Goal: Information Seeking & Learning: Learn about a topic

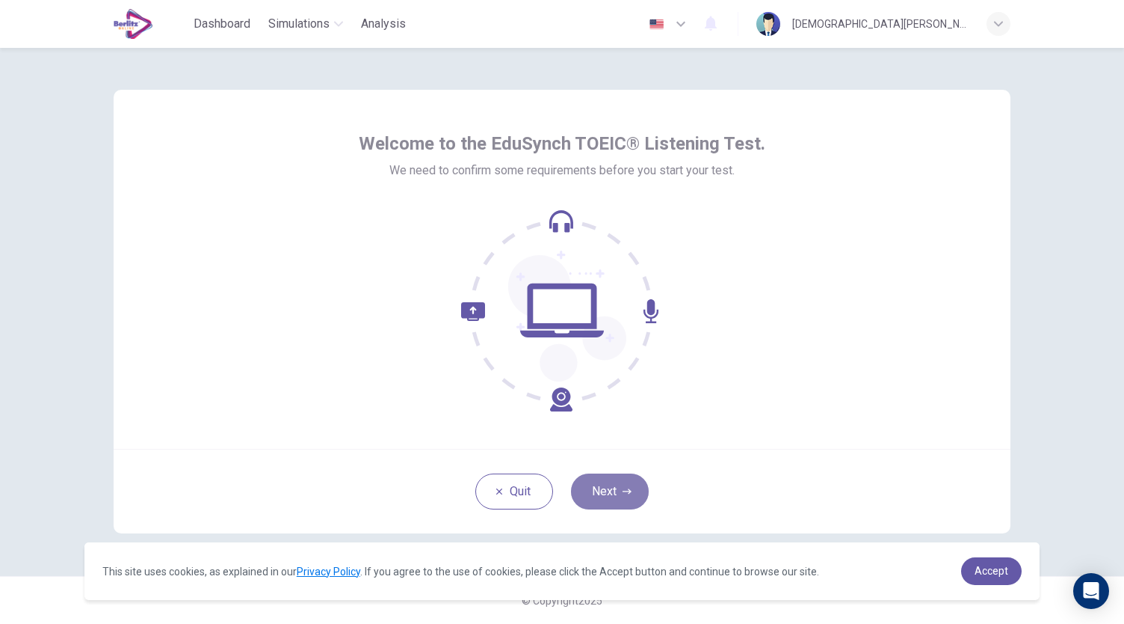
click at [621, 482] on button "Next" at bounding box center [610, 491] width 78 height 36
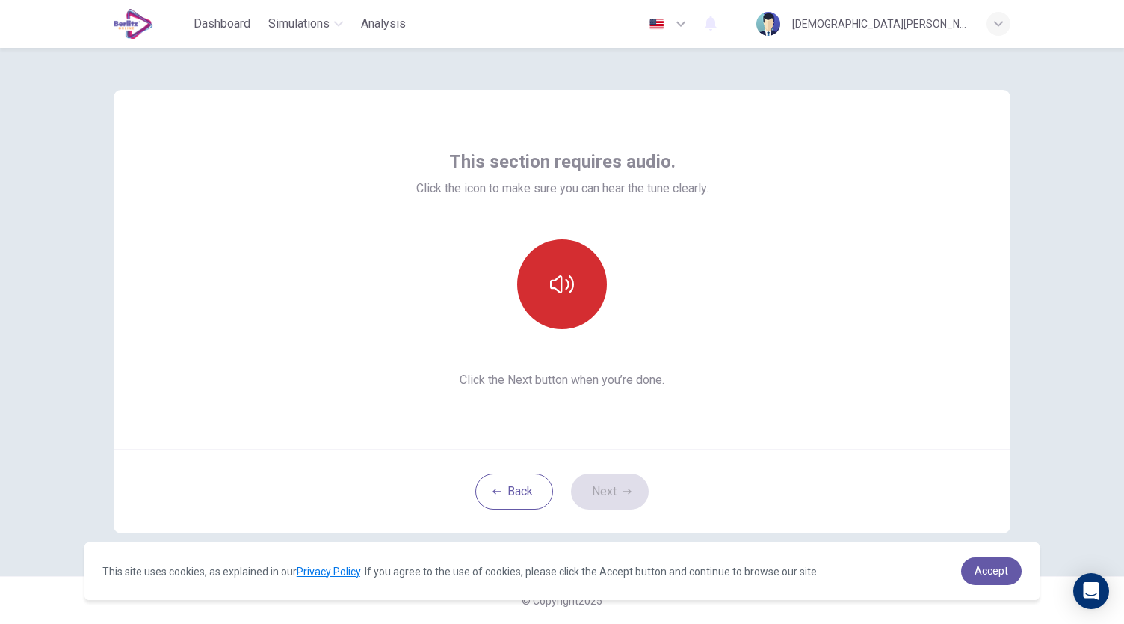
click at [529, 258] on button "button" at bounding box center [562, 284] width 90 height 90
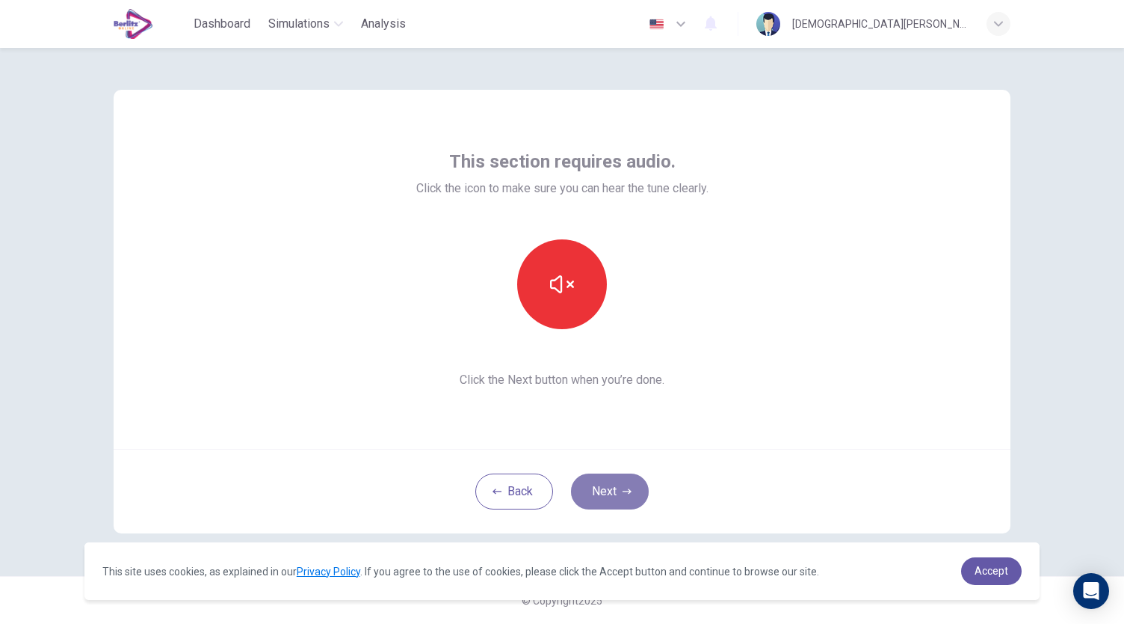
click at [637, 488] on button "Next" at bounding box center [610, 491] width 78 height 36
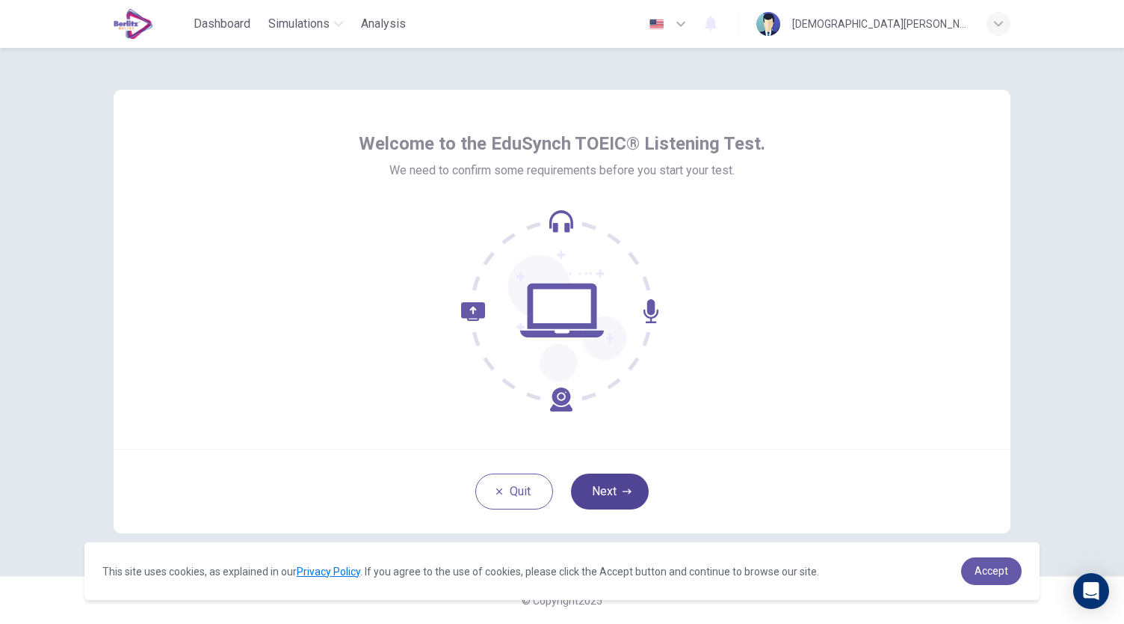
click at [615, 489] on button "Next" at bounding box center [610, 491] width 78 height 36
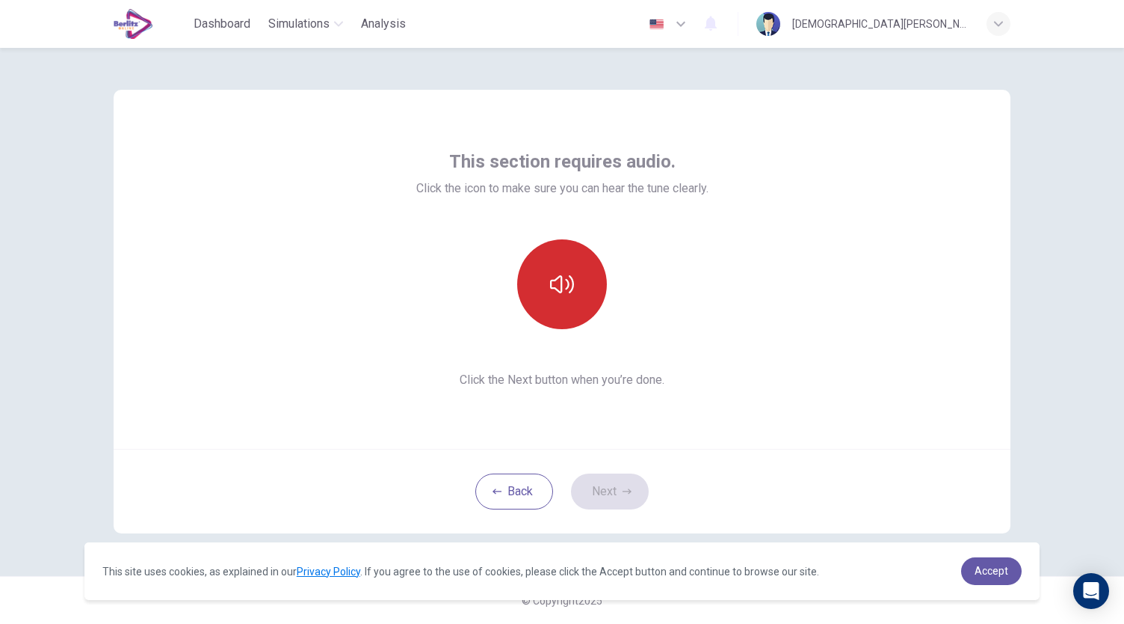
click at [558, 268] on button "button" at bounding box center [562, 284] width 90 height 90
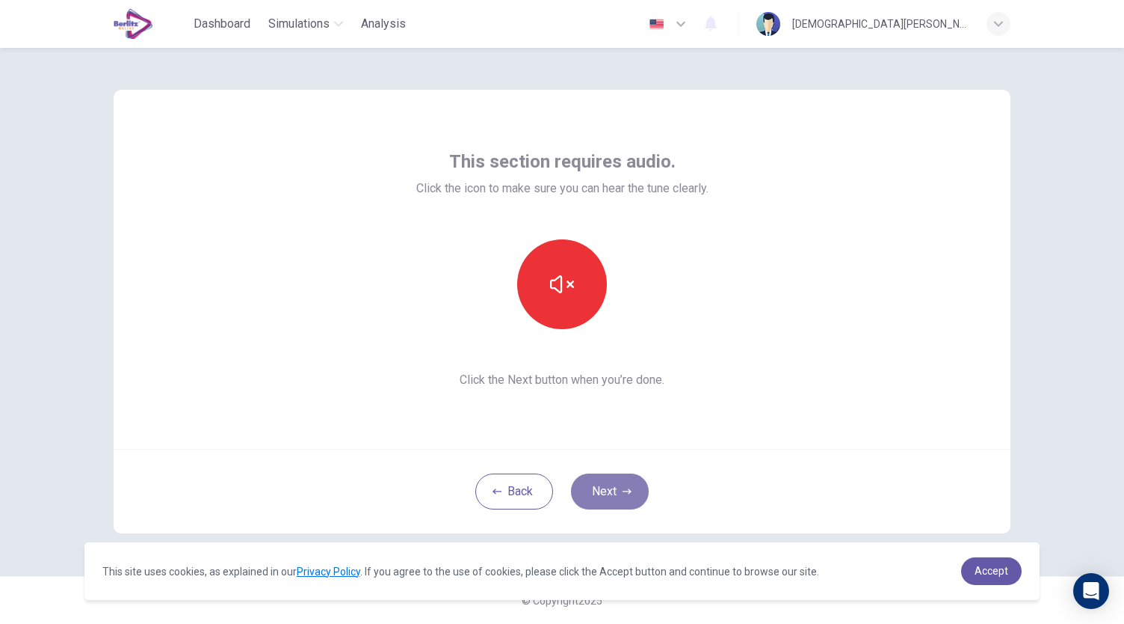
click at [600, 484] on button "Next" at bounding box center [610, 491] width 78 height 36
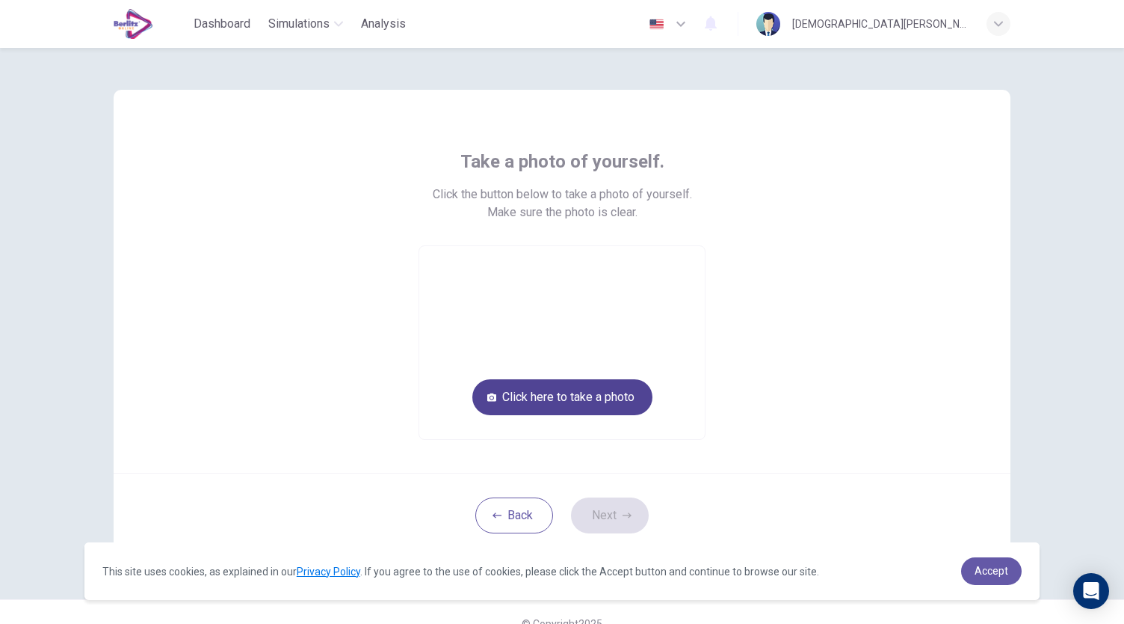
click at [610, 387] on button "Click here to take a photo" at bounding box center [562, 397] width 180 height 36
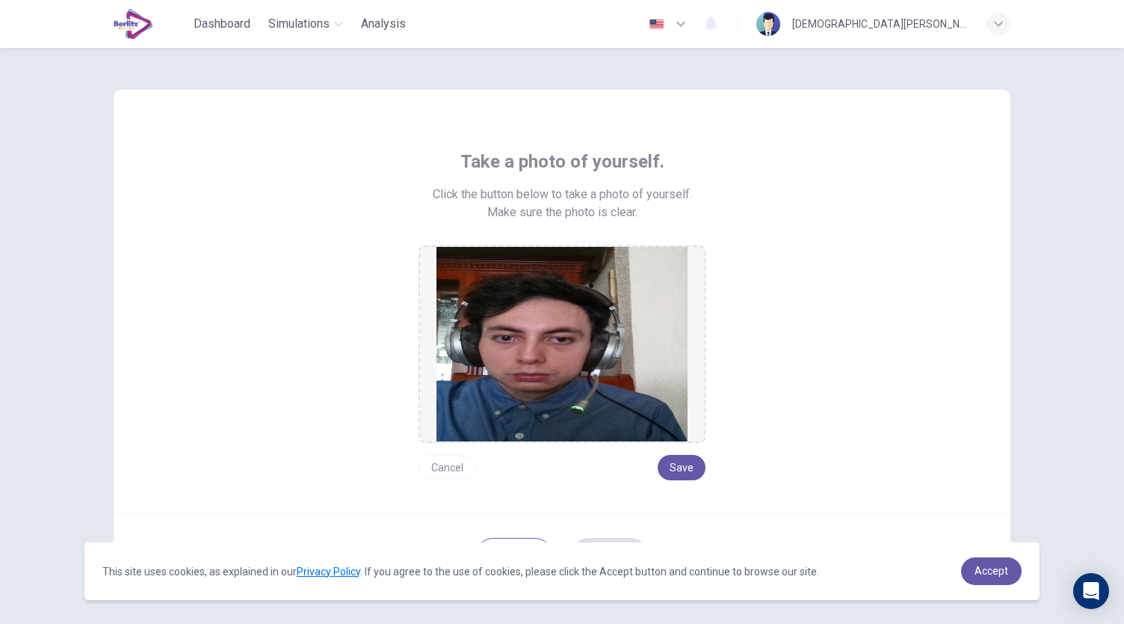
scroll to position [63, 0]
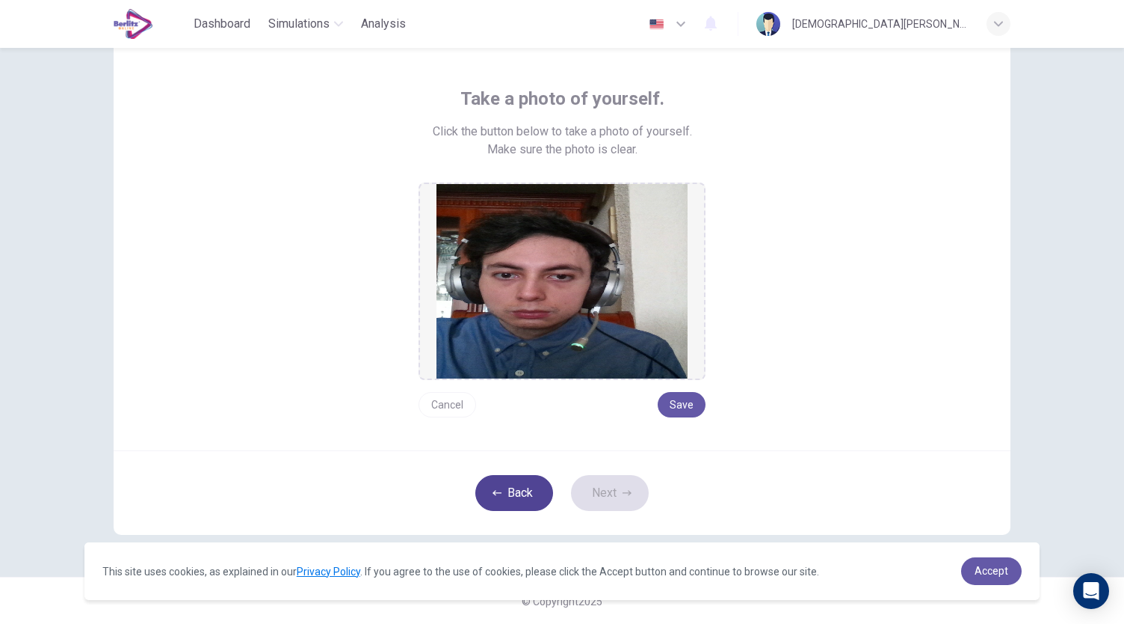
click at [495, 496] on icon "button" at bounding box center [497, 492] width 9 height 9
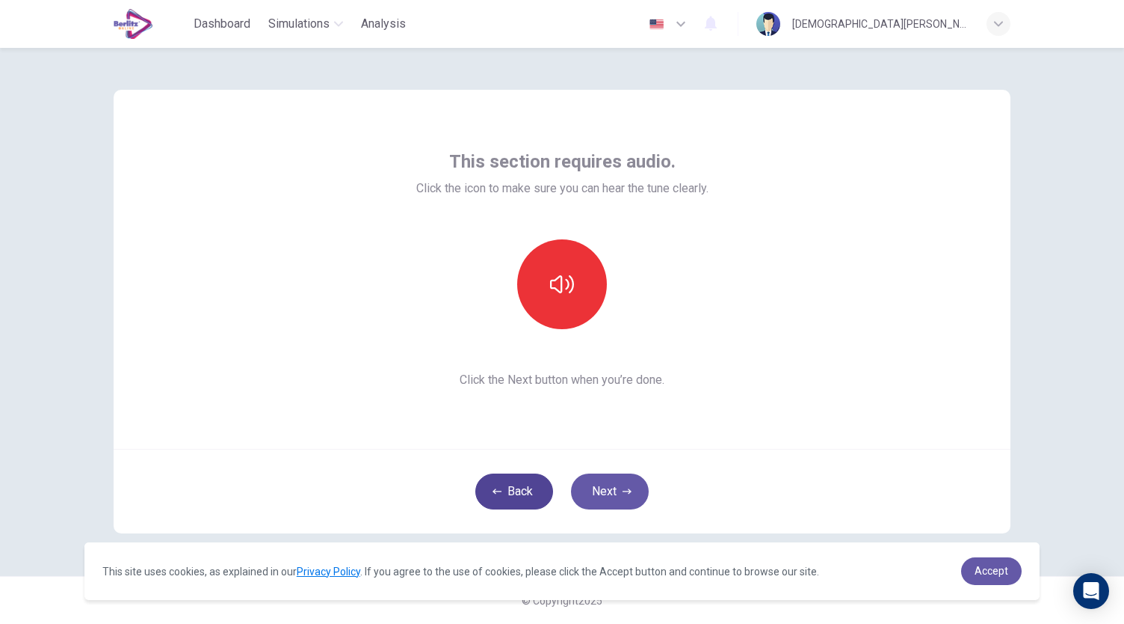
scroll to position [0, 0]
click at [603, 487] on button "Next" at bounding box center [610, 491] width 78 height 36
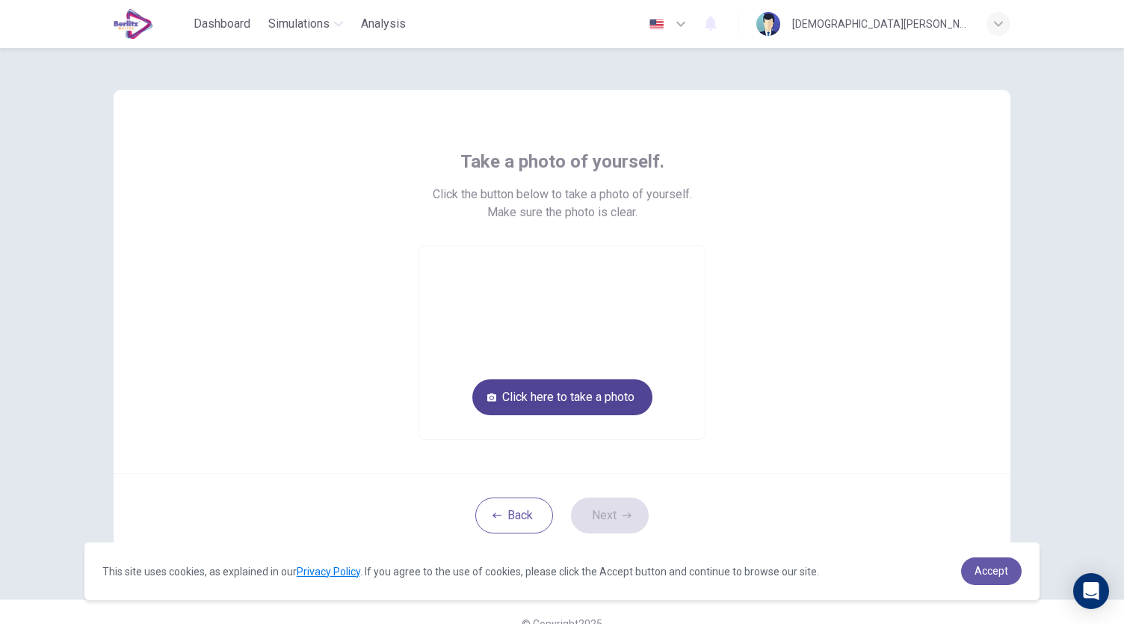
click at [625, 413] on button "Click here to take a photo" at bounding box center [562, 397] width 180 height 36
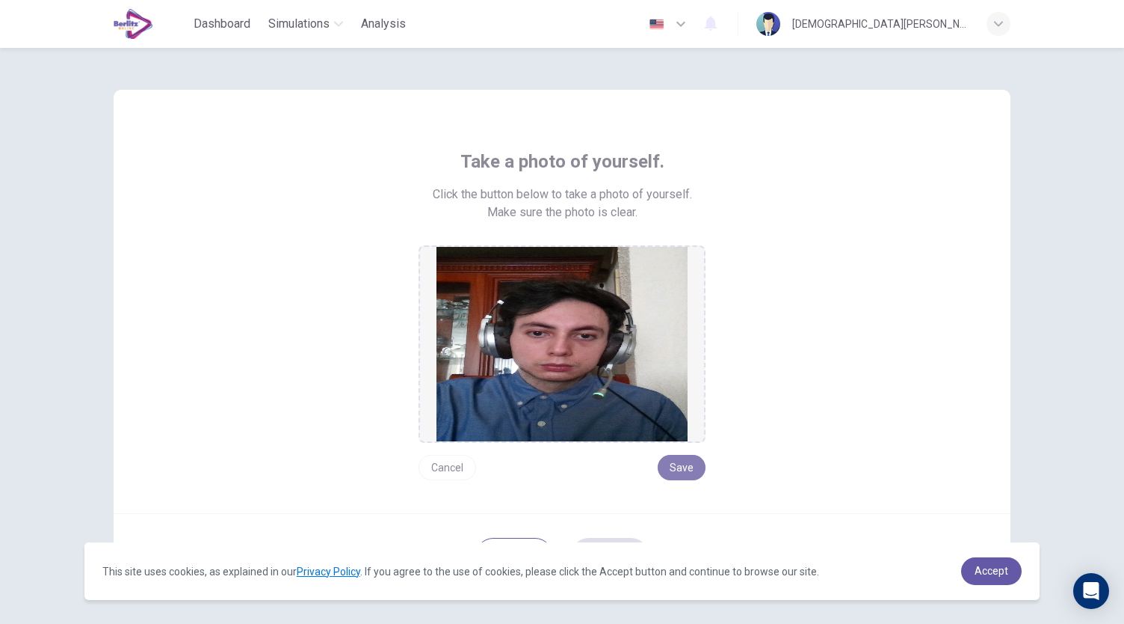
click at [688, 464] on button "Save" at bounding box center [682, 467] width 48 height 25
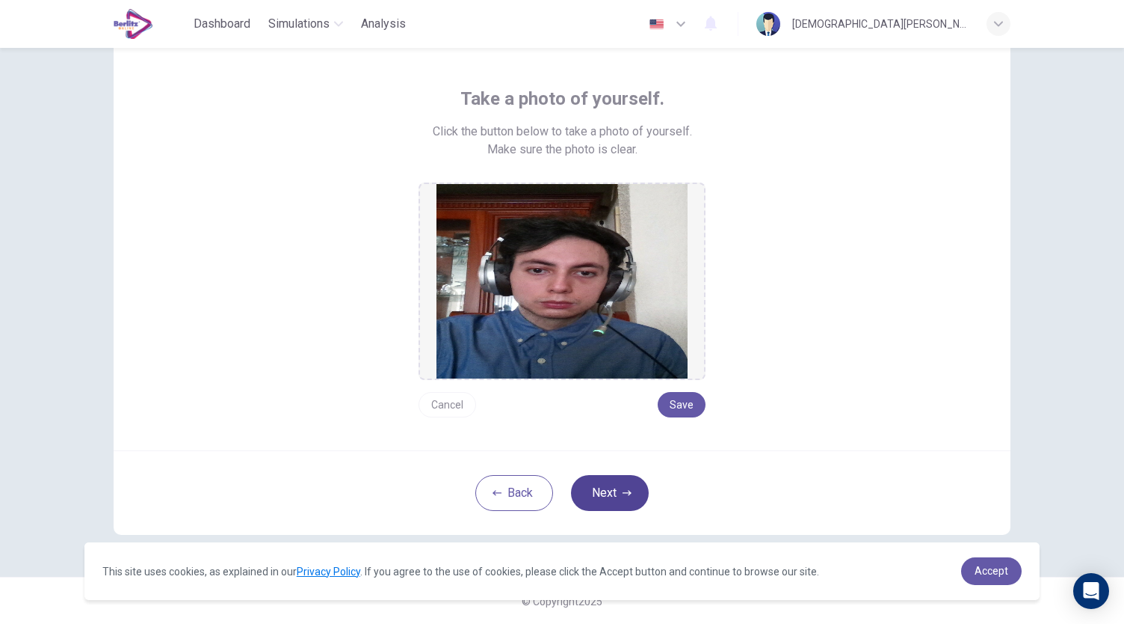
click at [609, 477] on button "Next" at bounding box center [610, 493] width 78 height 36
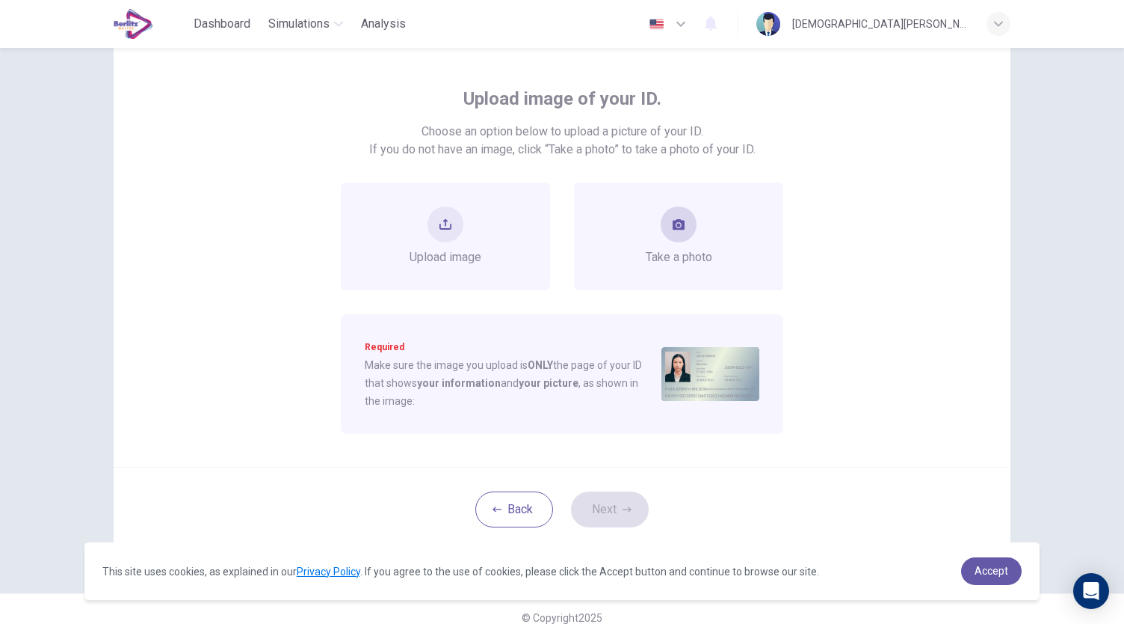
click at [677, 224] on icon "take photo" at bounding box center [679, 224] width 12 height 12
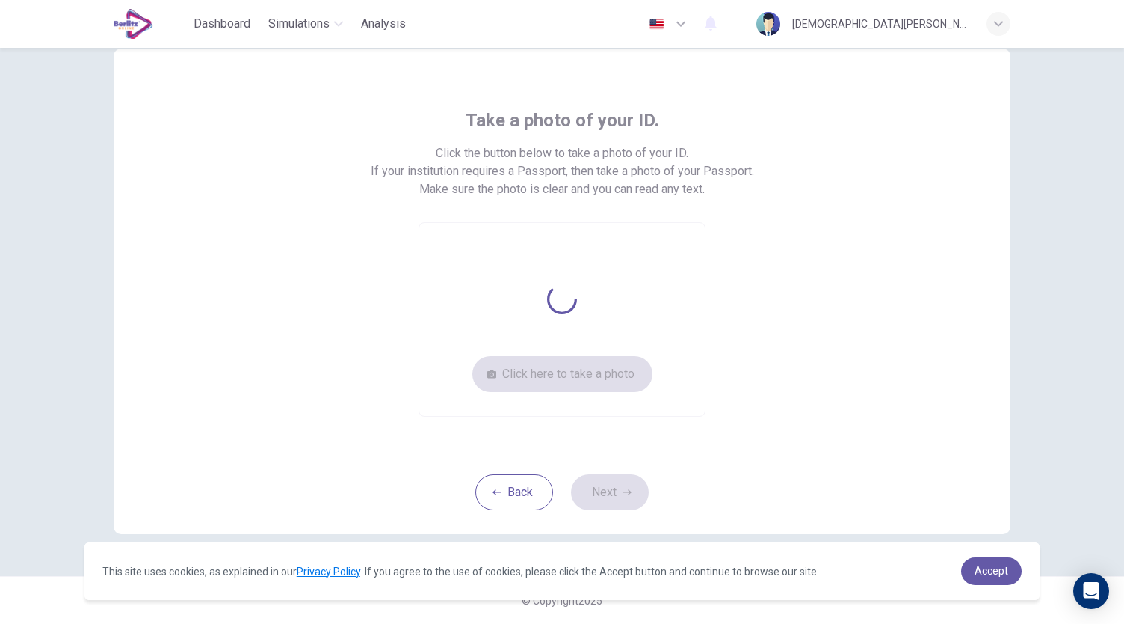
scroll to position [40, 0]
click at [600, 357] on button "Click here to take a photo" at bounding box center [562, 375] width 180 height 36
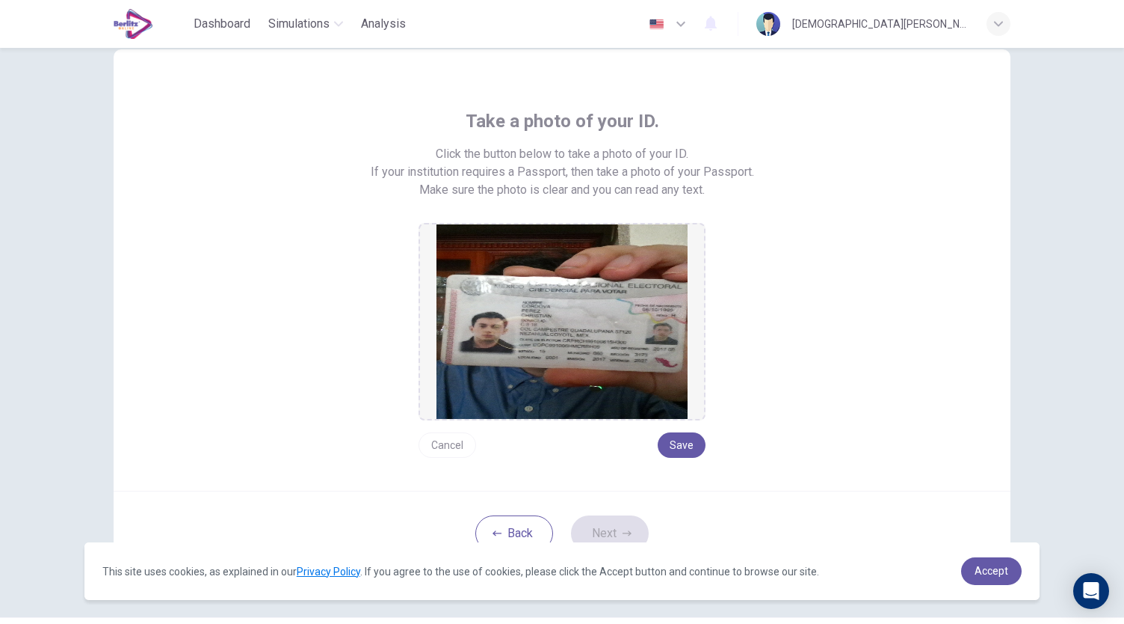
click at [450, 447] on button "Cancel" at bounding box center [448, 444] width 58 height 25
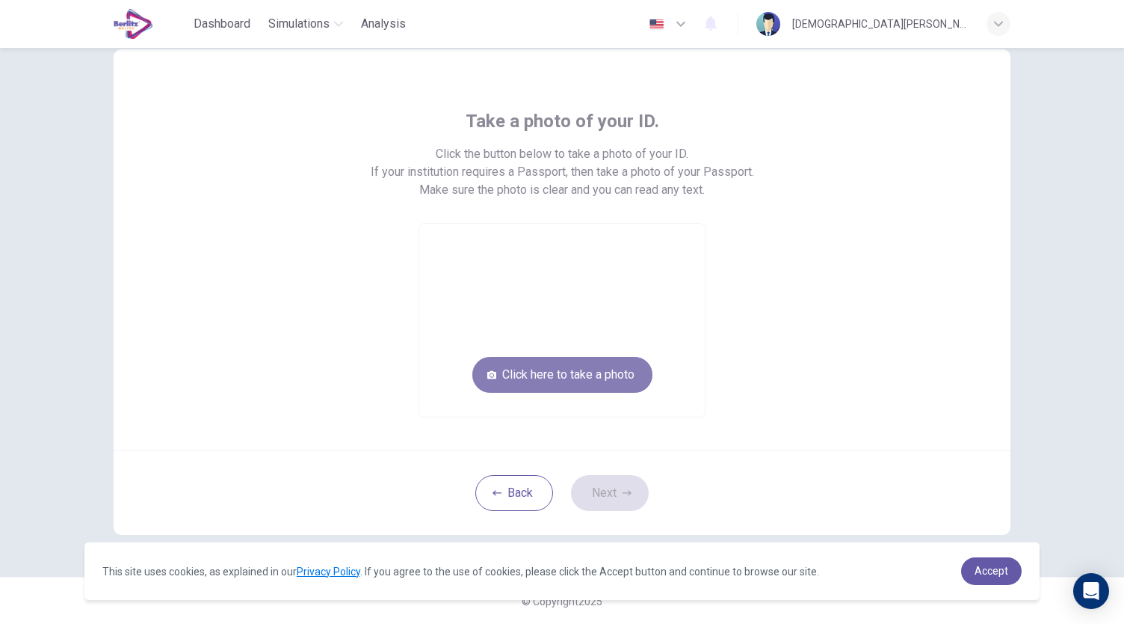
click at [579, 381] on button "Click here to take a photo" at bounding box center [562, 375] width 180 height 36
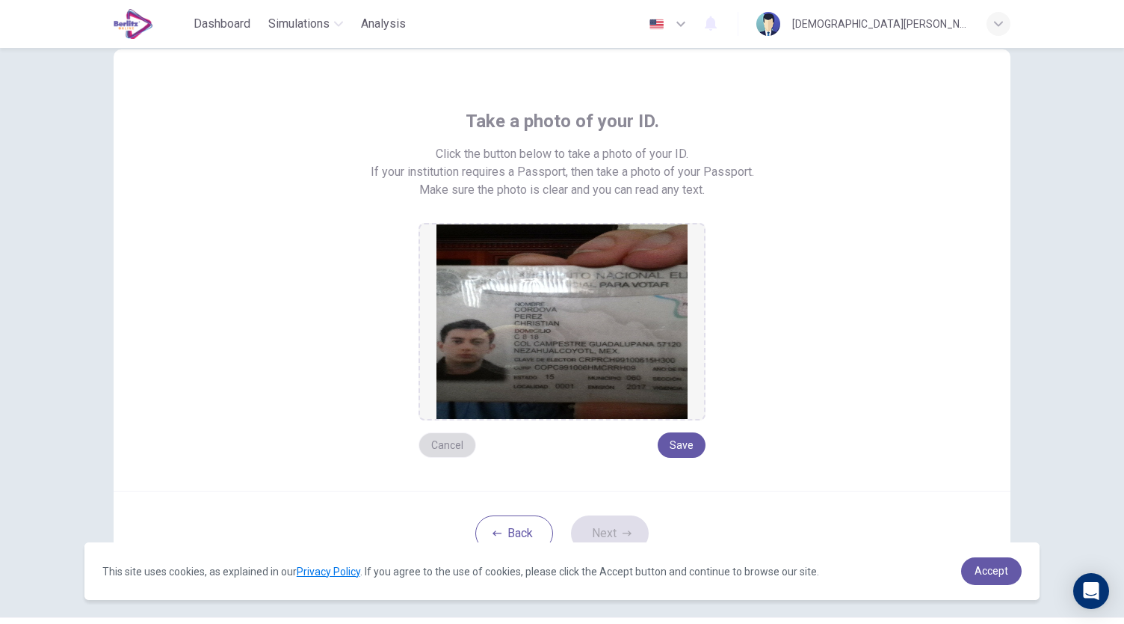
click at [454, 449] on button "Cancel" at bounding box center [448, 444] width 58 height 25
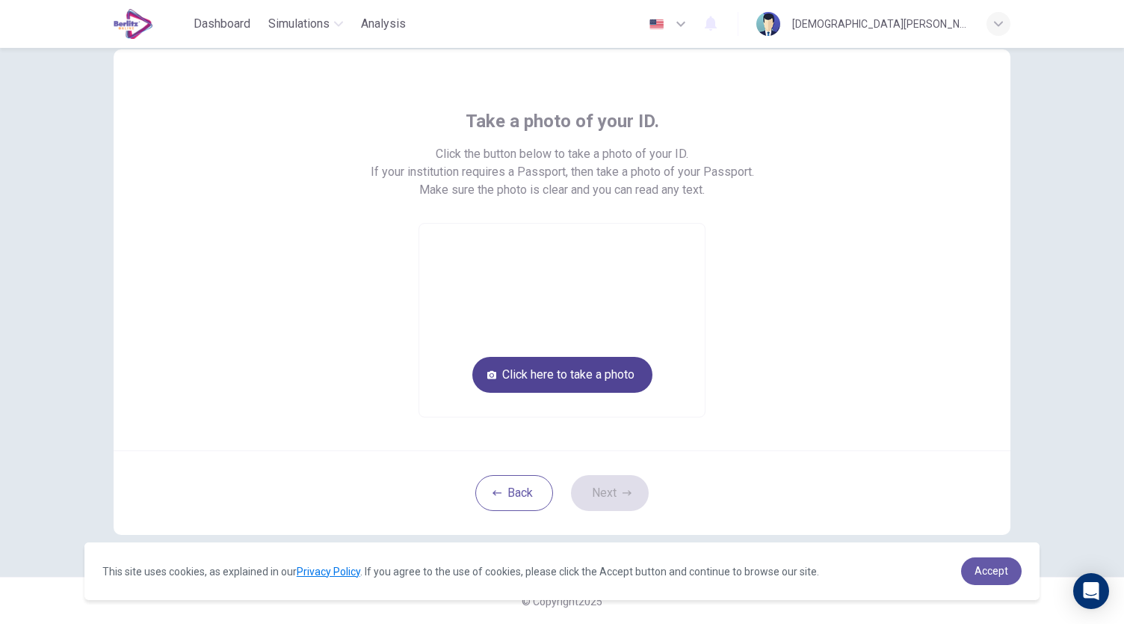
click at [570, 375] on button "Click here to take a photo" at bounding box center [562, 375] width 180 height 36
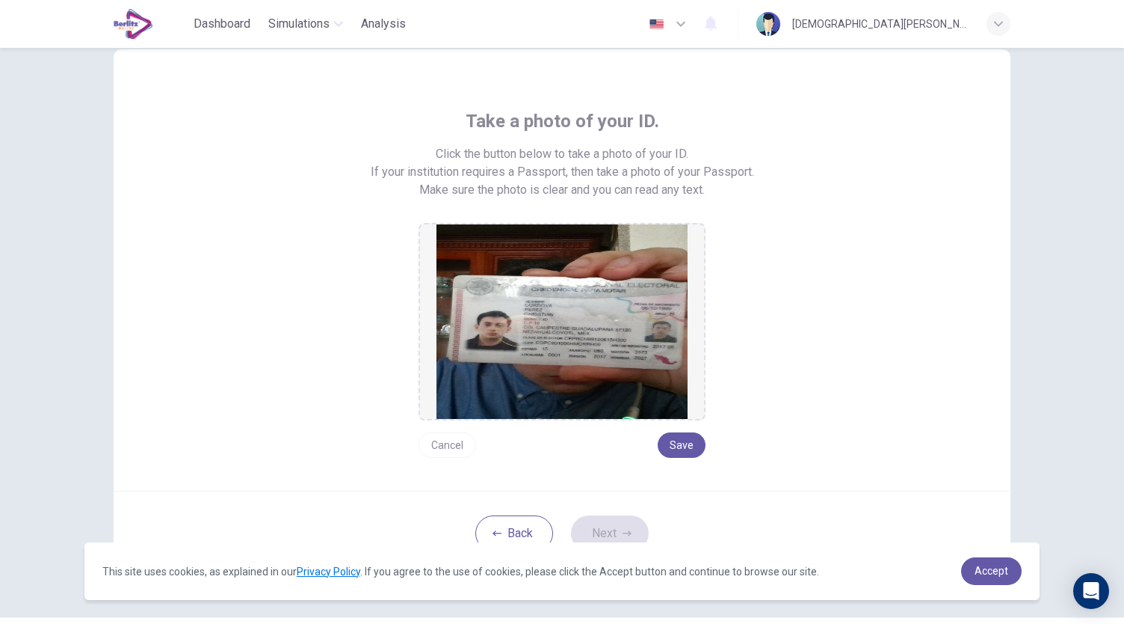
click at [459, 433] on button "Cancel" at bounding box center [448, 444] width 58 height 25
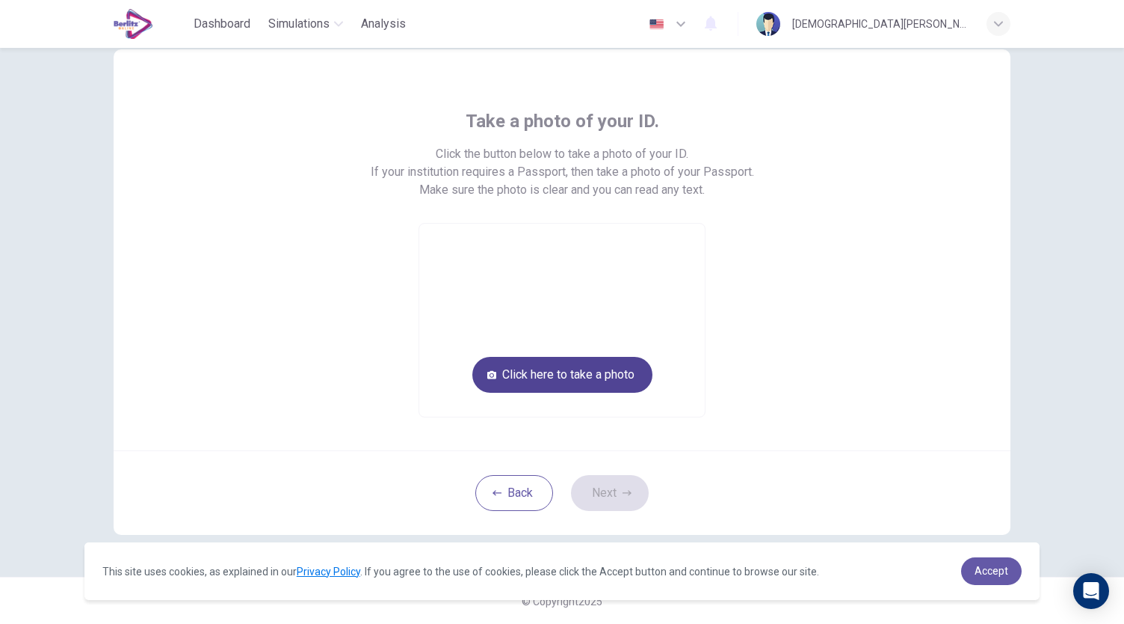
click at [557, 379] on button "Click here to take a photo" at bounding box center [562, 375] width 180 height 36
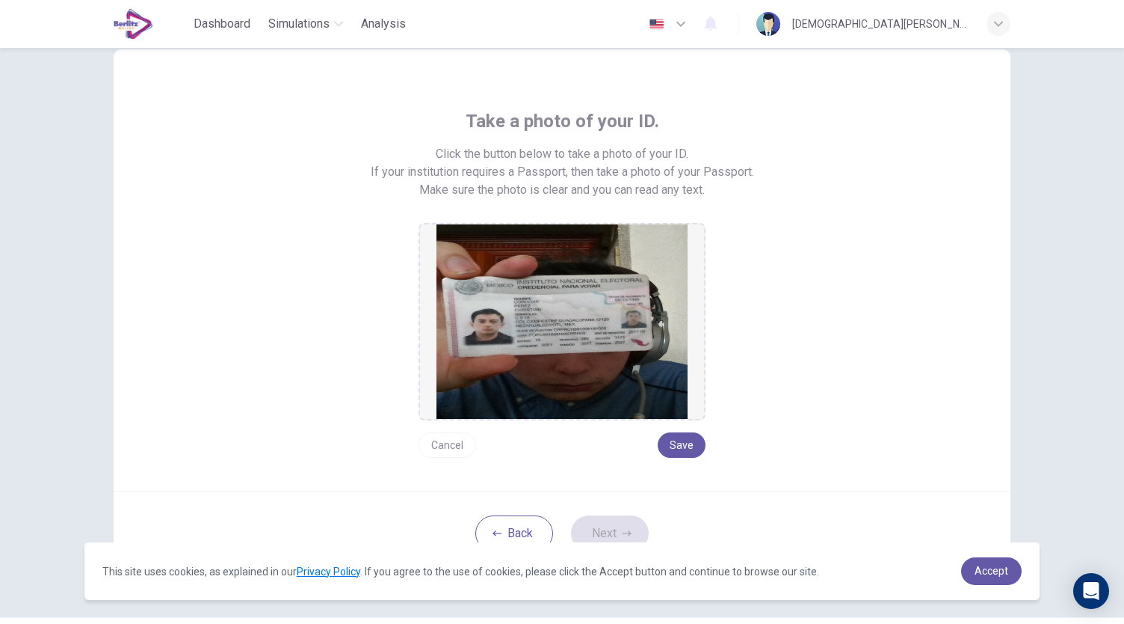
click at [449, 442] on button "Cancel" at bounding box center [448, 444] width 58 height 25
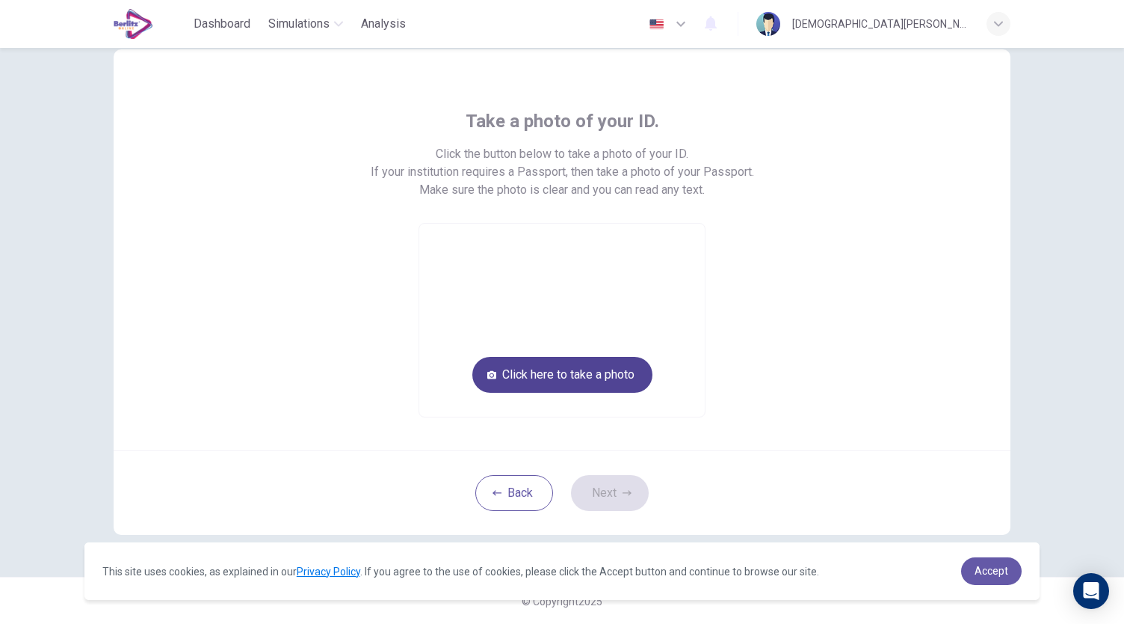
click at [550, 385] on button "Click here to take a photo" at bounding box center [562, 375] width 180 height 36
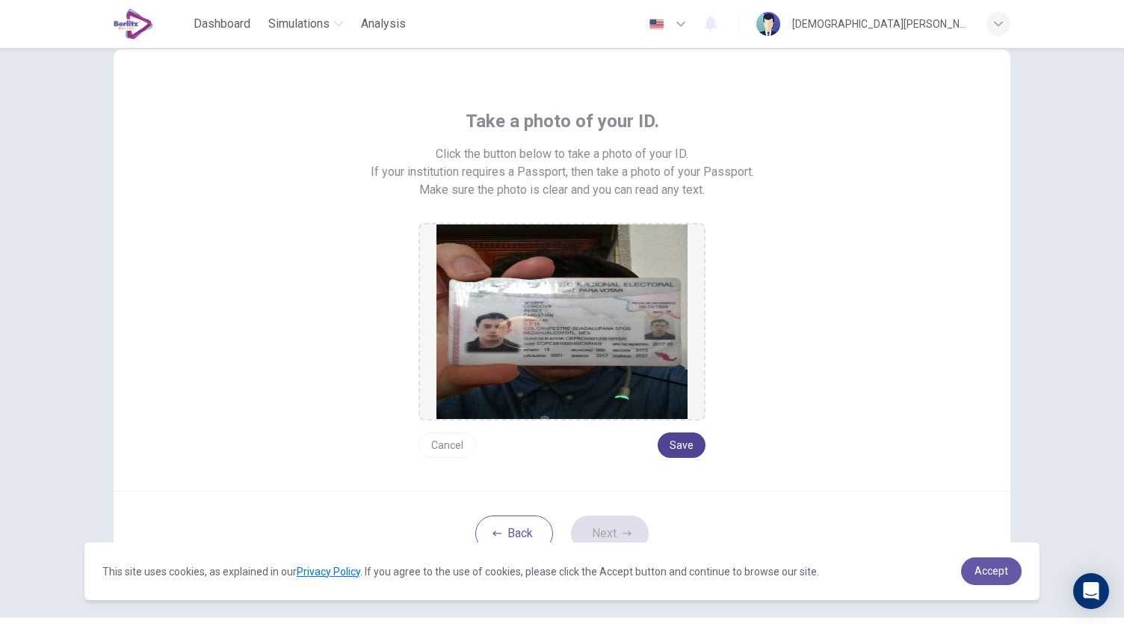
click at [668, 436] on button "Save" at bounding box center [682, 444] width 48 height 25
click at [674, 434] on button "Save" at bounding box center [682, 444] width 48 height 25
click at [673, 449] on button "Save" at bounding box center [682, 444] width 48 height 25
click at [603, 520] on button "Next" at bounding box center [610, 533] width 78 height 36
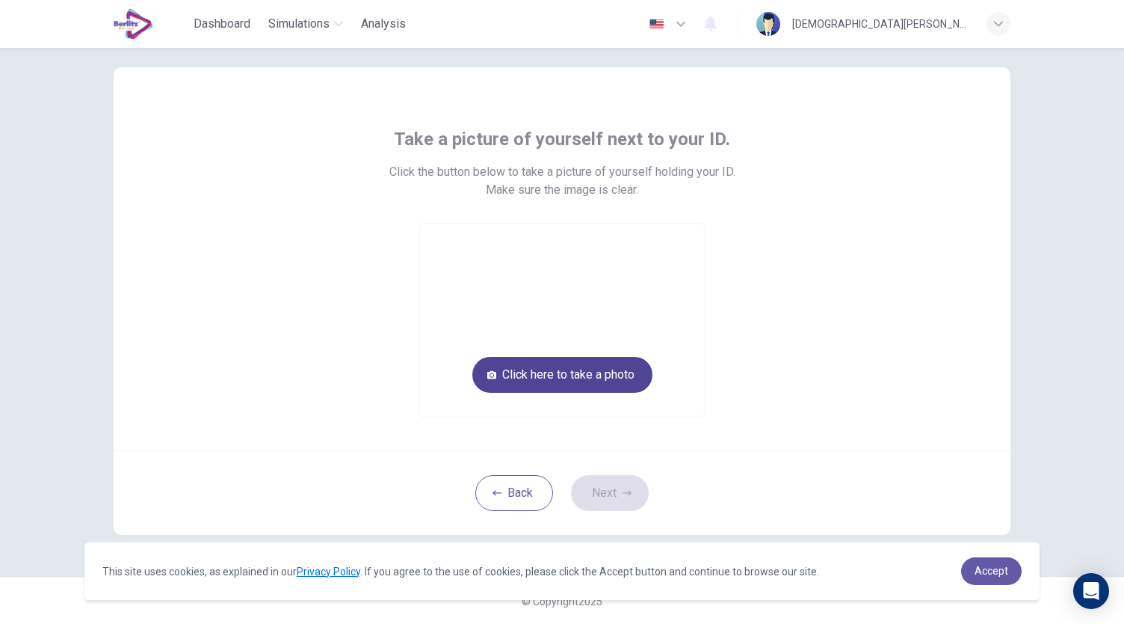
click at [629, 367] on button "Click here to take a photo" at bounding box center [562, 375] width 180 height 36
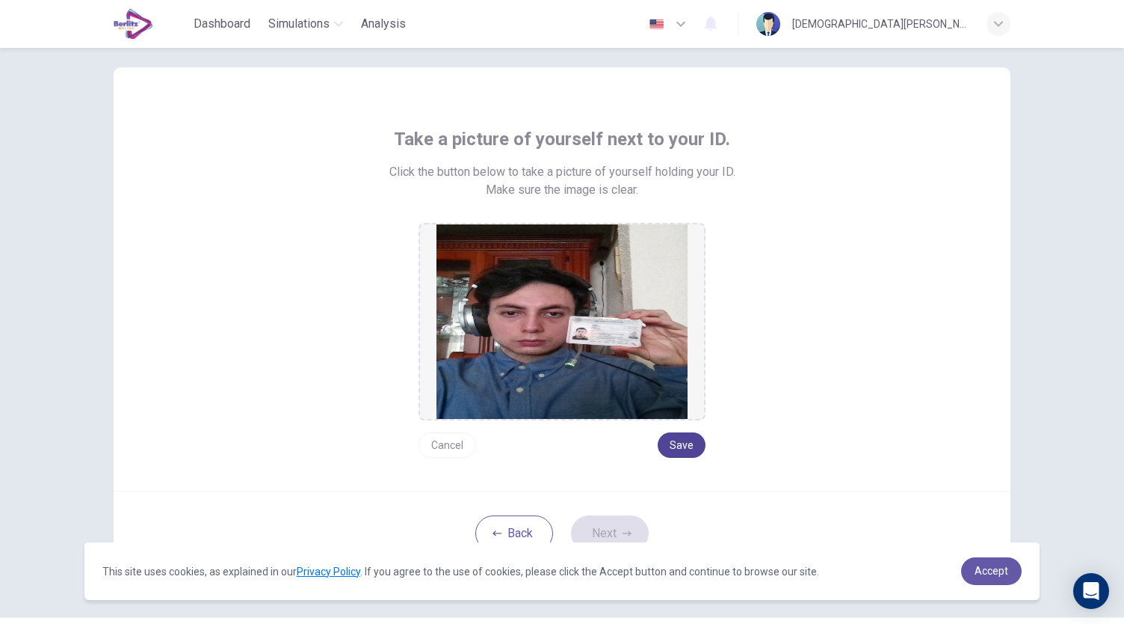
click at [686, 445] on button "Save" at bounding box center [682, 444] width 48 height 25
click at [608, 527] on button "Next" at bounding box center [610, 533] width 78 height 36
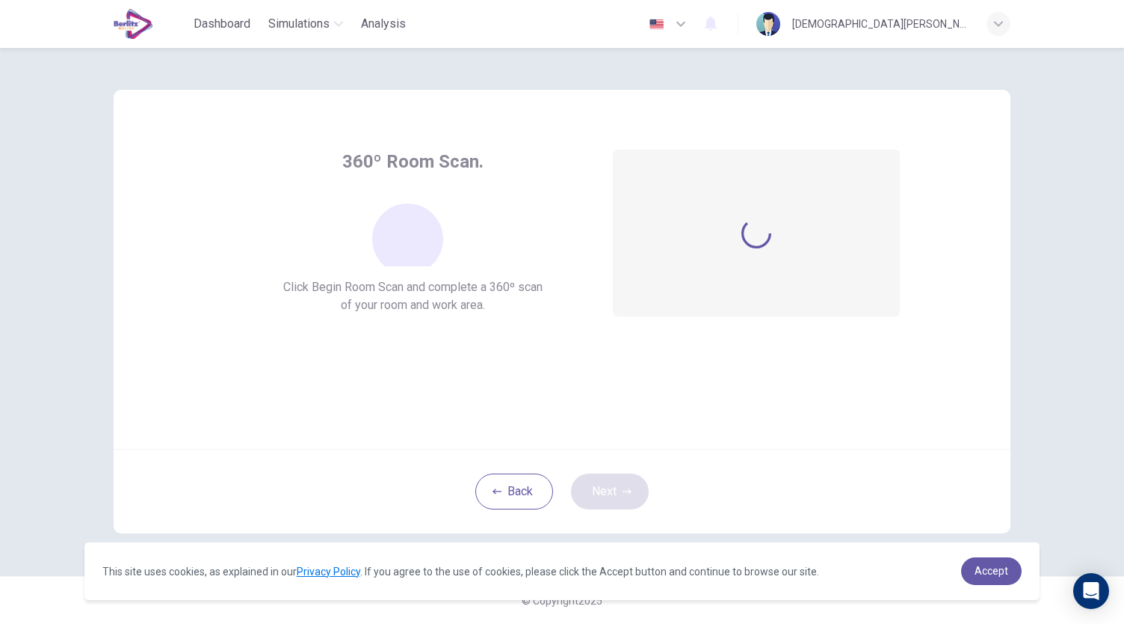
scroll to position [0, 0]
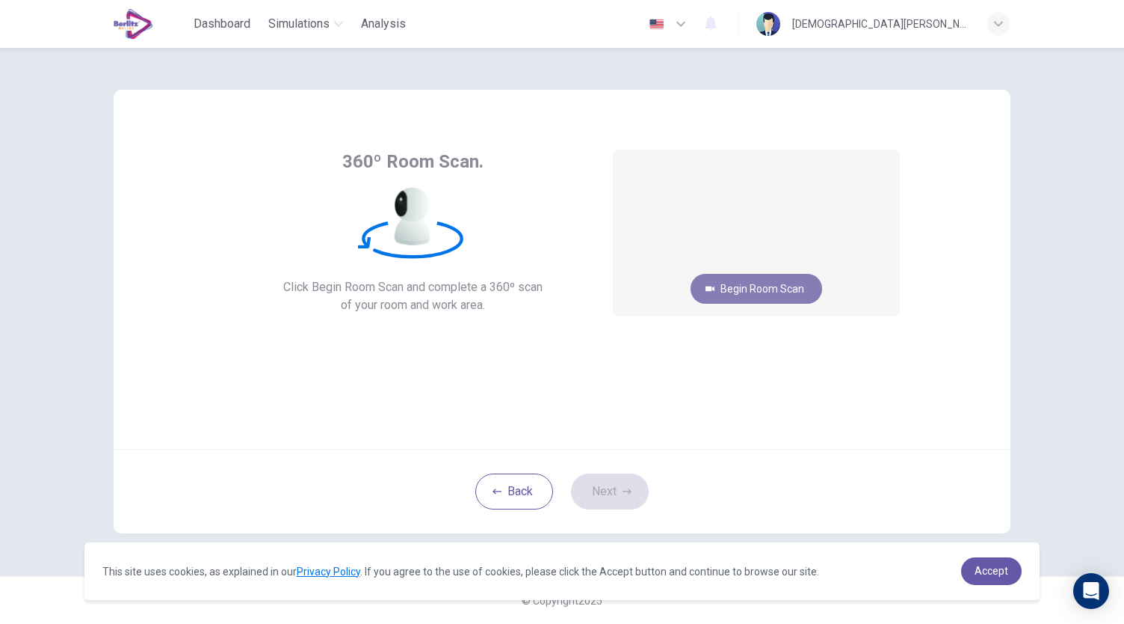
click at [795, 298] on button "Begin Room Scan" at bounding box center [757, 289] width 132 height 30
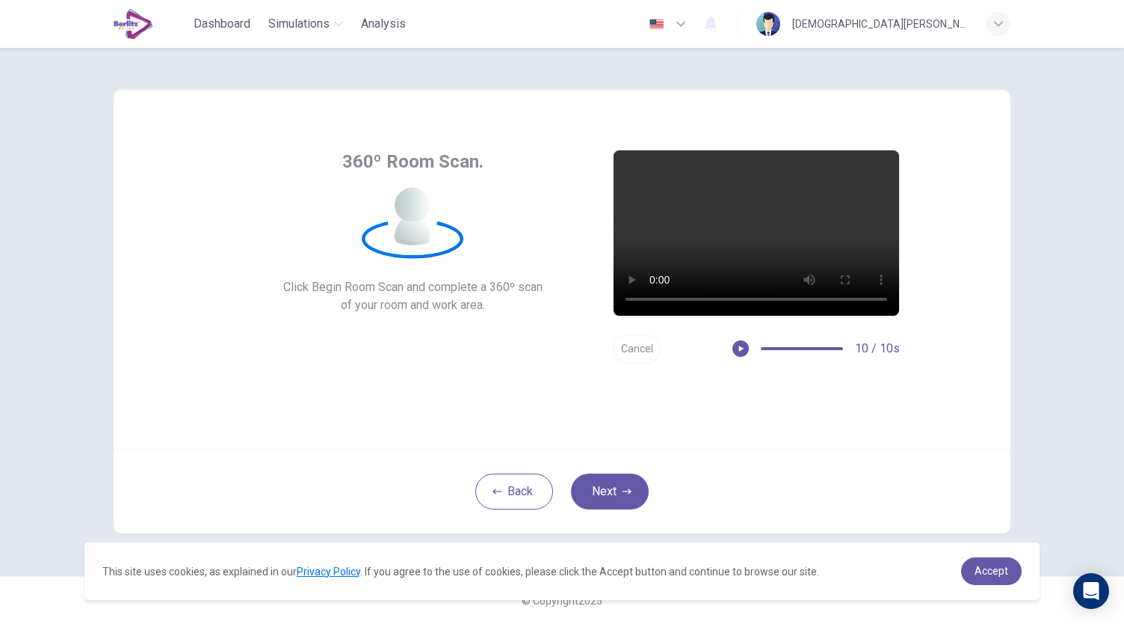
click at [645, 346] on button "Cancel" at bounding box center [637, 348] width 48 height 29
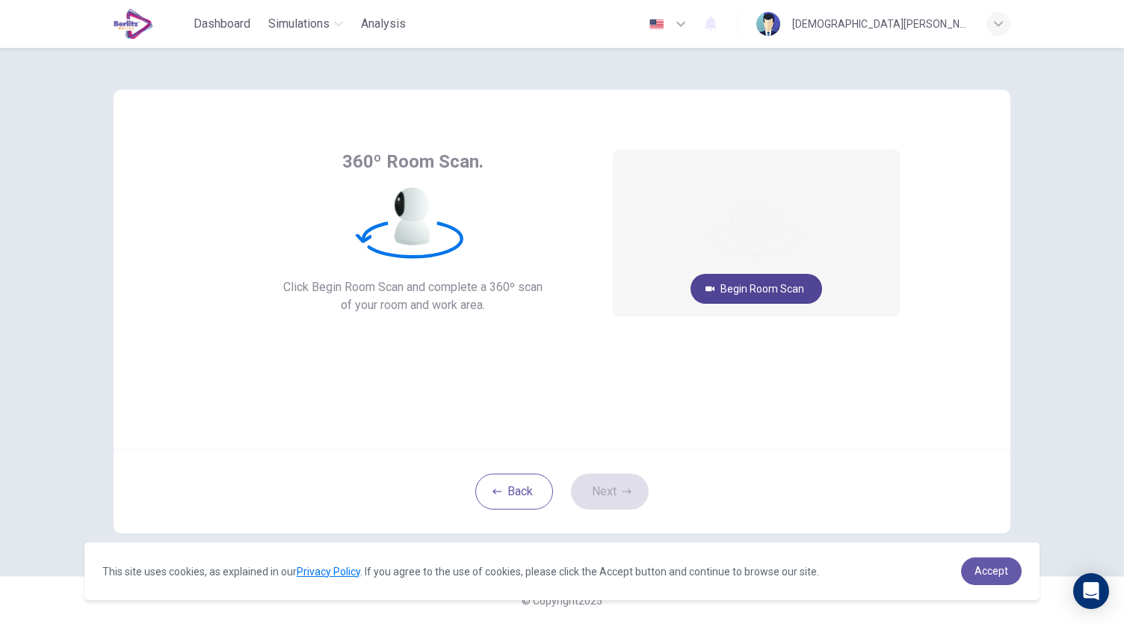
click at [760, 285] on button "Begin Room Scan" at bounding box center [757, 289] width 132 height 30
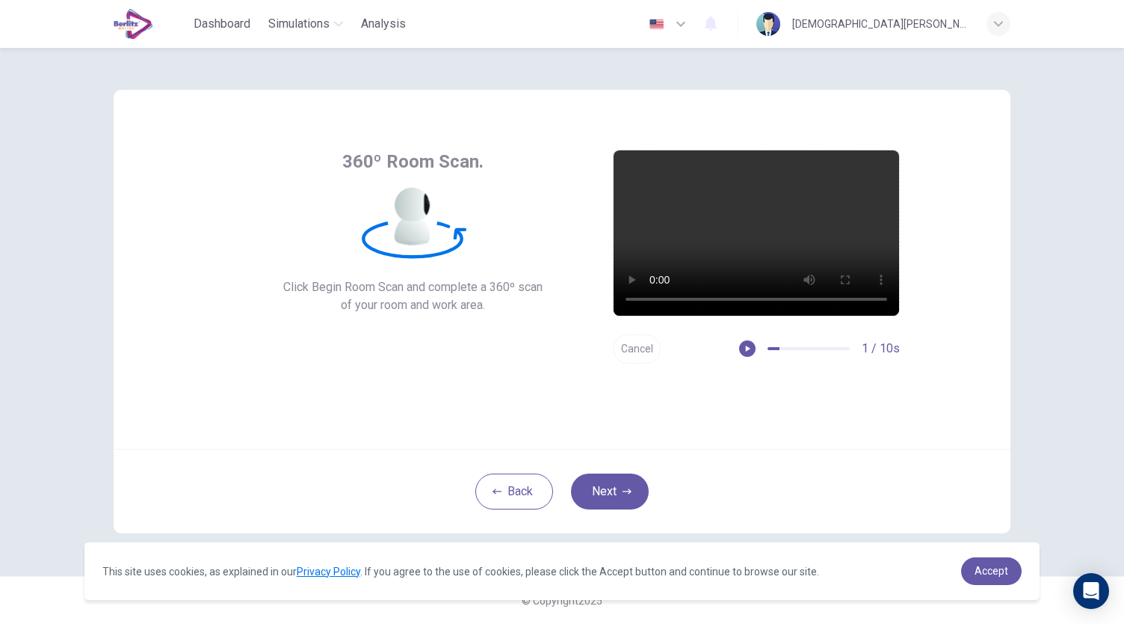
click at [836, 348] on div at bounding box center [809, 348] width 82 height 3
click at [626, 485] on button "Next" at bounding box center [610, 491] width 78 height 36
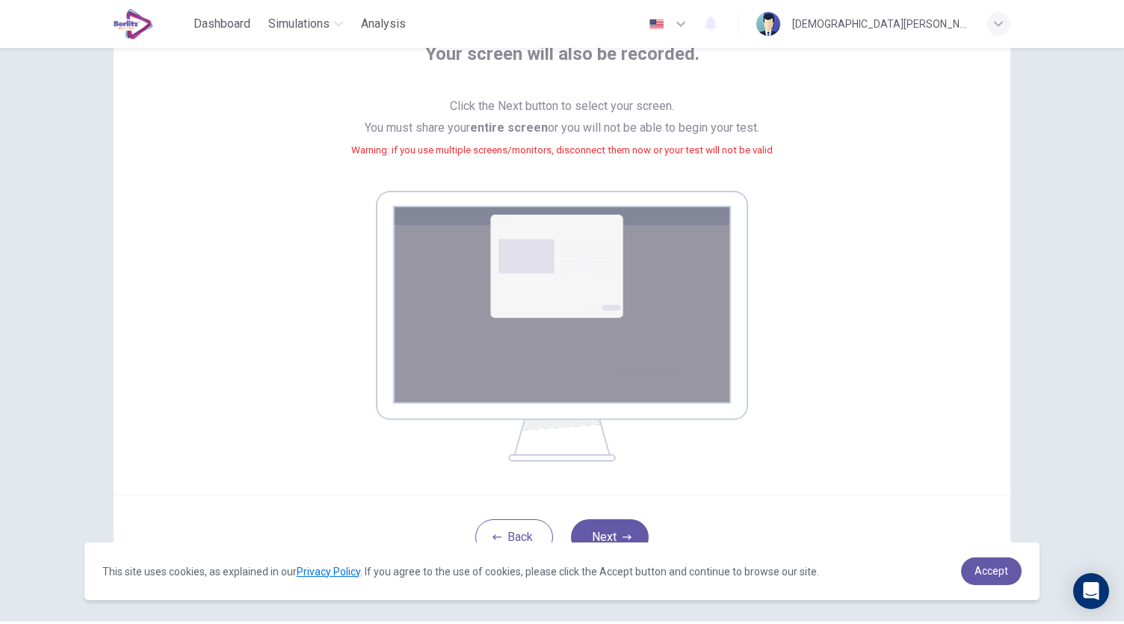
scroll to position [120, 0]
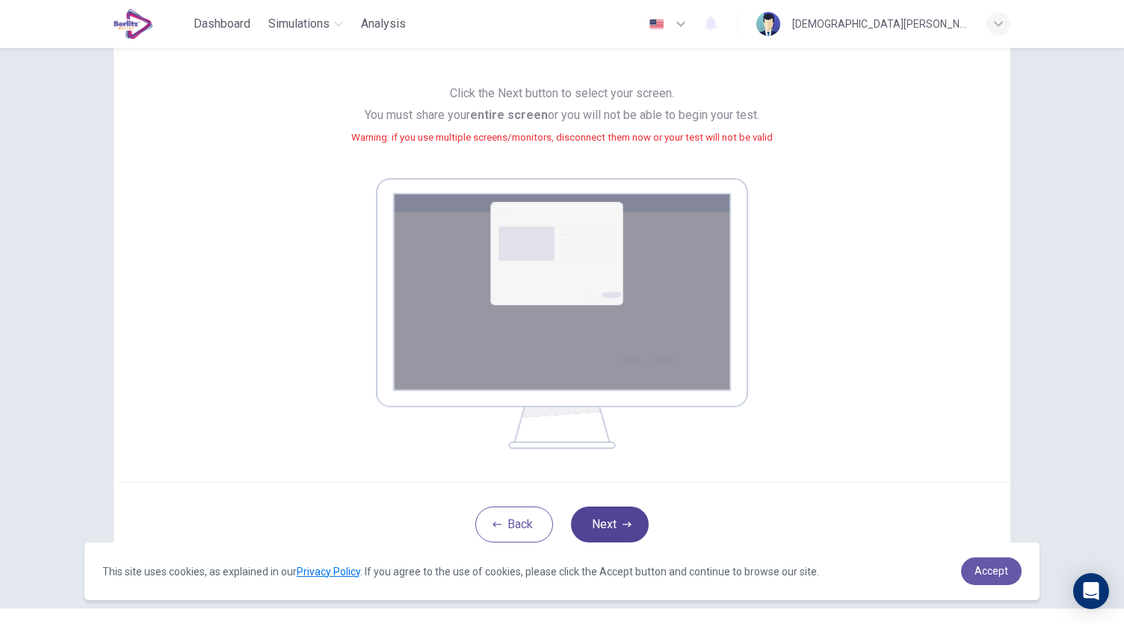
click at [615, 522] on button "Next" at bounding box center [610, 524] width 78 height 36
click at [603, 529] on button "Next" at bounding box center [610, 524] width 78 height 36
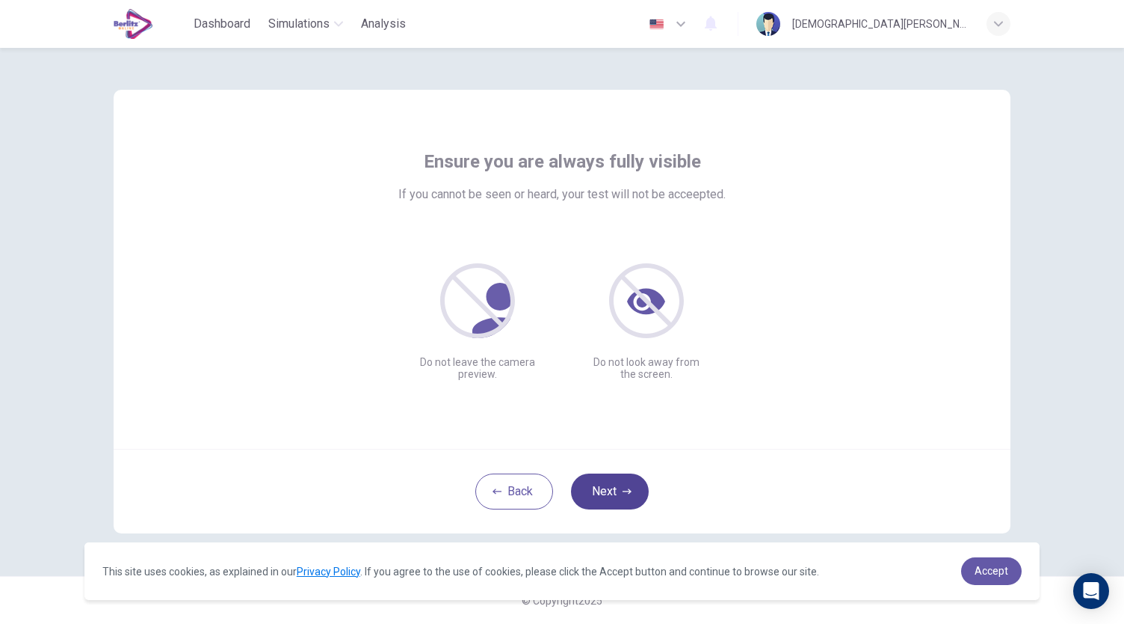
scroll to position [0, 0]
click at [638, 482] on button "Next" at bounding box center [610, 491] width 78 height 36
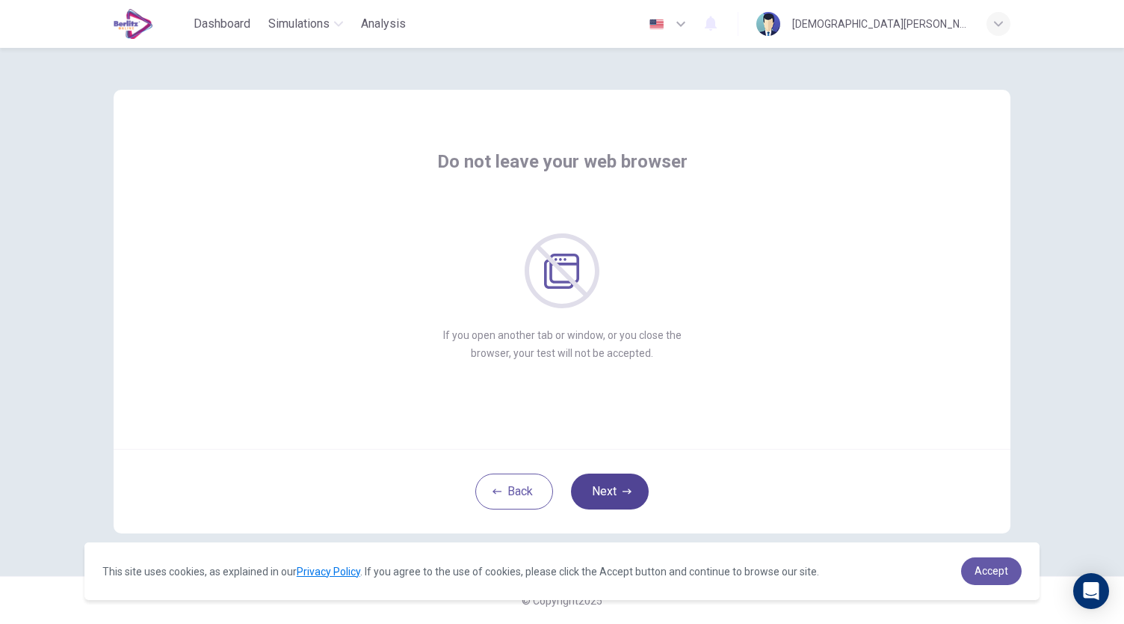
click at [638, 482] on button "Next" at bounding box center [610, 491] width 78 height 36
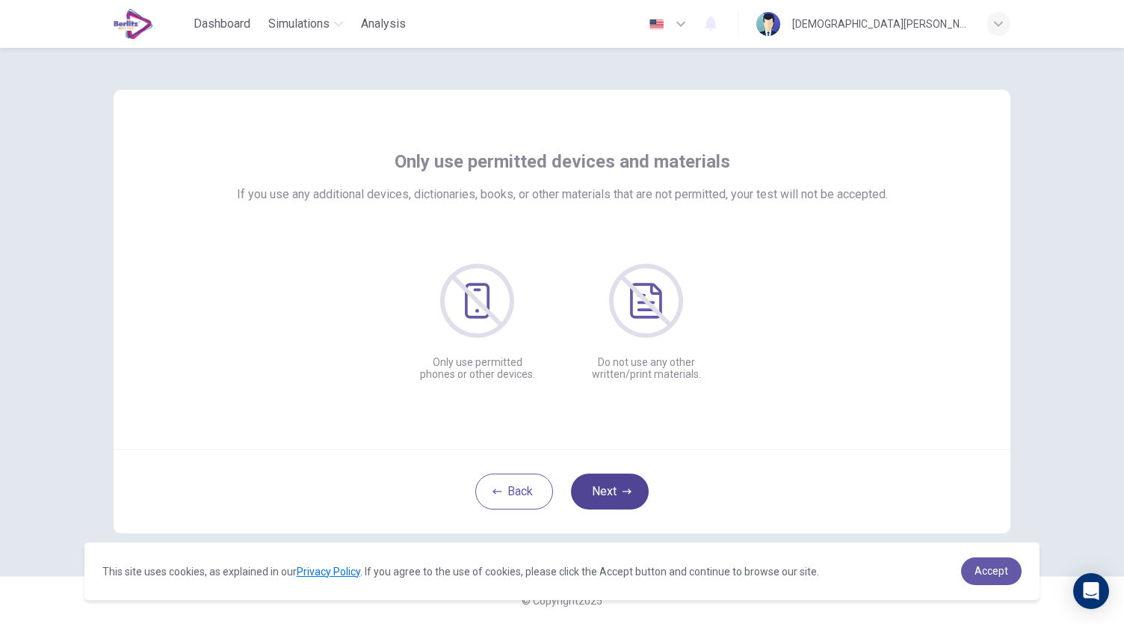
click at [638, 482] on button "Next" at bounding box center [610, 491] width 78 height 36
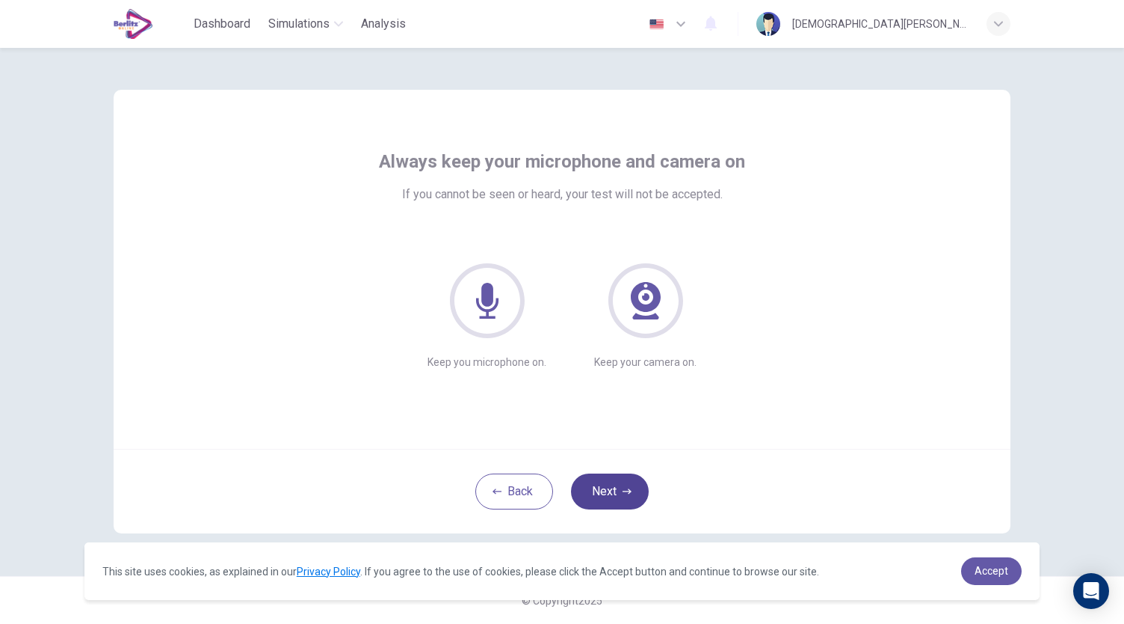
click at [638, 482] on button "Next" at bounding box center [610, 491] width 78 height 36
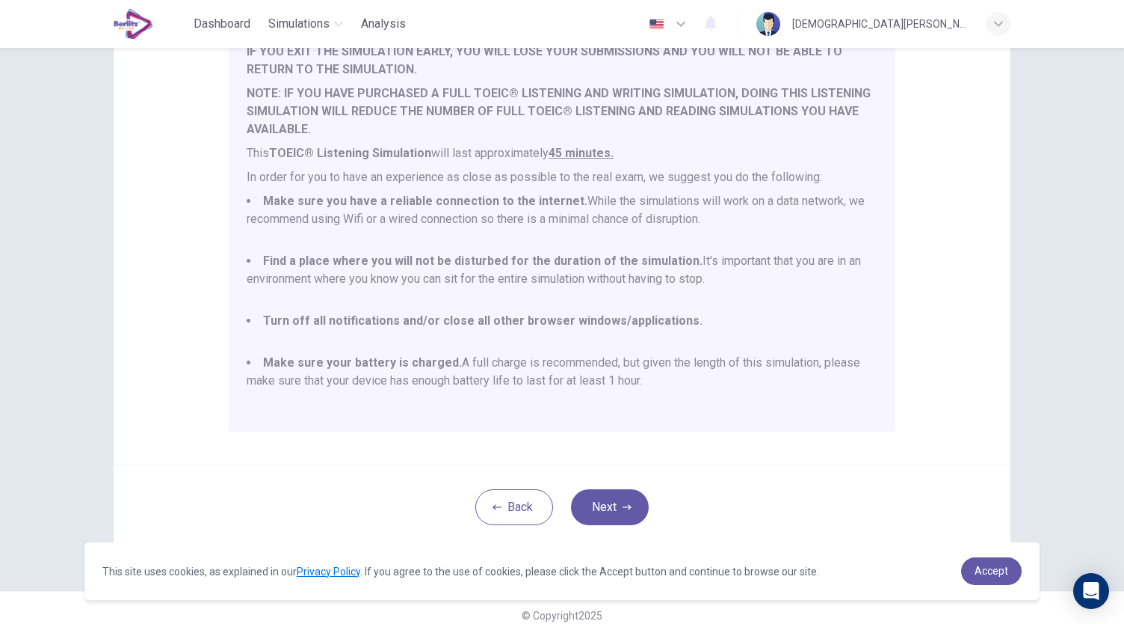
scroll to position [205, 0]
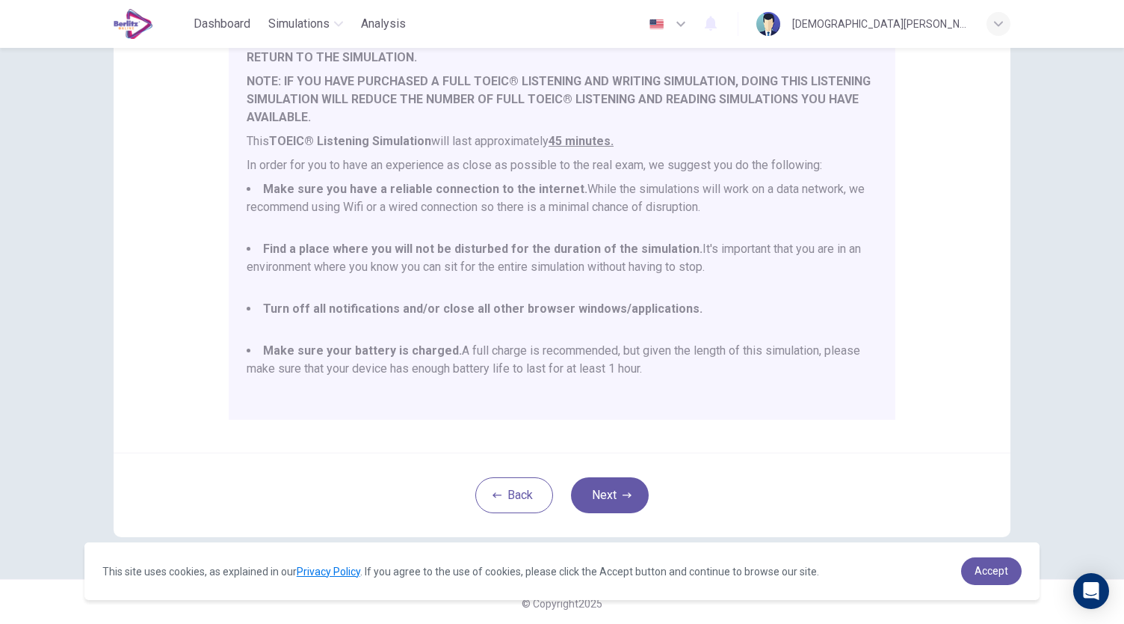
click at [942, 430] on div "Disclaimer: You are about to start a TOEIC® Listening Simulation . Please read …" at bounding box center [562, 168] width 897 height 567
click at [613, 487] on button "Next" at bounding box center [610, 495] width 78 height 36
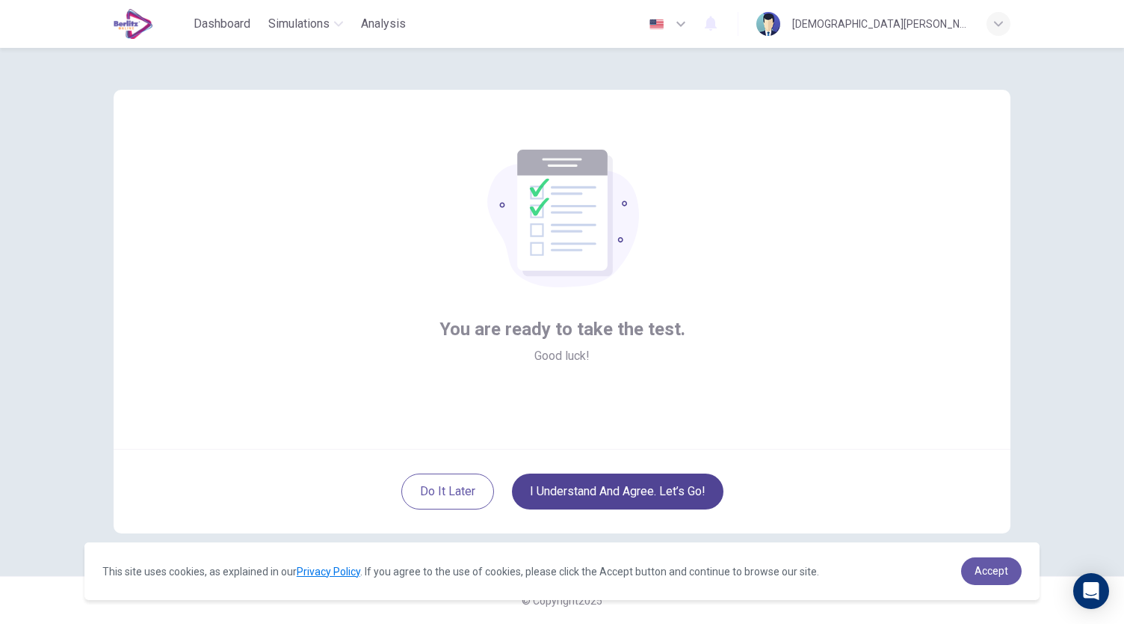
scroll to position [0, 0]
click at [652, 492] on button "I understand and agree. Let’s go!" at bounding box center [618, 491] width 212 height 36
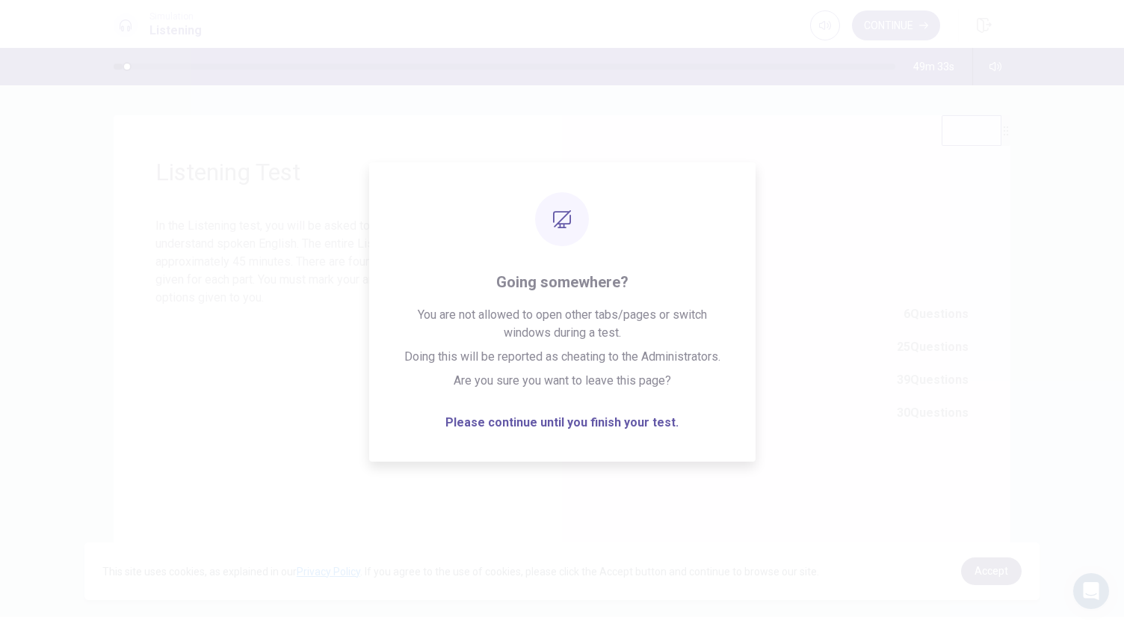
click at [981, 564] on span "Accept" at bounding box center [992, 570] width 34 height 12
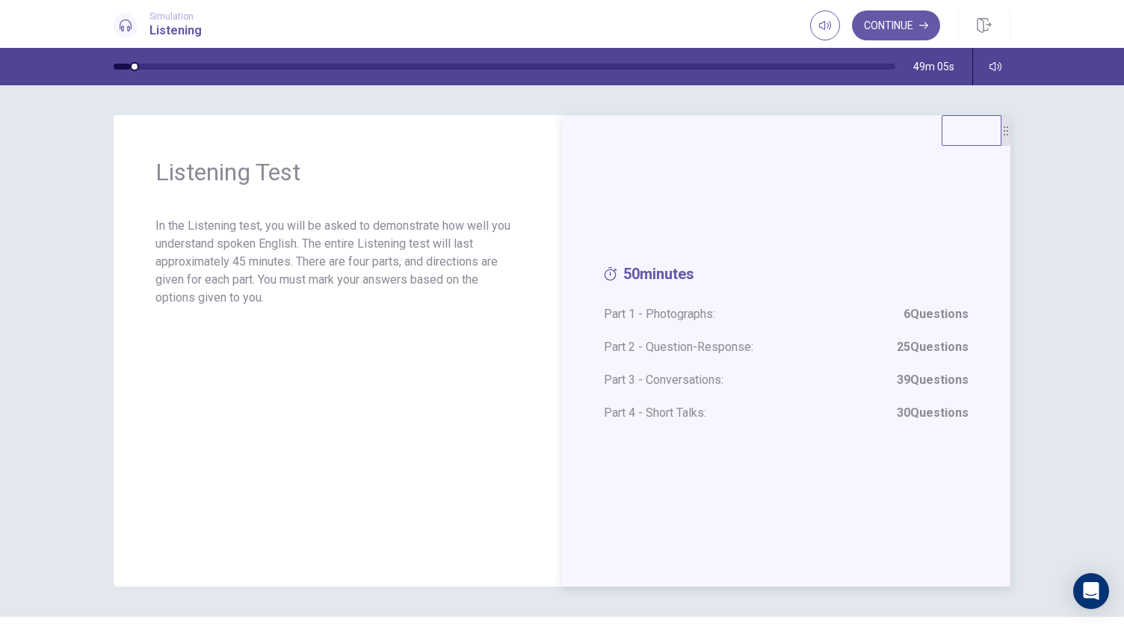
click at [613, 313] on span "Part 1 - Photographs: 6 Questions" at bounding box center [786, 314] width 365 height 18
click at [668, 308] on span "Part 1 - Photographs: 6 Questions" at bounding box center [786, 314] width 365 height 18
click at [905, 30] on button "Continue" at bounding box center [896, 25] width 88 height 30
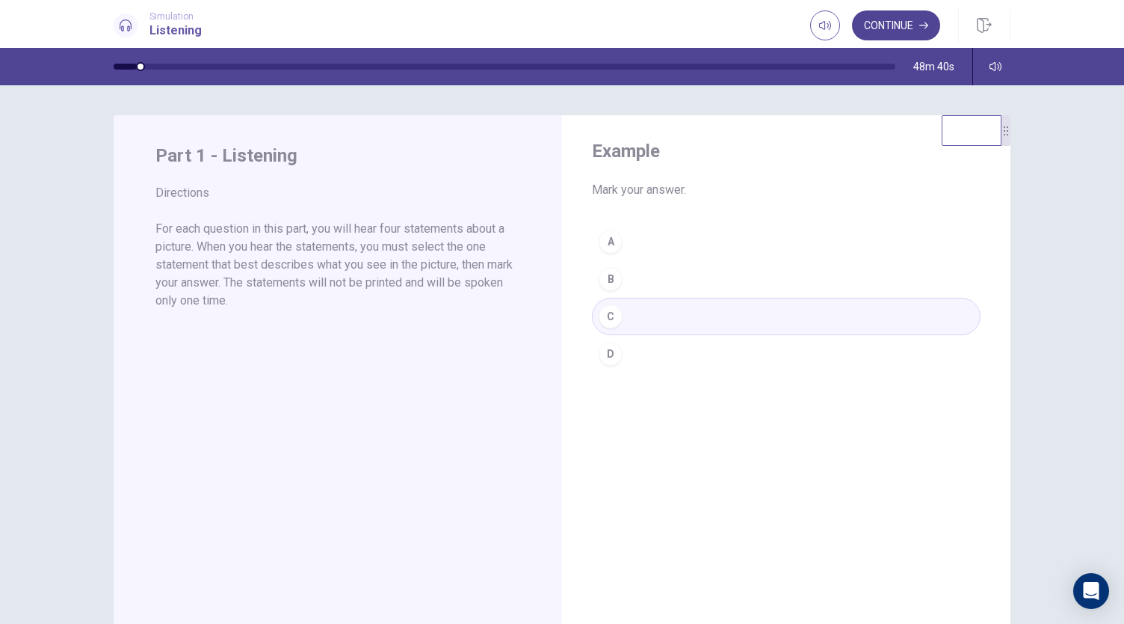
click at [884, 25] on button "Continue" at bounding box center [896, 25] width 88 height 30
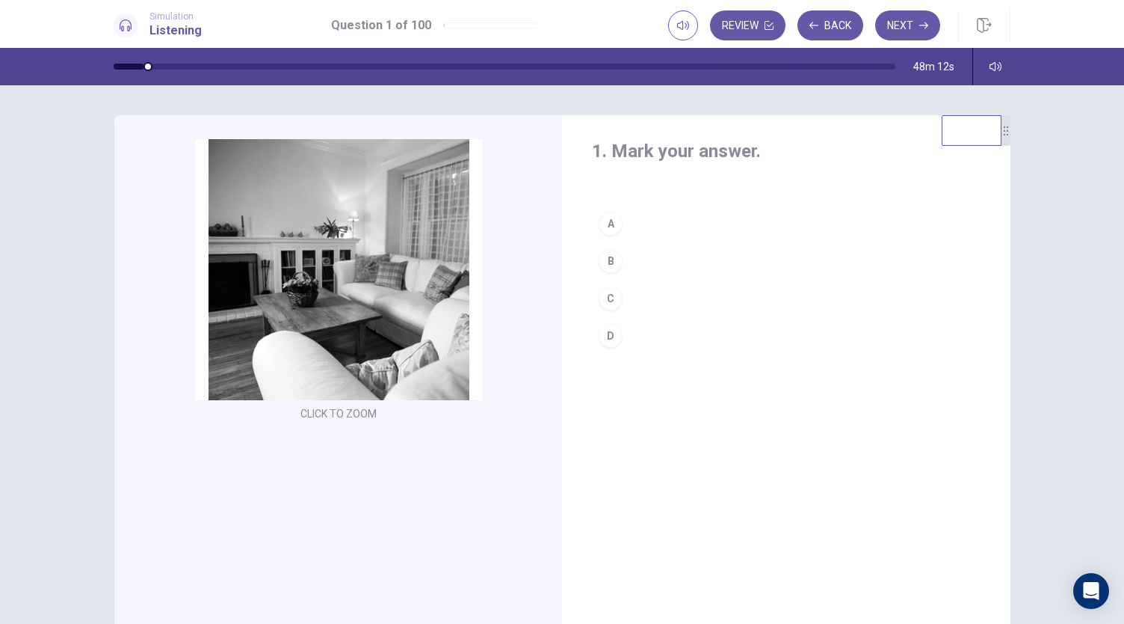
click at [606, 261] on div "B" at bounding box center [611, 261] width 24 height 24
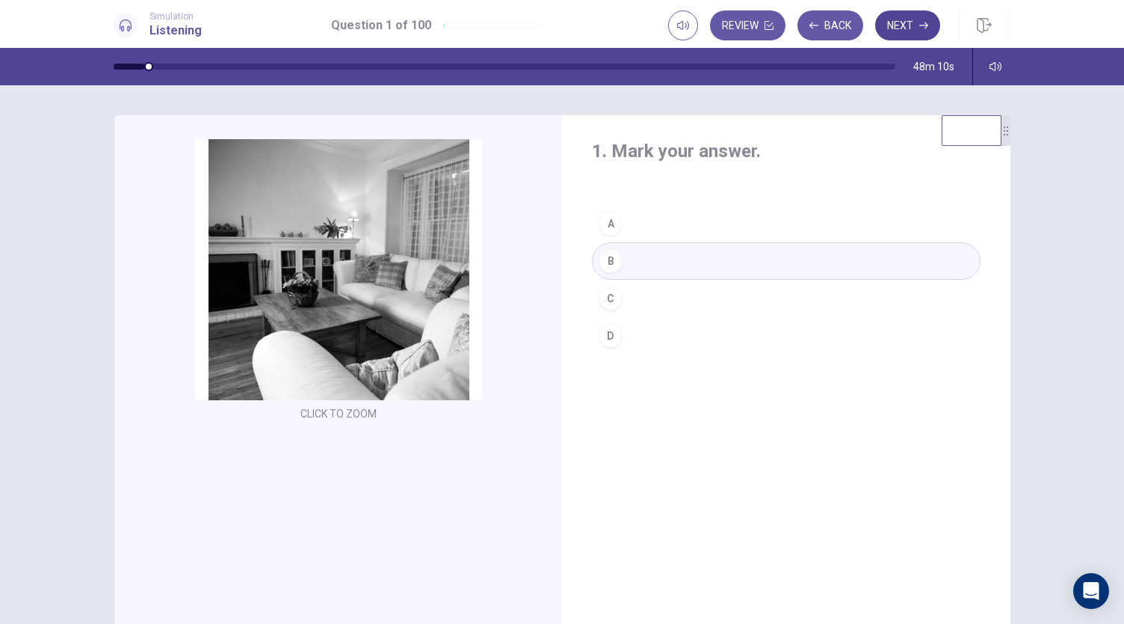
click at [909, 22] on button "Next" at bounding box center [907, 25] width 65 height 30
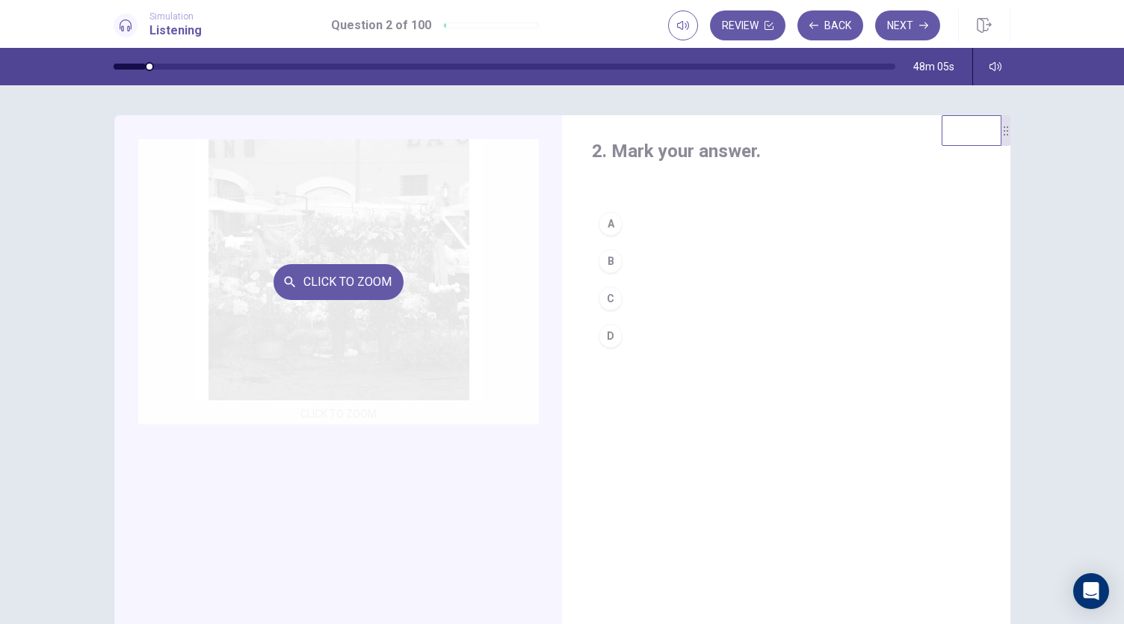
click at [365, 285] on button "Click to Zoom" at bounding box center [339, 282] width 130 height 36
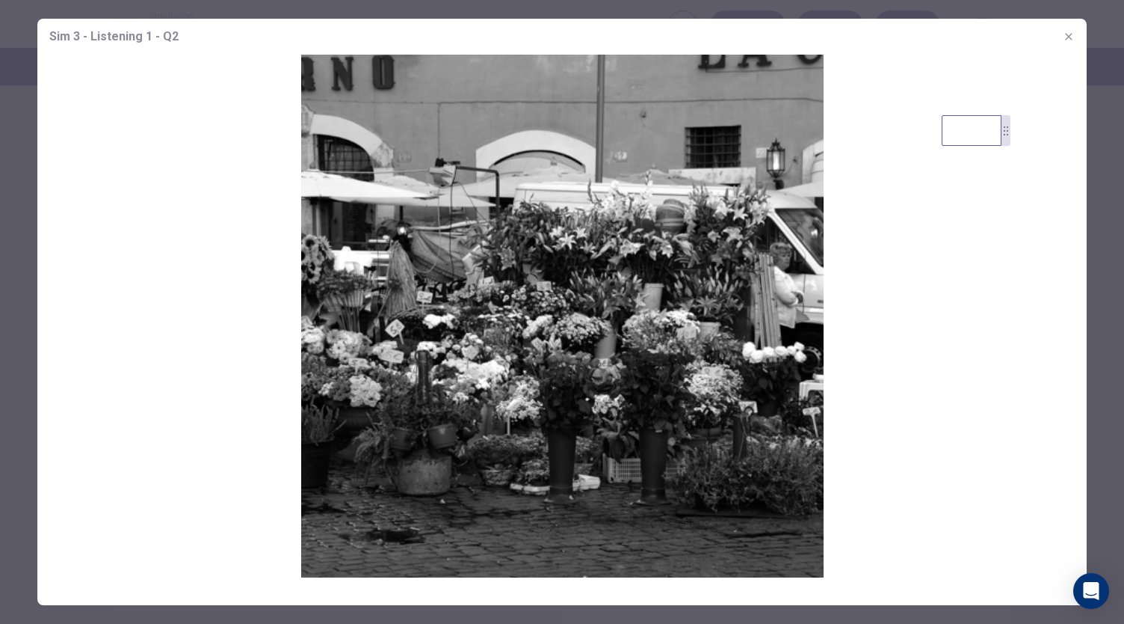
click at [1074, 38] on icon "button" at bounding box center [1069, 37] width 12 height 12
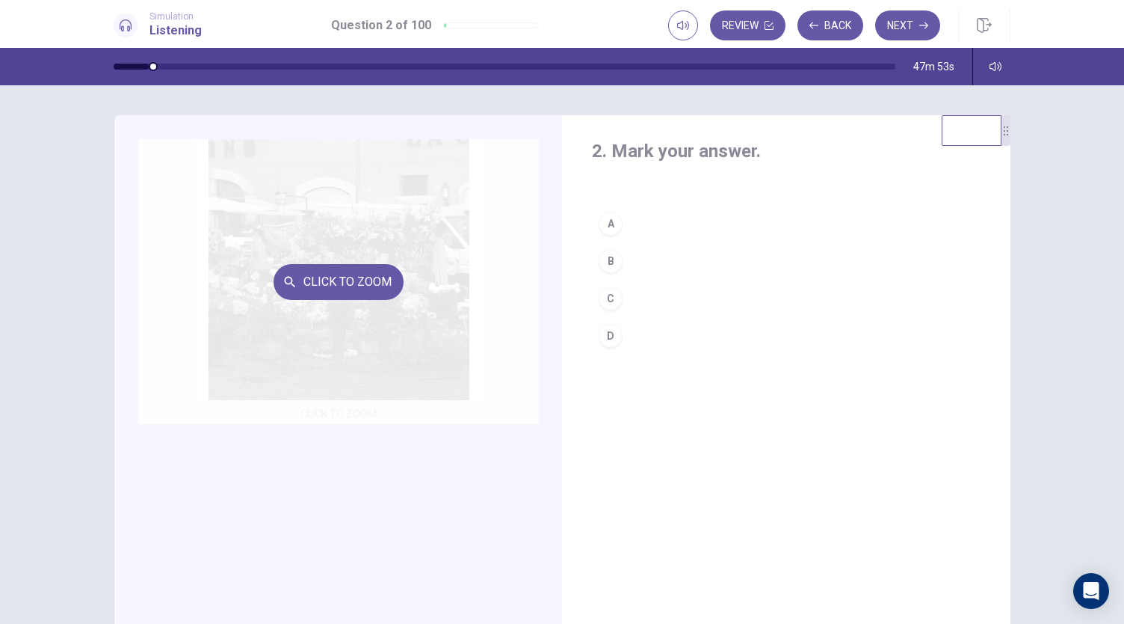
click at [372, 318] on div "Click to Zoom" at bounding box center [338, 281] width 401 height 285
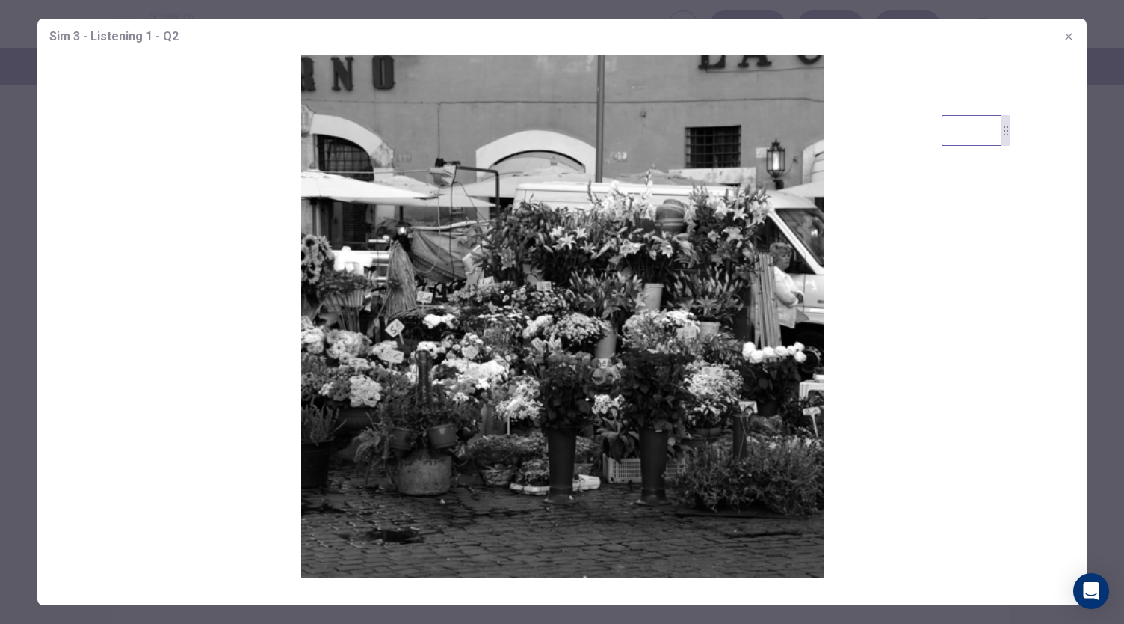
click at [1065, 39] on icon "button" at bounding box center [1069, 37] width 12 height 12
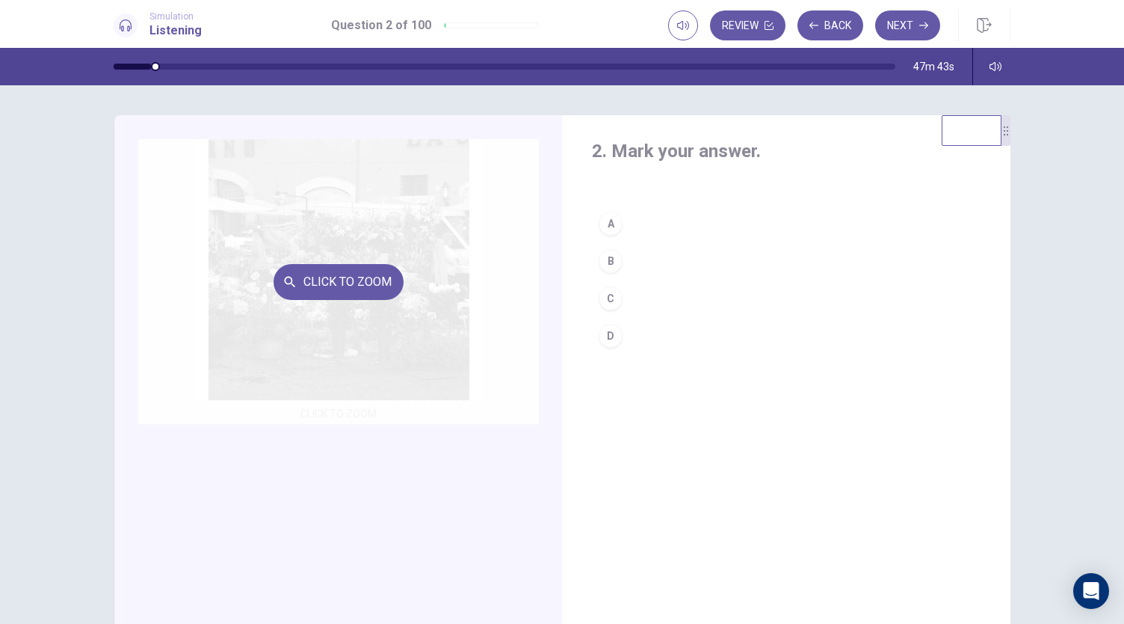
click at [435, 287] on div "Click to Zoom" at bounding box center [338, 281] width 401 height 285
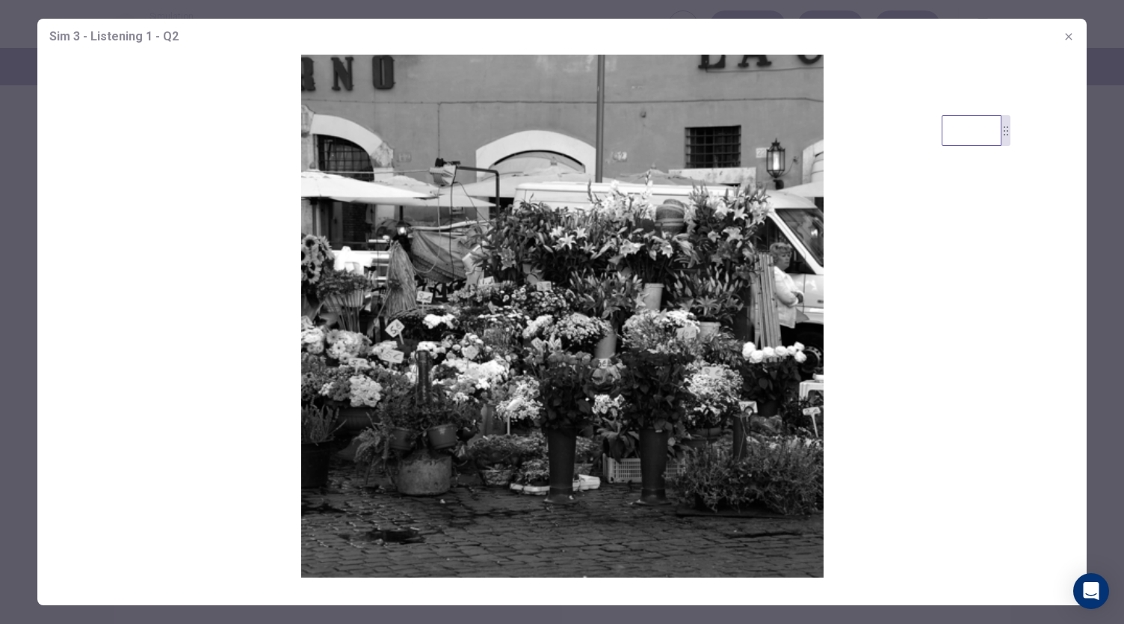
click at [1071, 35] on icon "button" at bounding box center [1068, 36] width 7 height 7
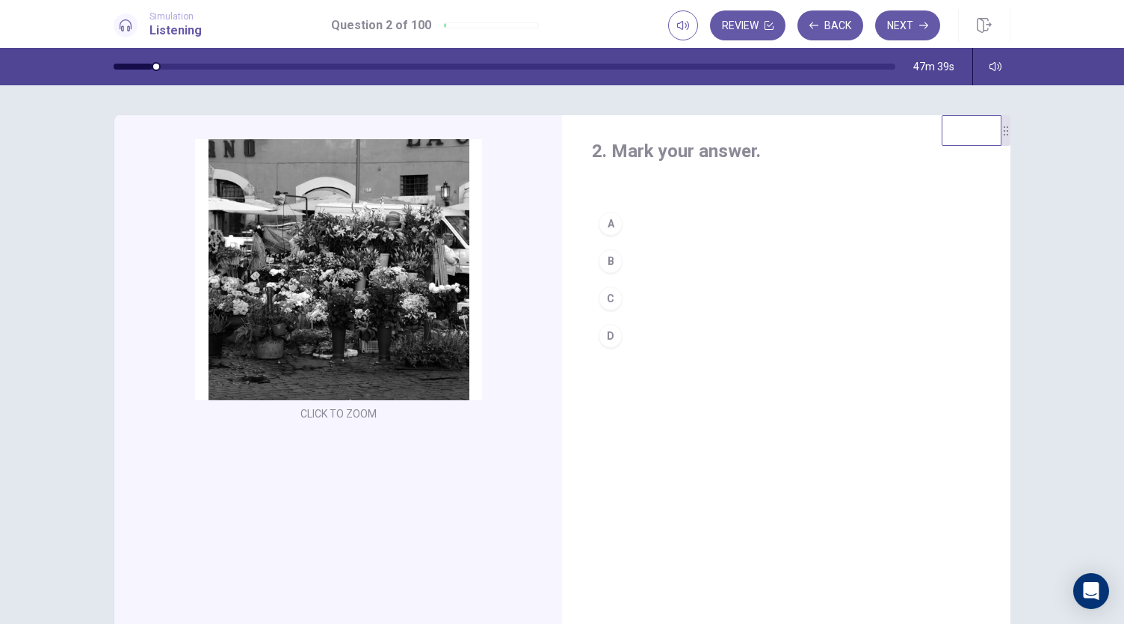
click at [611, 255] on div "B" at bounding box center [611, 261] width 24 height 24
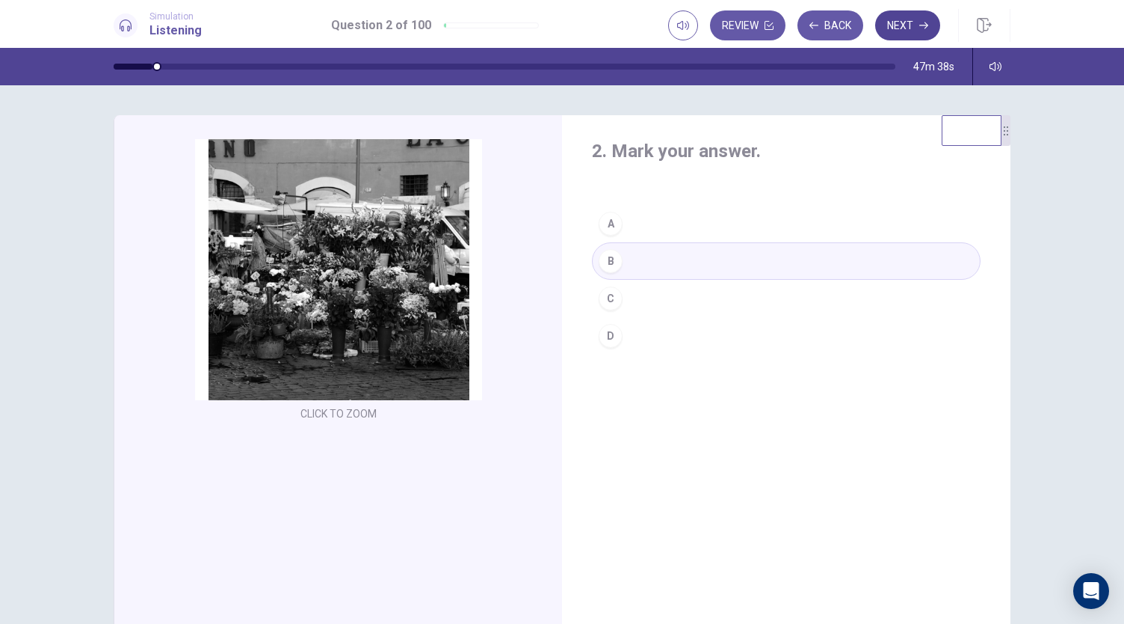
click at [891, 25] on button "Next" at bounding box center [907, 25] width 65 height 30
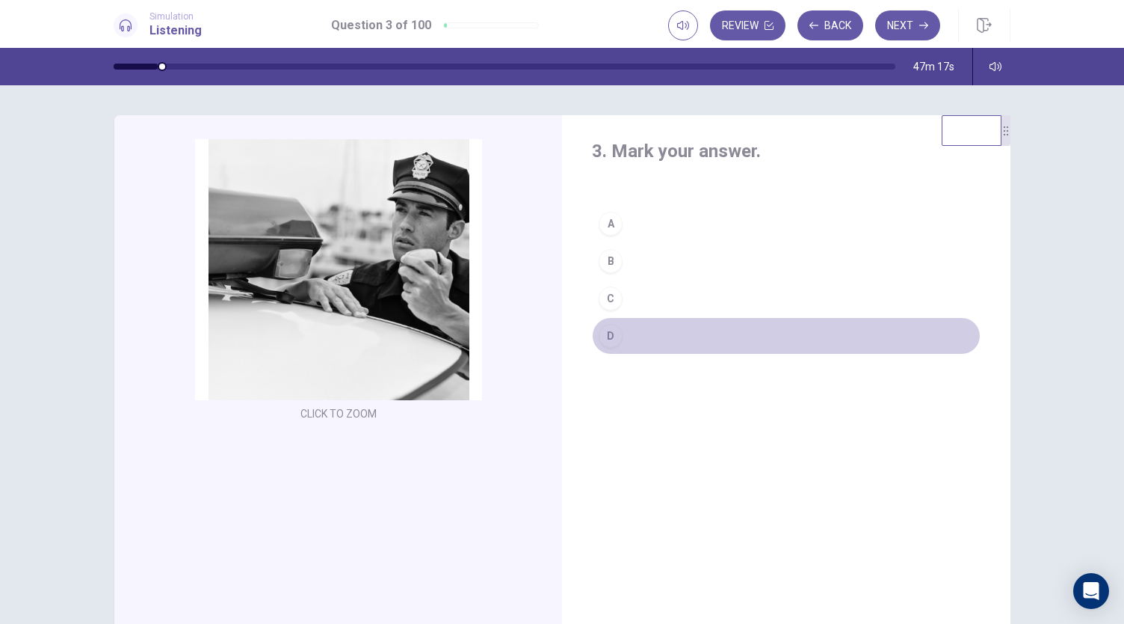
click at [609, 336] on div "D" at bounding box center [611, 336] width 24 height 24
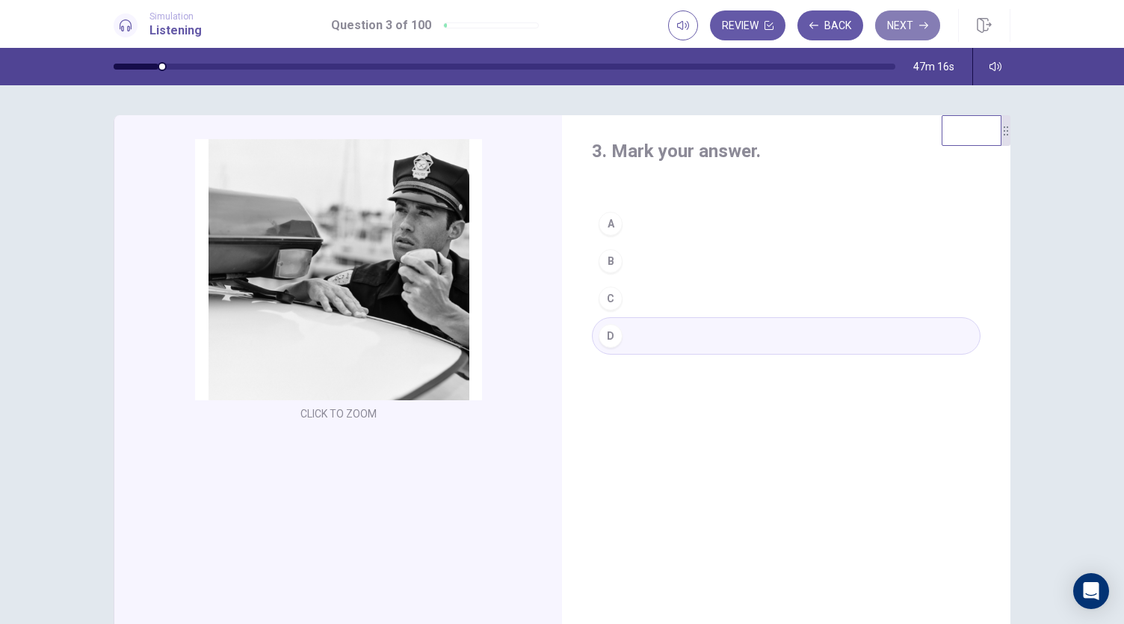
click at [905, 24] on button "Next" at bounding box center [907, 25] width 65 height 30
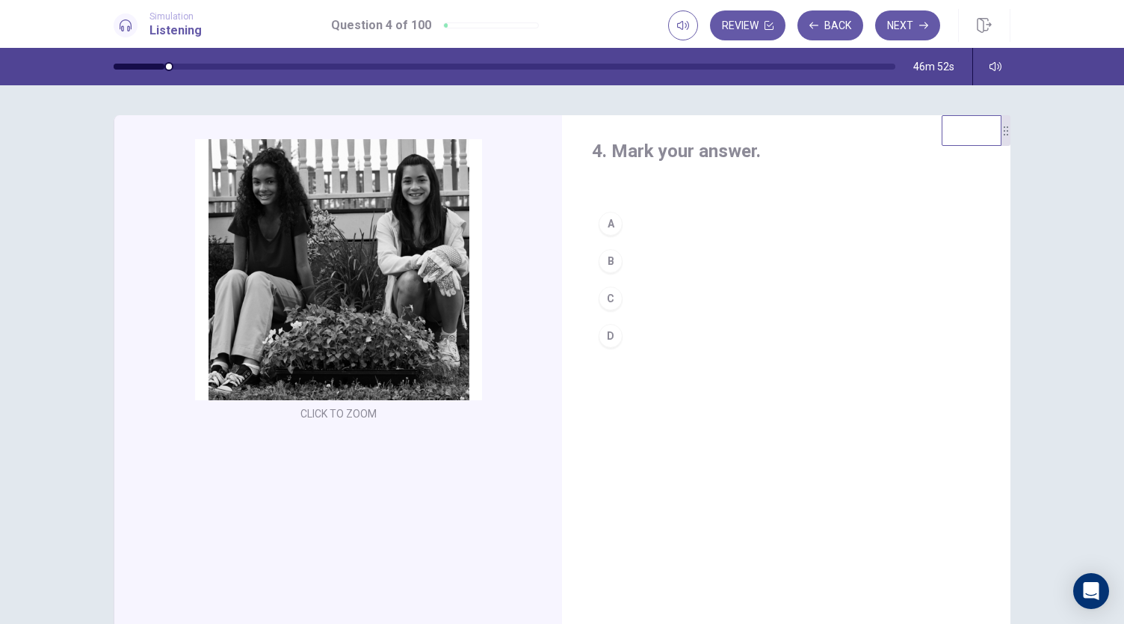
click at [607, 256] on div "B" at bounding box center [611, 261] width 24 height 24
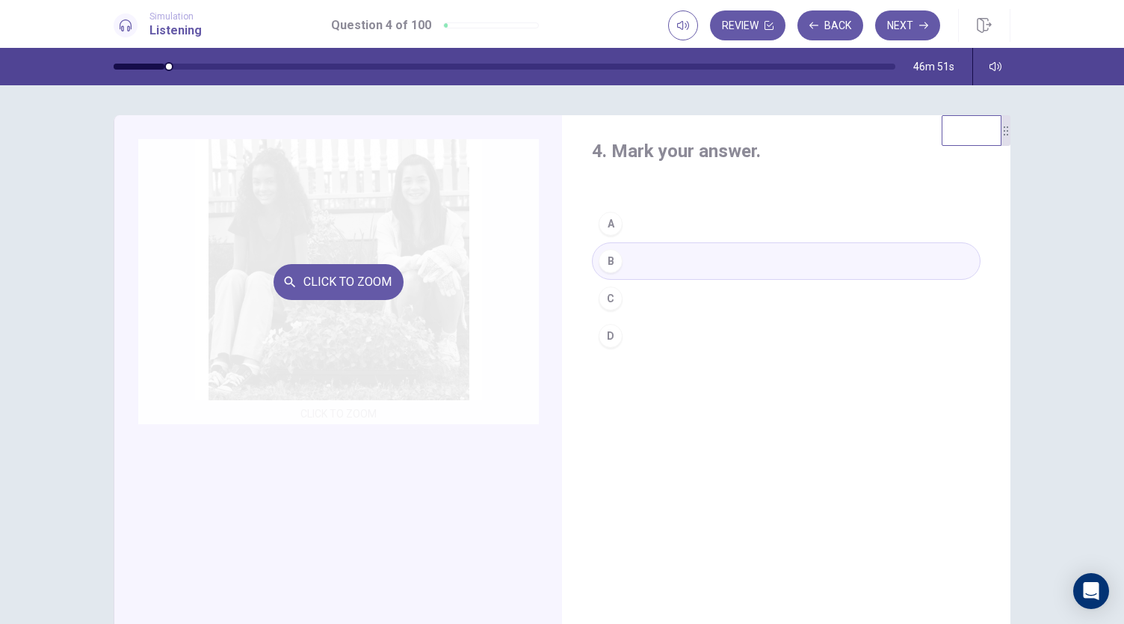
click at [378, 279] on button "Click to Zoom" at bounding box center [339, 282] width 130 height 36
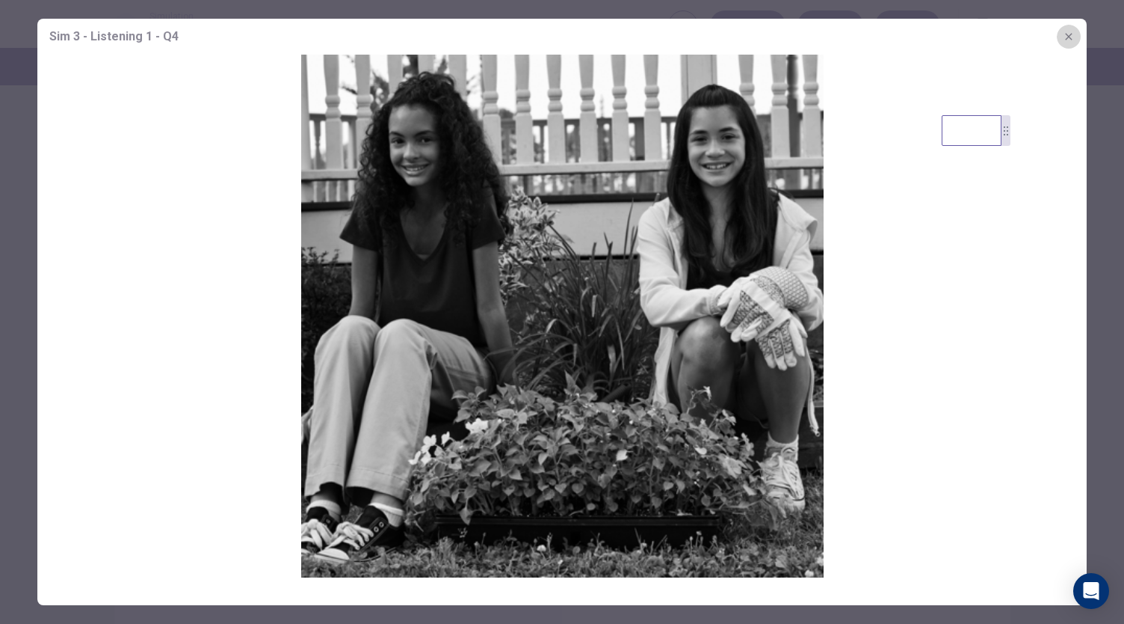
click at [1071, 38] on icon "button" at bounding box center [1068, 36] width 7 height 7
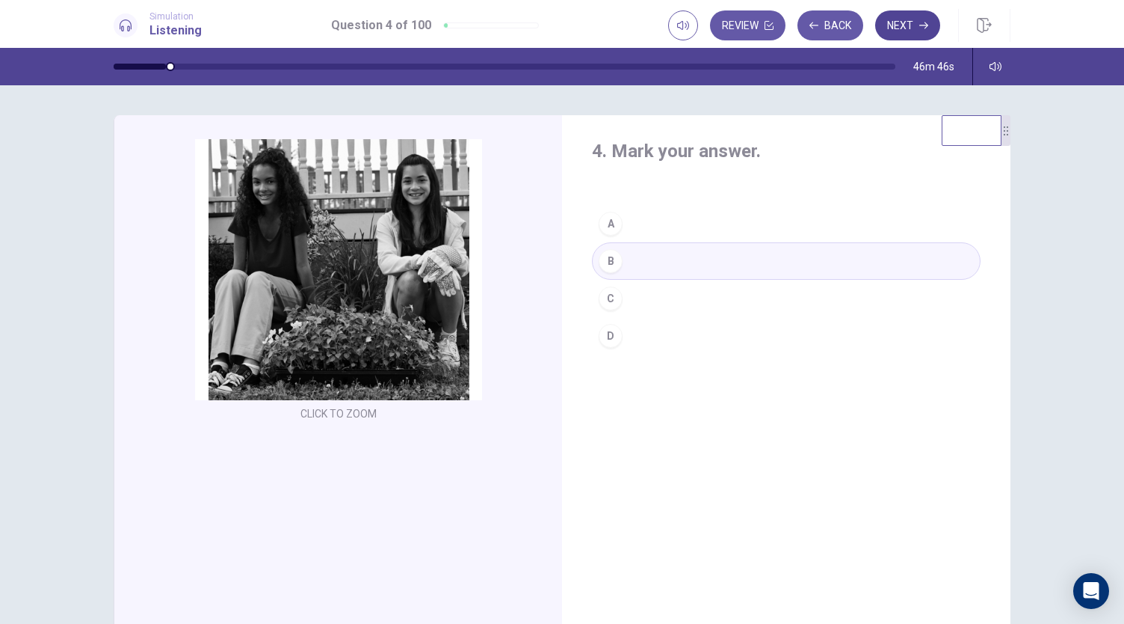
click at [905, 23] on button "Next" at bounding box center [907, 25] width 65 height 30
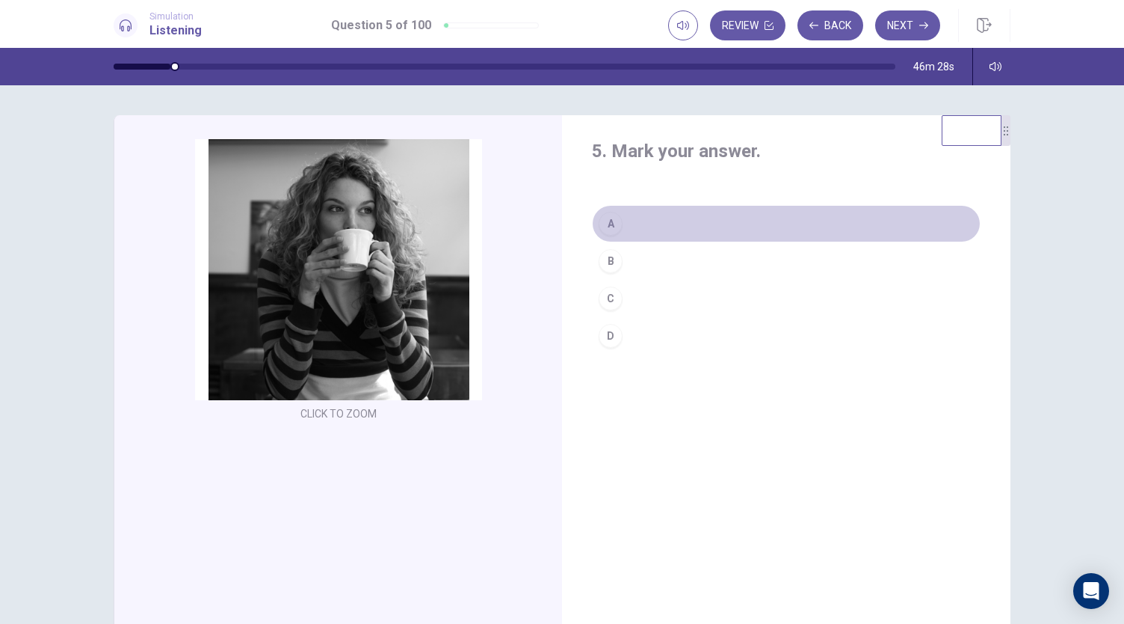
click at [606, 221] on div "A" at bounding box center [611, 224] width 24 height 24
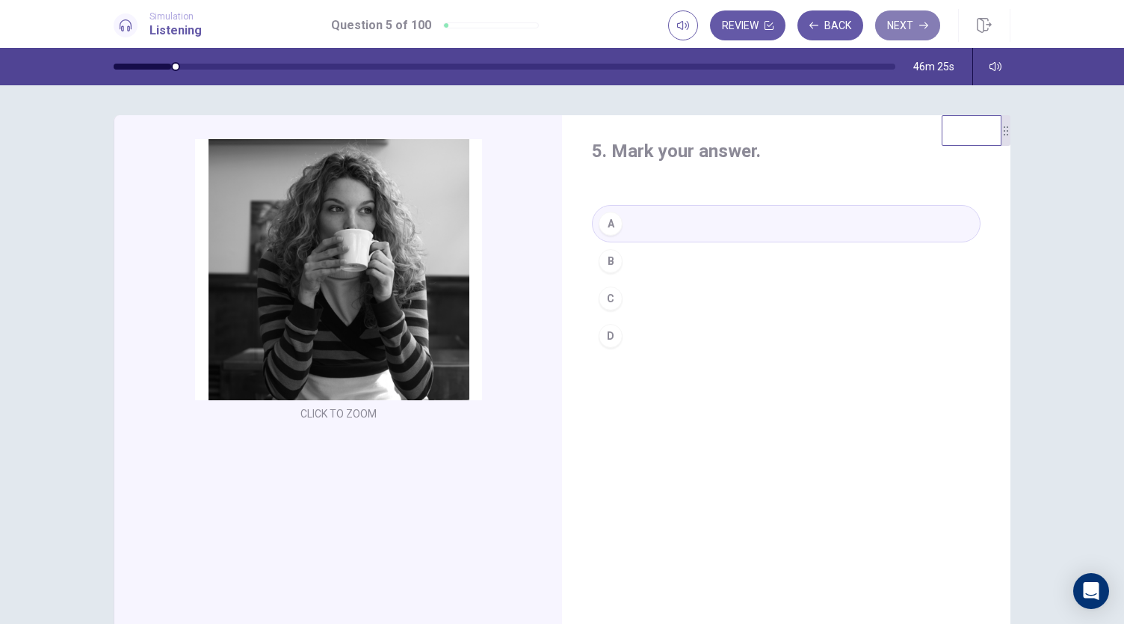
click at [899, 24] on button "Next" at bounding box center [907, 25] width 65 height 30
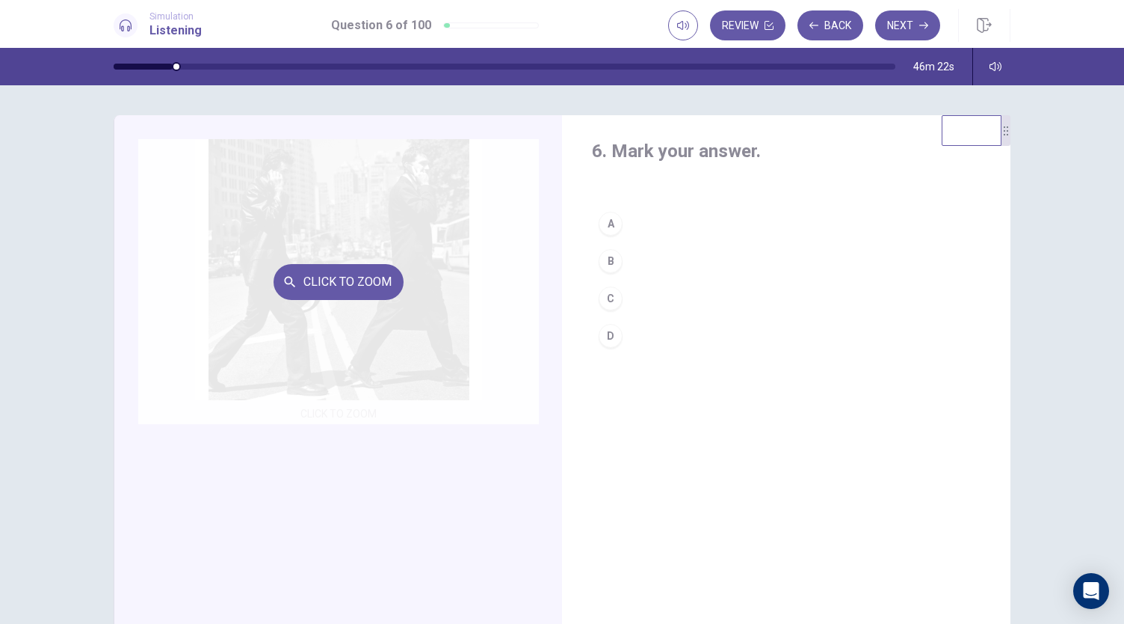
click at [351, 284] on button "Click to Zoom" at bounding box center [339, 282] width 130 height 36
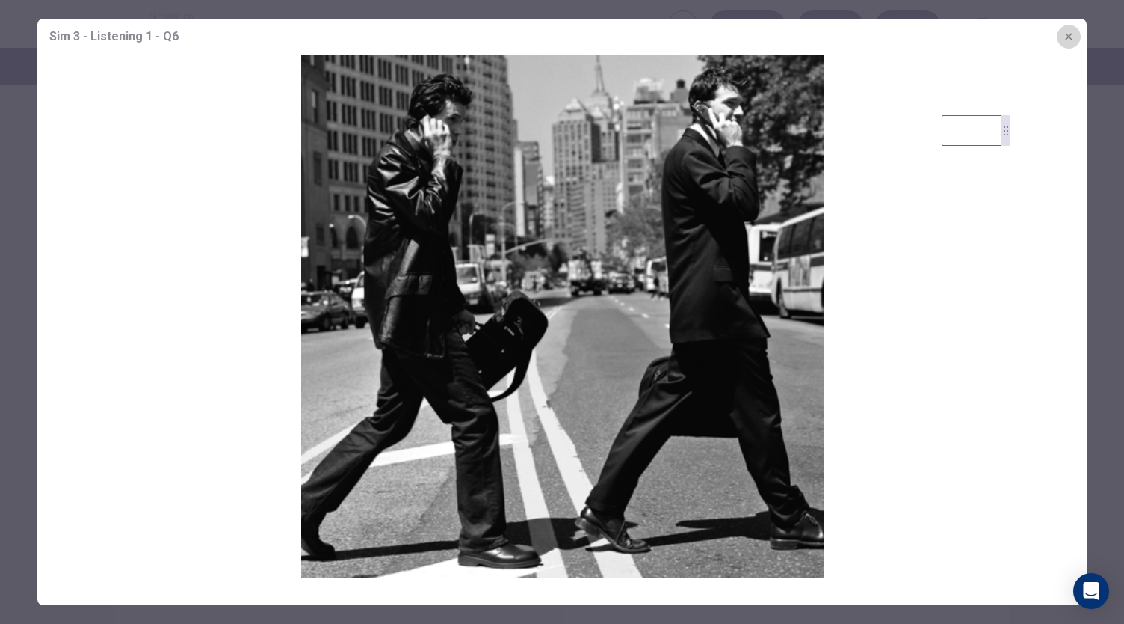
click at [1068, 35] on icon "button" at bounding box center [1068, 36] width 7 height 7
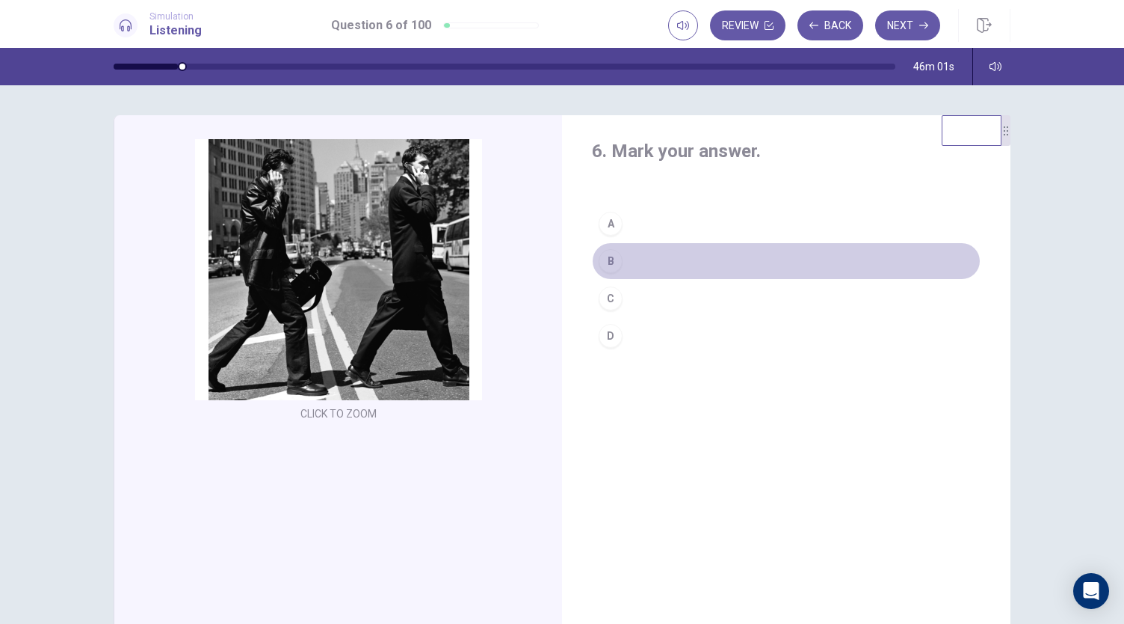
click at [604, 256] on div "B" at bounding box center [611, 261] width 24 height 24
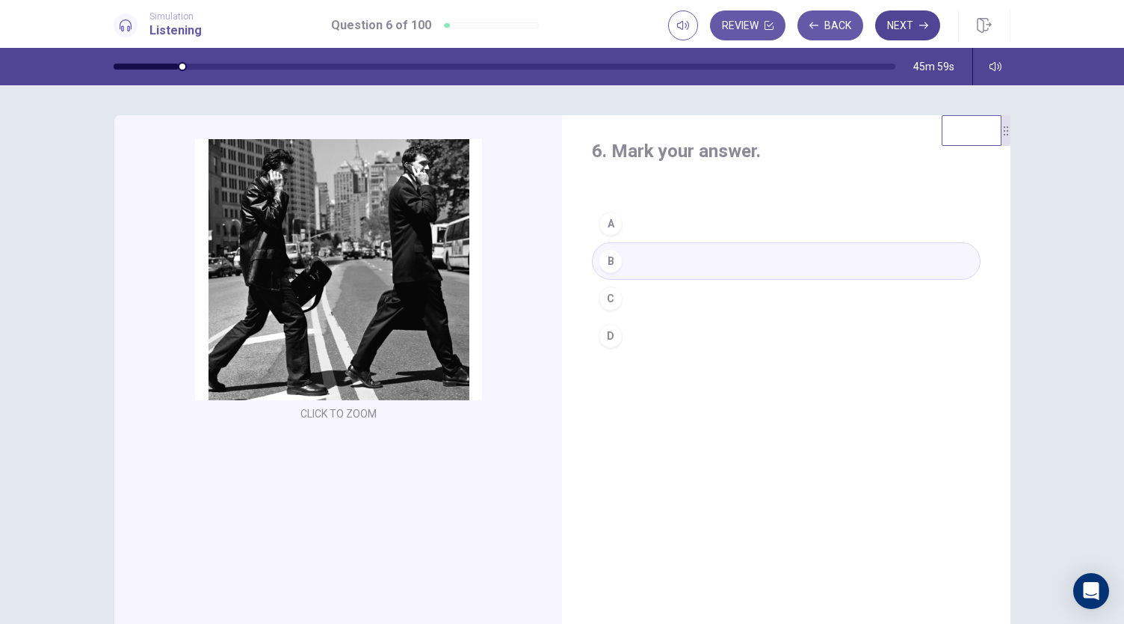
click at [898, 29] on button "Next" at bounding box center [907, 25] width 65 height 30
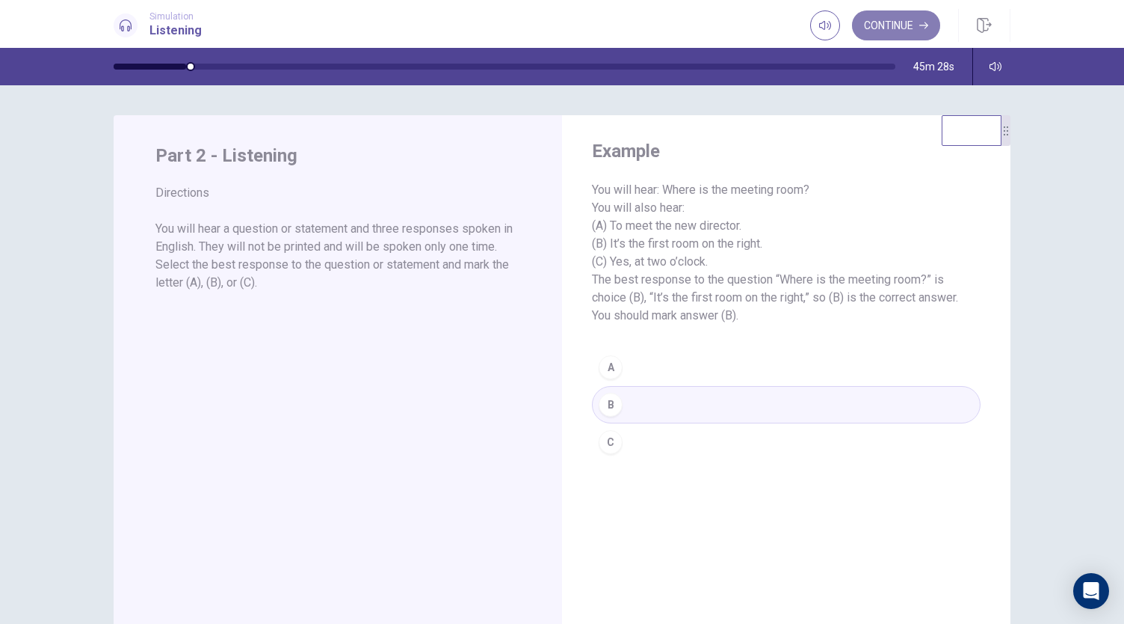
click at [879, 34] on button "Continue" at bounding box center [896, 25] width 88 height 30
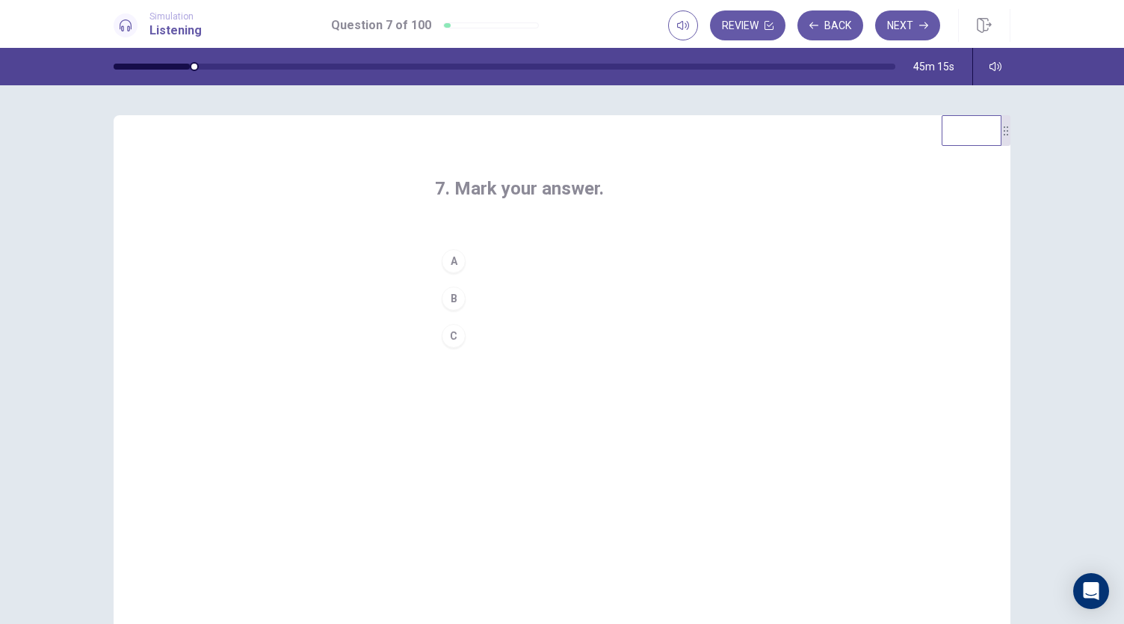
click at [449, 256] on div "A" at bounding box center [454, 261] width 24 height 24
click at [905, 20] on button "Next" at bounding box center [907, 25] width 65 height 30
click at [450, 332] on div "C" at bounding box center [454, 336] width 24 height 24
click at [907, 25] on button "Next" at bounding box center [907, 25] width 65 height 30
click at [455, 295] on div "B" at bounding box center [454, 298] width 24 height 24
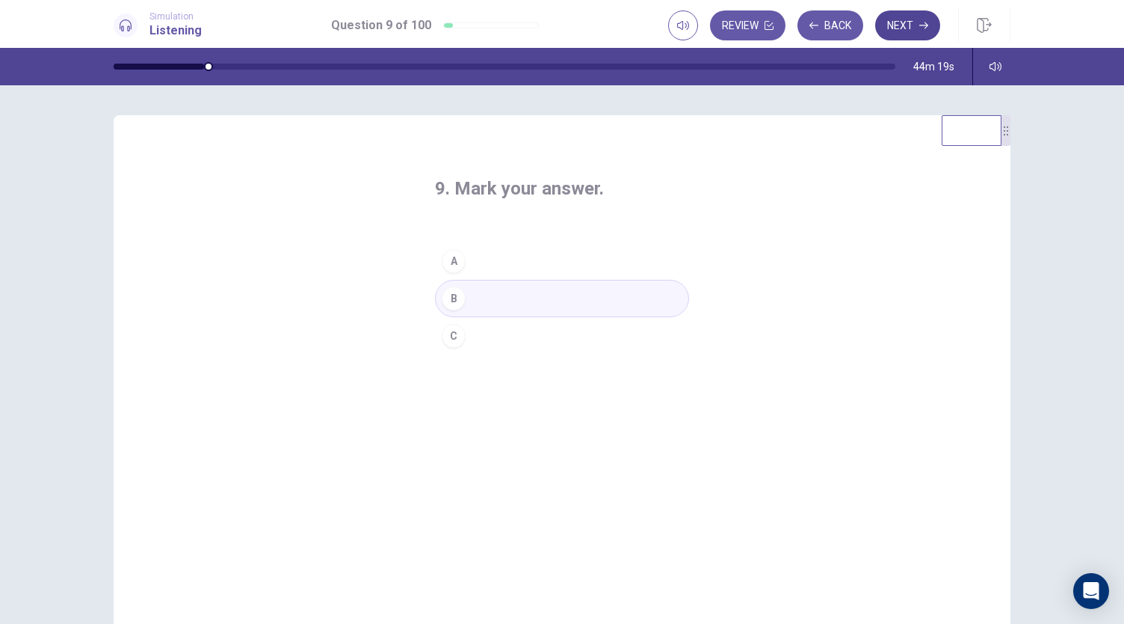
click at [900, 29] on button "Next" at bounding box center [907, 25] width 65 height 30
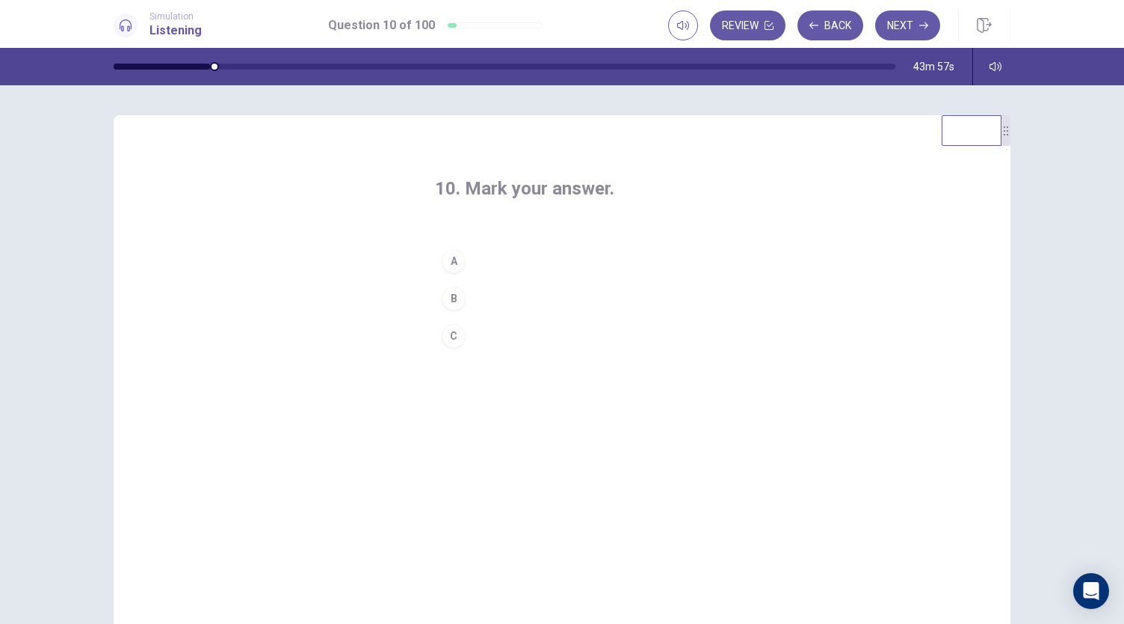
click at [457, 294] on div "B" at bounding box center [454, 298] width 24 height 24
click at [899, 20] on button "Next" at bounding box center [907, 25] width 65 height 30
click at [452, 333] on div "C" at bounding box center [454, 336] width 24 height 24
click at [901, 27] on button "Next" at bounding box center [907, 25] width 65 height 30
click at [455, 339] on div "C" at bounding box center [454, 336] width 24 height 24
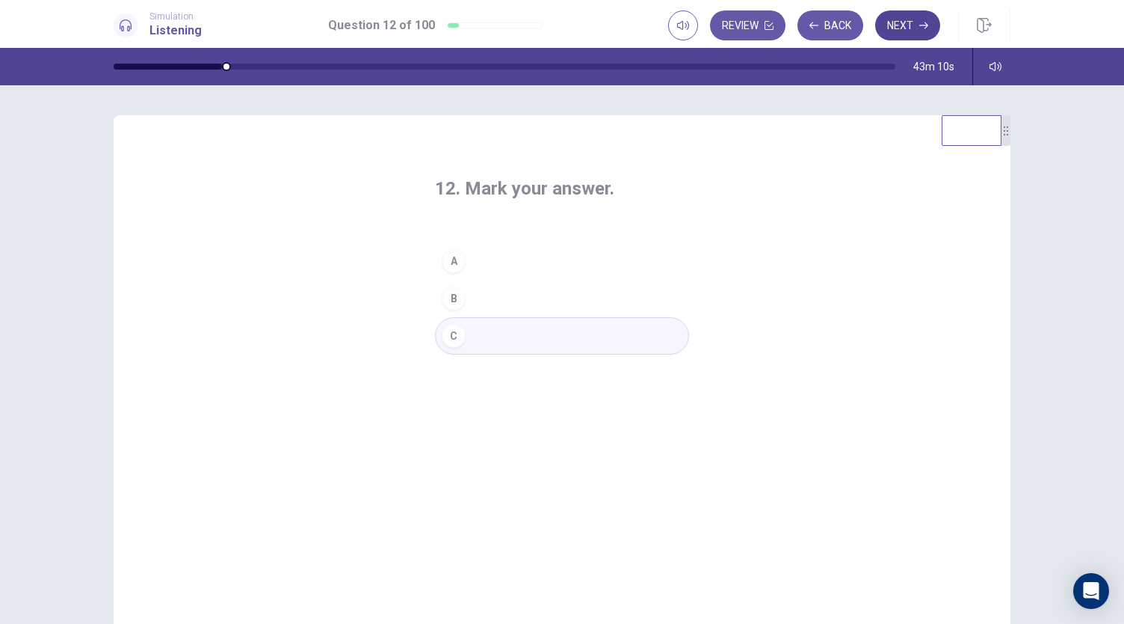
click at [905, 26] on button "Next" at bounding box center [907, 25] width 65 height 30
click at [452, 259] on div "A" at bounding box center [454, 261] width 24 height 24
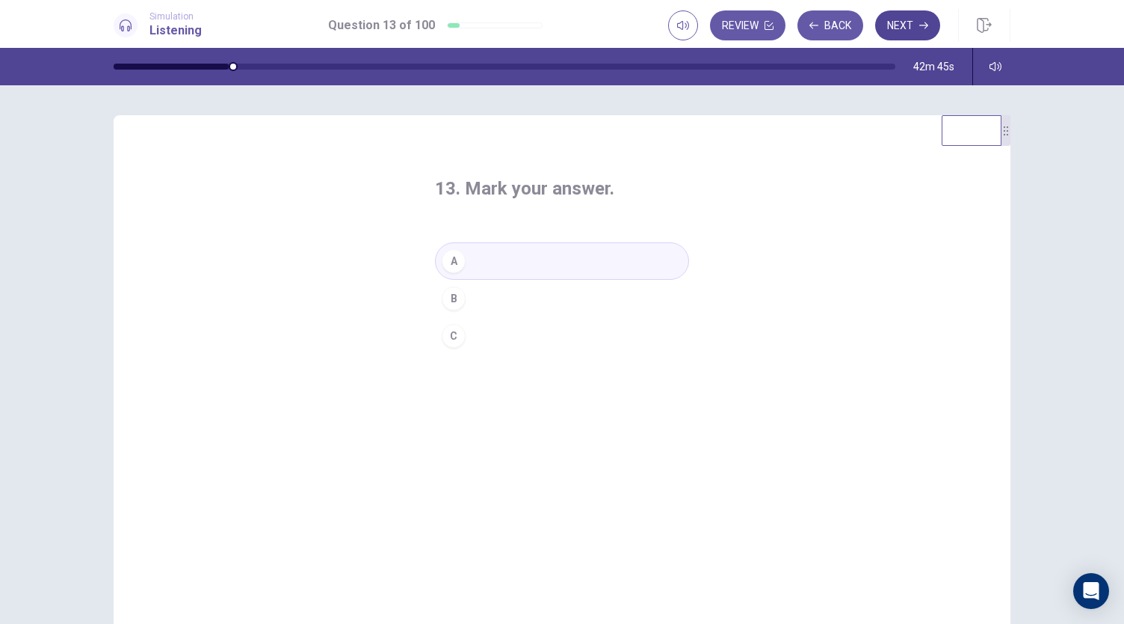
click at [905, 25] on button "Next" at bounding box center [907, 25] width 65 height 30
click at [450, 340] on div "C" at bounding box center [454, 336] width 24 height 24
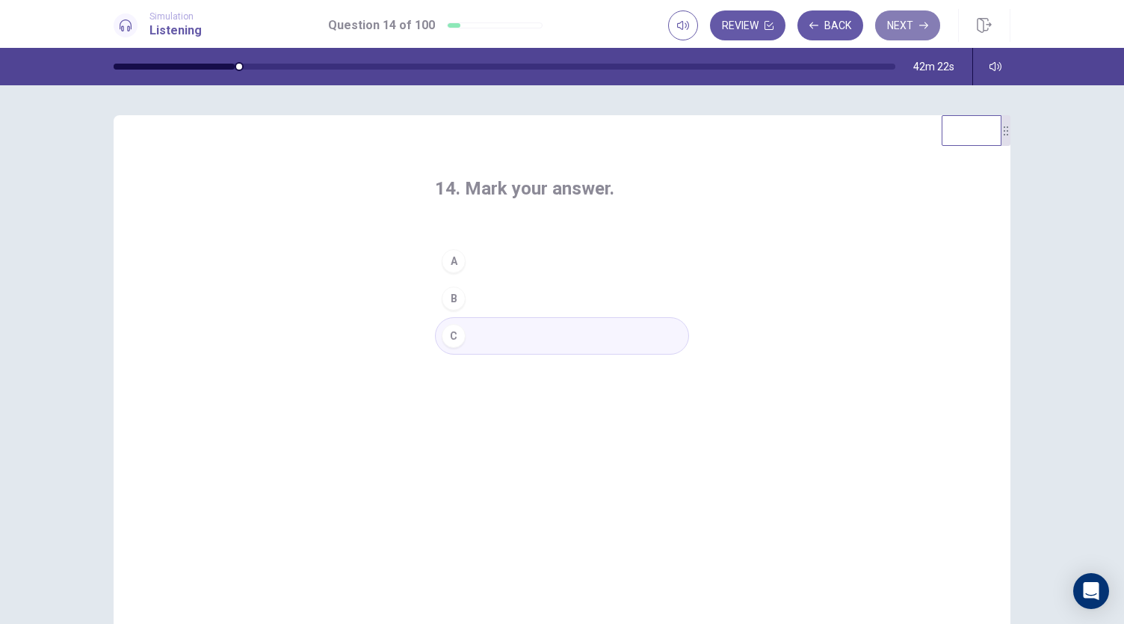
click at [902, 31] on button "Next" at bounding box center [907, 25] width 65 height 30
click at [450, 258] on div "A" at bounding box center [454, 261] width 24 height 24
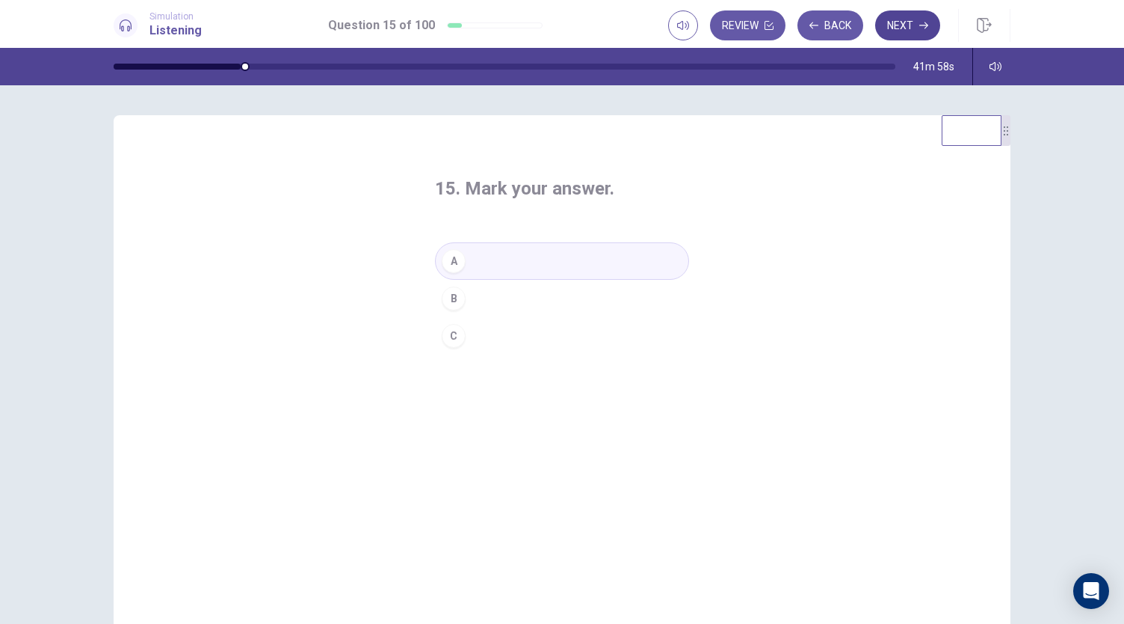
click at [914, 37] on button "Next" at bounding box center [907, 25] width 65 height 30
click at [453, 300] on div "B" at bounding box center [454, 298] width 24 height 24
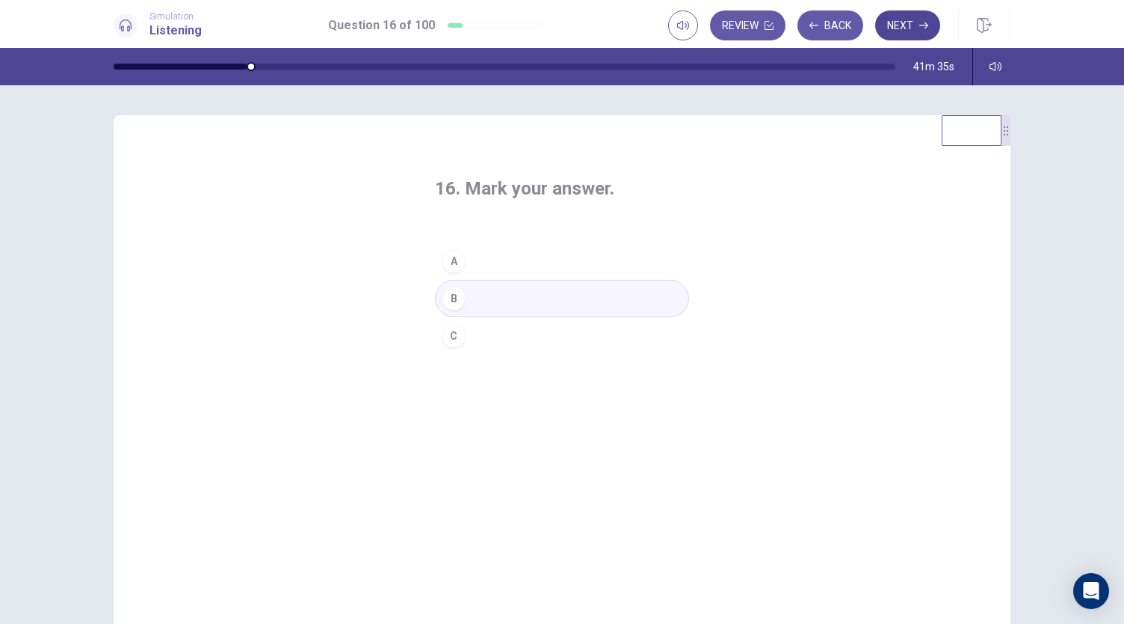
click at [905, 37] on button "Next" at bounding box center [907, 25] width 65 height 30
click at [451, 261] on div "A" at bounding box center [454, 261] width 24 height 24
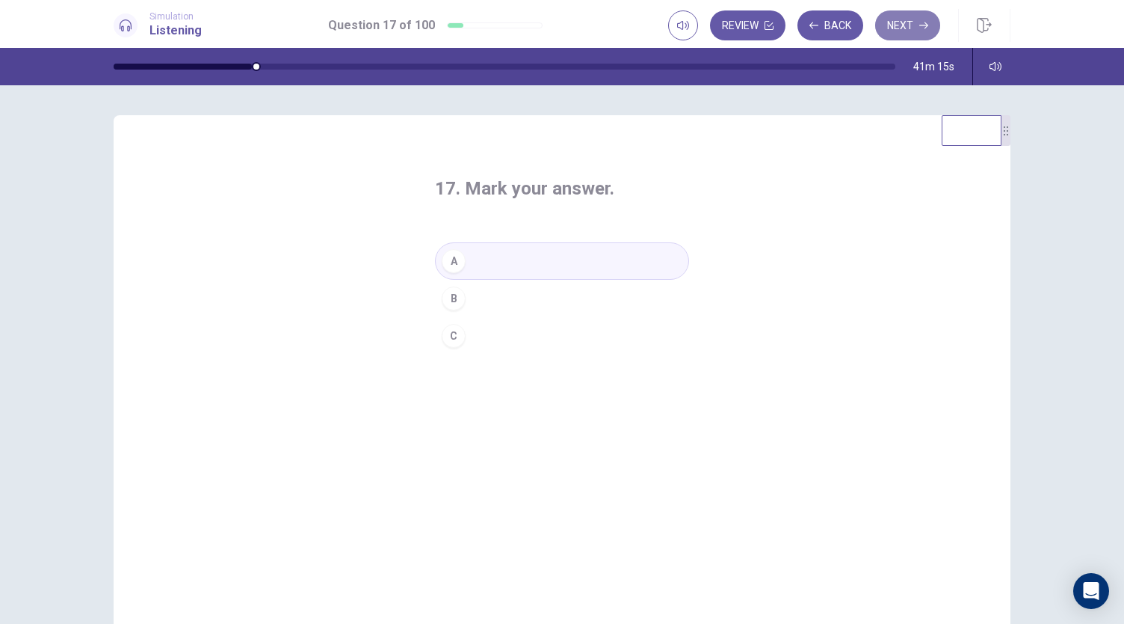
click at [893, 19] on button "Next" at bounding box center [907, 25] width 65 height 30
click at [460, 261] on div "A" at bounding box center [454, 261] width 24 height 24
click at [908, 20] on button "Next" at bounding box center [907, 25] width 65 height 30
click at [455, 264] on div "A" at bounding box center [454, 261] width 24 height 24
click at [911, 28] on button "Next" at bounding box center [907, 25] width 65 height 30
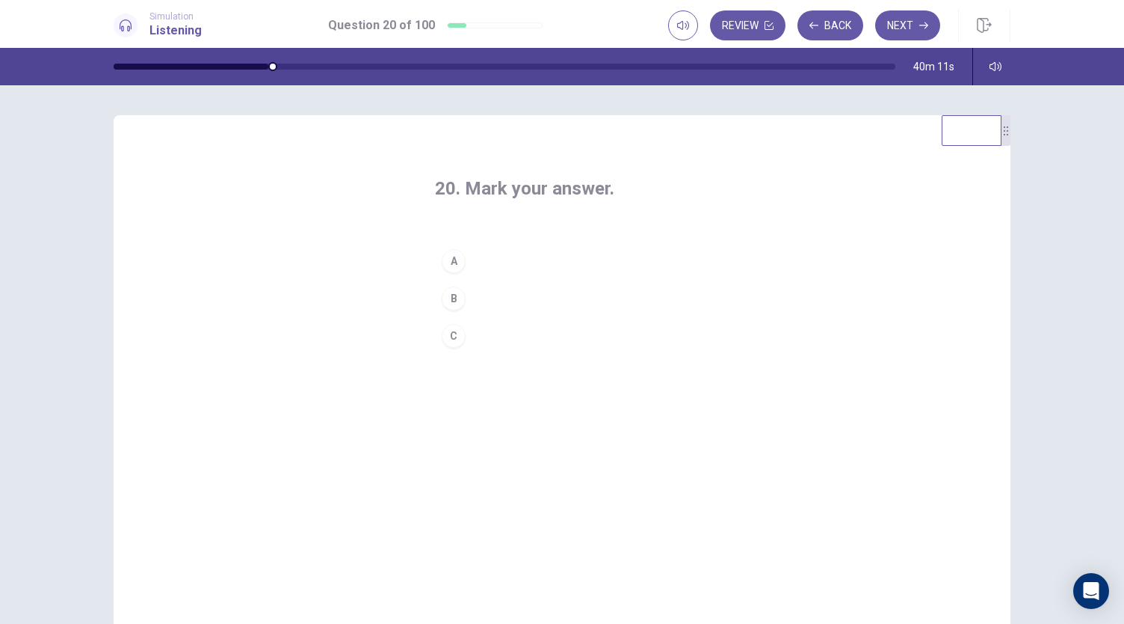
click at [452, 337] on div "C" at bounding box center [454, 336] width 24 height 24
click at [909, 26] on button "Next" at bounding box center [907, 25] width 65 height 30
click at [456, 300] on div "B" at bounding box center [454, 298] width 24 height 24
click at [906, 37] on button "Next" at bounding box center [907, 25] width 65 height 30
click at [454, 301] on div "B" at bounding box center [454, 298] width 24 height 24
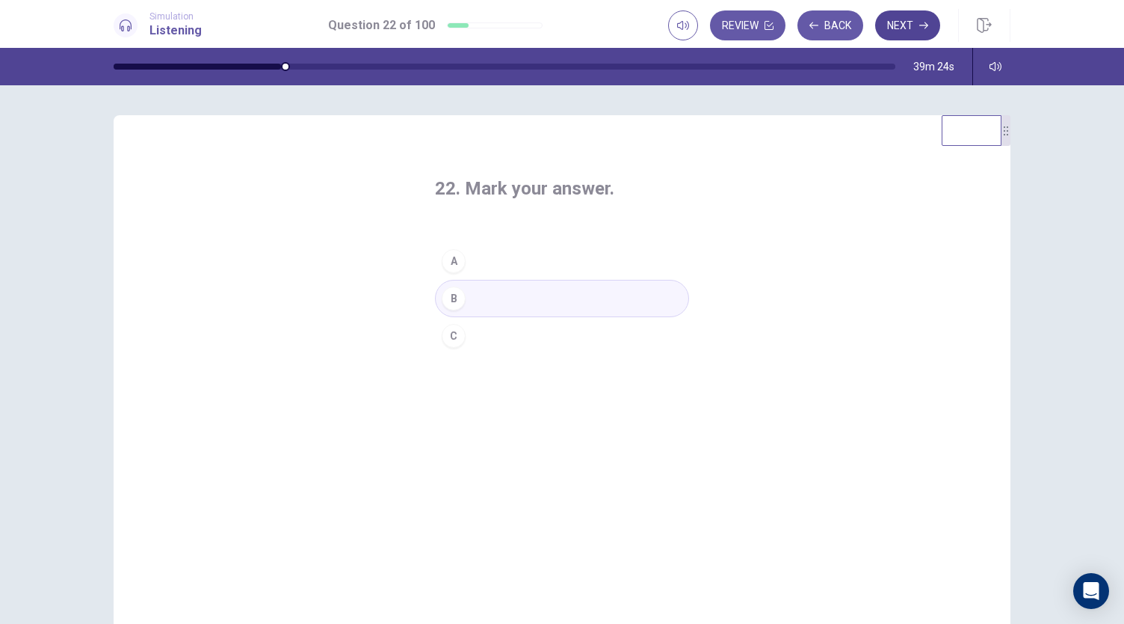
click at [905, 34] on button "Next" at bounding box center [907, 25] width 65 height 30
click at [450, 294] on div "B" at bounding box center [454, 298] width 24 height 24
click at [903, 26] on button "Next" at bounding box center [907, 25] width 65 height 30
click at [452, 298] on div "B" at bounding box center [454, 298] width 24 height 24
click at [904, 29] on button "Next" at bounding box center [907, 25] width 65 height 30
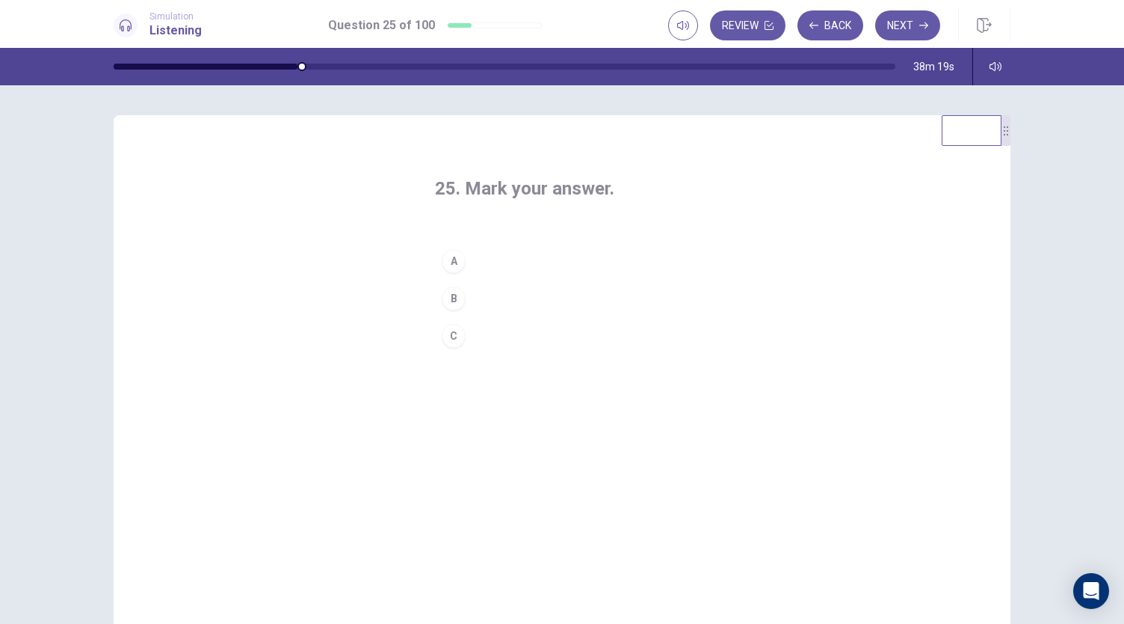
click at [453, 292] on div "B" at bounding box center [454, 298] width 24 height 24
click at [899, 28] on button "Next" at bounding box center [907, 25] width 65 height 30
click at [453, 258] on div "A" at bounding box center [454, 261] width 24 height 24
click at [899, 22] on button "Next" at bounding box center [907, 25] width 65 height 30
click at [459, 262] on div "A" at bounding box center [454, 261] width 24 height 24
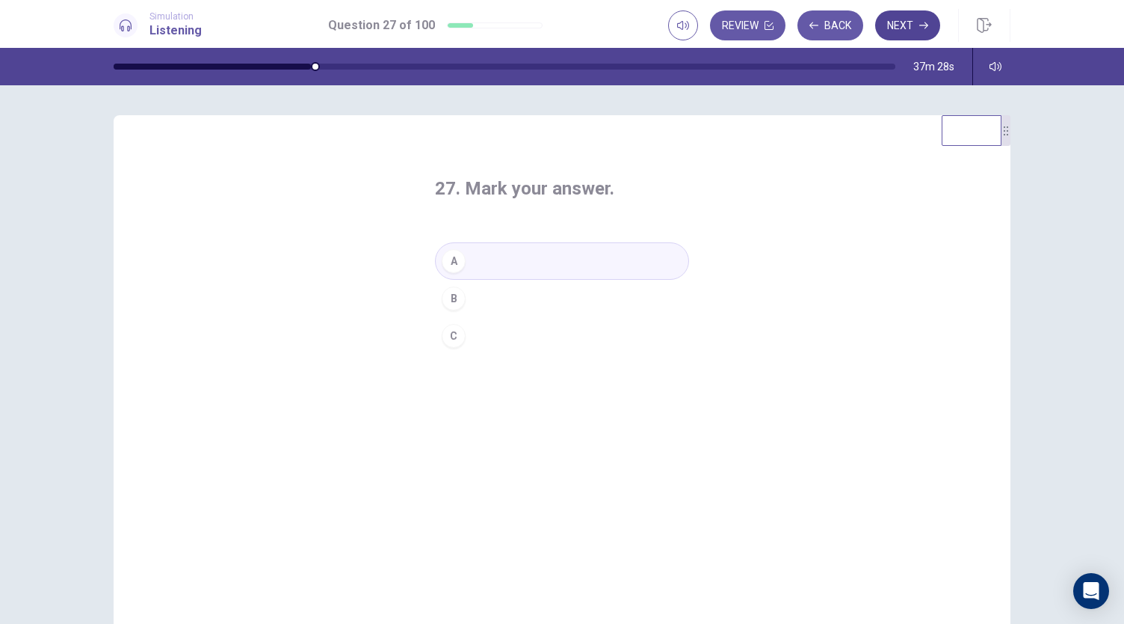
click at [901, 22] on button "Next" at bounding box center [907, 25] width 65 height 30
click at [456, 304] on div "B" at bounding box center [454, 298] width 24 height 24
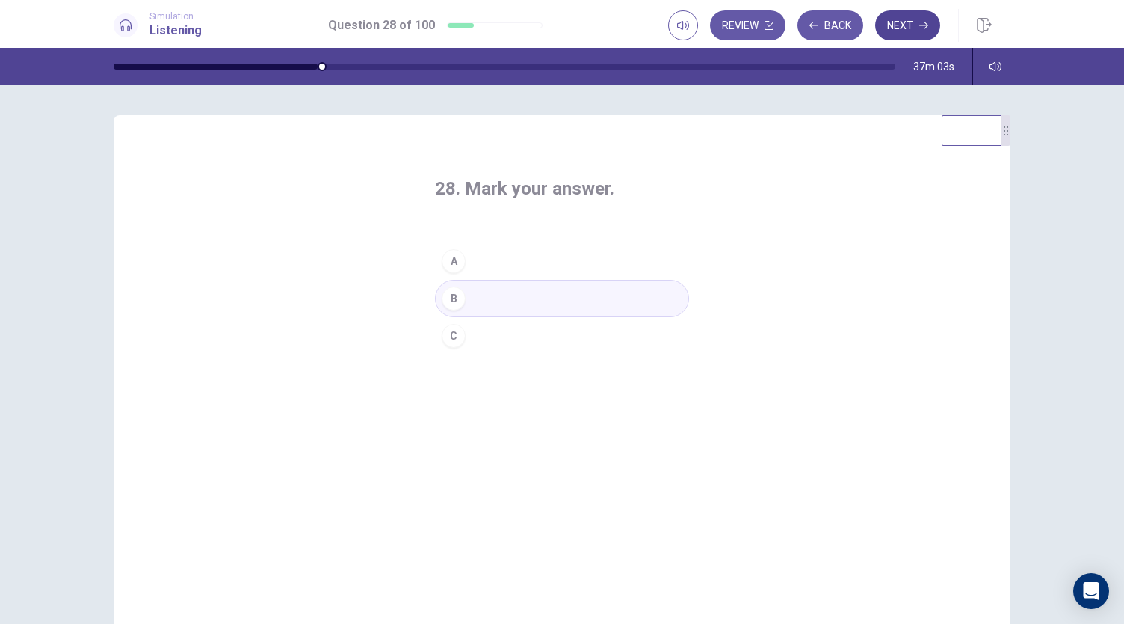
click at [915, 16] on button "Next" at bounding box center [907, 25] width 65 height 30
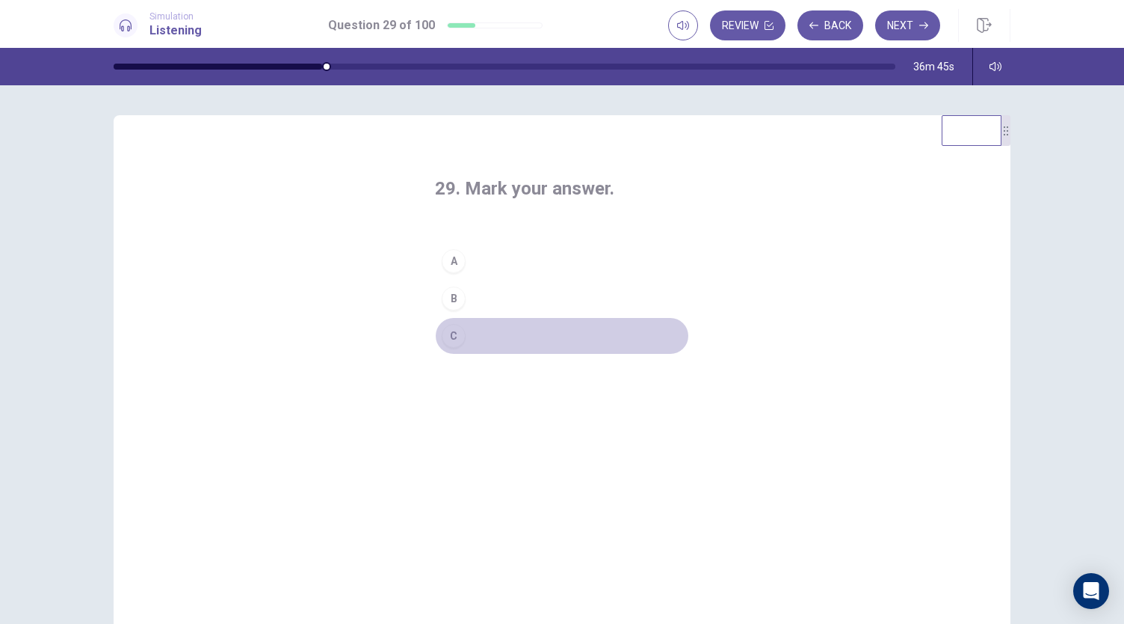
click at [449, 338] on div "C" at bounding box center [454, 336] width 24 height 24
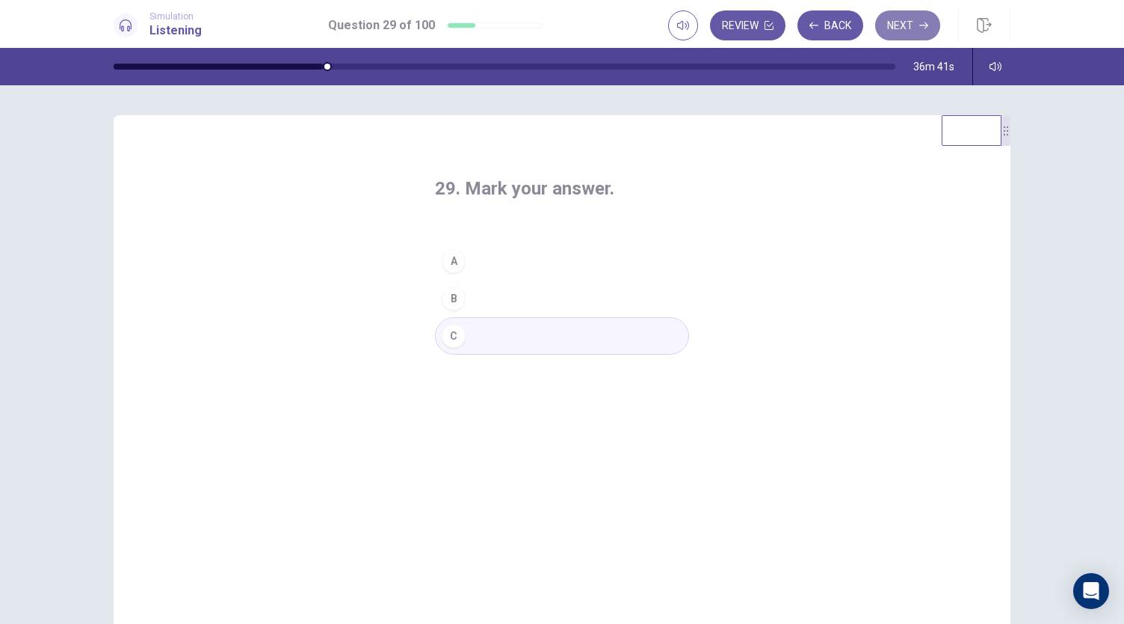
click at [899, 25] on button "Next" at bounding box center [907, 25] width 65 height 30
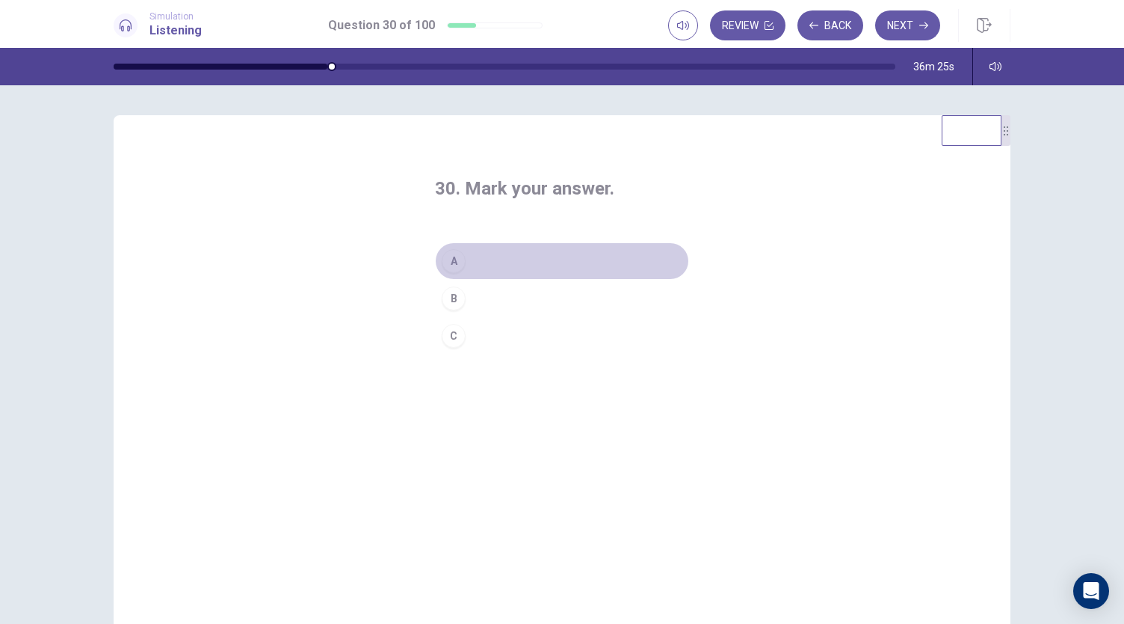
click at [455, 267] on div "A" at bounding box center [454, 261] width 24 height 24
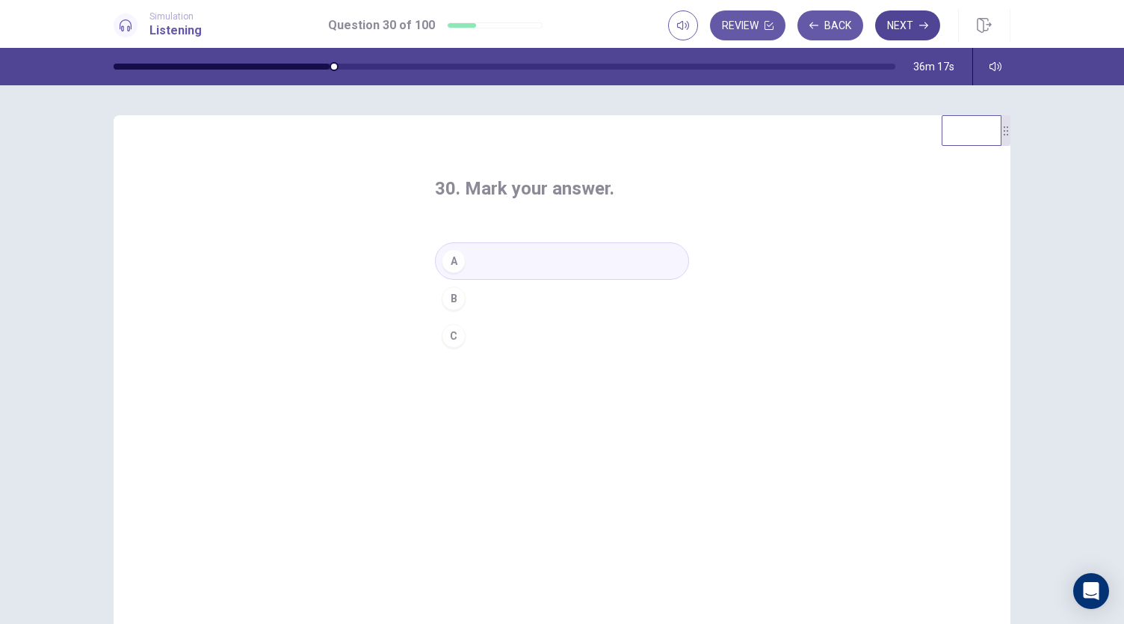
click at [905, 25] on button "Next" at bounding box center [907, 25] width 65 height 30
click at [444, 260] on div "A" at bounding box center [454, 261] width 24 height 24
click at [912, 26] on button "Next" at bounding box center [907, 25] width 65 height 30
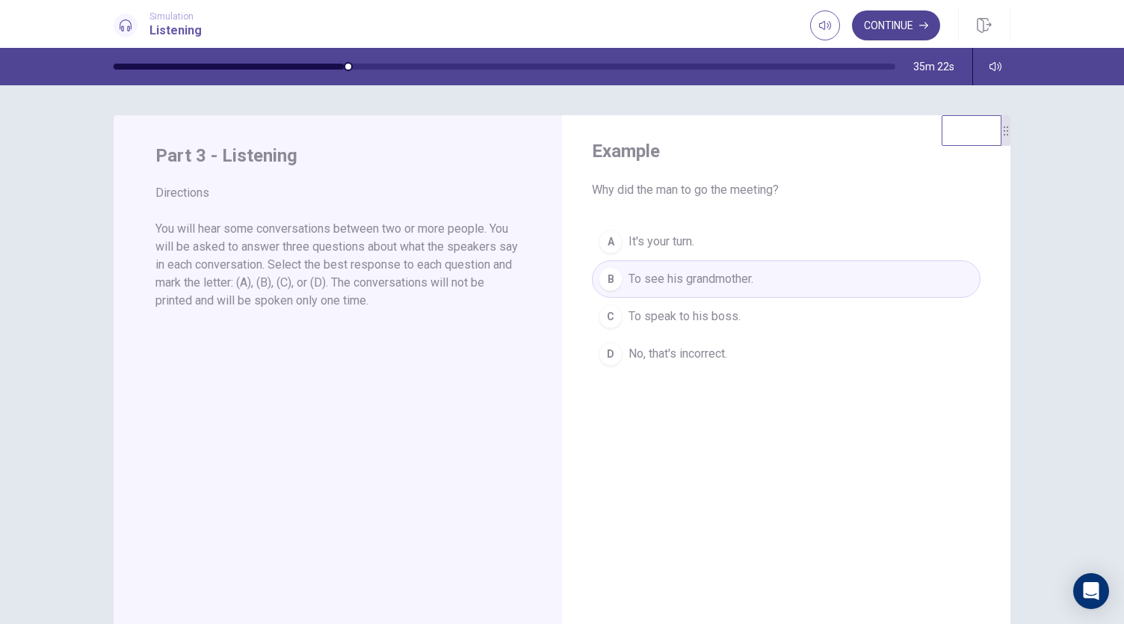
click at [899, 28] on button "Continue" at bounding box center [896, 25] width 88 height 30
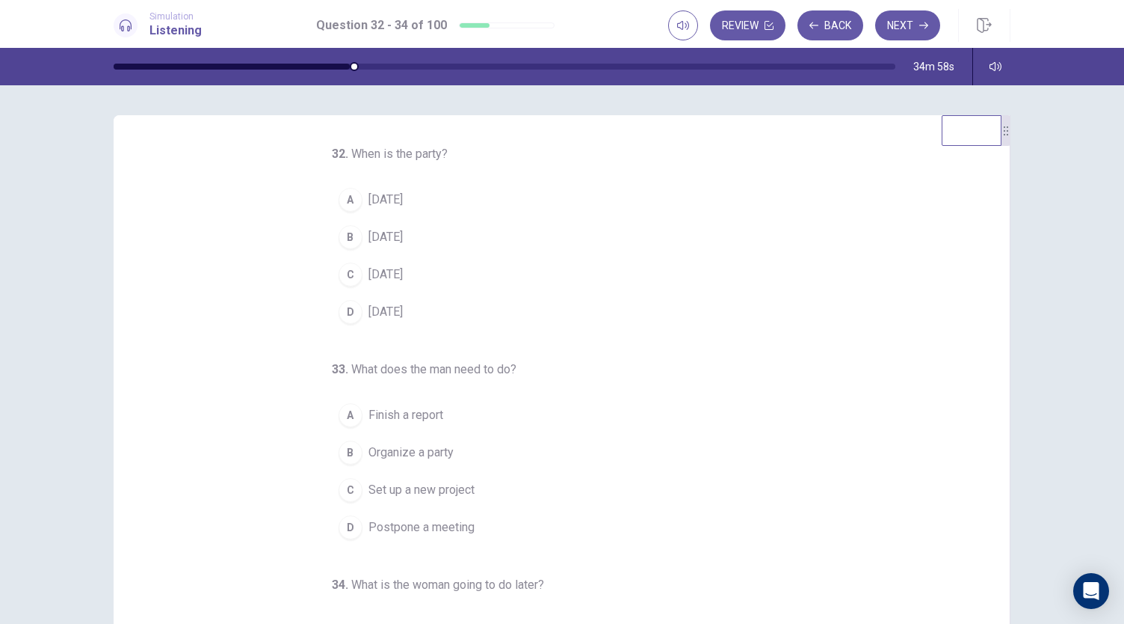
click at [395, 237] on span "This Friday" at bounding box center [386, 237] width 34 height 18
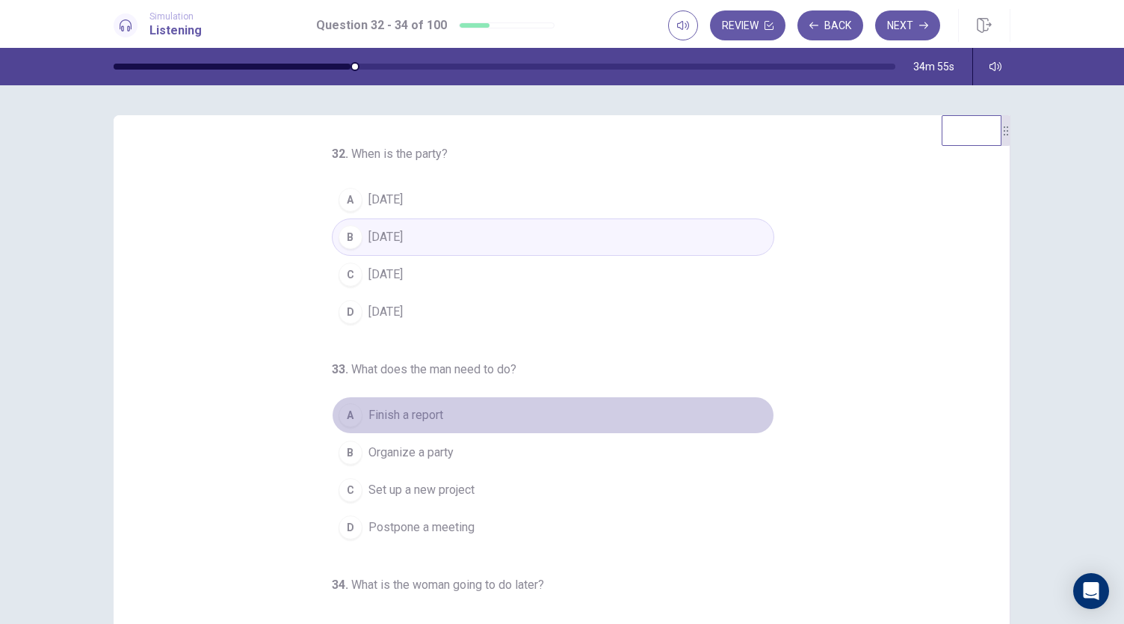
click at [438, 418] on button "A Finish a report" at bounding box center [553, 414] width 443 height 37
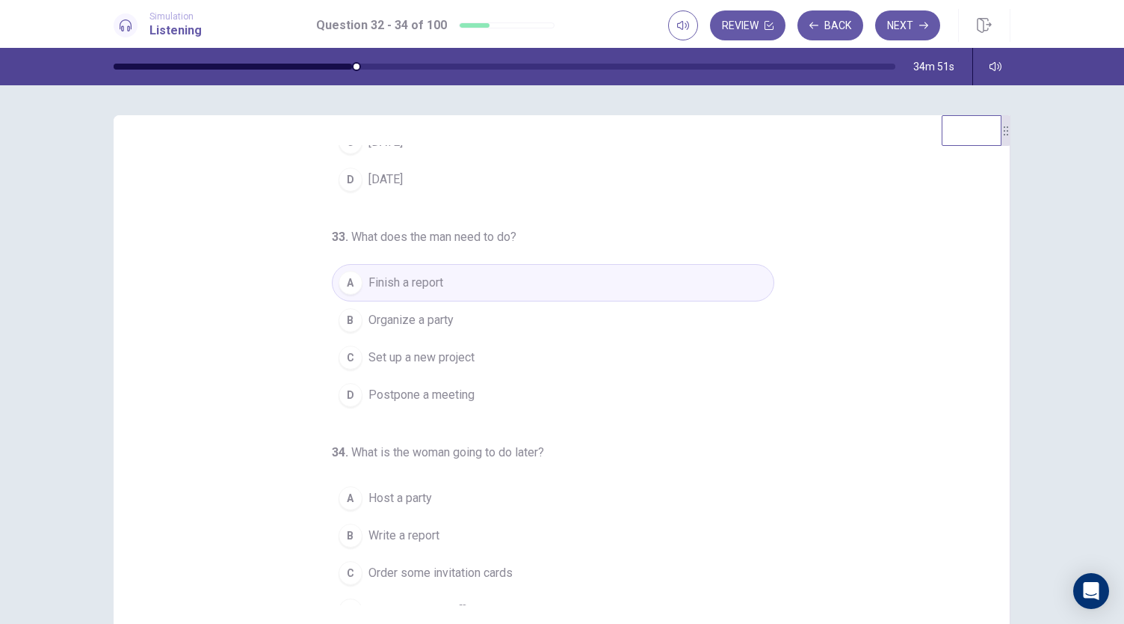
scroll to position [150, 0]
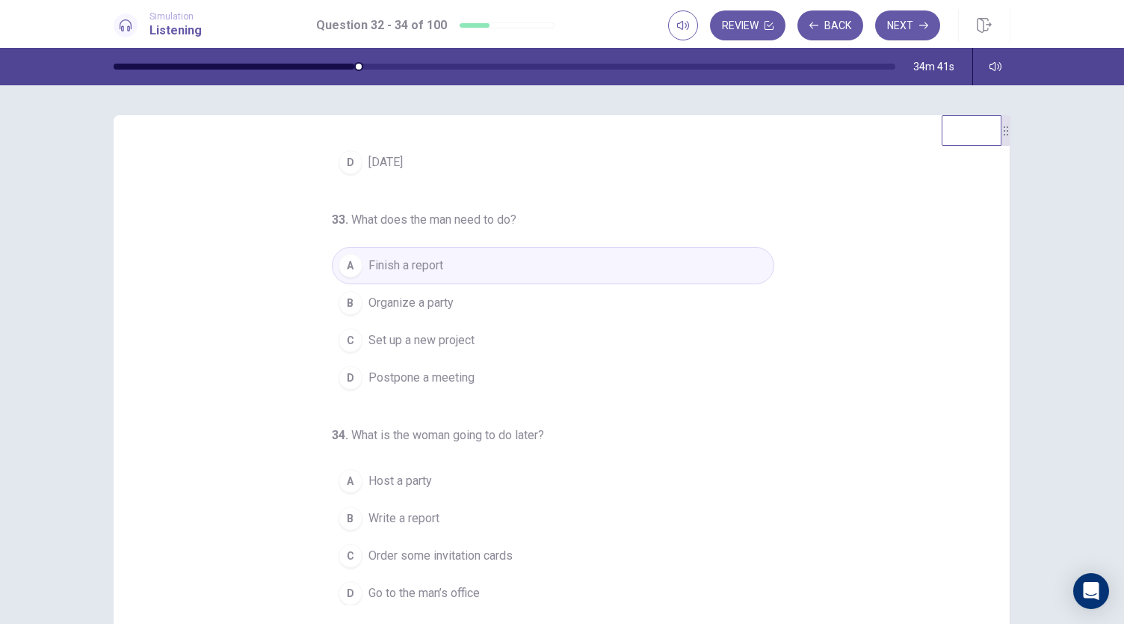
click at [437, 588] on span "Go to the man’s office" at bounding box center [424, 593] width 111 height 18
click at [900, 32] on button "Next" at bounding box center [907, 25] width 65 height 30
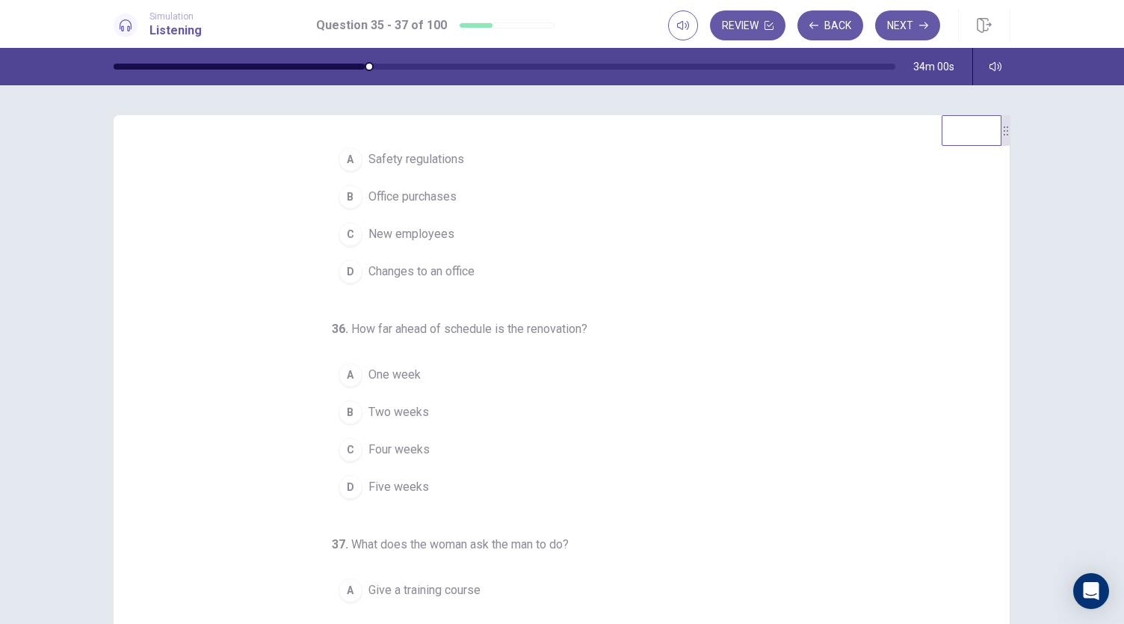
scroll to position [0, 0]
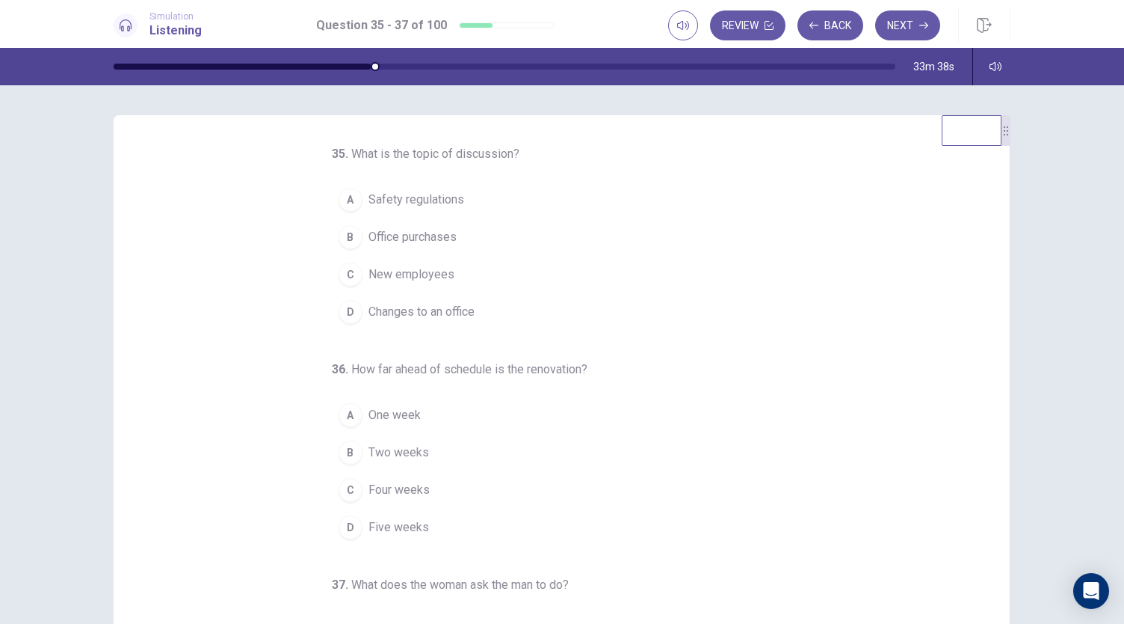
click at [443, 306] on span "Changes to an office" at bounding box center [422, 312] width 106 height 18
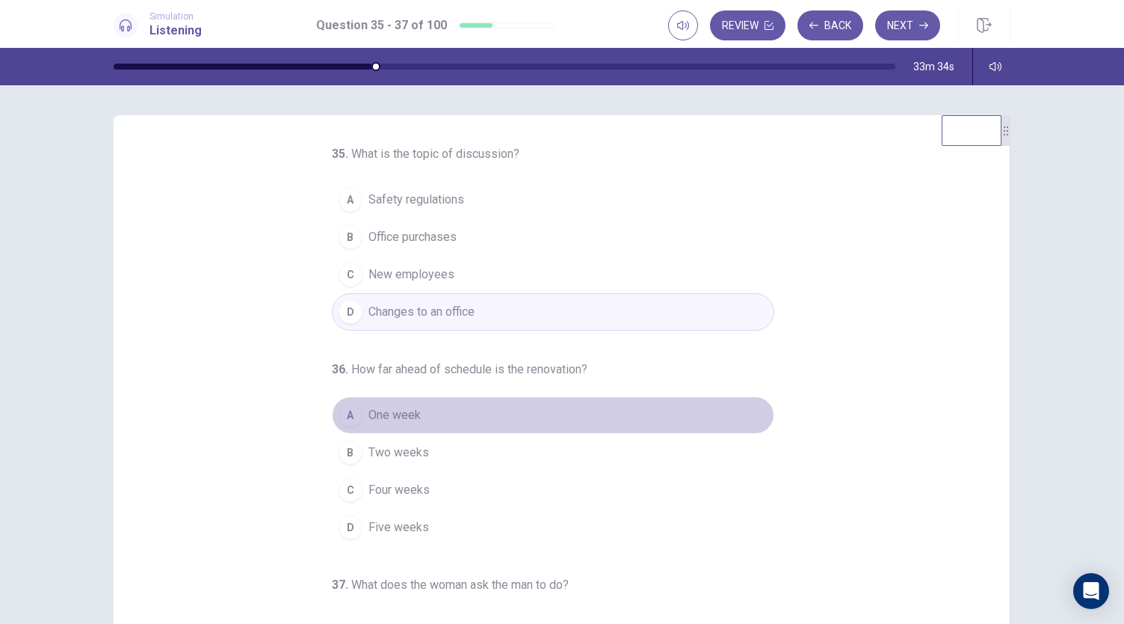
click at [407, 416] on span "One week" at bounding box center [395, 415] width 52 height 18
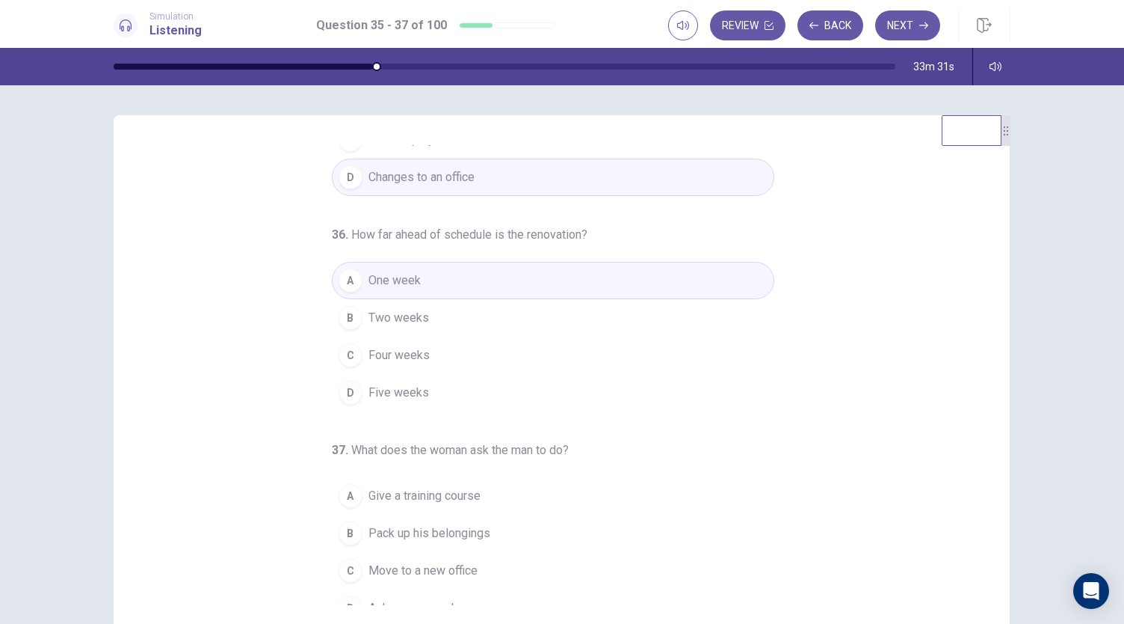
scroll to position [150, 0]
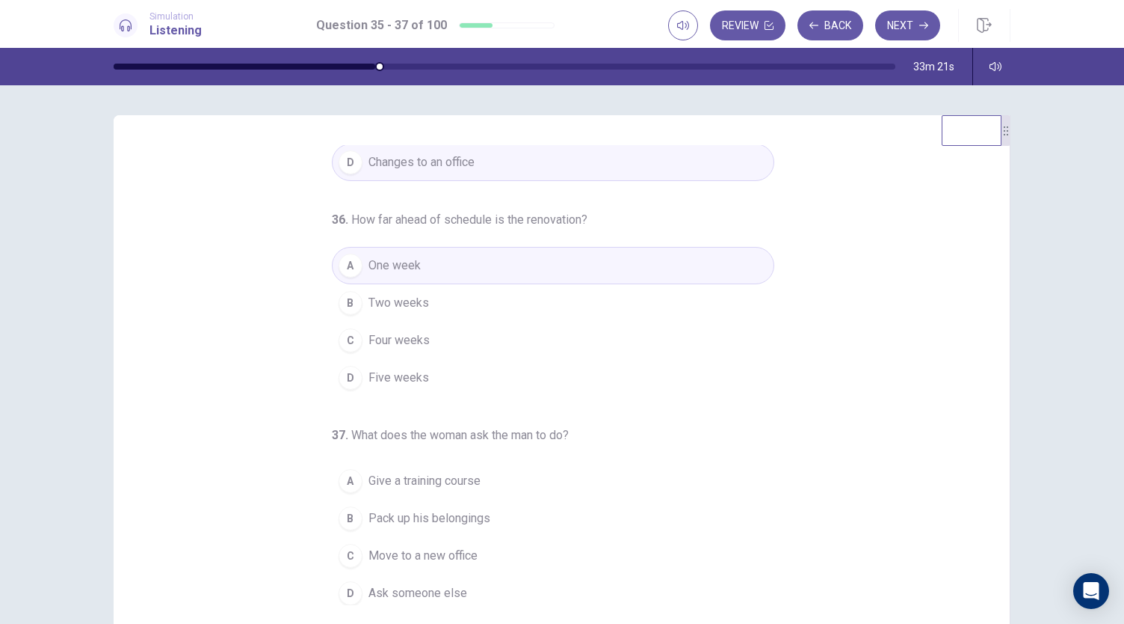
click at [476, 512] on span "Pack up his belongings" at bounding box center [430, 518] width 122 height 18
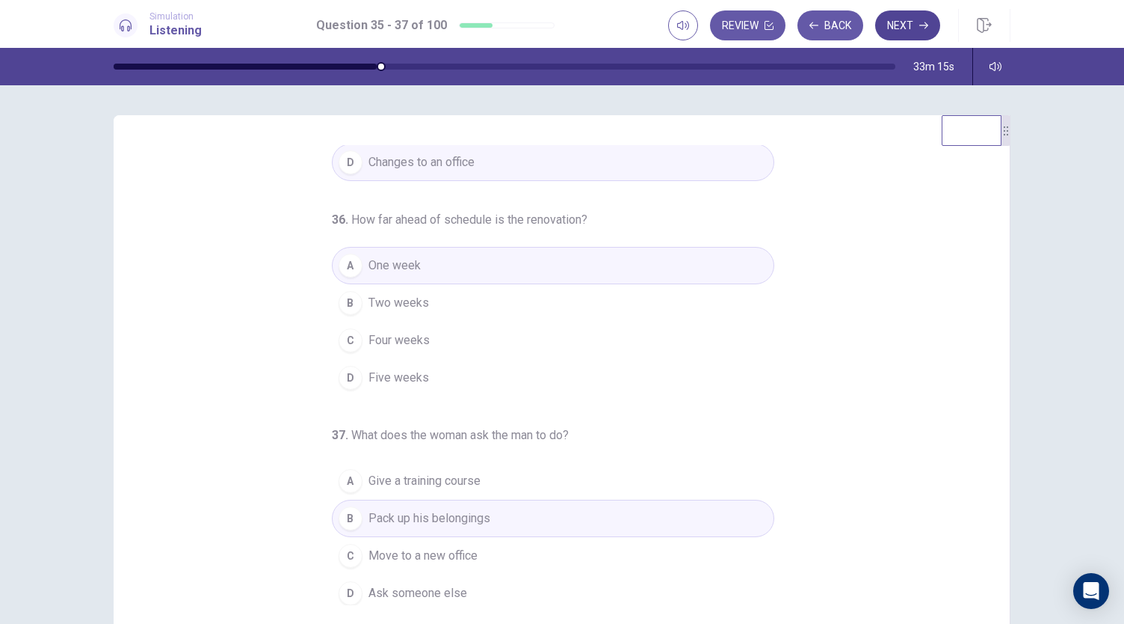
click at [908, 34] on button "Next" at bounding box center [907, 25] width 65 height 30
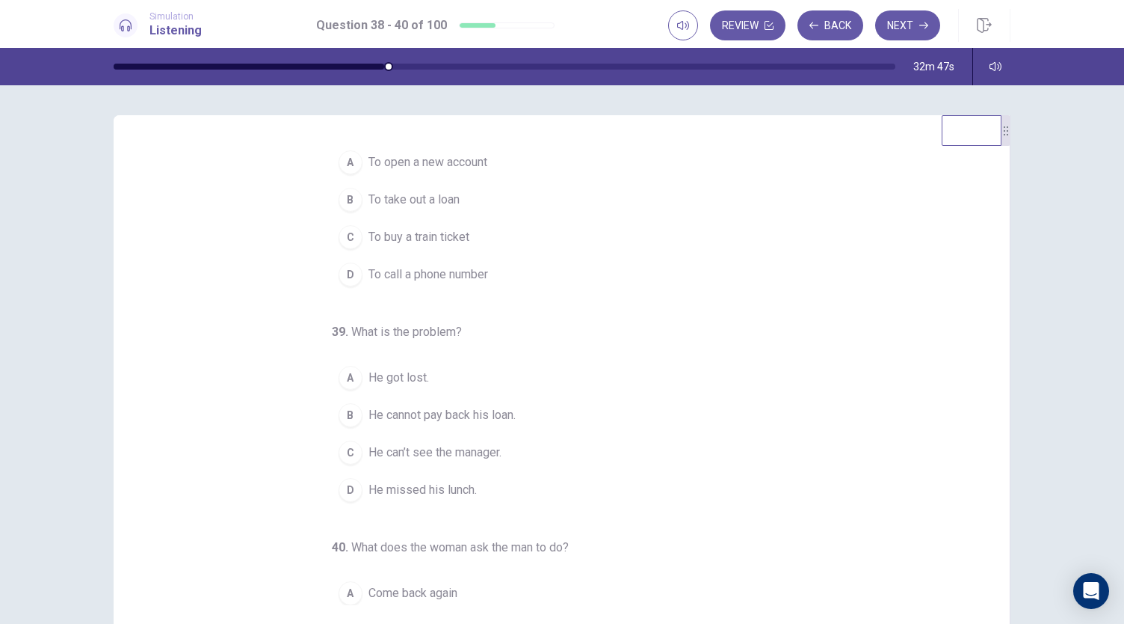
scroll to position [0, 0]
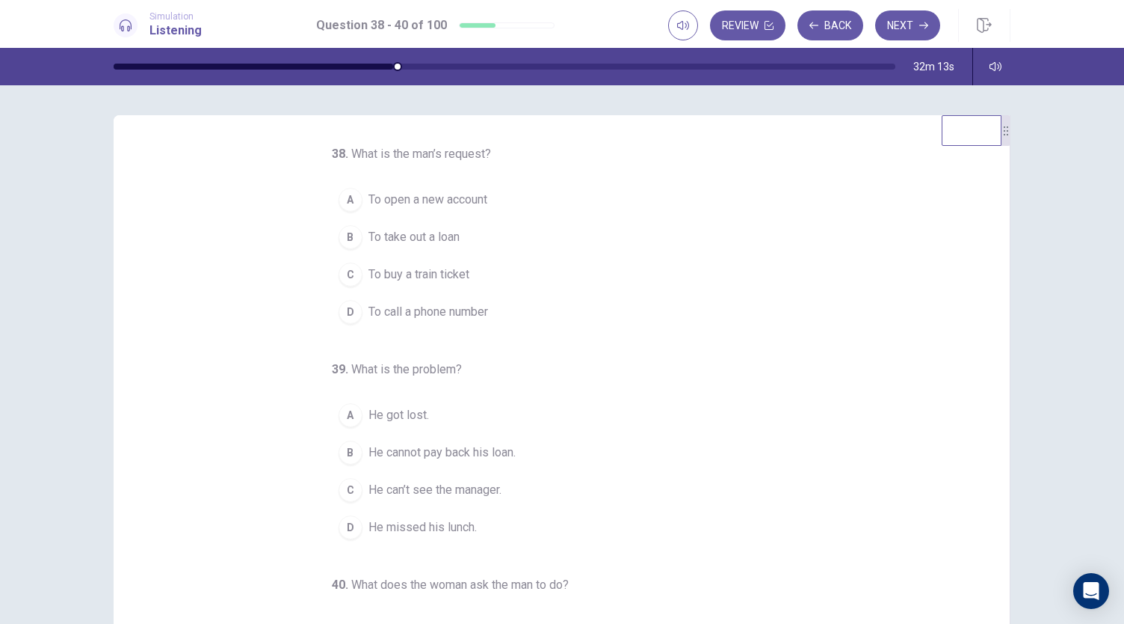
click at [413, 232] on span "To take out a loan" at bounding box center [414, 237] width 91 height 18
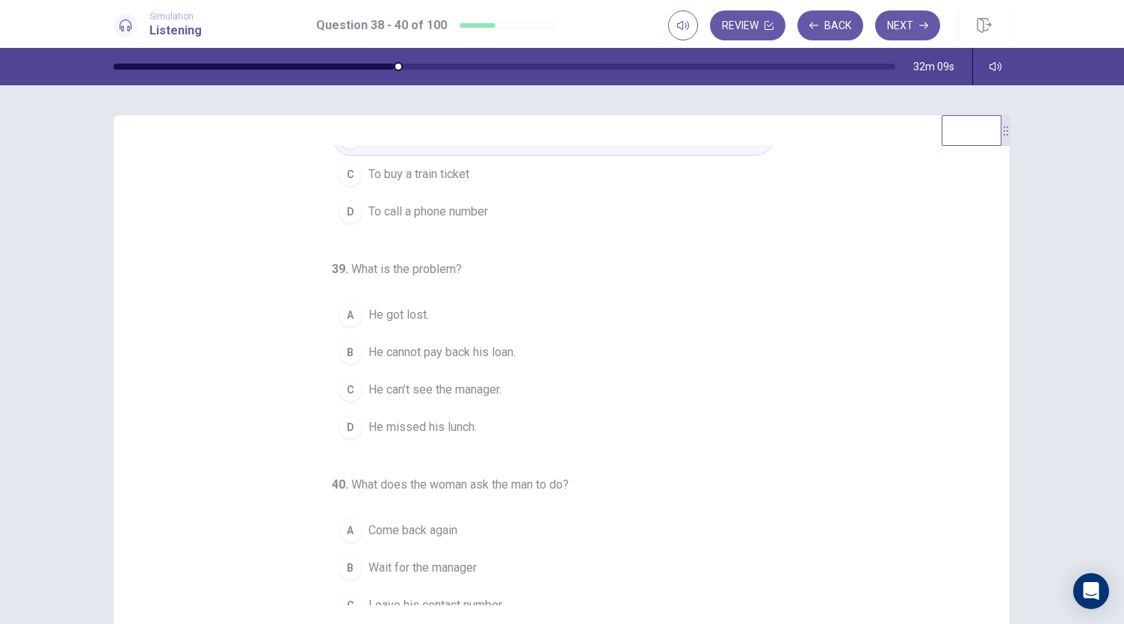
scroll to position [150, 0]
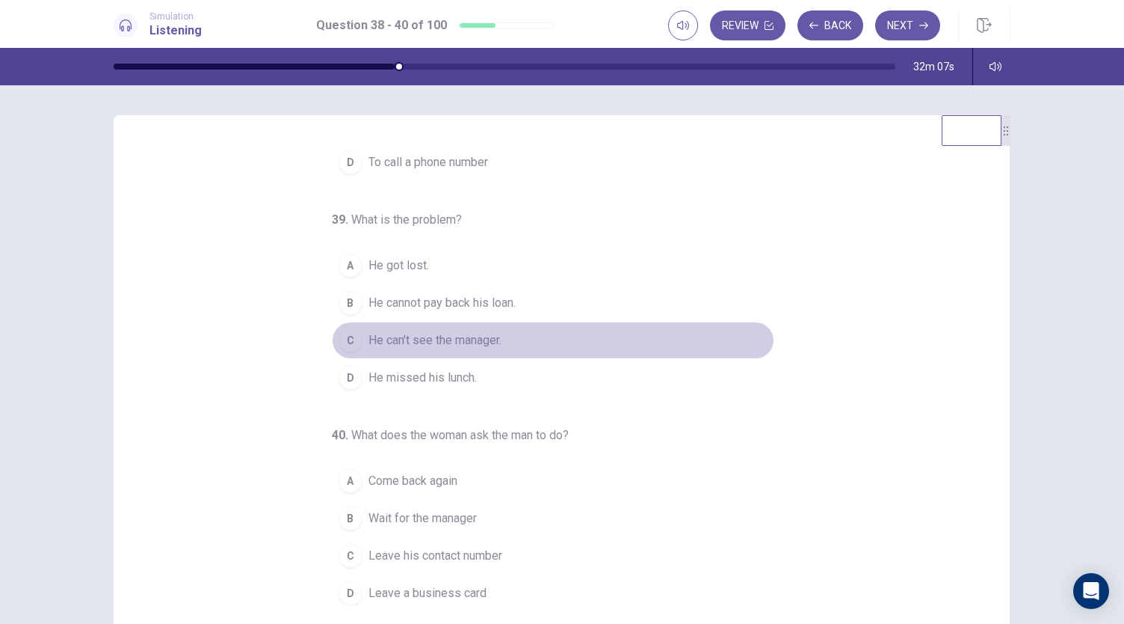
click at [486, 338] on span "He can’t see the manager." at bounding box center [435, 340] width 133 height 18
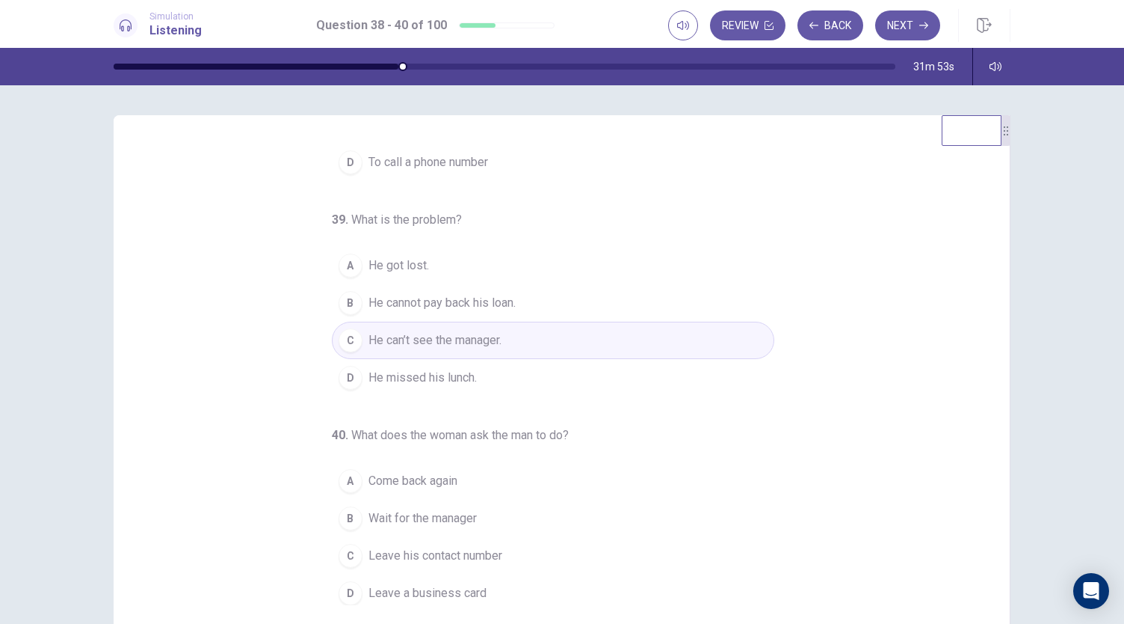
click at [499, 552] on button "C Leave his contact number" at bounding box center [553, 555] width 443 height 37
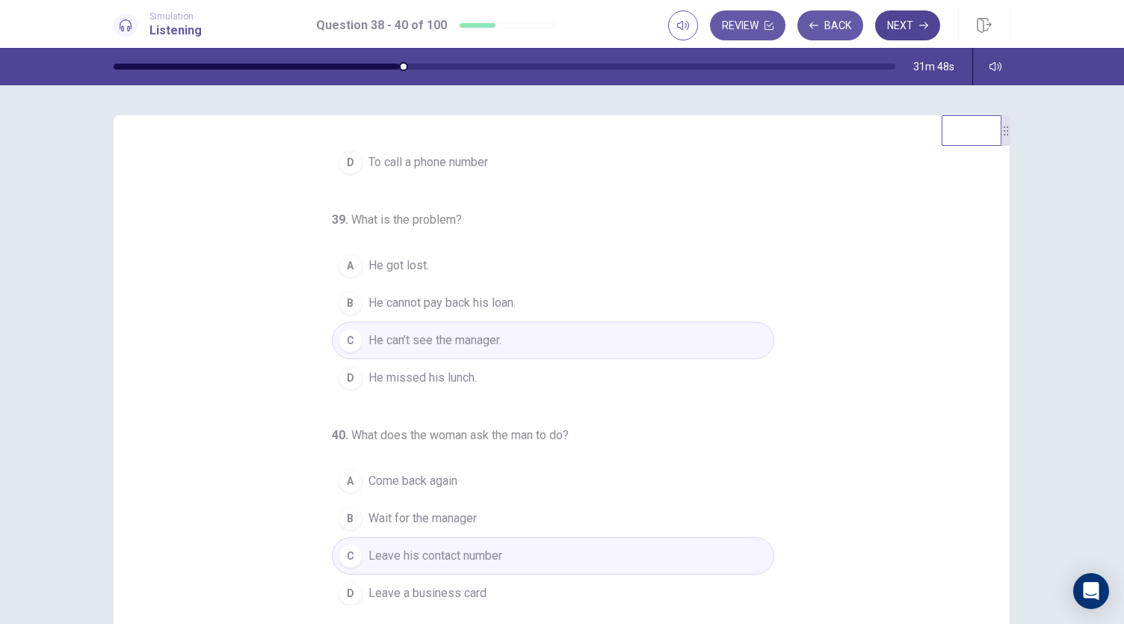
click at [908, 31] on button "Next" at bounding box center [907, 25] width 65 height 30
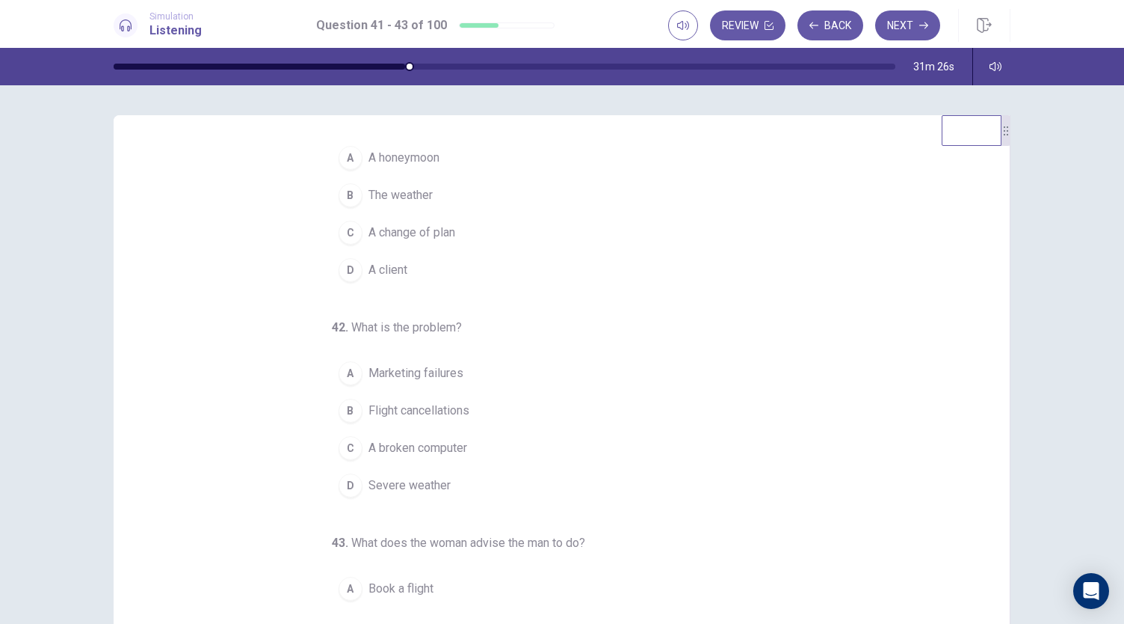
scroll to position [0, 0]
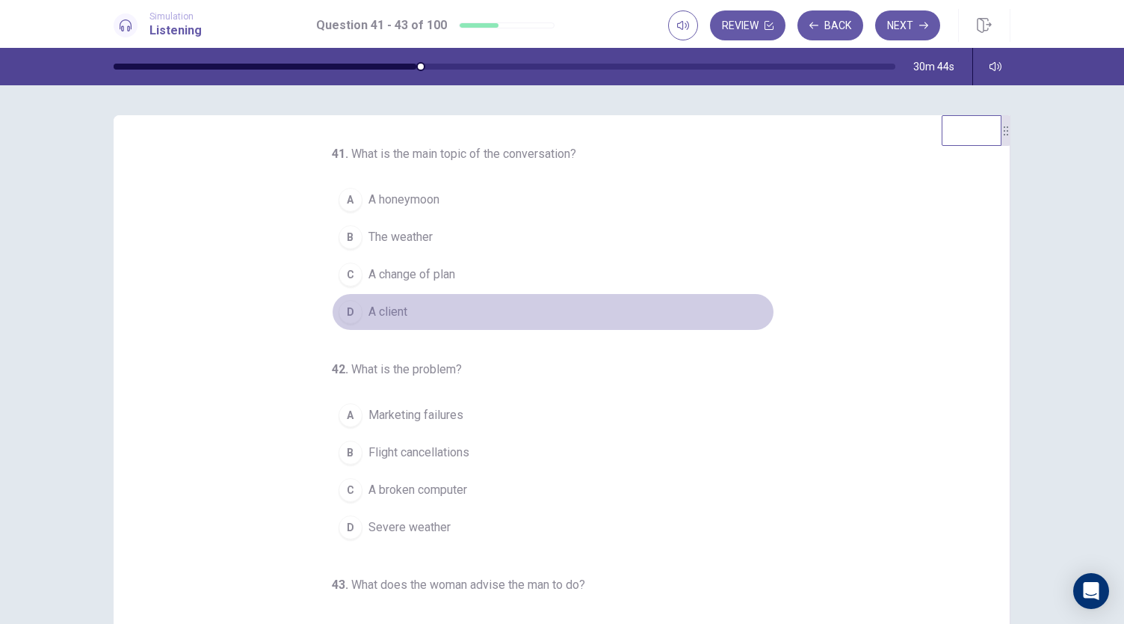
click at [417, 310] on button "D A client" at bounding box center [553, 311] width 443 height 37
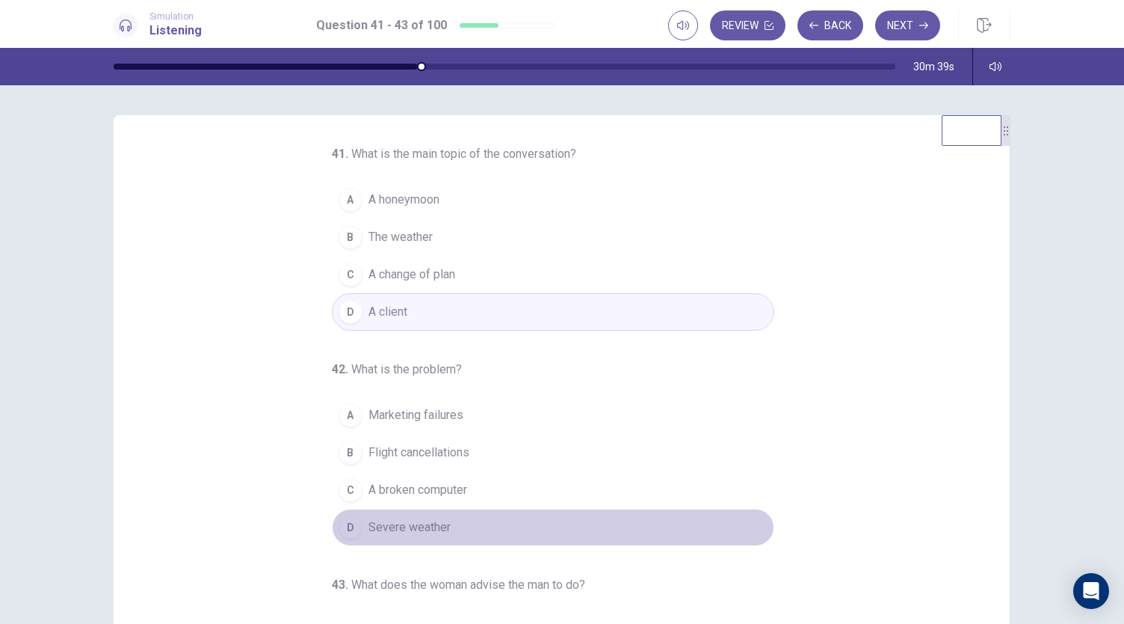
click at [441, 521] on span "Severe weather" at bounding box center [410, 527] width 82 height 18
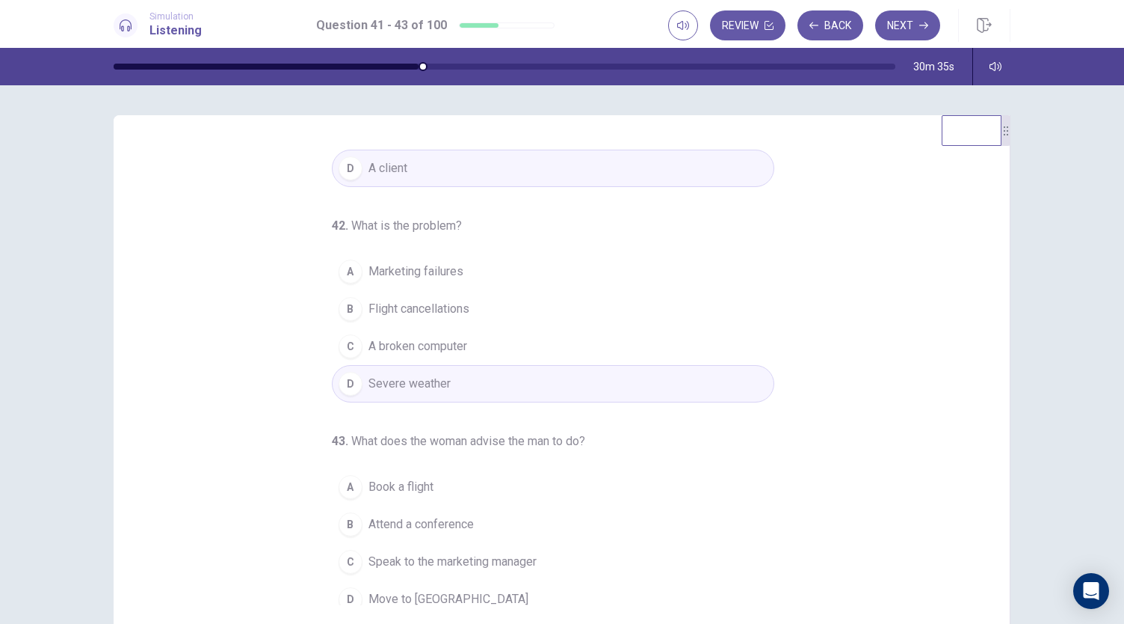
scroll to position [144, 0]
click at [522, 558] on span "Speak to the marketing manager" at bounding box center [453, 561] width 168 height 18
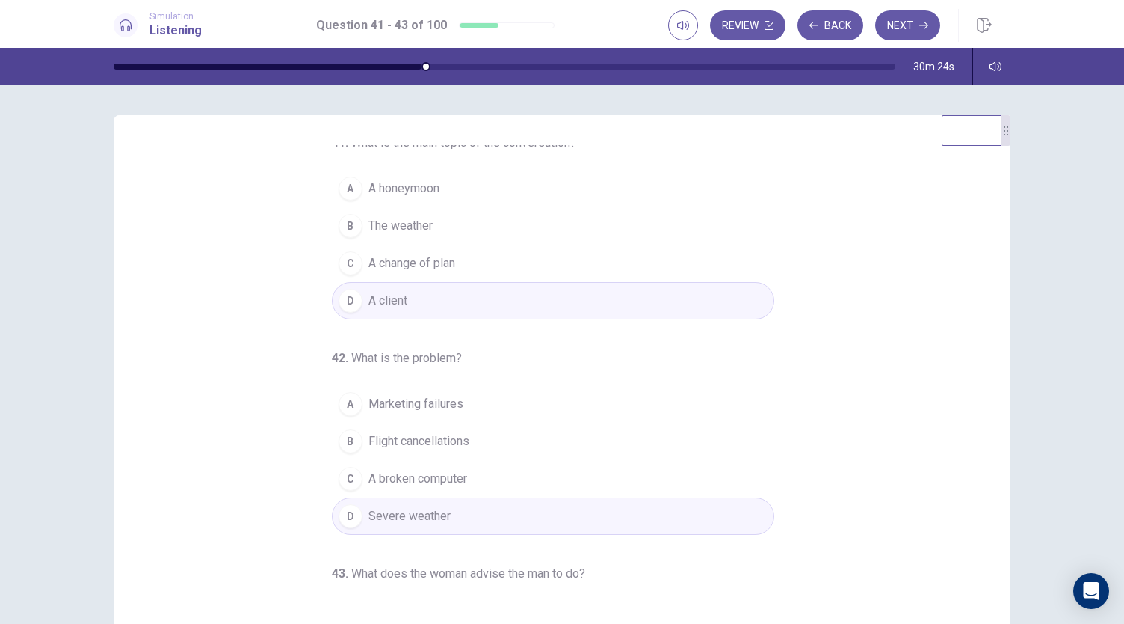
scroll to position [0, 0]
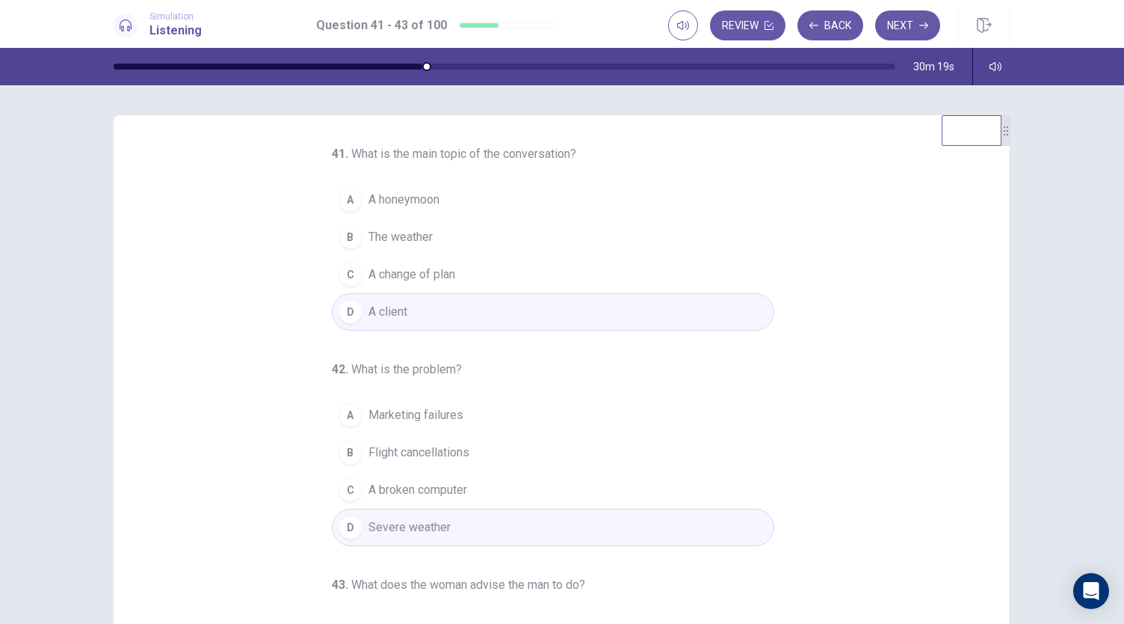
click at [524, 279] on button "C A change of plan" at bounding box center [553, 274] width 443 height 37
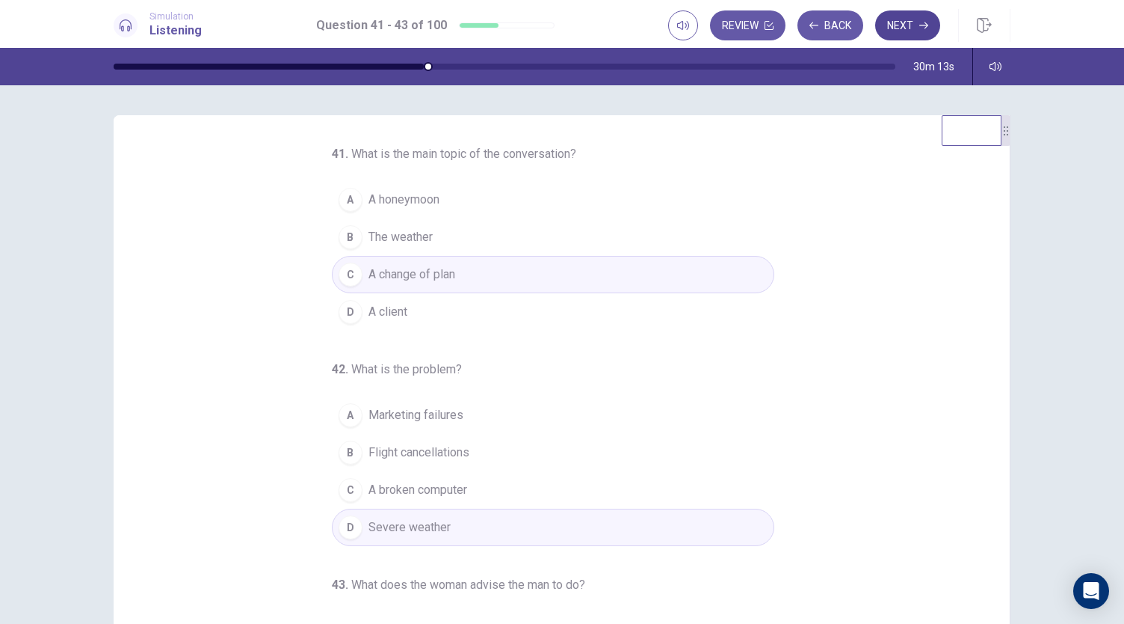
click at [905, 31] on button "Next" at bounding box center [907, 25] width 65 height 30
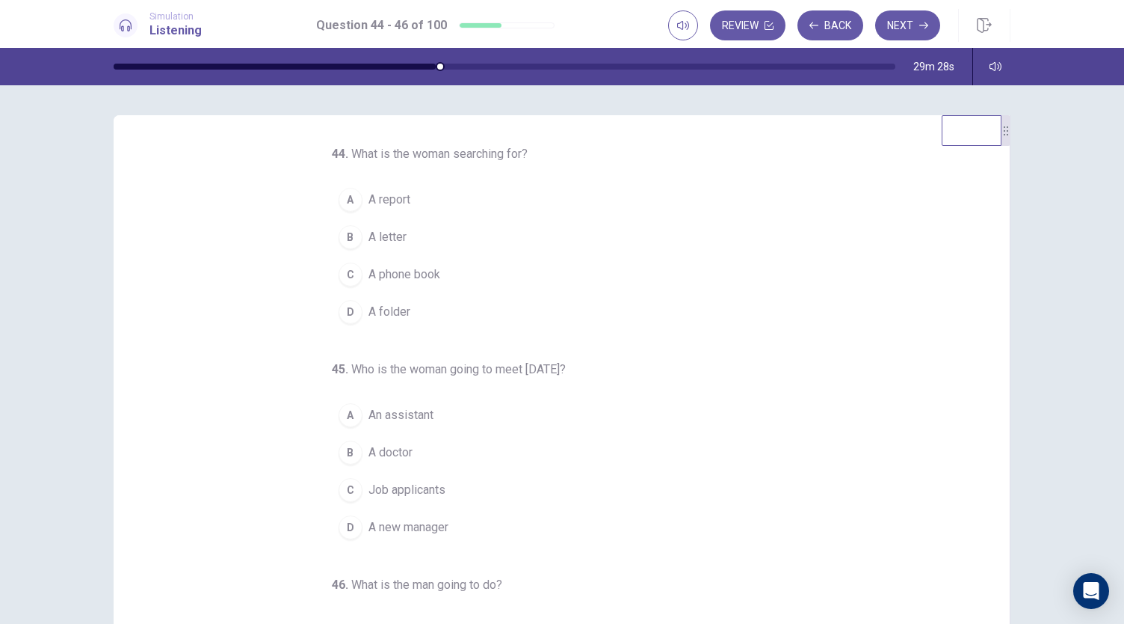
click at [393, 323] on button "D A folder" at bounding box center [553, 311] width 443 height 37
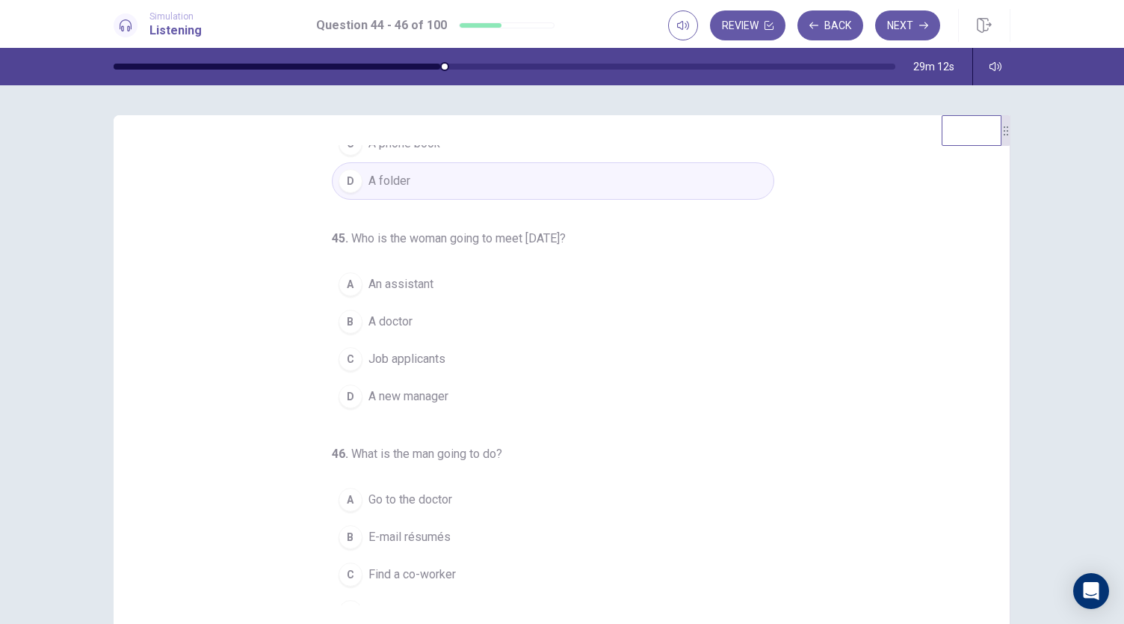
scroll to position [150, 0]
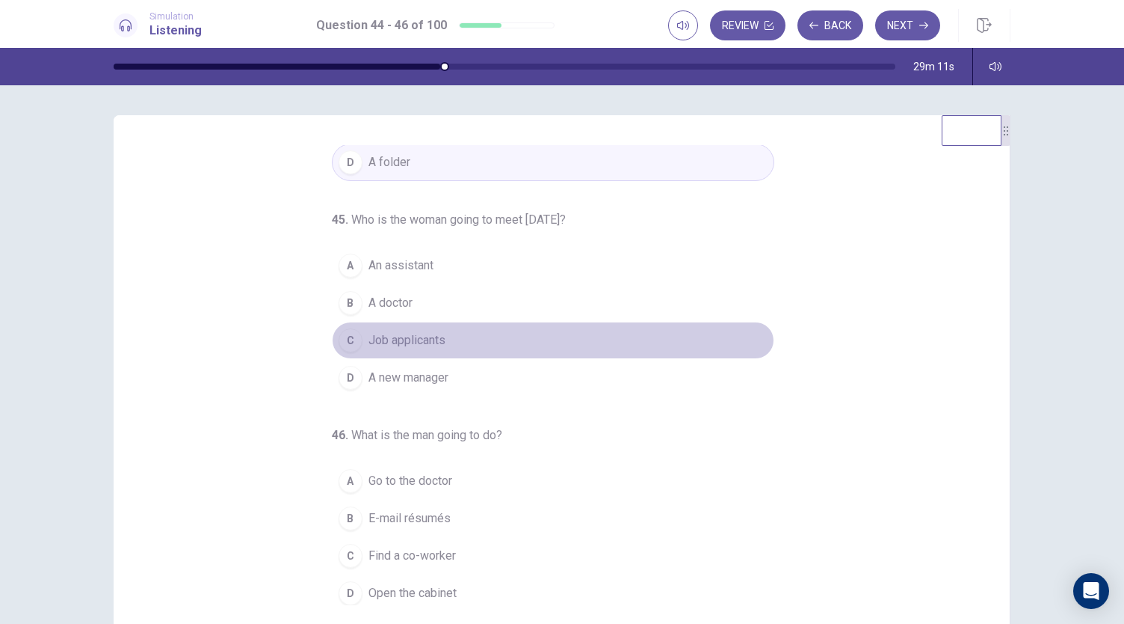
click at [435, 339] on span "Job applicants" at bounding box center [407, 340] width 77 height 18
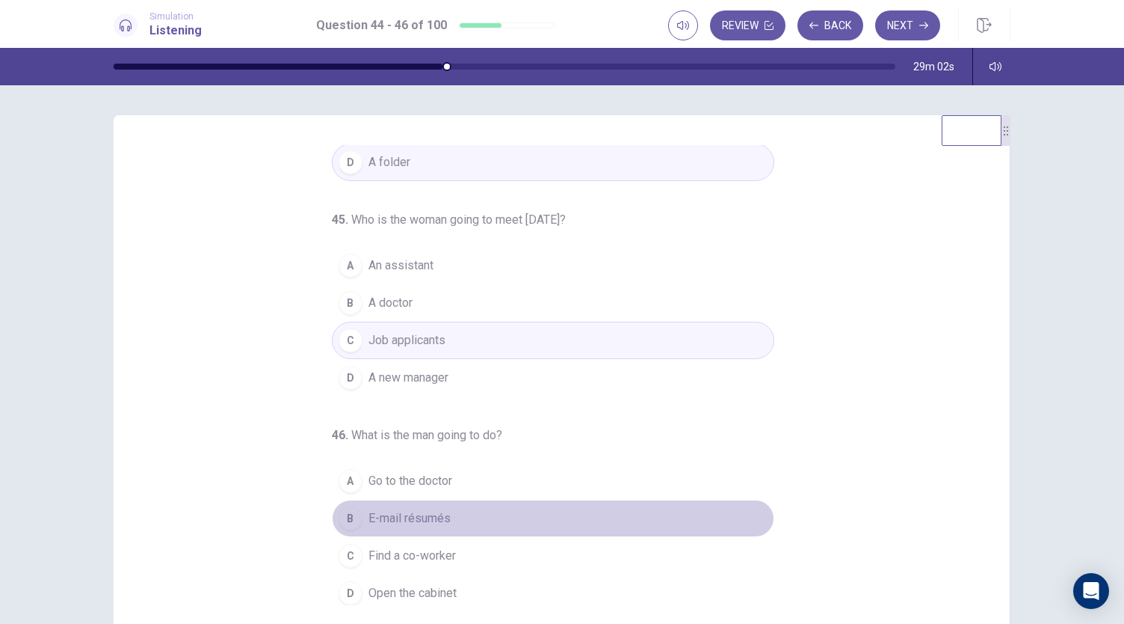
click at [480, 512] on button "B E-mail résumés" at bounding box center [553, 517] width 443 height 37
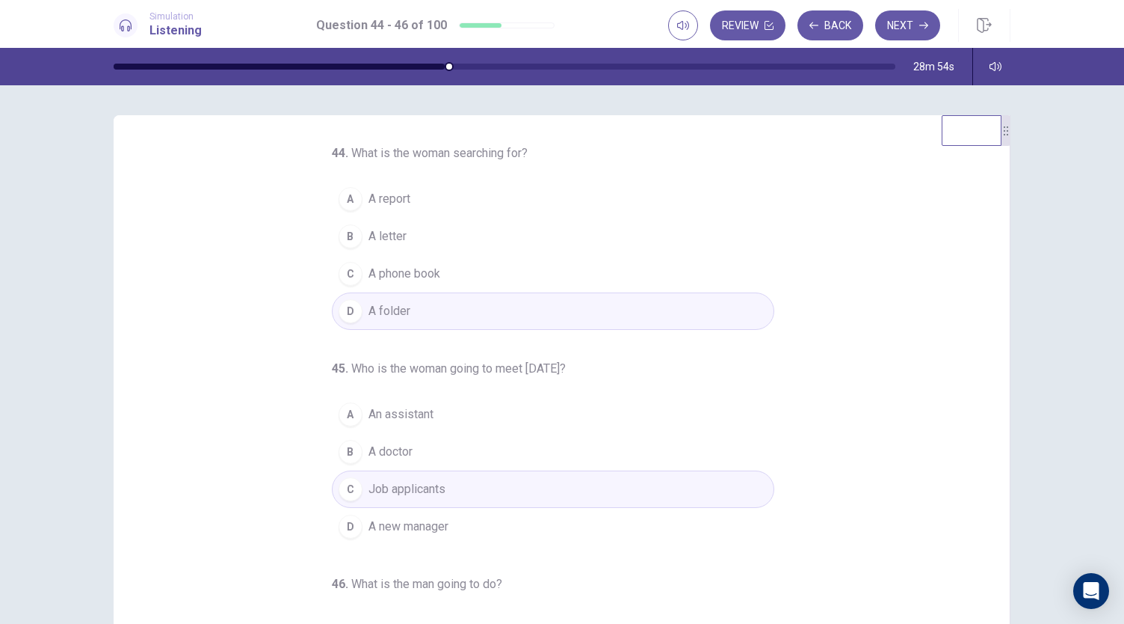
scroll to position [0, 0]
click at [900, 23] on button "Next" at bounding box center [907, 25] width 65 height 30
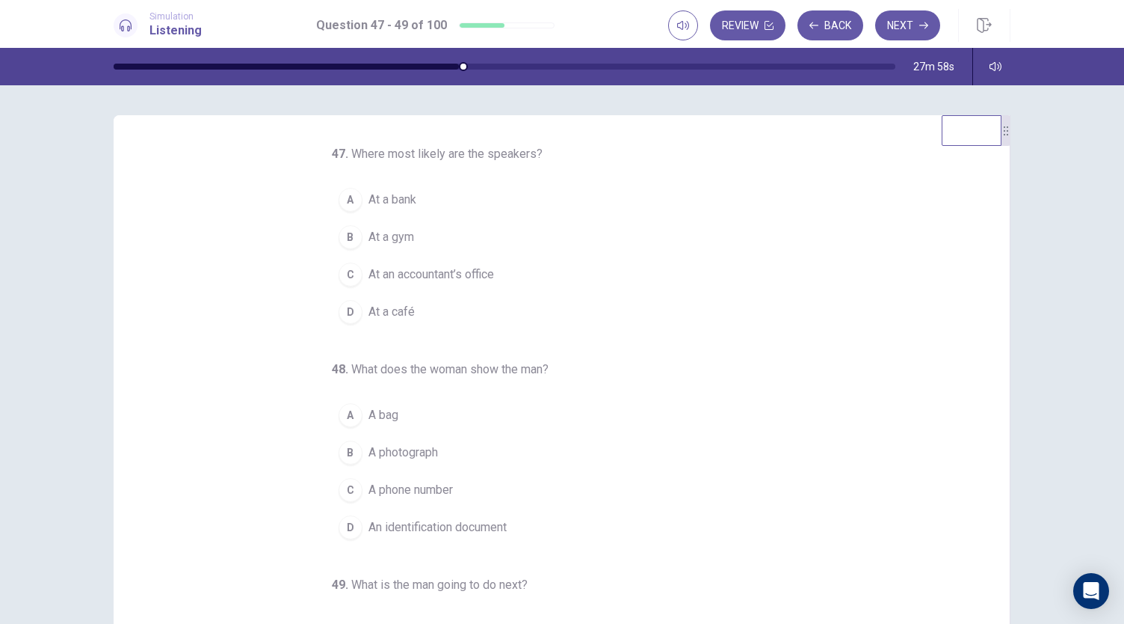
click at [379, 203] on span "At a bank" at bounding box center [393, 200] width 48 height 18
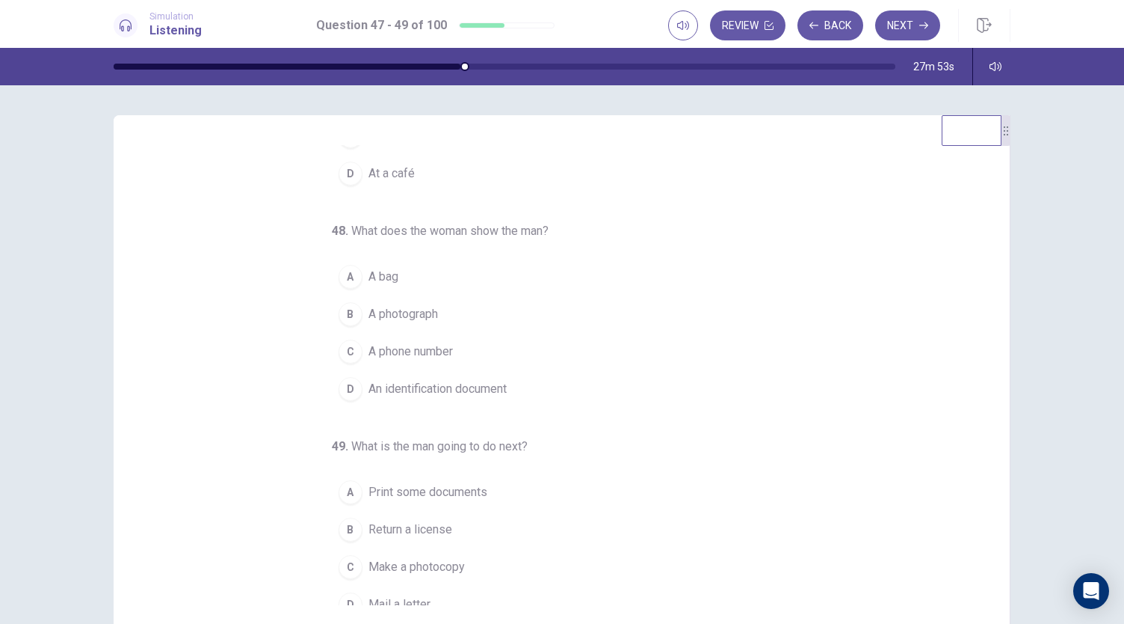
scroll to position [139, 0]
click at [477, 384] on span "An identification document" at bounding box center [438, 388] width 138 height 18
click at [459, 562] on button "C Make a photocopy" at bounding box center [553, 565] width 443 height 37
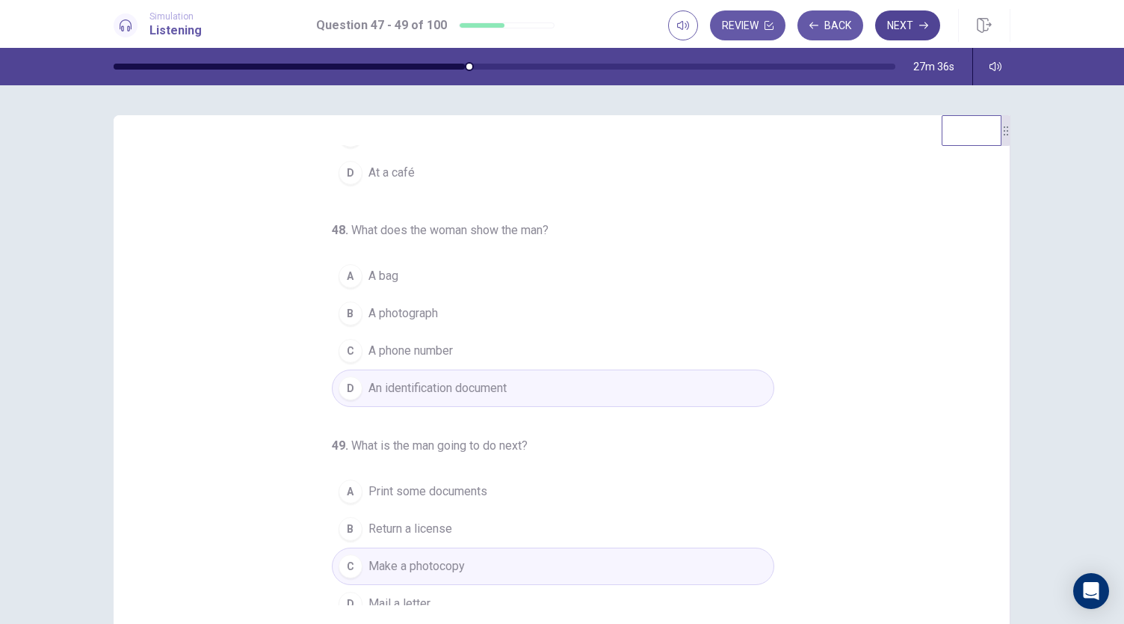
click at [895, 34] on button "Next" at bounding box center [907, 25] width 65 height 30
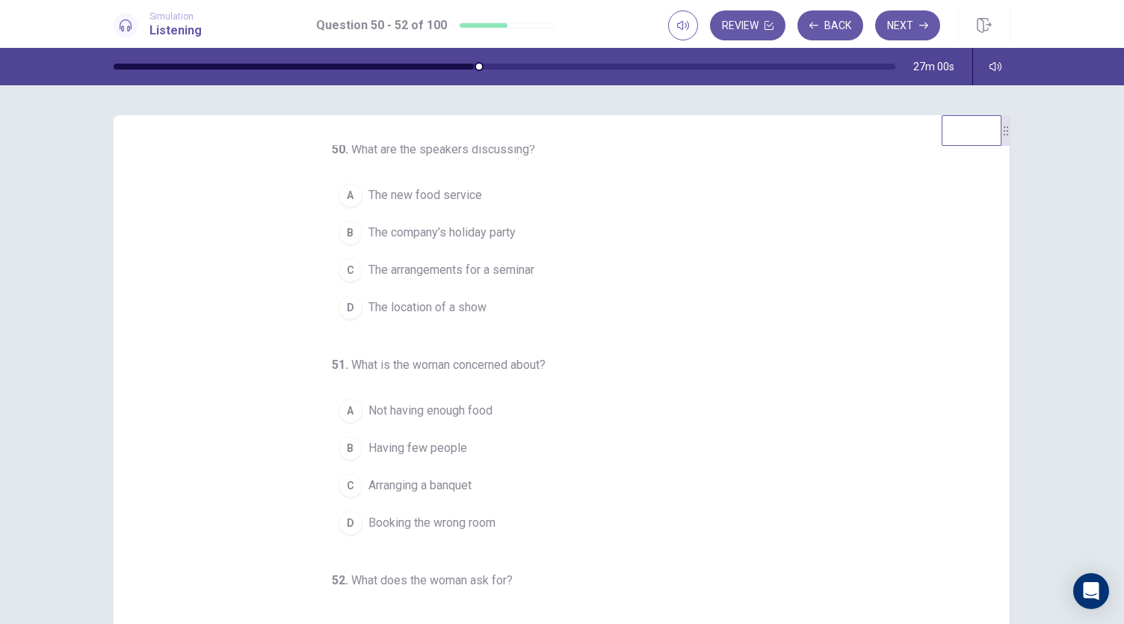
scroll to position [0, 0]
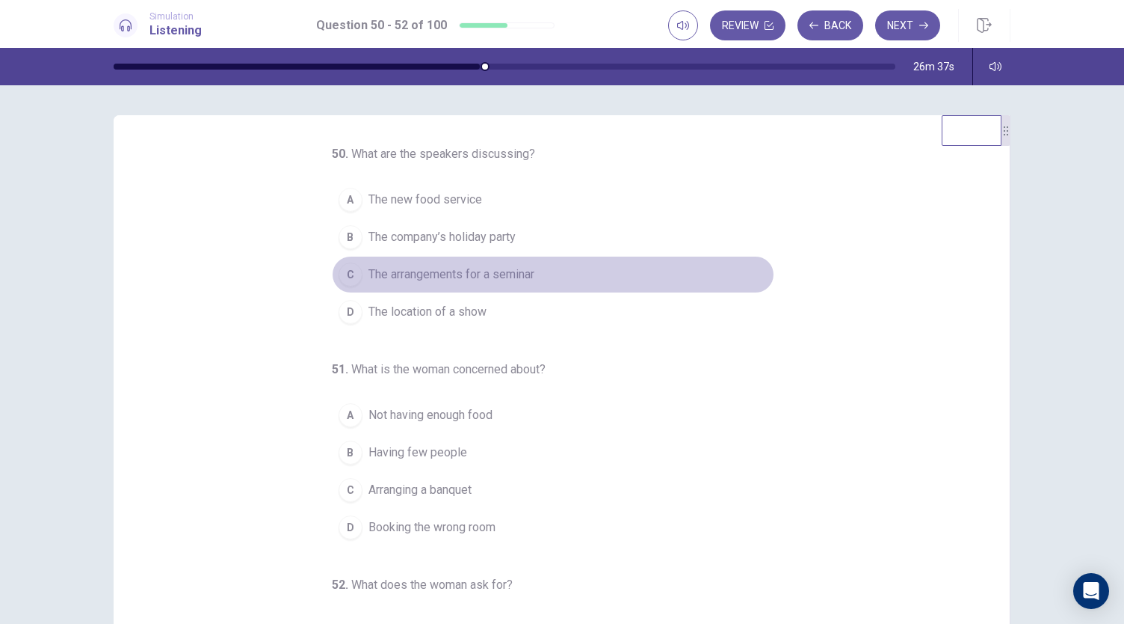
click at [522, 273] on span "The arrangements for a seminar" at bounding box center [452, 274] width 166 height 18
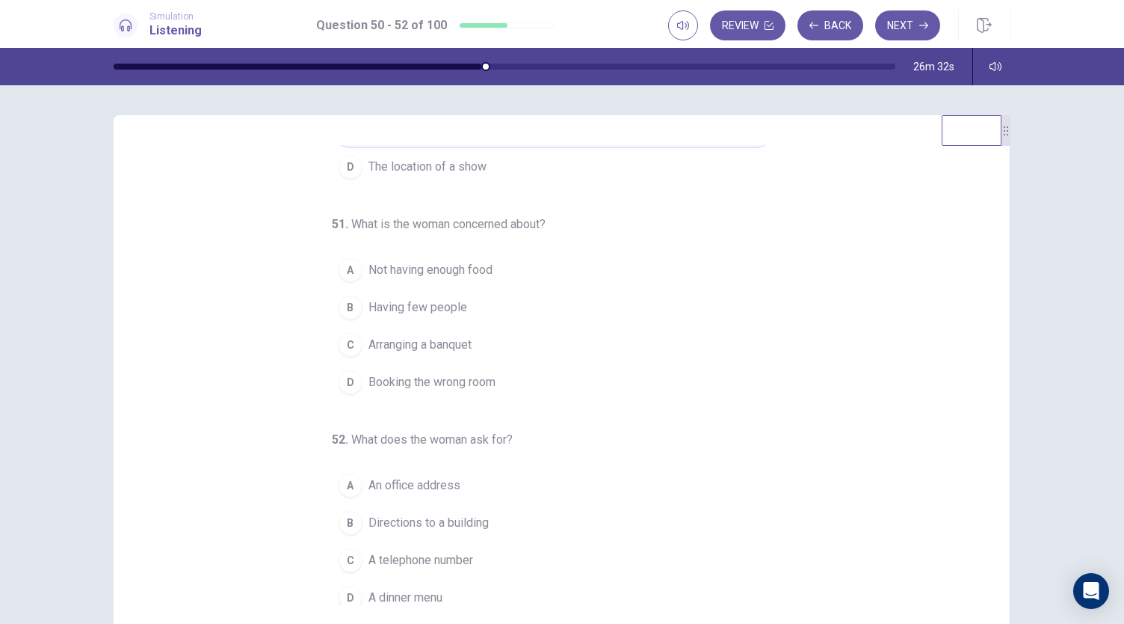
scroll to position [150, 0]
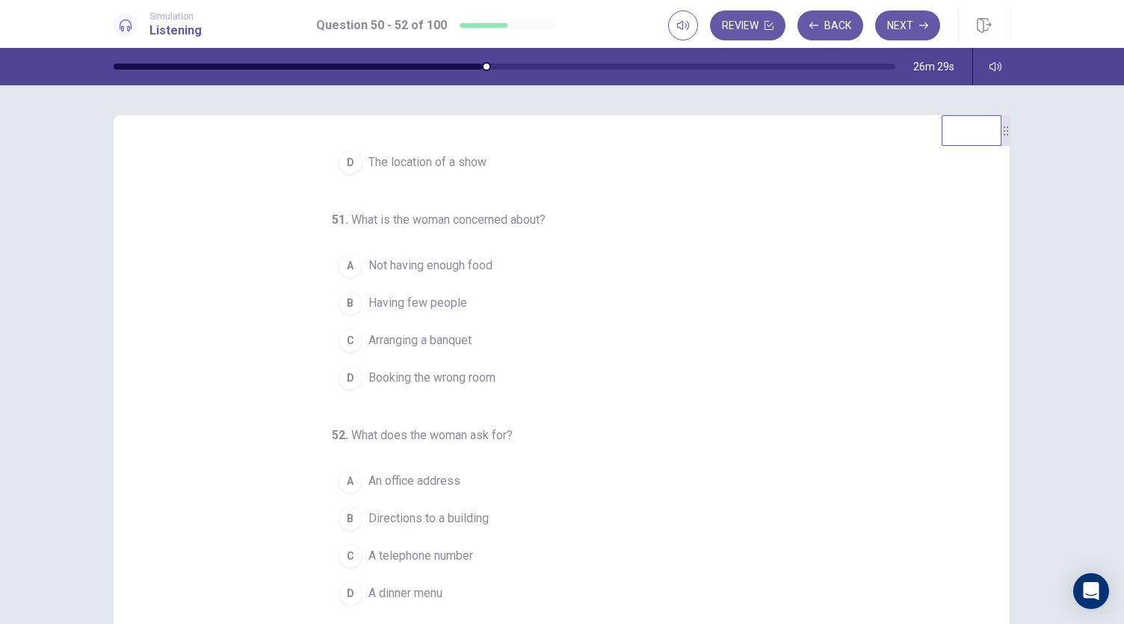
click at [474, 256] on span "Not having enough food" at bounding box center [431, 265] width 124 height 18
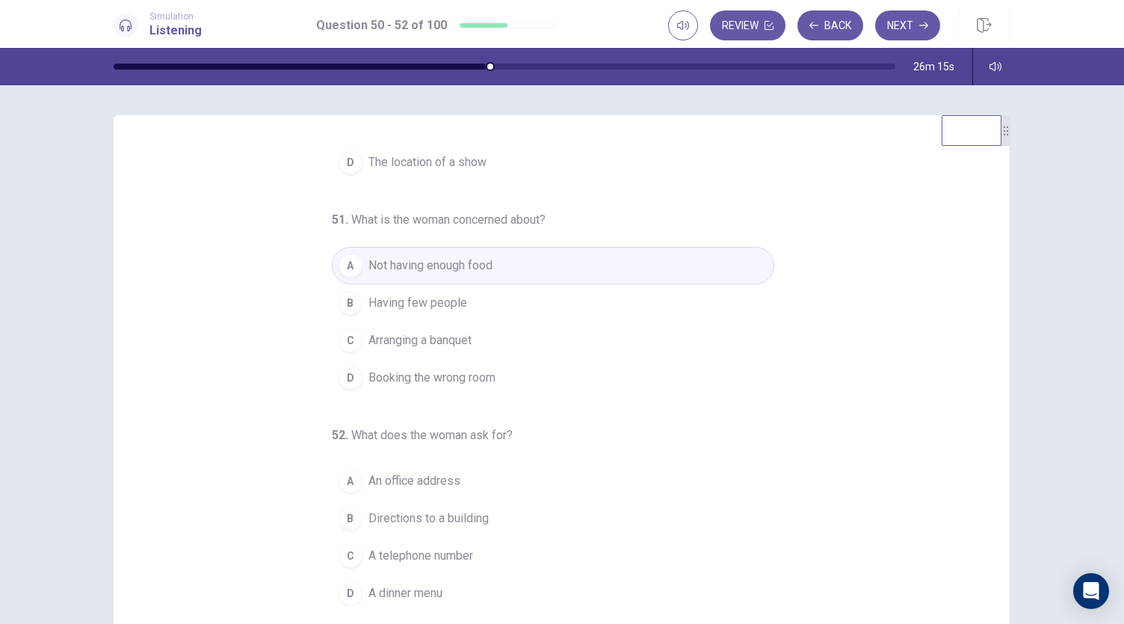
click at [448, 554] on span "A telephone number" at bounding box center [421, 555] width 105 height 18
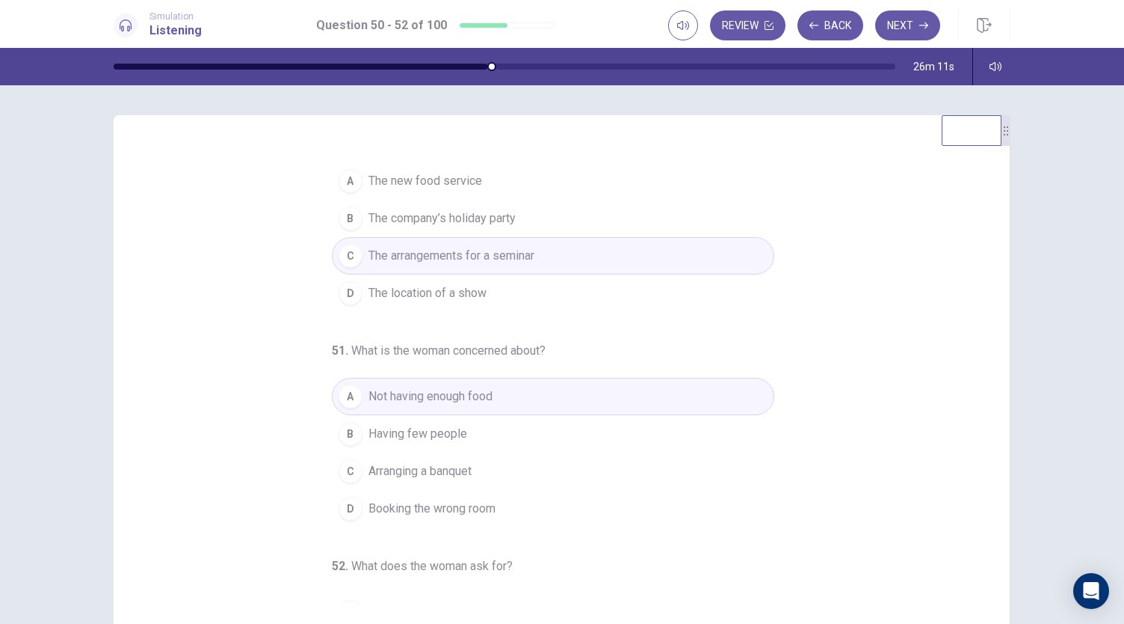
scroll to position [0, 0]
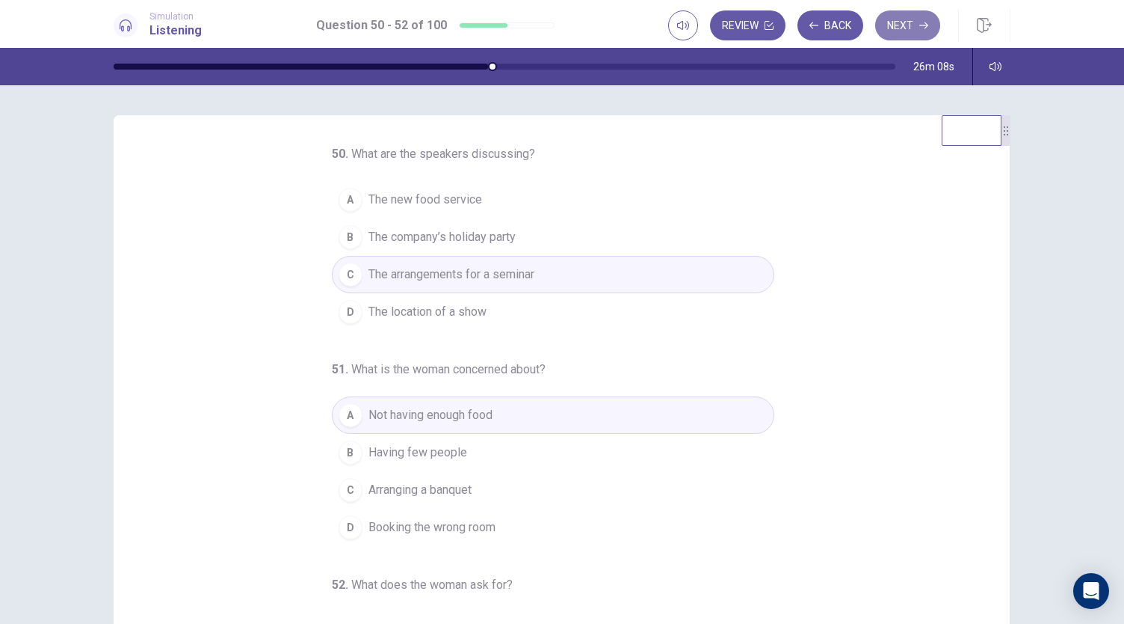
click at [905, 26] on button "Next" at bounding box center [907, 25] width 65 height 30
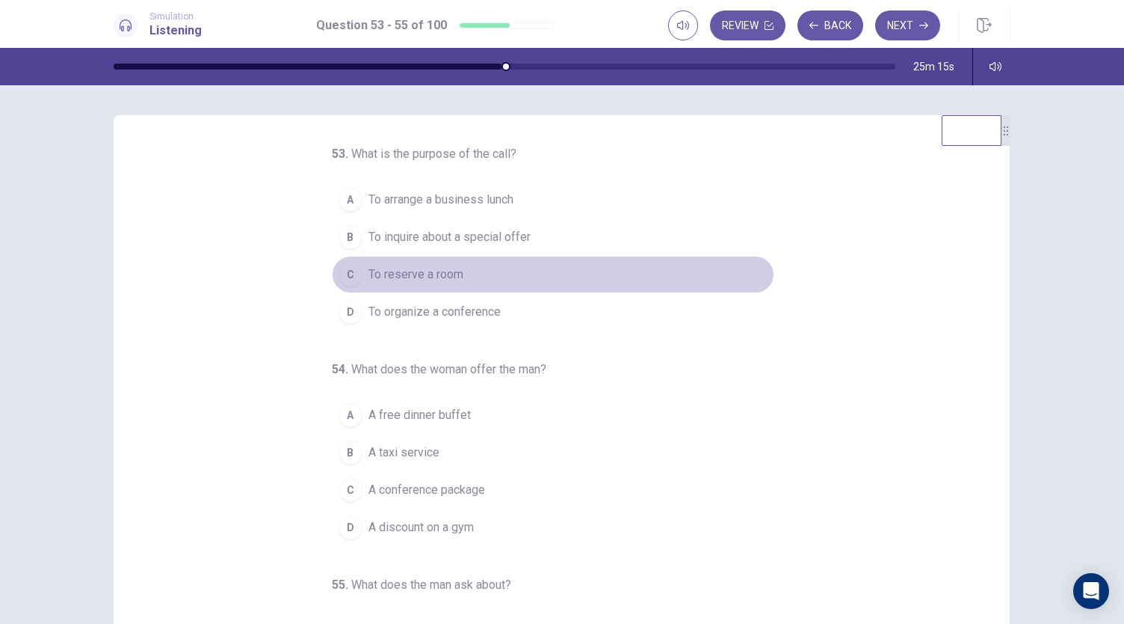
click at [446, 279] on span "To reserve a room" at bounding box center [416, 274] width 95 height 18
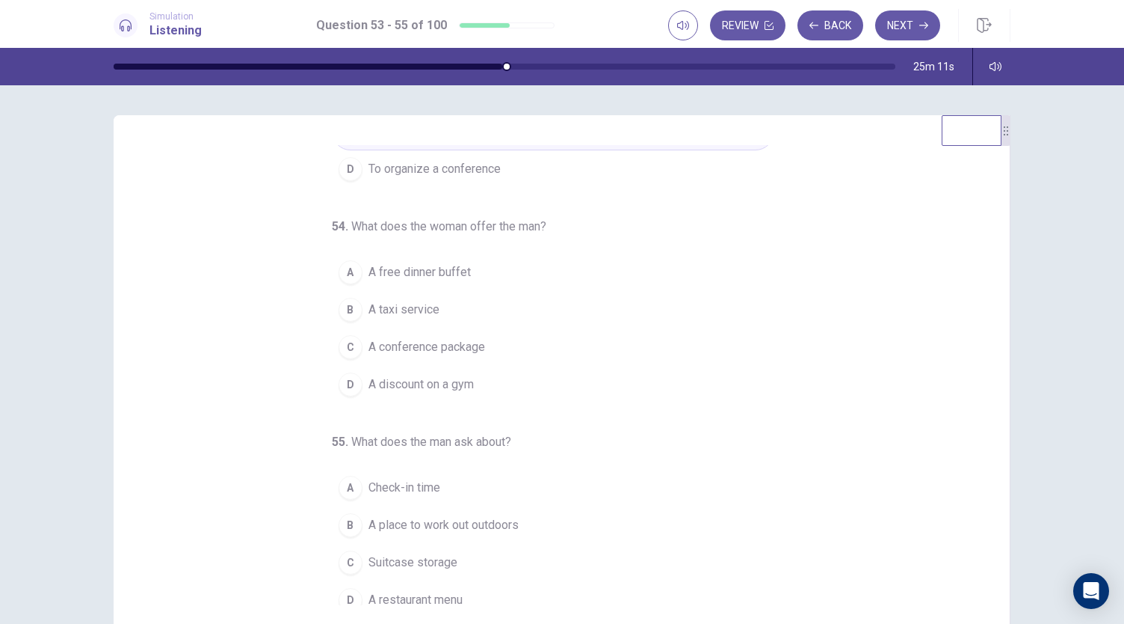
scroll to position [150, 0]
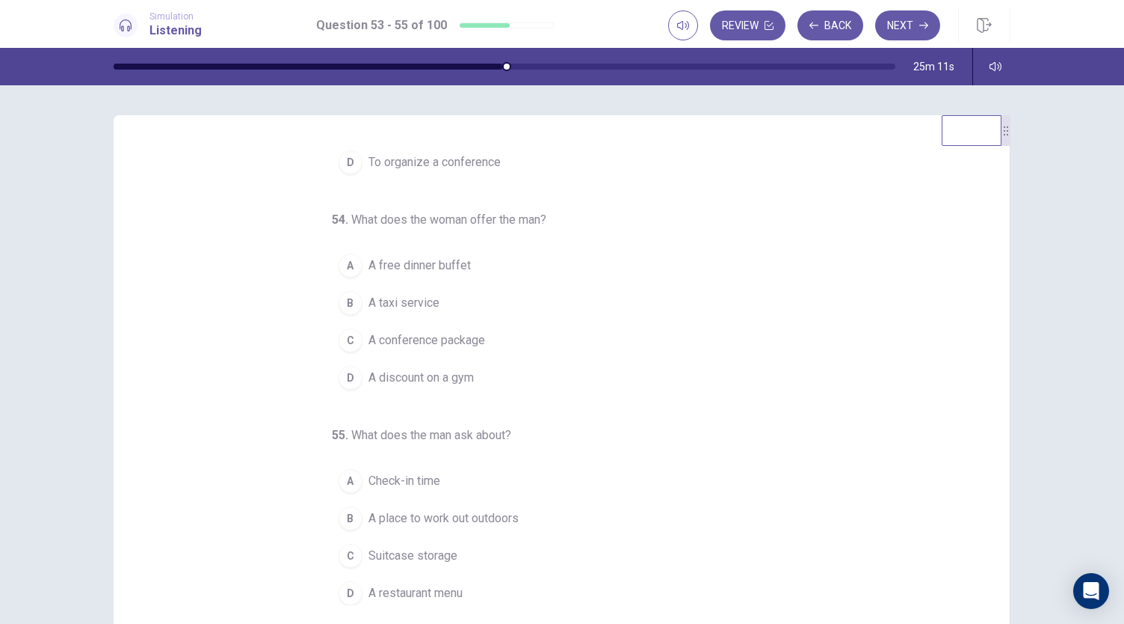
drag, startPoint x: 994, startPoint y: 440, endPoint x: 1017, endPoint y: 555, distance: 118.2
click at [1017, 555] on div "53 . What is the purpose of the call? A To arrange a business lunch B To inquir…" at bounding box center [562, 375] width 945 height 520
click at [471, 336] on span "A conference package" at bounding box center [427, 340] width 117 height 18
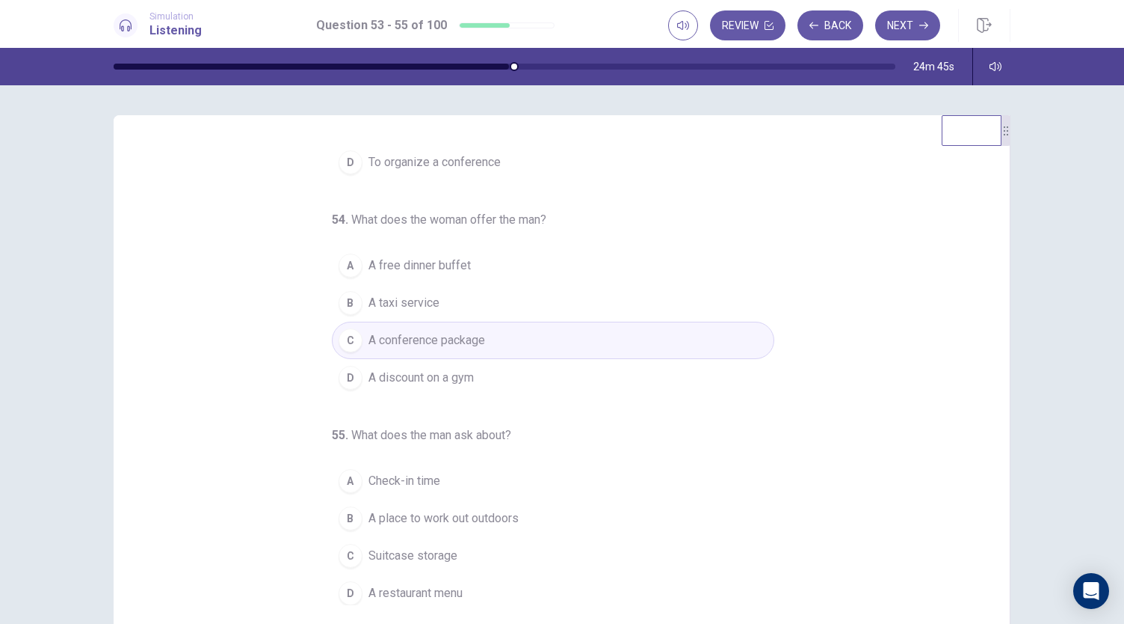
click at [511, 512] on span "A place to work out outdoors" at bounding box center [444, 518] width 150 height 18
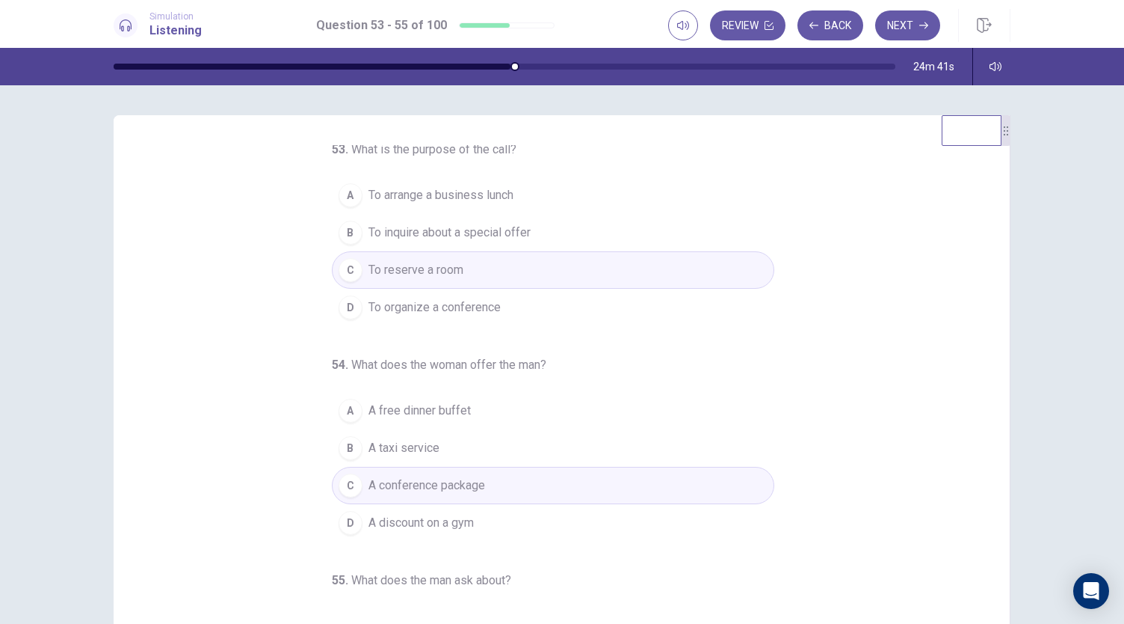
scroll to position [0, 0]
click at [899, 27] on button "Next" at bounding box center [907, 25] width 65 height 30
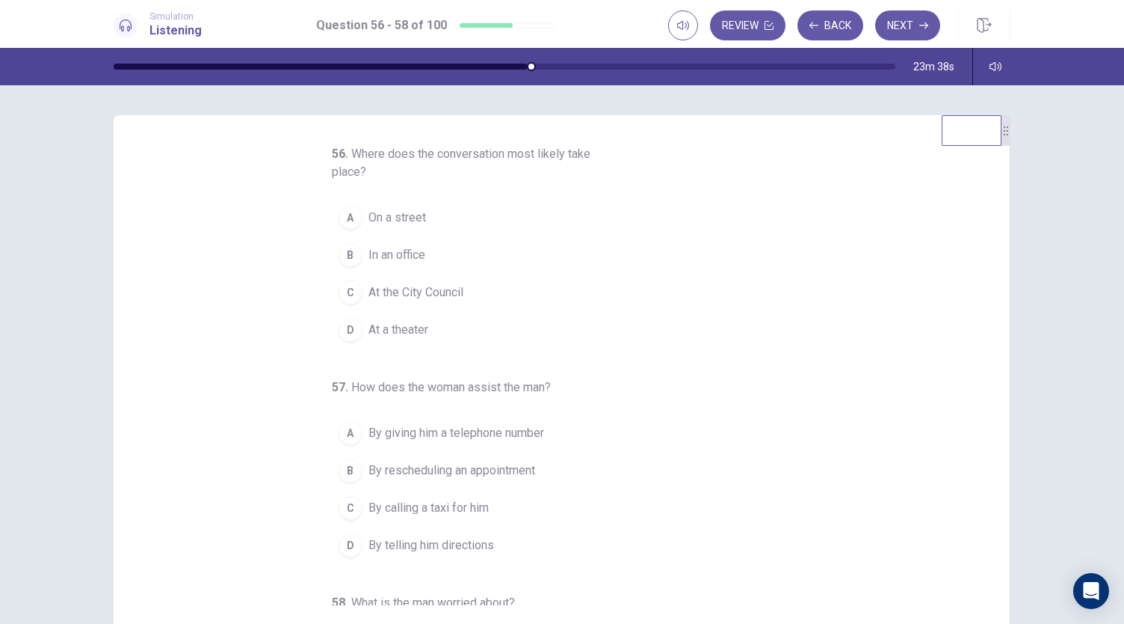
click at [422, 218] on button "A On a street" at bounding box center [553, 217] width 443 height 37
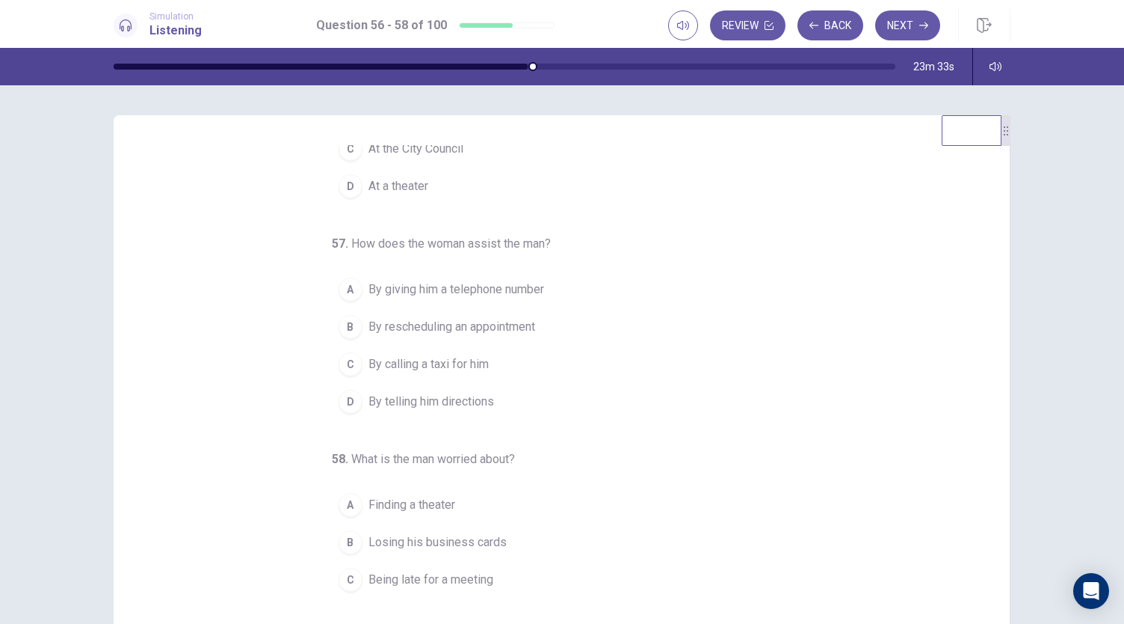
scroll to position [167, 0]
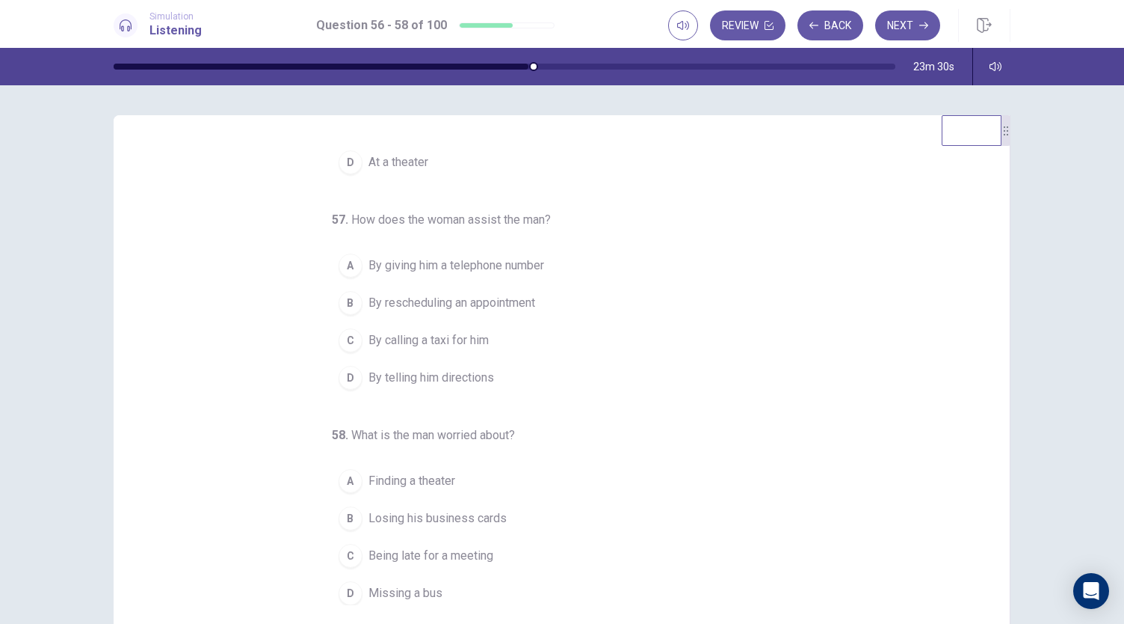
click at [477, 376] on span "By telling him directions" at bounding box center [432, 378] width 126 height 18
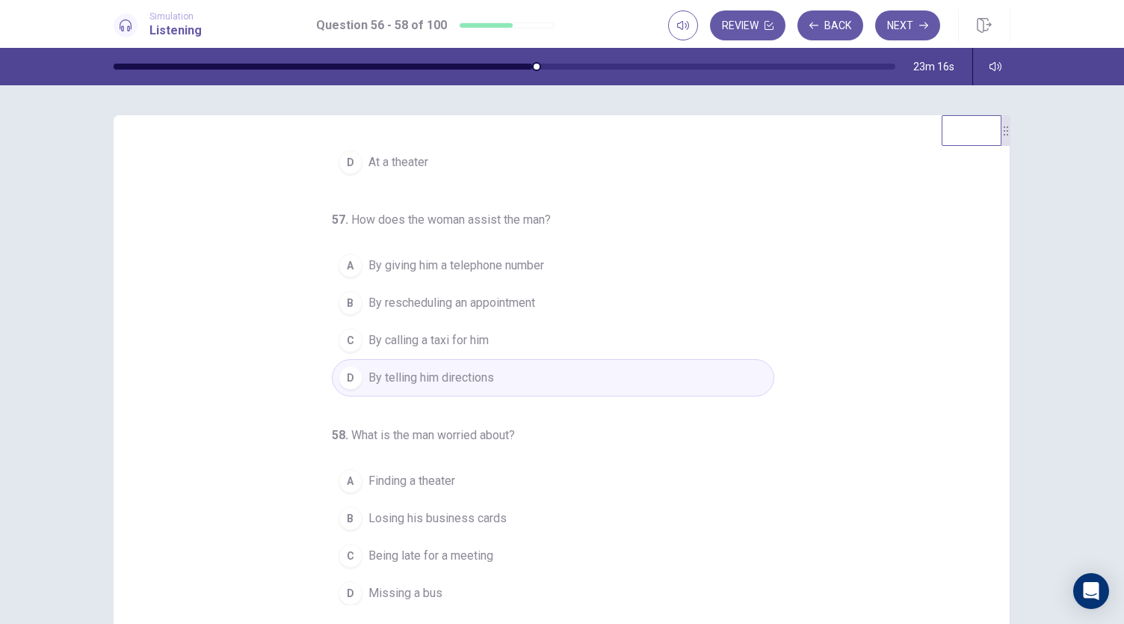
click at [468, 547] on span "Being late for a meeting" at bounding box center [431, 555] width 125 height 18
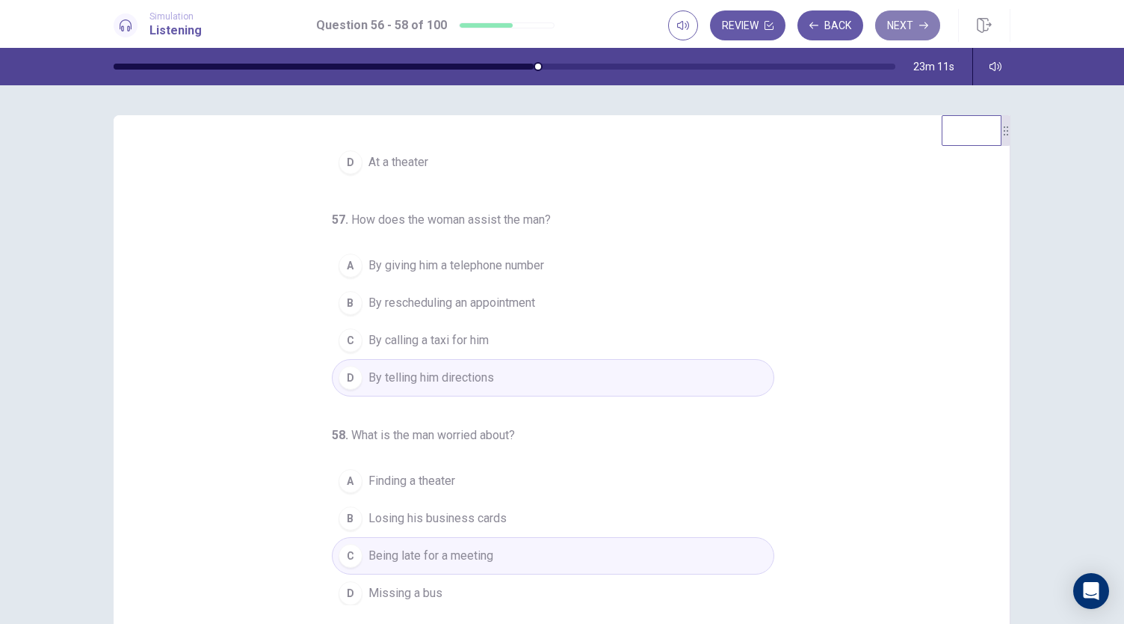
click at [902, 28] on button "Next" at bounding box center [907, 25] width 65 height 30
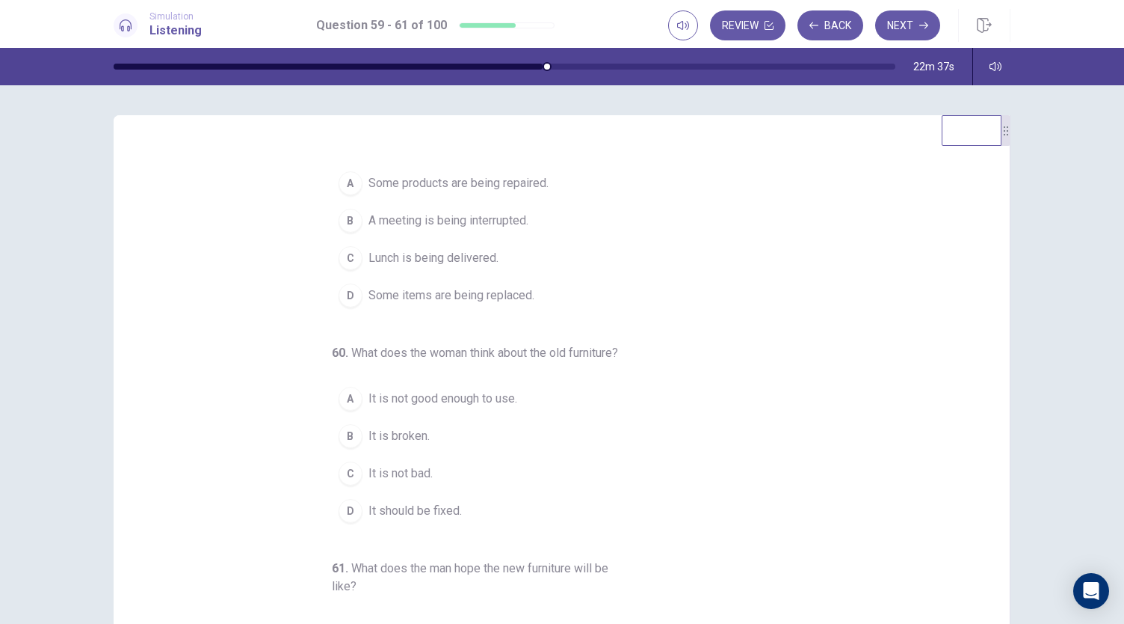
scroll to position [0, 0]
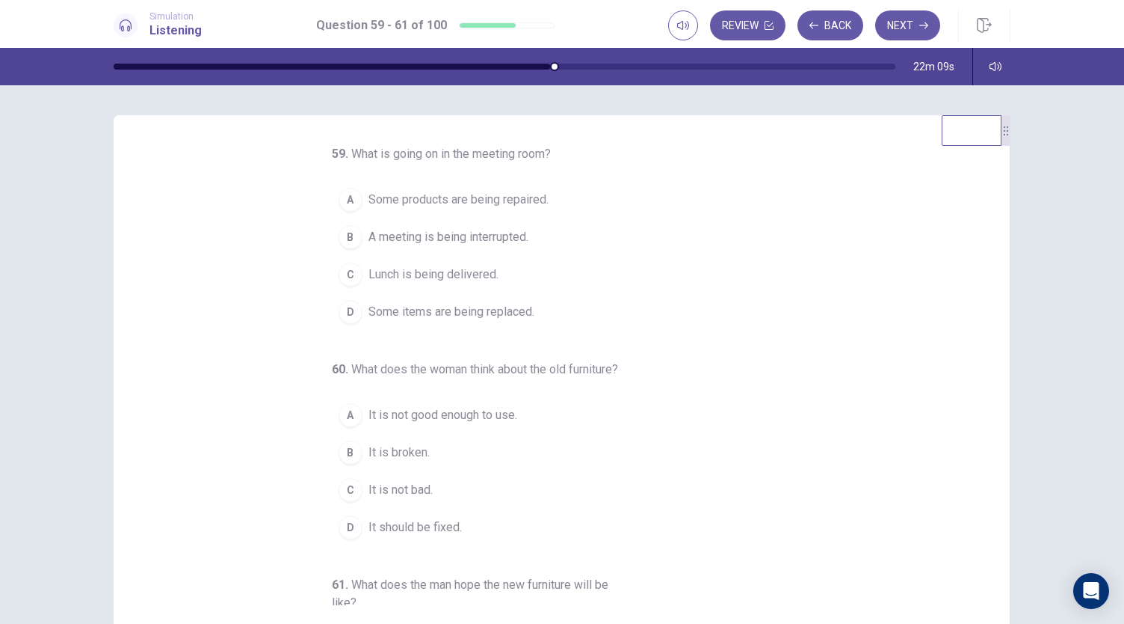
click at [514, 315] on span "Some items are being replaced." at bounding box center [452, 312] width 166 height 18
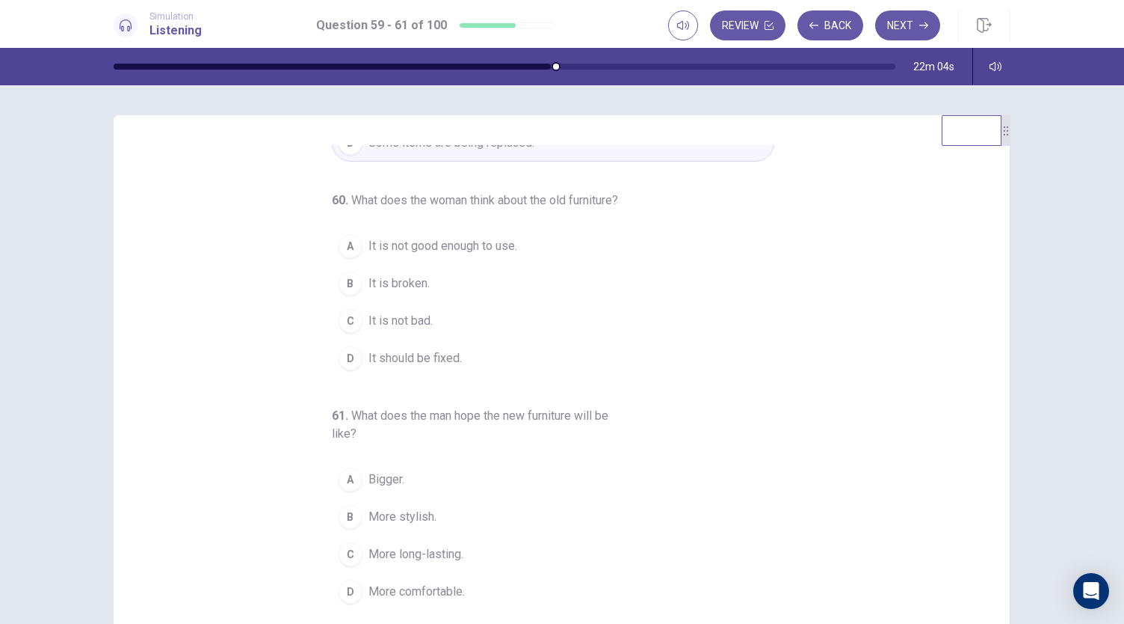
scroll to position [173, 0]
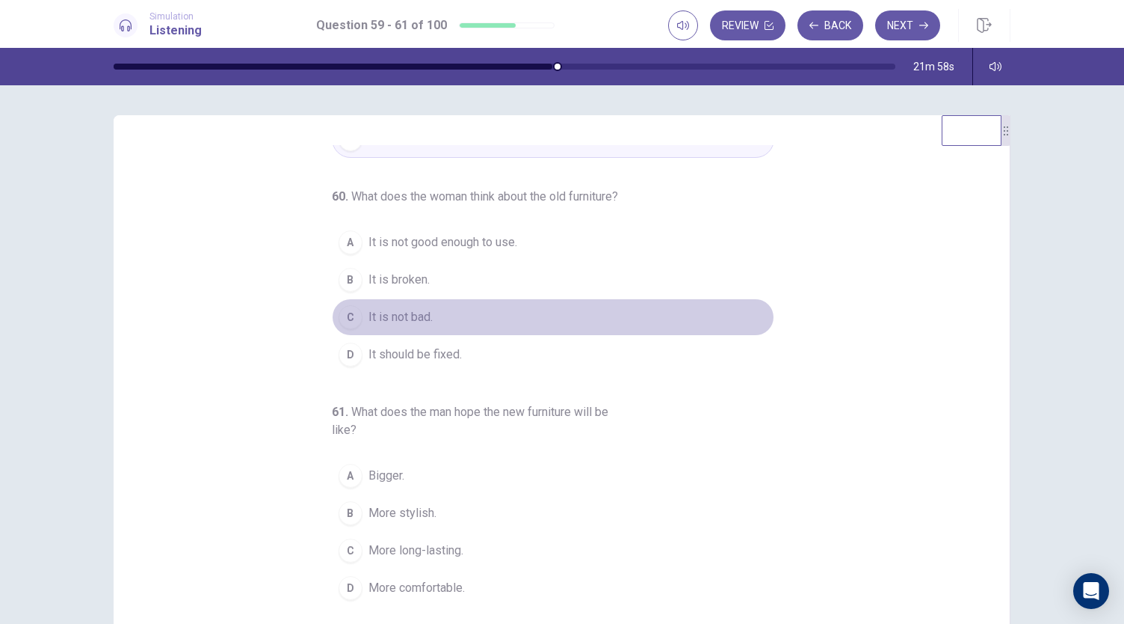
click at [425, 326] on span "It is not bad." at bounding box center [401, 317] width 64 height 18
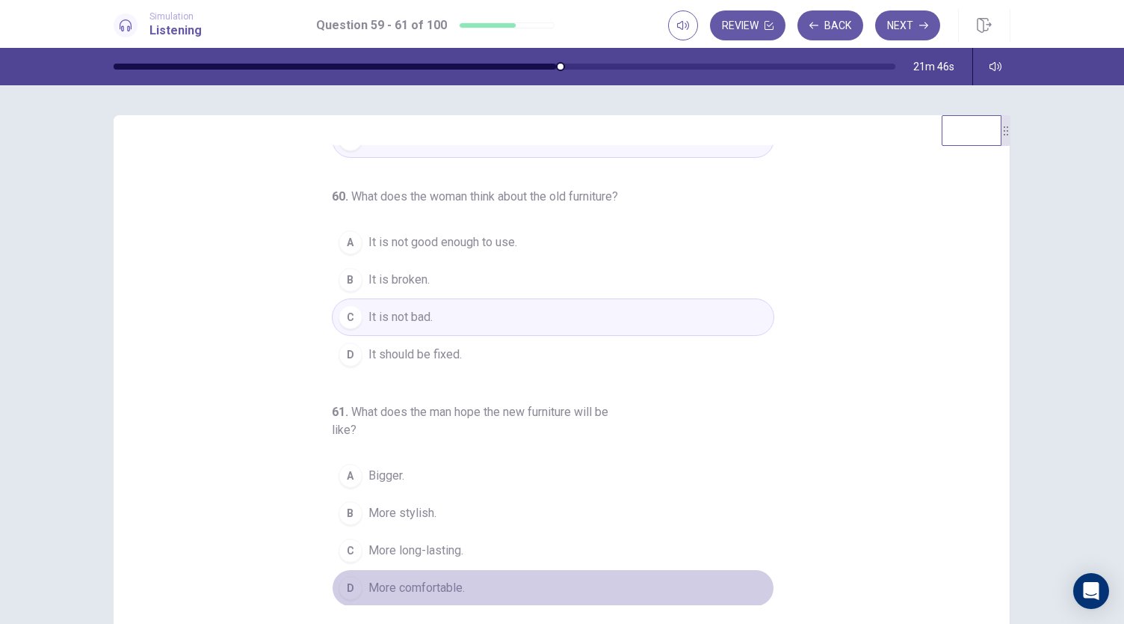
click at [453, 596] on span "More comfortable." at bounding box center [417, 588] width 96 height 18
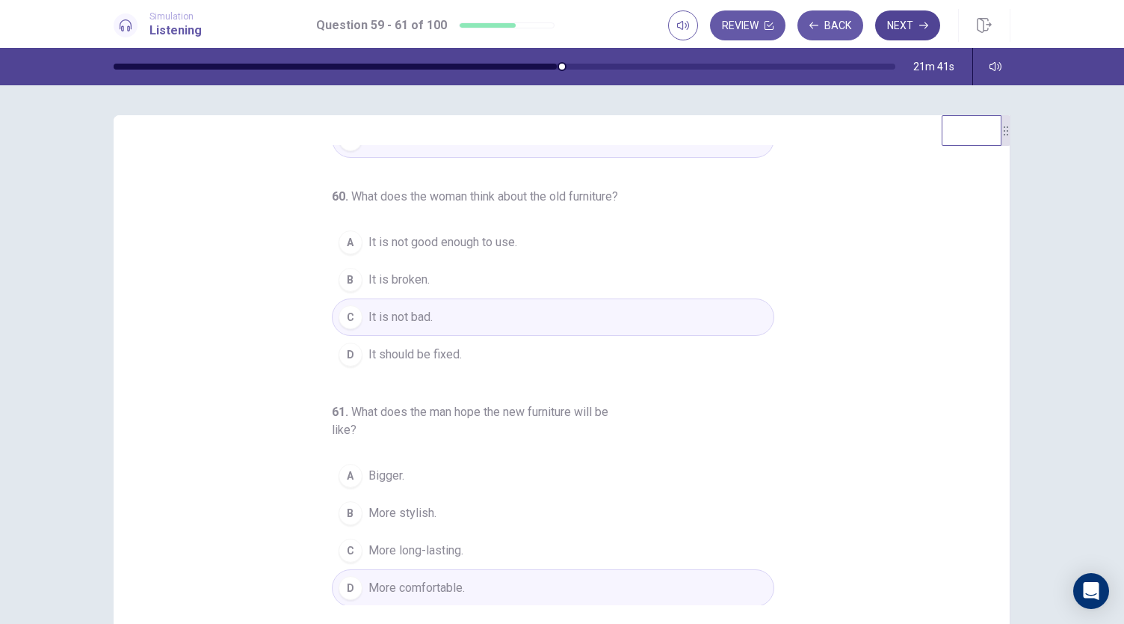
click at [906, 26] on button "Next" at bounding box center [907, 25] width 65 height 30
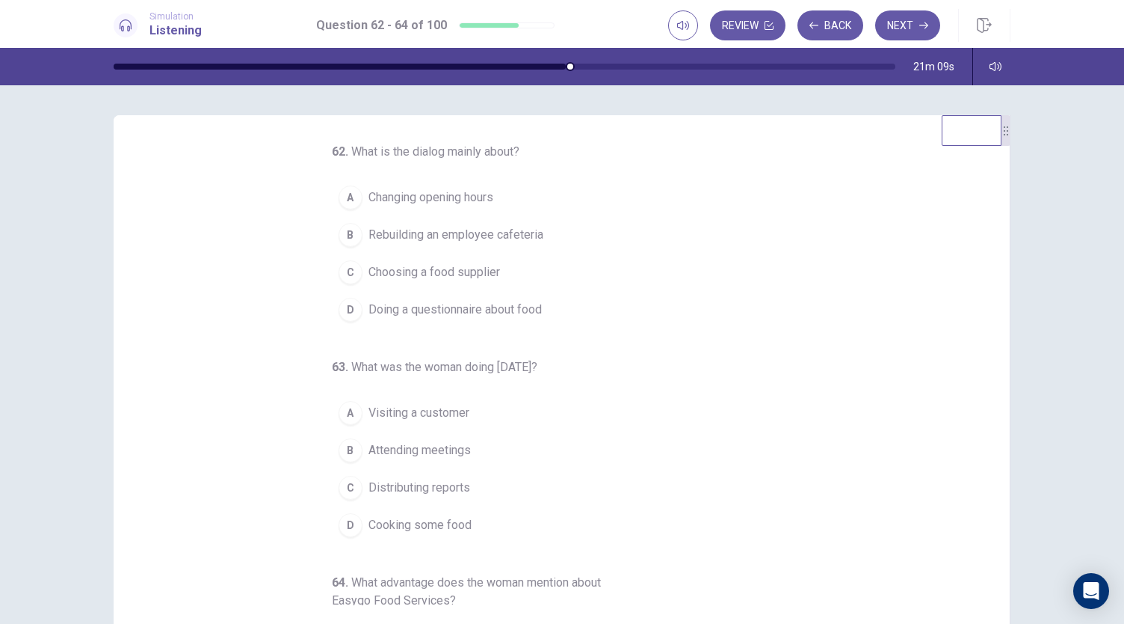
scroll to position [0, 0]
click at [479, 279] on span "Choosing a food supplier" at bounding box center [435, 274] width 132 height 18
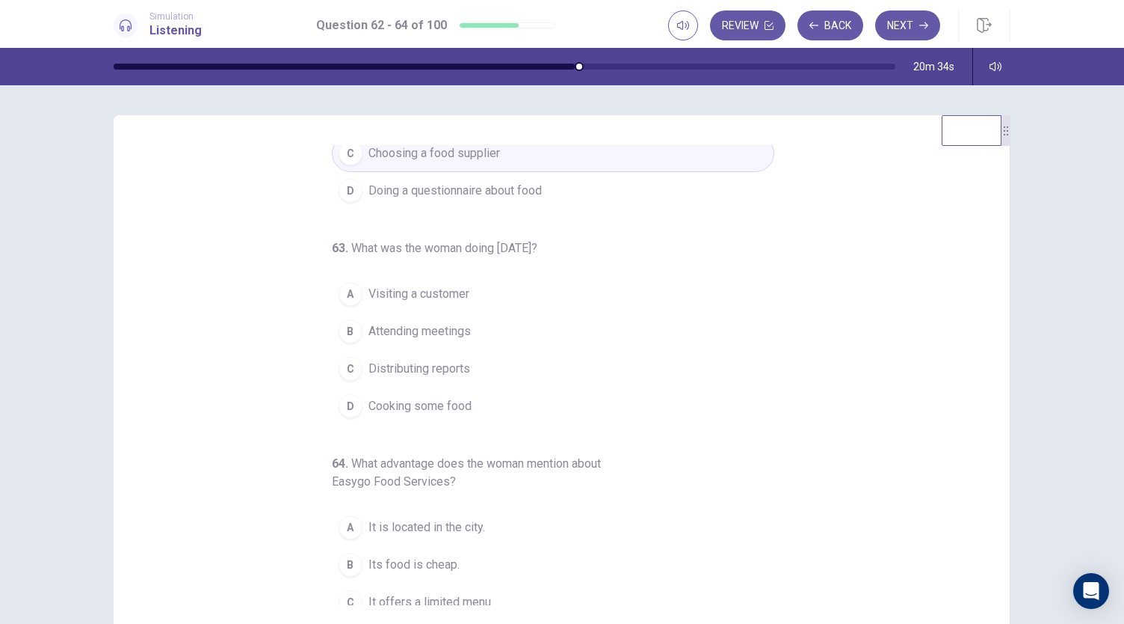
scroll to position [167, 0]
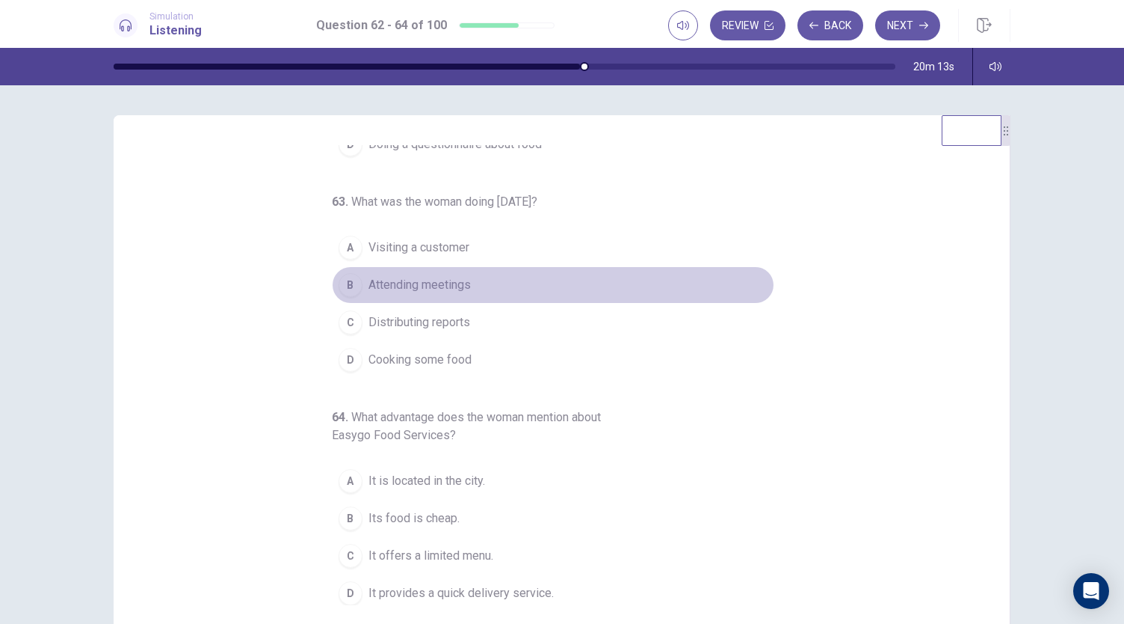
click at [458, 279] on span "Attending meetings" at bounding box center [420, 285] width 102 height 18
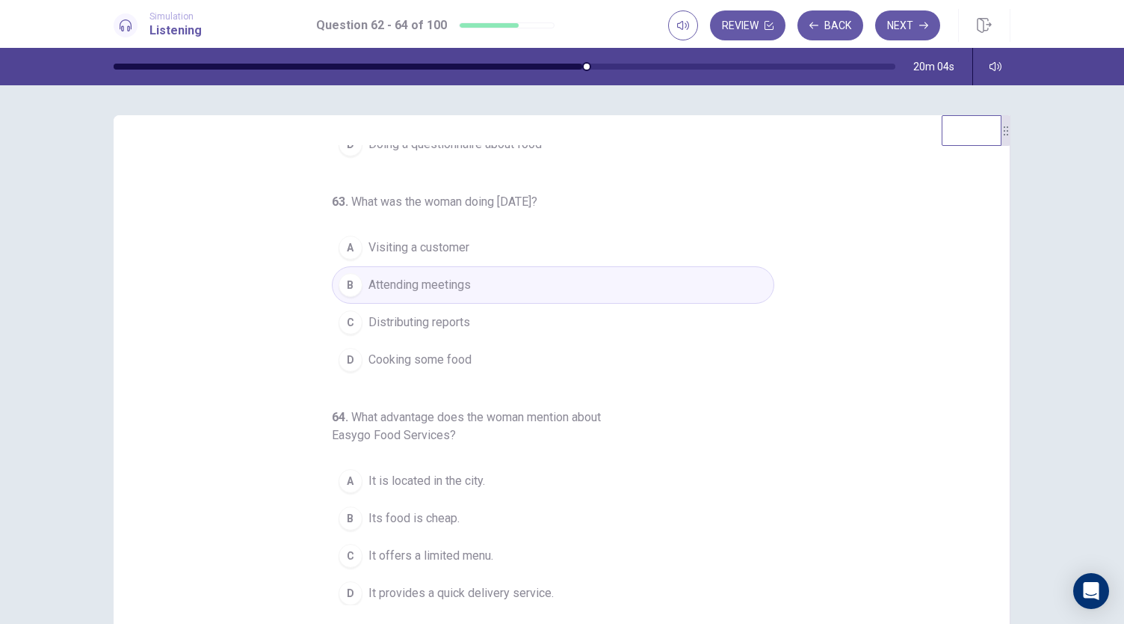
click at [456, 511] on button "B Its food is cheap." at bounding box center [553, 517] width 443 height 37
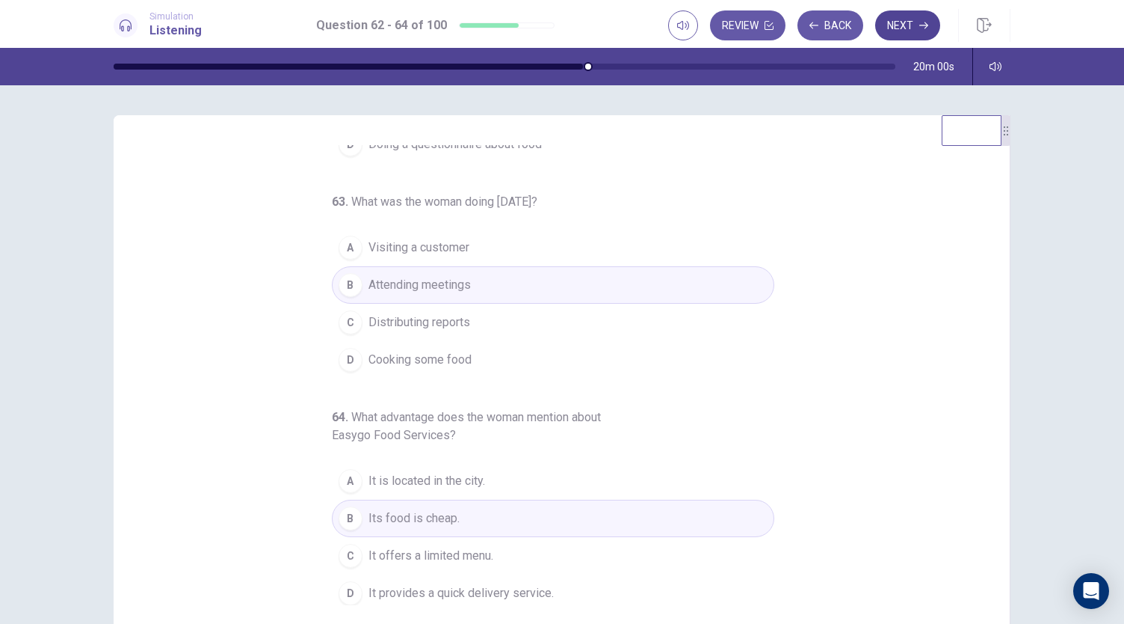
click at [899, 24] on button "Next" at bounding box center [907, 25] width 65 height 30
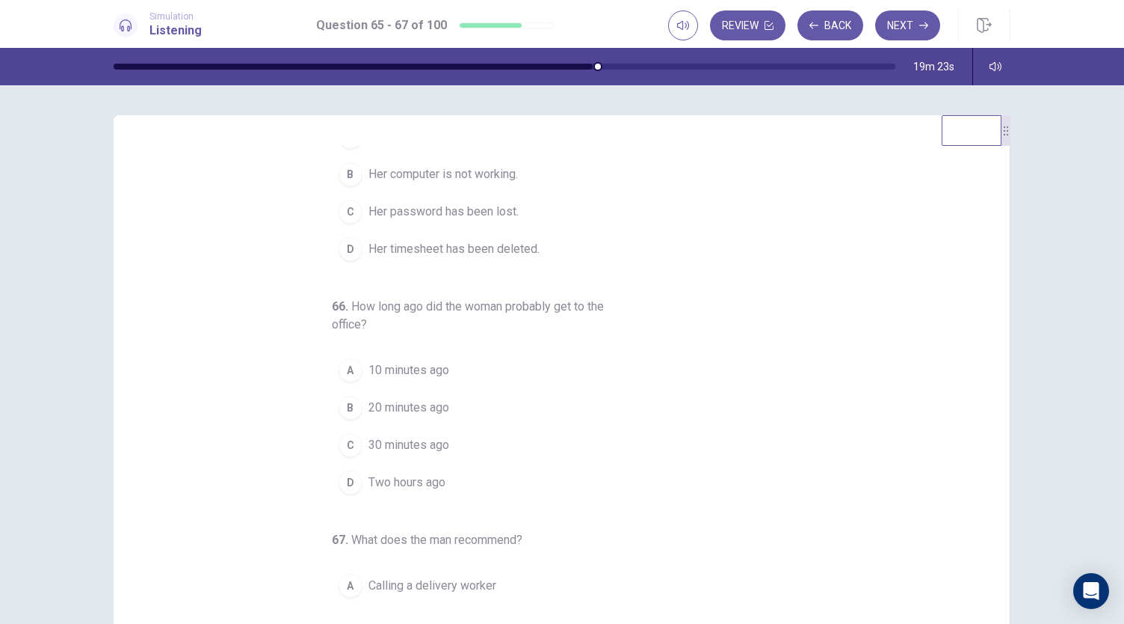
scroll to position [0, 0]
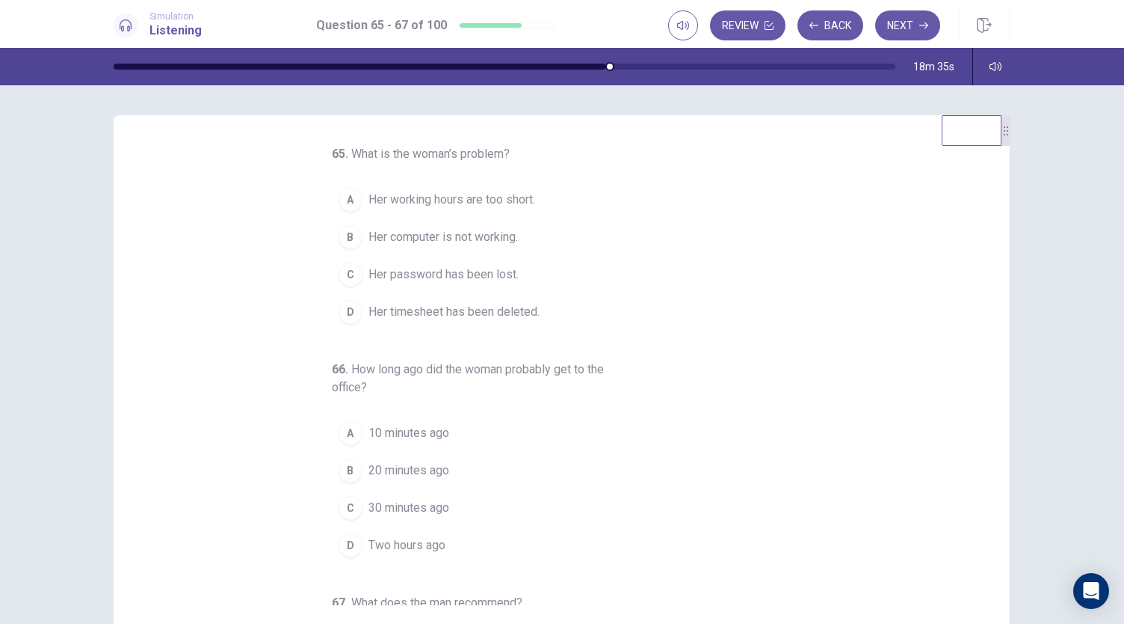
click at [499, 241] on span "Her computer is not working." at bounding box center [444, 237] width 150 height 18
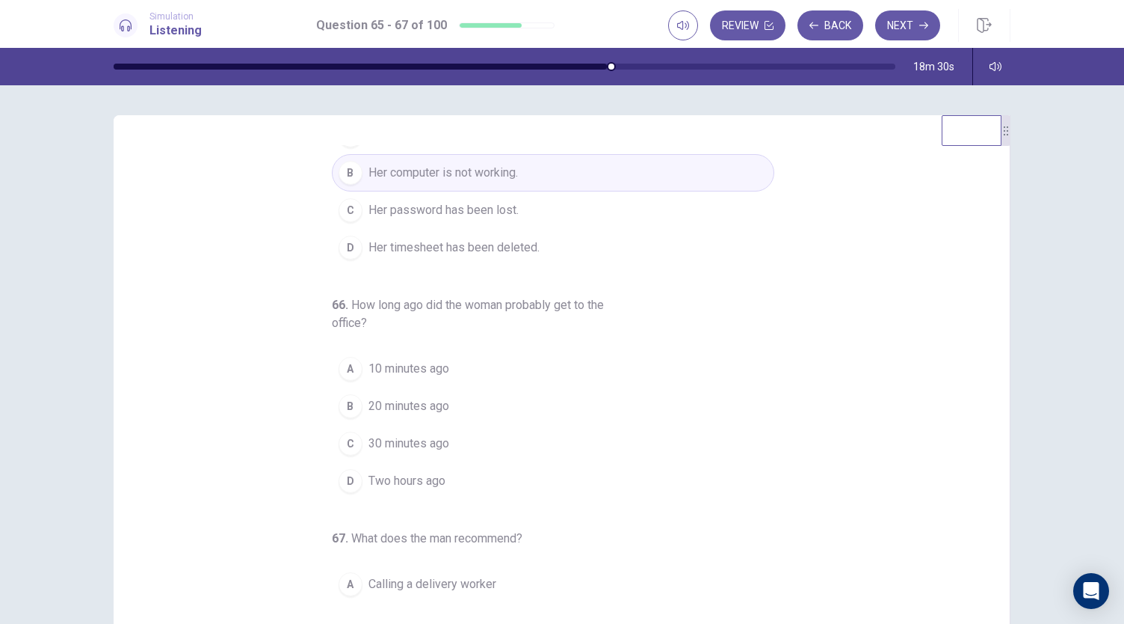
scroll to position [67, 0]
click at [450, 361] on button "A 10 minutes ago" at bounding box center [553, 365] width 443 height 37
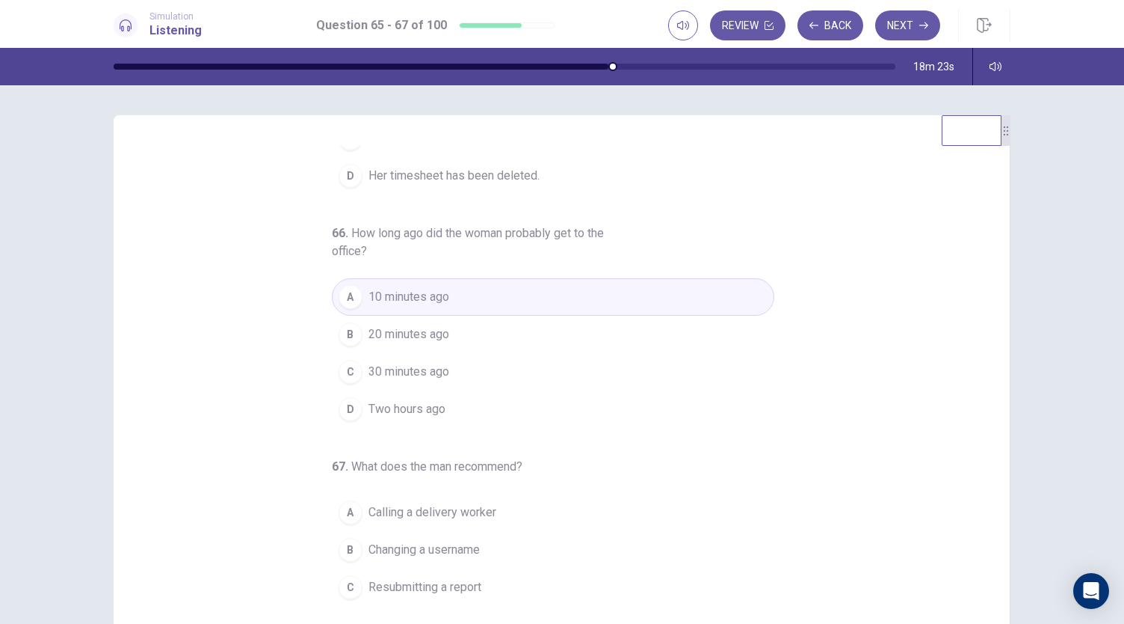
scroll to position [167, 0]
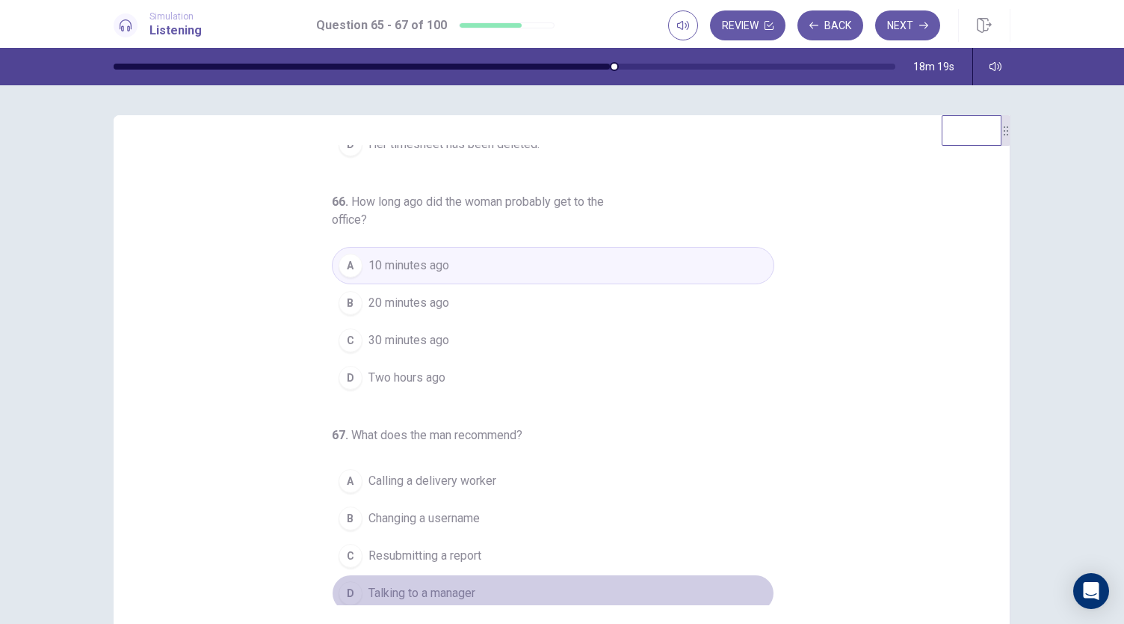
click at [443, 584] on span "Talking to a manager" at bounding box center [422, 593] width 107 height 18
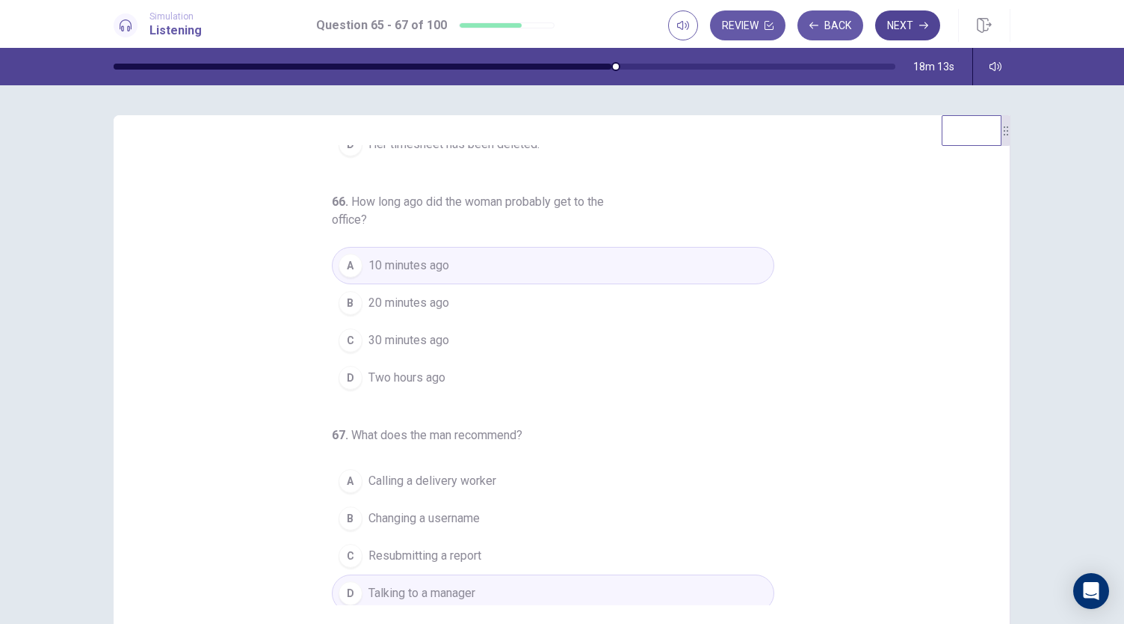
click at [900, 24] on button "Next" at bounding box center [907, 25] width 65 height 30
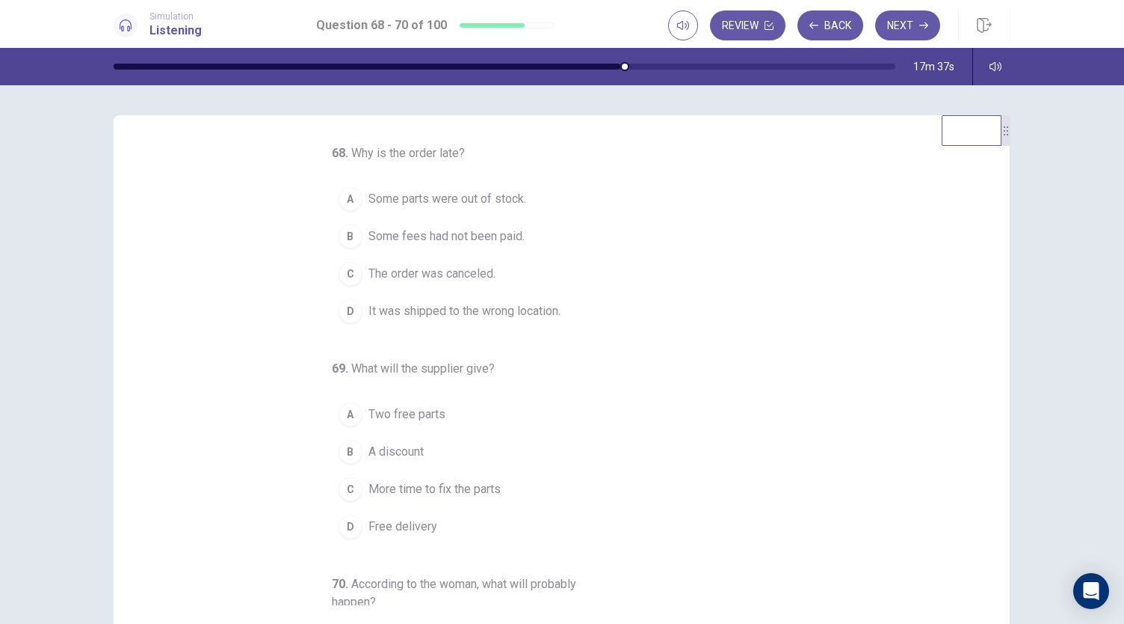
scroll to position [0, 0]
click at [505, 310] on span "It was shipped to the wrong location." at bounding box center [465, 312] width 192 height 18
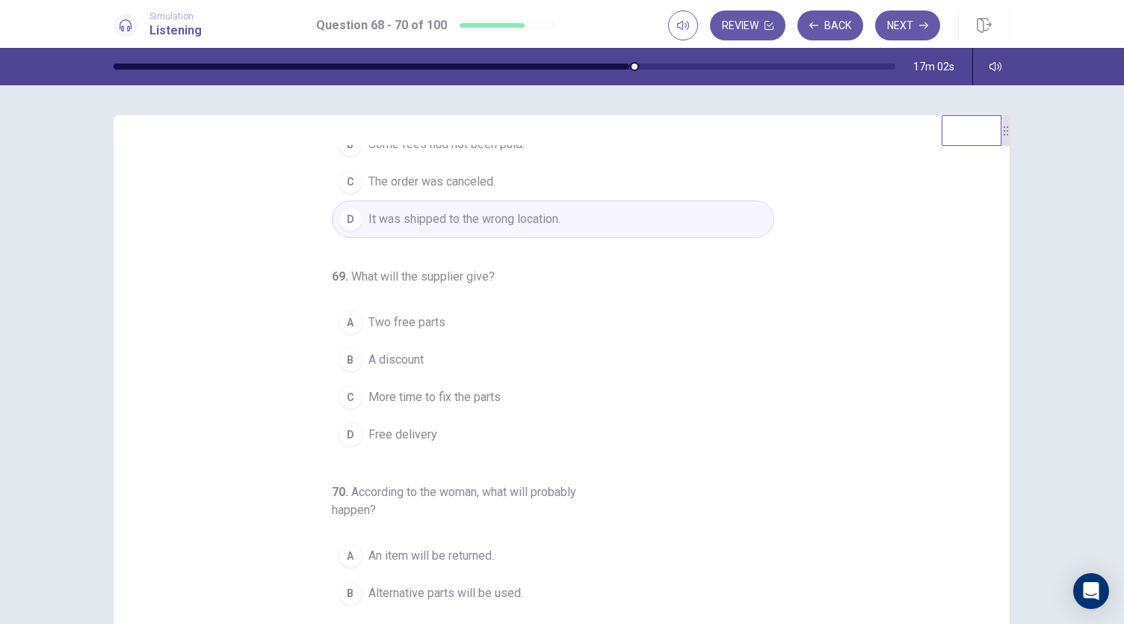
scroll to position [100, 0]
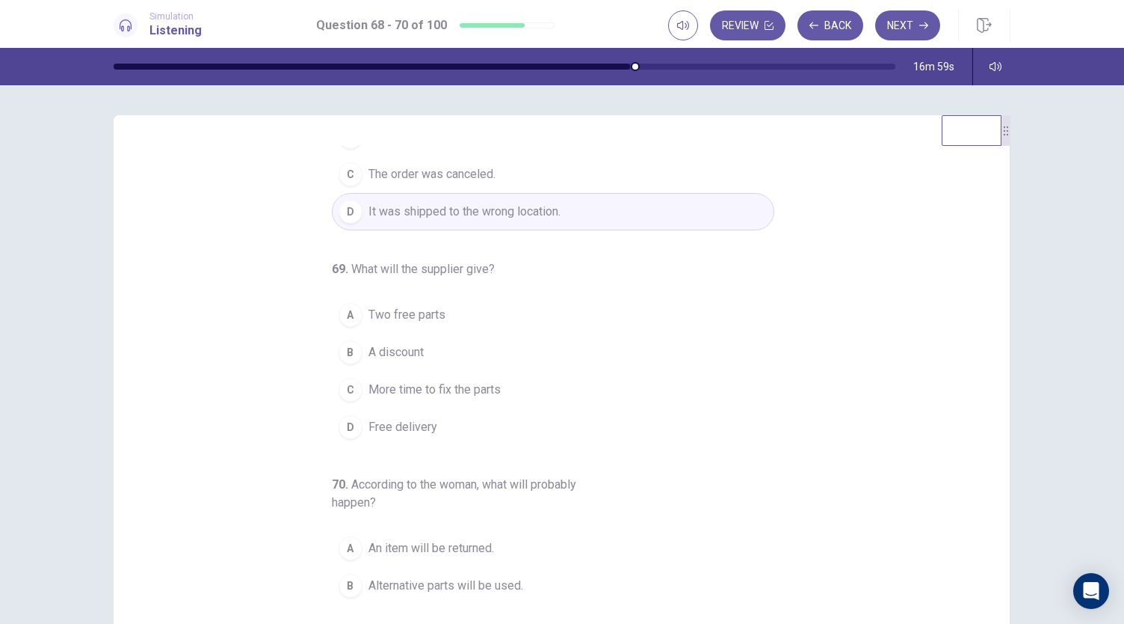
click at [434, 348] on button "B A discount" at bounding box center [553, 351] width 443 height 37
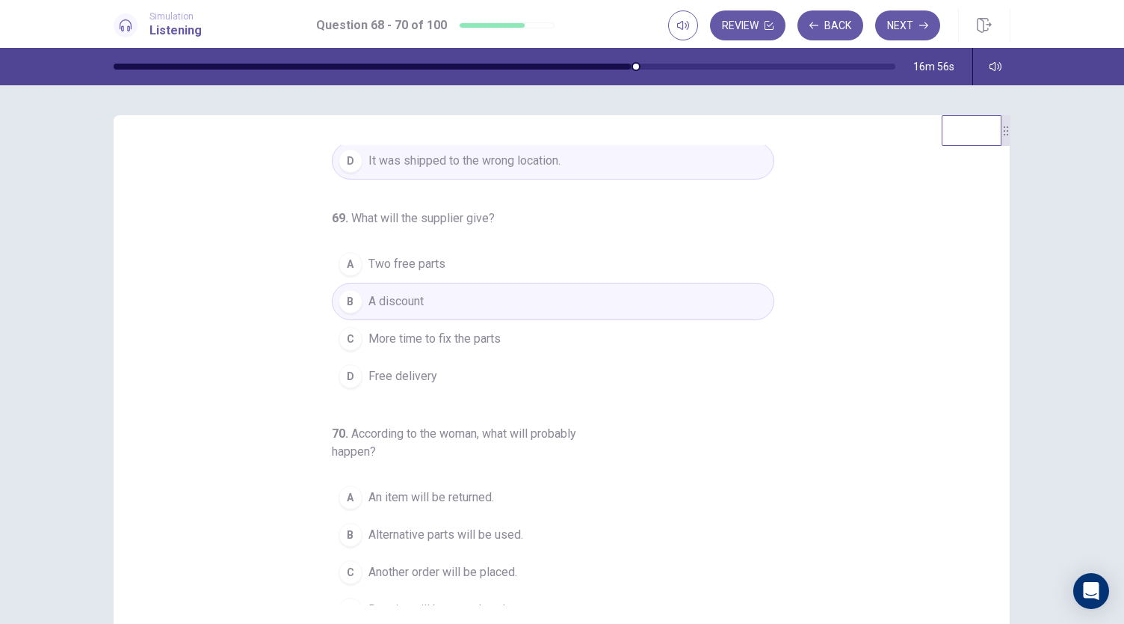
scroll to position [167, 0]
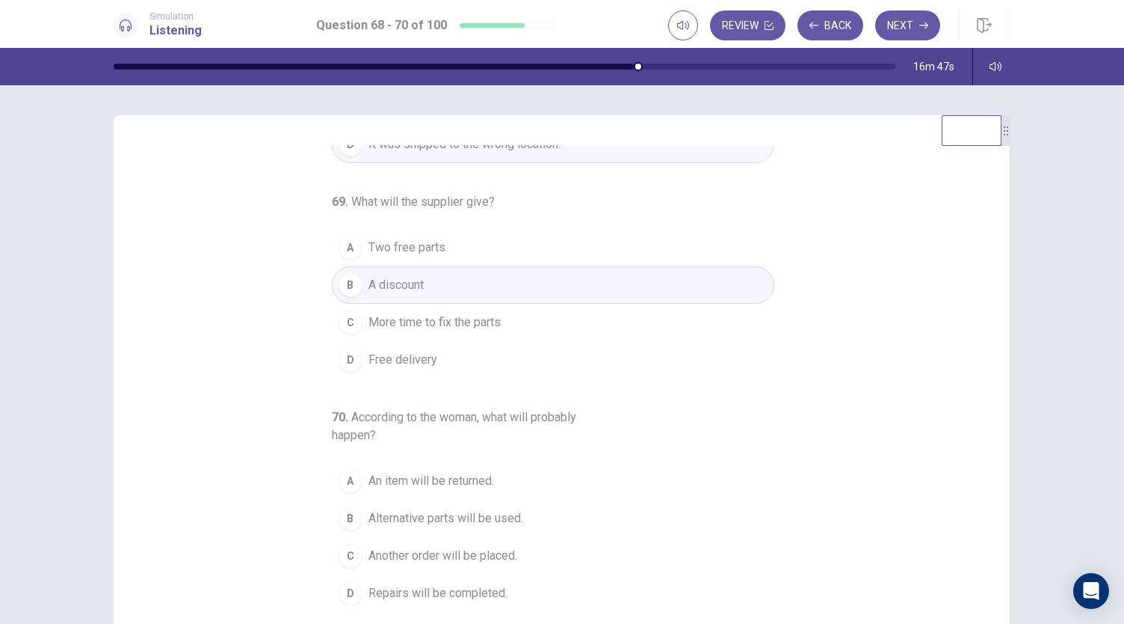
click at [469, 585] on span "Repairs will be completed." at bounding box center [438, 593] width 139 height 18
click at [902, 34] on button "Next" at bounding box center [907, 25] width 65 height 30
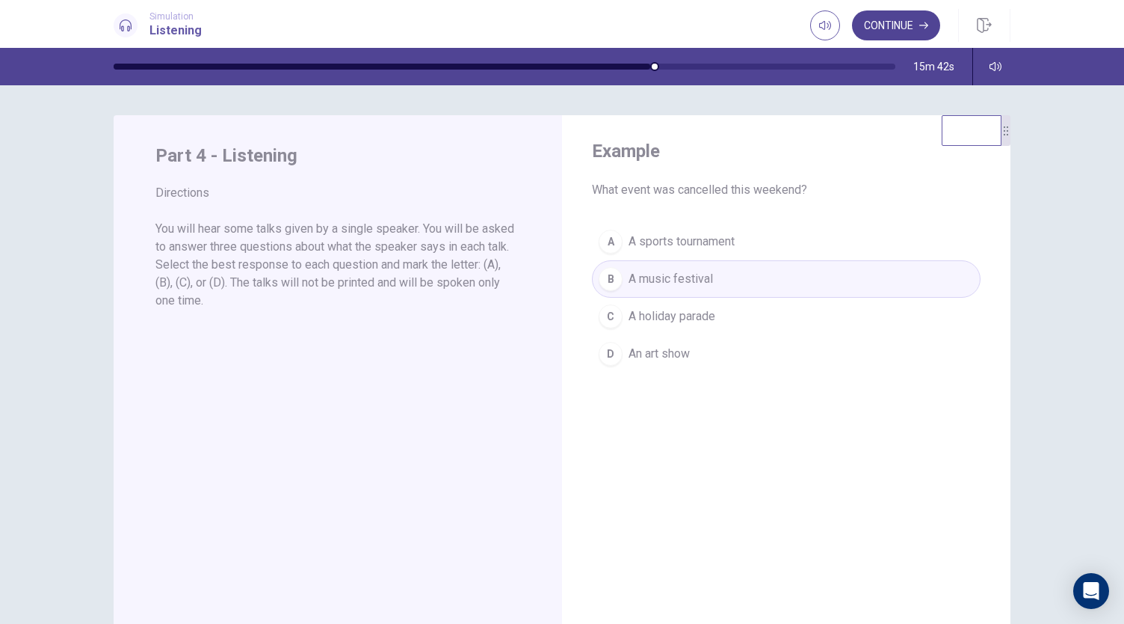
click at [893, 31] on button "Continue" at bounding box center [896, 25] width 88 height 30
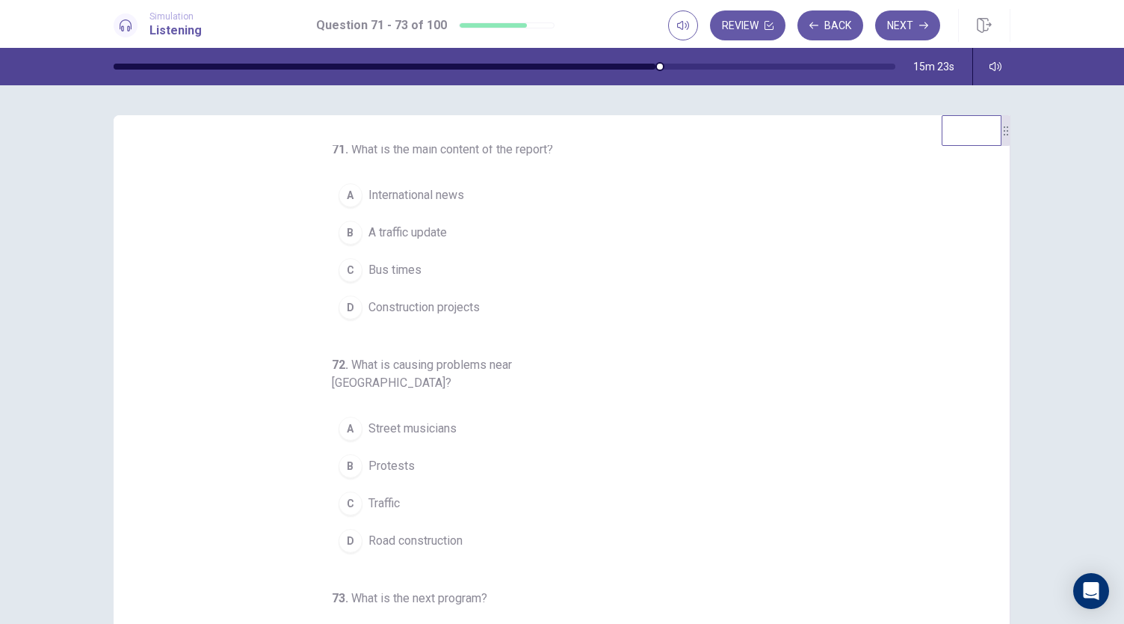
scroll to position [0, 0]
click at [423, 232] on span "A traffic update" at bounding box center [408, 237] width 78 height 18
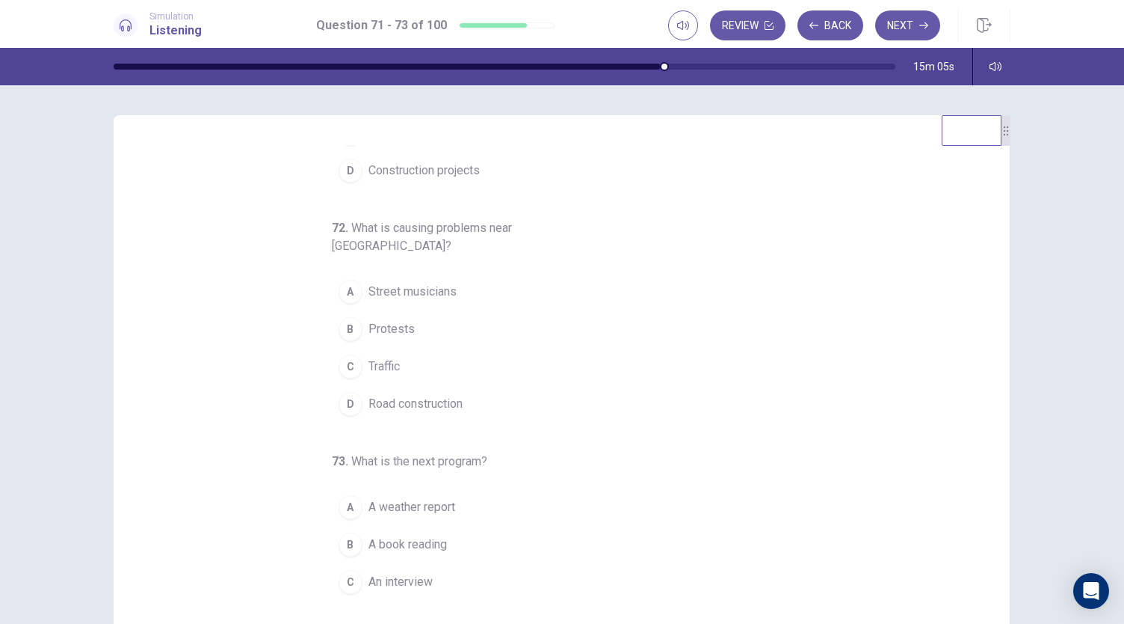
scroll to position [150, 0]
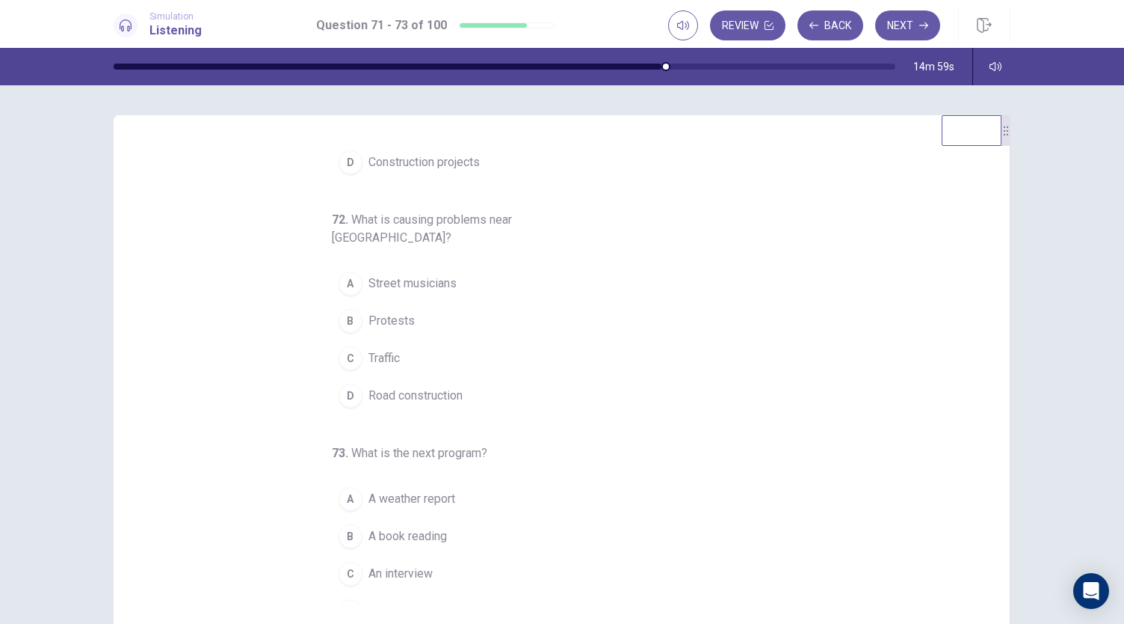
click at [446, 387] on span "Road construction" at bounding box center [416, 396] width 94 height 18
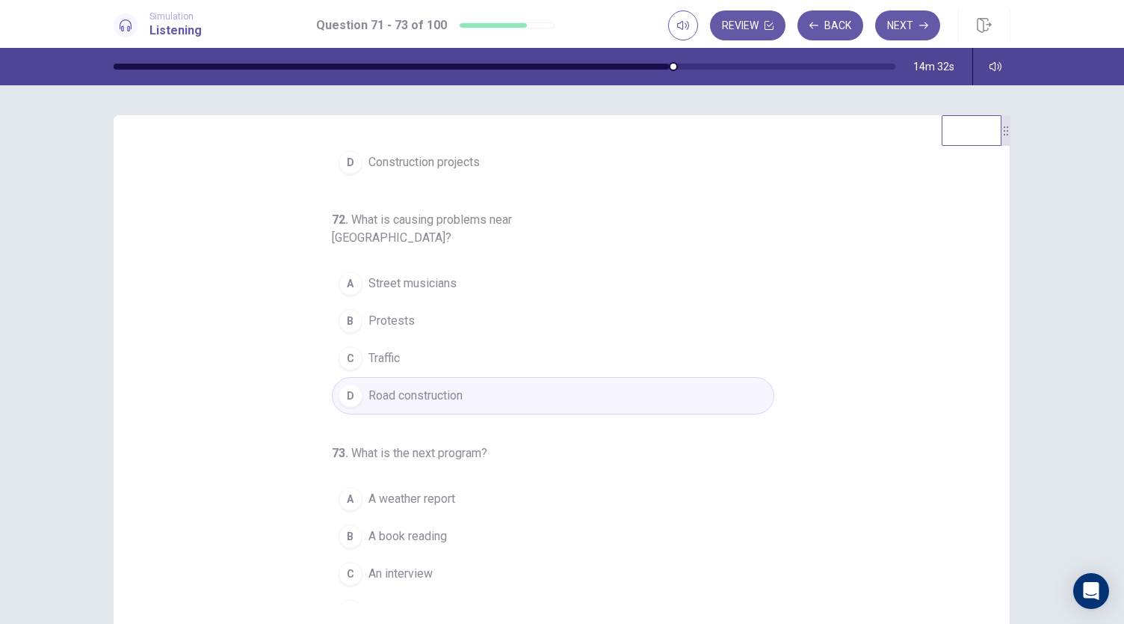
click at [425, 564] on span "An interview" at bounding box center [401, 573] width 64 height 18
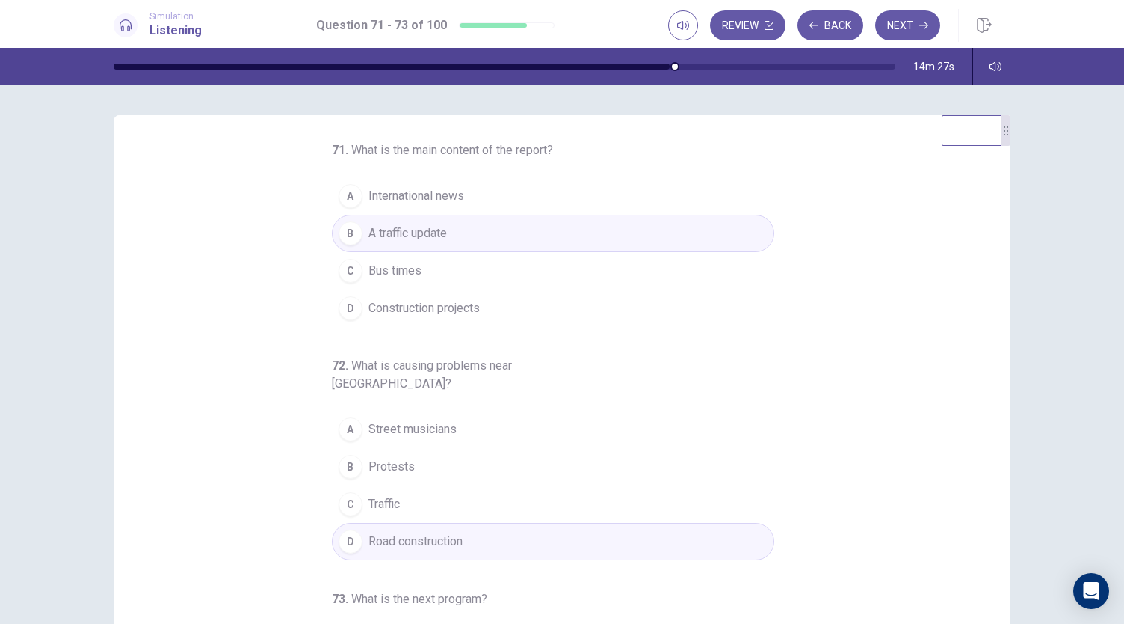
scroll to position [0, 0]
click at [899, 38] on button "Next" at bounding box center [907, 25] width 65 height 30
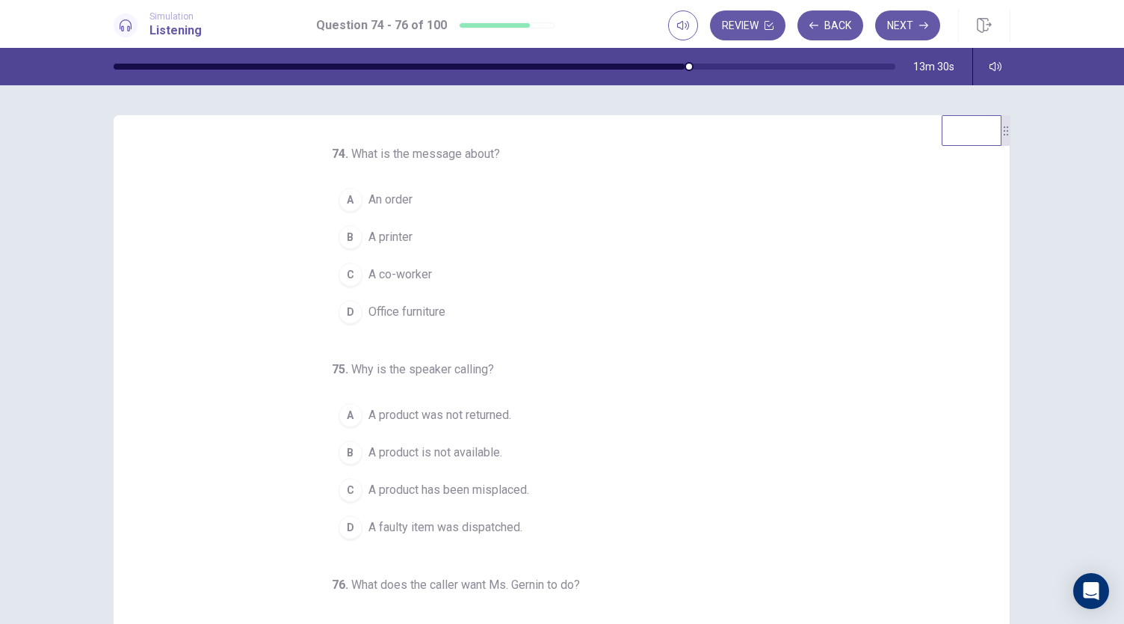
click at [403, 200] on span "An order" at bounding box center [391, 200] width 44 height 18
click at [555, 455] on button "B A product is not available." at bounding box center [553, 452] width 443 height 37
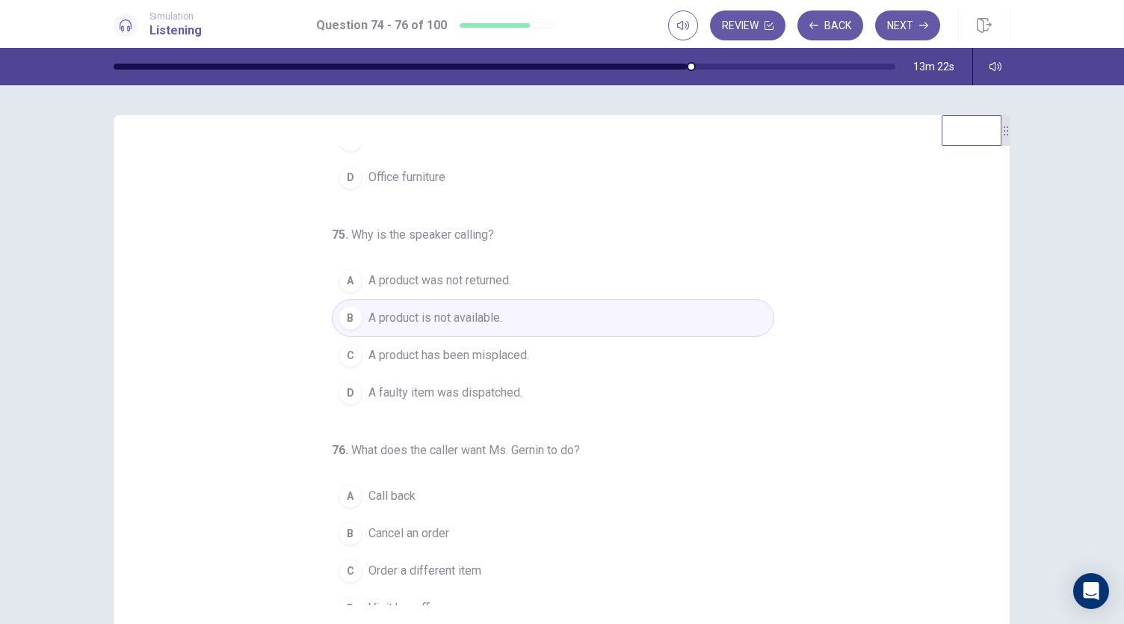
scroll to position [136, 0]
click at [421, 490] on button "A Call back" at bounding box center [553, 493] width 443 height 37
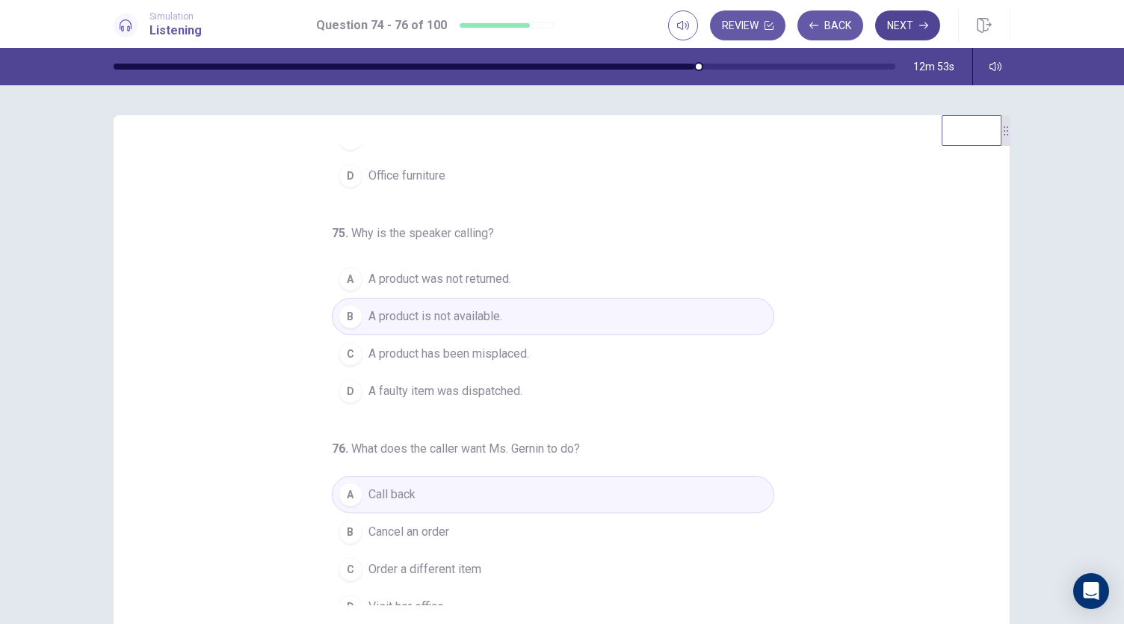
click at [905, 32] on button "Next" at bounding box center [907, 25] width 65 height 30
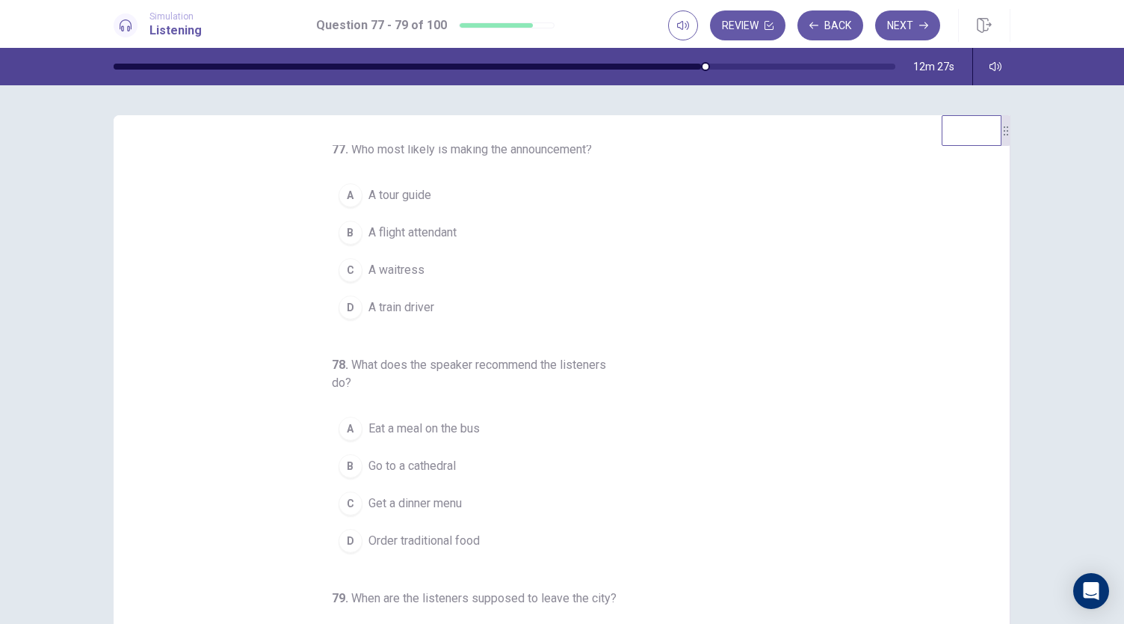
scroll to position [0, 0]
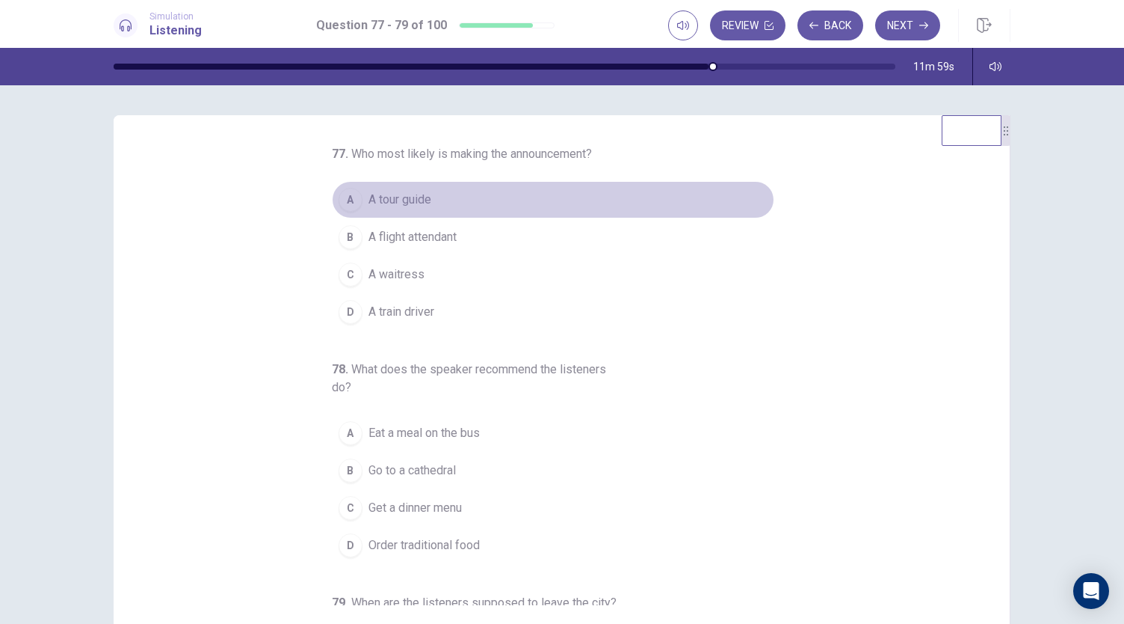
click at [401, 197] on span "A tour guide" at bounding box center [400, 200] width 63 height 18
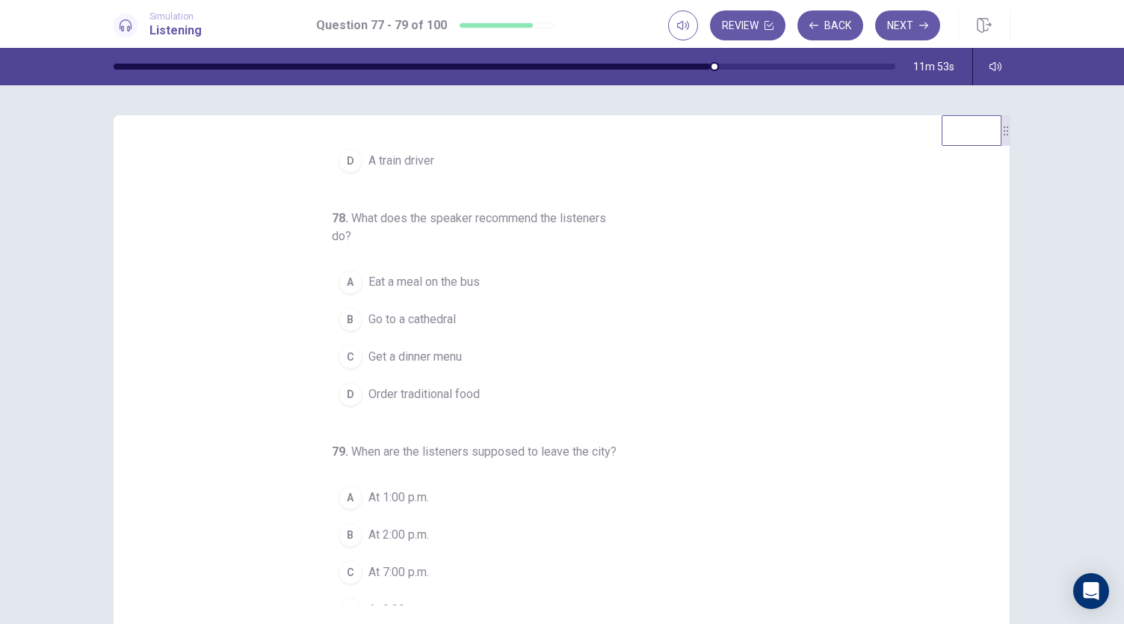
scroll to position [153, 0]
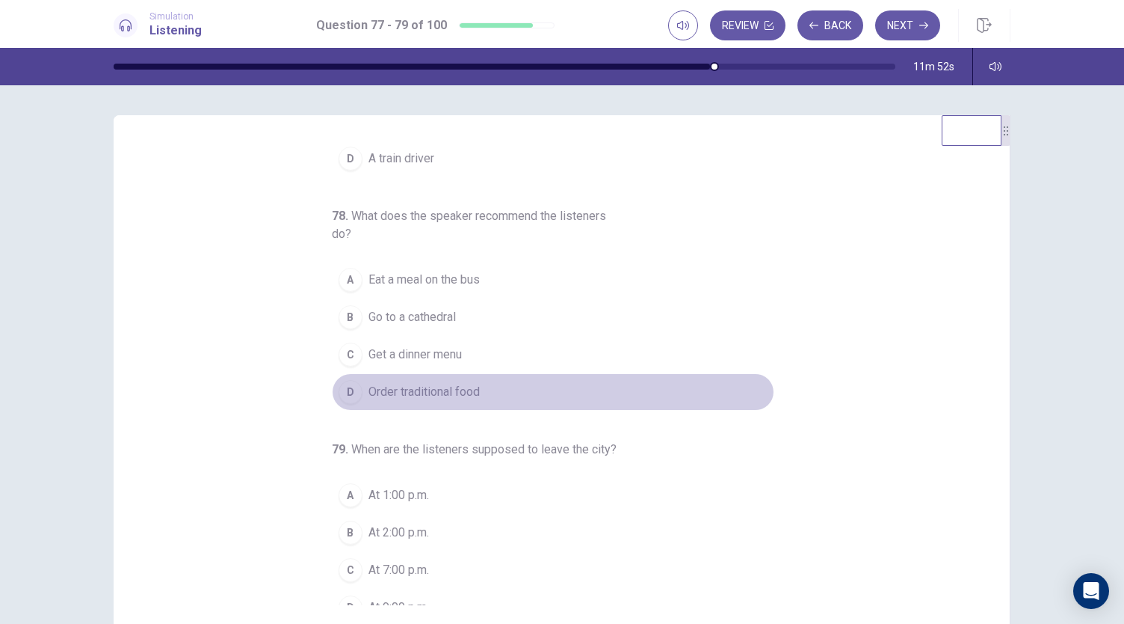
click at [468, 388] on span "Order traditional food" at bounding box center [424, 392] width 111 height 18
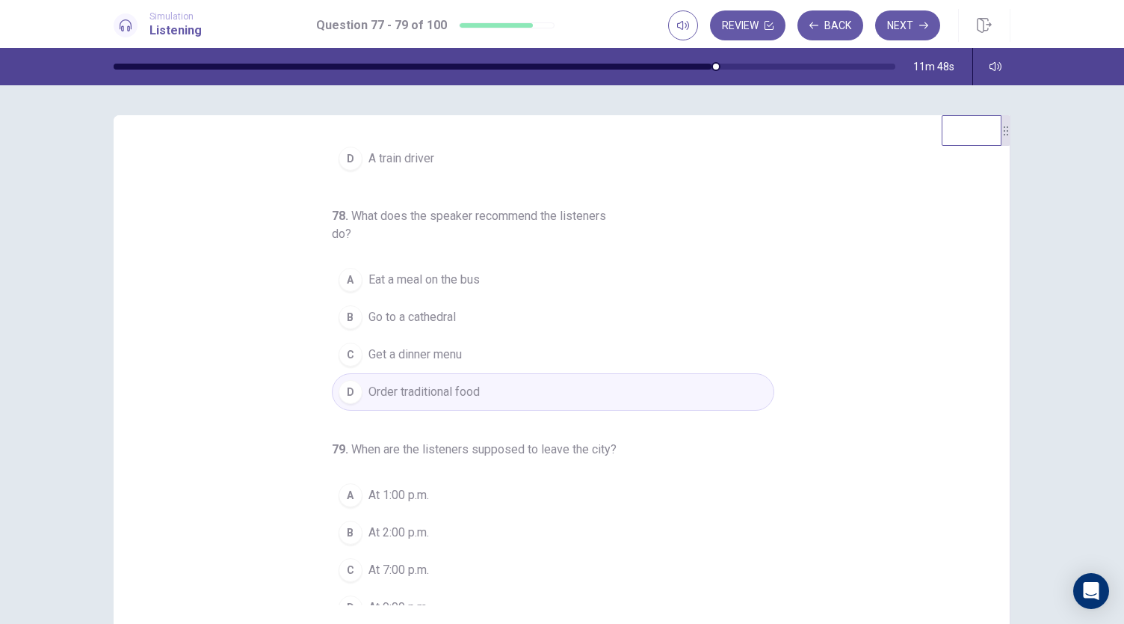
scroll to position [167, 0]
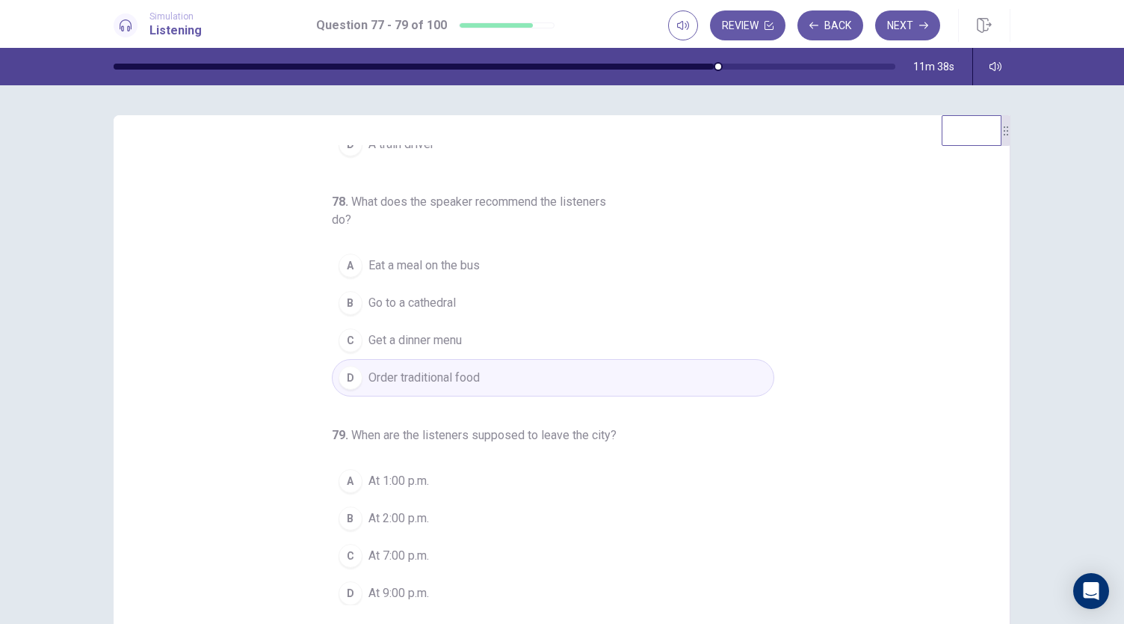
click at [410, 549] on span "At 7:00 p.m." at bounding box center [399, 555] width 61 height 18
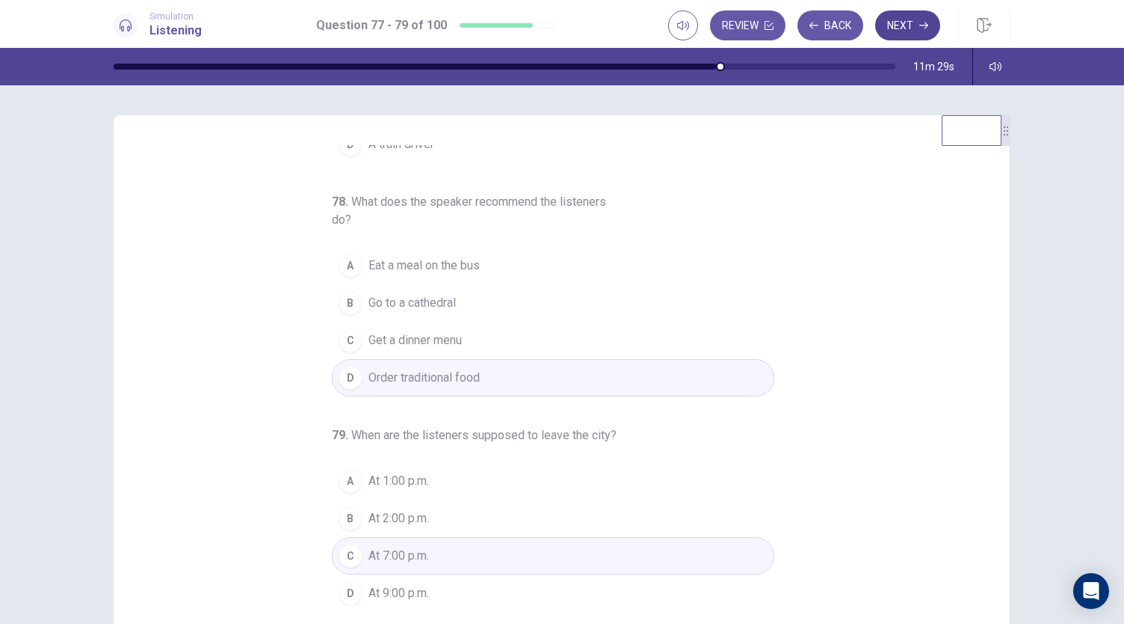
click at [898, 28] on button "Next" at bounding box center [907, 25] width 65 height 30
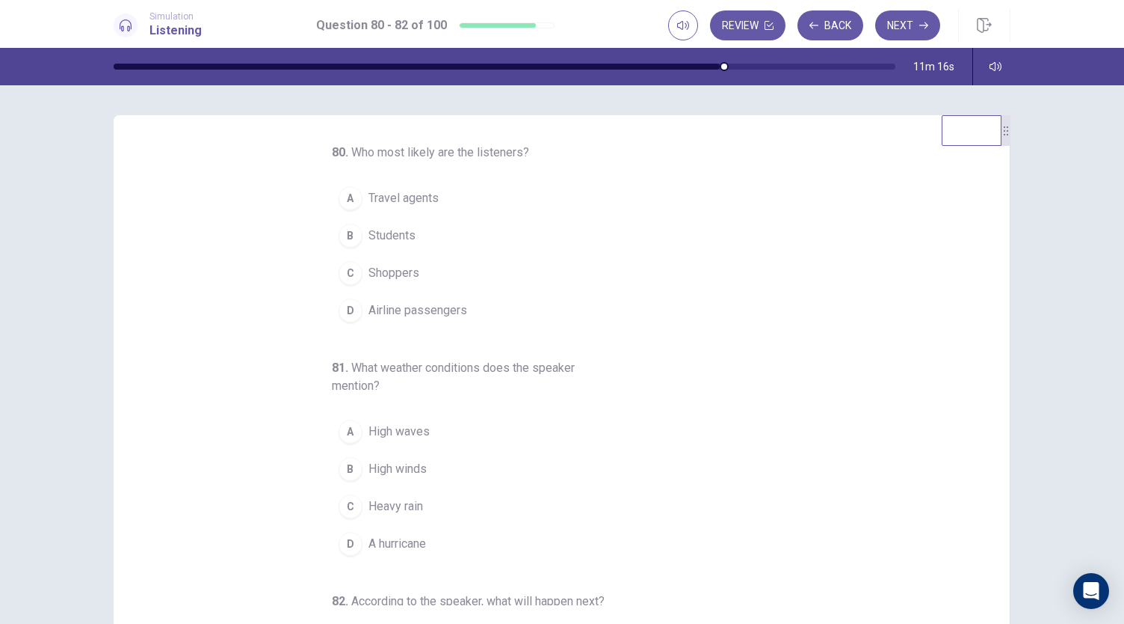
scroll to position [0, 0]
click at [426, 307] on span "Airline passengers" at bounding box center [418, 312] width 99 height 18
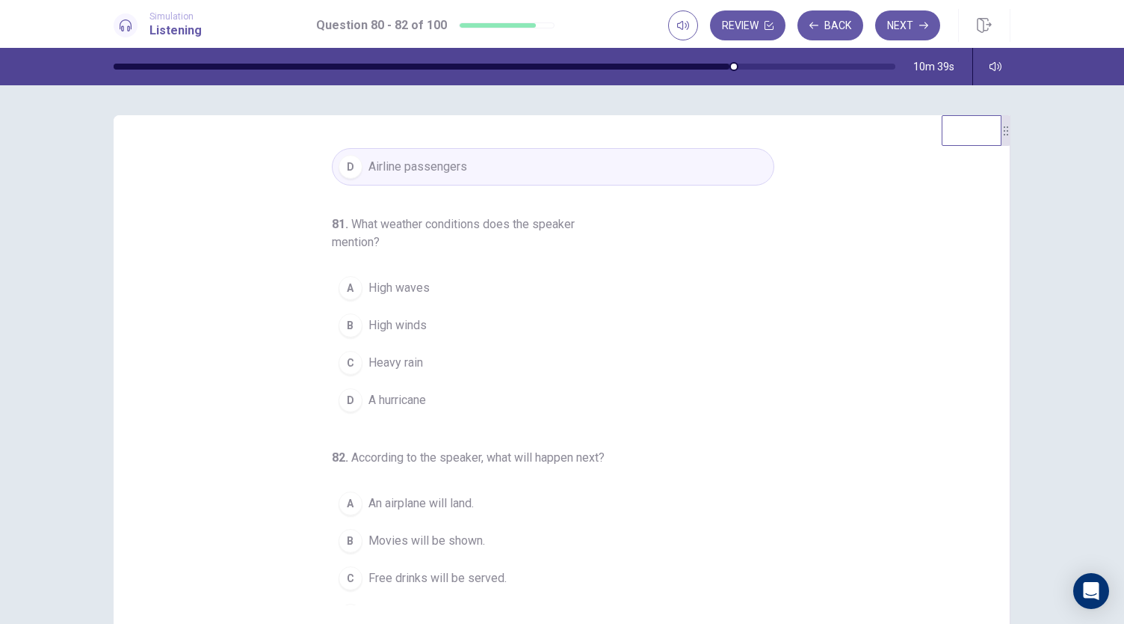
scroll to position [147, 0]
drag, startPoint x: 1009, startPoint y: 529, endPoint x: 993, endPoint y: 572, distance: 45.7
click at [993, 572] on div "80 . Who most likely are the listeners? A Travel agents B Students C Shoppers D…" at bounding box center [562, 375] width 945 height 520
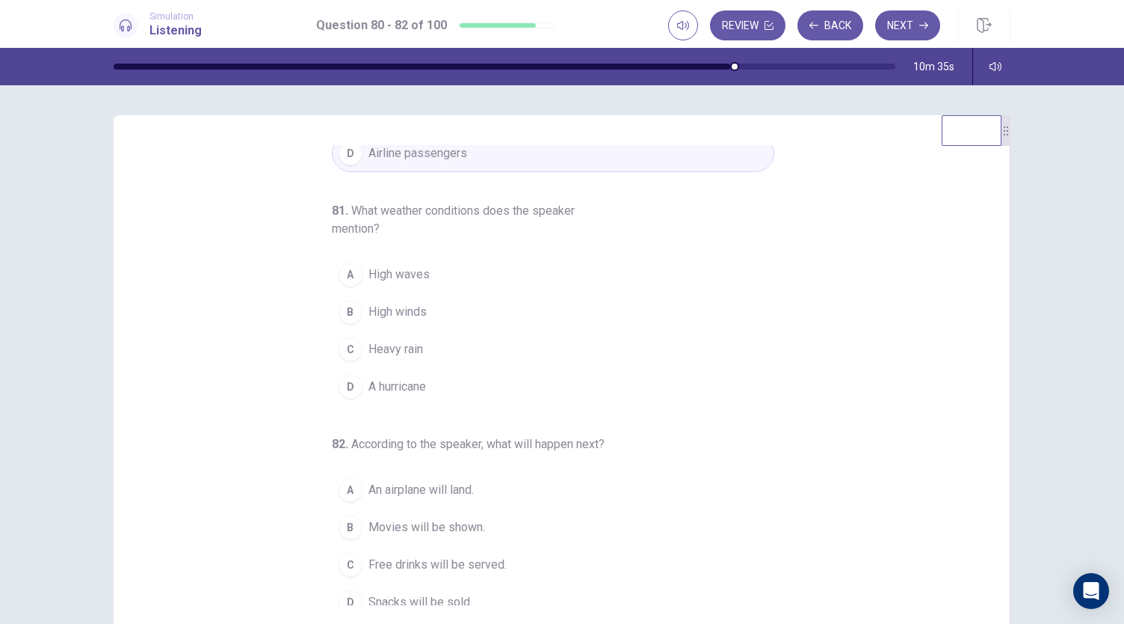
scroll to position [167, 0]
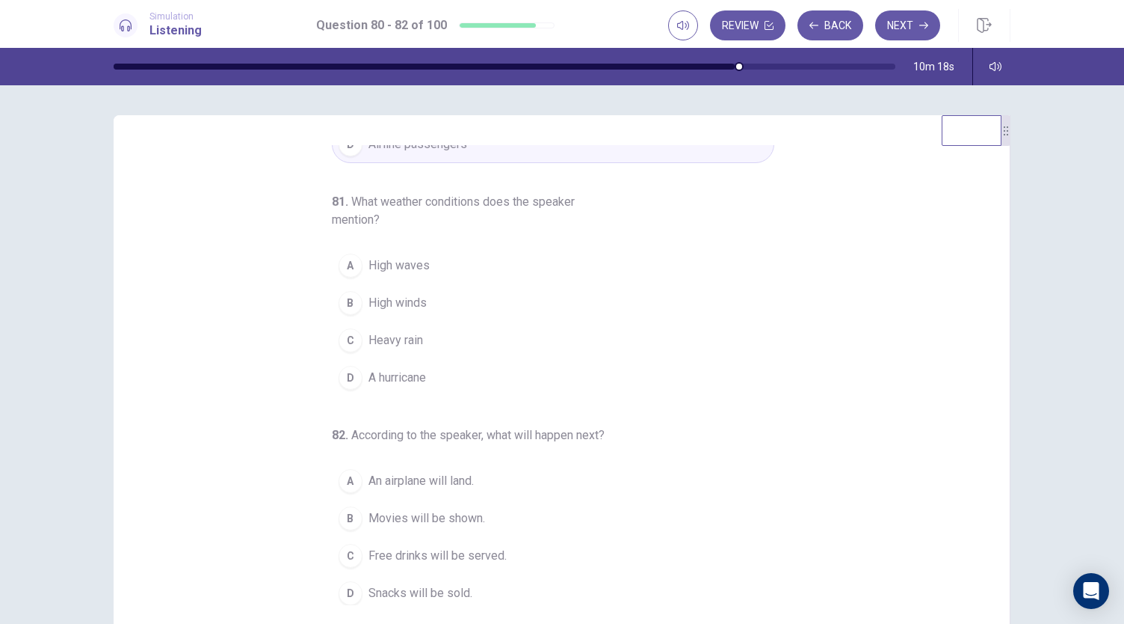
click at [332, 309] on button "B High winds" at bounding box center [553, 302] width 443 height 37
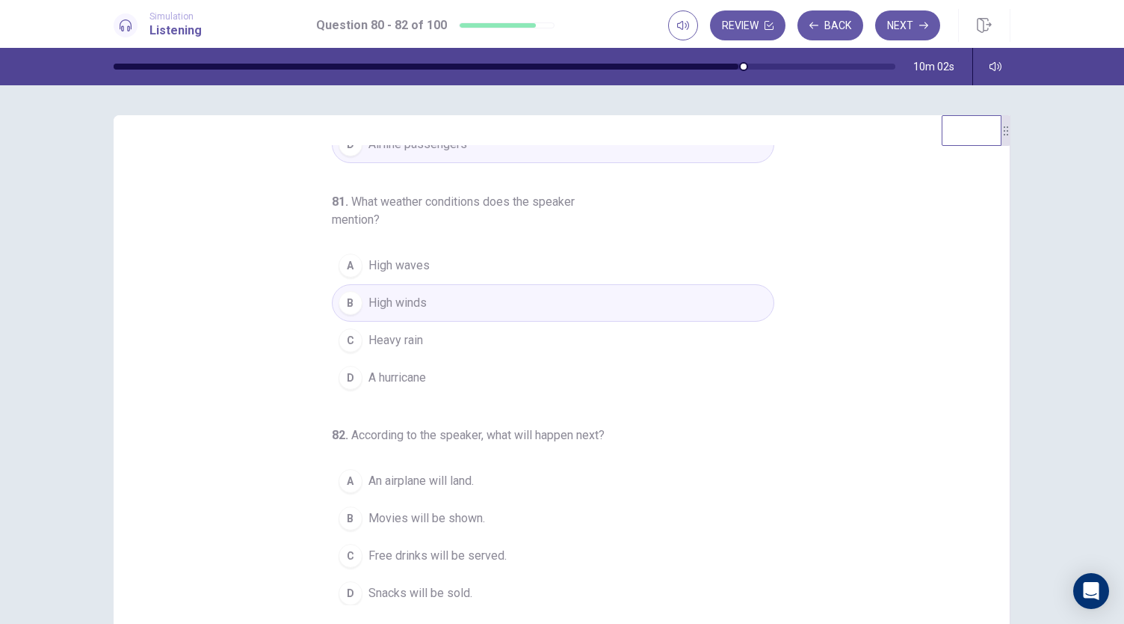
click at [346, 549] on div "C" at bounding box center [351, 556] width 24 height 24
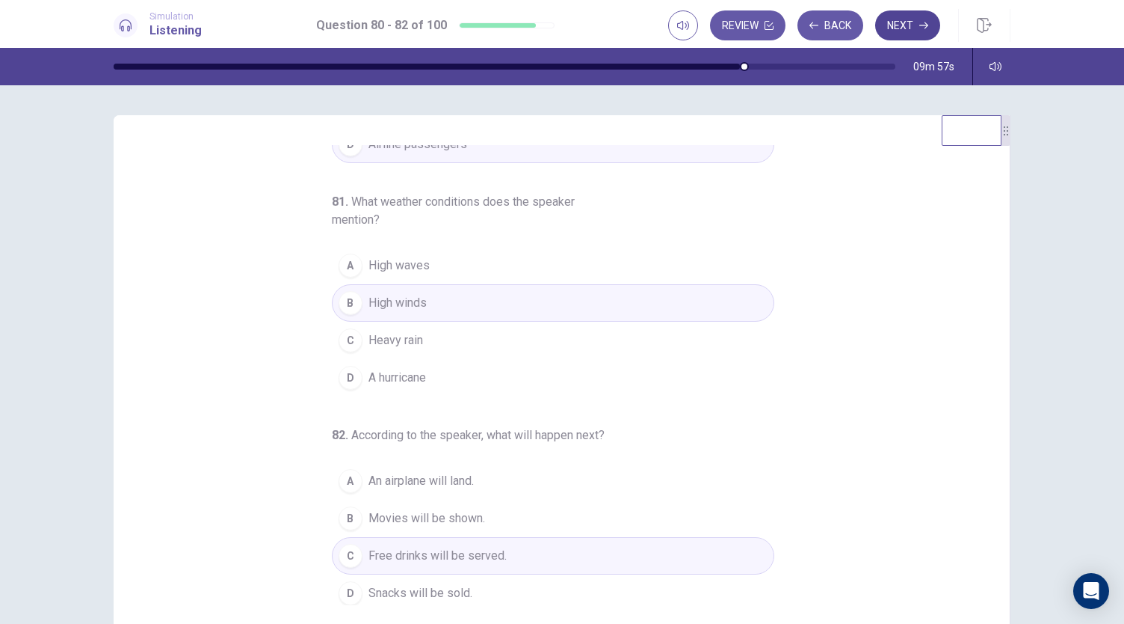
click at [909, 16] on button "Next" at bounding box center [907, 25] width 65 height 30
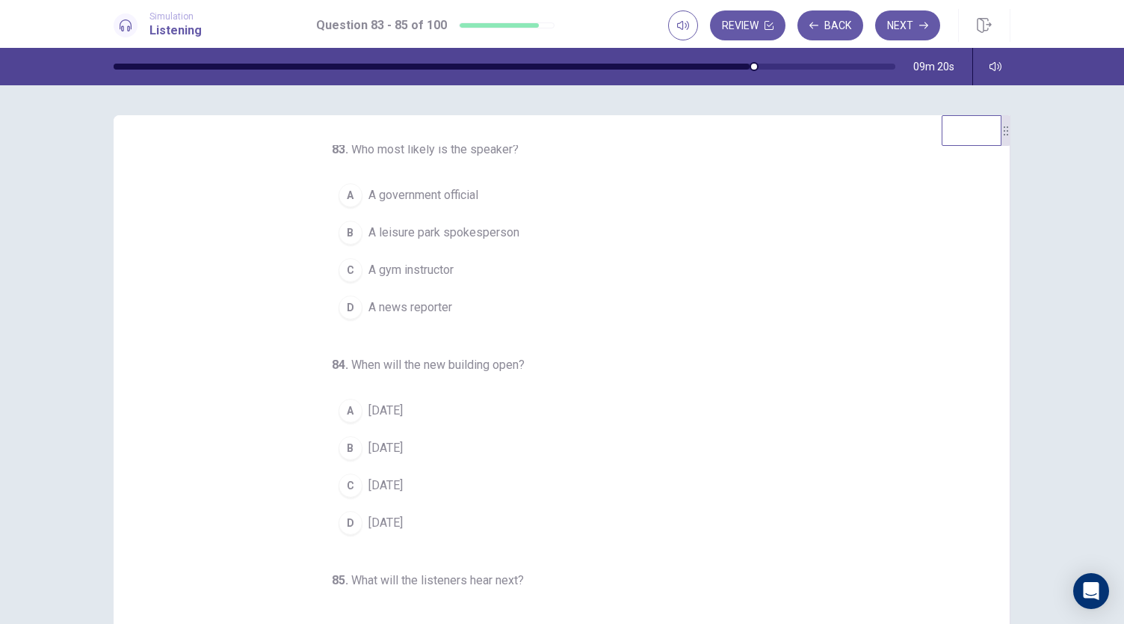
scroll to position [0, 0]
click at [413, 312] on span "A news reporter" at bounding box center [411, 312] width 84 height 18
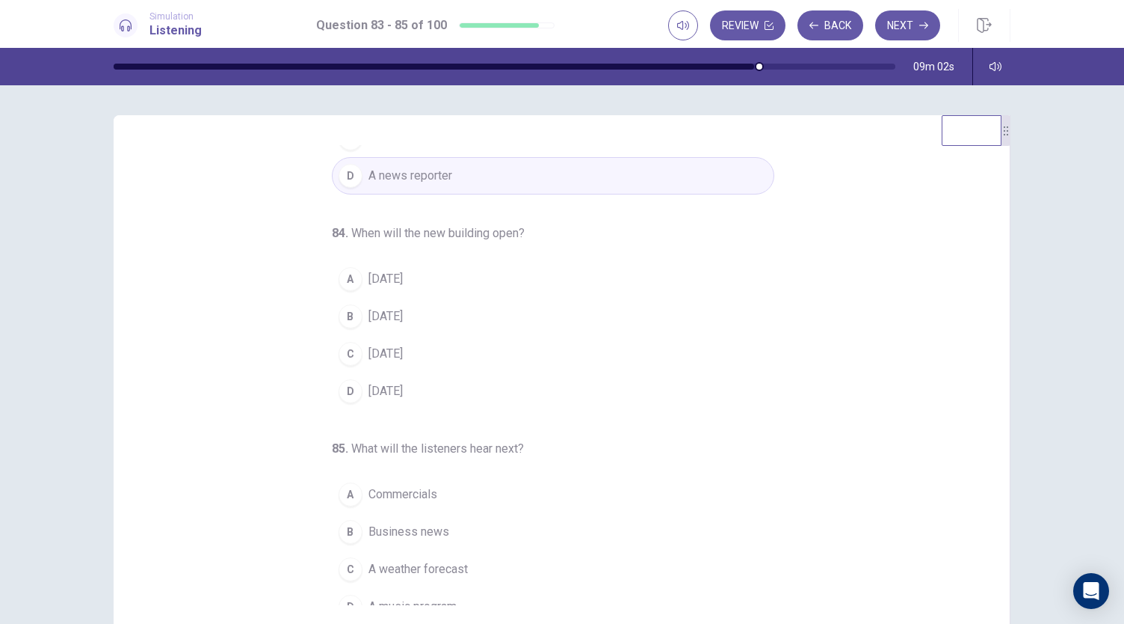
scroll to position [150, 0]
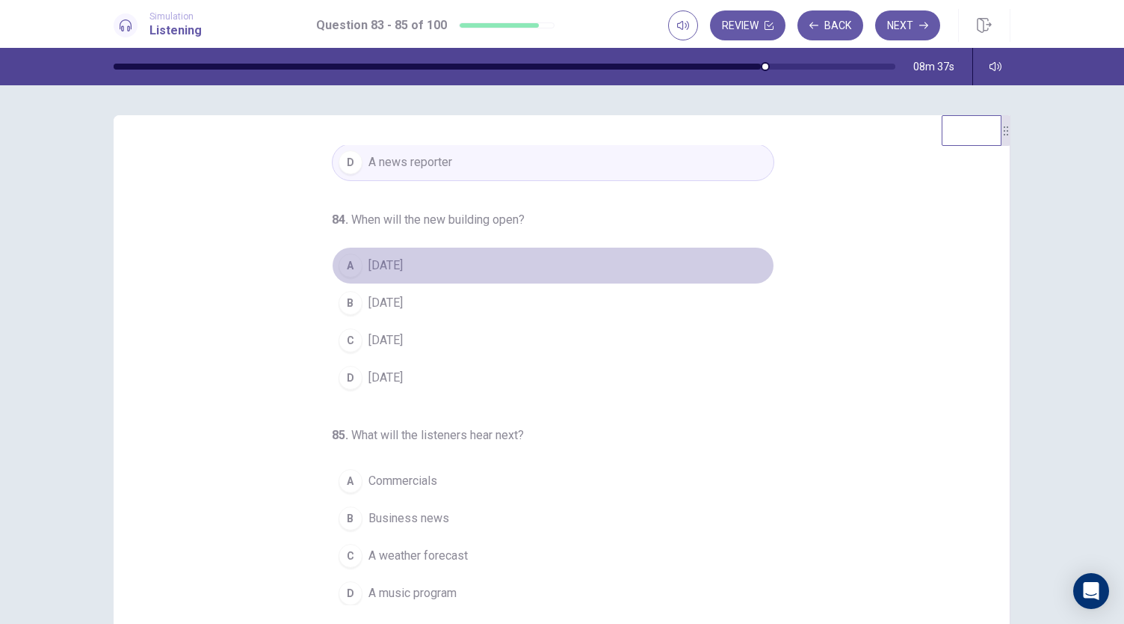
click at [408, 271] on button "A In two years" at bounding box center [553, 265] width 443 height 37
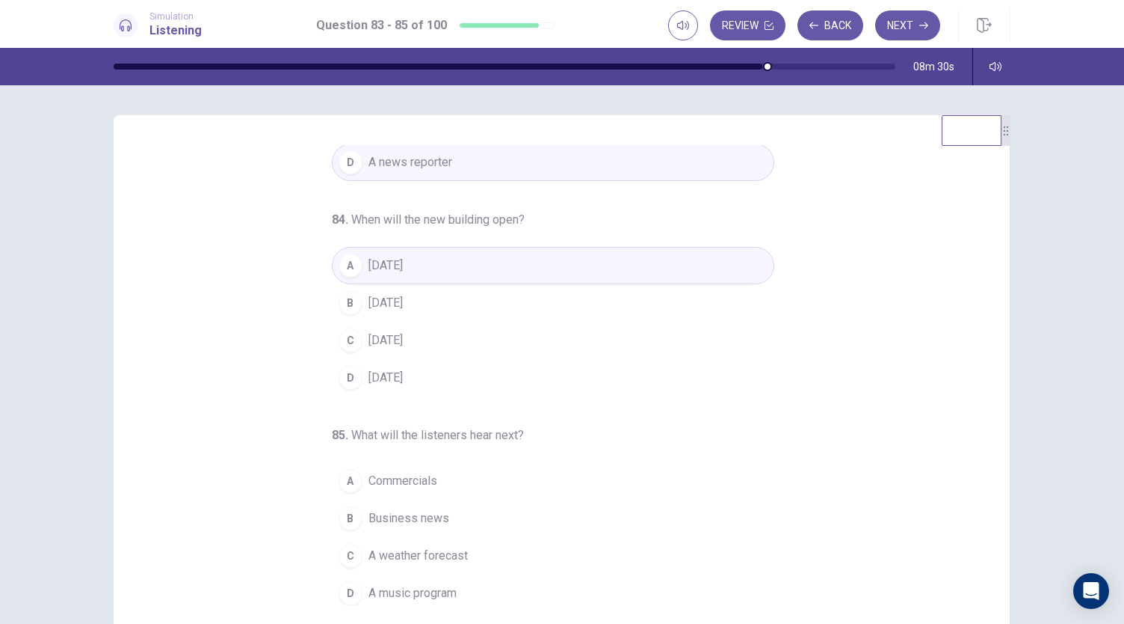
click at [435, 554] on span "A weather forecast" at bounding box center [418, 555] width 99 height 18
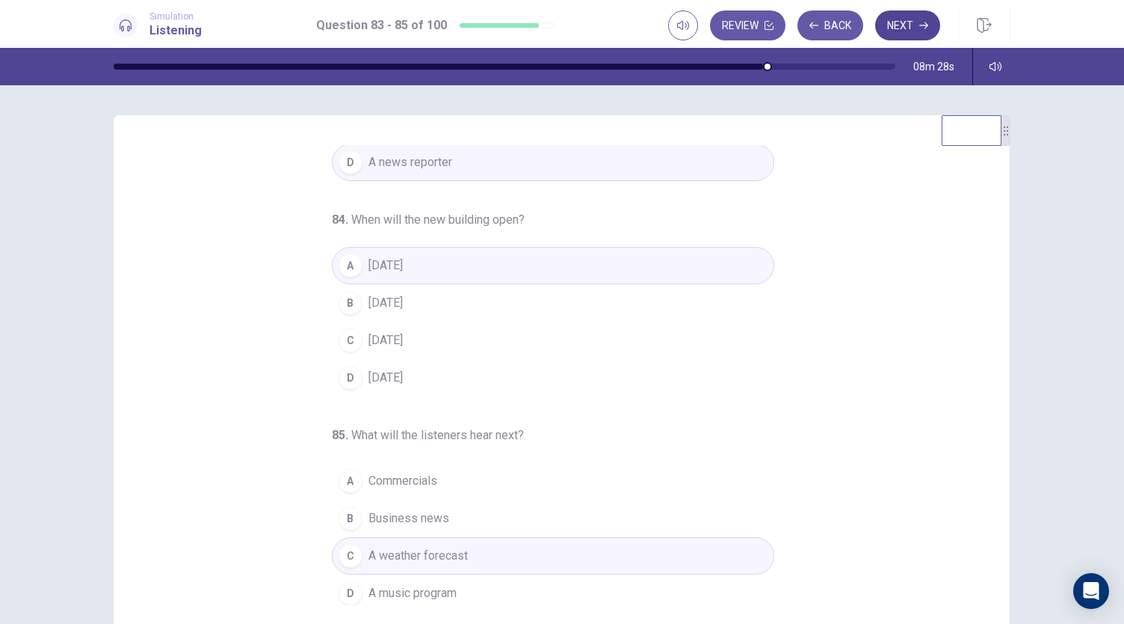
click at [898, 31] on button "Next" at bounding box center [907, 25] width 65 height 30
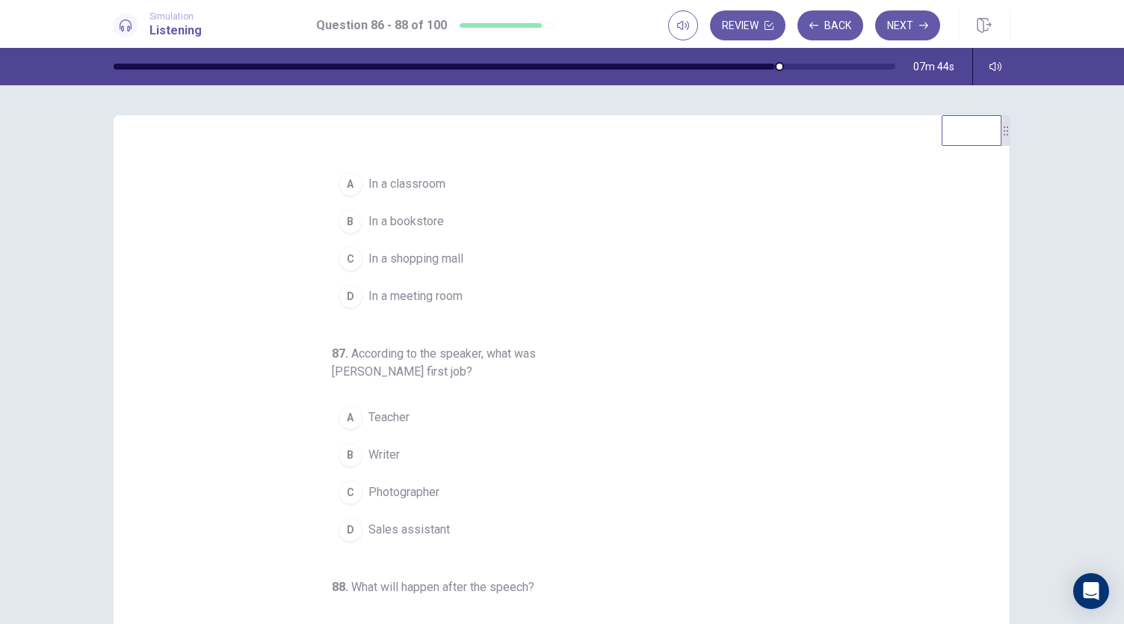
scroll to position [0, 0]
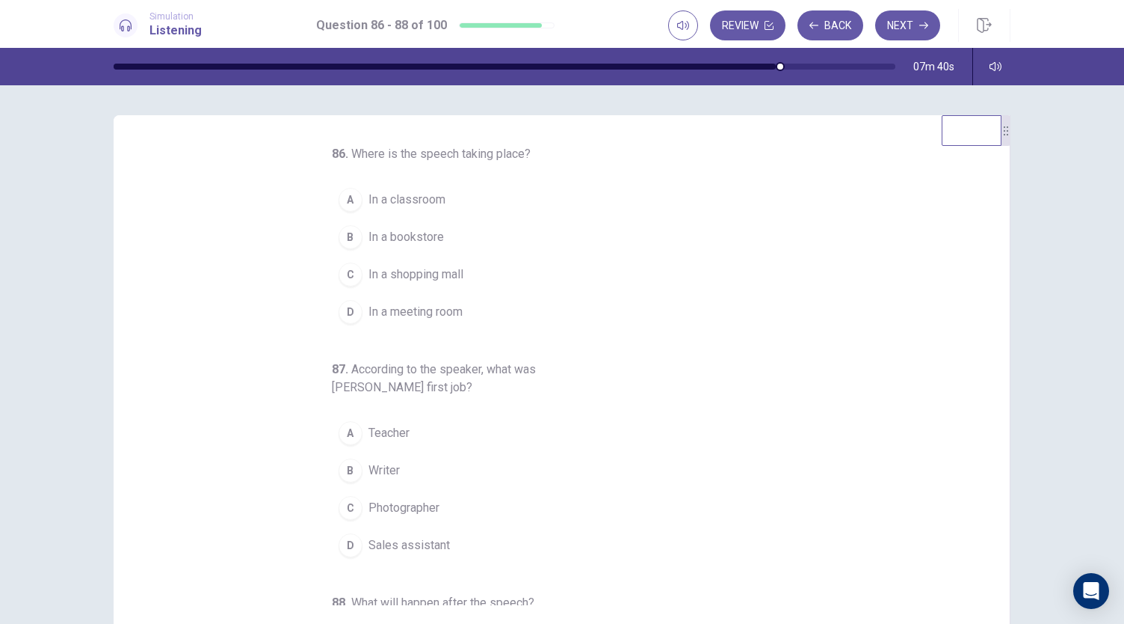
click at [434, 268] on span "In a shopping mall" at bounding box center [416, 274] width 95 height 18
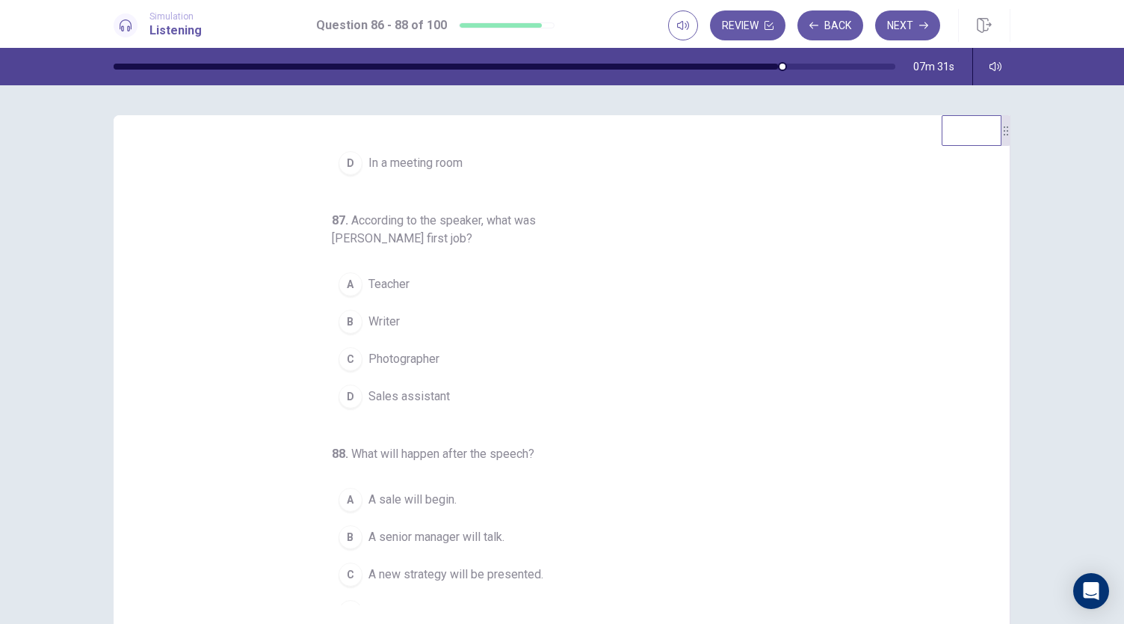
scroll to position [167, 0]
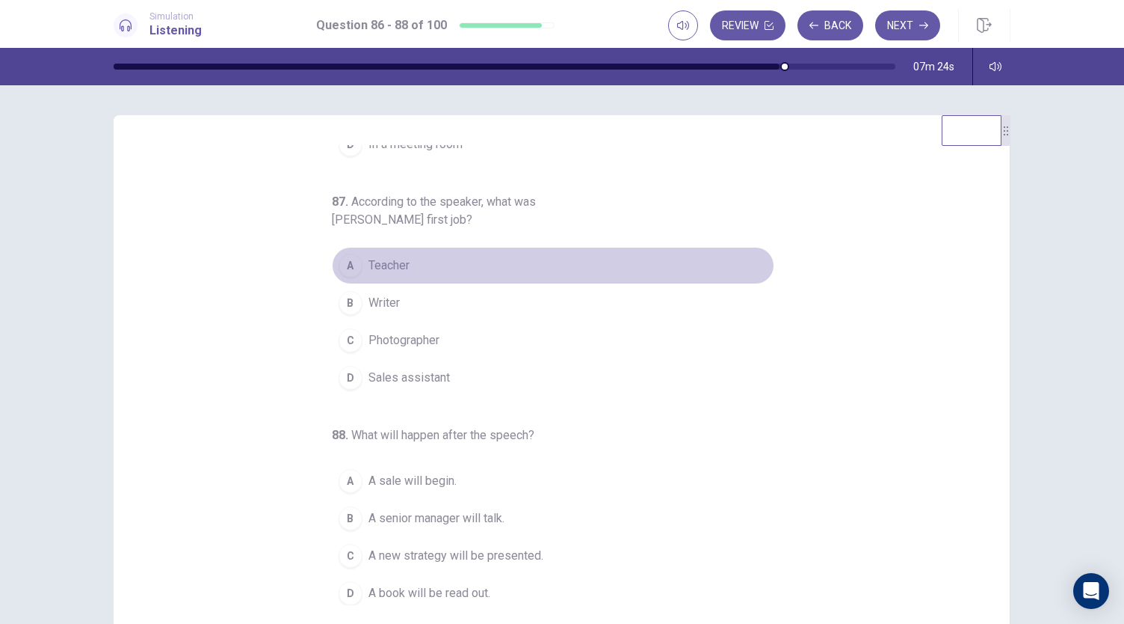
click at [402, 258] on span "Teacher" at bounding box center [389, 265] width 41 height 18
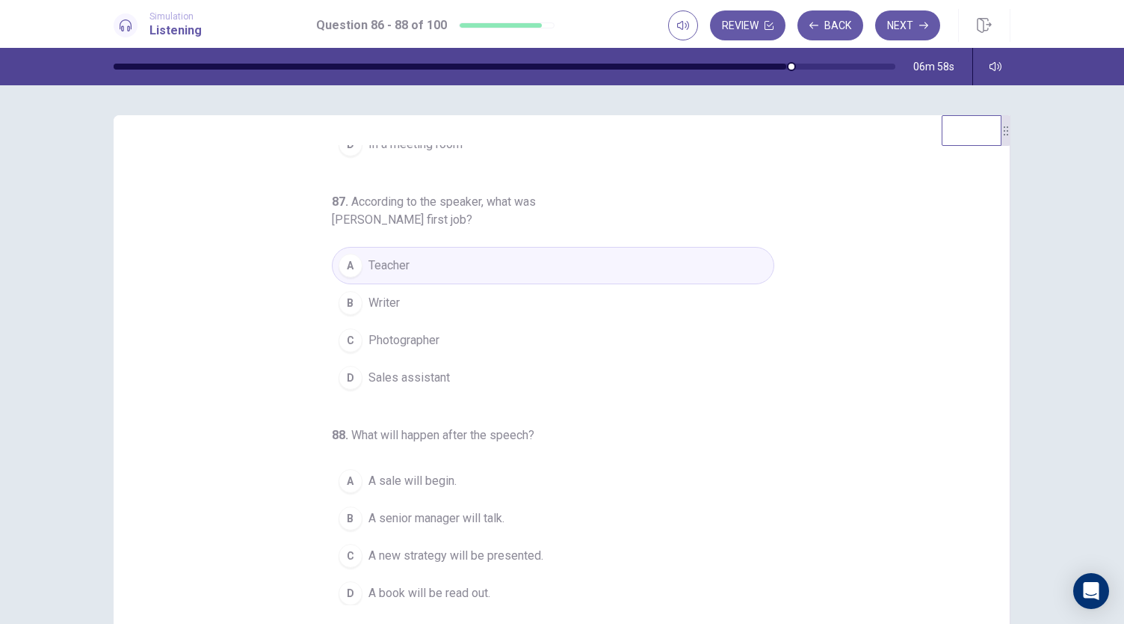
click at [487, 521] on span "A senior manager will talk." at bounding box center [437, 518] width 136 height 18
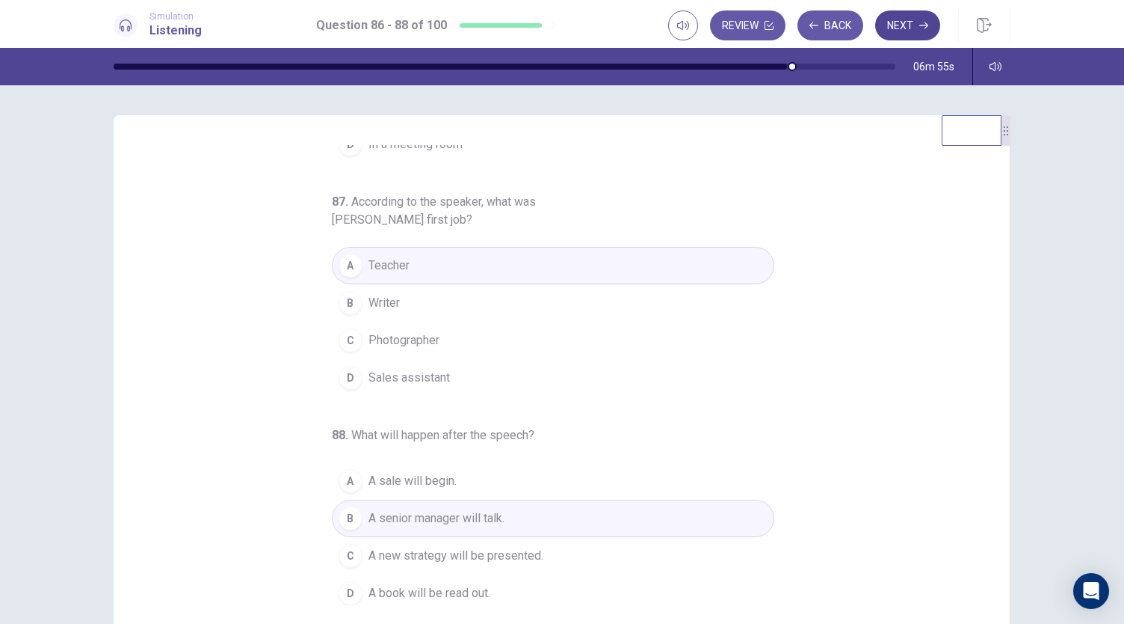
click at [894, 26] on button "Next" at bounding box center [907, 25] width 65 height 30
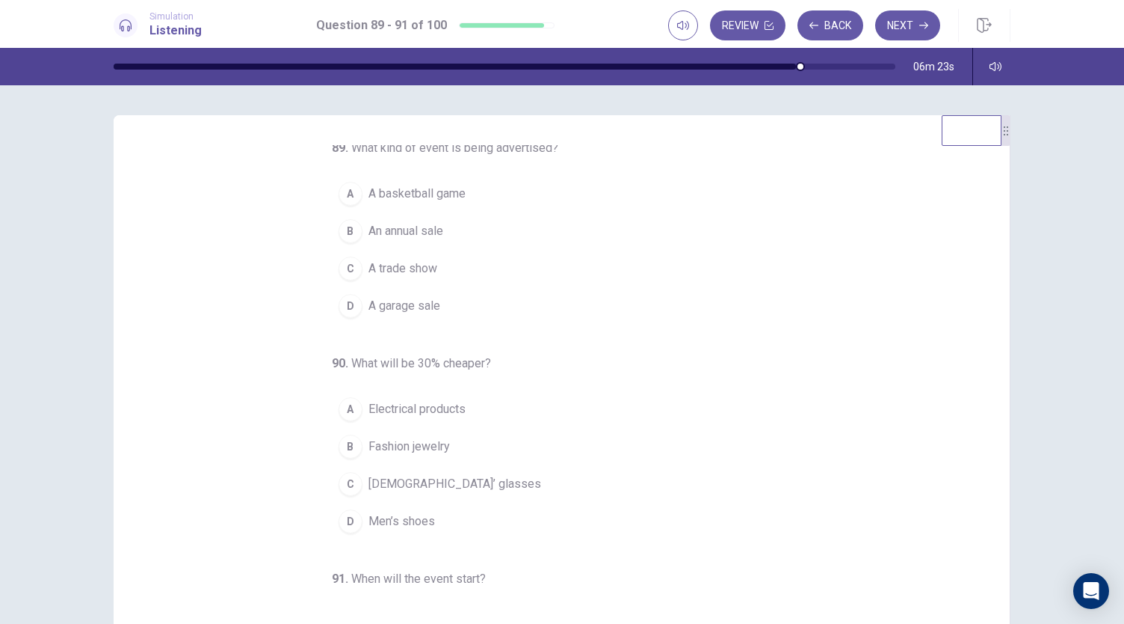
scroll to position [0, 0]
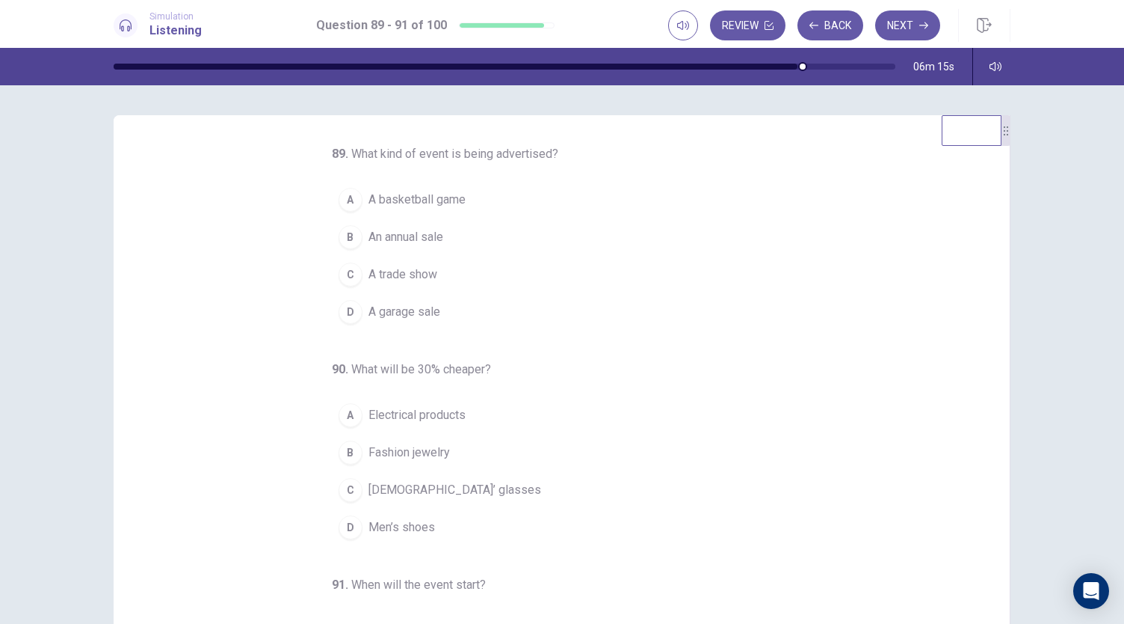
click at [387, 233] on span "An annual sale" at bounding box center [406, 237] width 75 height 18
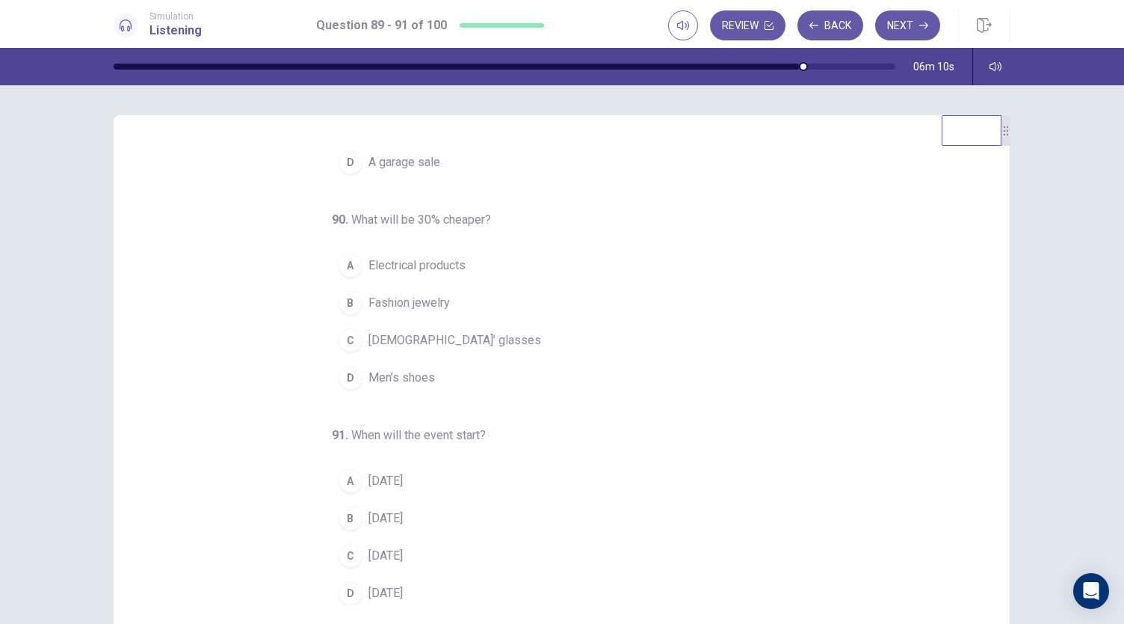
scroll to position [150, 0]
click at [399, 262] on span "Electrical products" at bounding box center [417, 265] width 97 height 18
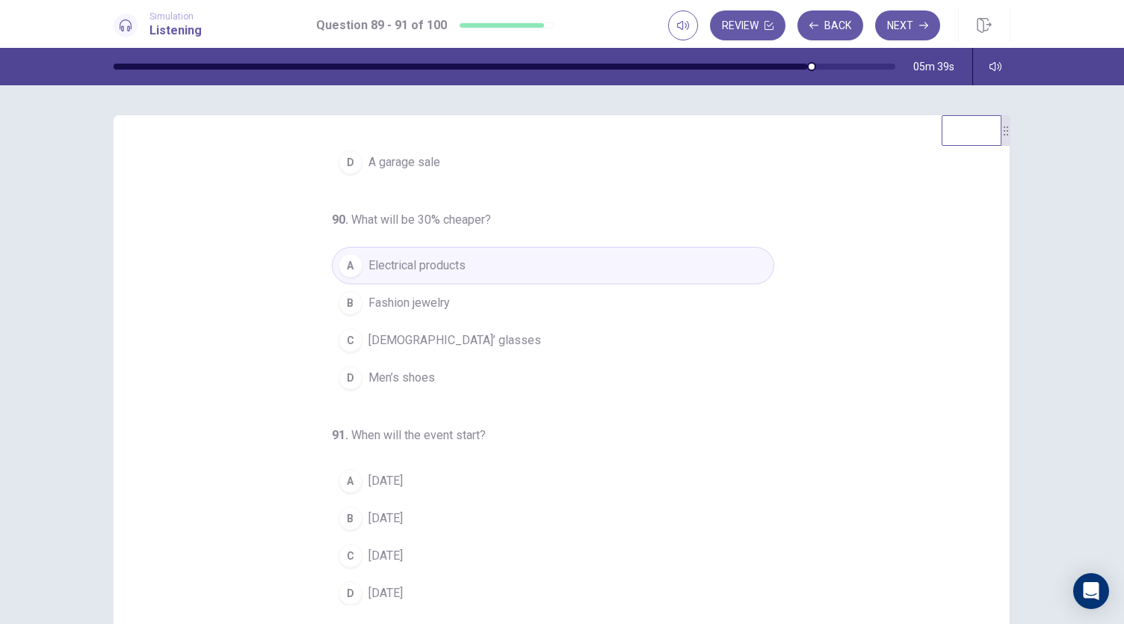
click at [413, 514] on button "B On Friday" at bounding box center [553, 517] width 443 height 37
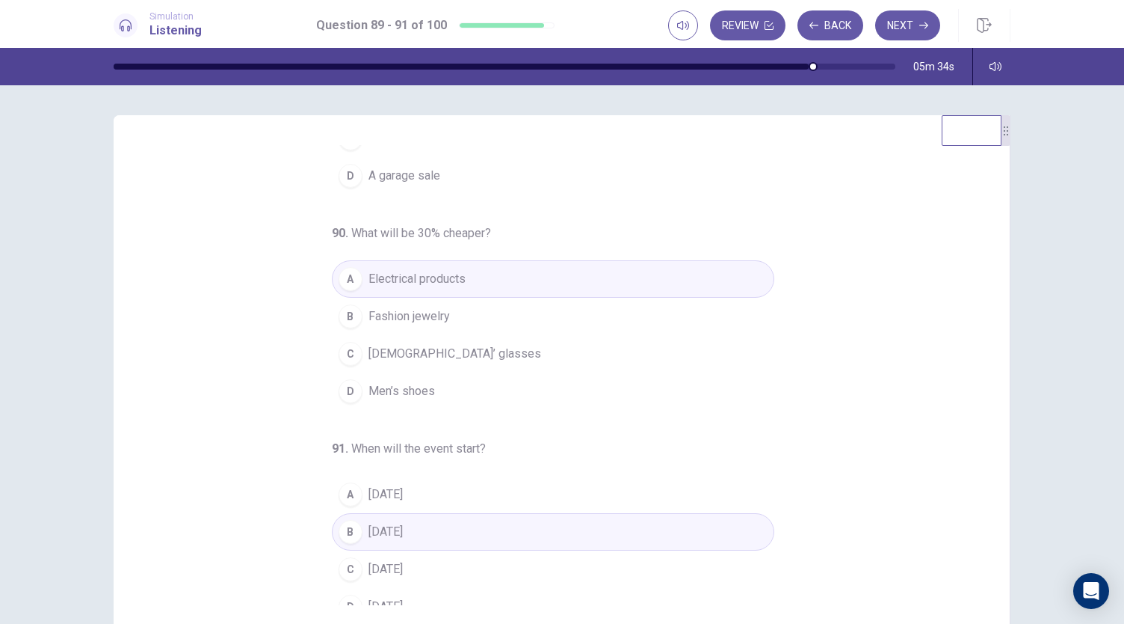
scroll to position [0, 0]
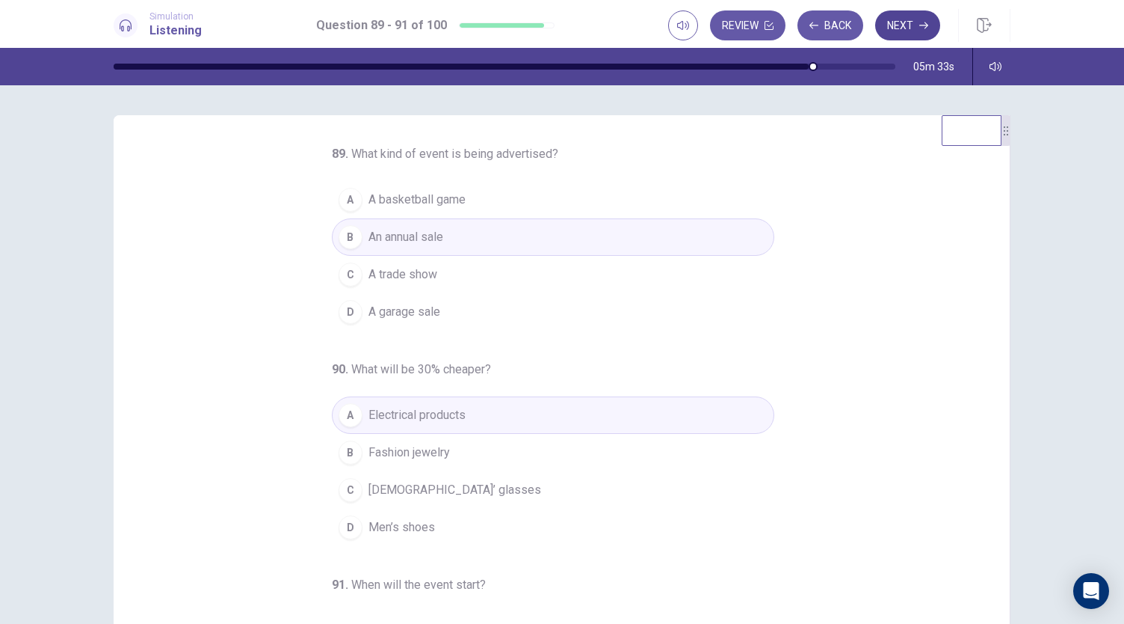
click at [905, 17] on button "Next" at bounding box center [907, 25] width 65 height 30
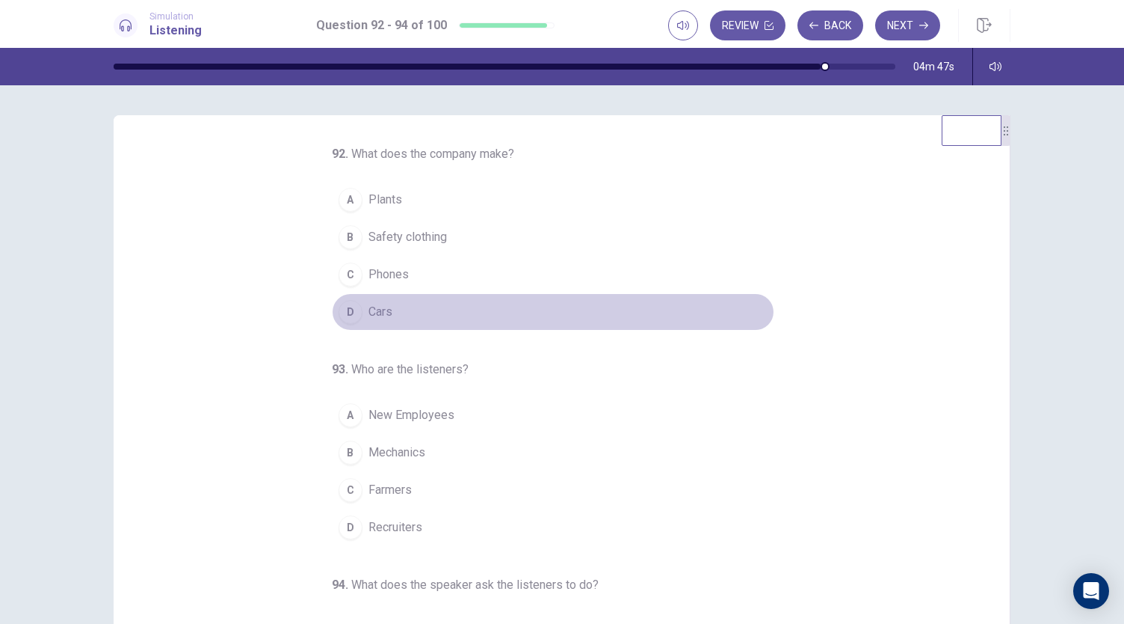
click at [375, 312] on span "Cars" at bounding box center [381, 312] width 24 height 18
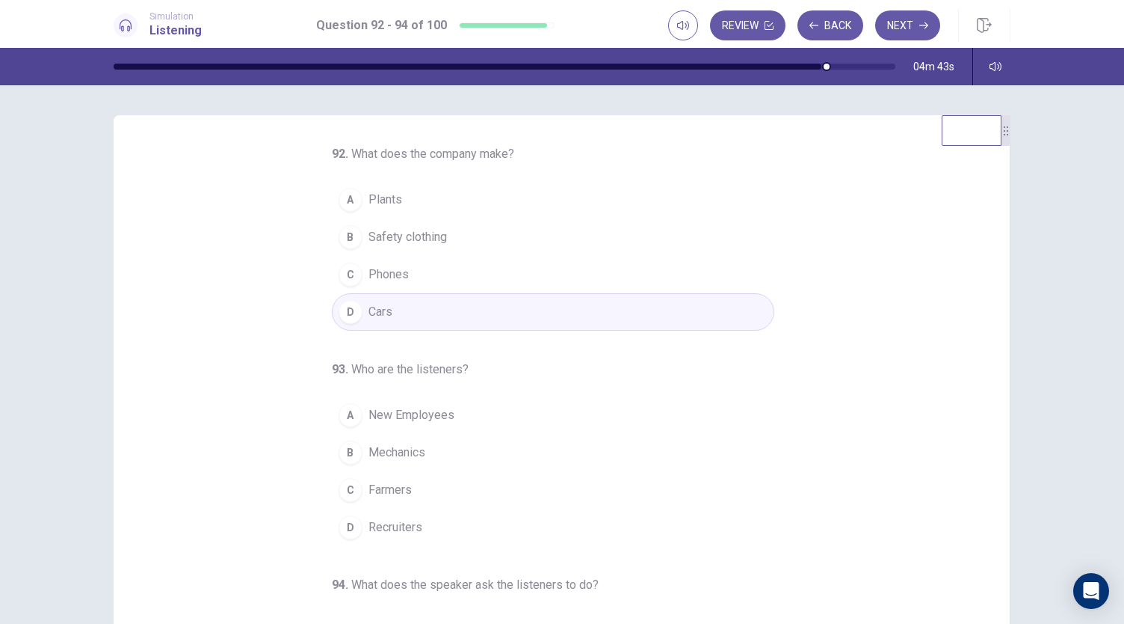
click at [437, 416] on span "New Employees" at bounding box center [412, 415] width 86 height 18
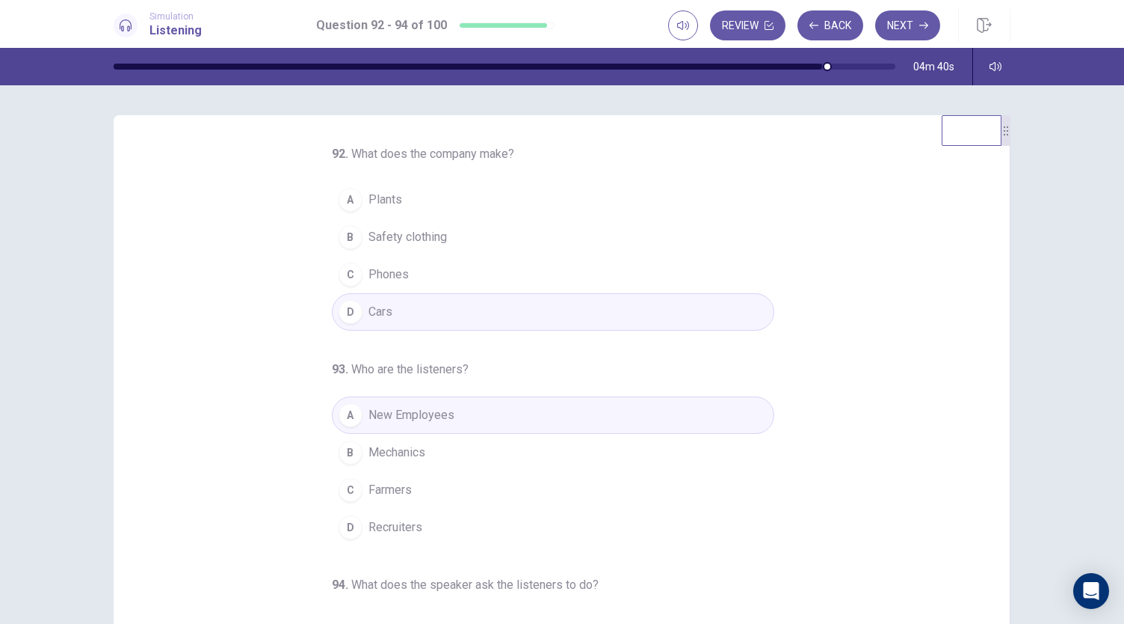
drag, startPoint x: 985, startPoint y: 447, endPoint x: 1005, endPoint y: 487, distance: 44.1
click at [1005, 487] on div "92 . What does the company make? A Plants B Safety clothing C Phones D Cars 93 …" at bounding box center [562, 375] width 897 height 520
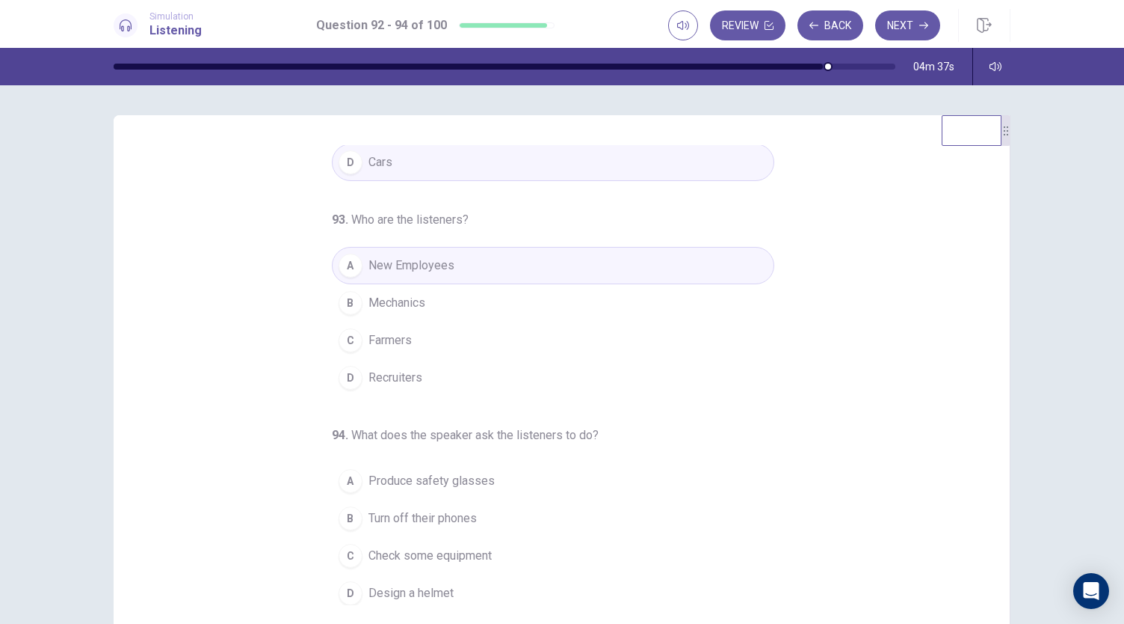
scroll to position [150, 0]
click at [452, 512] on span "Turn off their phones" at bounding box center [423, 518] width 108 height 18
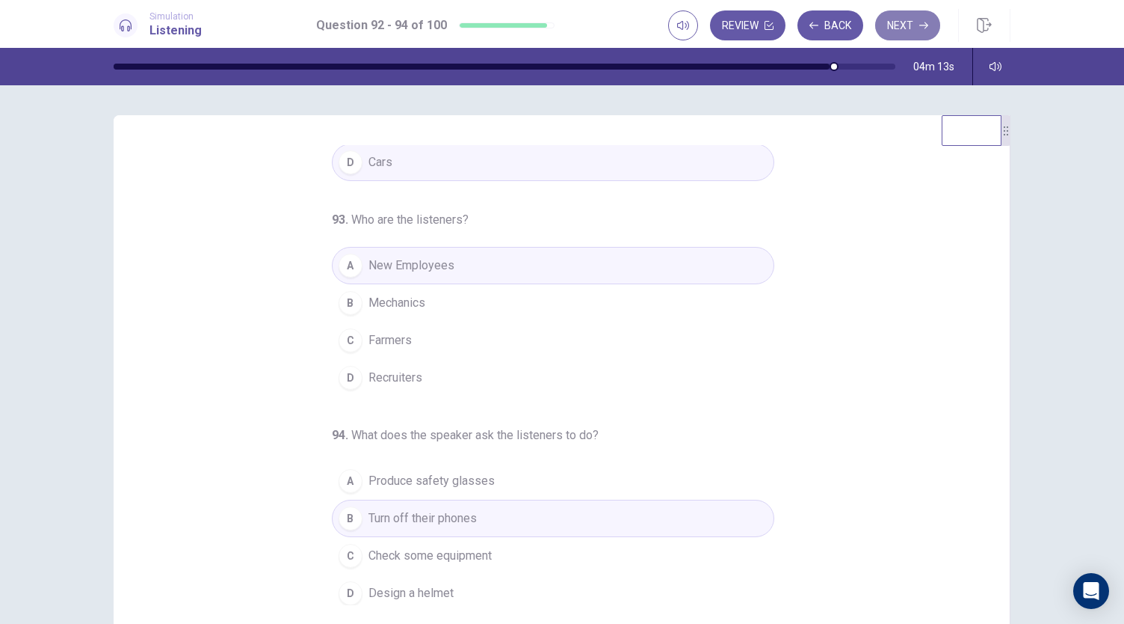
click at [900, 22] on button "Next" at bounding box center [907, 25] width 65 height 30
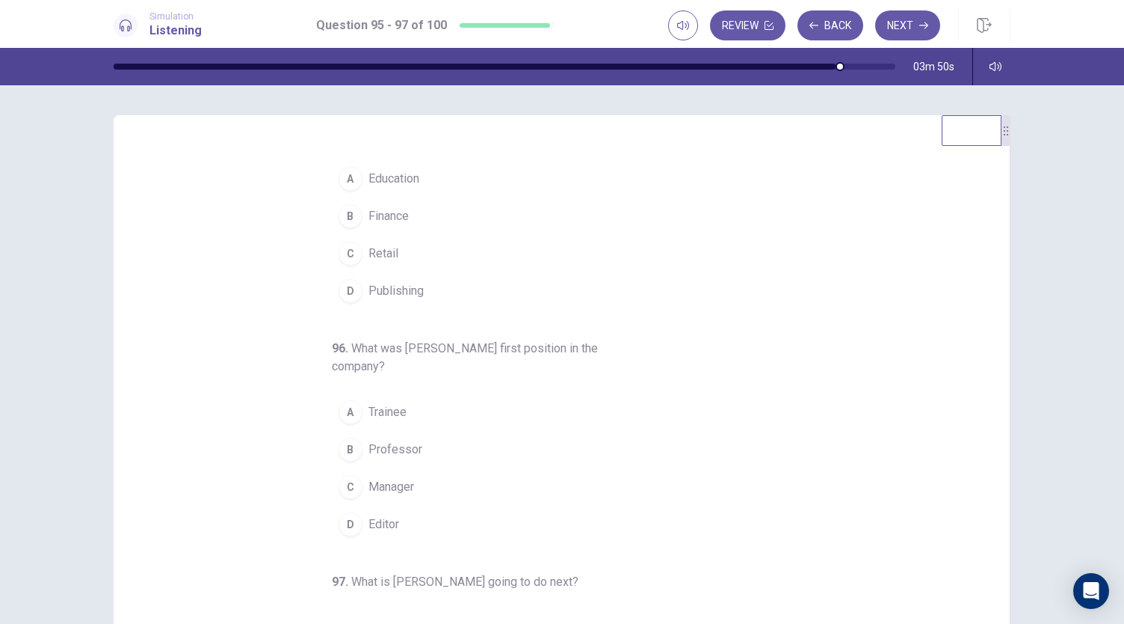
scroll to position [0, 0]
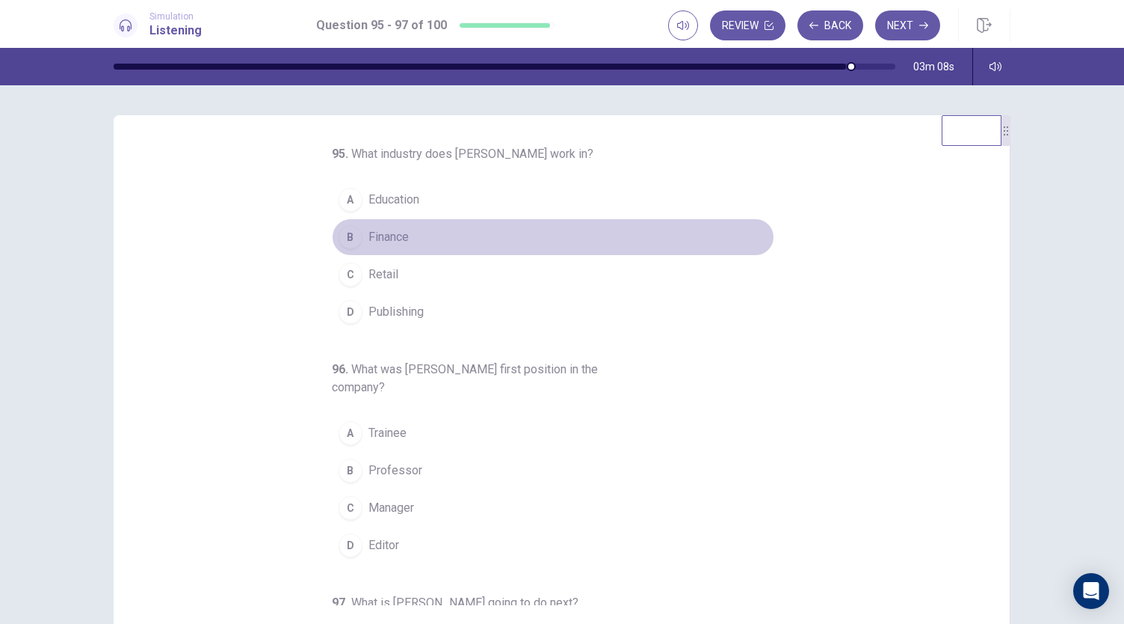
click at [392, 240] on span "Finance" at bounding box center [389, 237] width 40 height 18
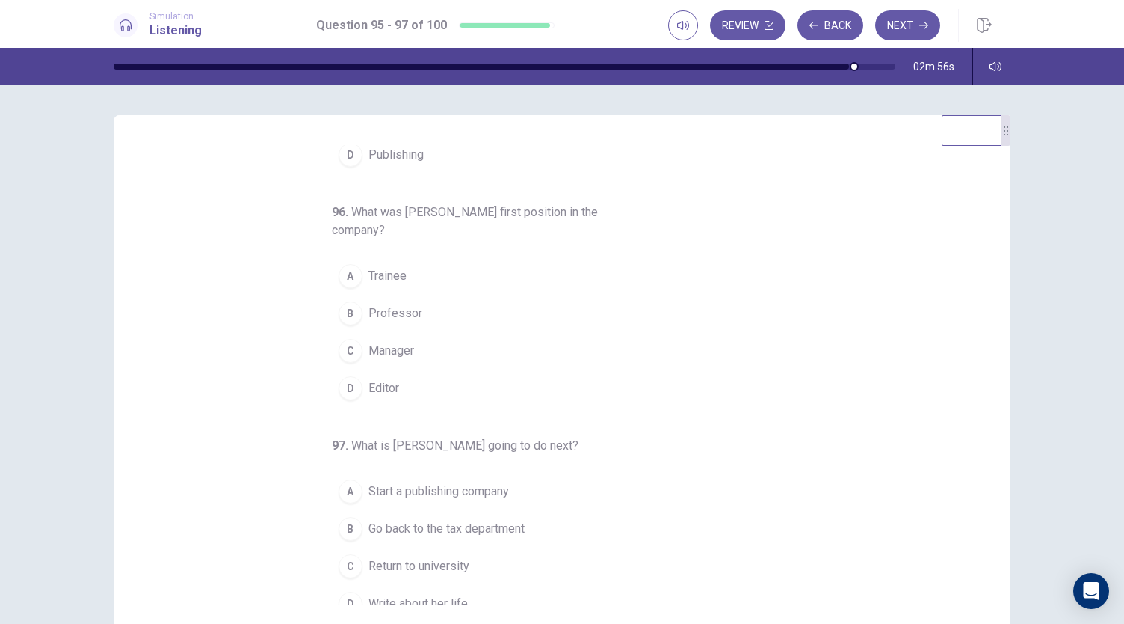
scroll to position [167, 0]
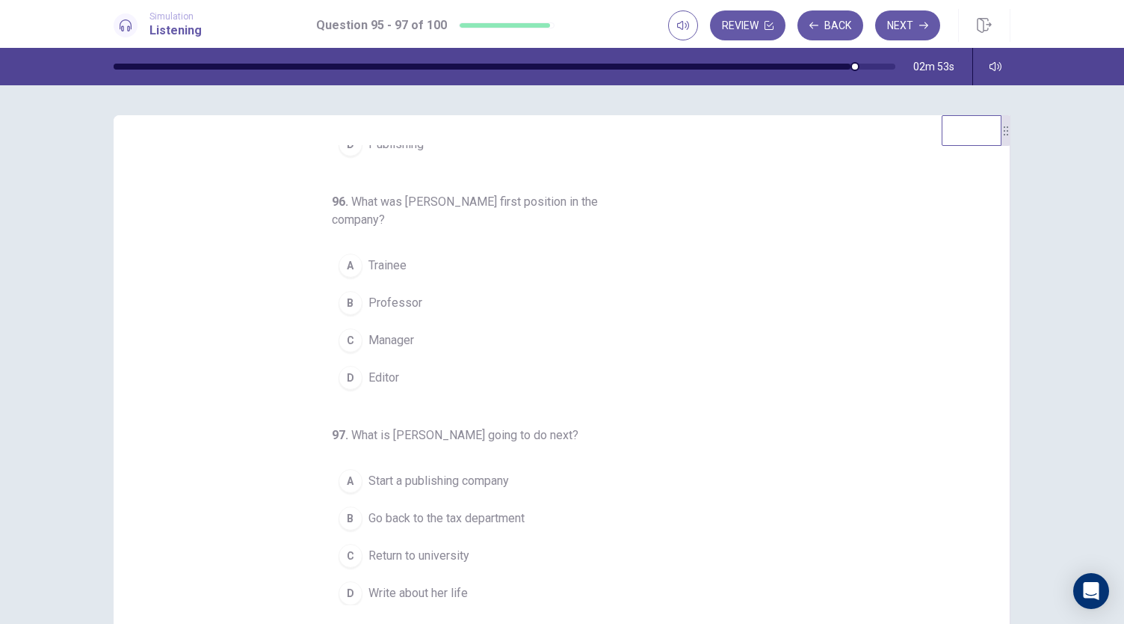
click at [387, 274] on button "A Trainee" at bounding box center [553, 265] width 443 height 37
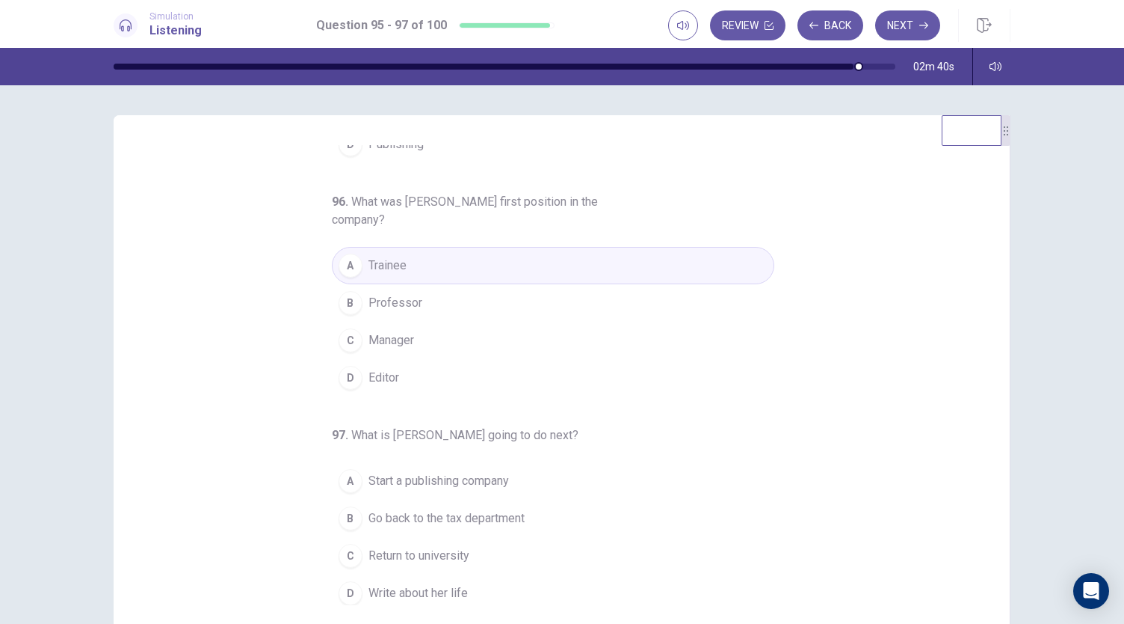
click at [446, 590] on span "Write about her life" at bounding box center [418, 593] width 99 height 18
click at [905, 26] on button "Next" at bounding box center [907, 25] width 65 height 30
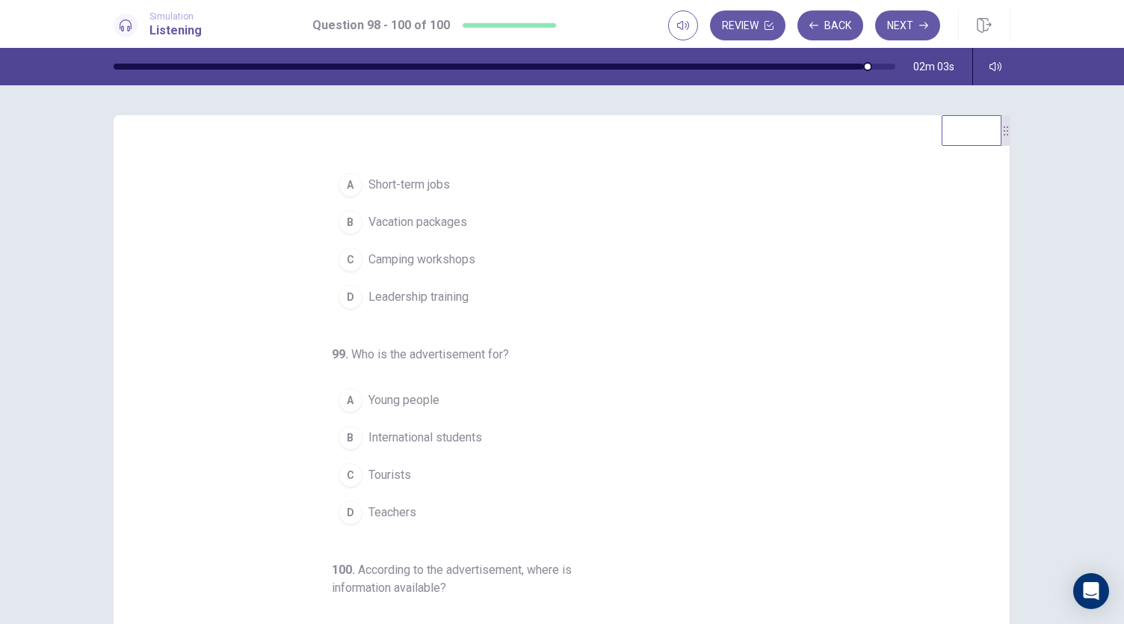
scroll to position [0, 0]
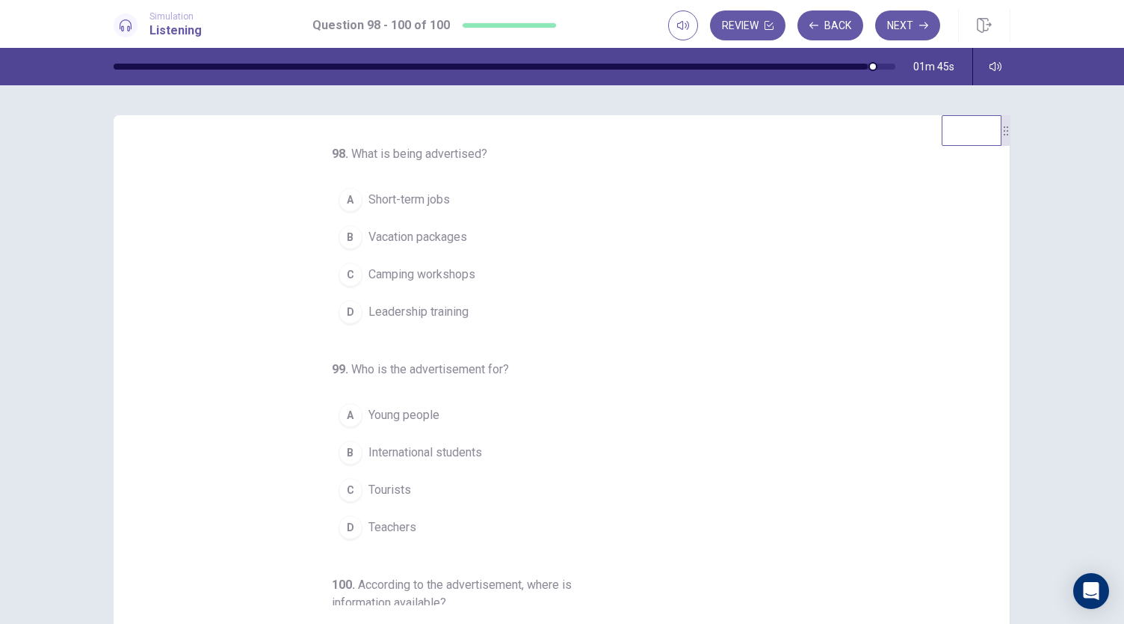
click at [437, 204] on span "Short-term jobs" at bounding box center [409, 200] width 81 height 18
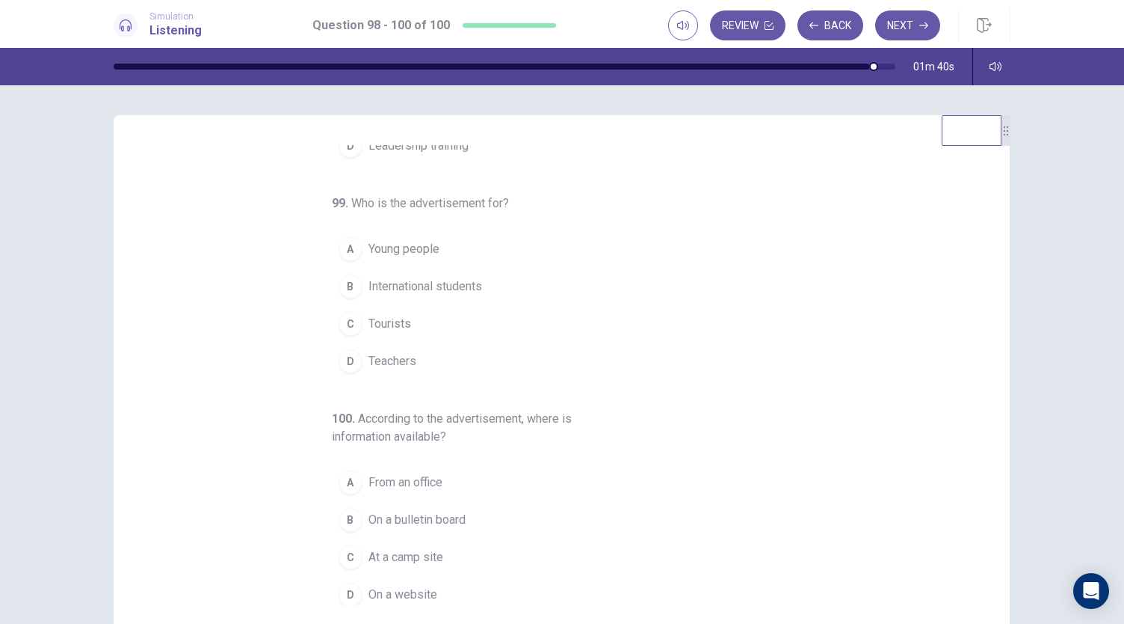
scroll to position [167, 0]
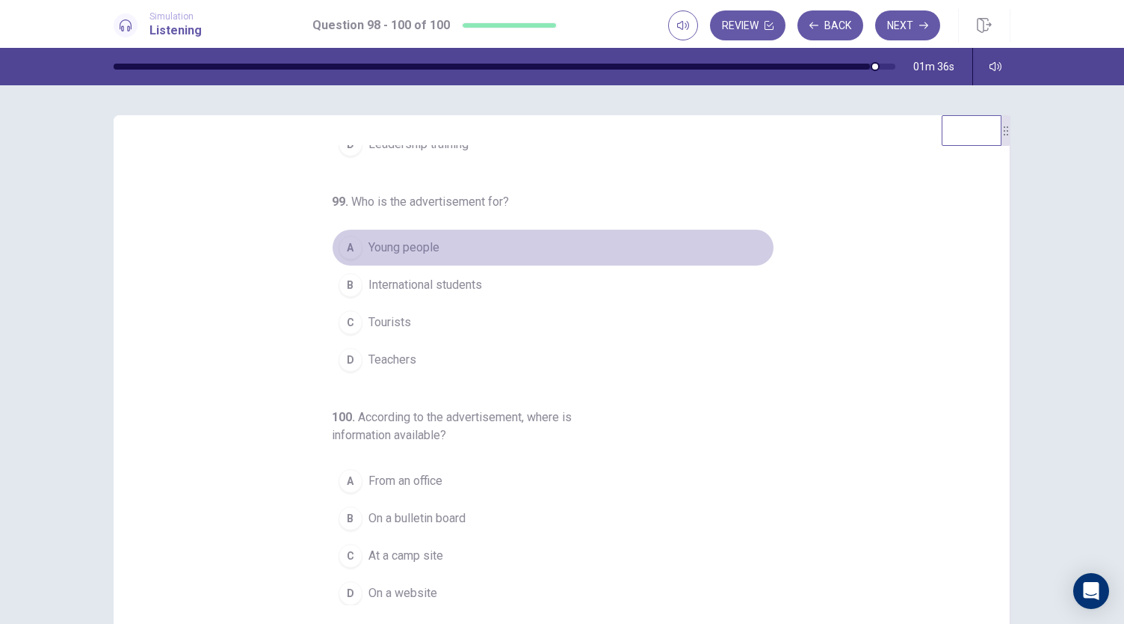
click at [434, 252] on button "A Young people" at bounding box center [553, 247] width 443 height 37
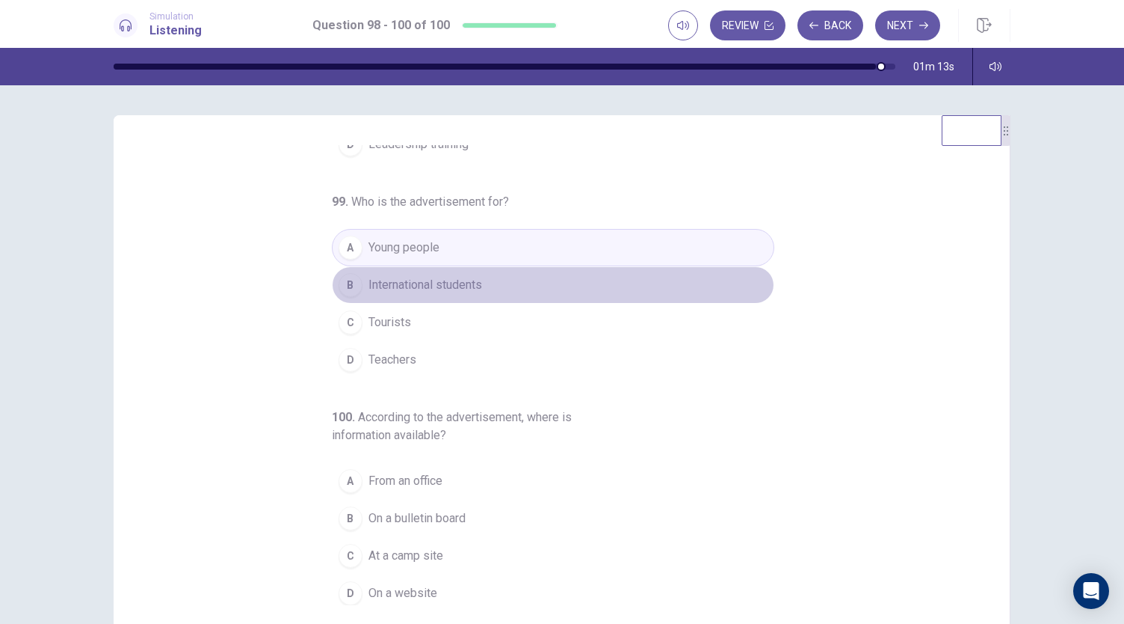
click at [467, 268] on button "B International students" at bounding box center [553, 284] width 443 height 37
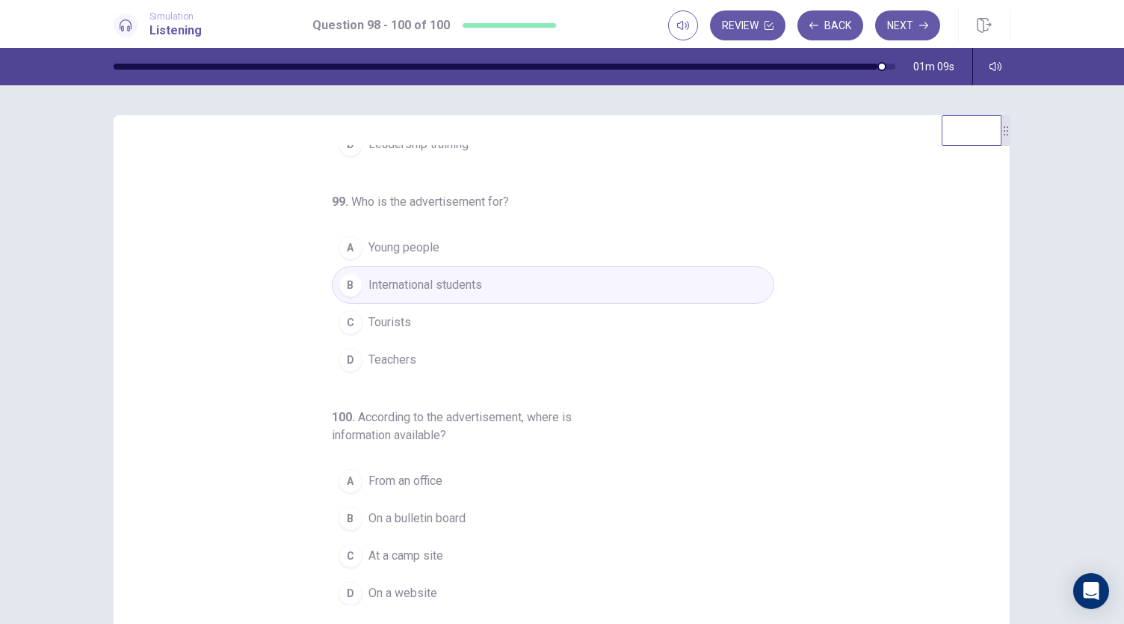
click at [403, 584] on span "On a website" at bounding box center [403, 593] width 69 height 18
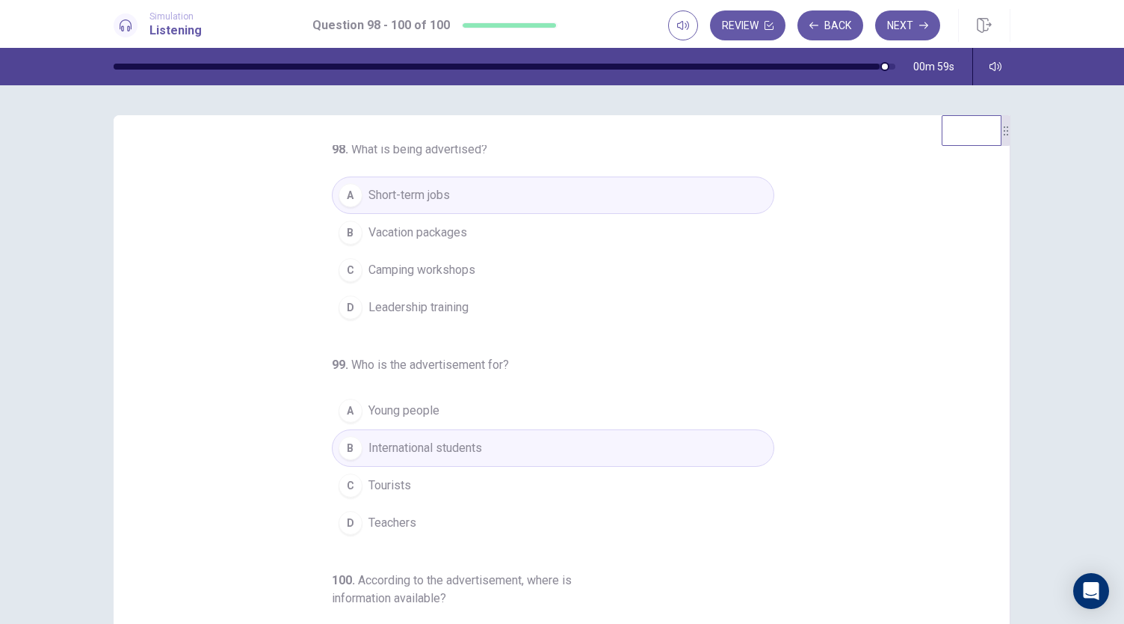
scroll to position [0, 0]
click at [923, 15] on button "Next" at bounding box center [907, 25] width 65 height 30
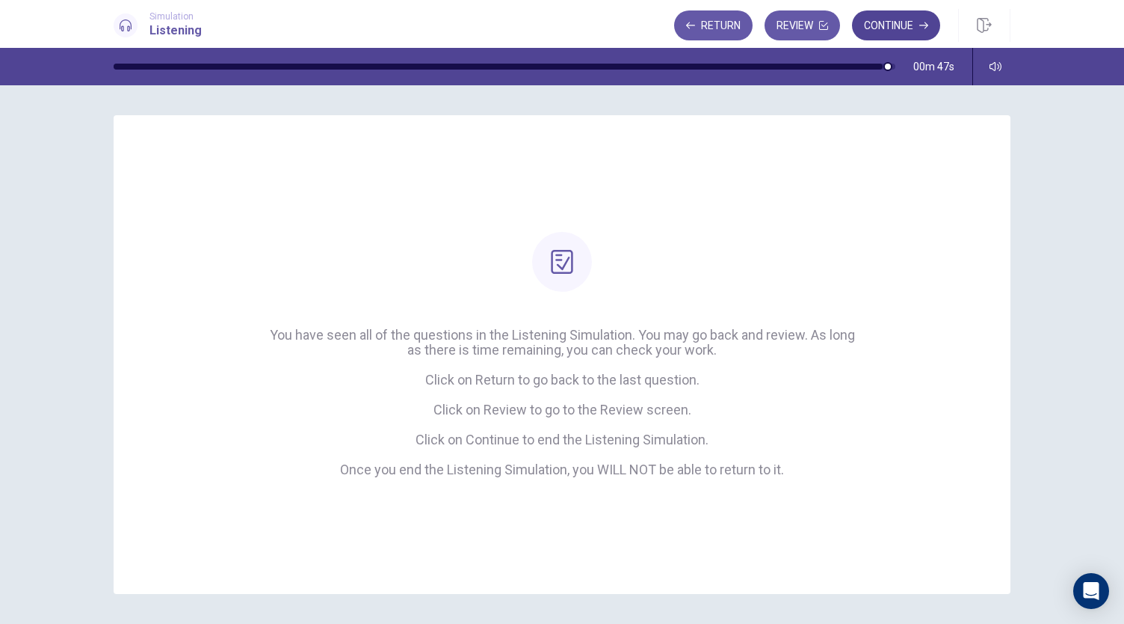
click at [897, 32] on button "Continue" at bounding box center [896, 25] width 88 height 30
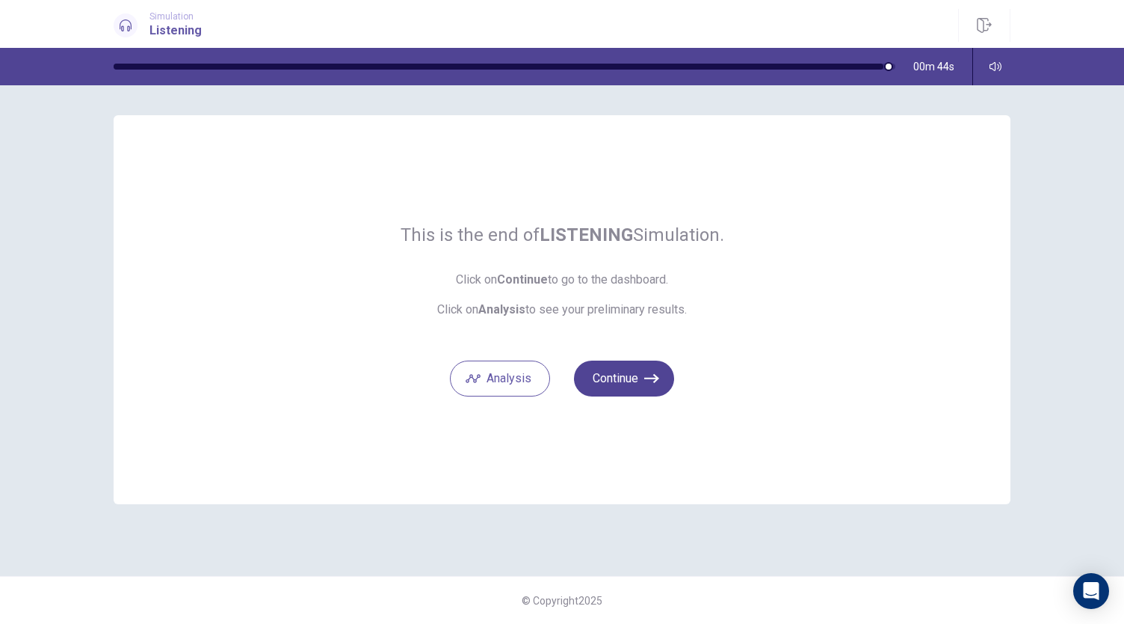
click at [640, 375] on button "Continue" at bounding box center [624, 378] width 100 height 36
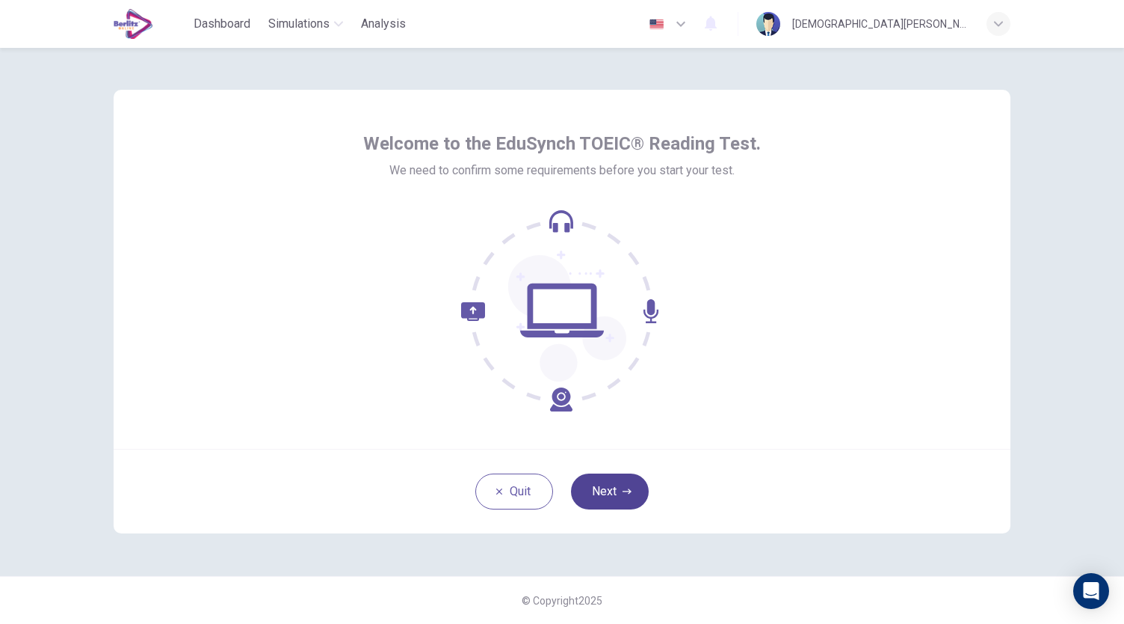
click at [618, 493] on button "Next" at bounding box center [610, 491] width 78 height 36
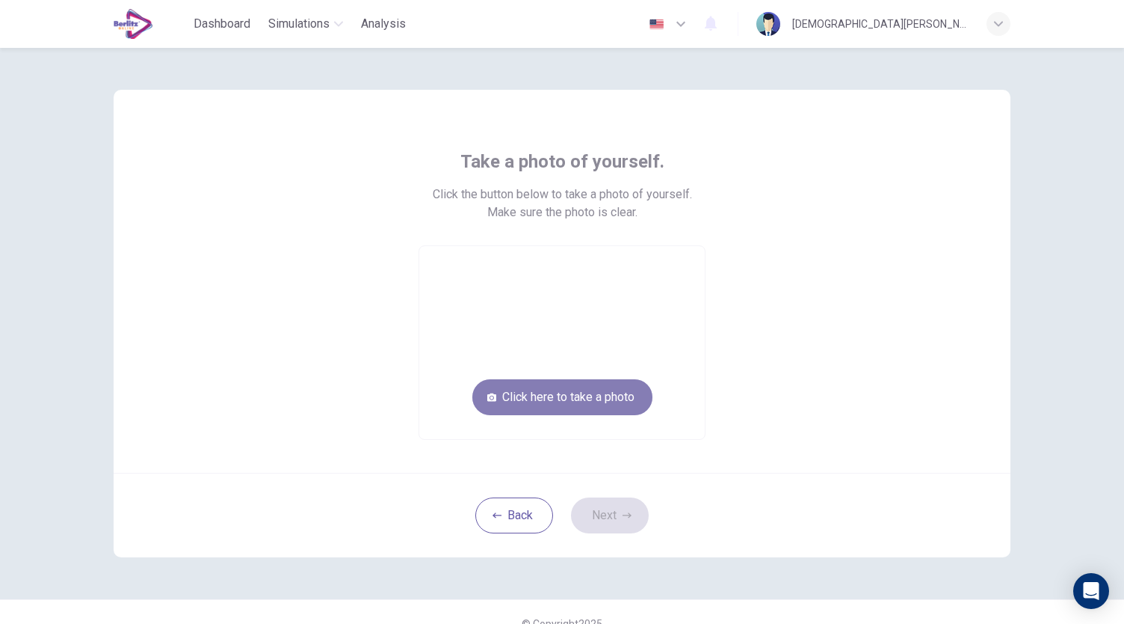
click at [619, 392] on button "Click here to take a photo" at bounding box center [562, 397] width 180 height 36
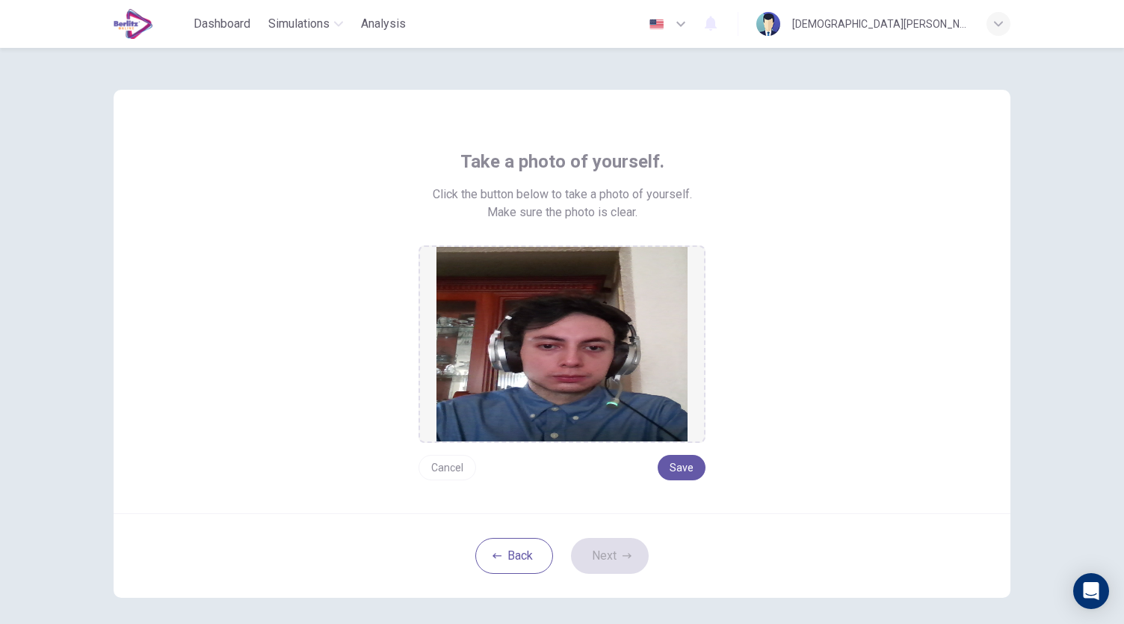
click at [455, 474] on button "Cancel" at bounding box center [448, 467] width 58 height 25
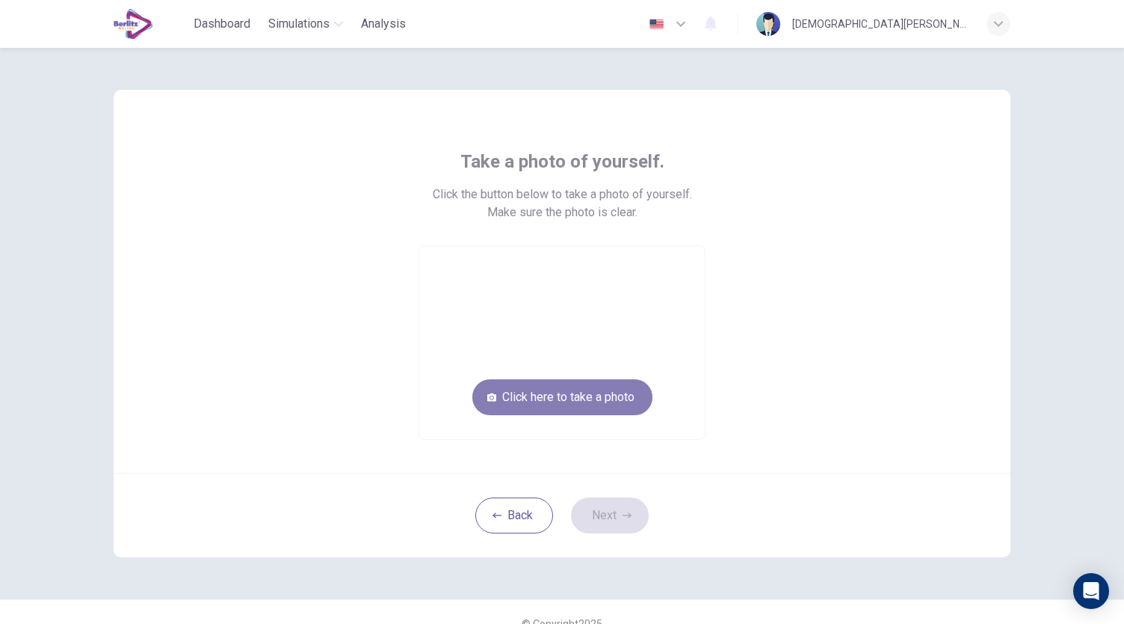
click at [558, 403] on button "Click here to take a photo" at bounding box center [562, 397] width 180 height 36
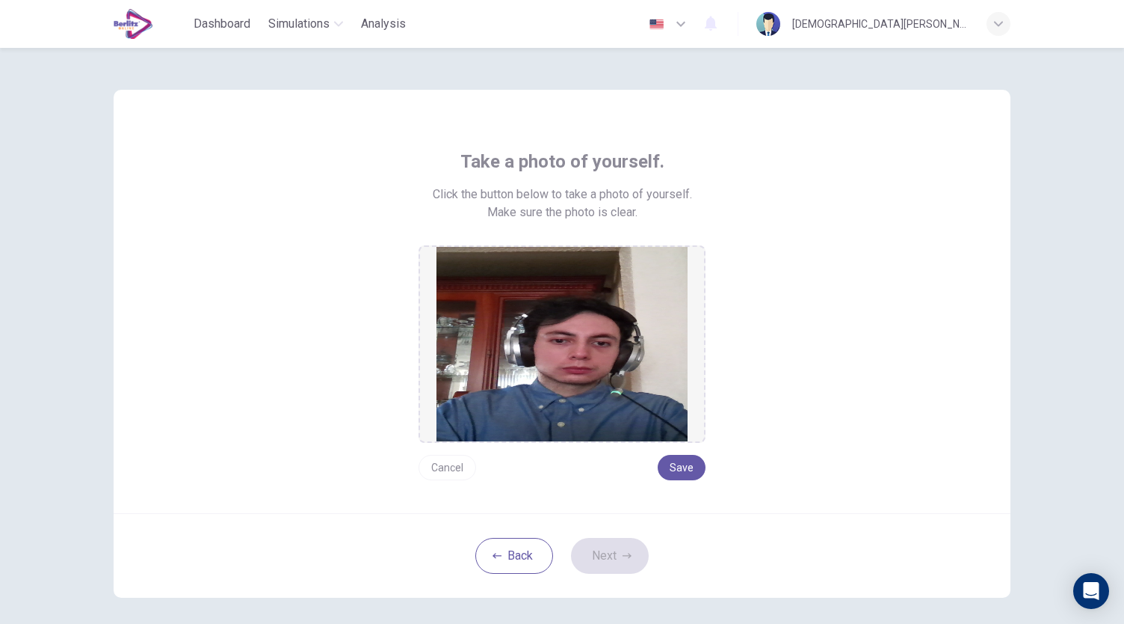
click at [444, 464] on button "Cancel" at bounding box center [448, 467] width 58 height 25
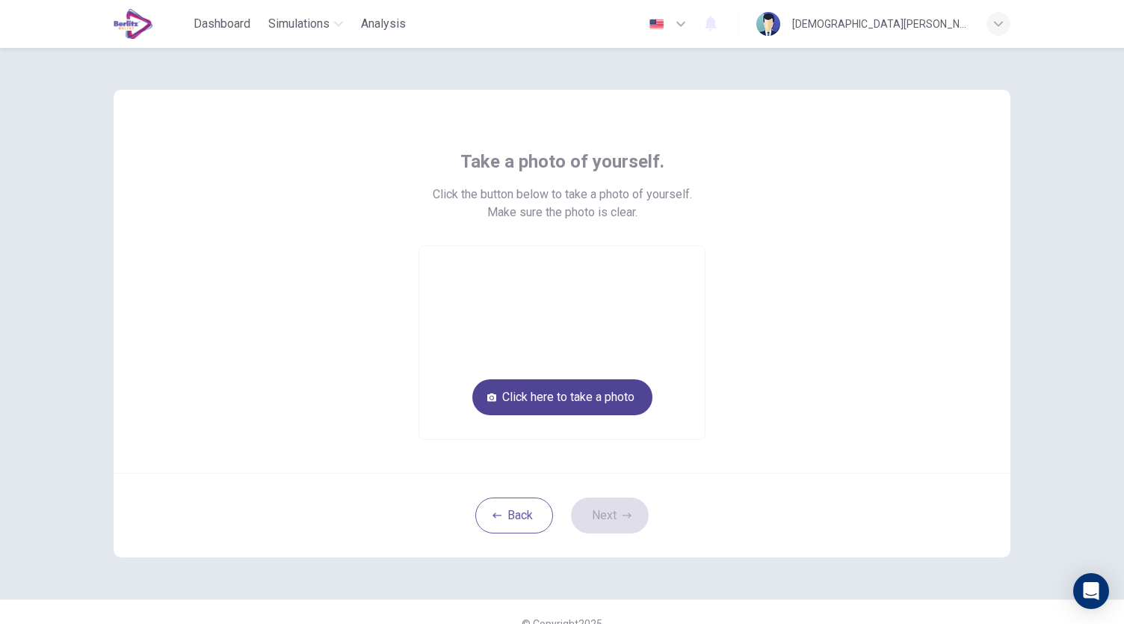
click at [557, 401] on button "Click here to take a photo" at bounding box center [562, 397] width 180 height 36
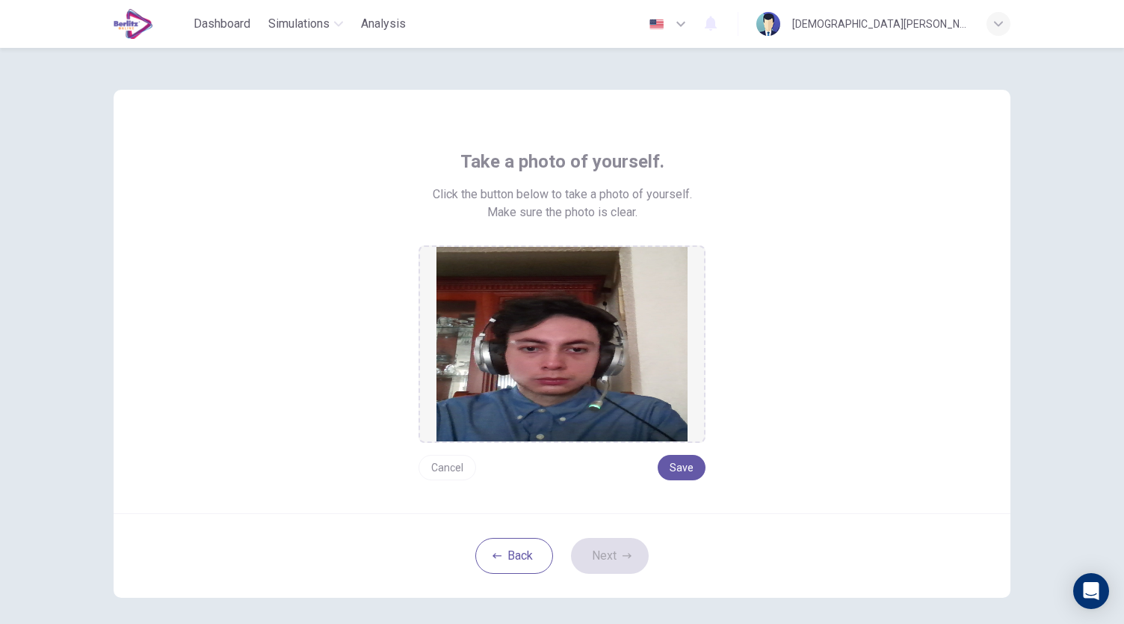
click at [444, 461] on button "Cancel" at bounding box center [448, 467] width 58 height 25
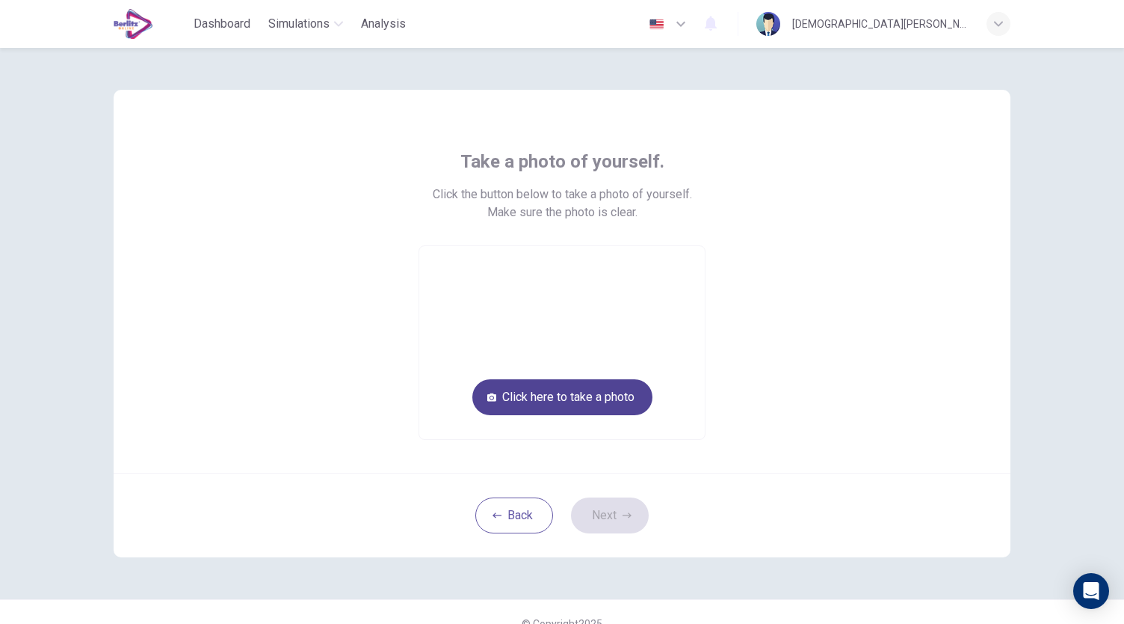
click at [543, 395] on button "Click here to take a photo" at bounding box center [562, 397] width 180 height 36
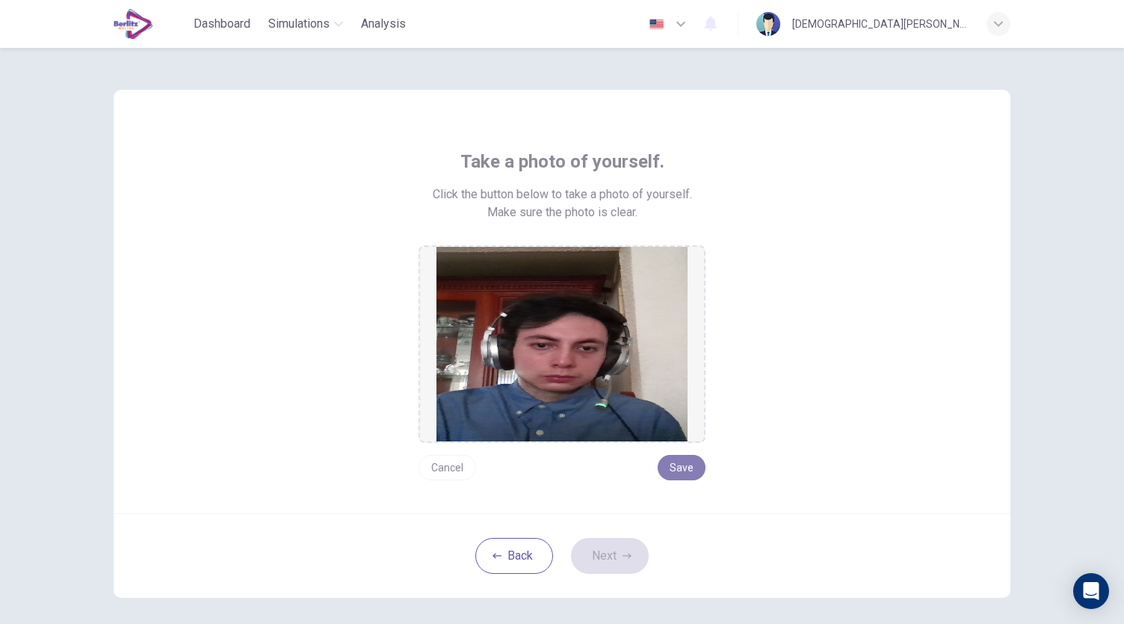
click at [680, 461] on button "Save" at bounding box center [682, 467] width 48 height 25
click at [613, 560] on button "Next" at bounding box center [610, 556] width 78 height 36
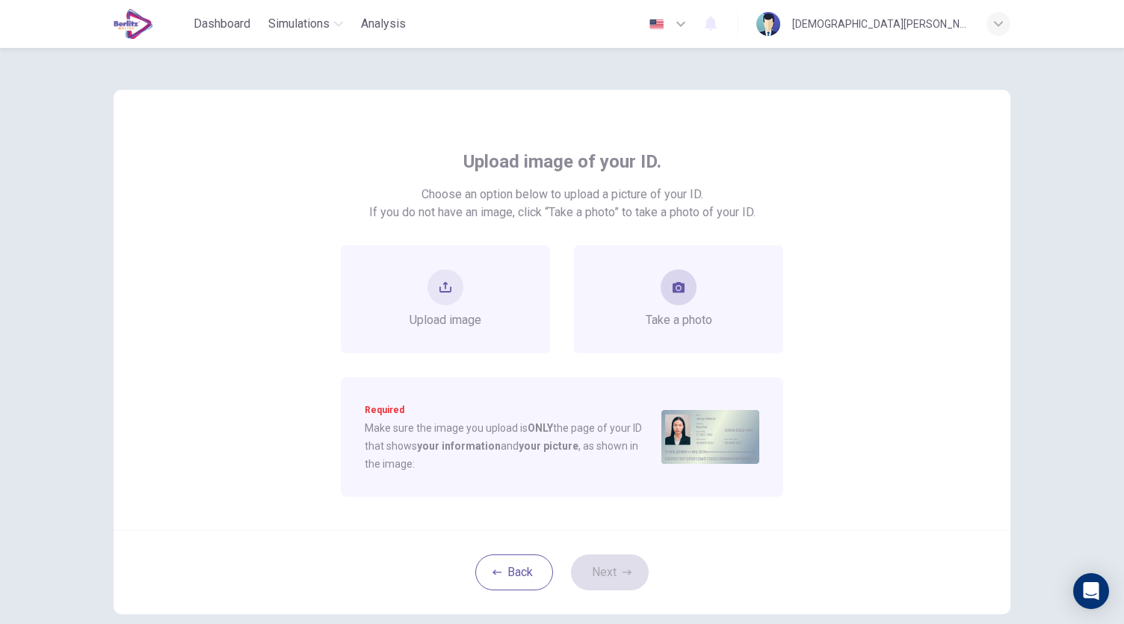
click at [683, 280] on button "take photo" at bounding box center [679, 287] width 36 height 36
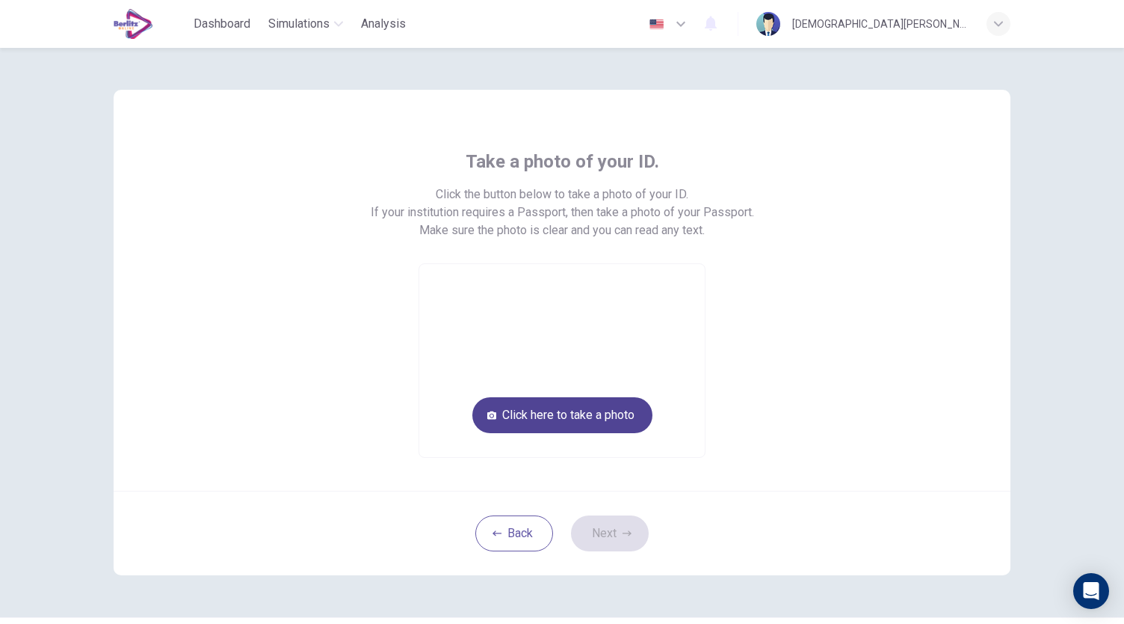
click at [594, 407] on button "Click here to take a photo" at bounding box center [562, 415] width 180 height 36
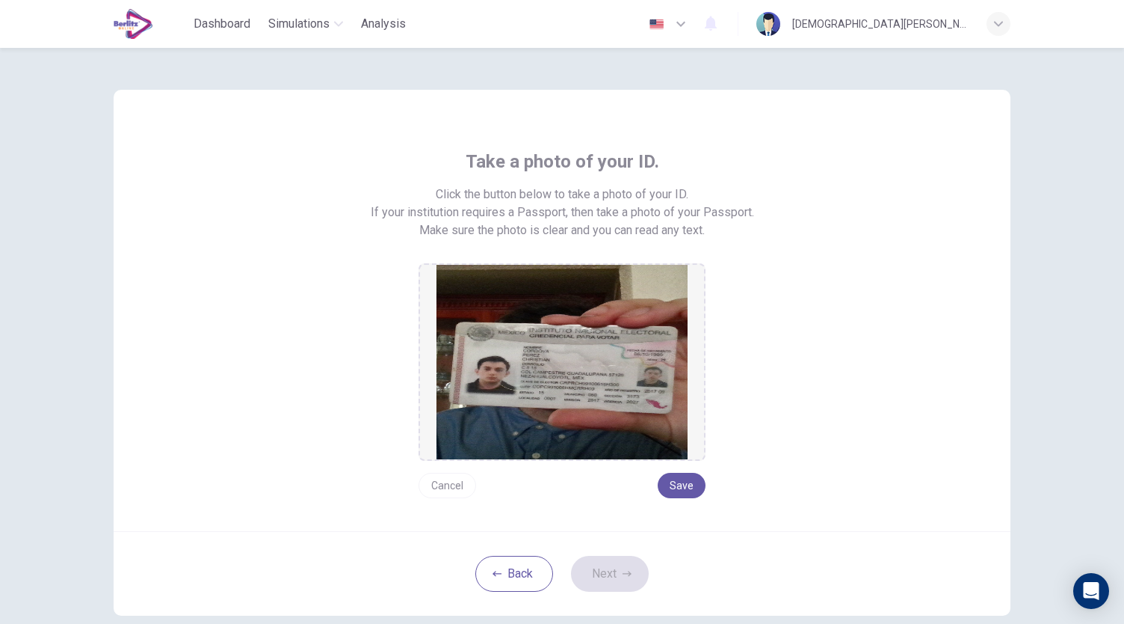
click at [450, 487] on button "Cancel" at bounding box center [448, 484] width 58 height 25
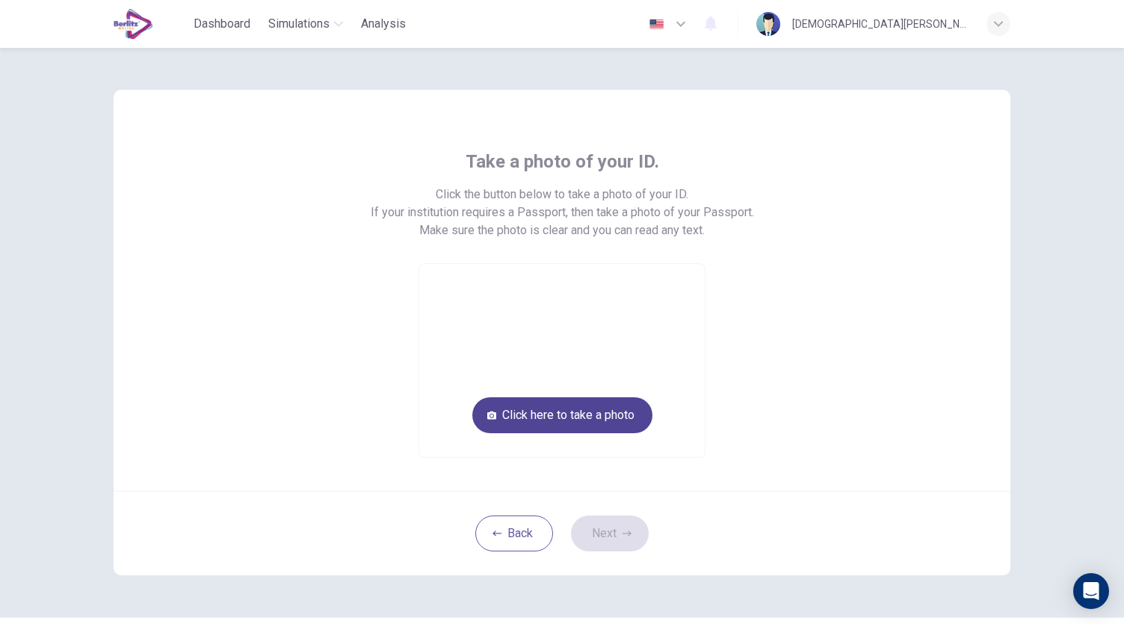
click at [594, 419] on button "Click here to take a photo" at bounding box center [562, 415] width 180 height 36
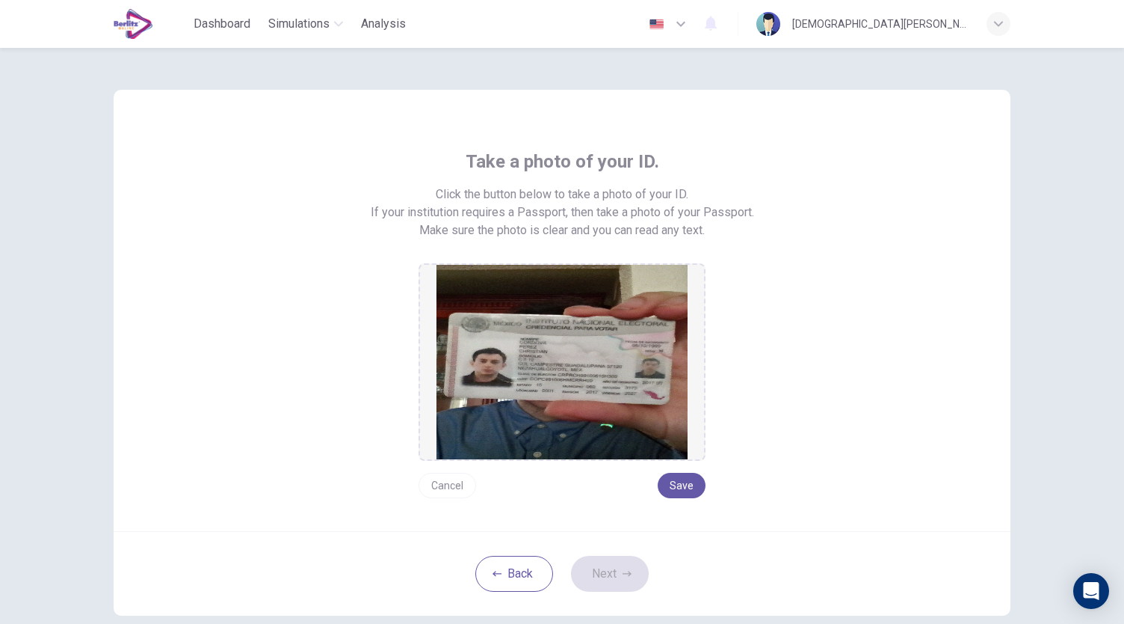
click at [464, 475] on button "Cancel" at bounding box center [448, 484] width 58 height 25
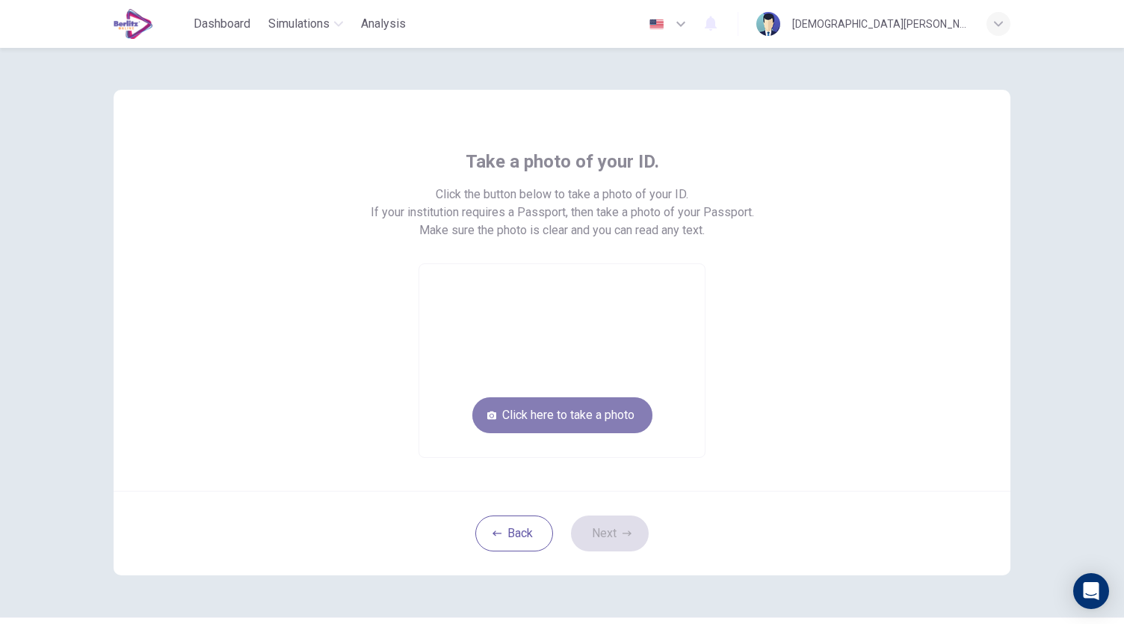
click at [583, 413] on button "Click here to take a photo" at bounding box center [562, 415] width 180 height 36
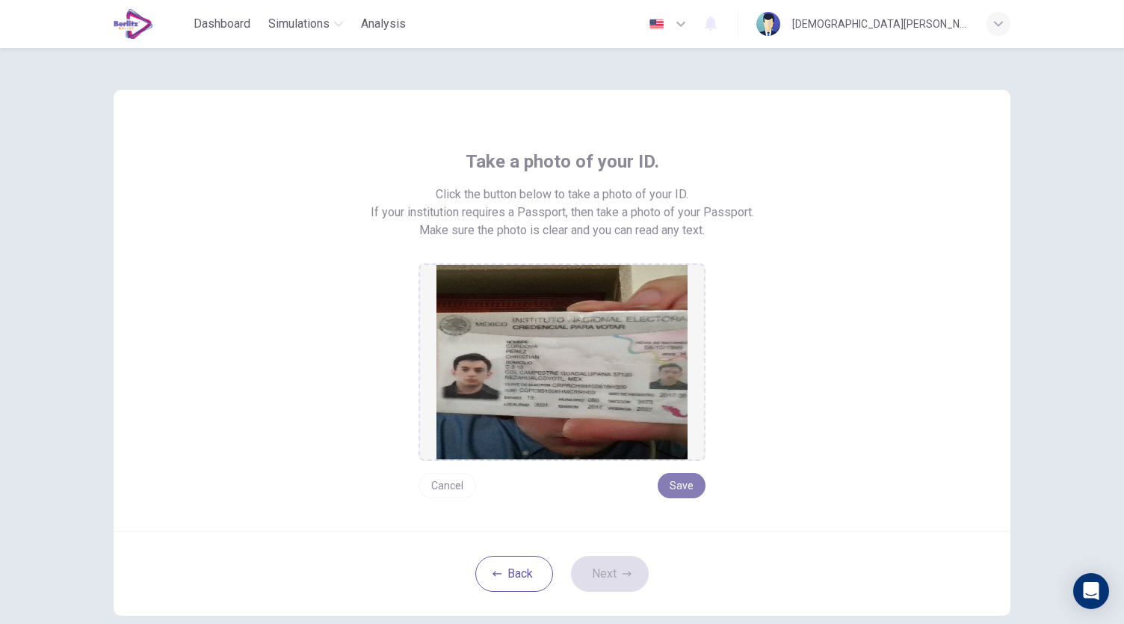
click at [676, 478] on button "Save" at bounding box center [682, 484] width 48 height 25
click at [626, 570] on icon "button" at bounding box center [627, 573] width 9 height 9
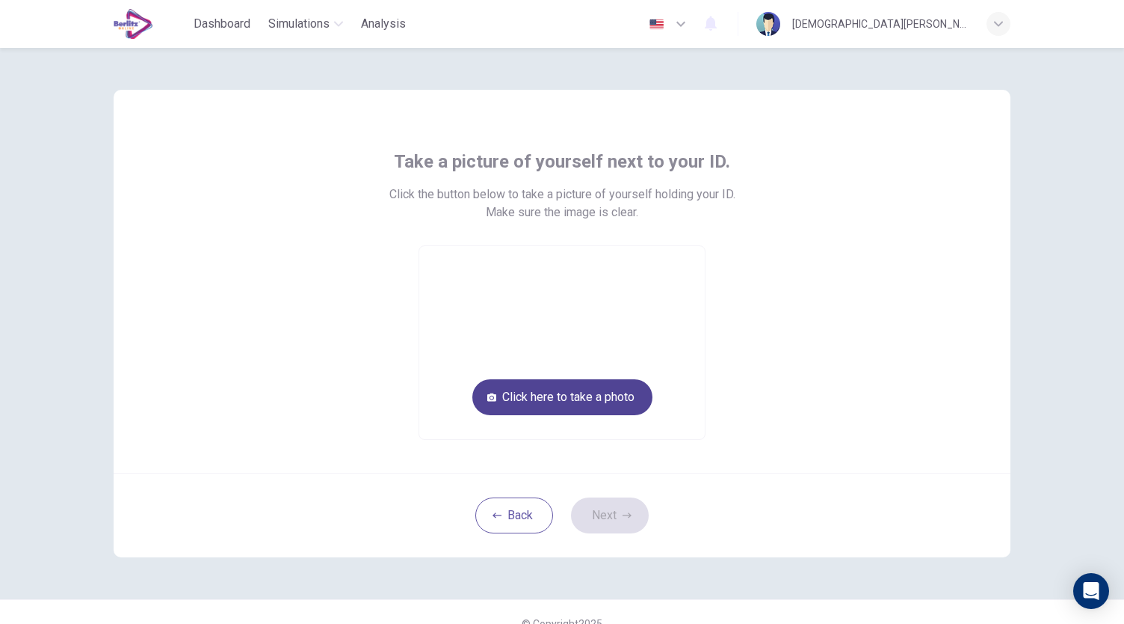
click at [626, 395] on button "Click here to take a photo" at bounding box center [562, 397] width 180 height 36
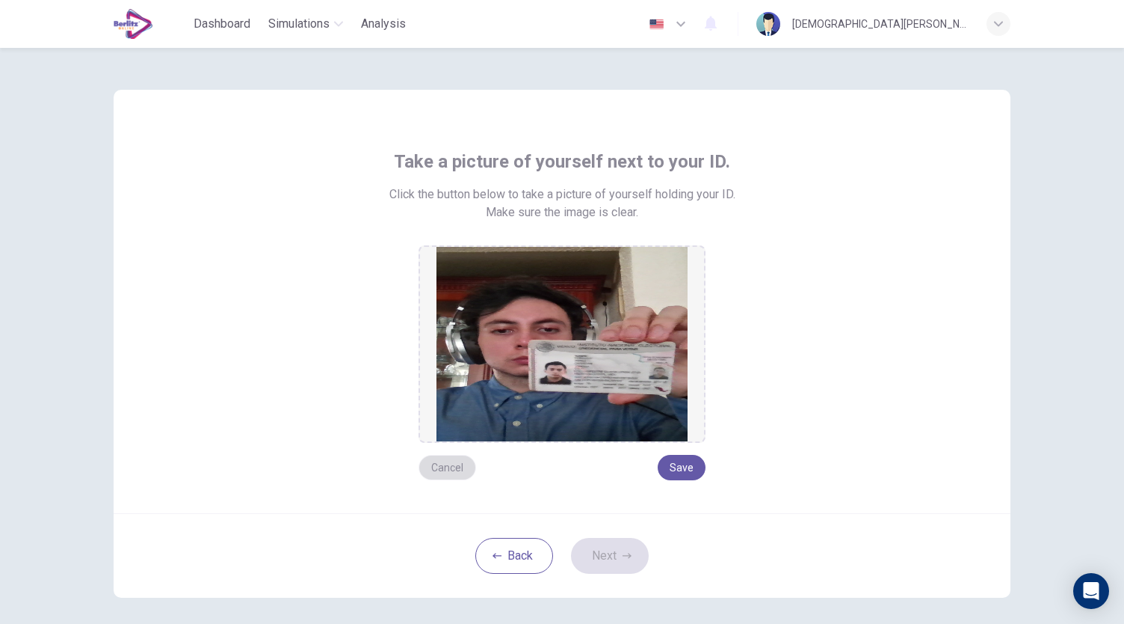
click at [449, 470] on button "Cancel" at bounding box center [448, 467] width 58 height 25
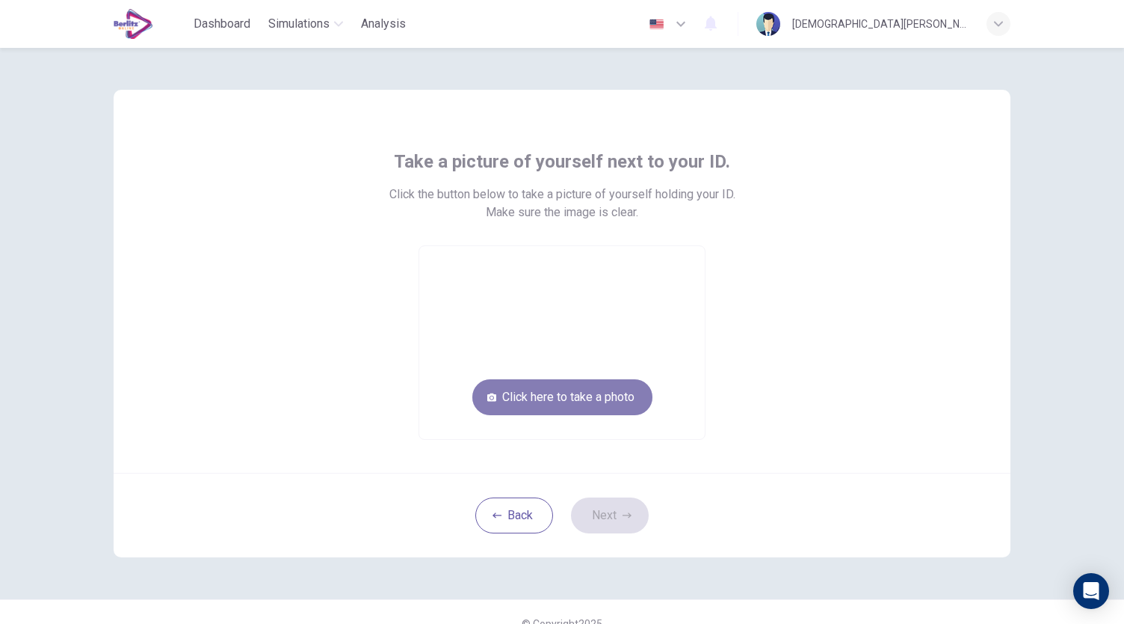
click at [583, 402] on button "Click here to take a photo" at bounding box center [562, 397] width 180 height 36
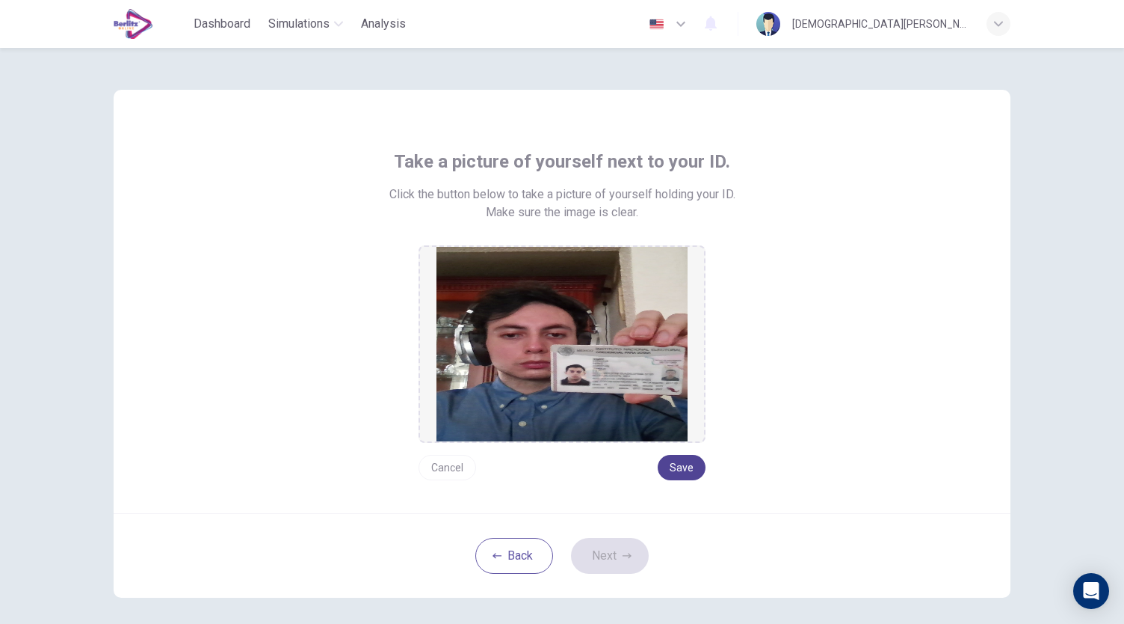
click at [679, 470] on button "Save" at bounding box center [682, 467] width 48 height 25
click at [619, 544] on button "Next" at bounding box center [610, 556] width 78 height 36
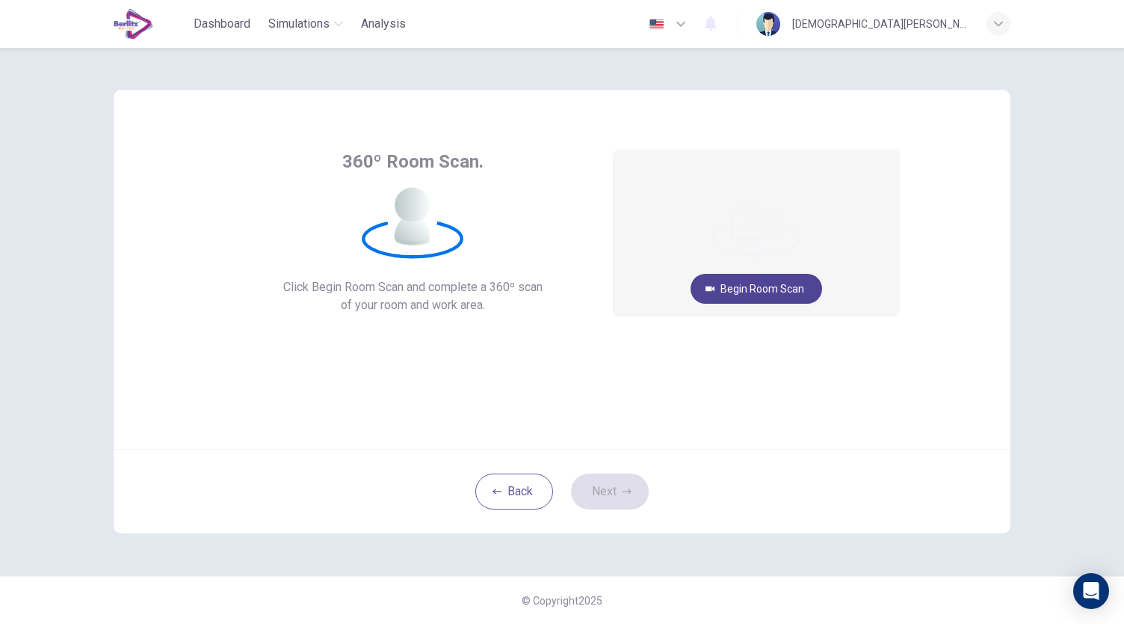
click at [762, 292] on button "Begin Room Scan" at bounding box center [757, 289] width 132 height 30
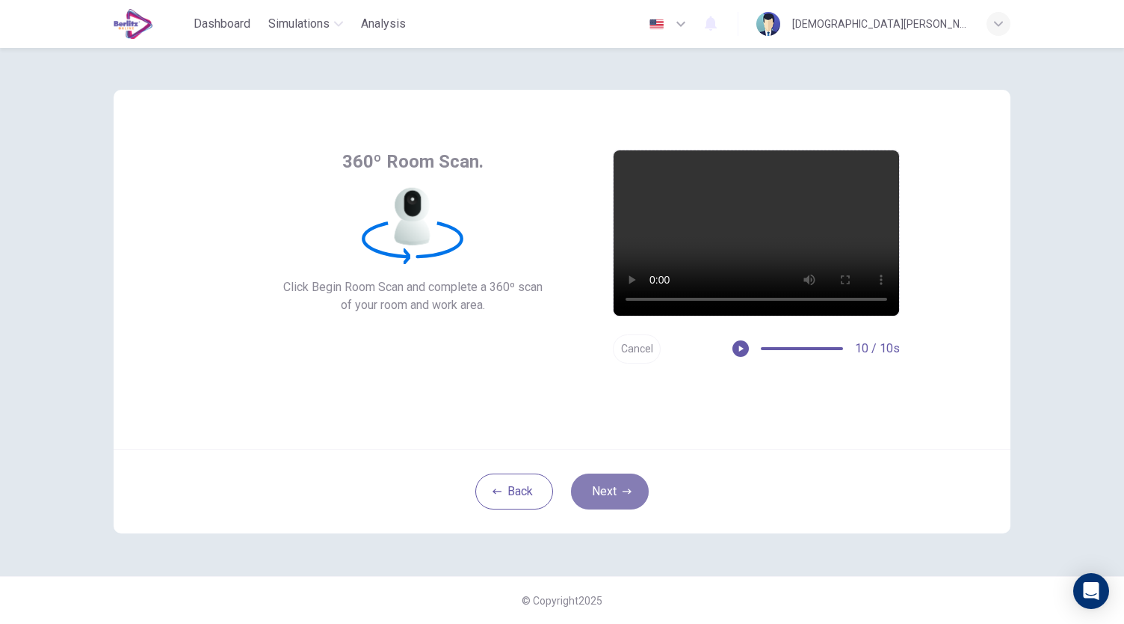
click at [624, 494] on icon "button" at bounding box center [627, 491] width 9 height 9
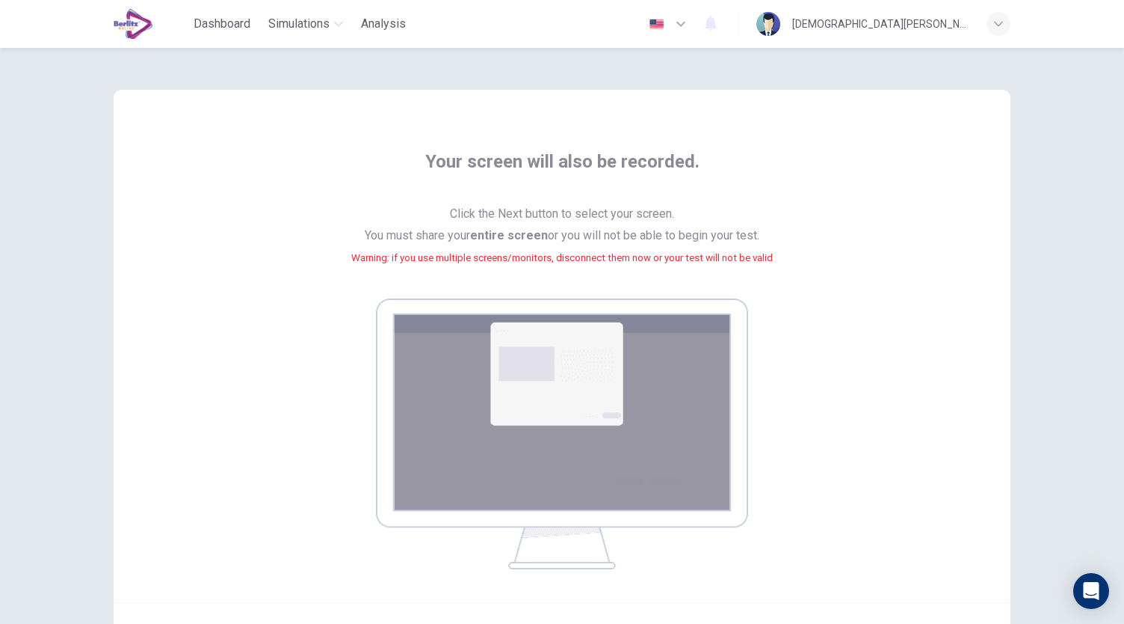
drag, startPoint x: 1112, startPoint y: 270, endPoint x: 1121, endPoint y: 342, distance: 72.3
click at [1121, 342] on div "Your screen will also be recorded. Click the Next button to select your screen.…" at bounding box center [562, 336] width 1124 height 576
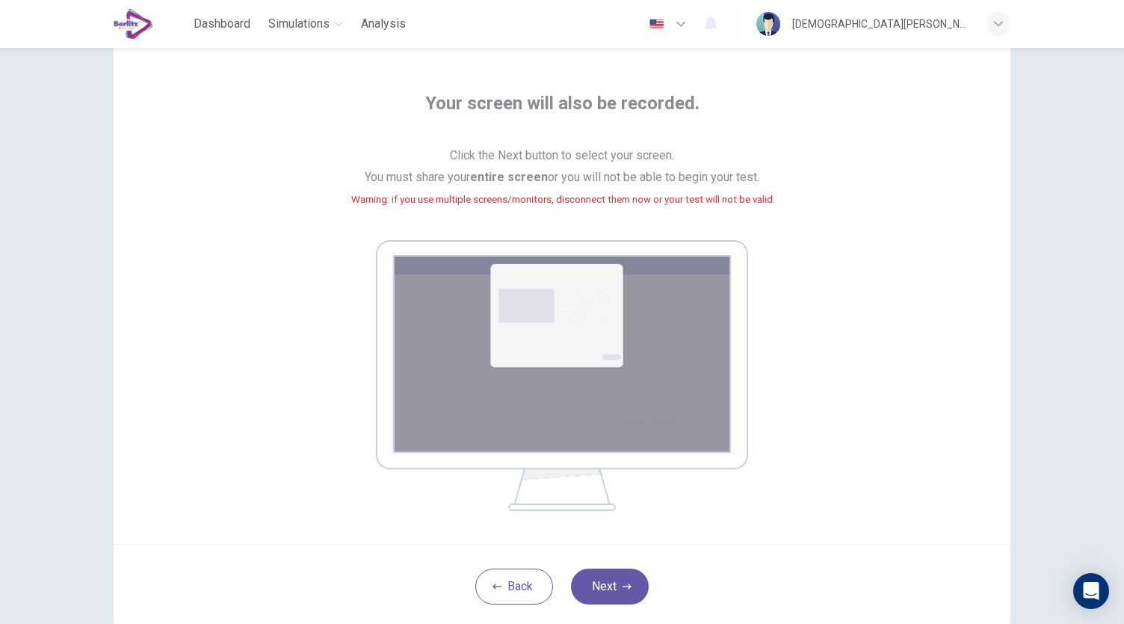
scroll to position [70, 0]
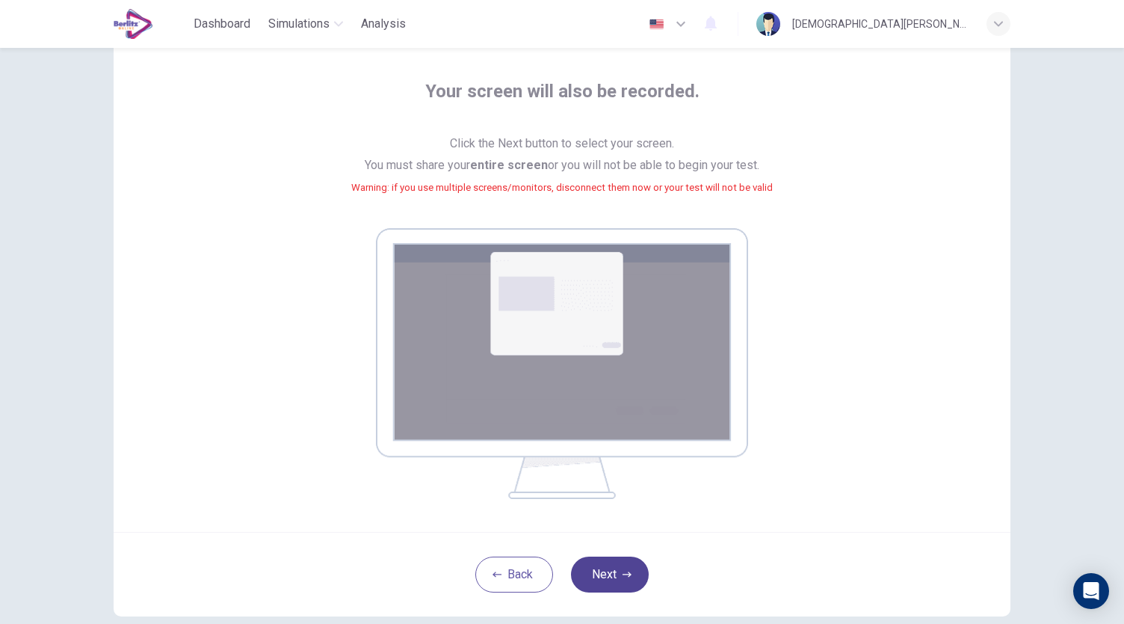
click at [615, 575] on button "Next" at bounding box center [610, 574] width 78 height 36
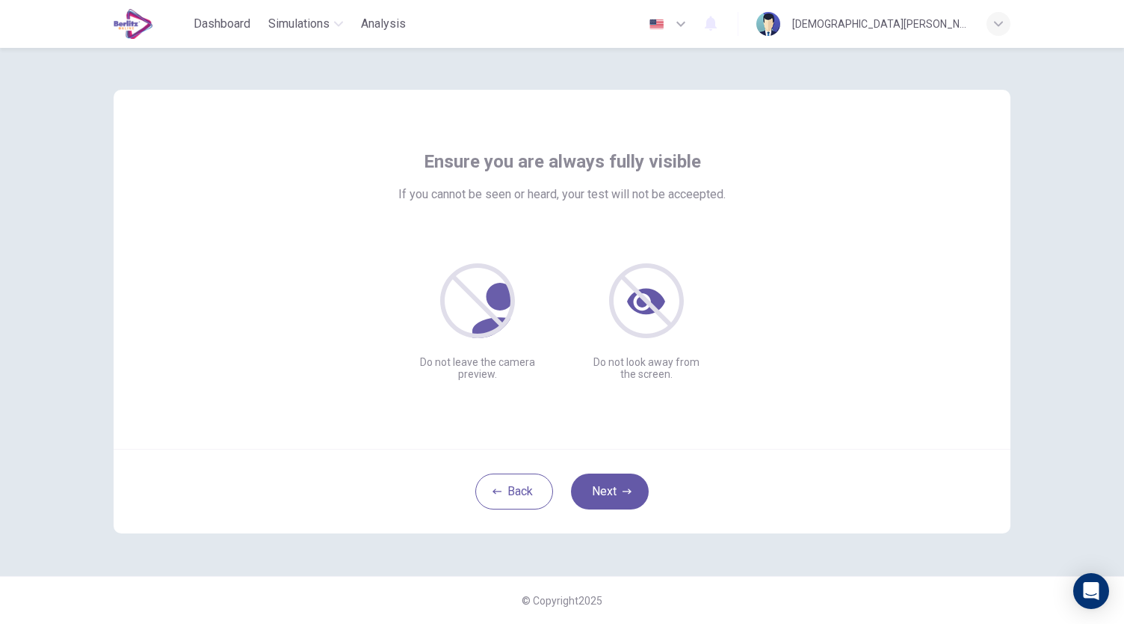
scroll to position [0, 0]
click at [619, 484] on button "Next" at bounding box center [610, 491] width 78 height 36
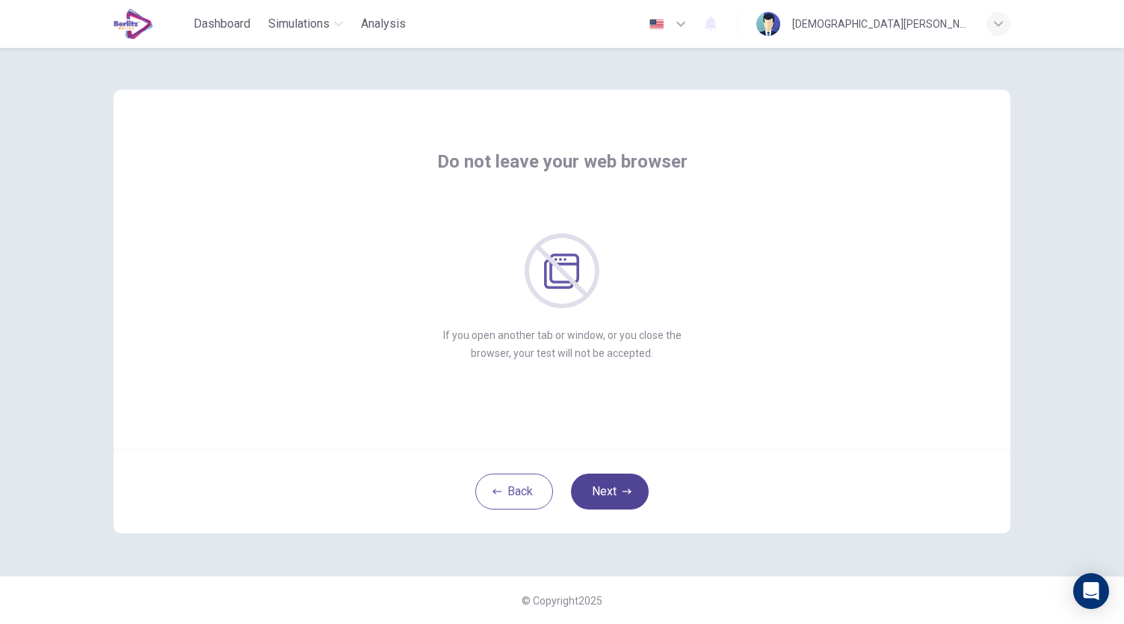
click at [619, 484] on button "Next" at bounding box center [610, 491] width 78 height 36
click at [620, 487] on button "Next" at bounding box center [610, 491] width 78 height 36
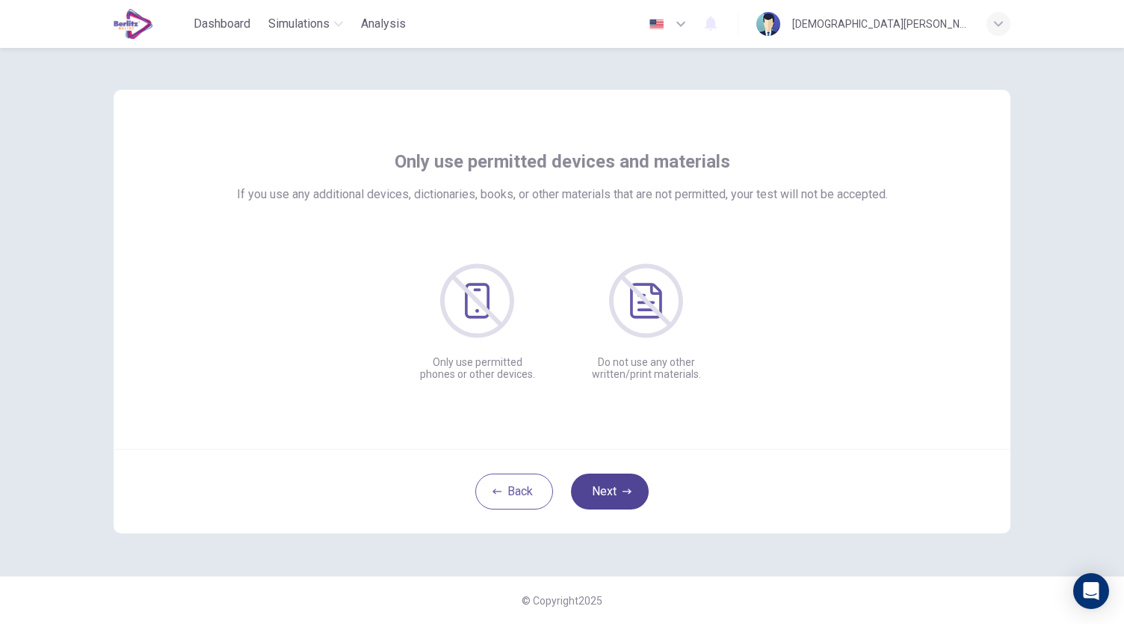
click at [620, 487] on button "Next" at bounding box center [610, 491] width 78 height 36
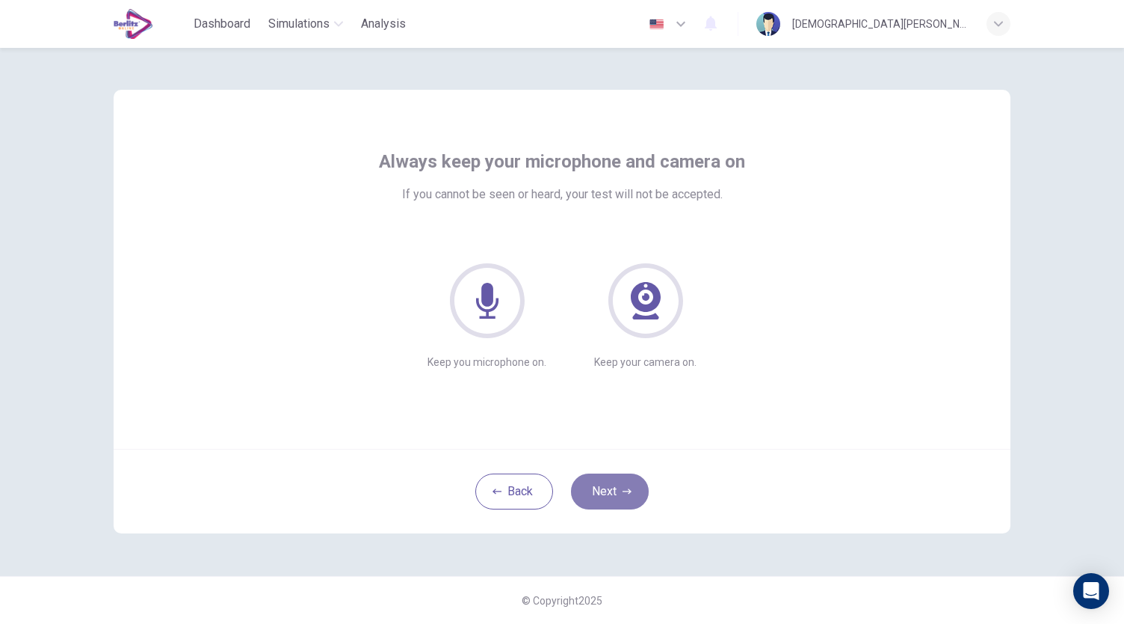
click at [620, 487] on button "Next" at bounding box center [610, 491] width 78 height 36
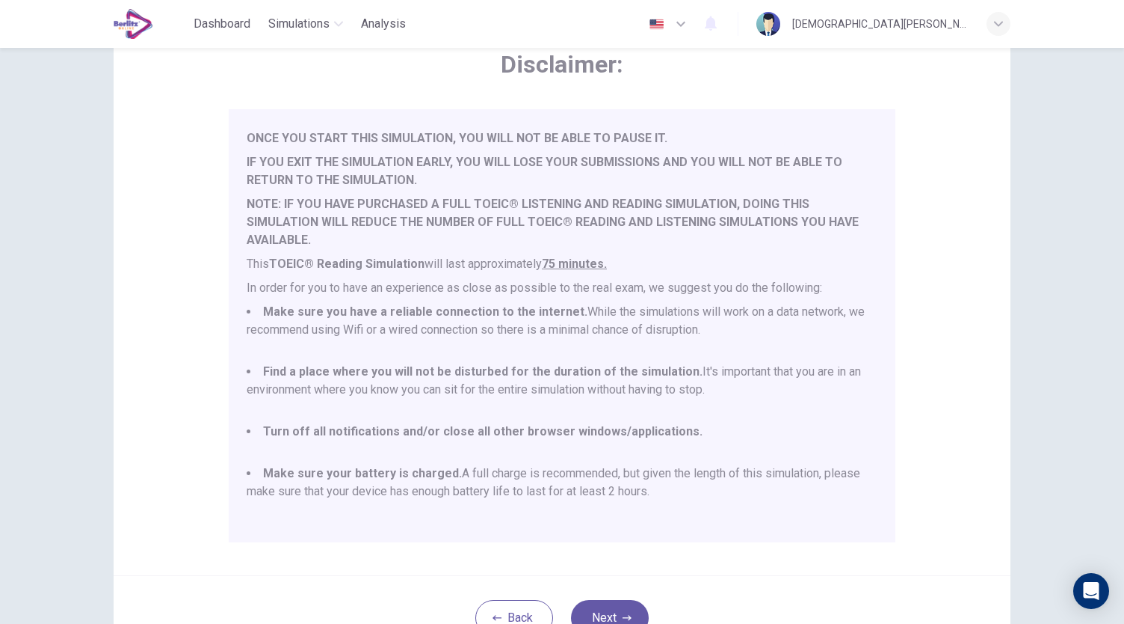
scroll to position [39, 0]
click at [606, 607] on button "Next" at bounding box center [610, 618] width 78 height 36
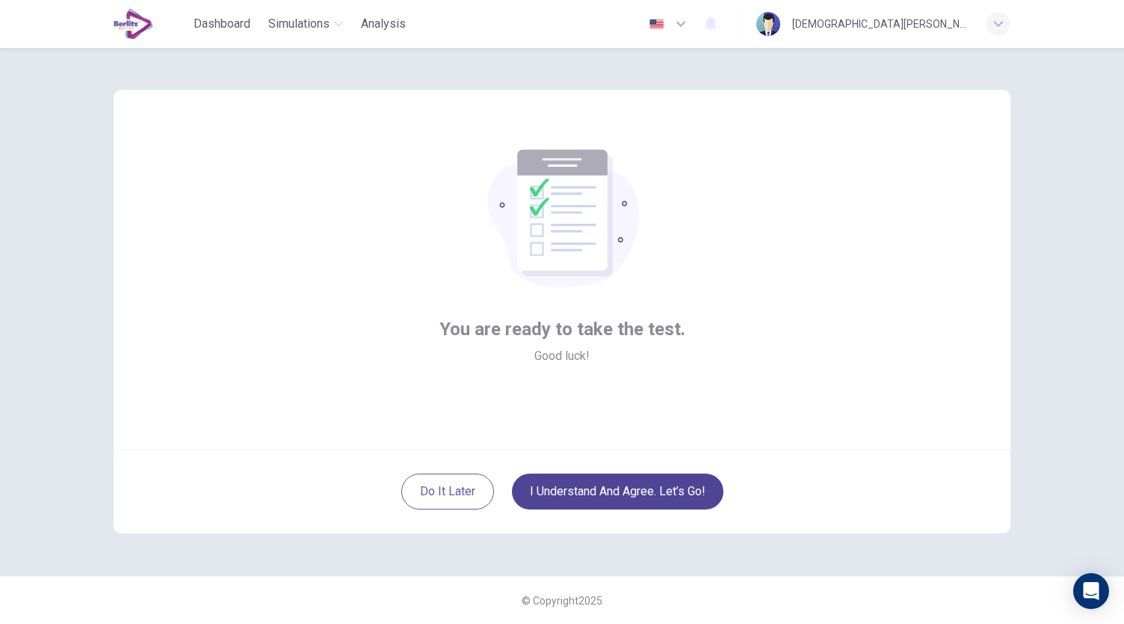
scroll to position [0, 0]
click at [651, 487] on button "I understand and agree. Let’s go!" at bounding box center [618, 491] width 212 height 36
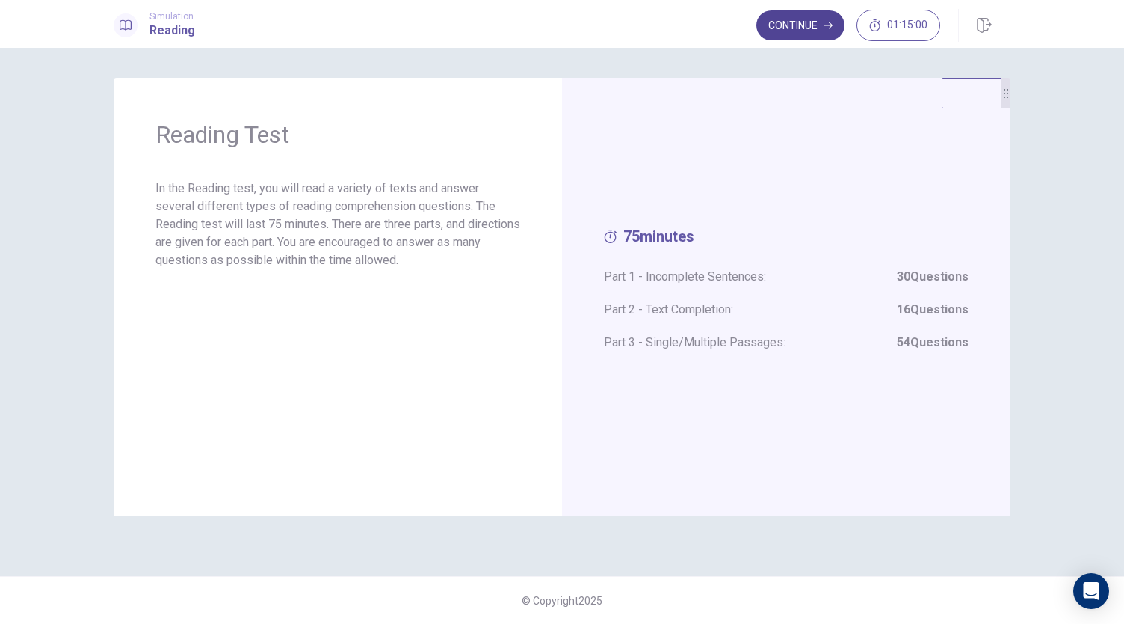
click at [803, 22] on button "Continue" at bounding box center [801, 25] width 88 height 30
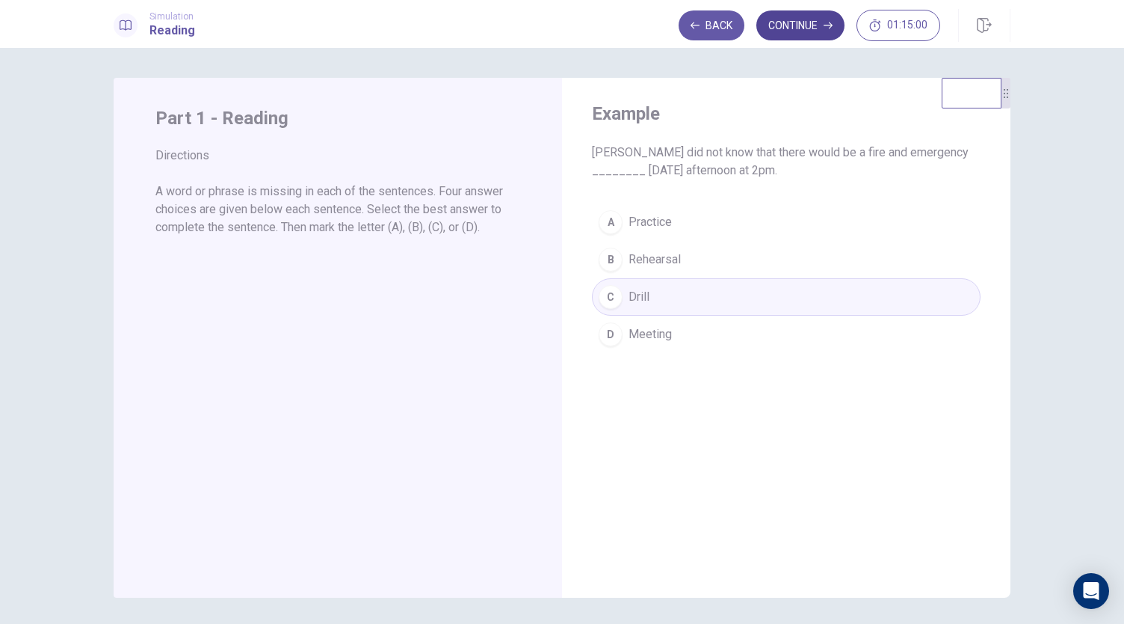
click at [804, 25] on button "Continue" at bounding box center [801, 25] width 88 height 30
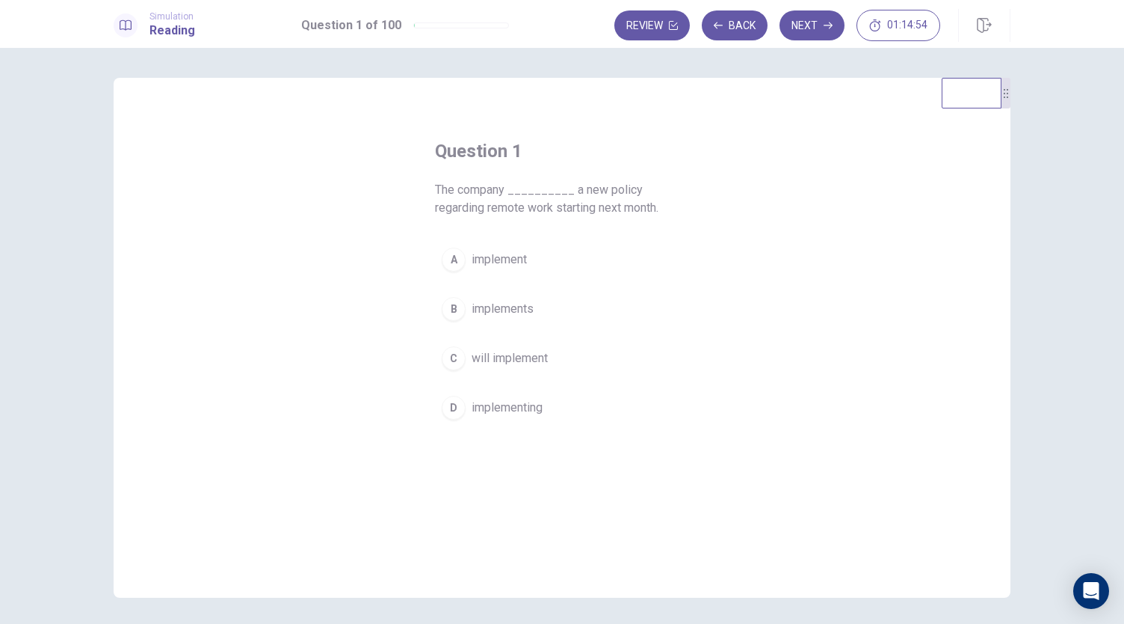
click at [537, 354] on span "will implement" at bounding box center [510, 358] width 76 height 18
click at [808, 22] on button "Next" at bounding box center [812, 25] width 65 height 30
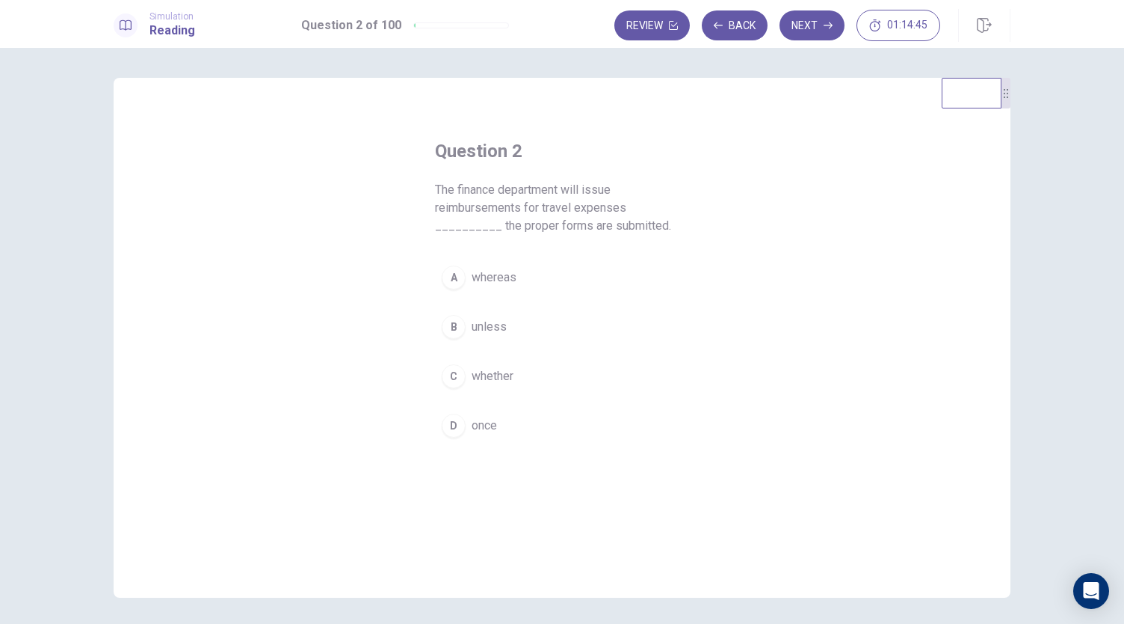
click at [502, 409] on button "D once" at bounding box center [562, 425] width 254 height 37
click at [815, 26] on button "Next" at bounding box center [812, 25] width 65 height 30
click at [513, 280] on span "as well as" at bounding box center [498, 277] width 53 height 18
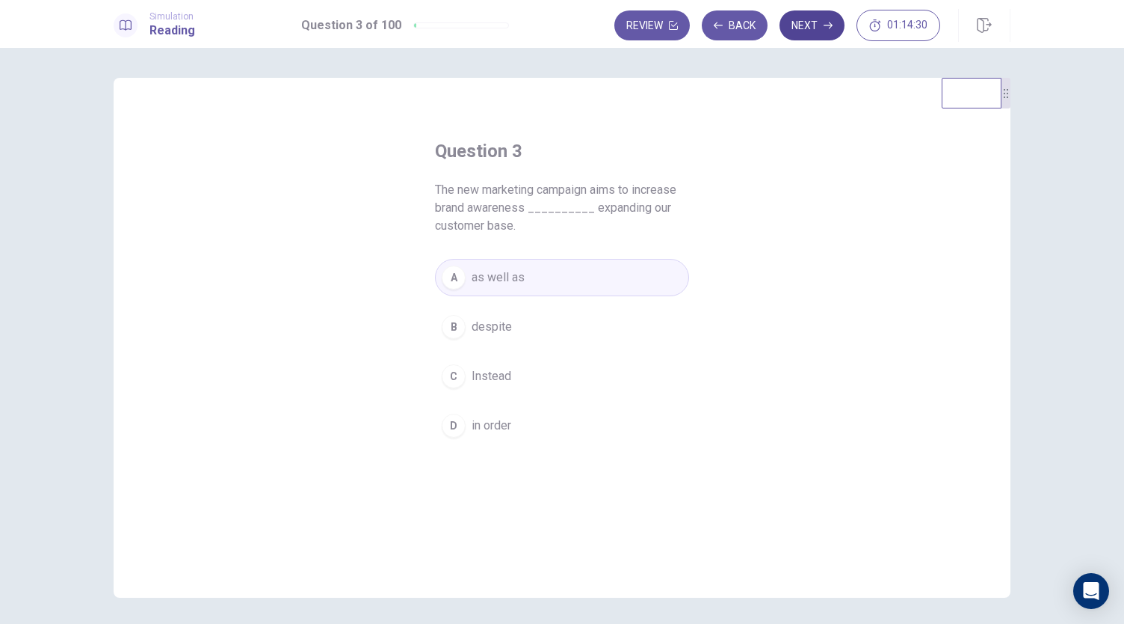
click at [806, 28] on button "Next" at bounding box center [812, 25] width 65 height 30
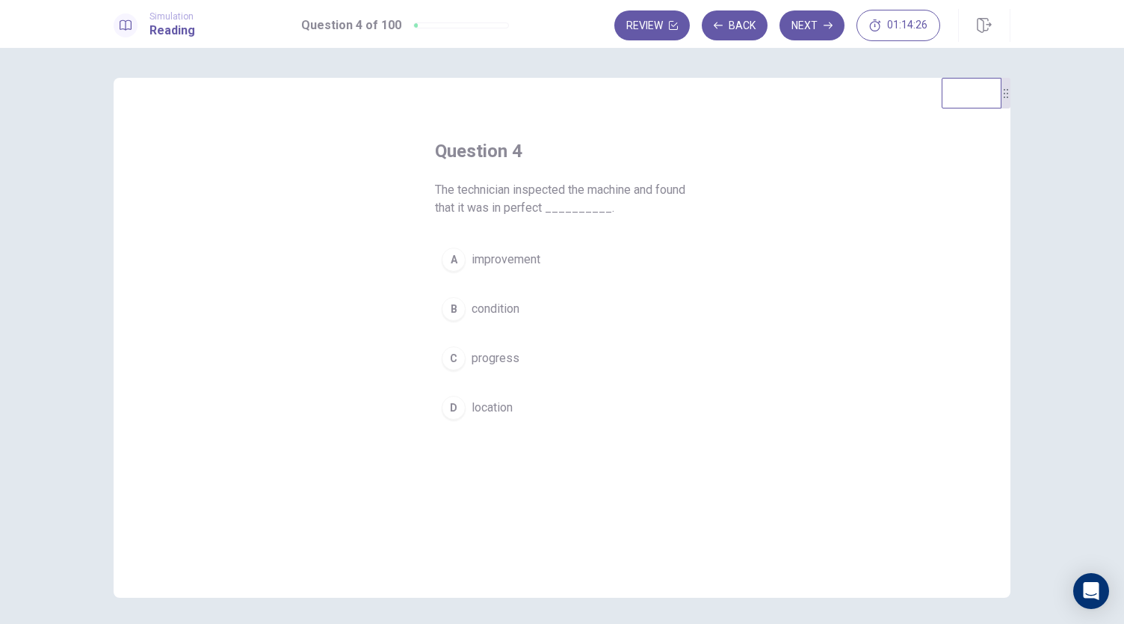
click at [514, 307] on span "condition" at bounding box center [496, 309] width 48 height 18
click at [804, 25] on button "Next" at bounding box center [812, 25] width 65 height 30
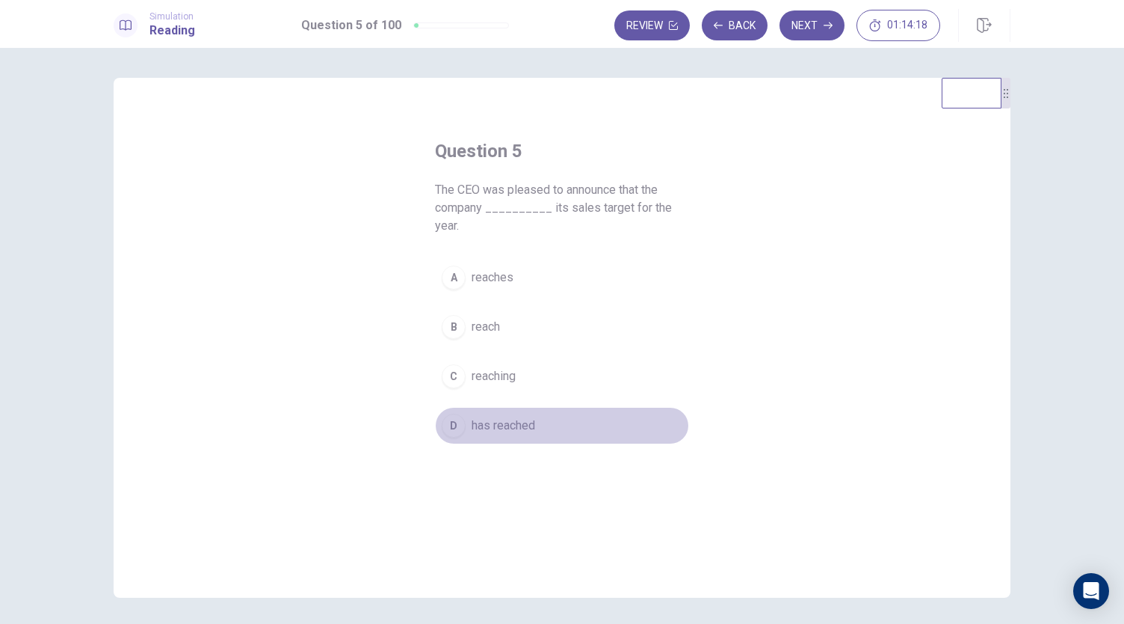
click at [516, 416] on span "has reached" at bounding box center [504, 425] width 64 height 18
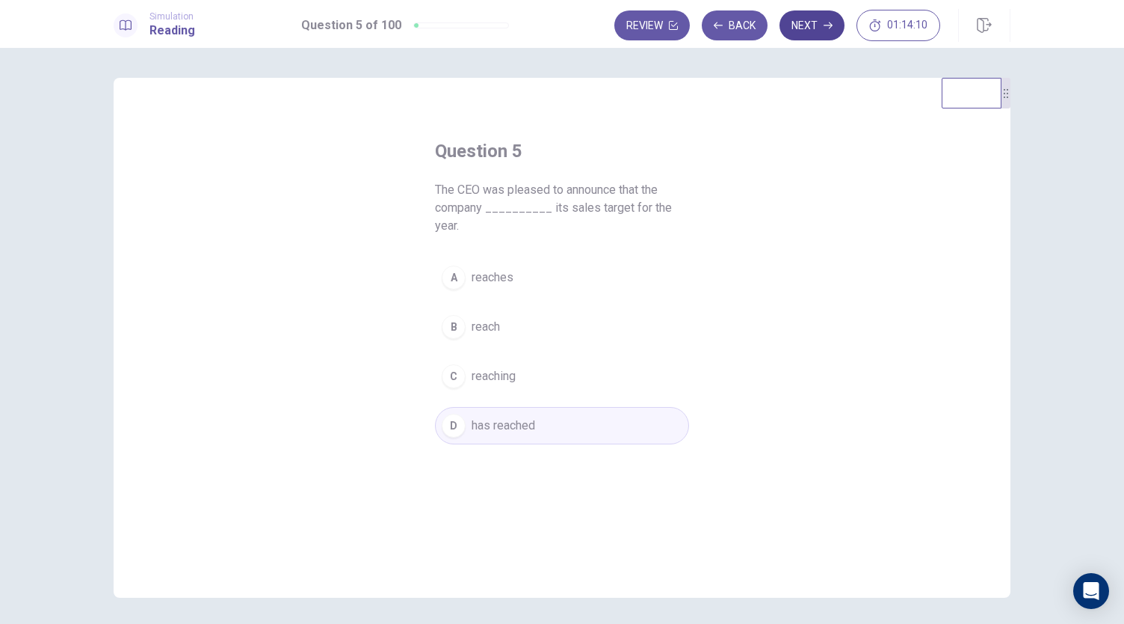
click at [816, 28] on button "Next" at bounding box center [812, 25] width 65 height 30
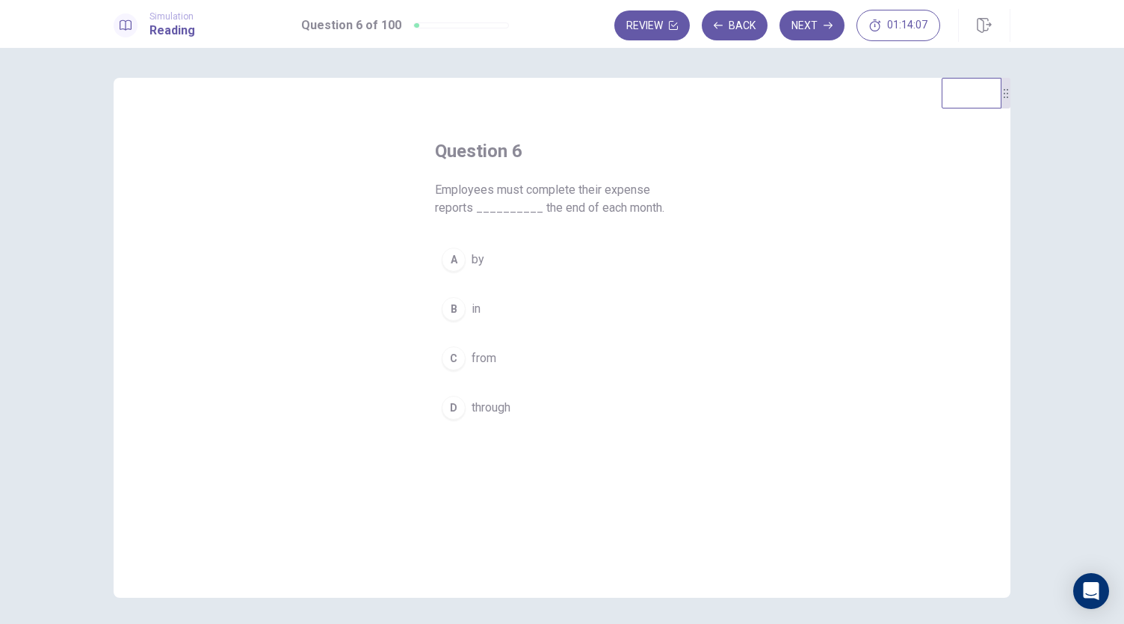
click at [481, 259] on button "A by" at bounding box center [562, 259] width 254 height 37
click at [819, 24] on button "Next" at bounding box center [812, 25] width 65 height 30
click at [495, 363] on span "frequent" at bounding box center [494, 358] width 44 height 18
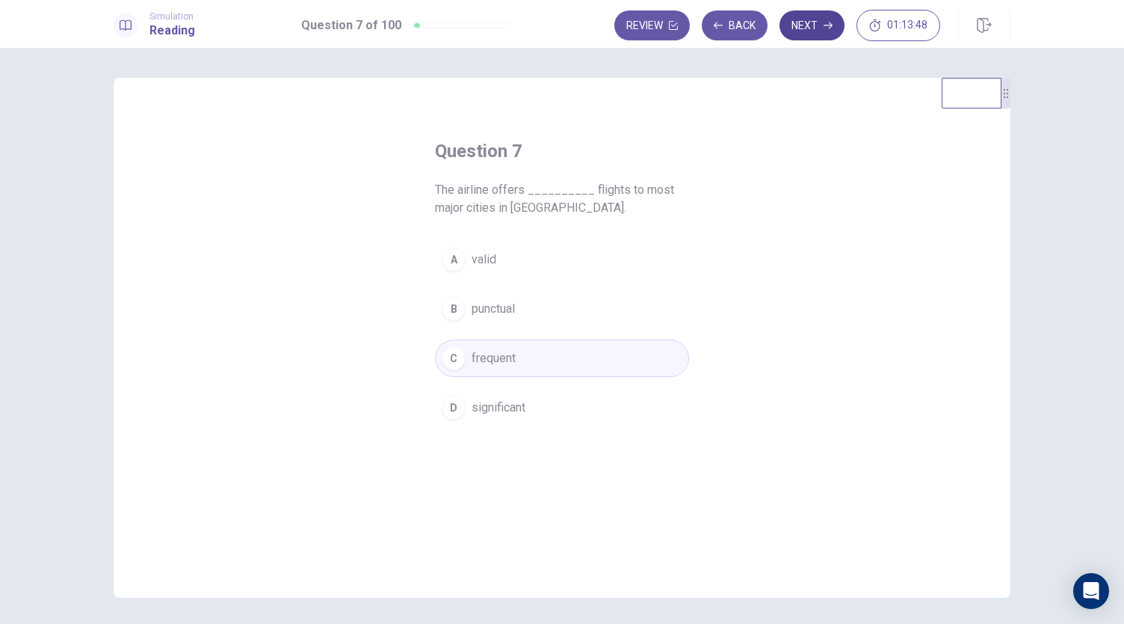
click at [798, 22] on button "Next" at bounding box center [812, 25] width 65 height 30
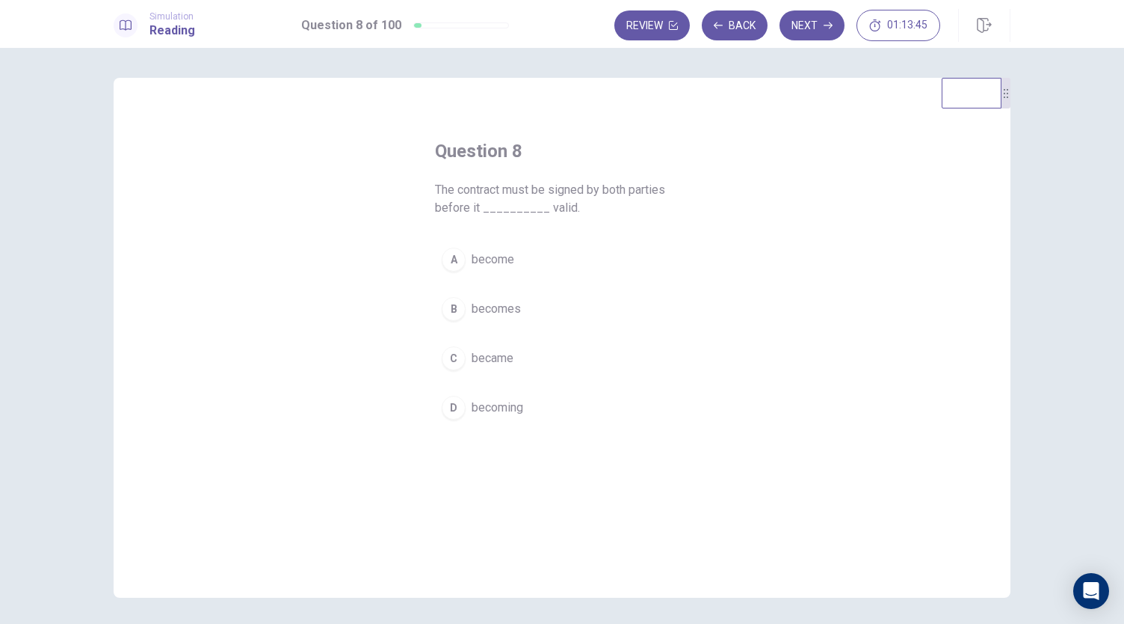
click at [519, 307] on button "B becomes" at bounding box center [562, 308] width 254 height 37
click at [810, 24] on button "Next" at bounding box center [812, 25] width 65 height 30
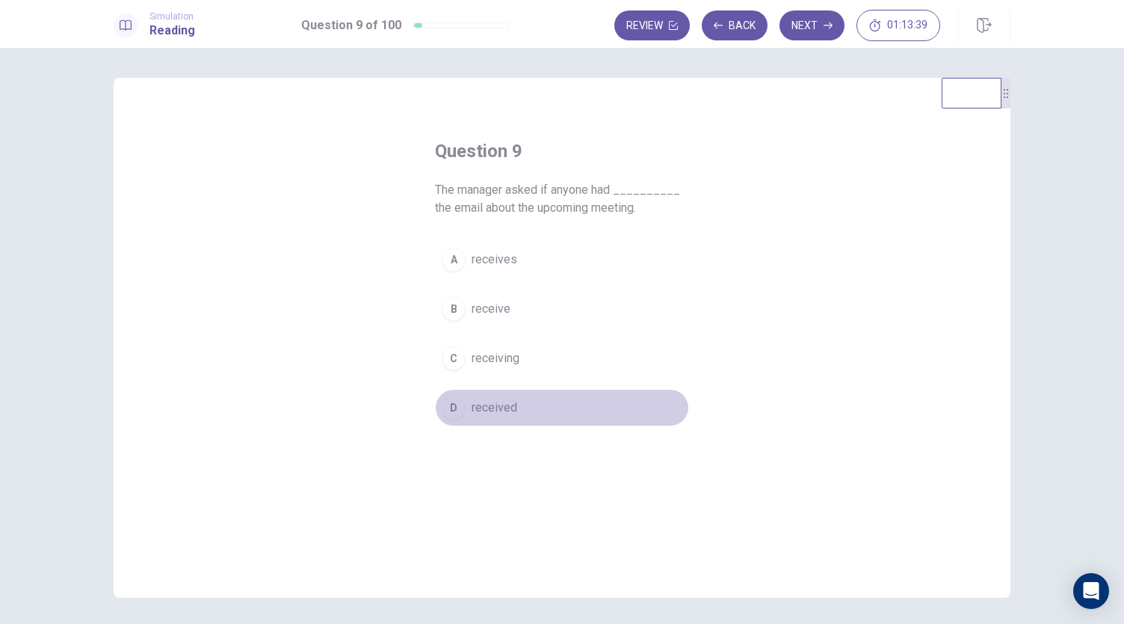
click at [490, 405] on span "received" at bounding box center [495, 407] width 46 height 18
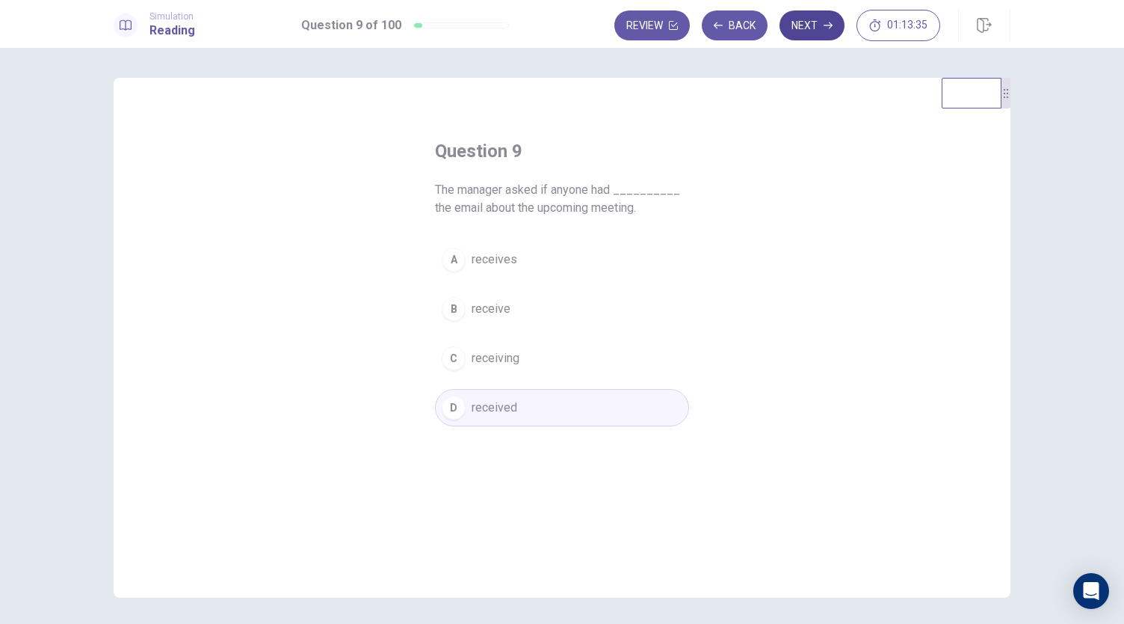
click at [818, 16] on button "Next" at bounding box center [812, 25] width 65 height 30
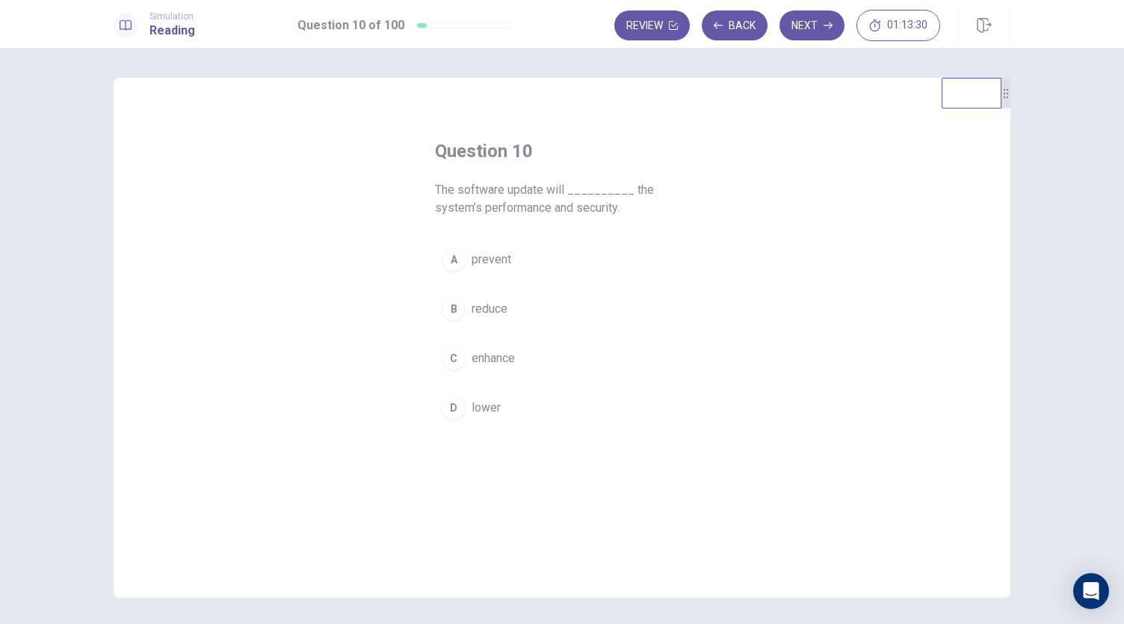
click at [501, 365] on span "enhance" at bounding box center [493, 358] width 43 height 18
click at [806, 30] on button "Next" at bounding box center [812, 25] width 65 height 30
click at [520, 307] on span "was written" at bounding box center [502, 309] width 61 height 18
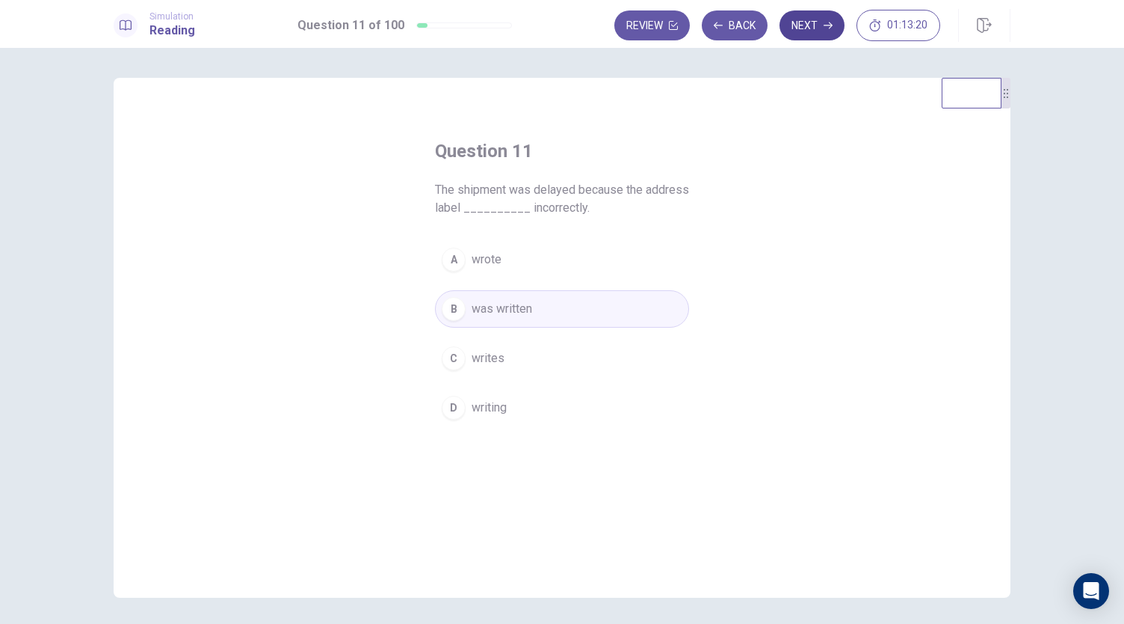
click at [802, 27] on button "Next" at bounding box center [812, 25] width 65 height 30
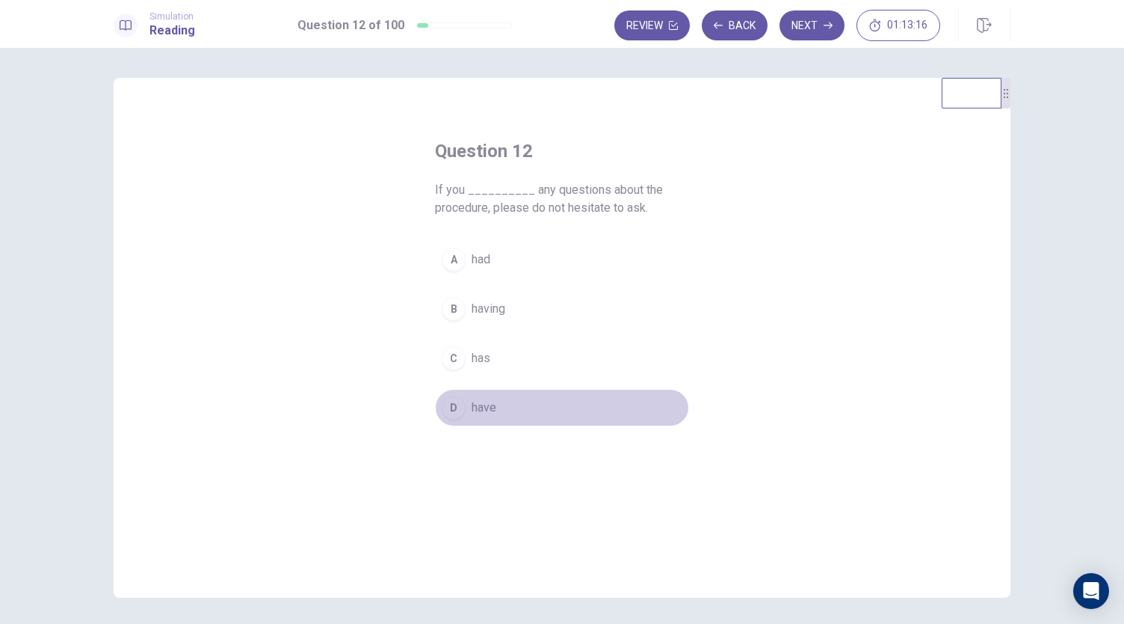
click at [478, 410] on span "have" at bounding box center [484, 407] width 25 height 18
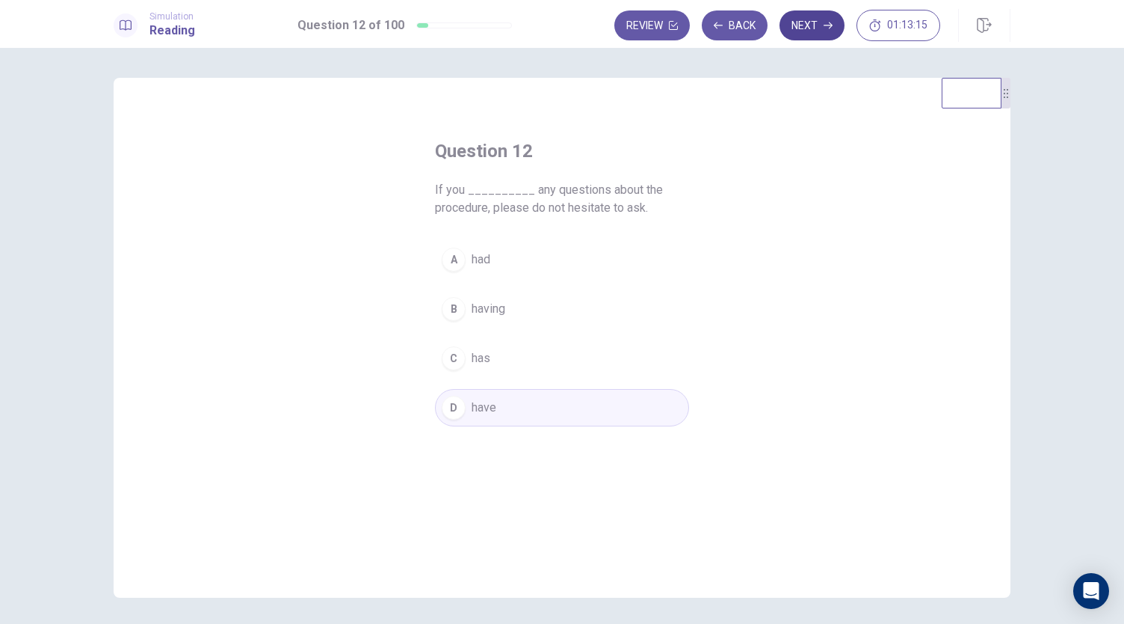
click at [816, 25] on button "Next" at bounding box center [812, 25] width 65 height 30
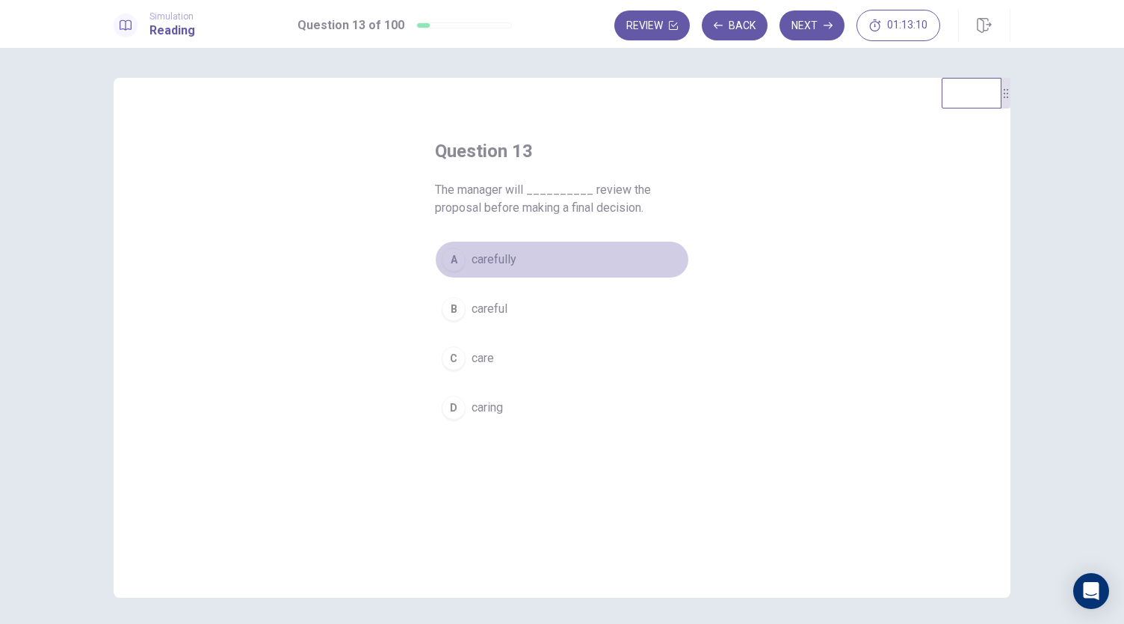
click at [506, 264] on span "carefully" at bounding box center [494, 259] width 45 height 18
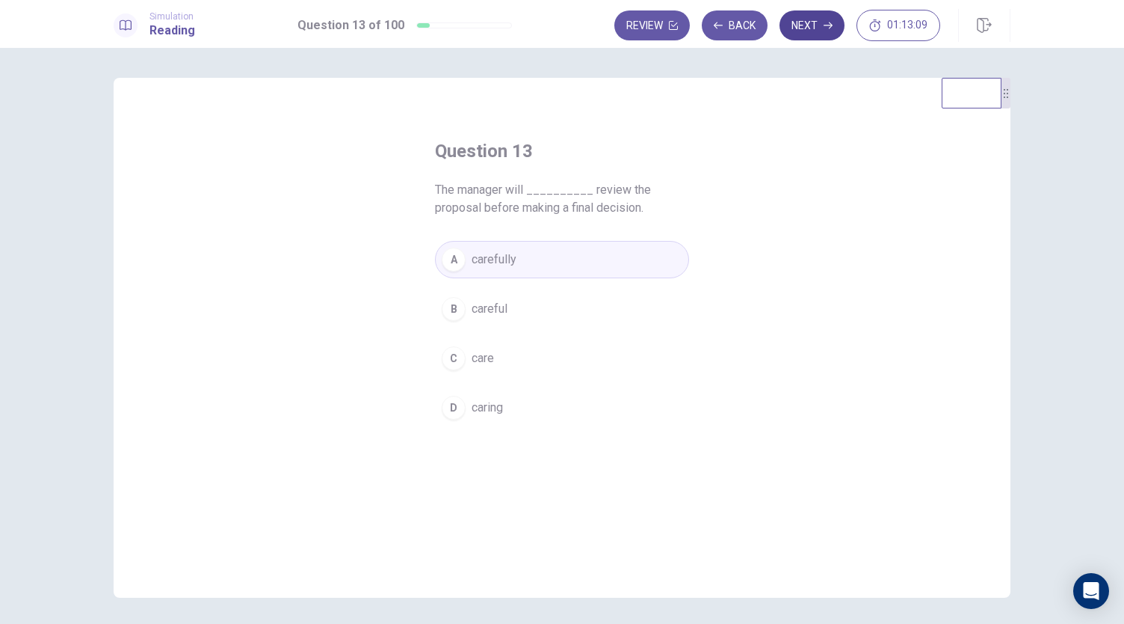
click at [812, 21] on button "Next" at bounding box center [812, 25] width 65 height 30
click at [485, 360] on span "brief" at bounding box center [484, 358] width 25 height 18
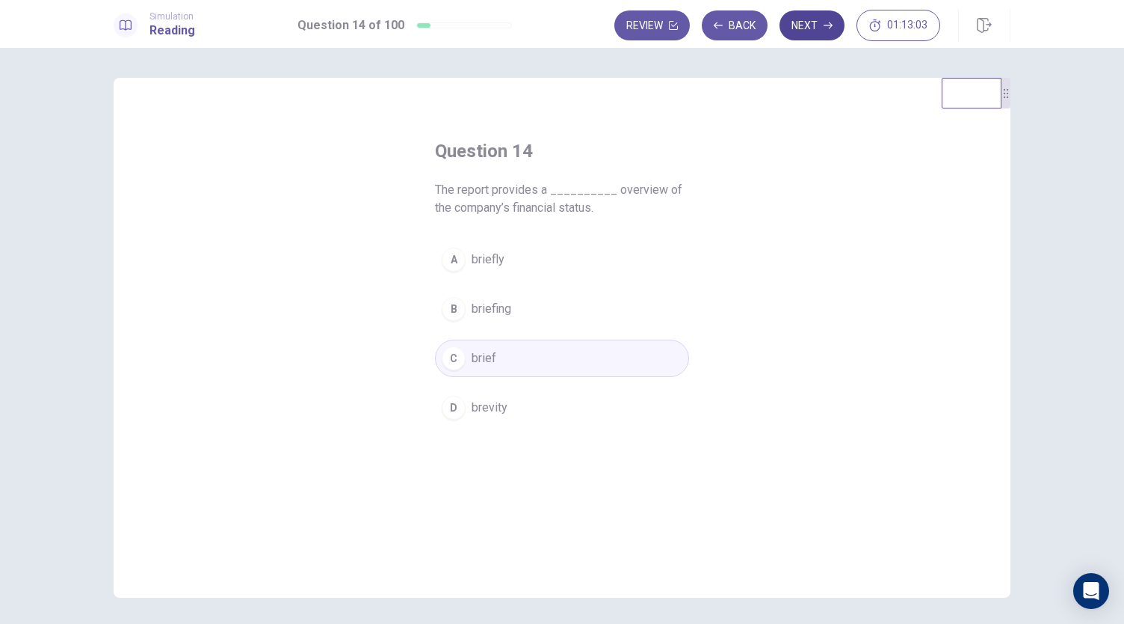
click at [821, 25] on button "Next" at bounding box center [812, 25] width 65 height 30
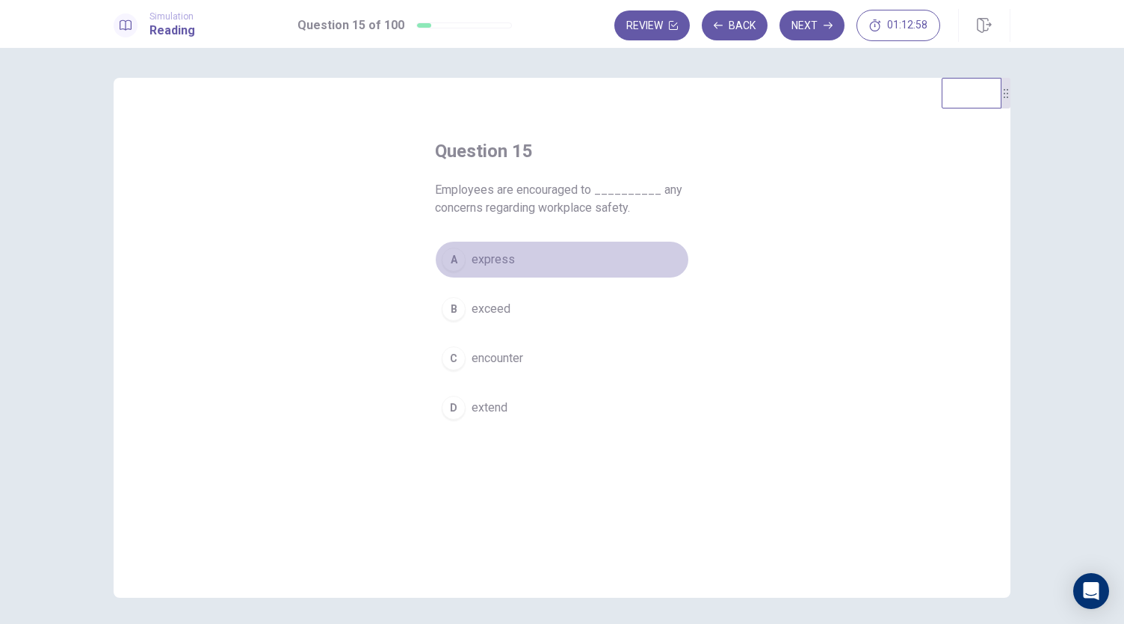
click at [511, 269] on button "A express" at bounding box center [562, 259] width 254 height 37
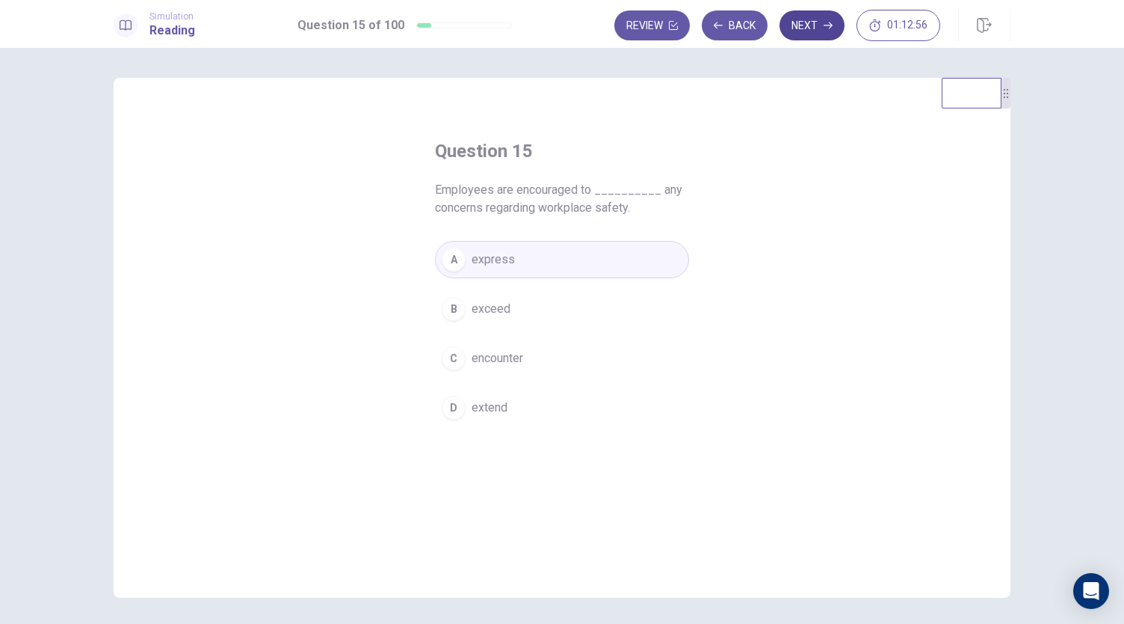
click at [819, 24] on button "Next" at bounding box center [812, 25] width 65 height 30
click at [516, 315] on button "B creative" at bounding box center [562, 308] width 254 height 37
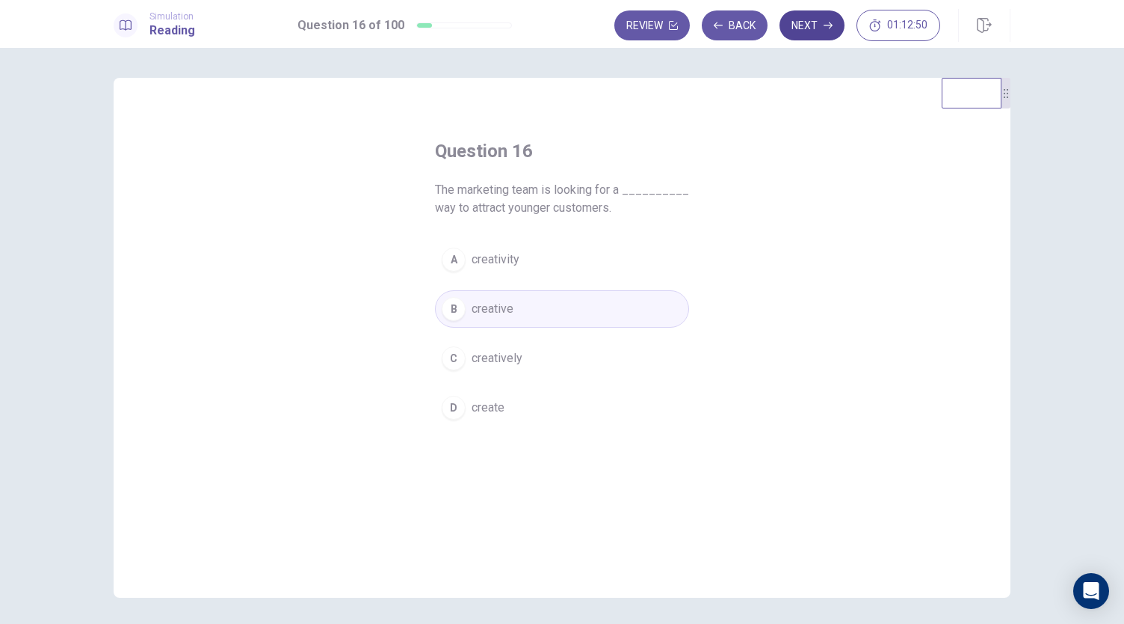
click at [802, 22] on button "Next" at bounding box center [812, 25] width 65 height 30
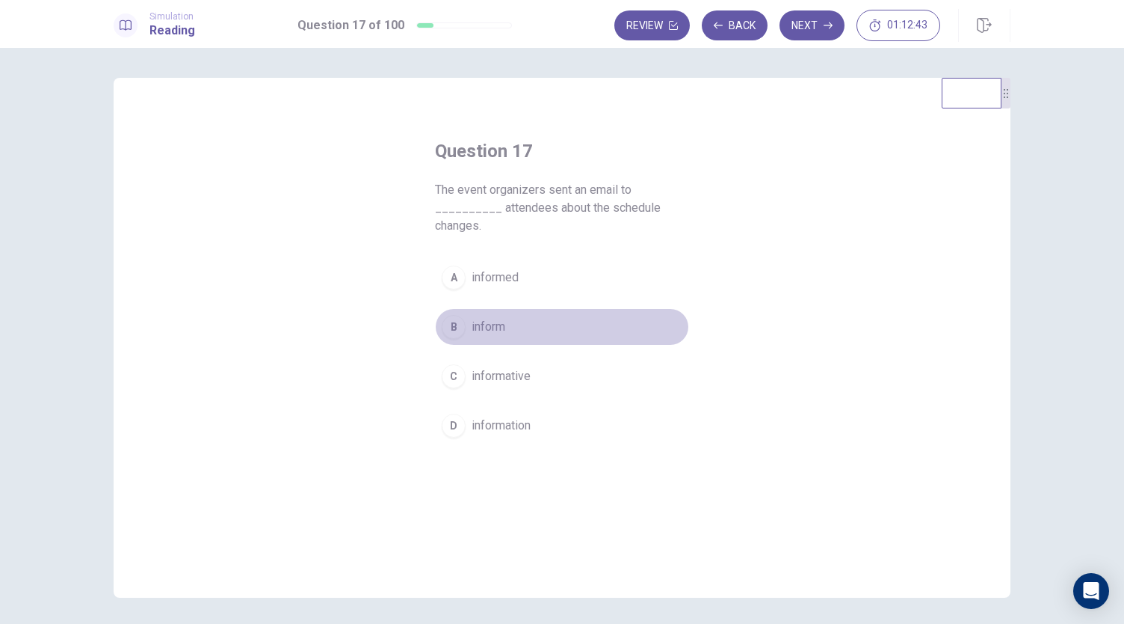
click at [502, 330] on span "inform" at bounding box center [489, 327] width 34 height 18
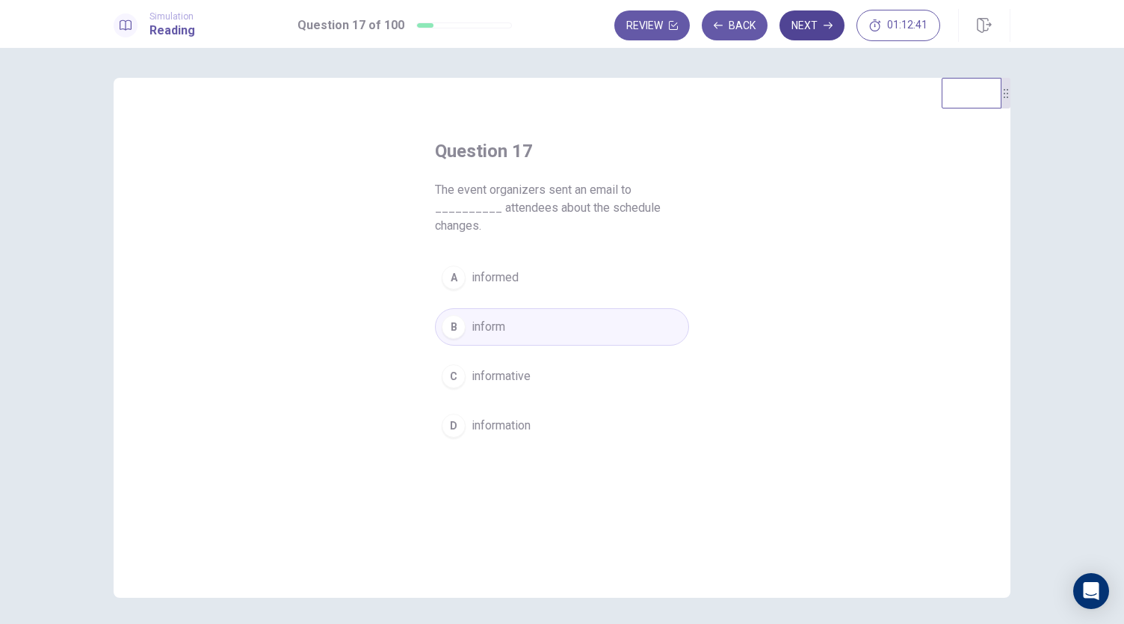
click at [822, 23] on button "Next" at bounding box center [812, 25] width 65 height 30
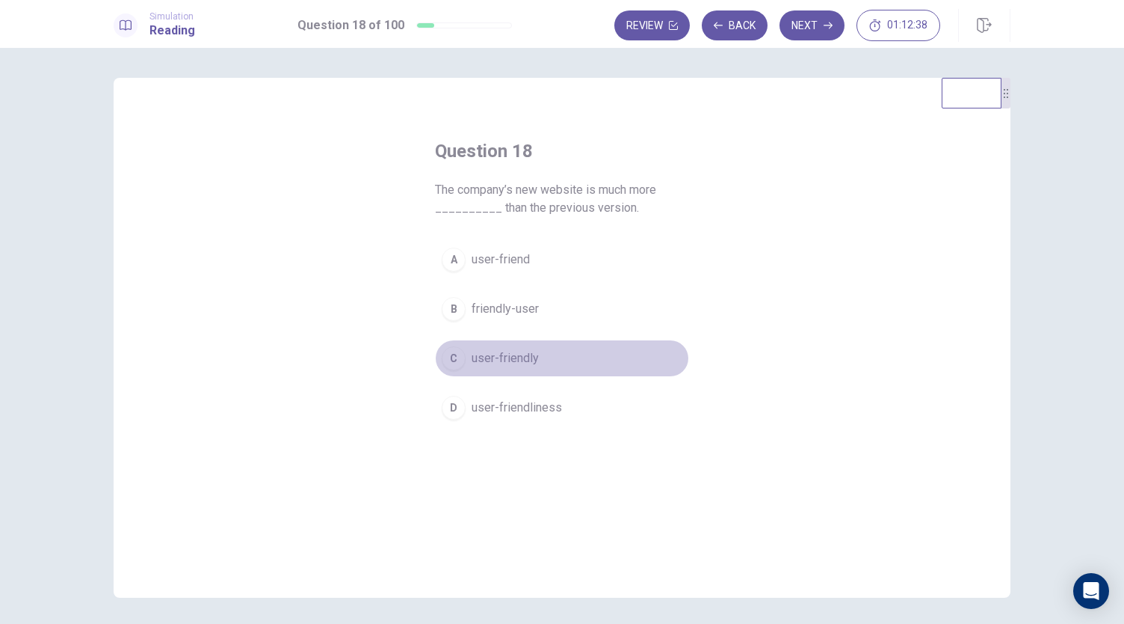
click at [519, 363] on span "user-friendly" at bounding box center [505, 358] width 67 height 18
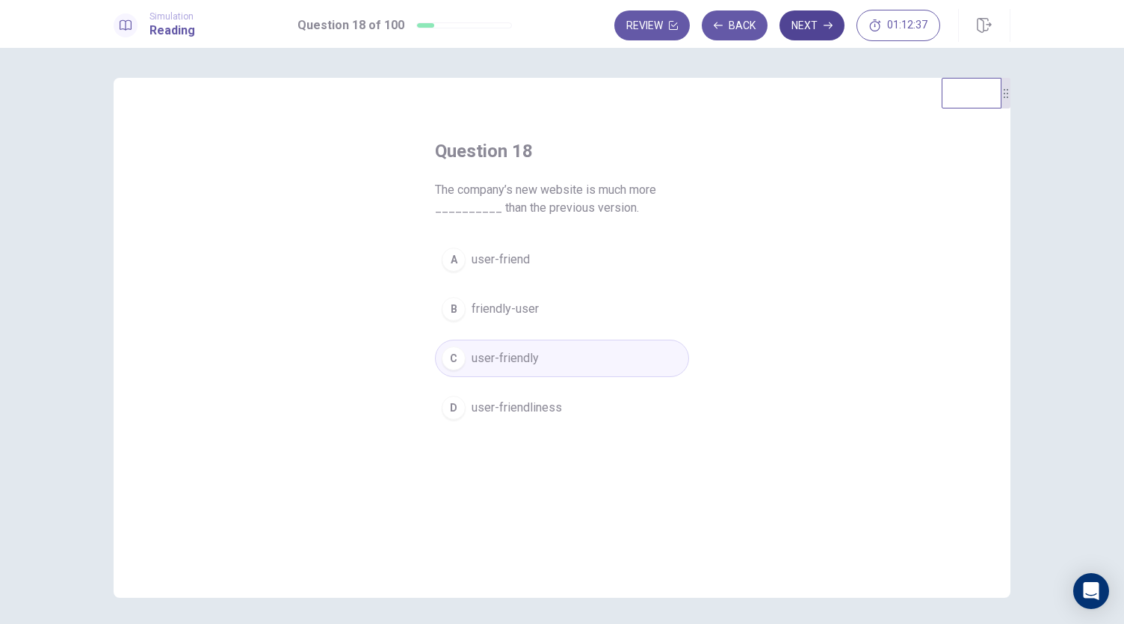
click at [823, 31] on button "Next" at bounding box center [812, 25] width 65 height 30
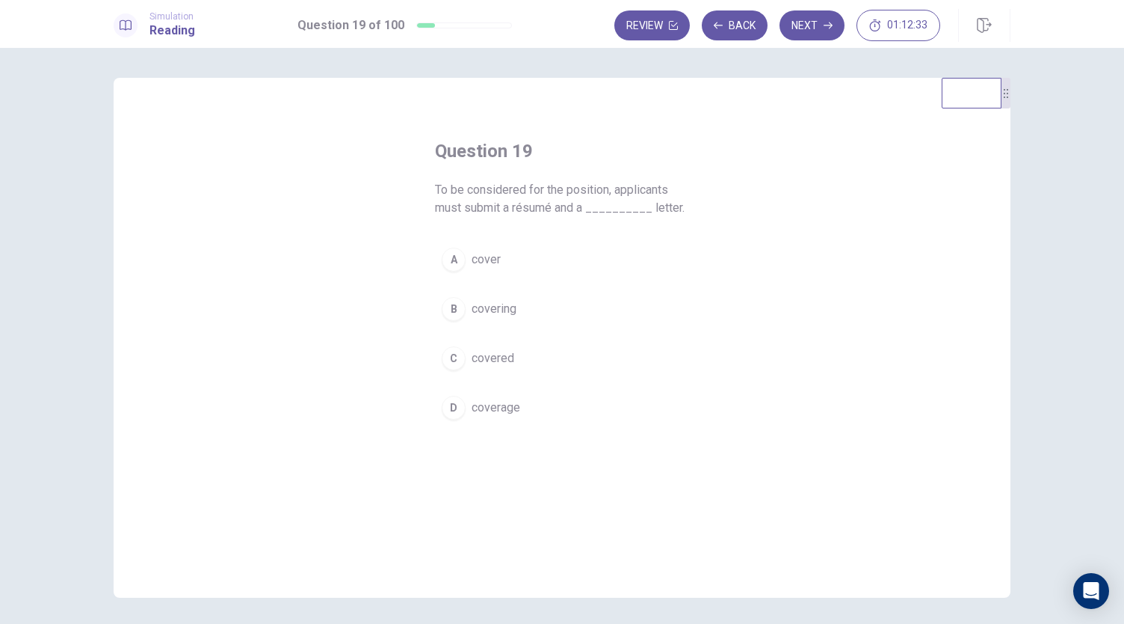
click at [493, 265] on span "cover" at bounding box center [486, 259] width 29 height 18
click at [821, 27] on button "Next" at bounding box center [812, 25] width 65 height 30
click at [481, 436] on button "D advance" at bounding box center [562, 425] width 254 height 37
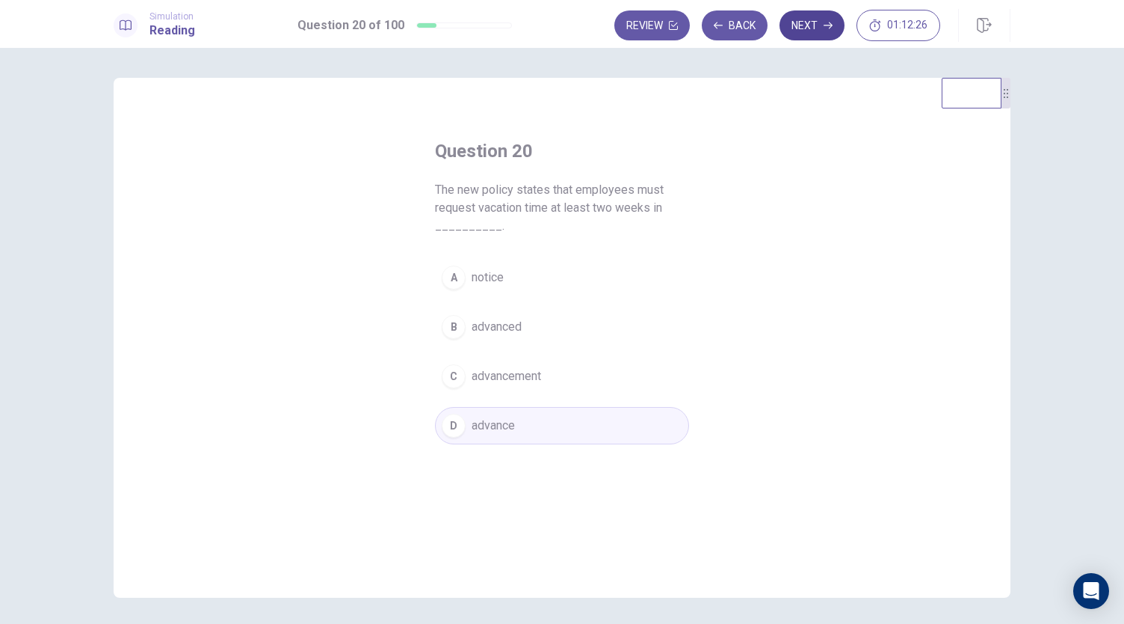
click at [810, 24] on button "Next" at bounding box center [812, 25] width 65 height 30
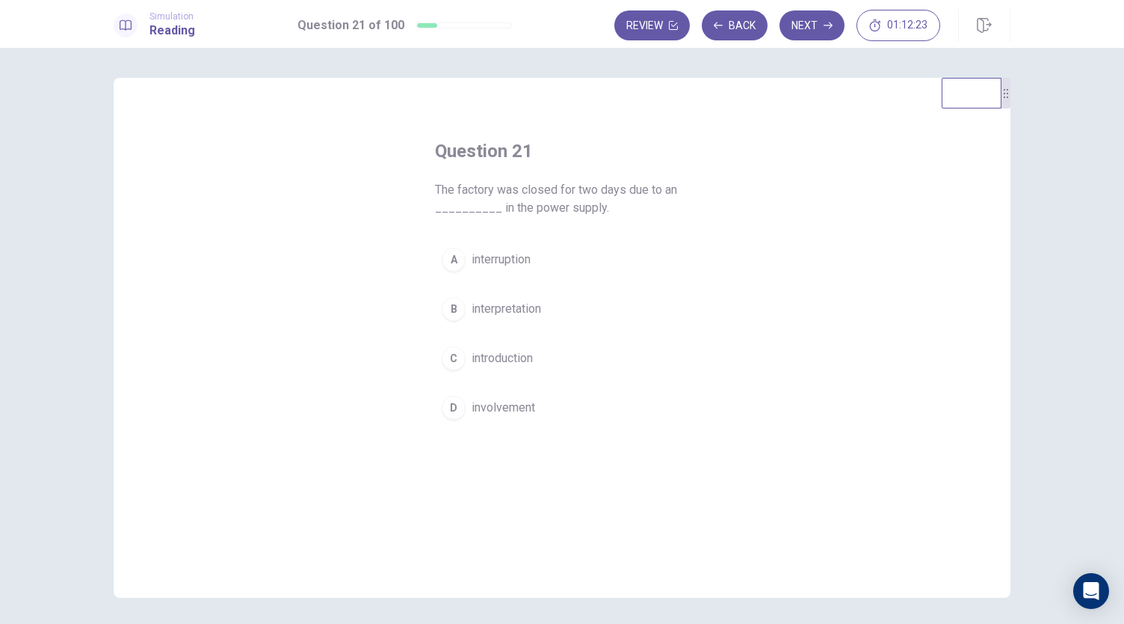
click at [541, 264] on button "A interruption" at bounding box center [562, 259] width 254 height 37
click at [805, 34] on button "Next" at bounding box center [812, 25] width 65 height 30
click at [472, 399] on span "and" at bounding box center [481, 407] width 19 height 18
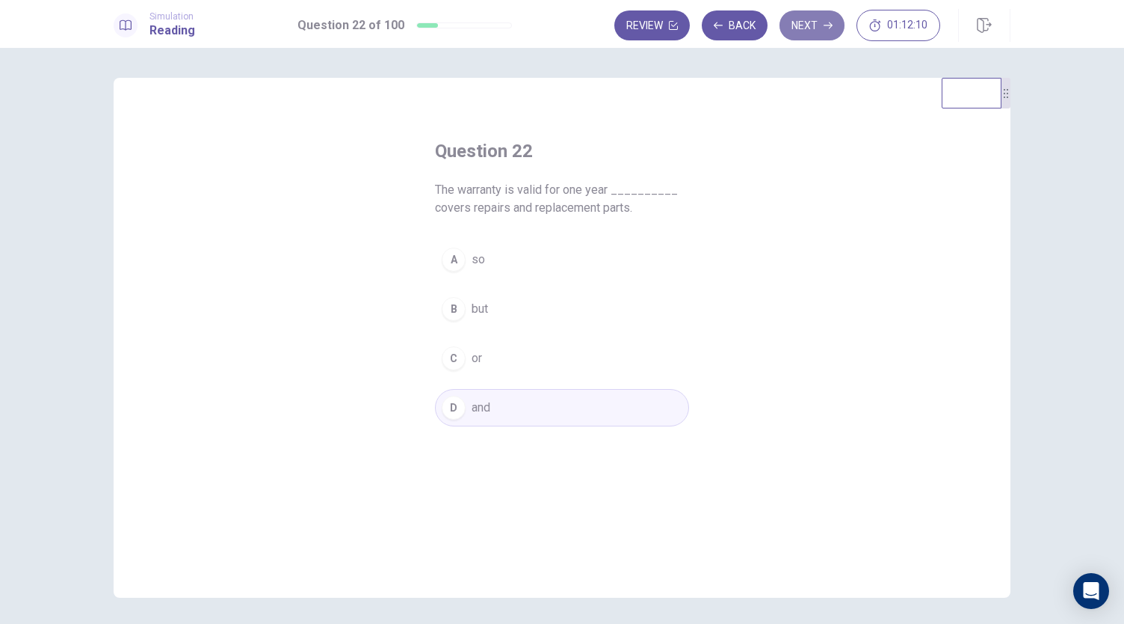
click at [815, 25] on button "Next" at bounding box center [812, 25] width 65 height 30
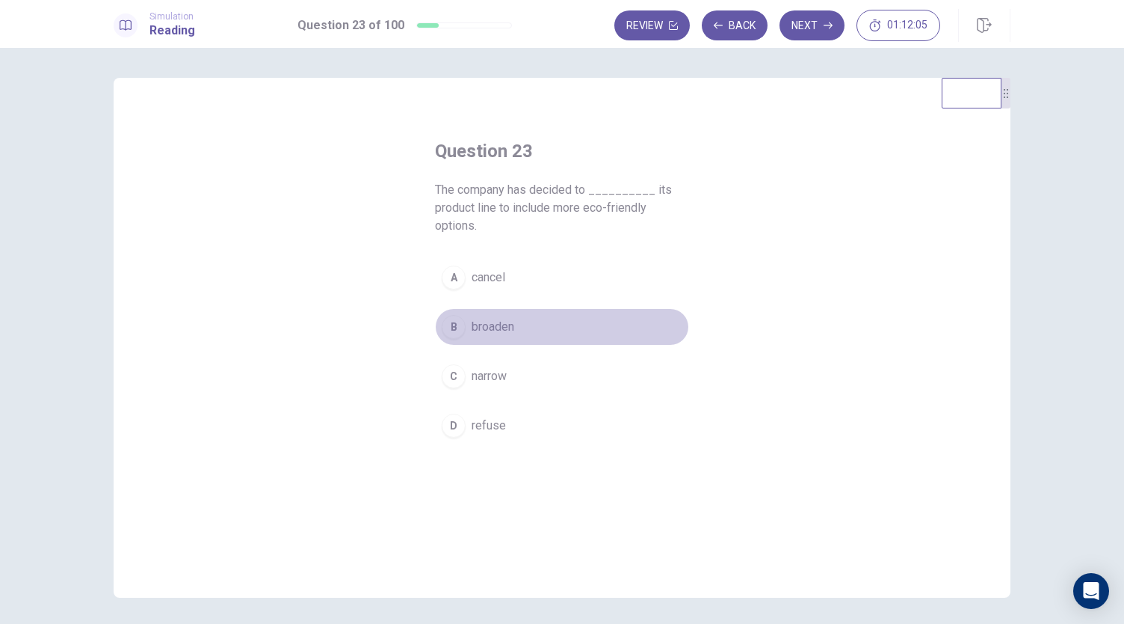
click at [505, 328] on span "broaden" at bounding box center [493, 327] width 43 height 18
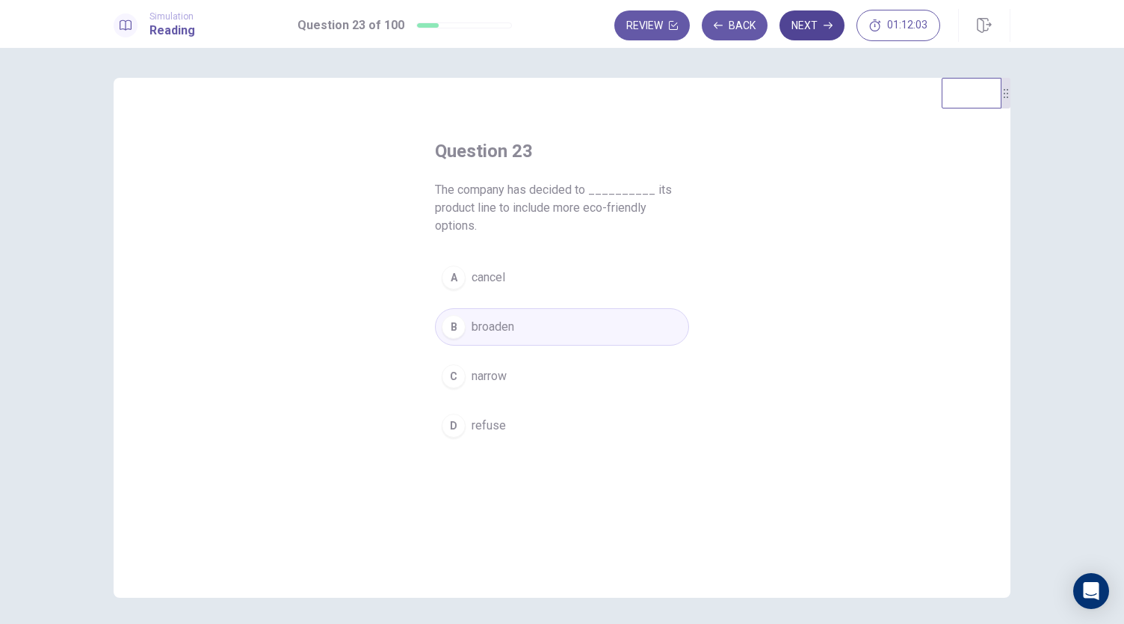
click at [809, 29] on button "Next" at bounding box center [812, 25] width 65 height 30
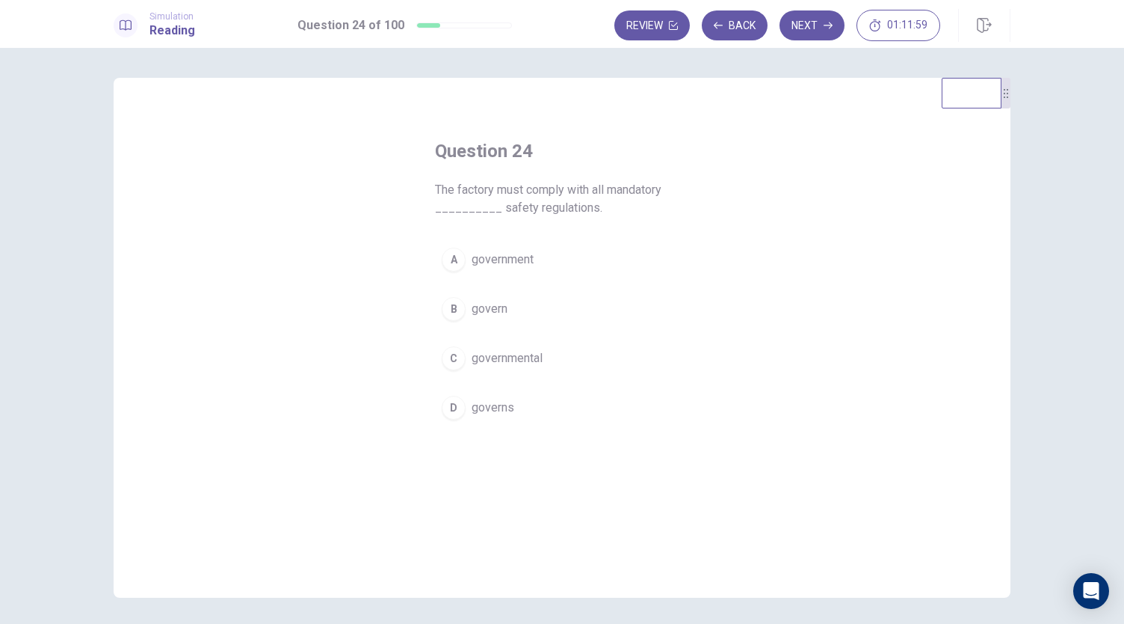
click at [518, 264] on span "government" at bounding box center [503, 259] width 62 height 18
click at [813, 28] on button "Next" at bounding box center [812, 25] width 65 height 30
click at [522, 351] on span "considering" at bounding box center [502, 358] width 61 height 18
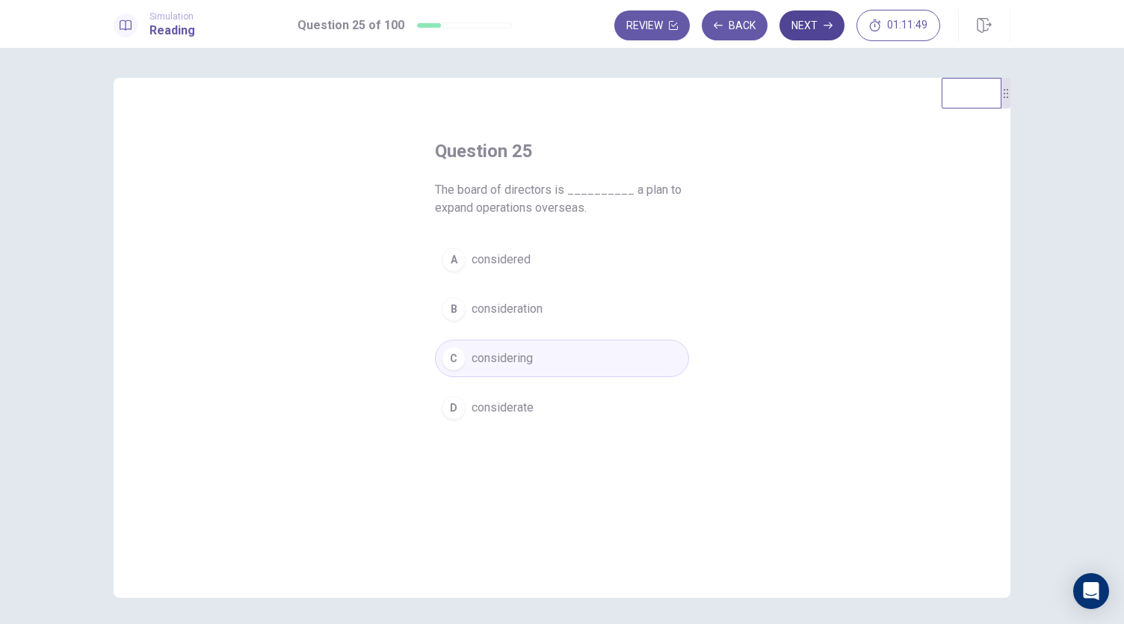
click at [804, 21] on button "Next" at bounding box center [812, 25] width 65 height 30
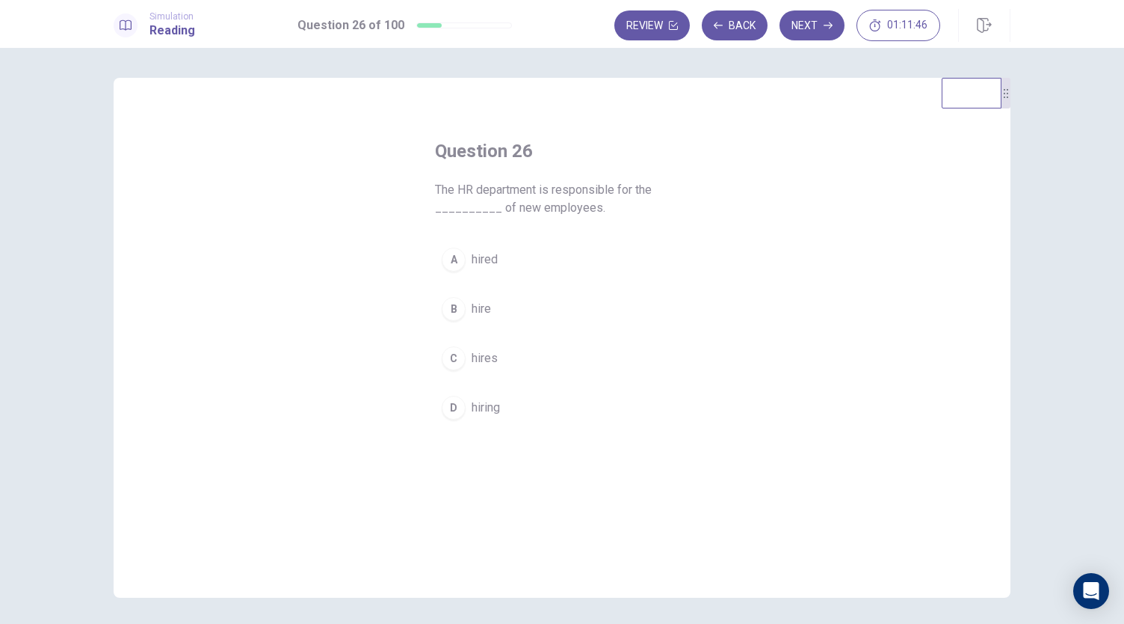
click at [472, 399] on span "hiring" at bounding box center [486, 407] width 28 height 18
click at [802, 34] on button "Next" at bounding box center [812, 25] width 65 height 30
click at [522, 265] on span "unfavorable" at bounding box center [502, 259] width 61 height 18
click at [813, 26] on button "Next" at bounding box center [812, 25] width 65 height 30
click at [511, 355] on button "C achieve" at bounding box center [562, 357] width 254 height 37
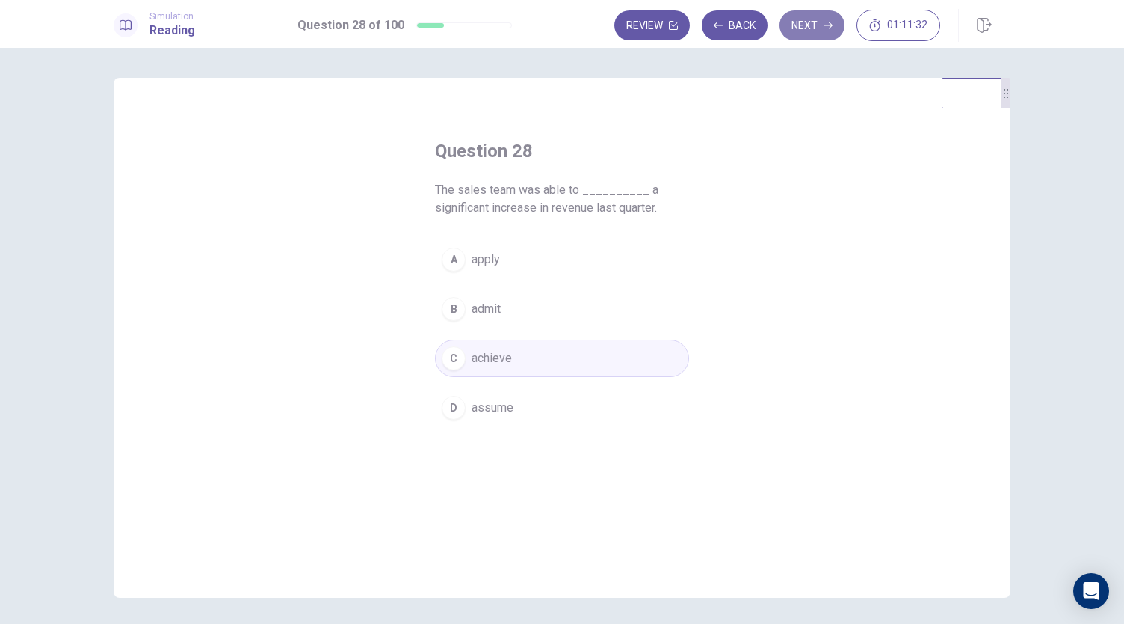
click at [805, 22] on button "Next" at bounding box center [812, 25] width 65 height 30
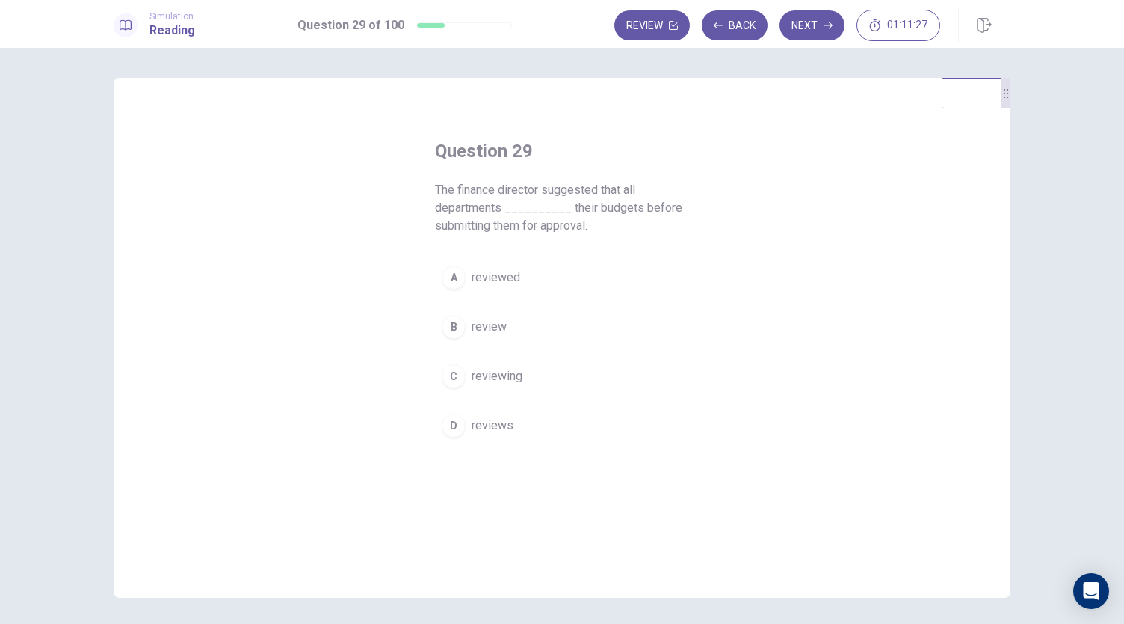
click at [513, 282] on span "reviewed" at bounding box center [496, 277] width 49 height 18
click at [806, 24] on button "Next" at bounding box center [812, 25] width 65 height 30
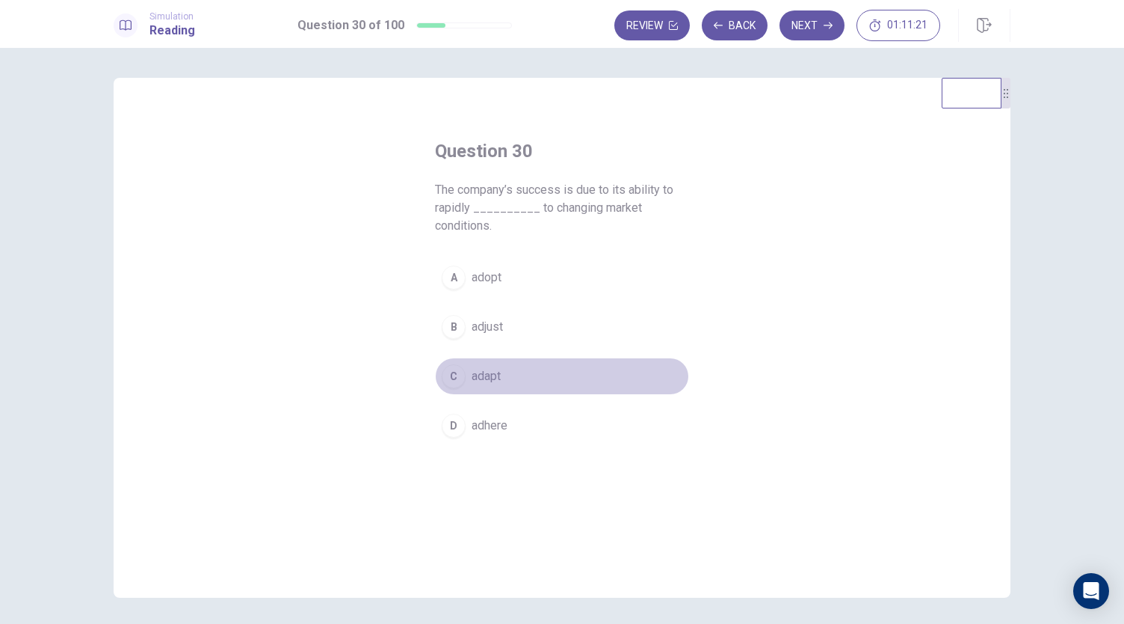
click at [478, 378] on span "adapt" at bounding box center [486, 376] width 29 height 18
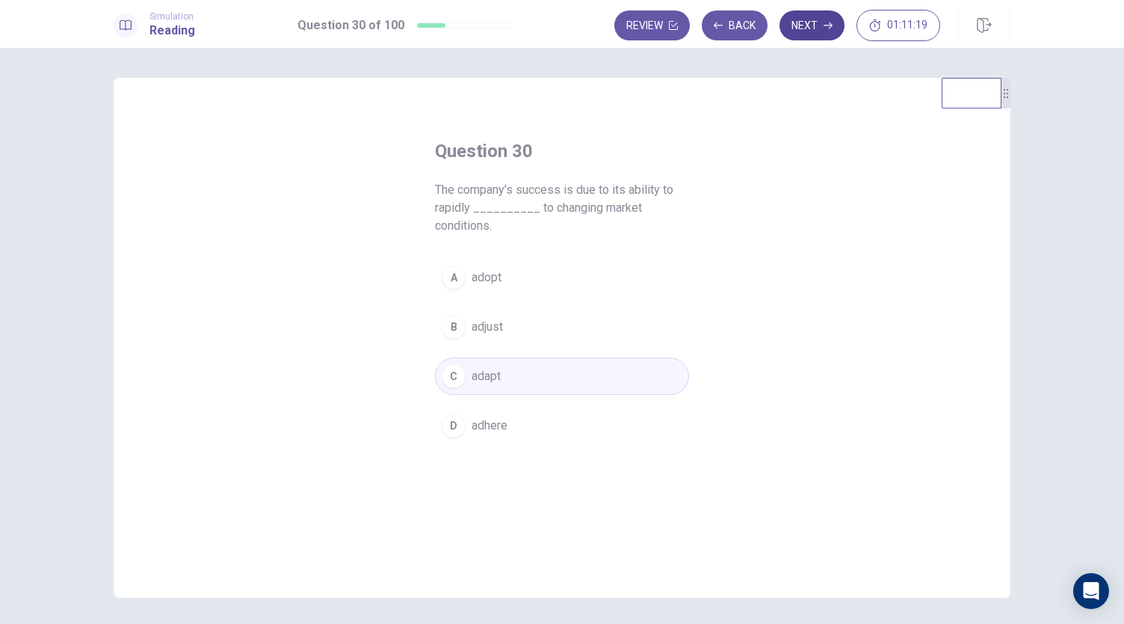
click at [806, 20] on button "Next" at bounding box center [812, 25] width 65 height 30
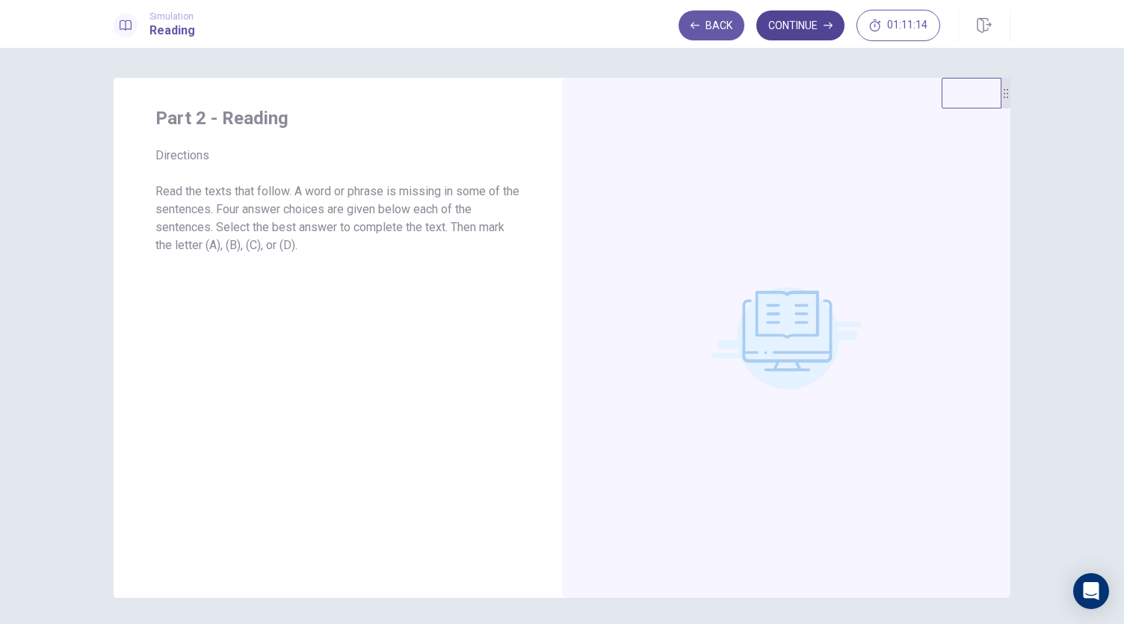
click at [816, 26] on button "Continue" at bounding box center [801, 25] width 88 height 30
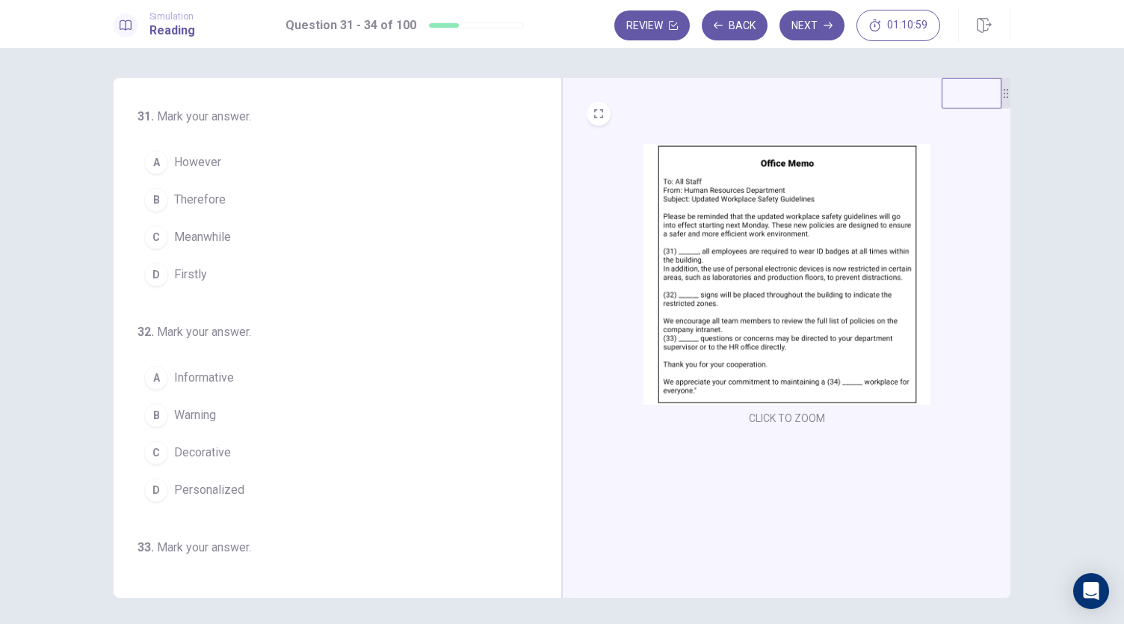
click at [194, 273] on span "Firstly" at bounding box center [190, 274] width 33 height 18
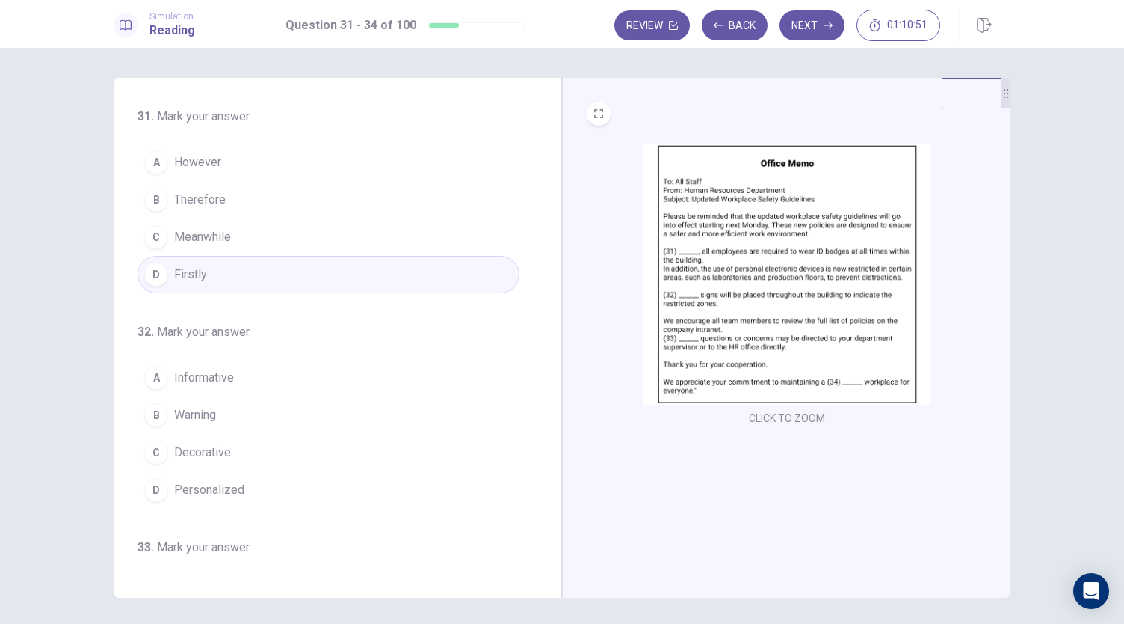
click at [215, 414] on button "B Warning" at bounding box center [329, 414] width 382 height 37
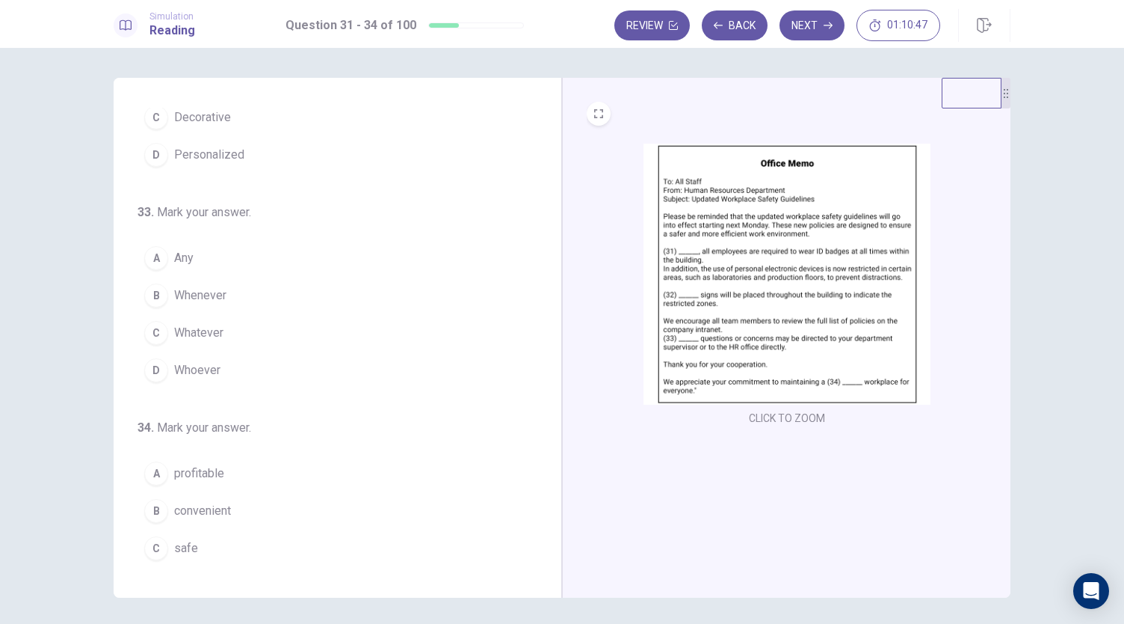
scroll to position [336, 0]
click at [191, 250] on button "A Any" at bounding box center [329, 256] width 382 height 37
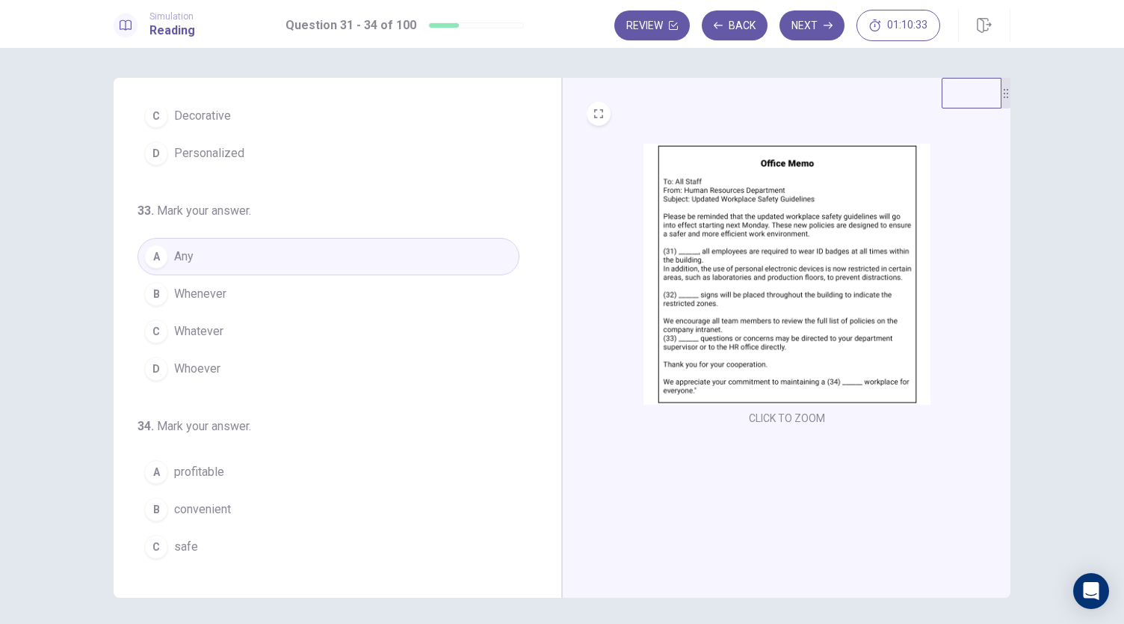
click at [221, 541] on button "C safe" at bounding box center [329, 546] width 382 height 37
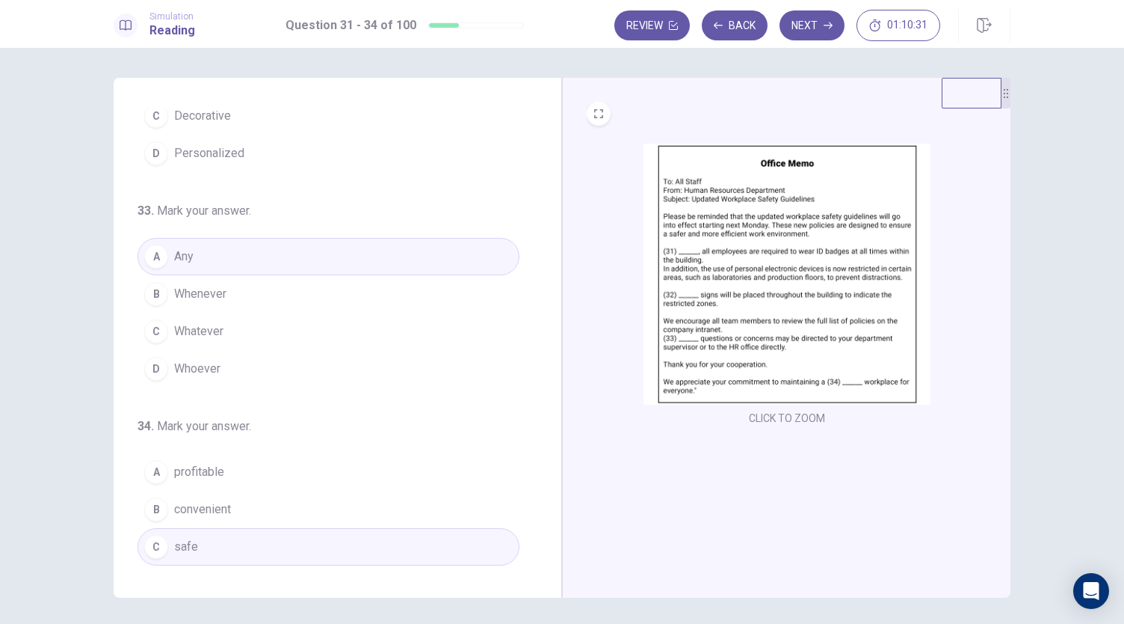
drag, startPoint x: 537, startPoint y: 471, endPoint x: 550, endPoint y: 543, distance: 73.0
click at [550, 543] on div "31 . Mark your answer. A However B Therefore C Meanwhile D Firstly 32 . Mark yo…" at bounding box center [338, 338] width 449 height 520
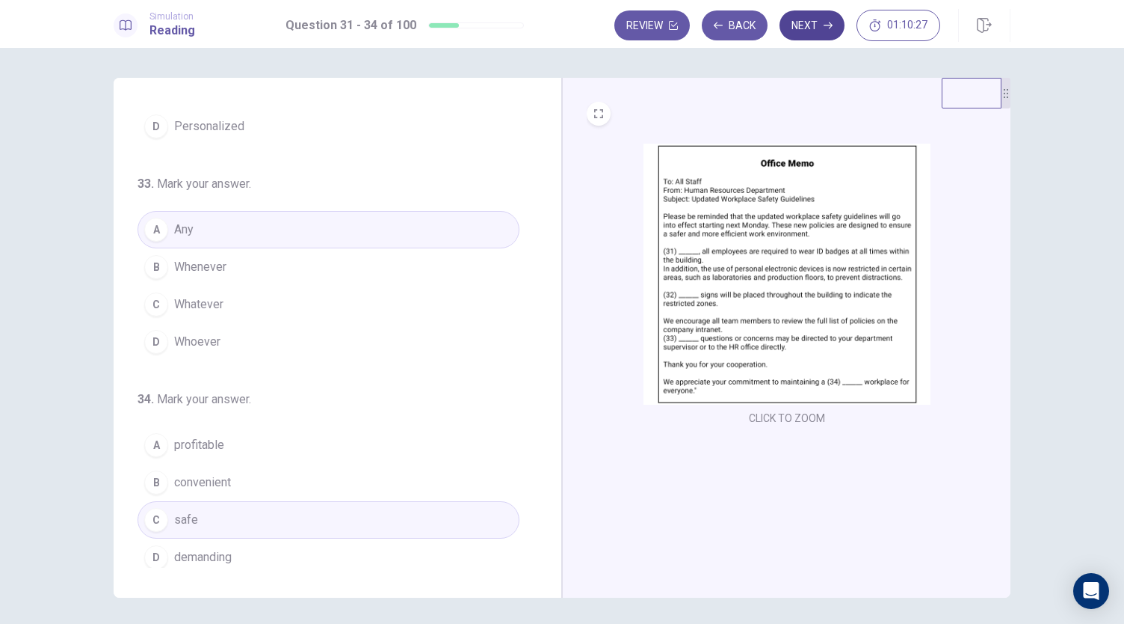
click at [808, 22] on button "Next" at bounding box center [812, 25] width 65 height 30
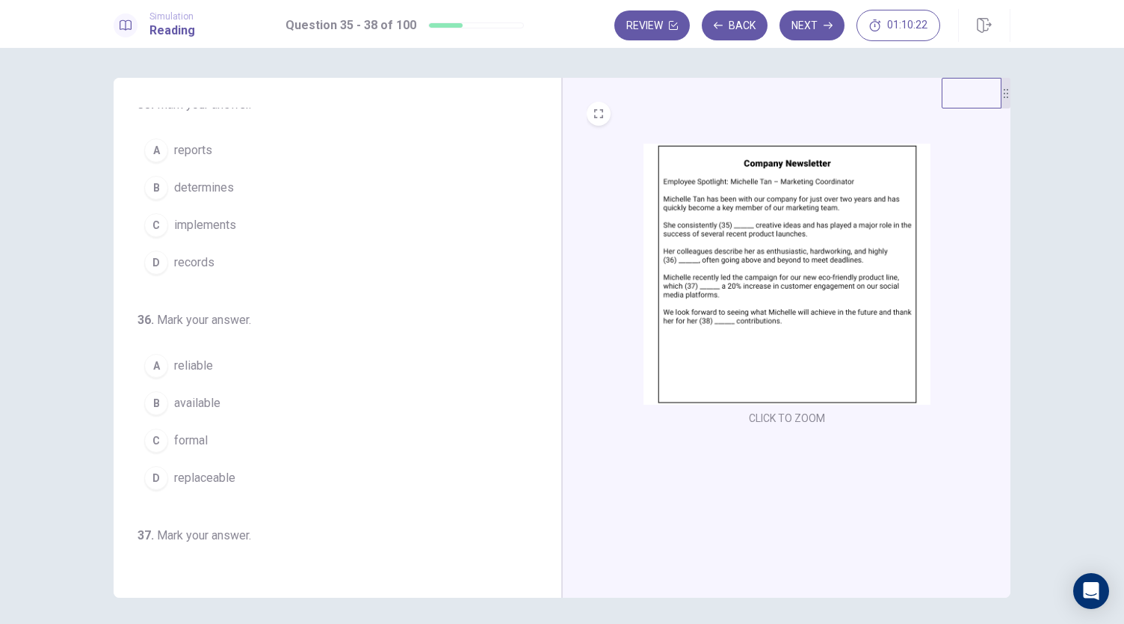
scroll to position [0, 0]
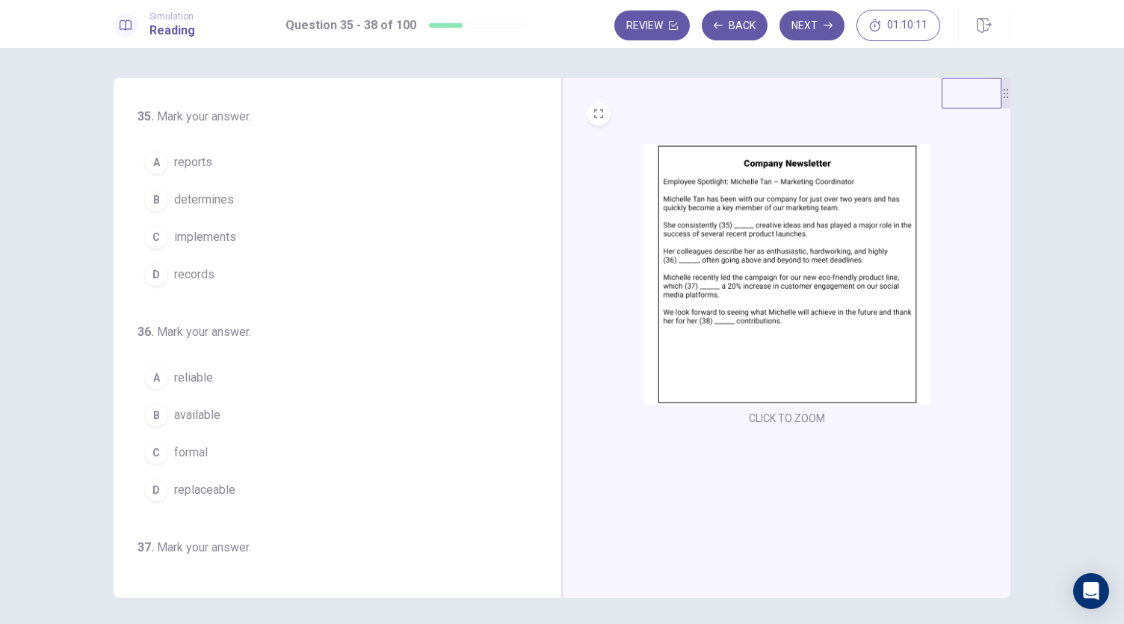
click at [212, 237] on span "implements" at bounding box center [205, 237] width 62 height 18
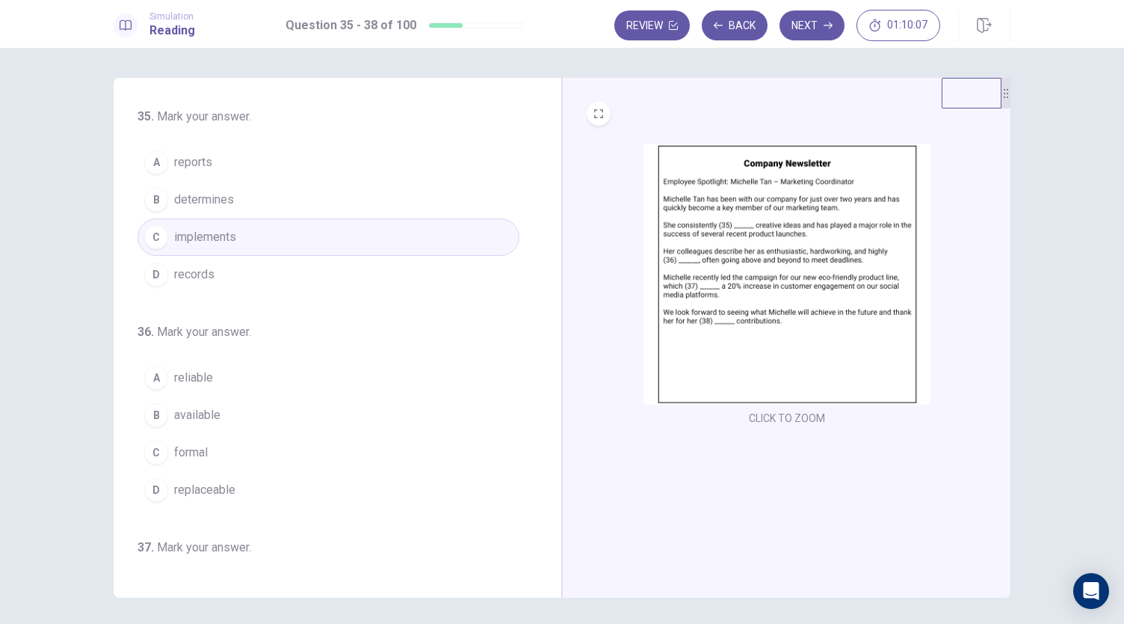
click at [202, 376] on span "reliable" at bounding box center [193, 378] width 39 height 18
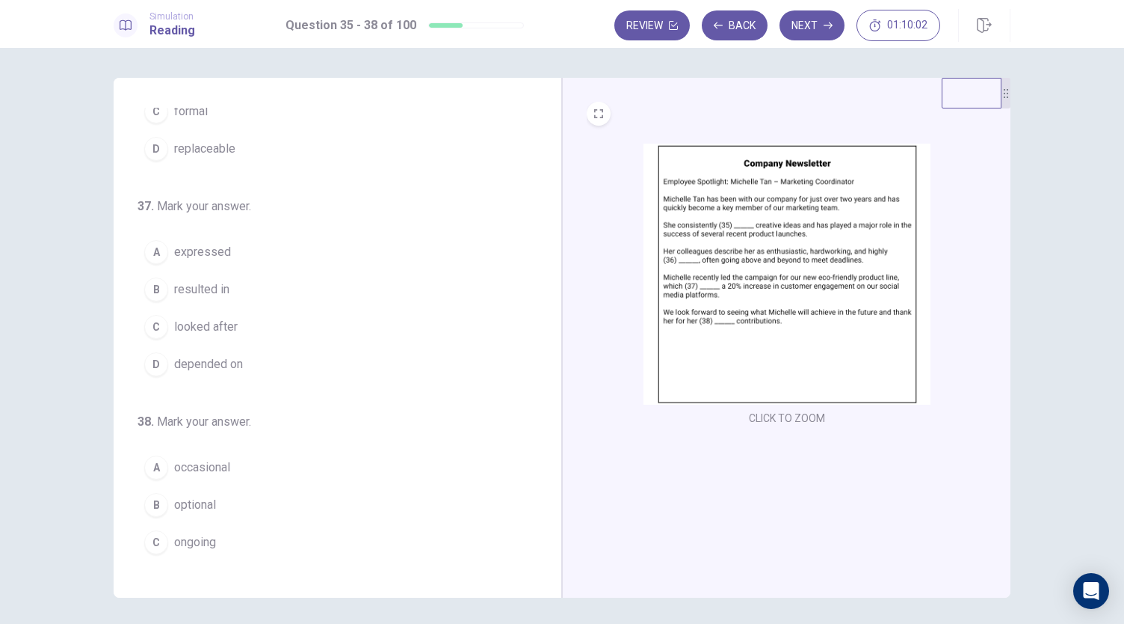
scroll to position [348, 0]
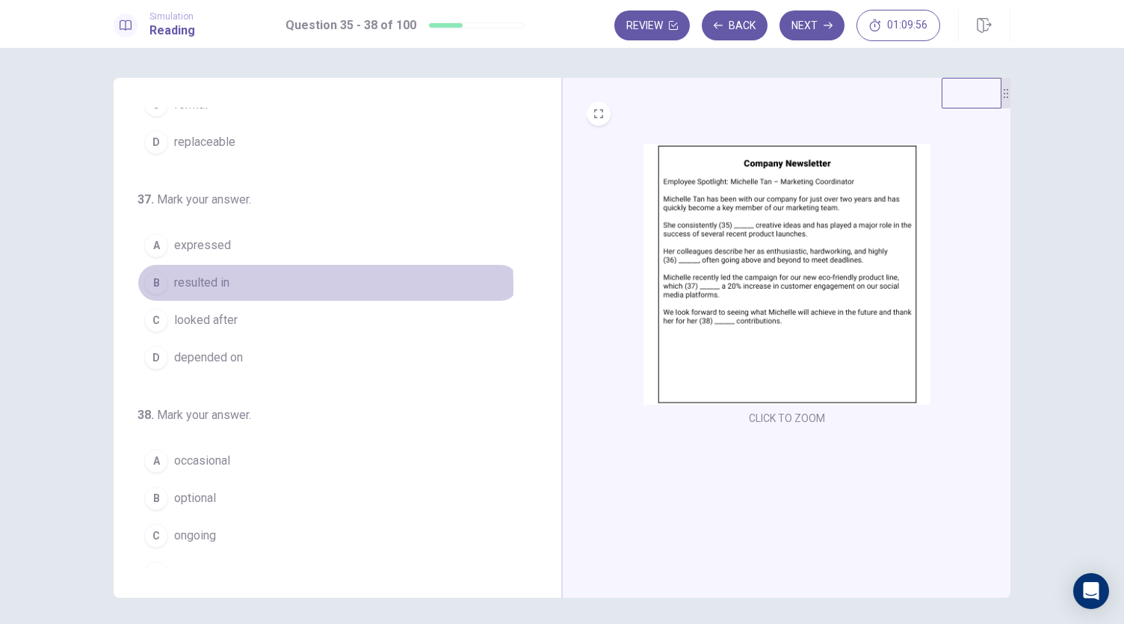
click at [237, 279] on button "B resulted in" at bounding box center [329, 282] width 382 height 37
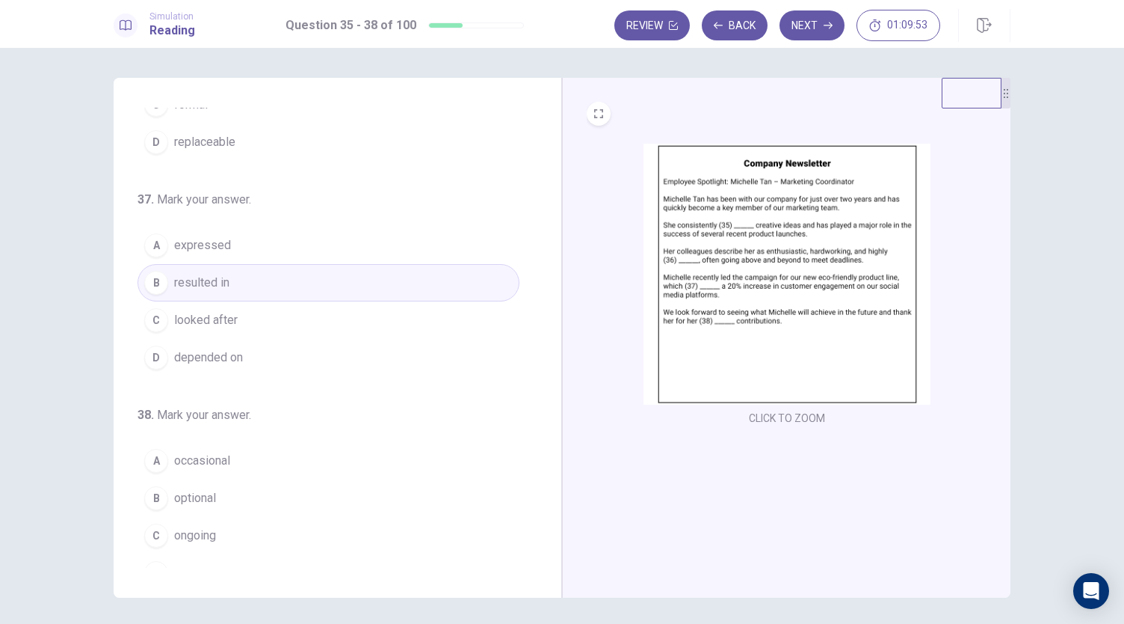
scroll to position [363, 0]
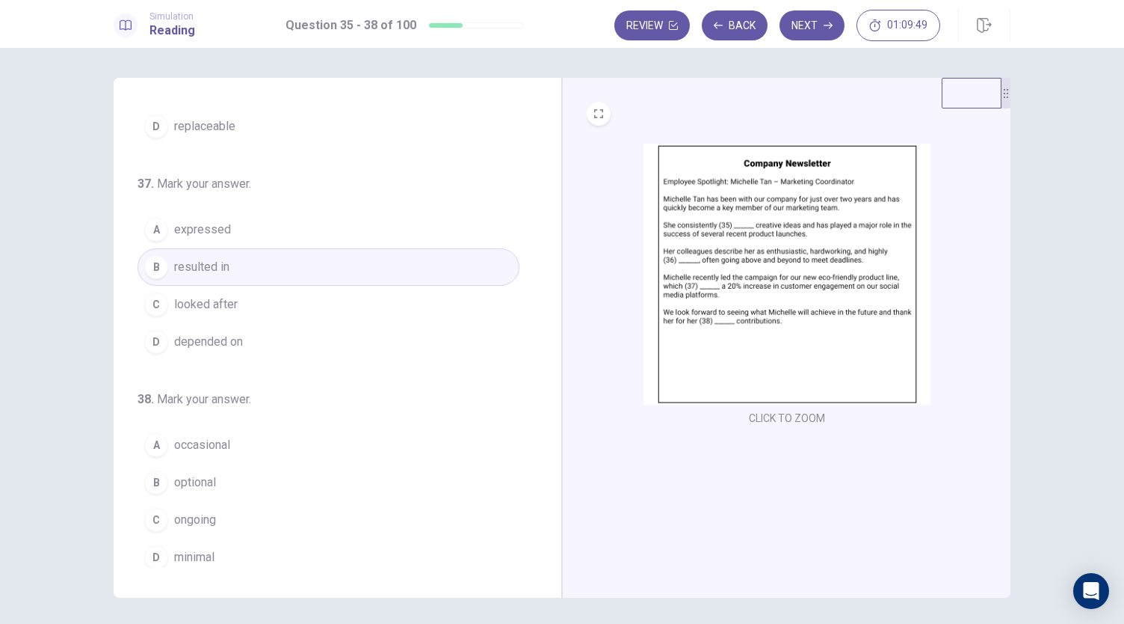
click at [217, 514] on button "C ongoing" at bounding box center [329, 519] width 382 height 37
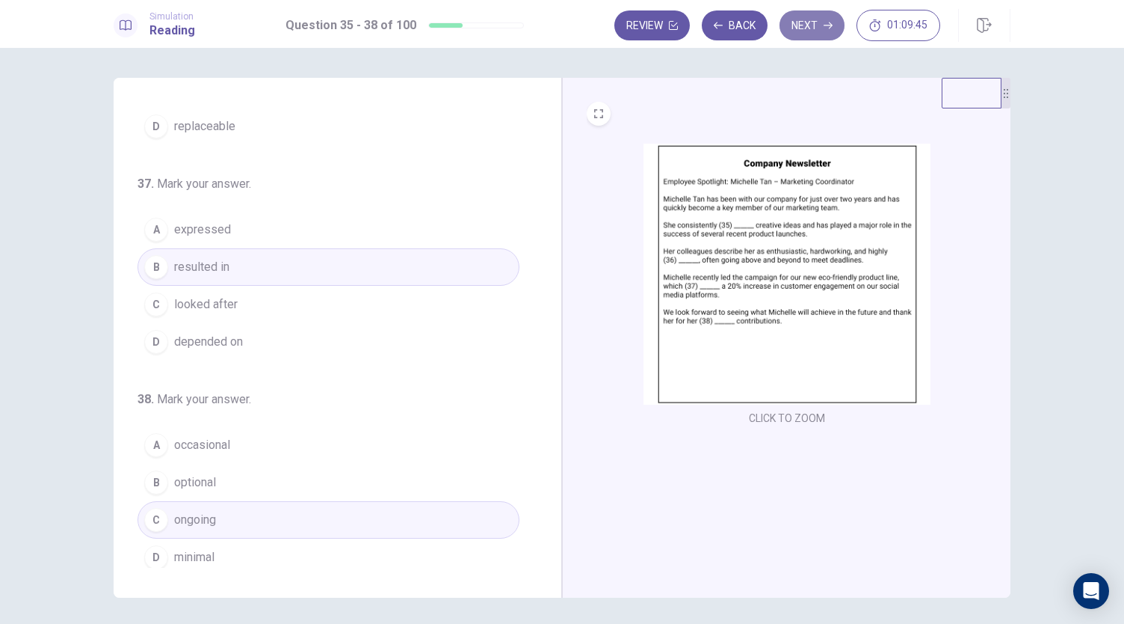
click at [809, 25] on button "Next" at bounding box center [812, 25] width 65 height 30
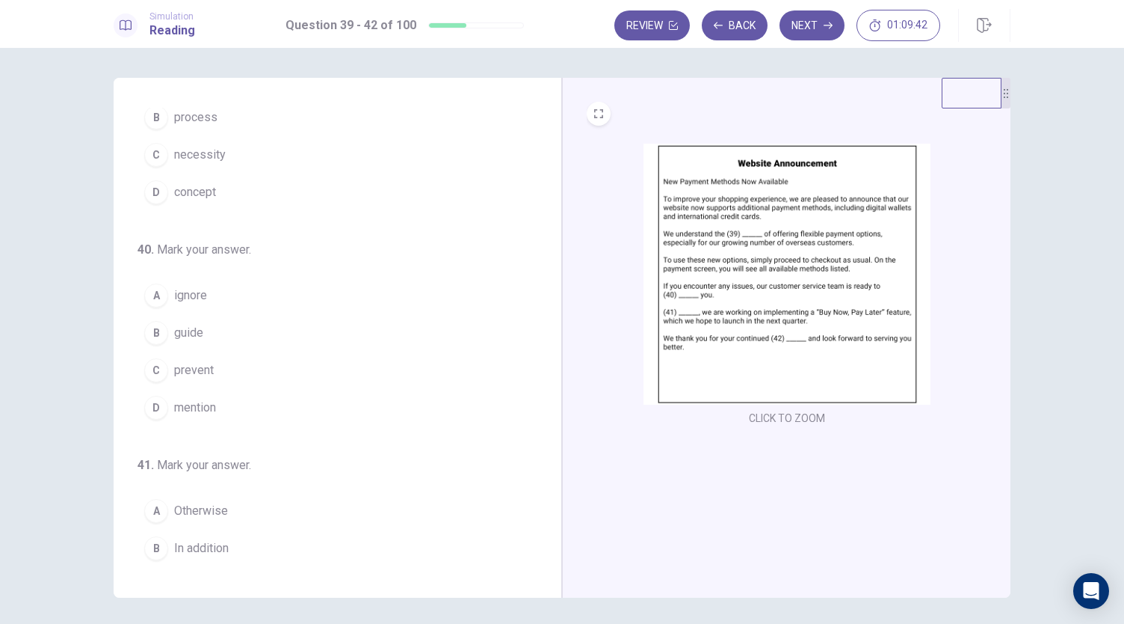
scroll to position [0, 0]
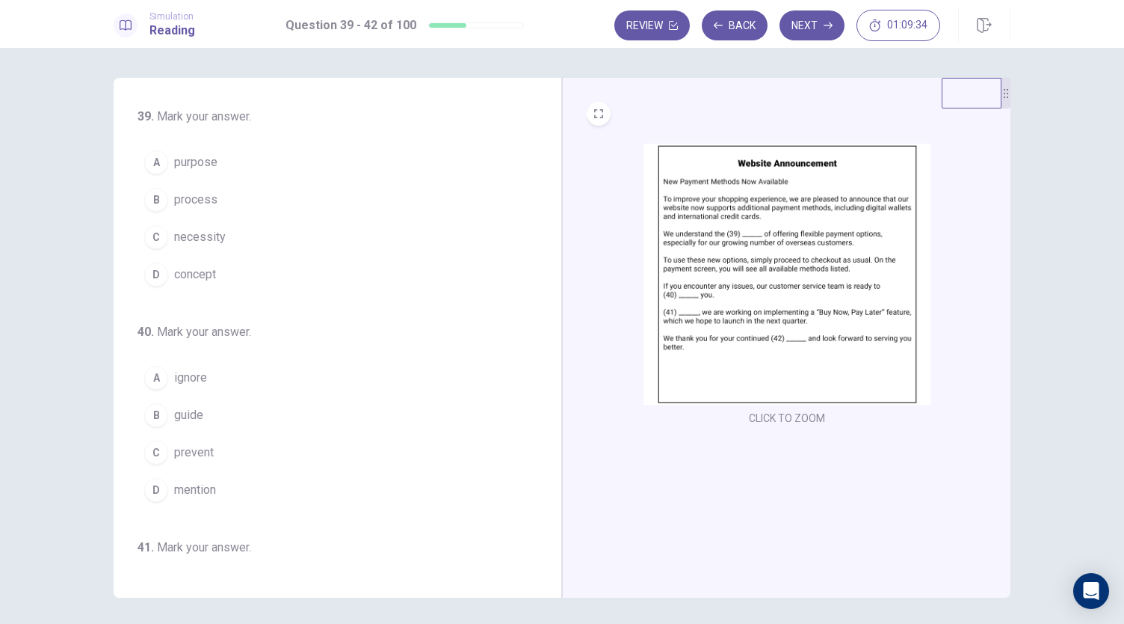
click at [224, 238] on button "C necessity" at bounding box center [329, 236] width 382 height 37
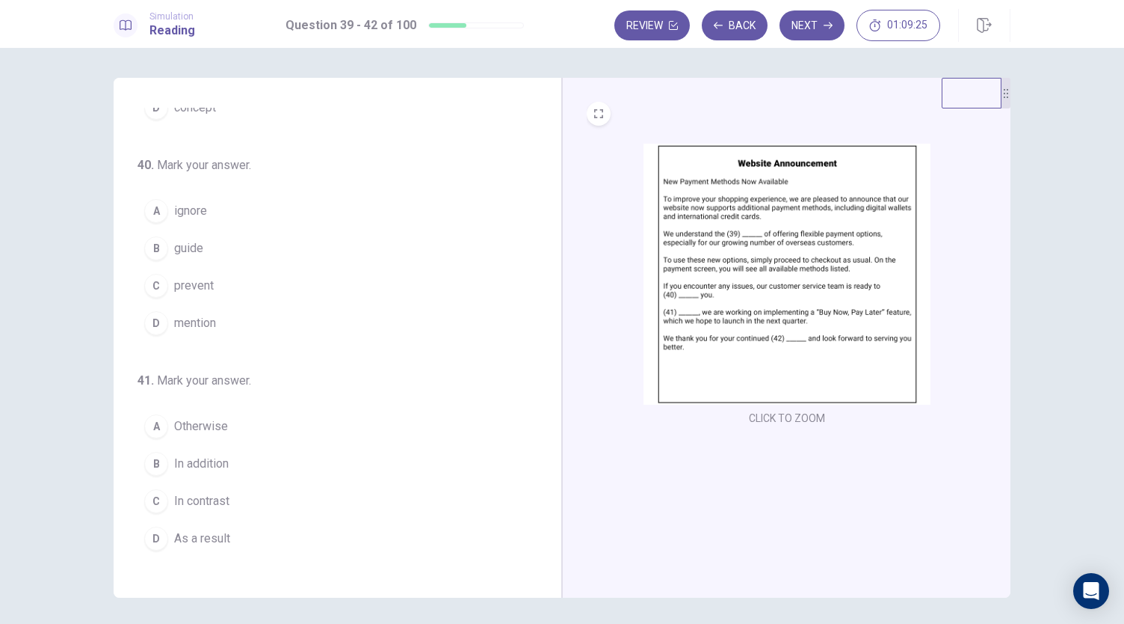
scroll to position [168, 0]
click at [209, 243] on button "B guide" at bounding box center [329, 246] width 382 height 37
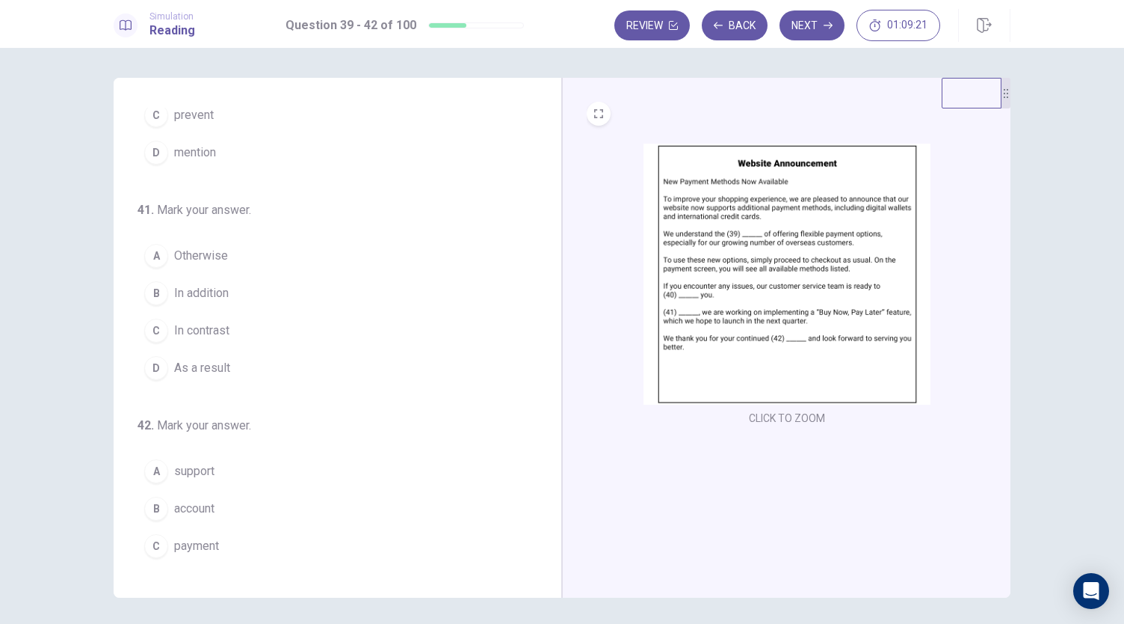
scroll to position [341, 0]
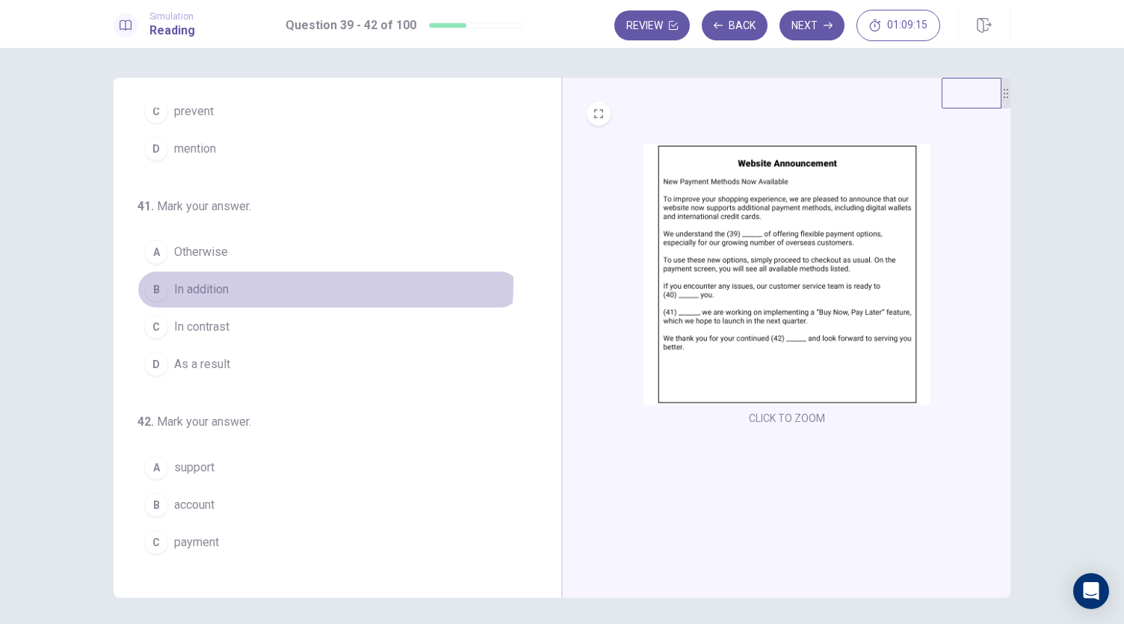
click at [215, 280] on span "In addition" at bounding box center [201, 289] width 55 height 18
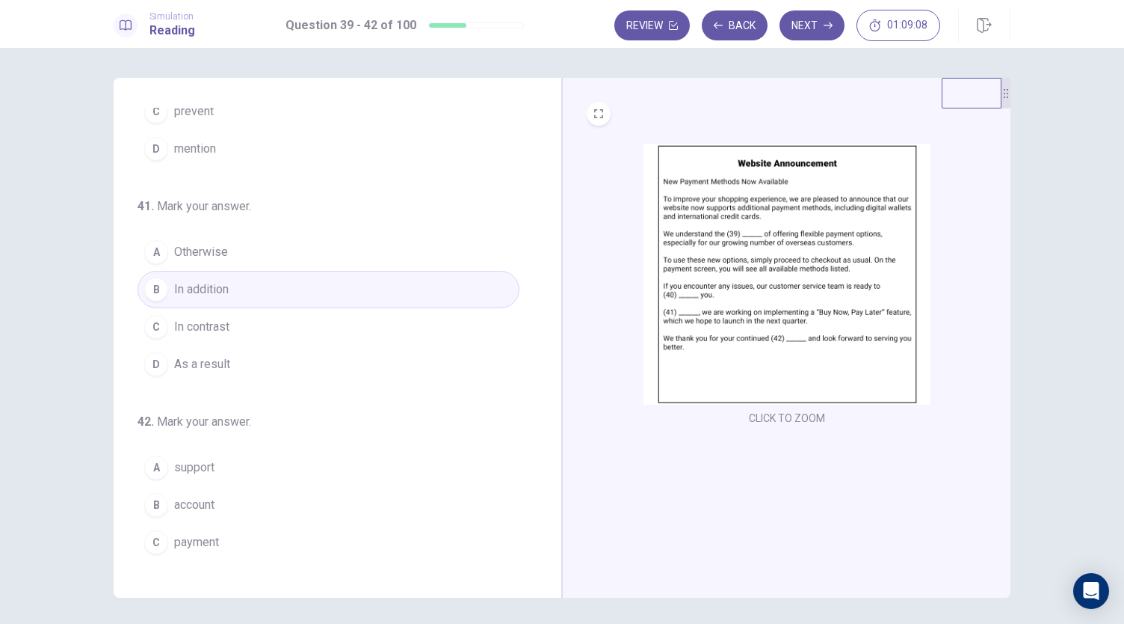
click at [193, 458] on span "support" at bounding box center [194, 467] width 40 height 18
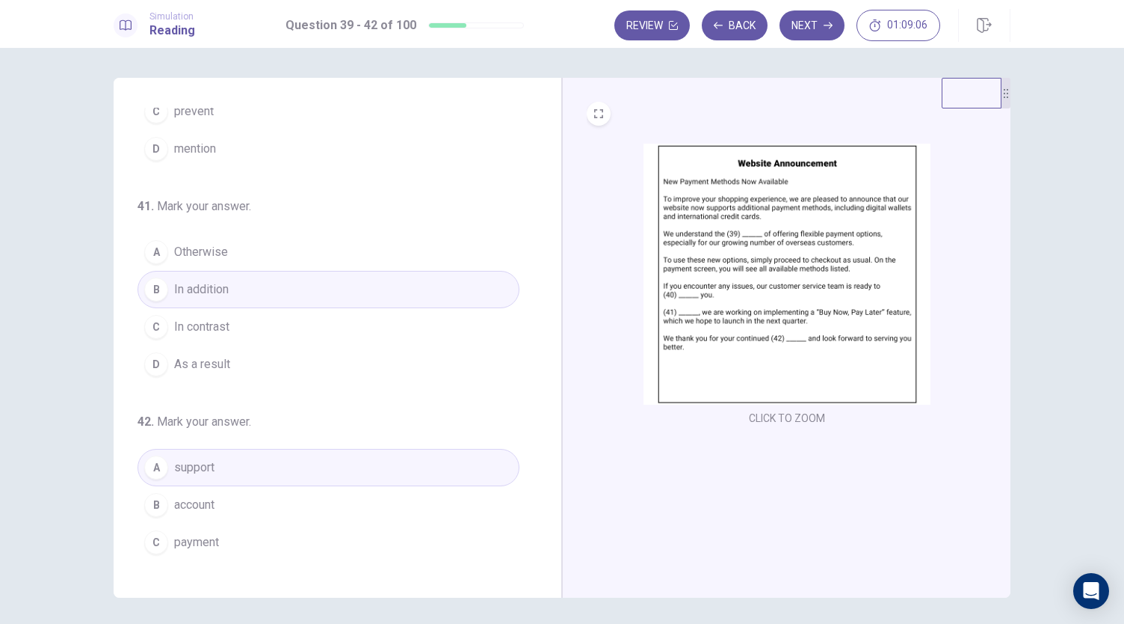
scroll to position [363, 0]
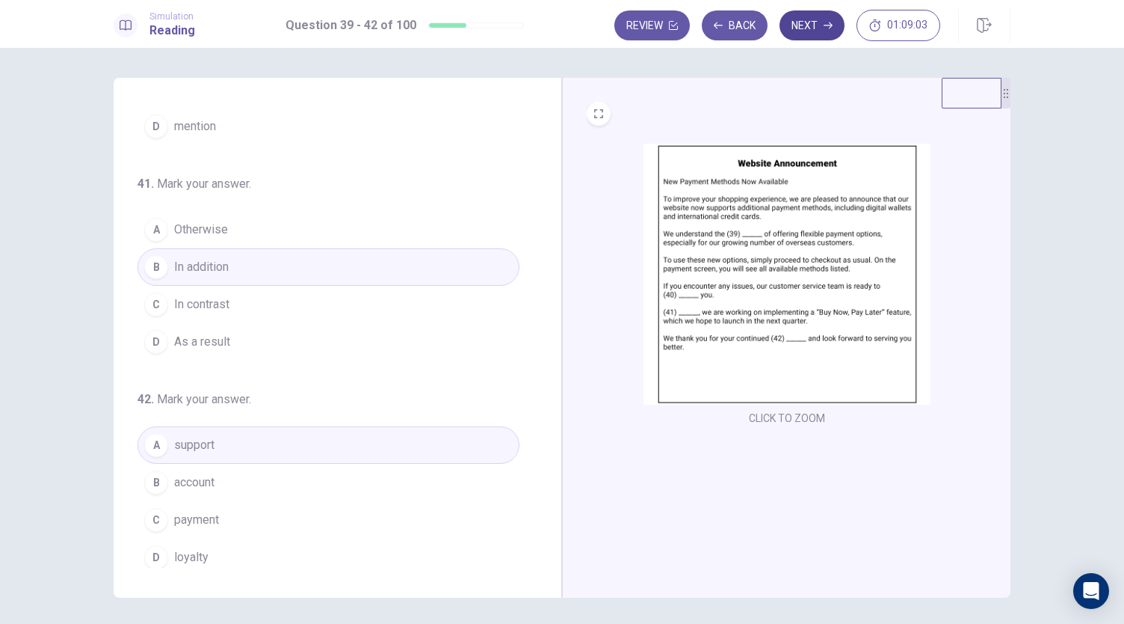
click at [812, 26] on button "Next" at bounding box center [812, 25] width 65 height 30
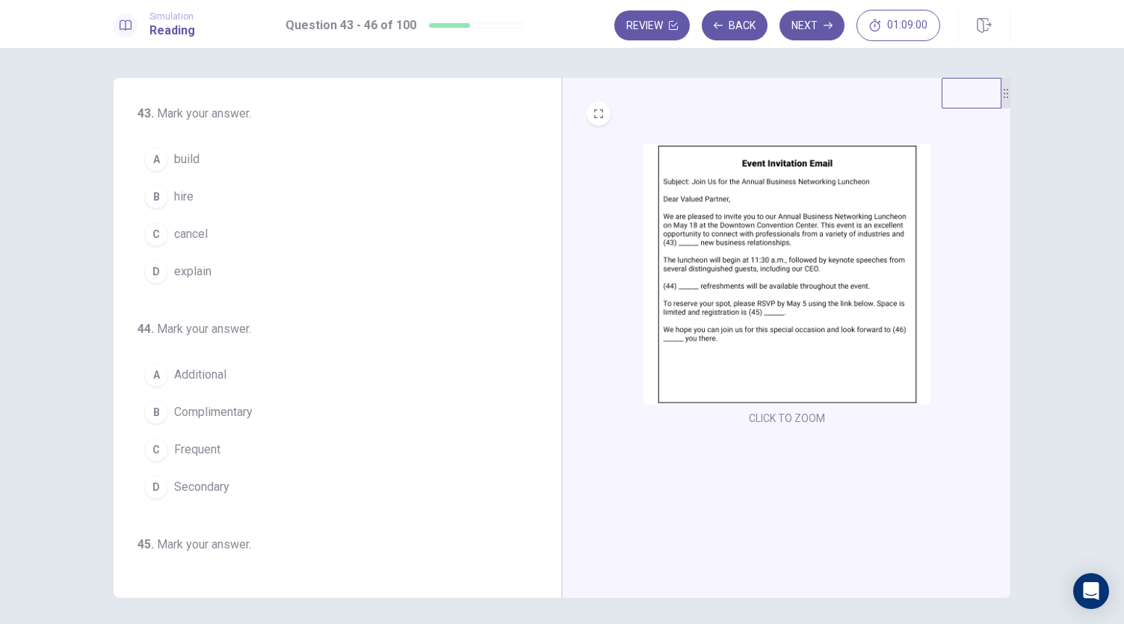
scroll to position [0, 0]
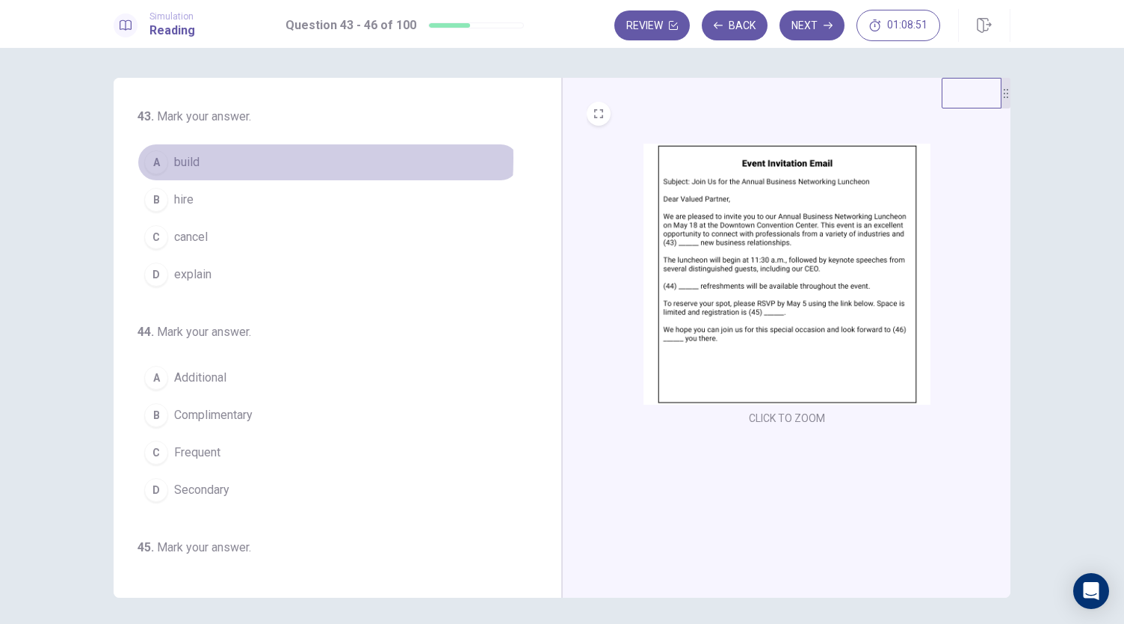
click at [202, 158] on button "A build" at bounding box center [329, 162] width 382 height 37
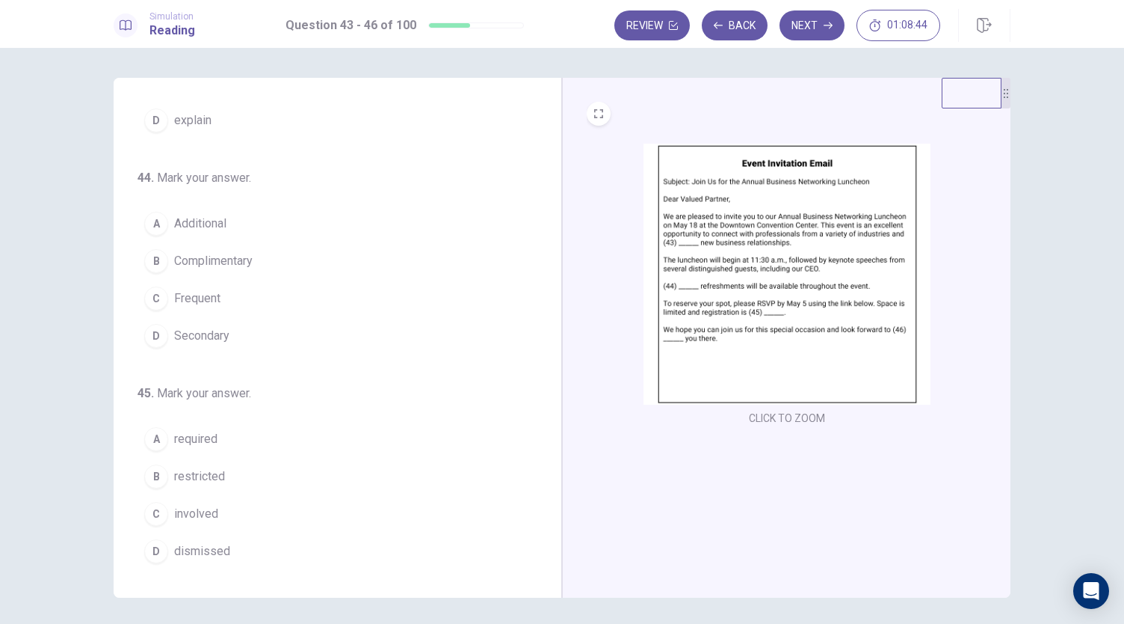
scroll to position [156, 0]
click at [212, 216] on span "Additional" at bounding box center [200, 221] width 52 height 18
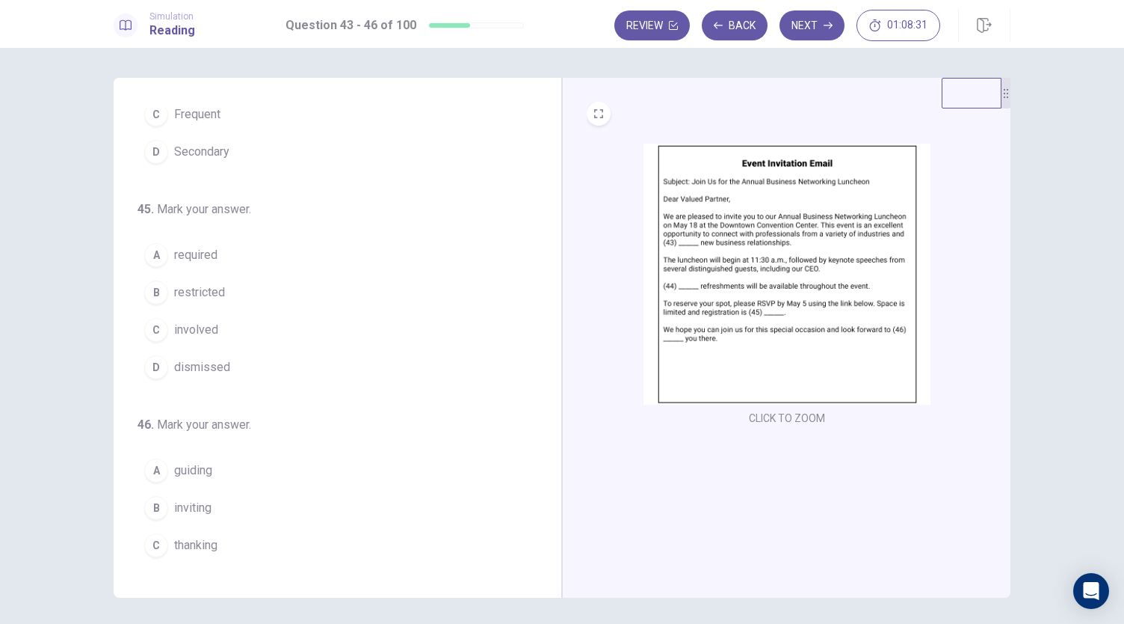
scroll to position [363, 0]
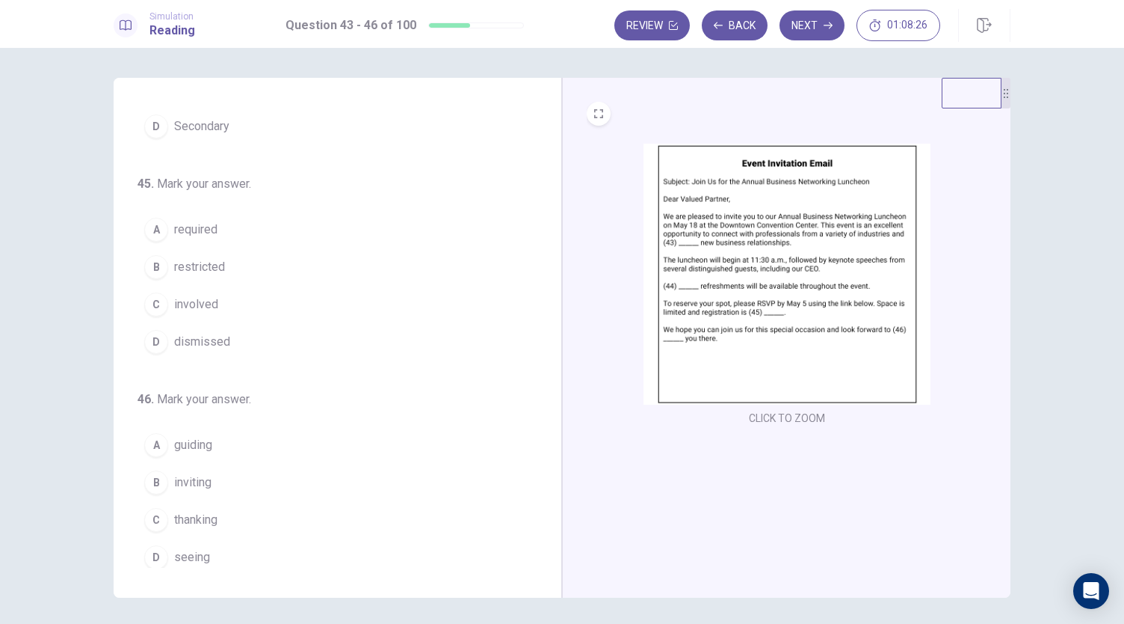
click at [215, 221] on button "A required" at bounding box center [329, 229] width 382 height 37
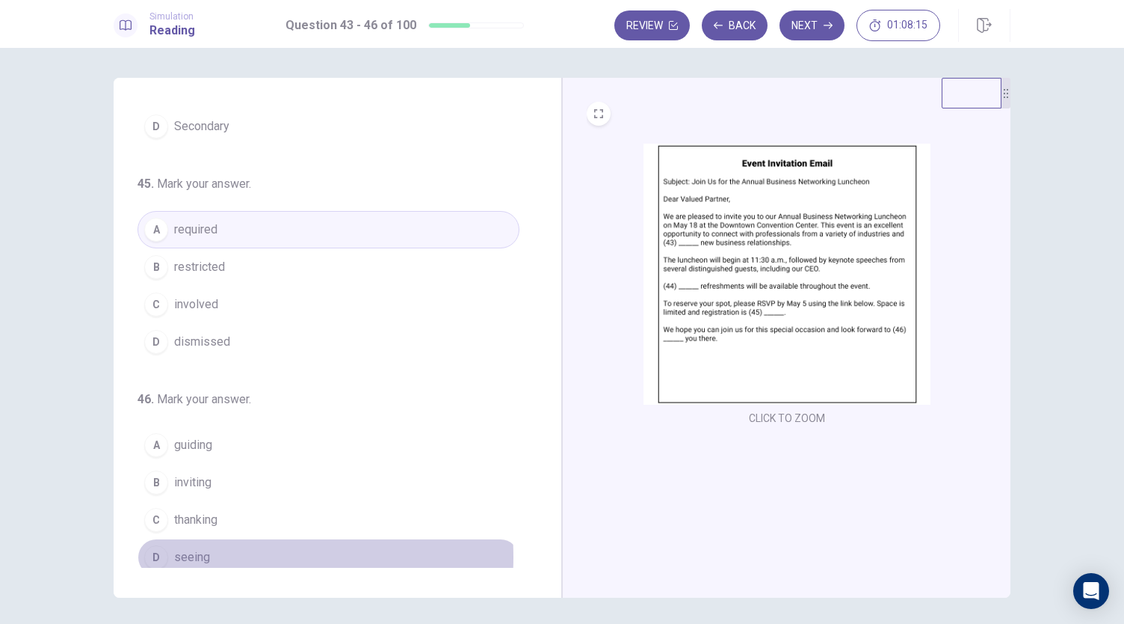
click at [194, 549] on span "seeing" at bounding box center [192, 557] width 36 height 18
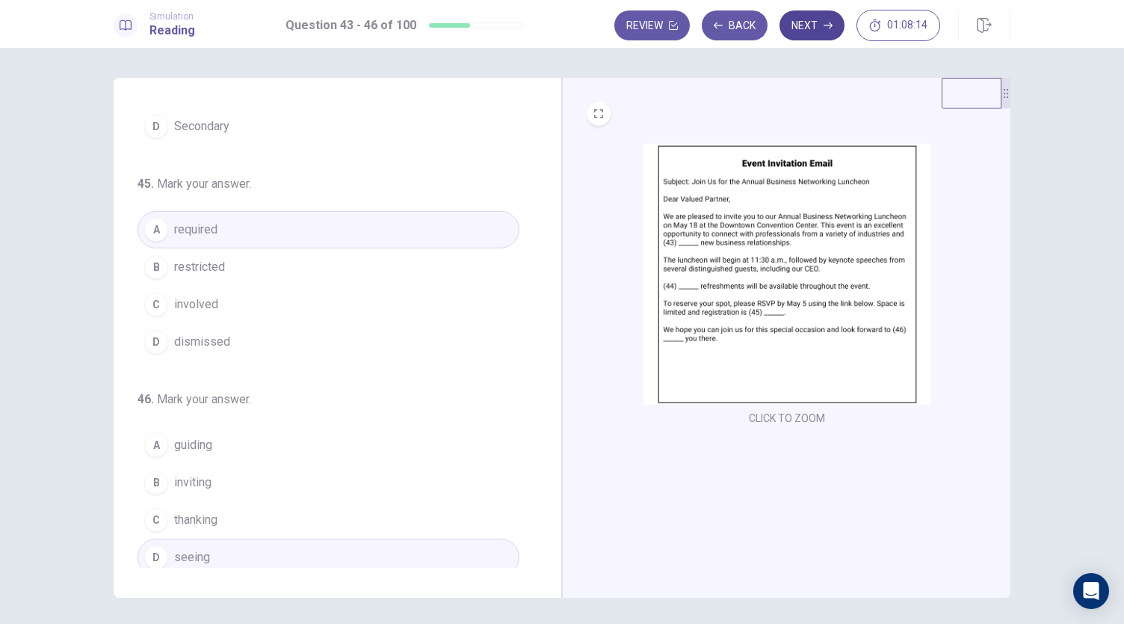
click at [807, 25] on button "Next" at bounding box center [812, 25] width 65 height 30
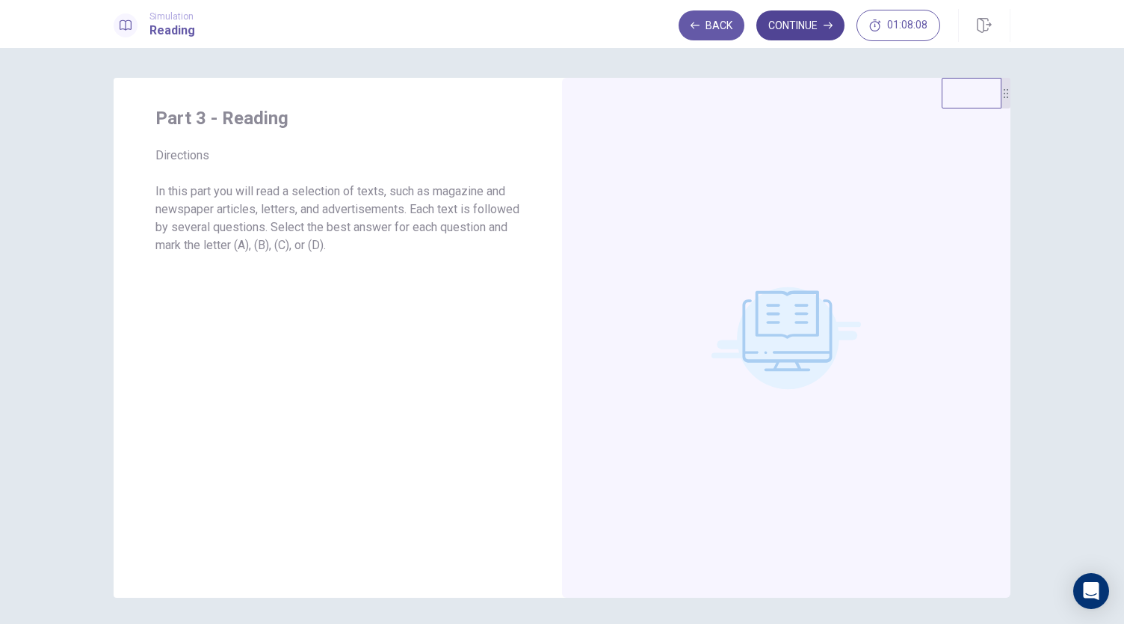
click at [800, 26] on button "Continue" at bounding box center [801, 25] width 88 height 30
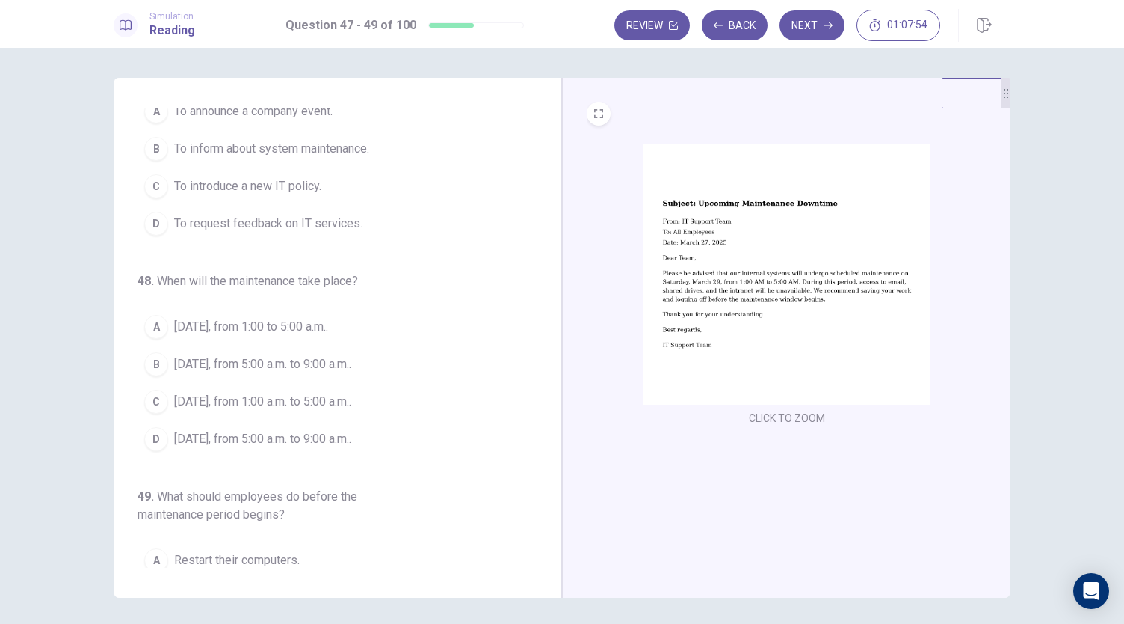
scroll to position [0, 0]
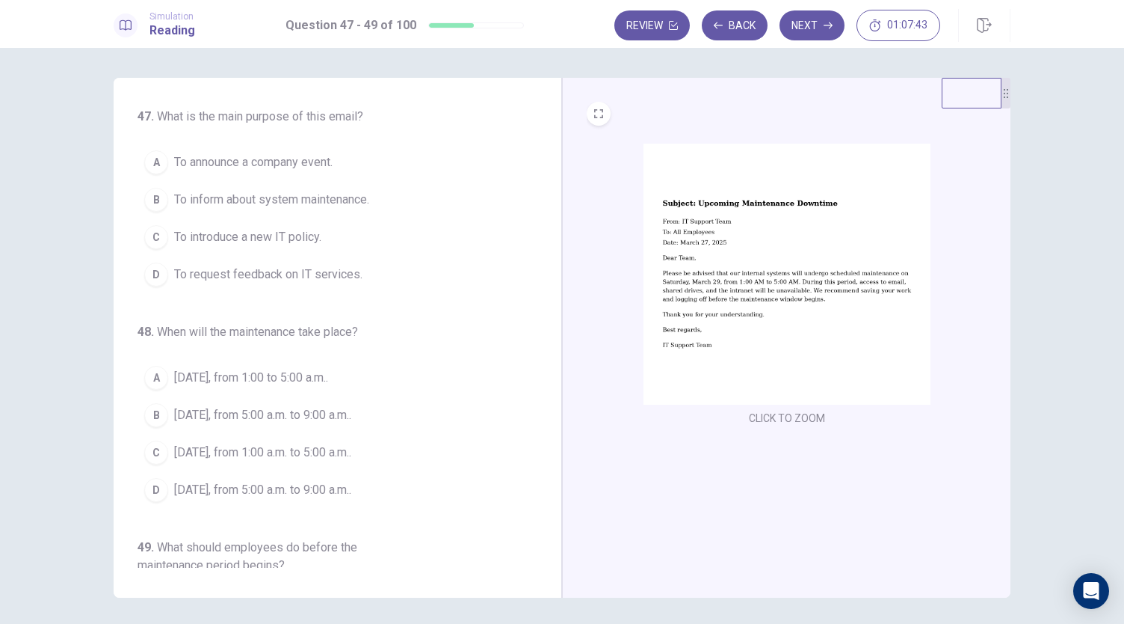
click at [263, 452] on span "March 29, from 1:00 a.m. to 5:00 a.m.." at bounding box center [262, 452] width 177 height 18
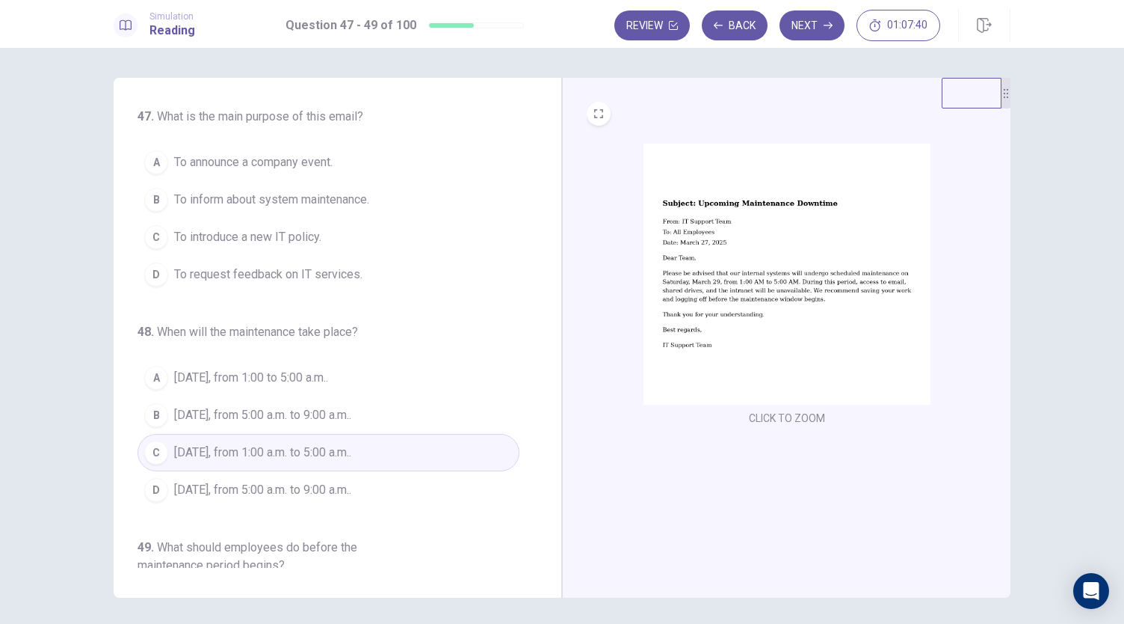
click at [356, 202] on span "To inform about system maintenance." at bounding box center [271, 200] width 195 height 18
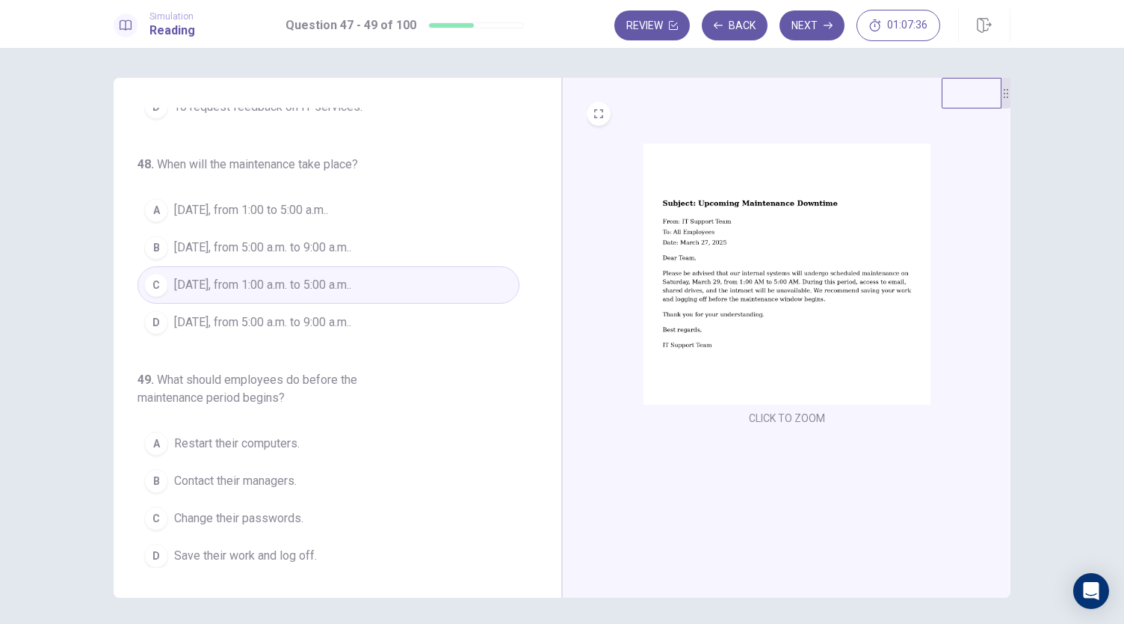
scroll to position [167, 0]
click at [296, 548] on span "Save their work and log off." at bounding box center [245, 555] width 143 height 18
click at [816, 25] on button "Next" at bounding box center [812, 25] width 65 height 30
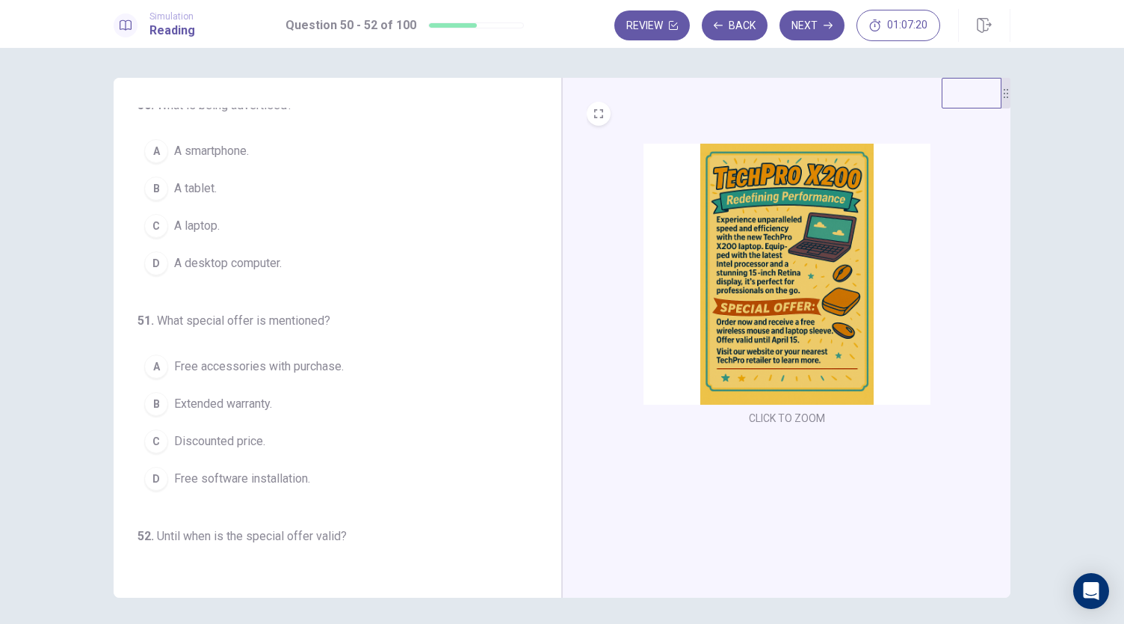
scroll to position [0, 0]
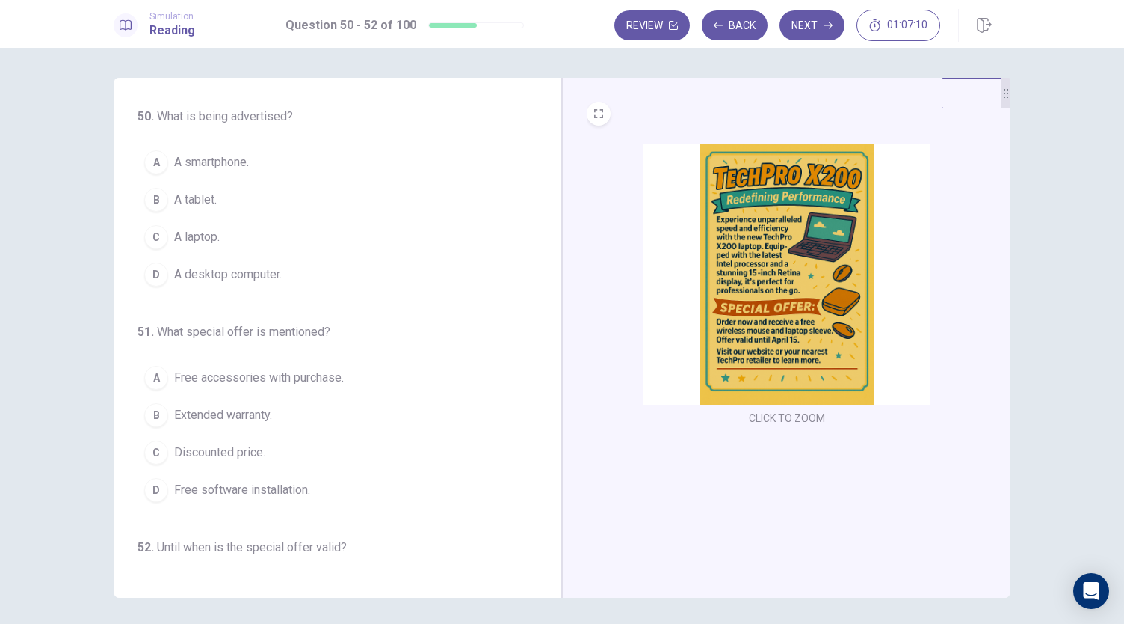
click at [228, 238] on button "C A laptop." at bounding box center [329, 236] width 382 height 37
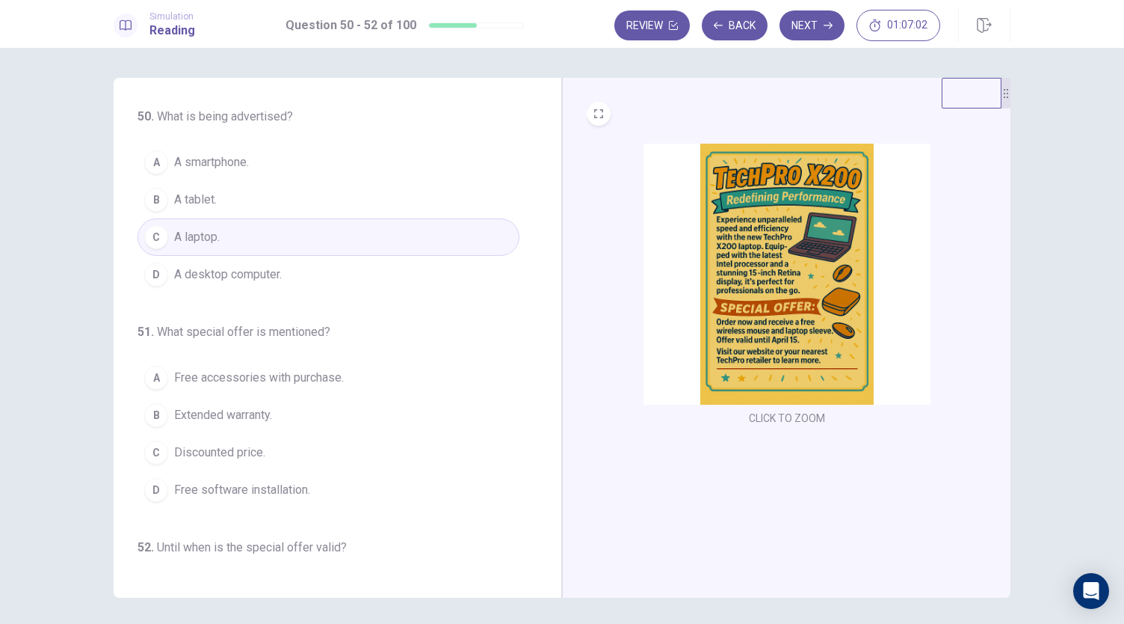
click at [332, 369] on span "Free accessories with purchase." at bounding box center [259, 378] width 170 height 18
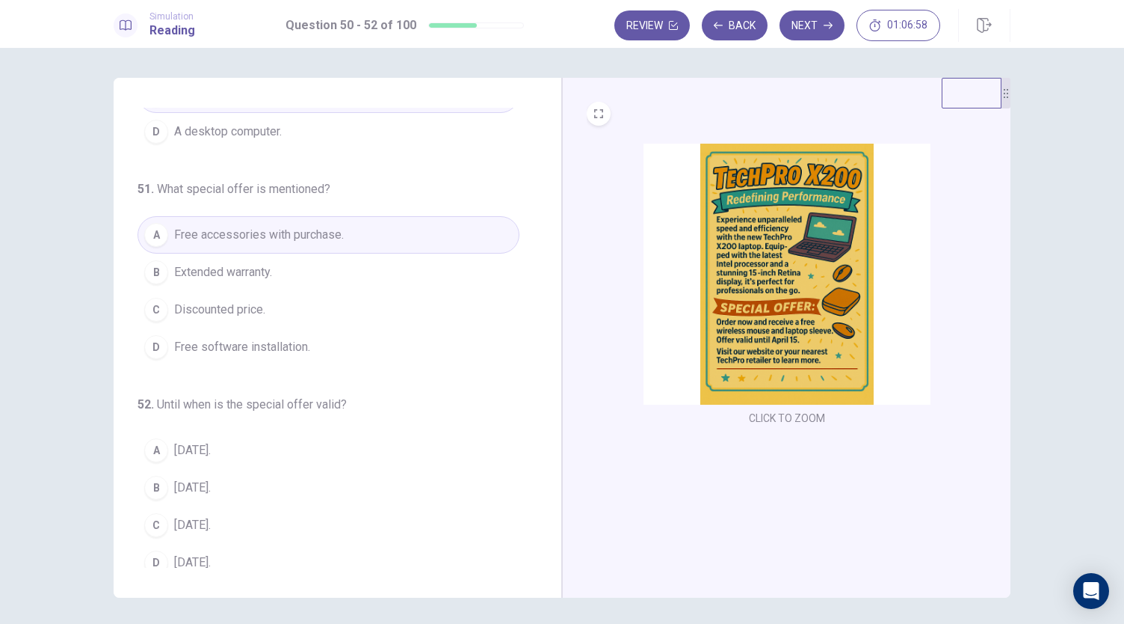
scroll to position [150, 0]
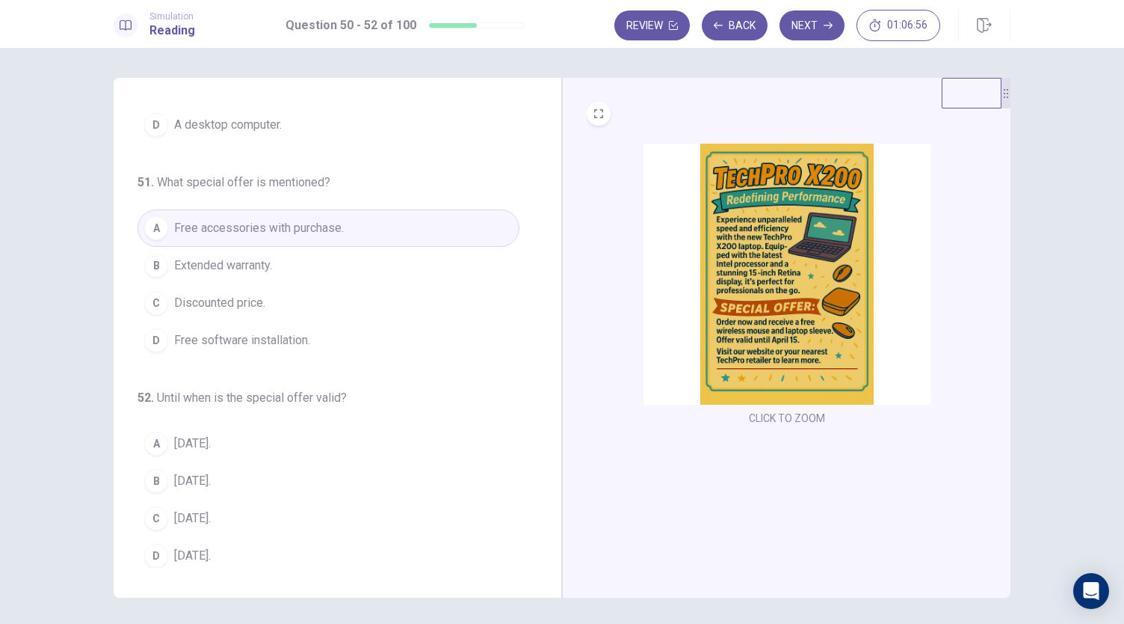
click at [181, 516] on span "April 15." at bounding box center [192, 518] width 37 height 18
click at [816, 25] on button "Next" at bounding box center [812, 25] width 65 height 30
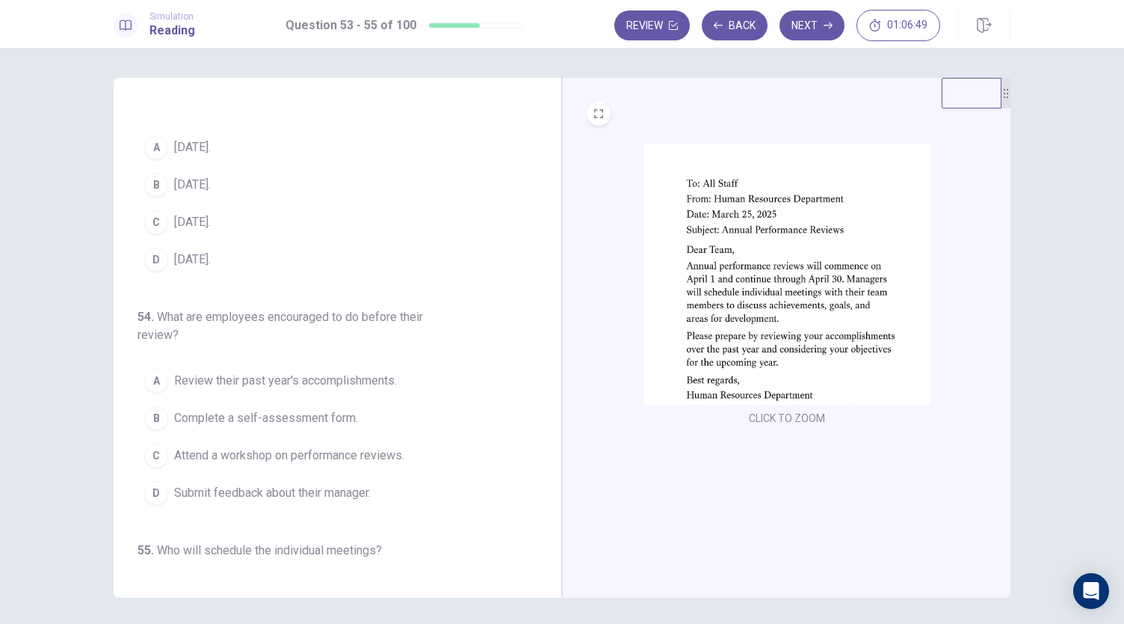
scroll to position [0, 0]
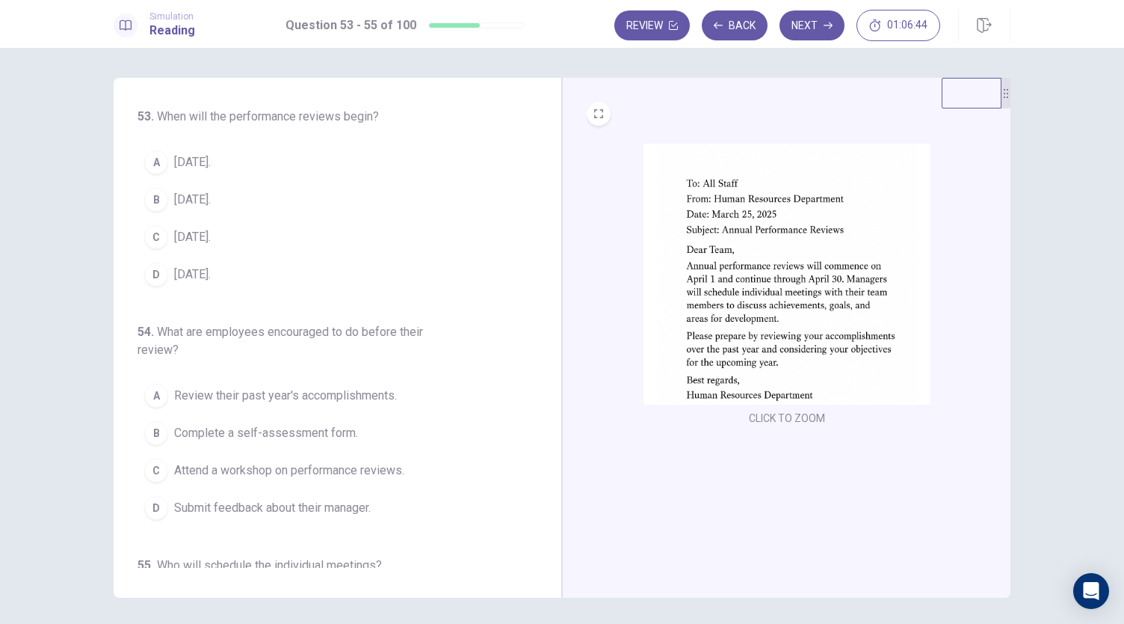
click at [186, 158] on span "April 1." at bounding box center [192, 162] width 37 height 18
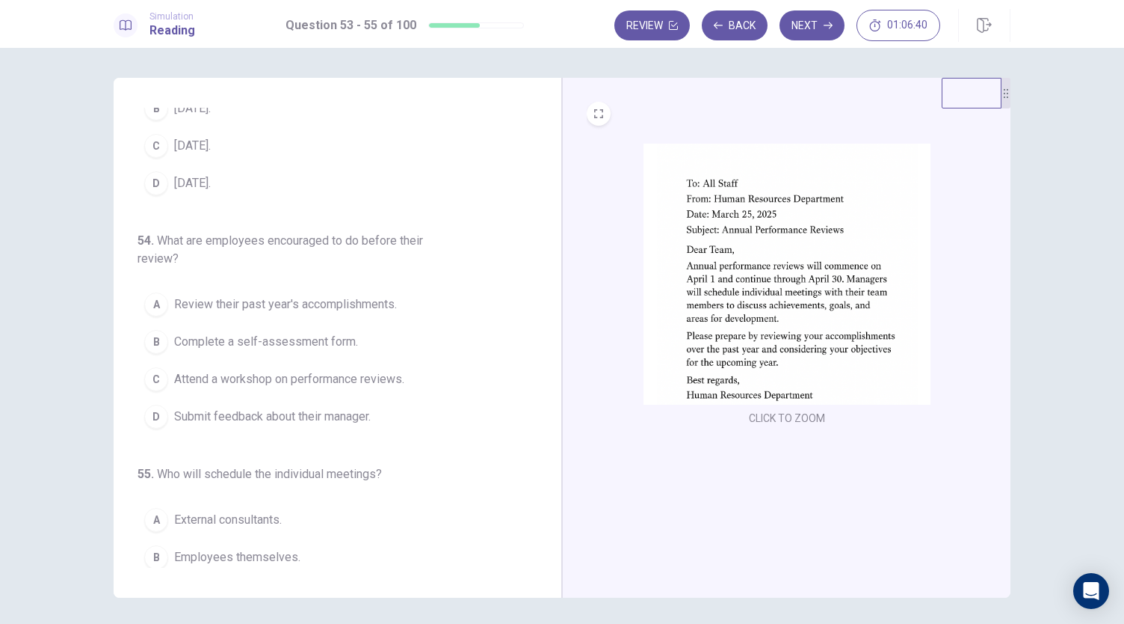
scroll to position [121, 0]
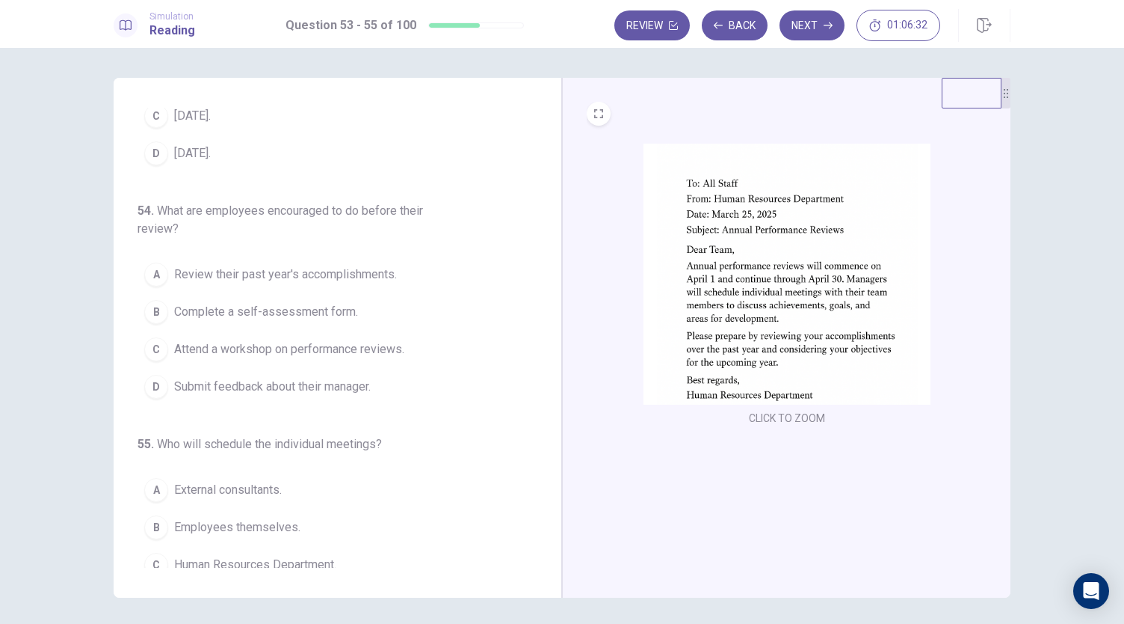
click at [386, 269] on span "Review their past year's accomplishments." at bounding box center [285, 274] width 223 height 18
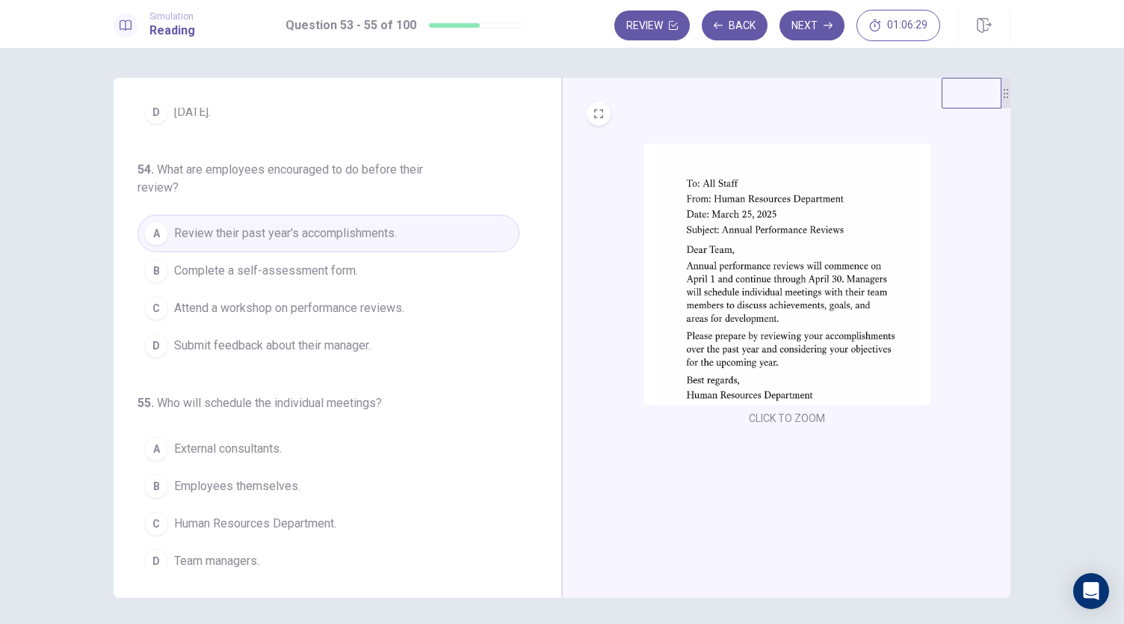
scroll to position [167, 0]
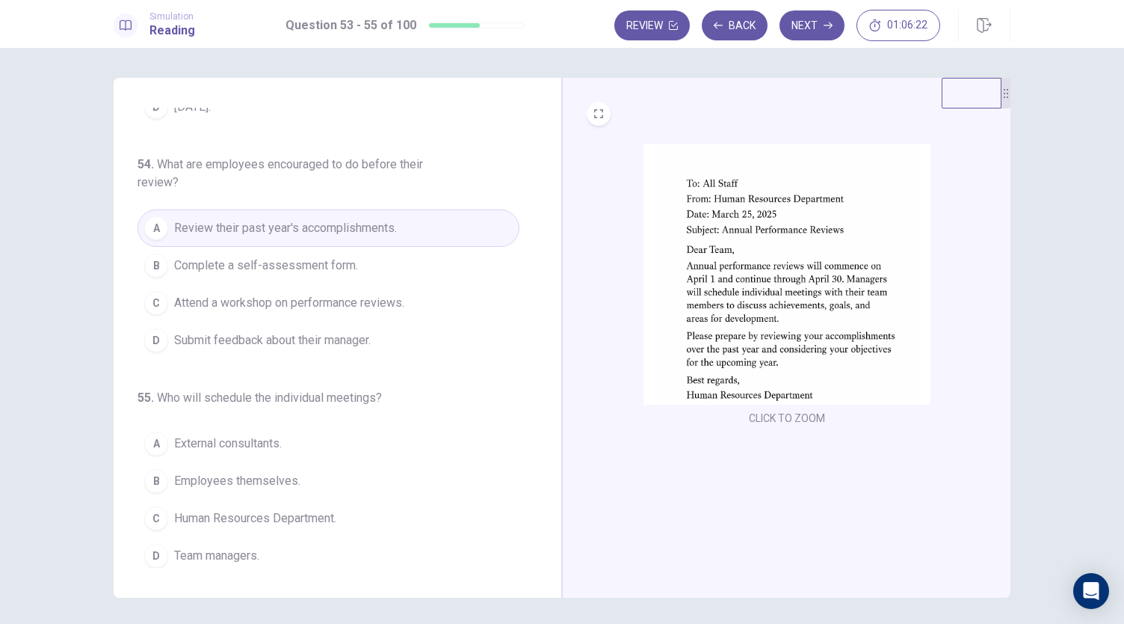
click at [240, 546] on span "Team managers." at bounding box center [216, 555] width 85 height 18
click at [806, 16] on button "Next" at bounding box center [812, 25] width 65 height 30
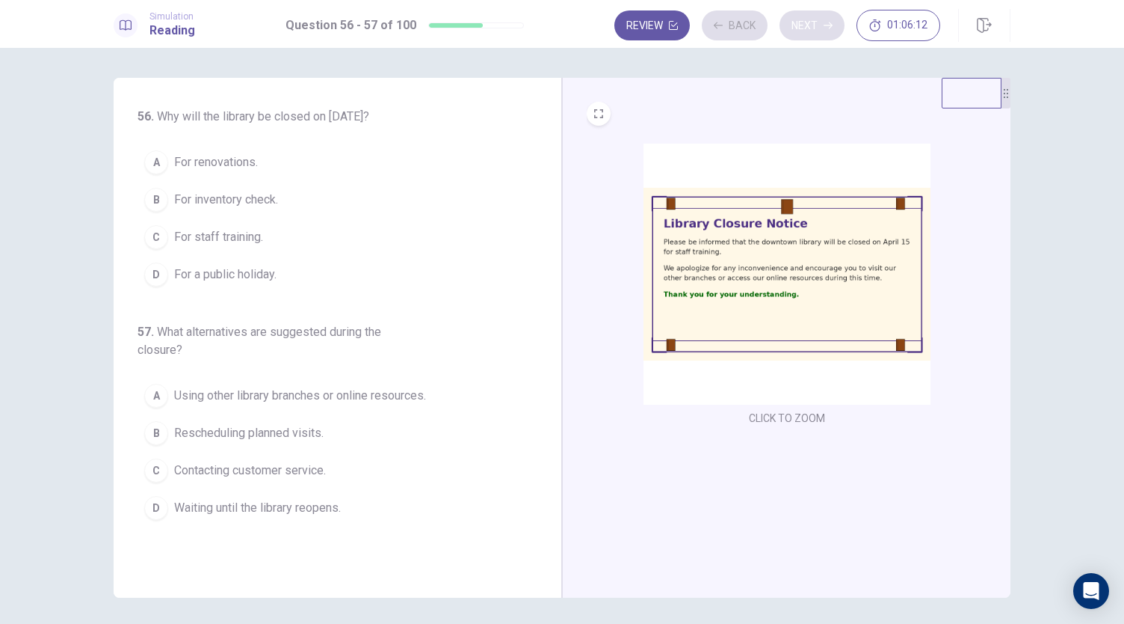
scroll to position [0, 0]
click at [245, 238] on span "For staff training." at bounding box center [218, 237] width 89 height 18
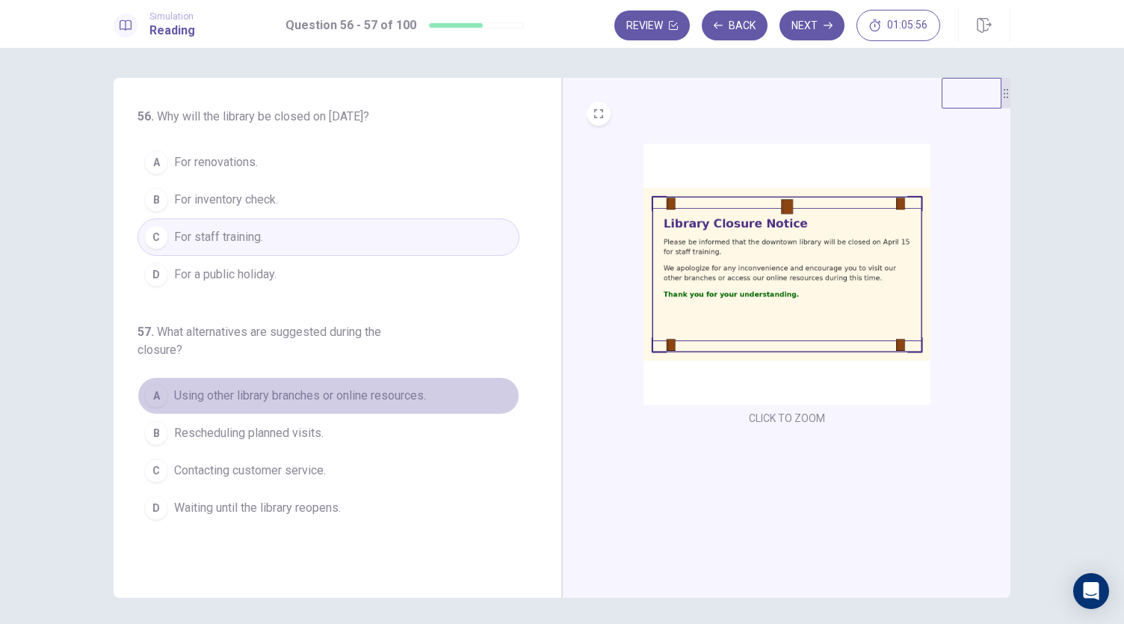
click at [420, 396] on span "Using other library branches or online resources." at bounding box center [300, 396] width 252 height 18
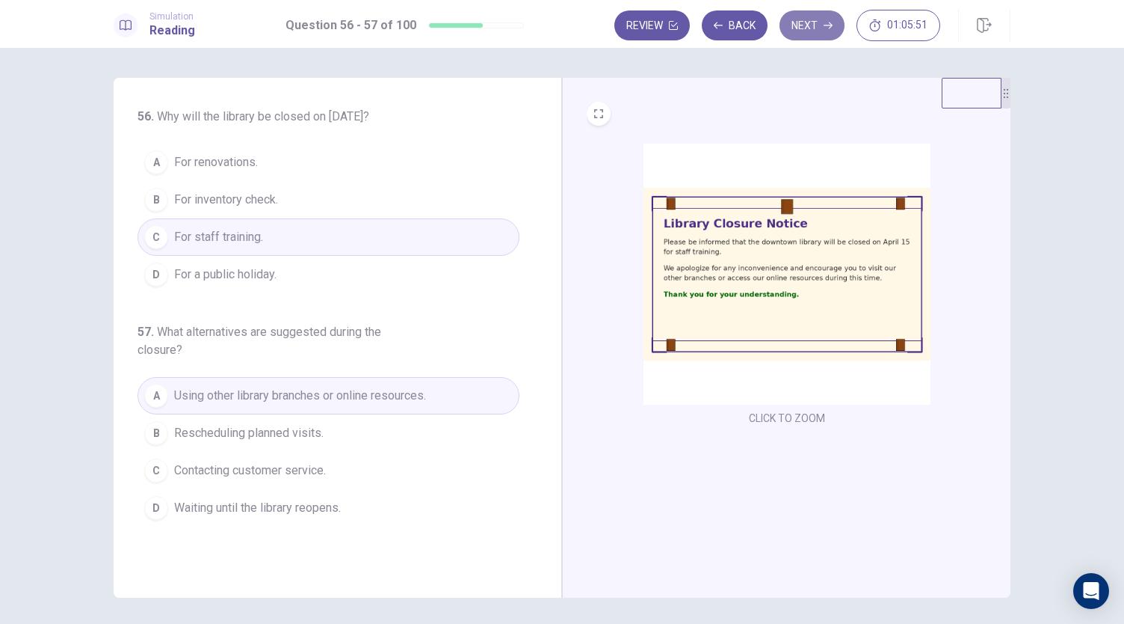
click at [808, 19] on button "Next" at bounding box center [812, 25] width 65 height 30
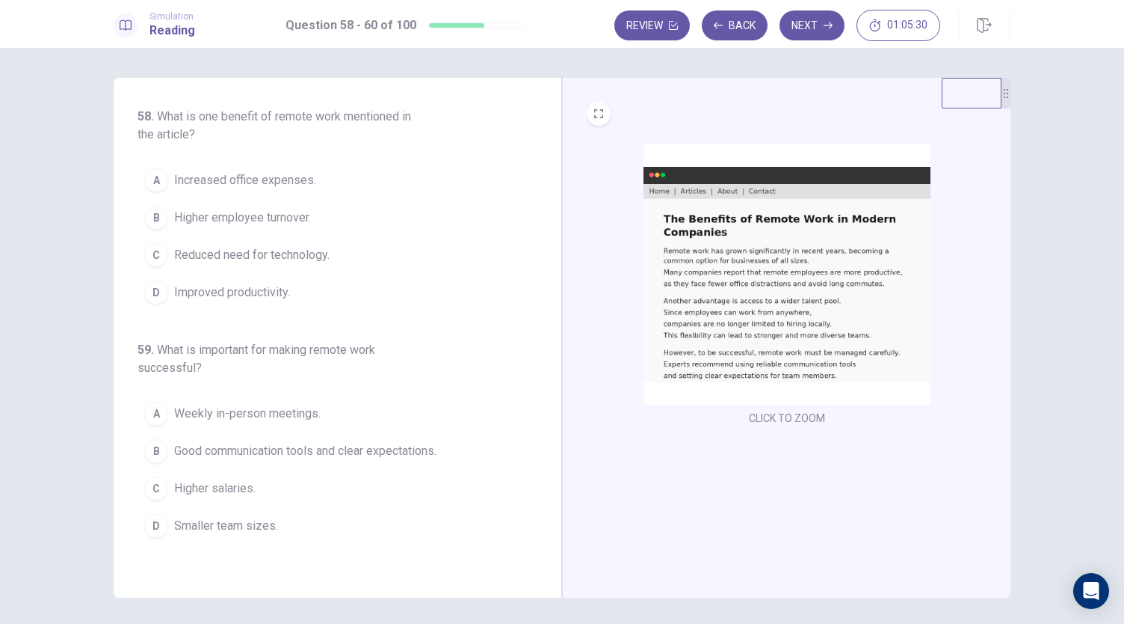
click at [284, 283] on span "Improved productivity." at bounding box center [232, 292] width 116 height 18
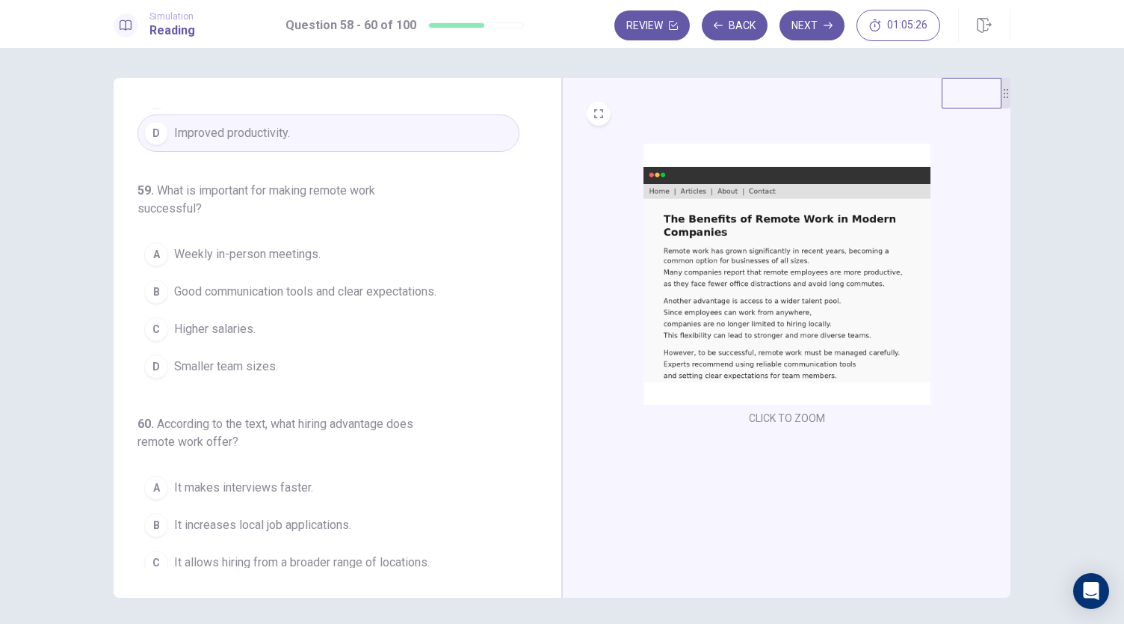
scroll to position [160, 0]
click at [379, 284] on span "Good communication tools and clear expectations." at bounding box center [305, 291] width 262 height 18
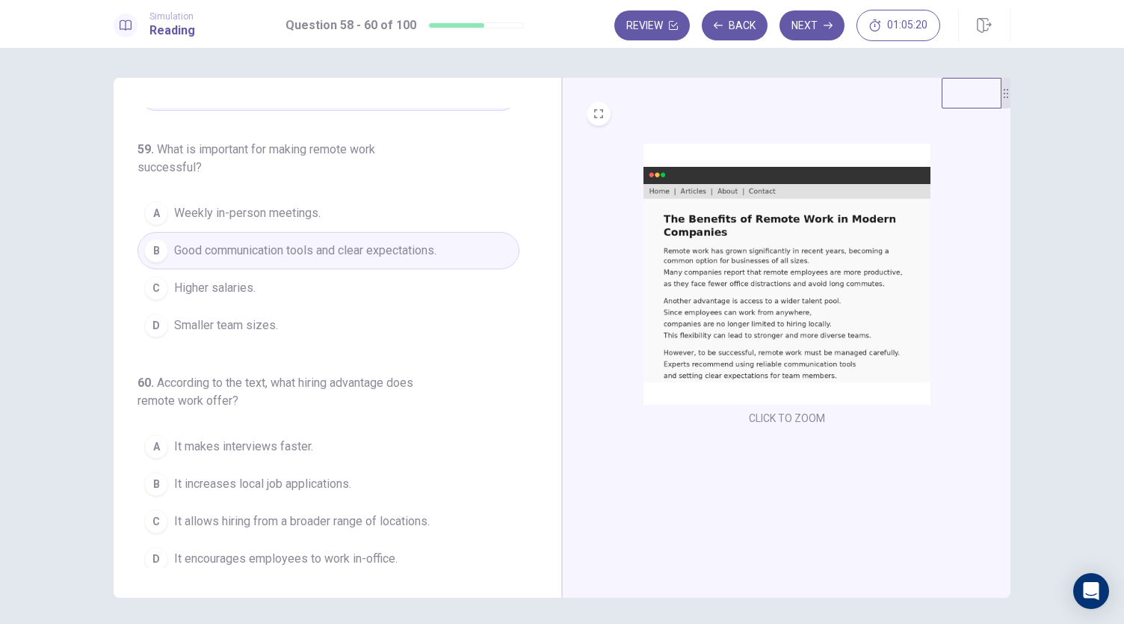
scroll to position [203, 0]
click at [383, 509] on span "It allows hiring from a broader range of locations." at bounding box center [302, 518] width 256 height 18
click at [815, 23] on button "Next" at bounding box center [812, 25] width 65 height 30
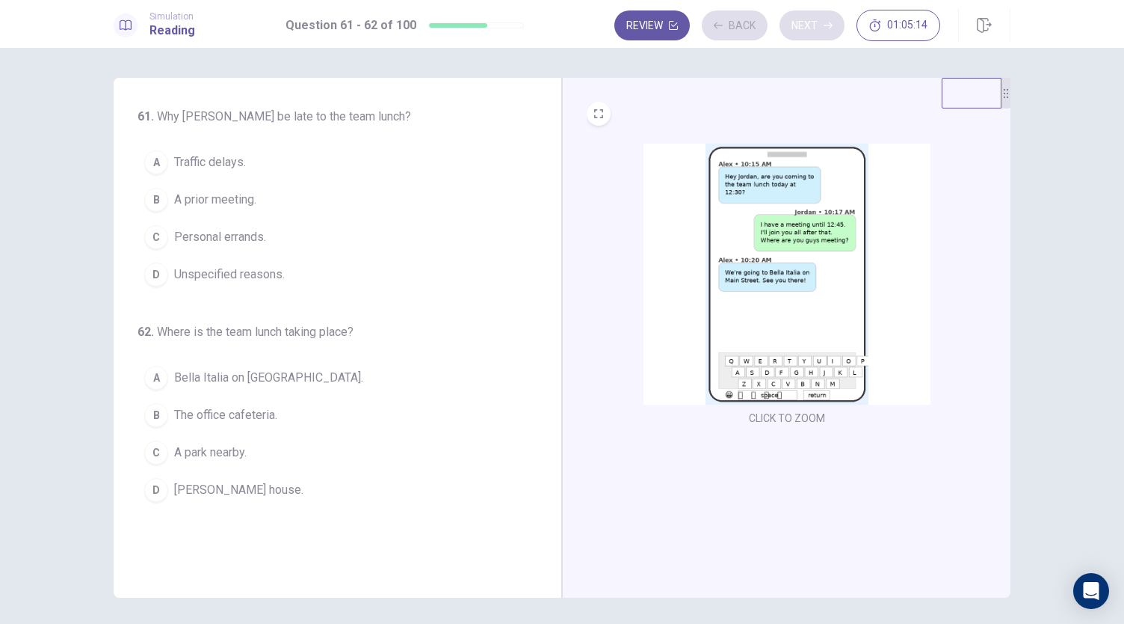
scroll to position [0, 0]
click at [237, 205] on span "A prior meeting." at bounding box center [215, 200] width 82 height 18
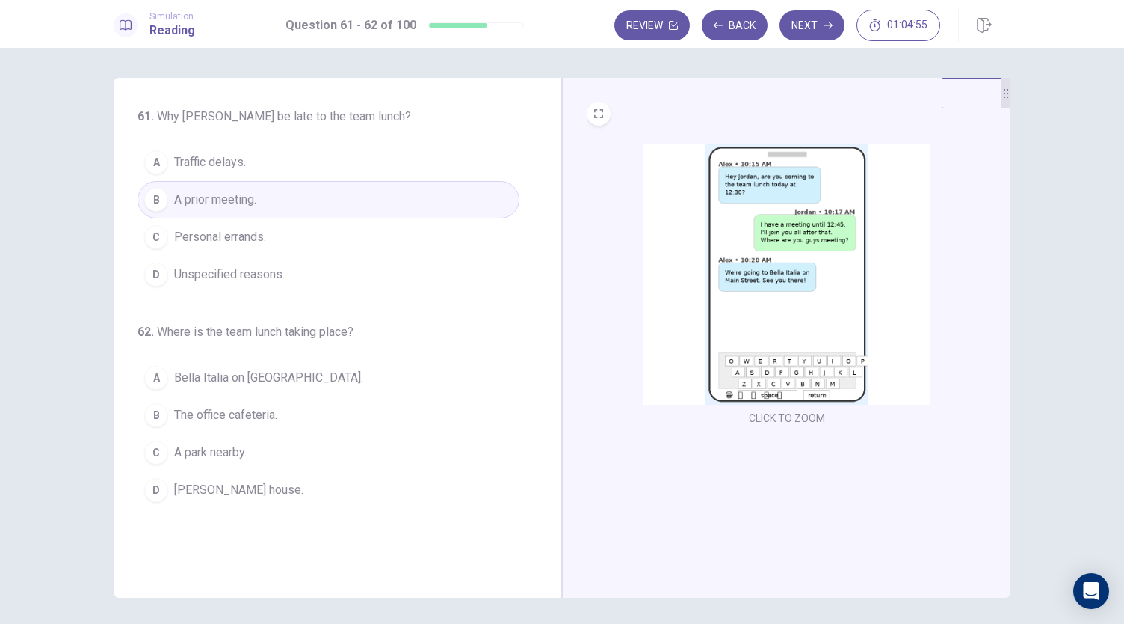
click at [310, 377] on button "A Bella Italia on Main Street." at bounding box center [329, 377] width 382 height 37
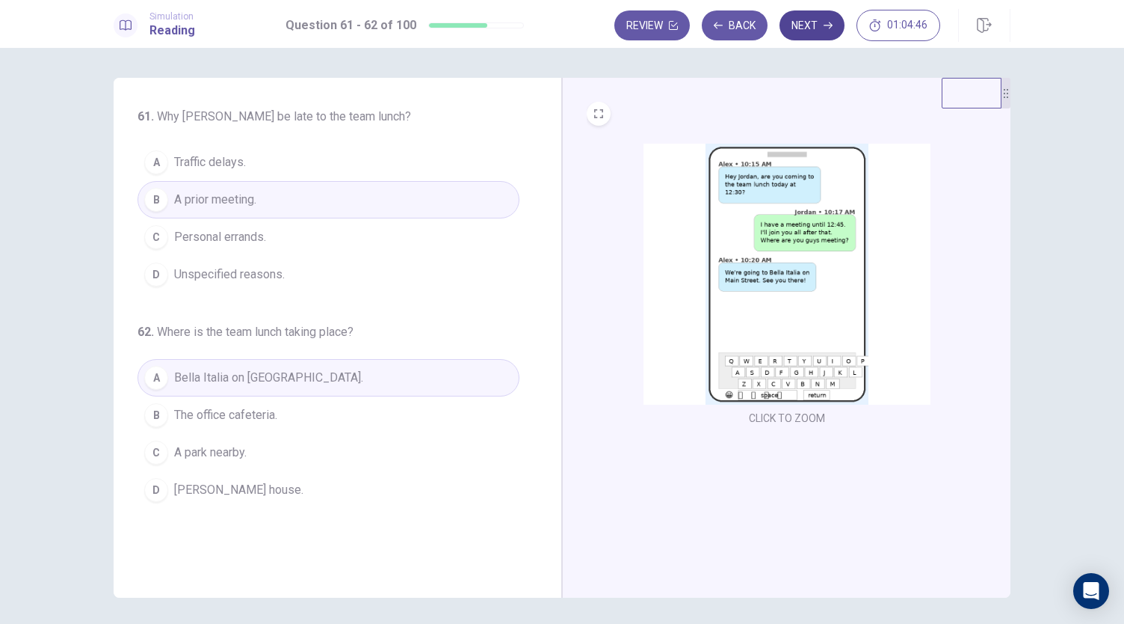
click at [815, 23] on button "Next" at bounding box center [812, 25] width 65 height 30
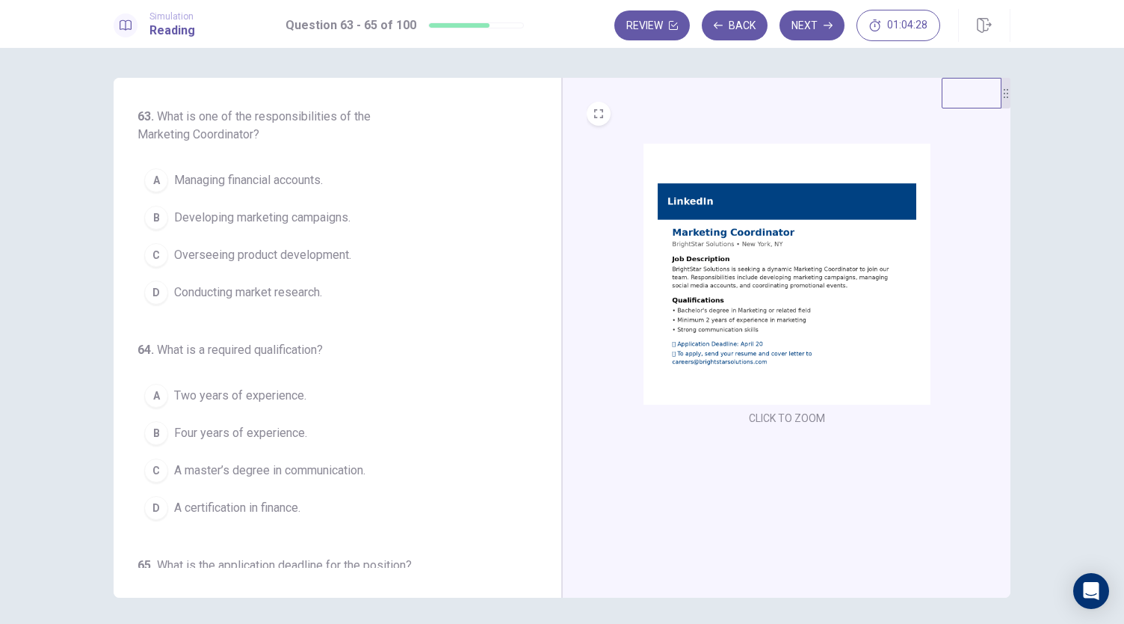
click at [341, 222] on span "Developing marketing campaigns." at bounding box center [262, 218] width 176 height 18
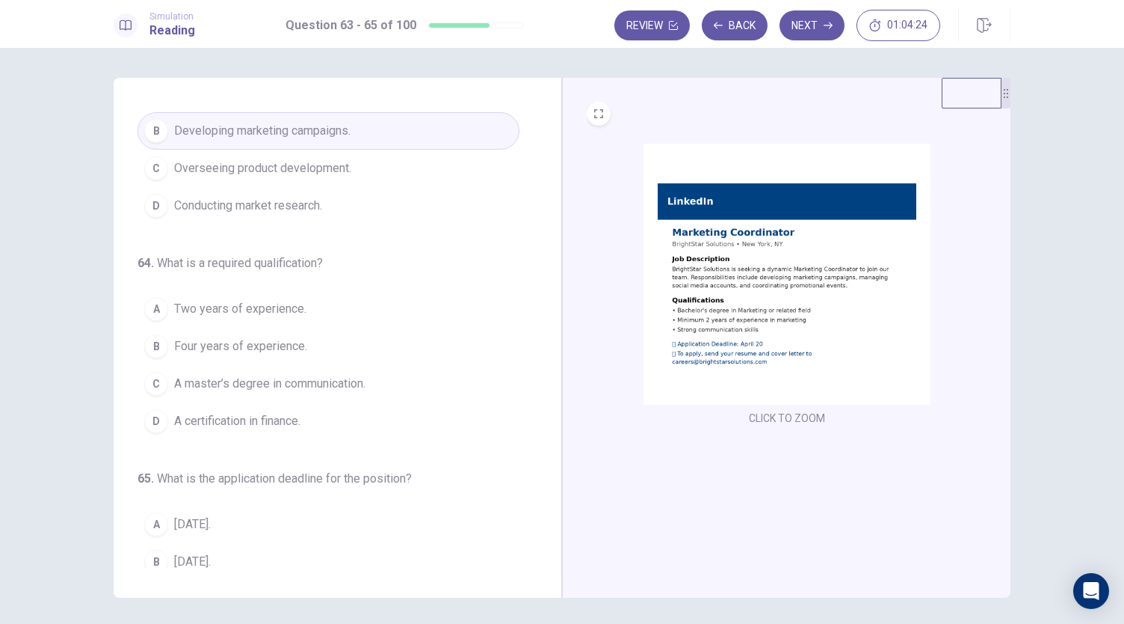
scroll to position [88, 0]
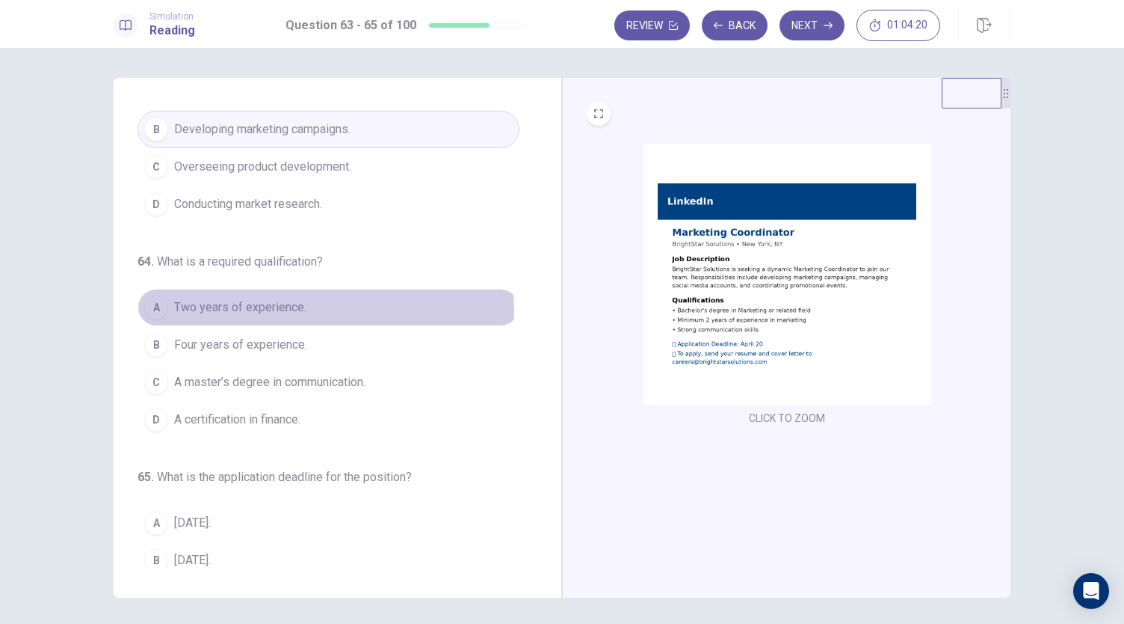
click at [286, 309] on span "Two years of experience." at bounding box center [240, 307] width 132 height 18
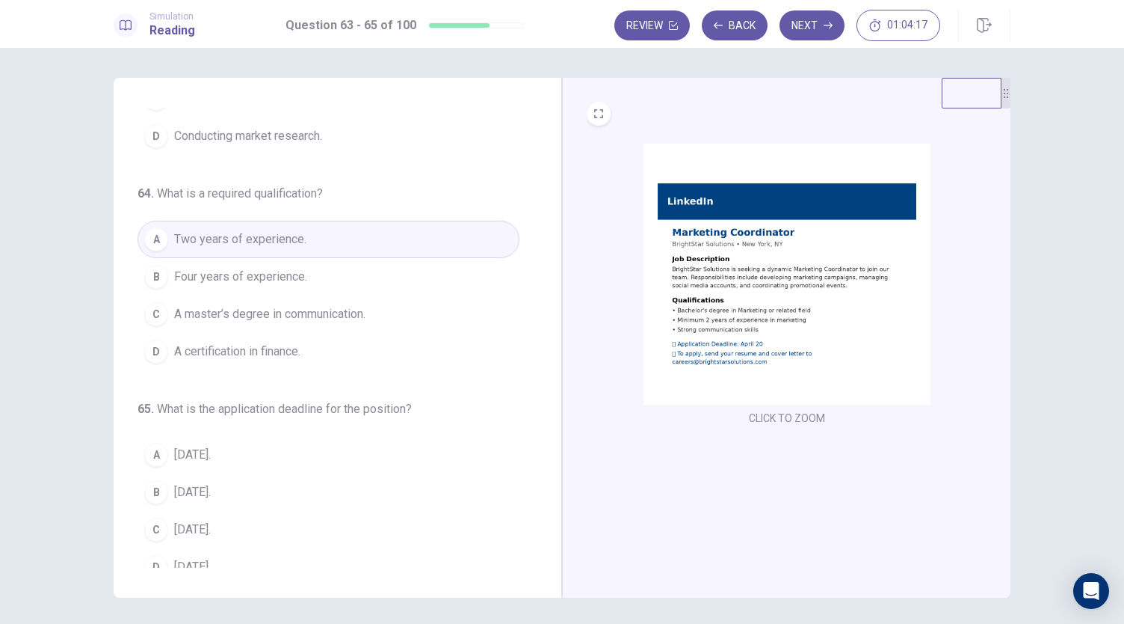
scroll to position [167, 0]
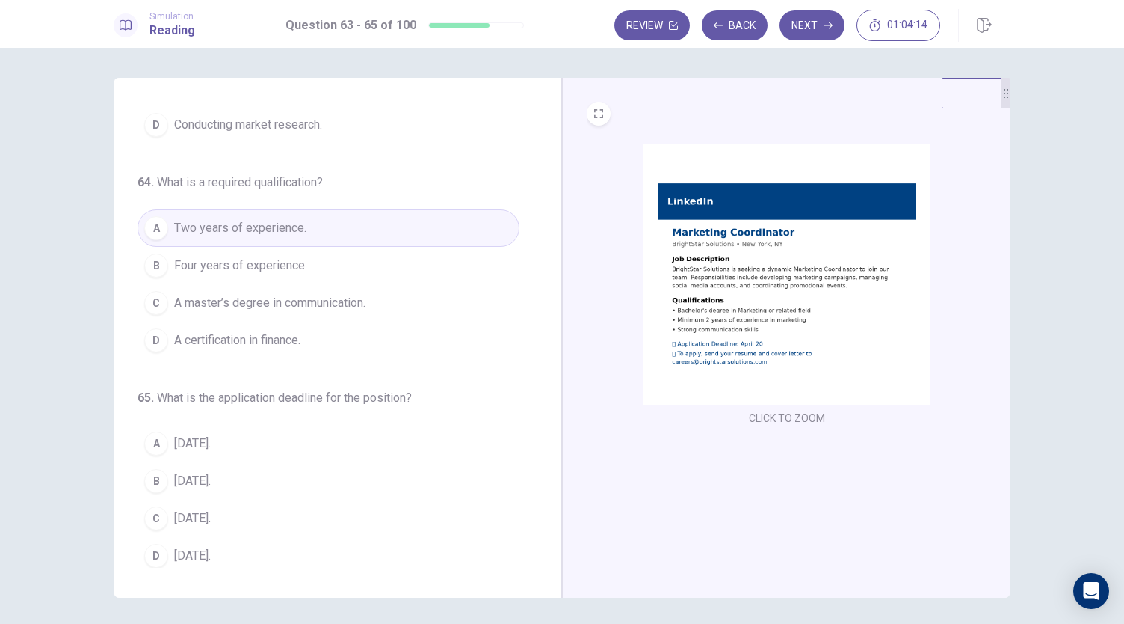
click at [208, 509] on span "April 20." at bounding box center [192, 518] width 37 height 18
click at [813, 22] on button "Next" at bounding box center [812, 25] width 65 height 30
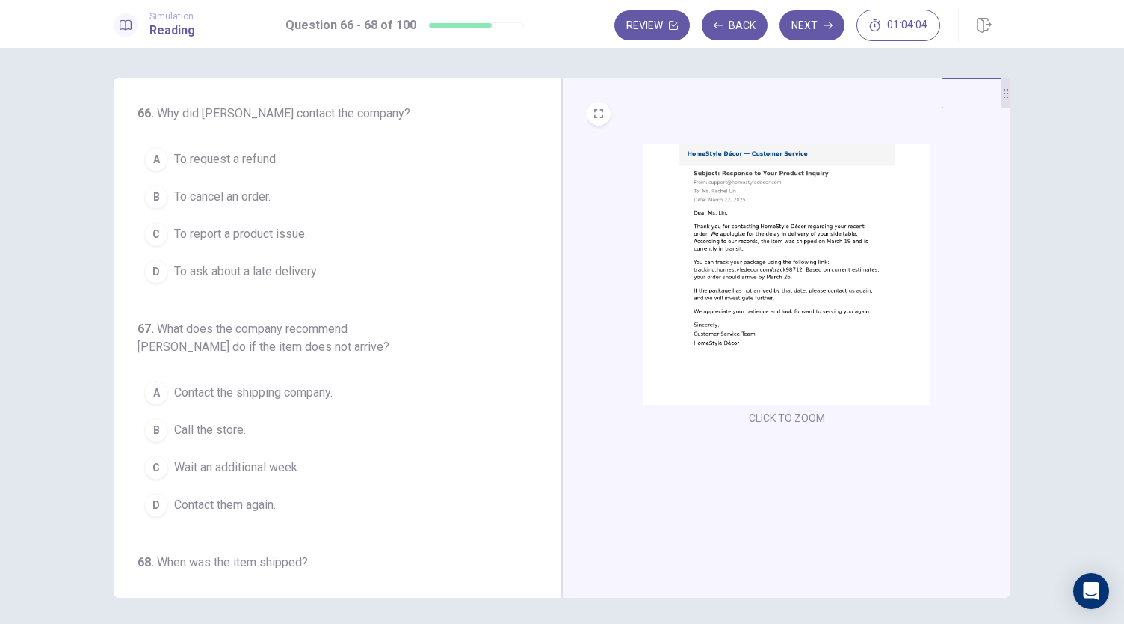
scroll to position [0, 0]
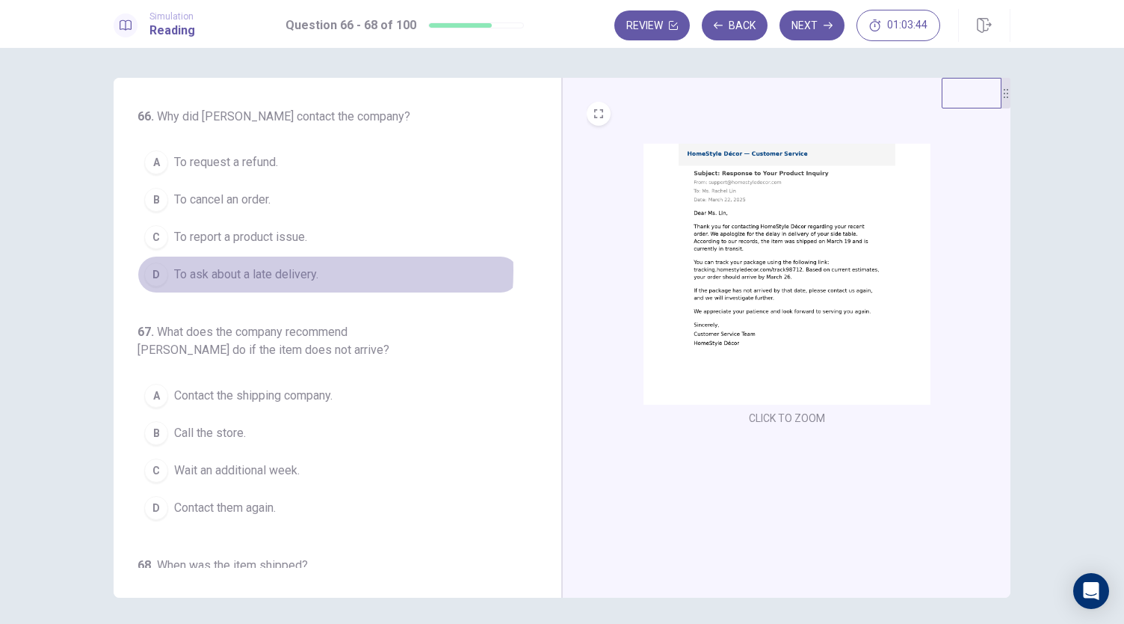
click at [278, 269] on span "To ask about a late delivery." at bounding box center [246, 274] width 144 height 18
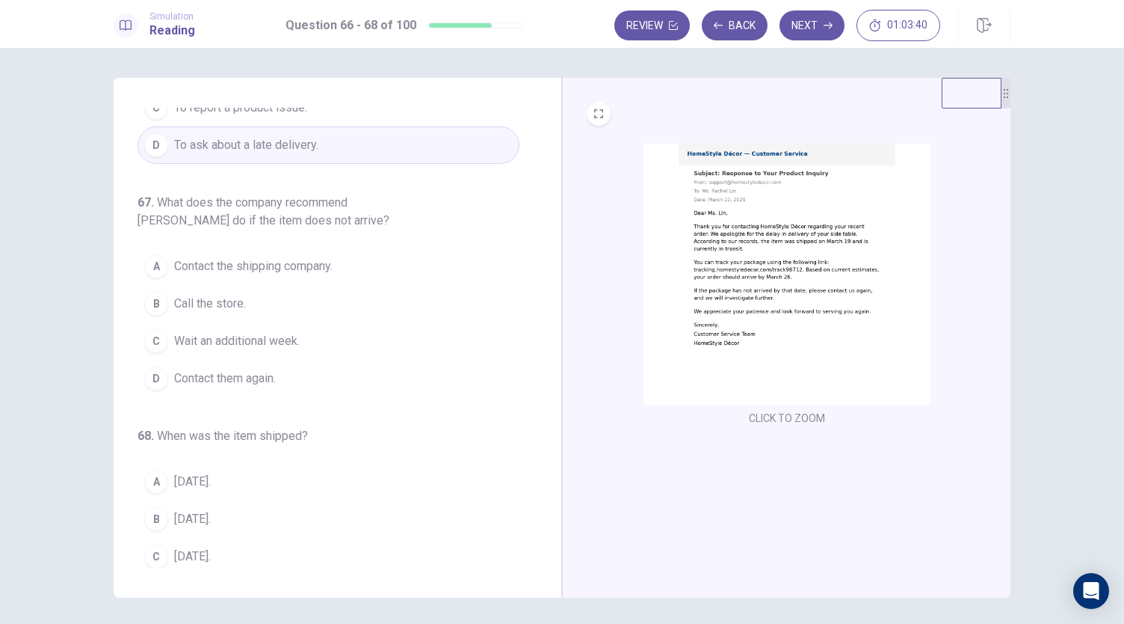
scroll to position [133, 0]
click at [247, 370] on span "Contact them again." at bounding box center [225, 375] width 102 height 18
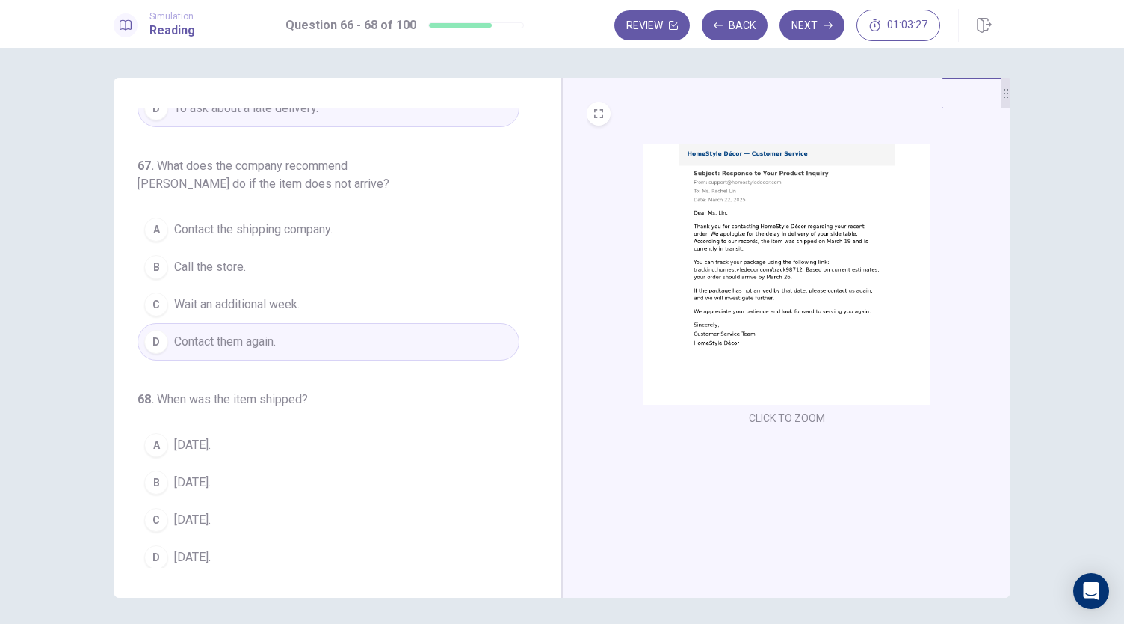
scroll to position [167, 0]
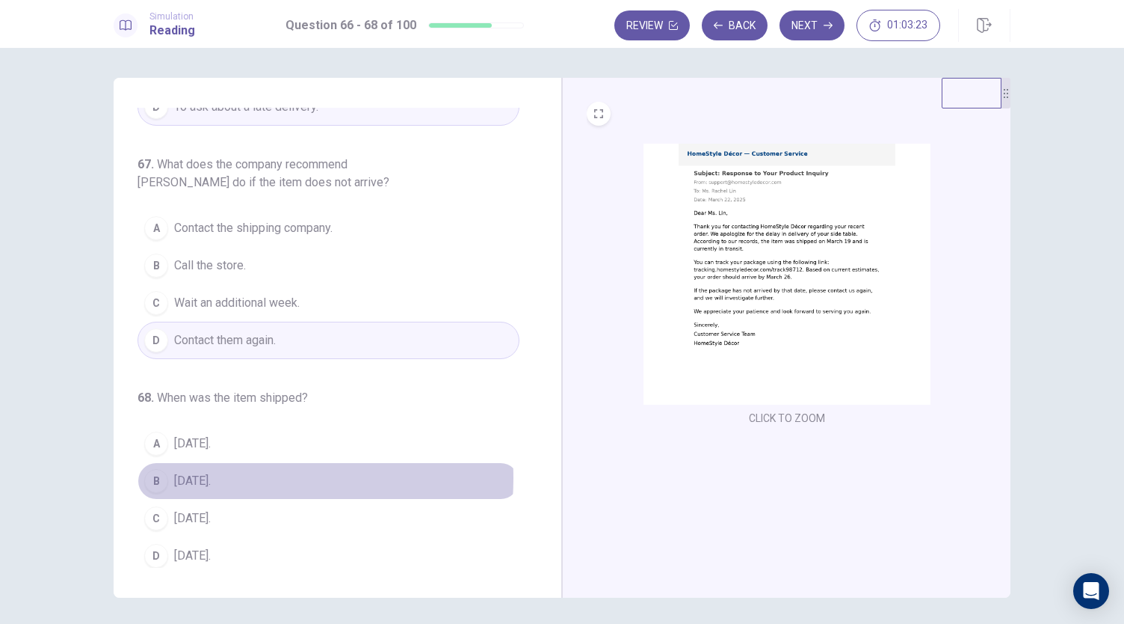
click at [211, 472] on span "March 19." at bounding box center [192, 481] width 37 height 18
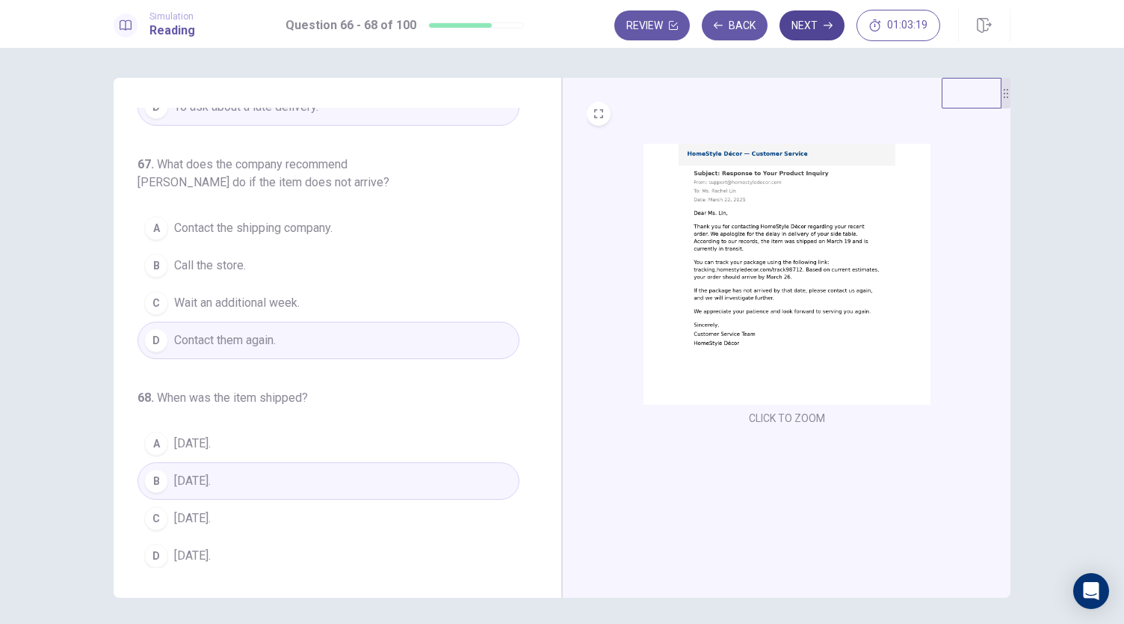
click at [808, 28] on button "Next" at bounding box center [812, 25] width 65 height 30
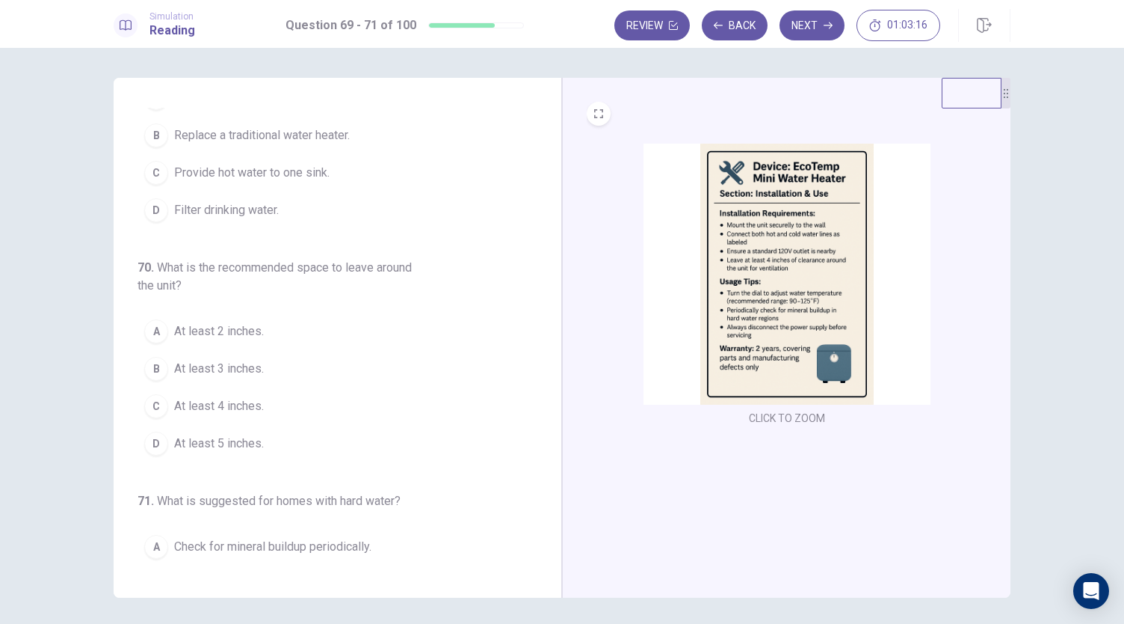
scroll to position [0, 0]
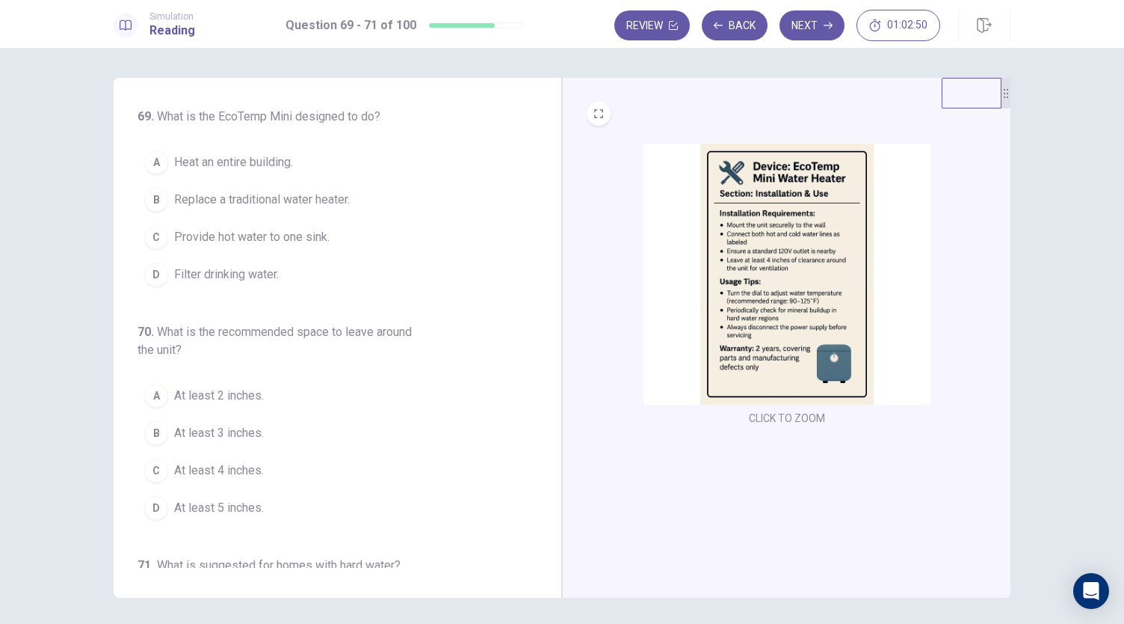
click at [342, 202] on span "Replace a traditional water heater." at bounding box center [262, 200] width 176 height 18
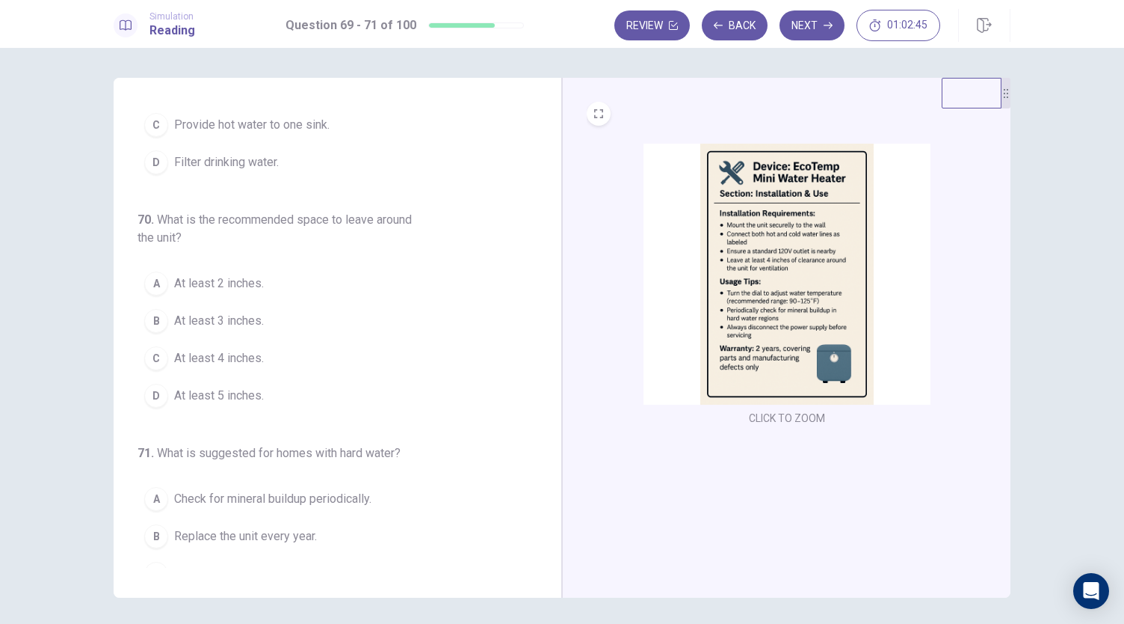
scroll to position [120, 0]
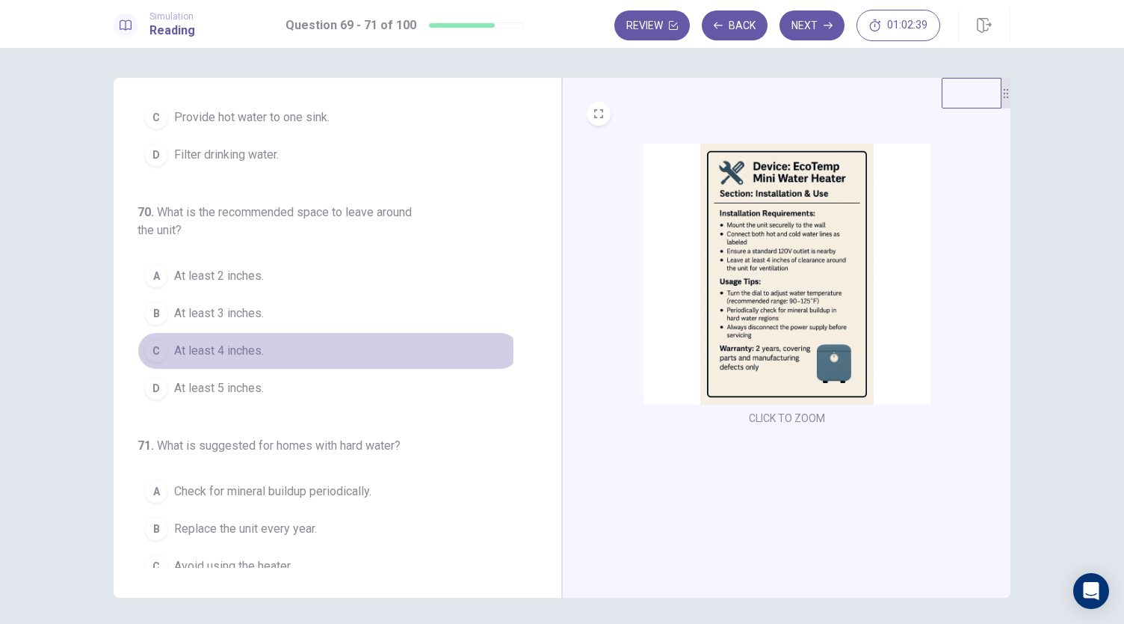
click at [236, 348] on span "At least 4 inches." at bounding box center [219, 351] width 90 height 18
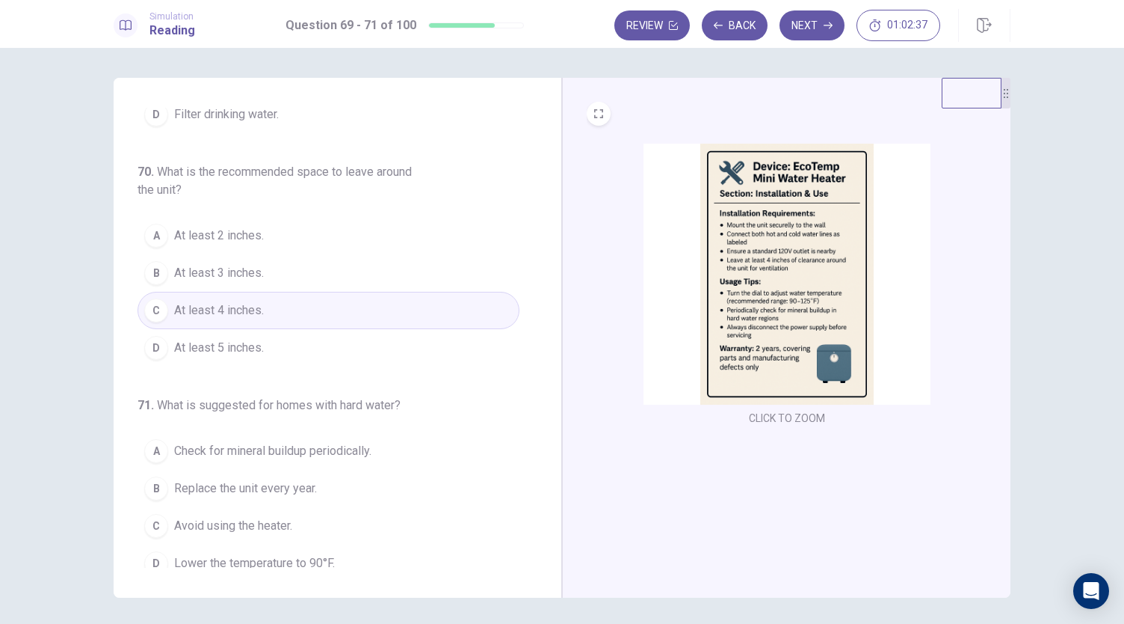
scroll to position [167, 0]
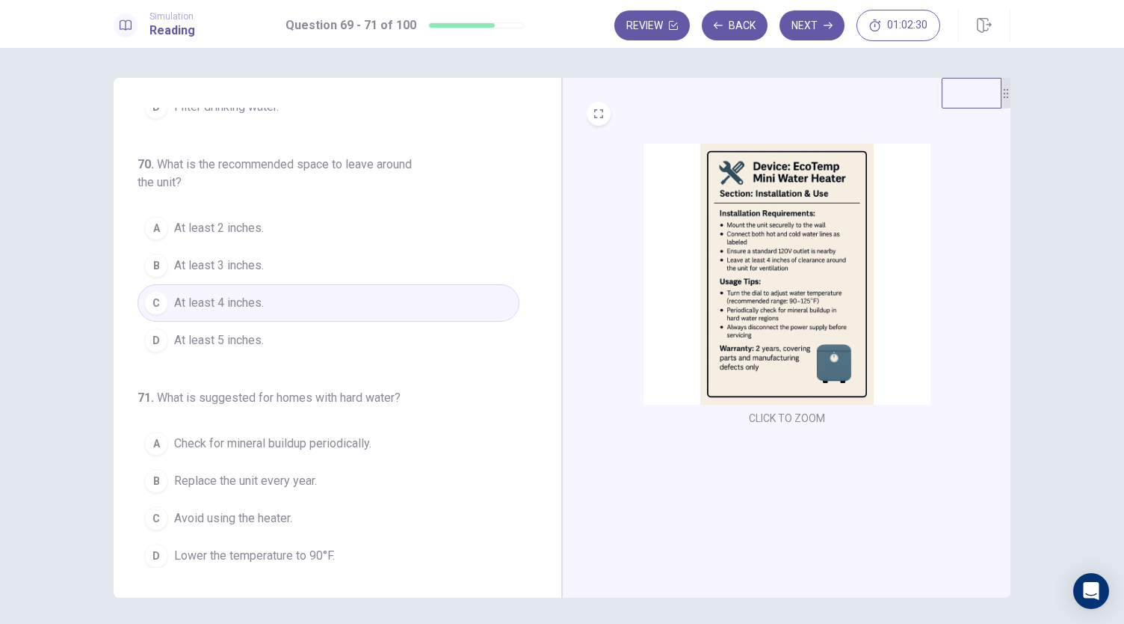
click at [349, 439] on span "Check for mineral buildup periodically." at bounding box center [272, 443] width 197 height 18
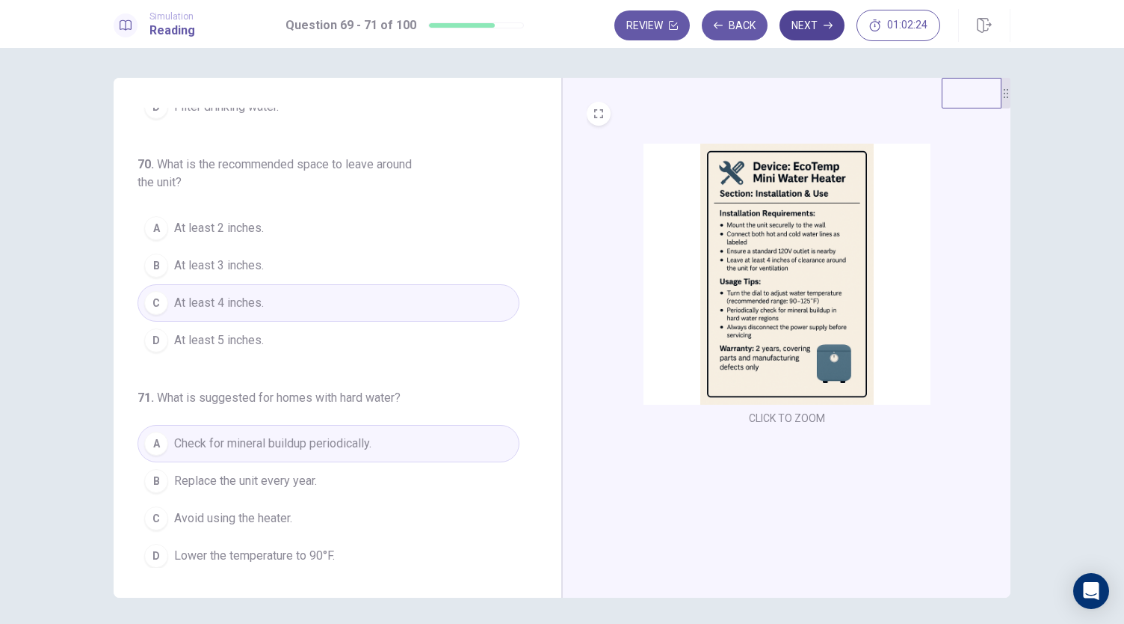
click at [814, 17] on button "Next" at bounding box center [812, 25] width 65 height 30
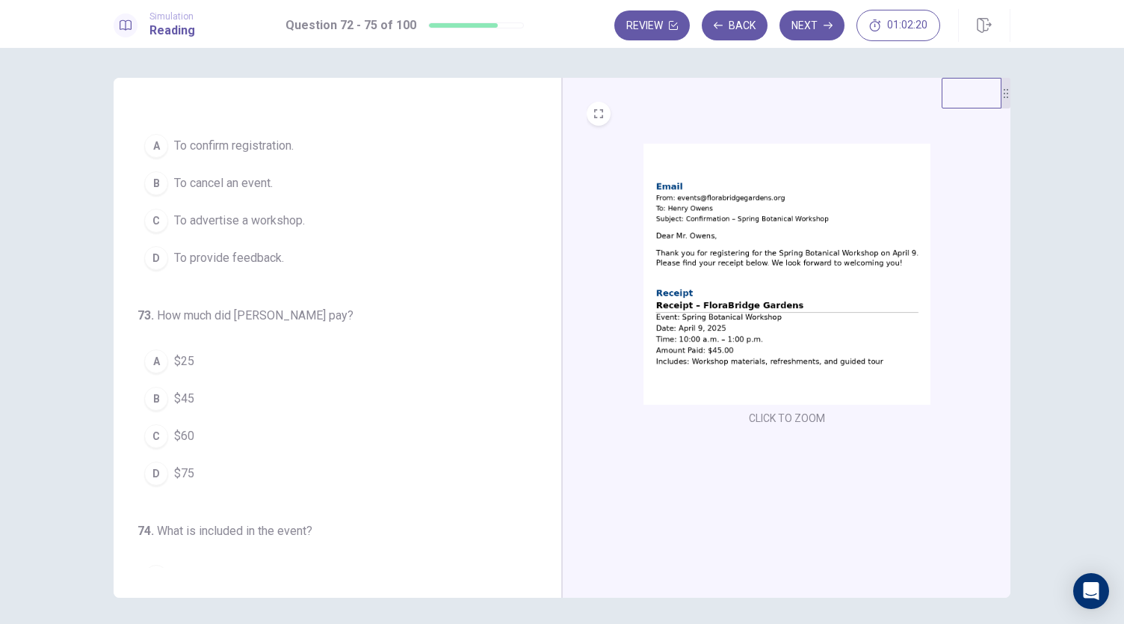
scroll to position [0, 0]
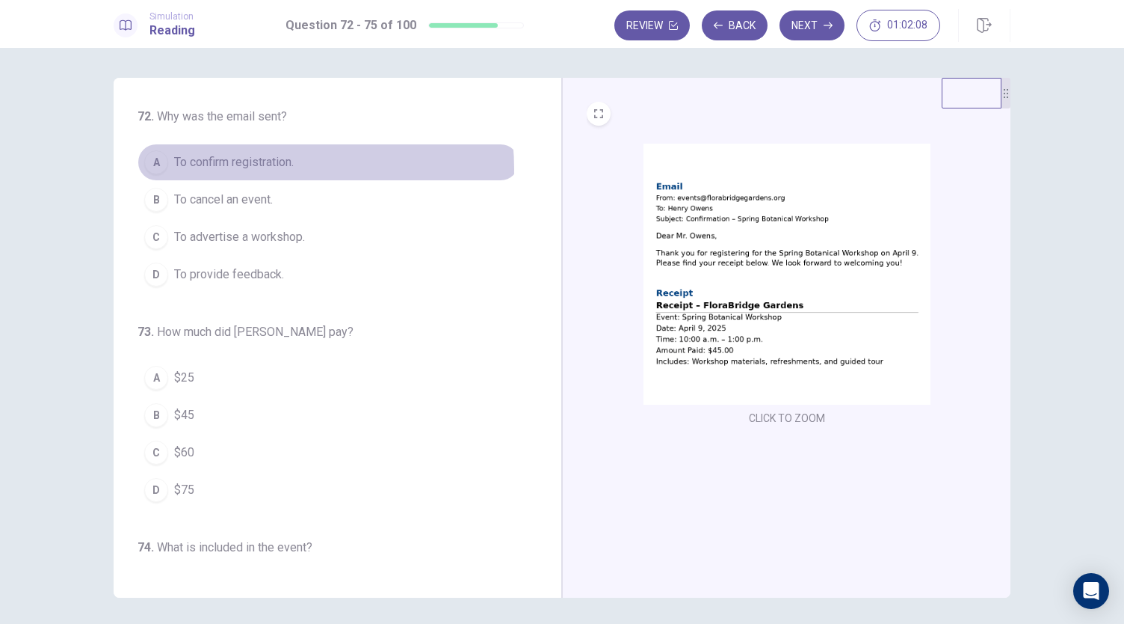
click at [260, 169] on span "To confirm registration." at bounding box center [234, 162] width 120 height 18
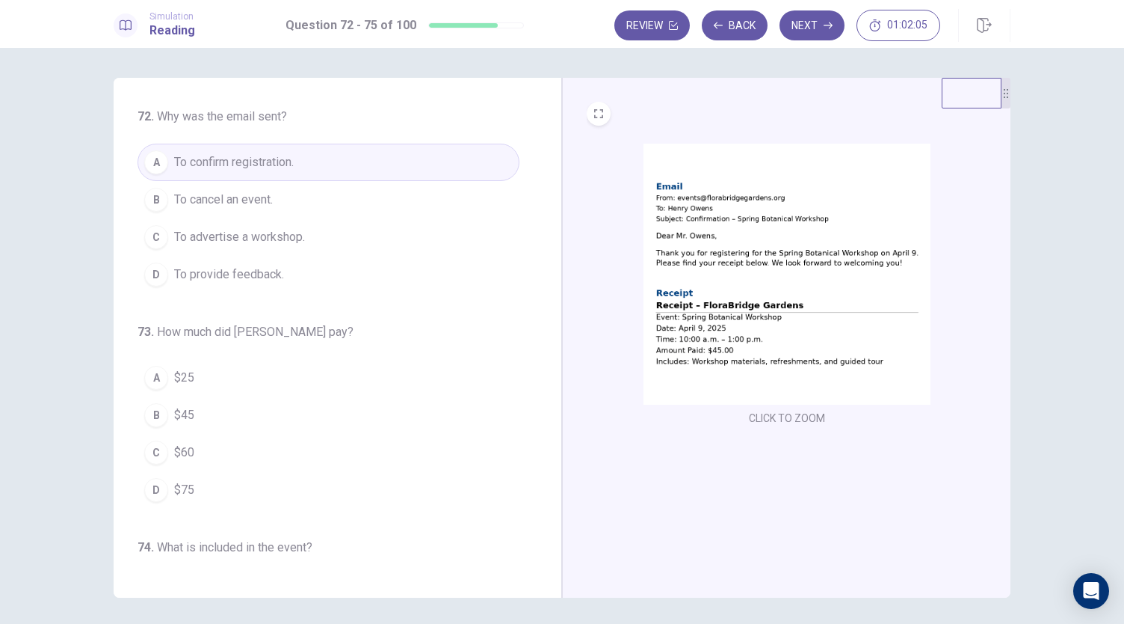
click at [203, 413] on button "B $45" at bounding box center [329, 414] width 382 height 37
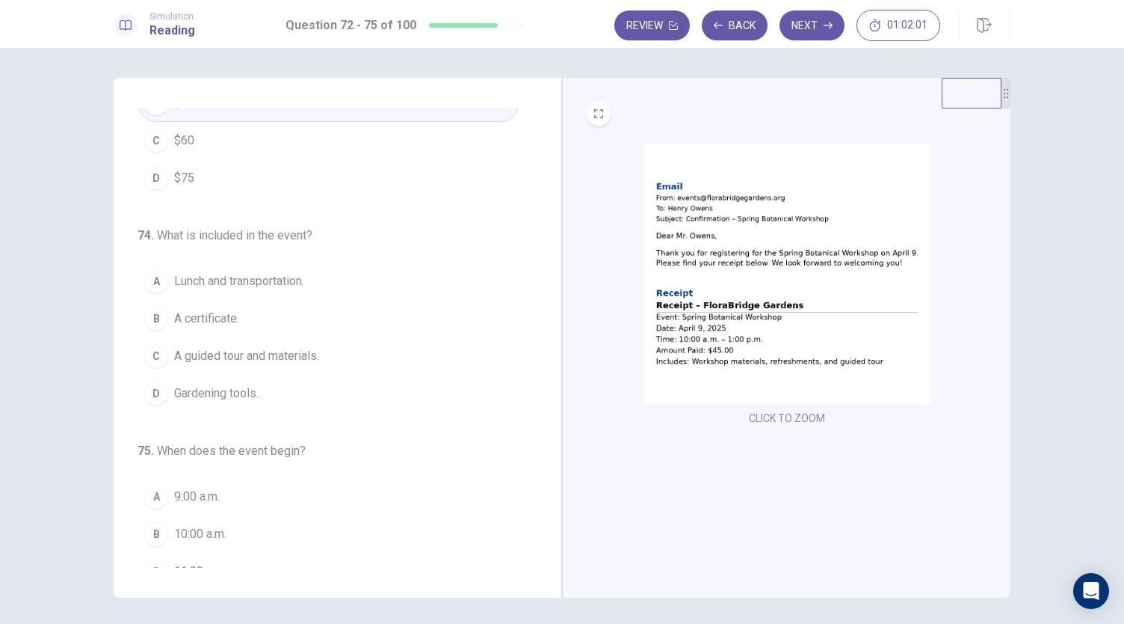
scroll to position [329, 0]
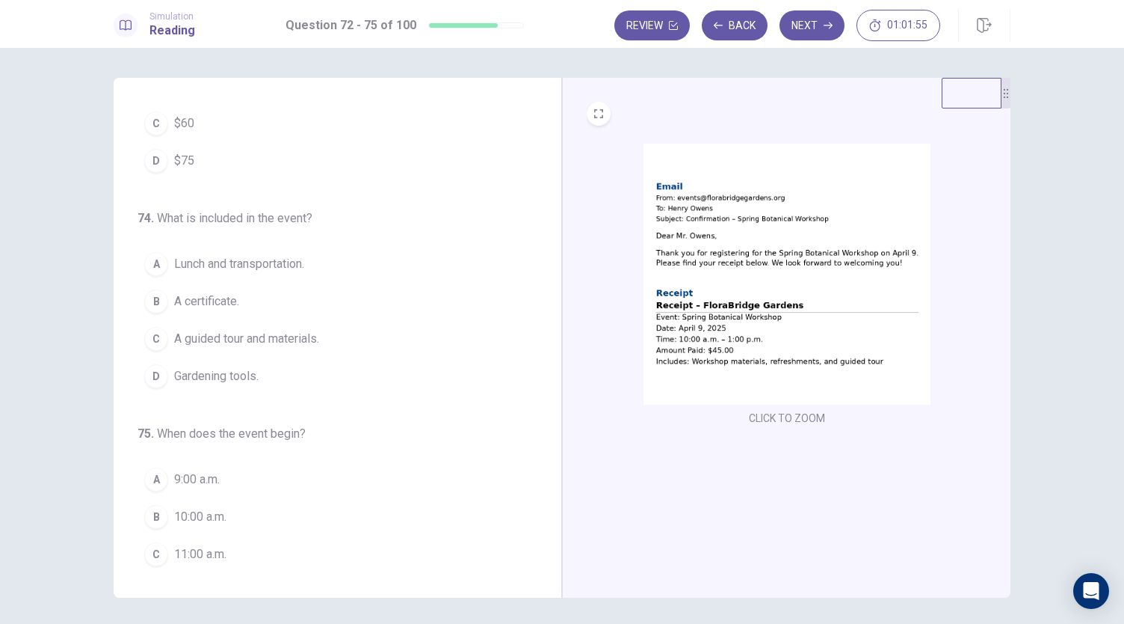
click at [283, 339] on span "A guided tour and materials." at bounding box center [246, 339] width 145 height 18
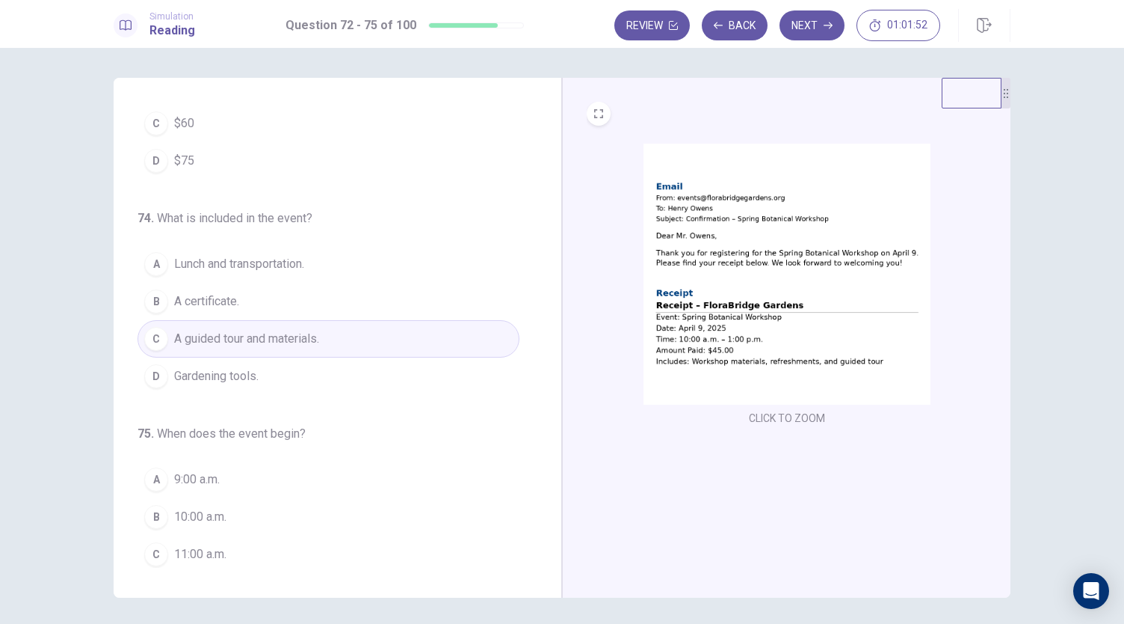
click at [233, 506] on button "B 10:00 a.m." at bounding box center [329, 516] width 382 height 37
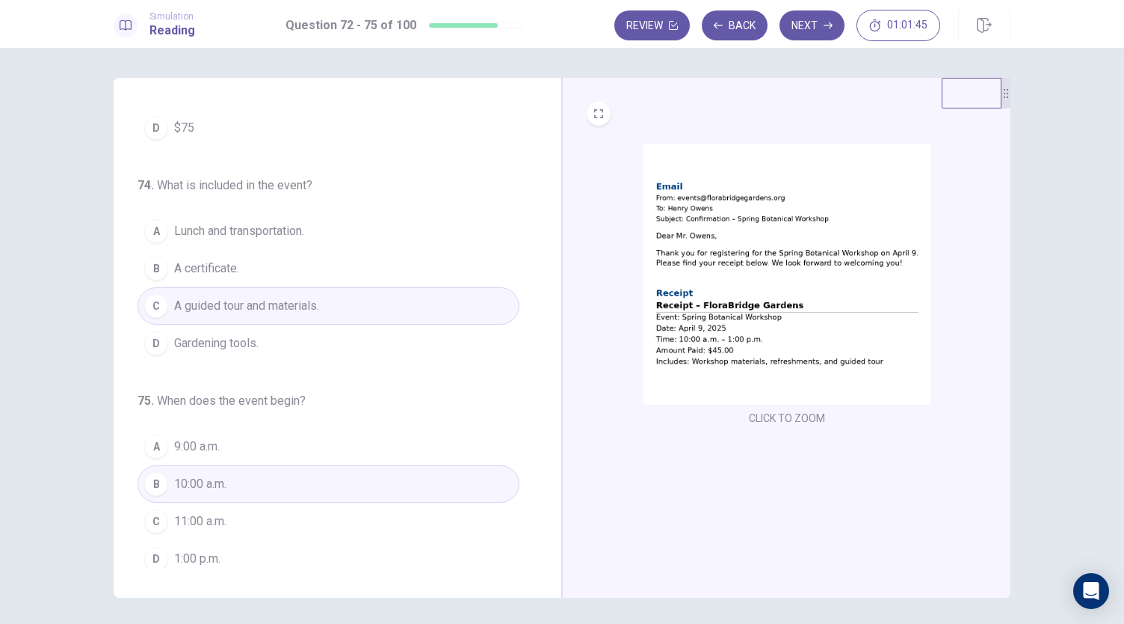
scroll to position [363, 0]
click at [809, 28] on button "Next" at bounding box center [812, 25] width 65 height 30
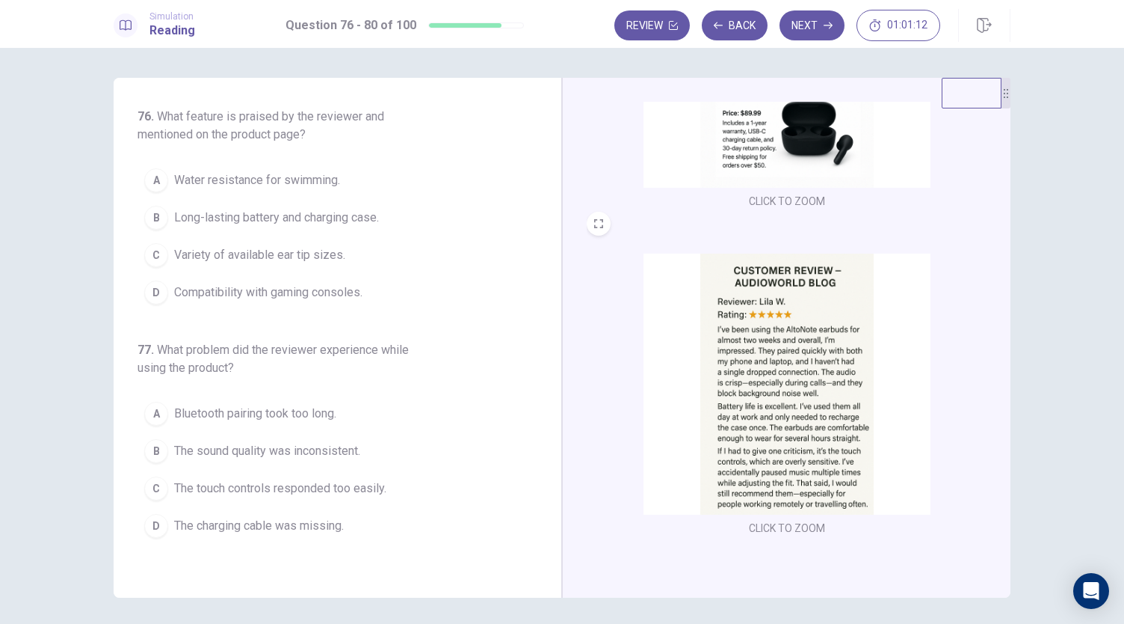
scroll to position [223, 0]
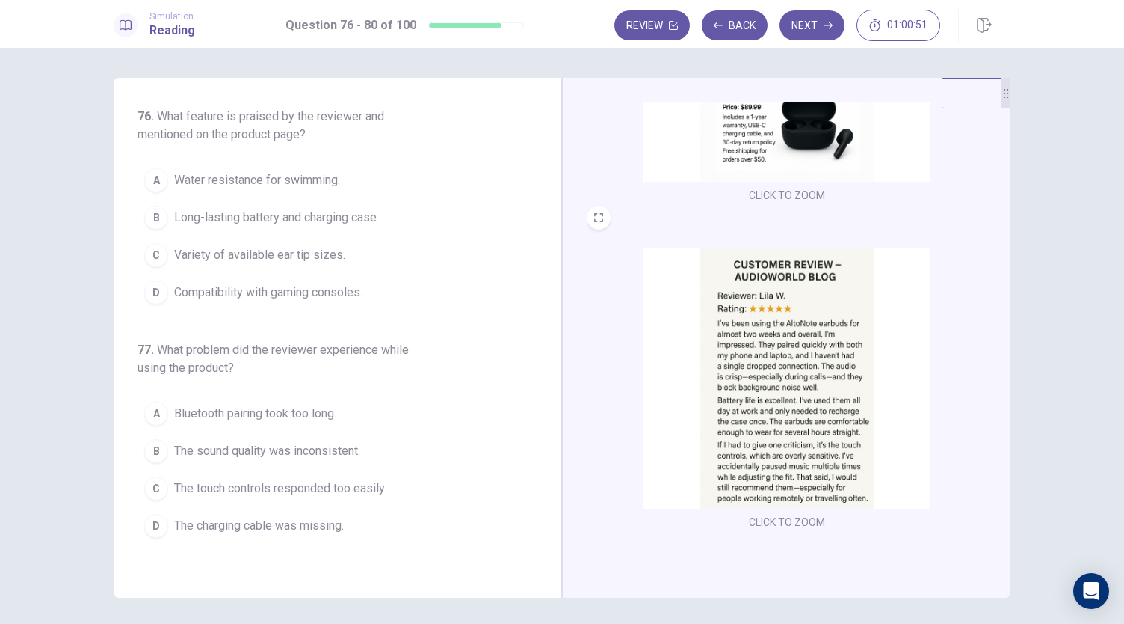
click at [366, 213] on span "Long-lasting battery and charging case." at bounding box center [276, 218] width 205 height 18
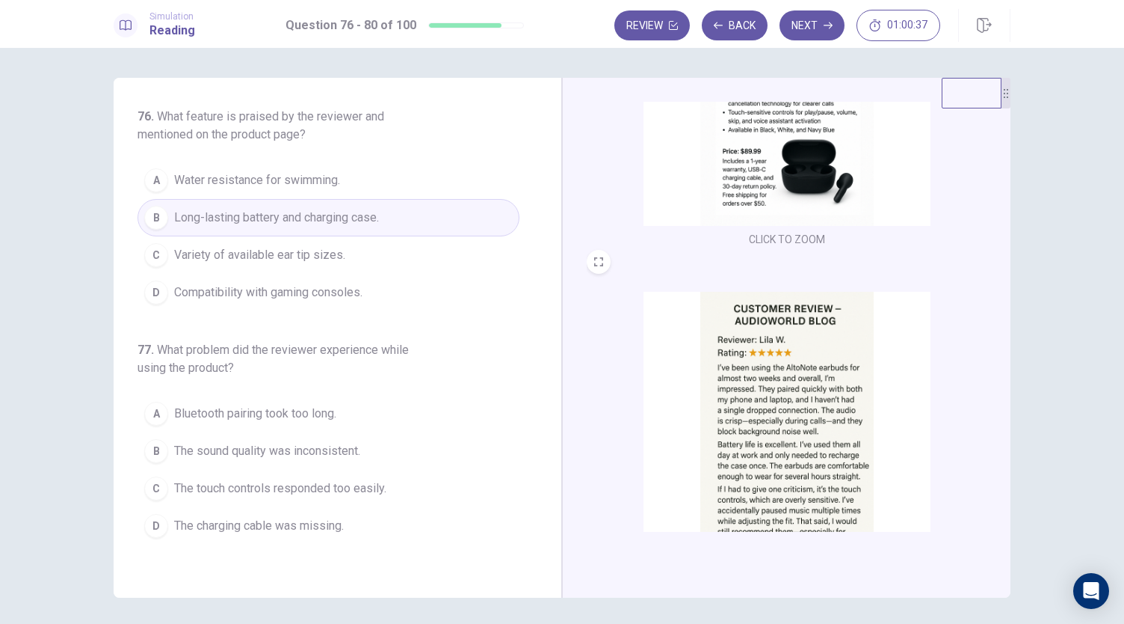
scroll to position [184, 0]
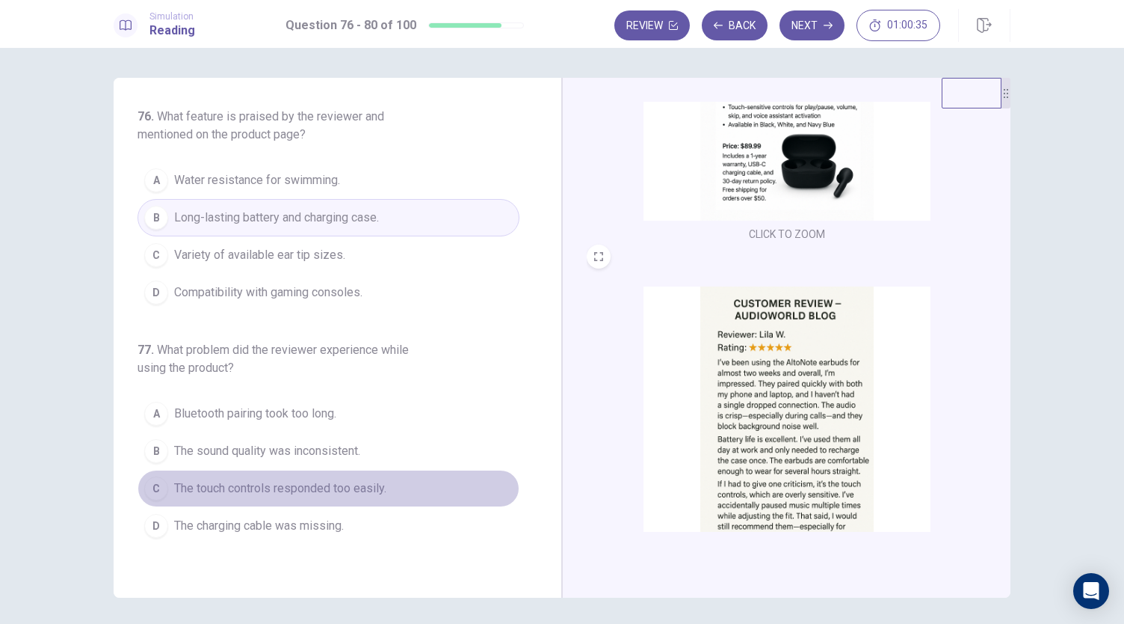
click at [345, 484] on span "The touch controls responded too easily." at bounding box center [280, 488] width 212 height 18
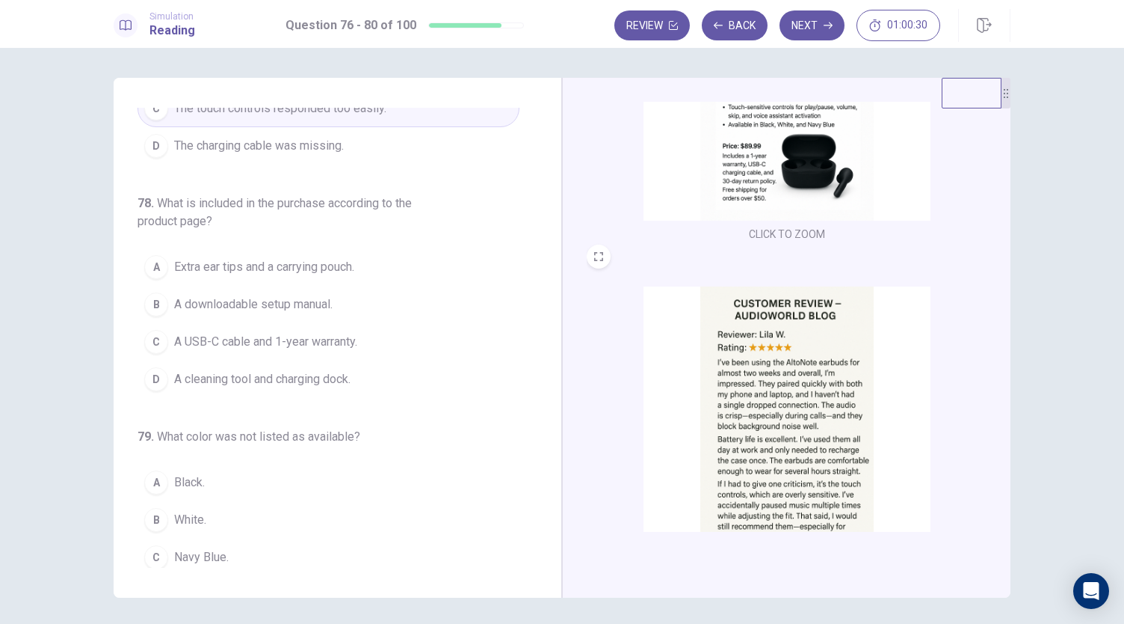
scroll to position [385, 0]
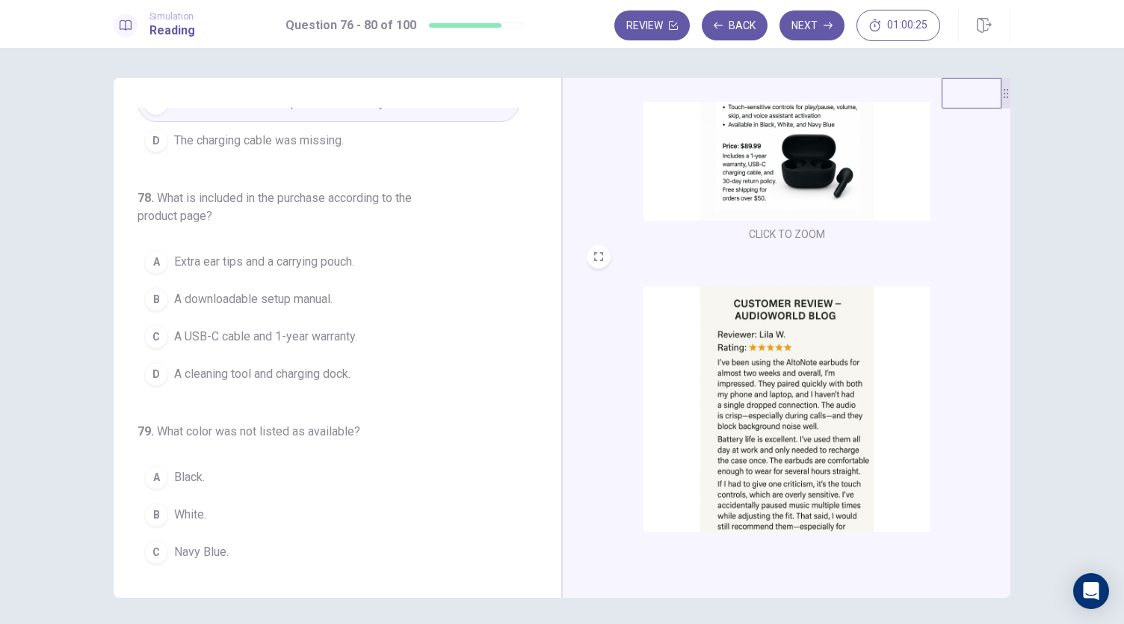
click at [326, 328] on span "A USB-C cable and 1-year warranty." at bounding box center [265, 336] width 183 height 18
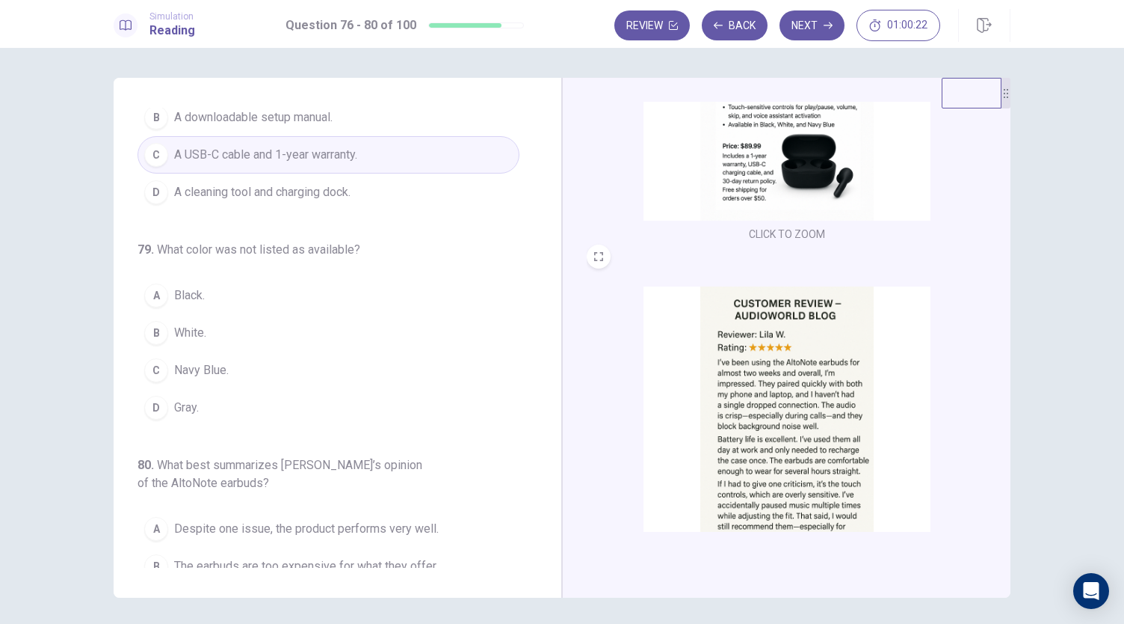
scroll to position [583, 0]
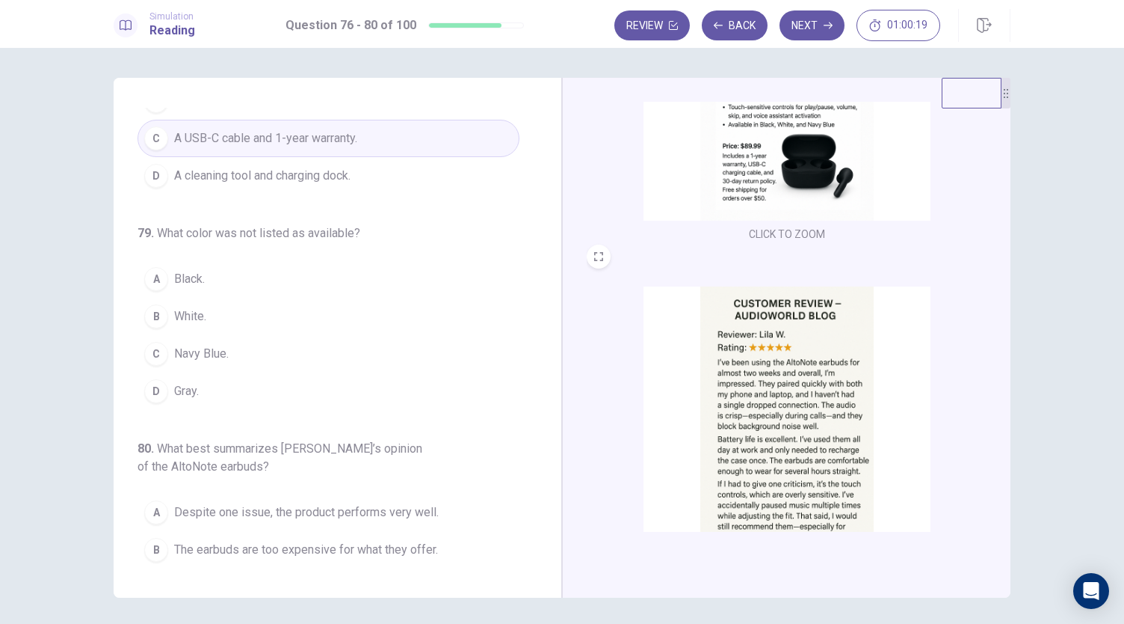
click at [176, 382] on span "Gray." at bounding box center [186, 391] width 25 height 18
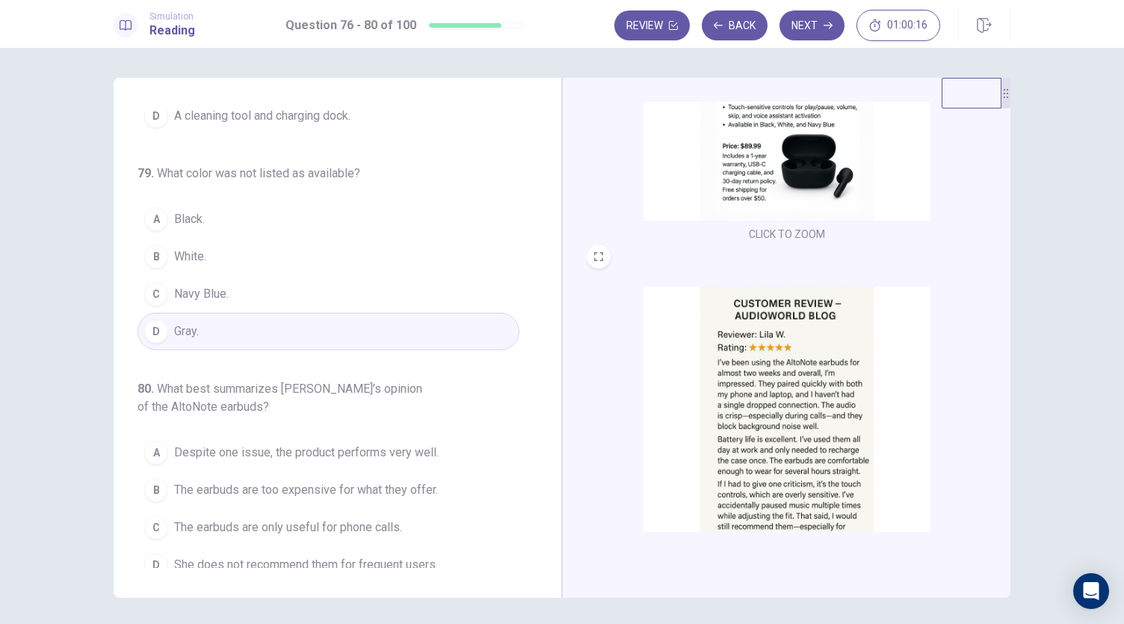
scroll to position [648, 0]
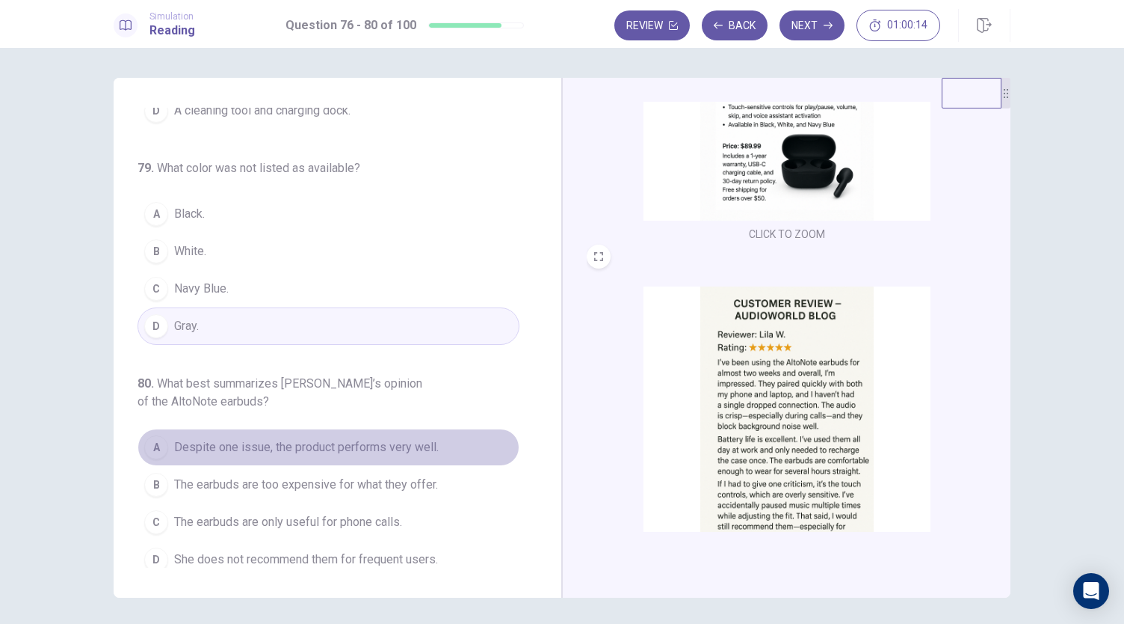
click at [410, 438] on span "Despite one issue, the product performs very well." at bounding box center [306, 447] width 265 height 18
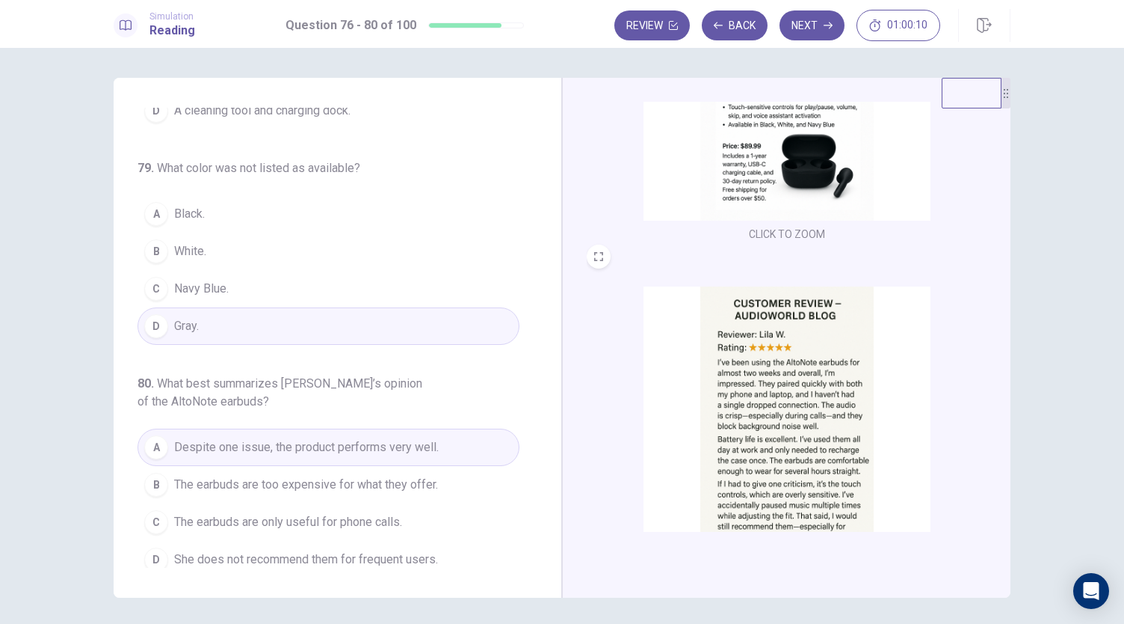
scroll to position [223, 0]
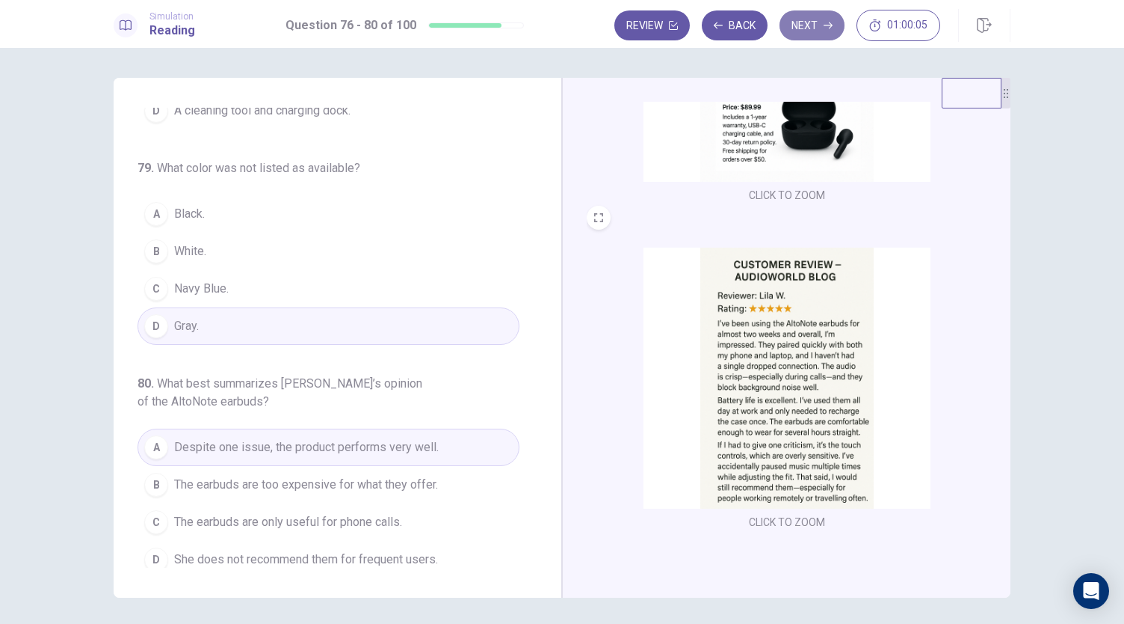
click at [799, 33] on button "Next" at bounding box center [812, 25] width 65 height 30
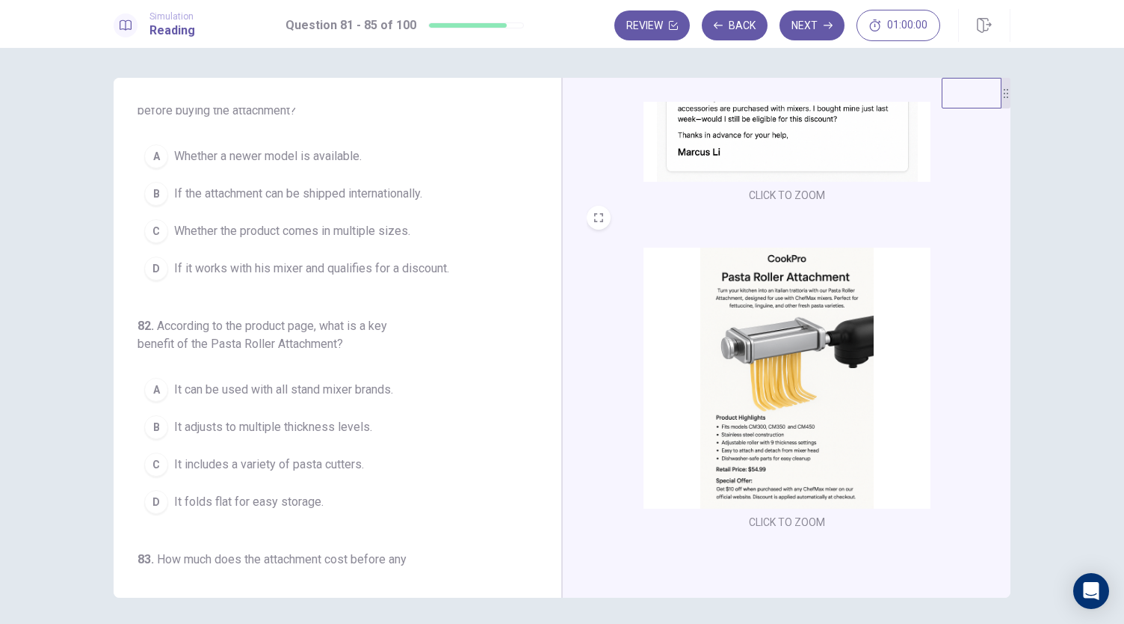
scroll to position [22, 0]
click at [535, 185] on div "81 . What does Marcus want to confirm before buying the attachment? A Whether a…" at bounding box center [344, 338] width 412 height 460
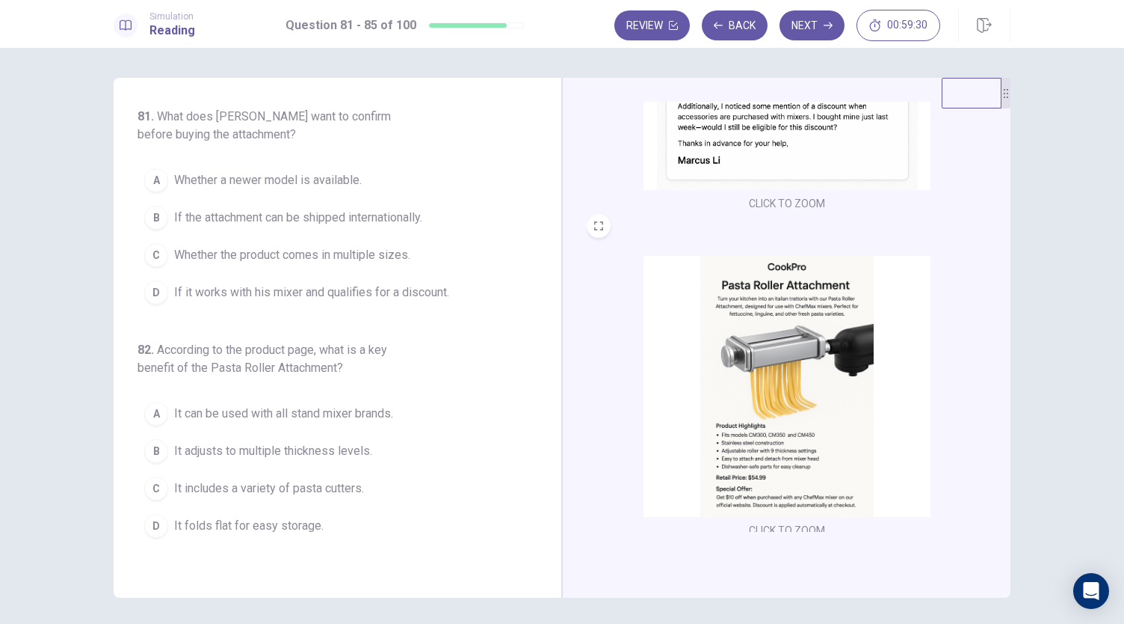
scroll to position [223, 0]
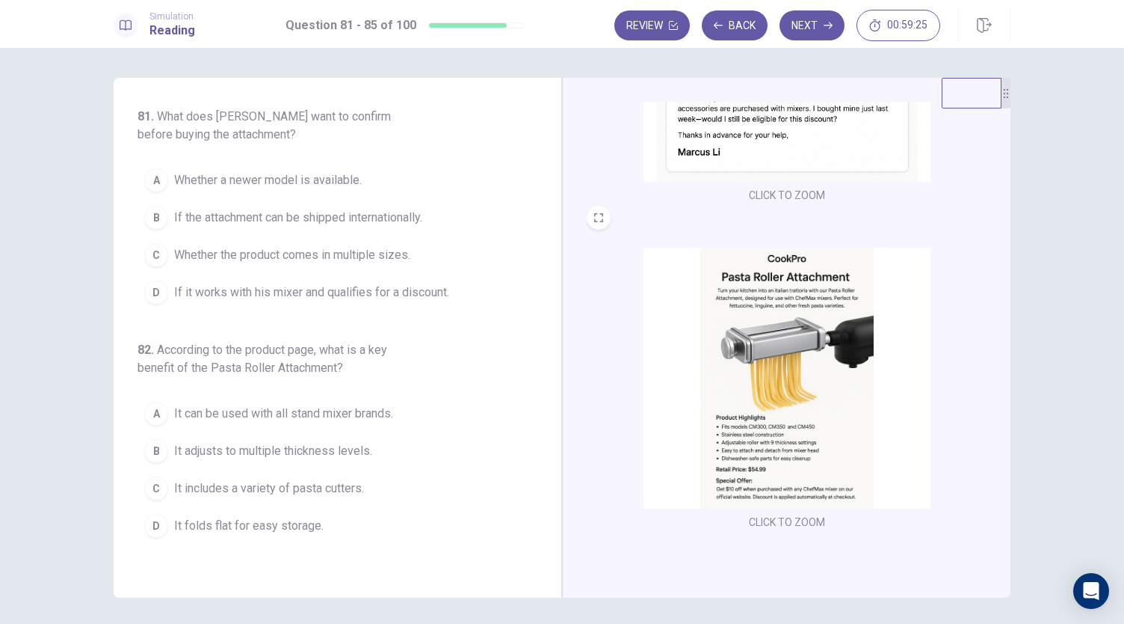
click at [778, 358] on img at bounding box center [787, 377] width 287 height 261
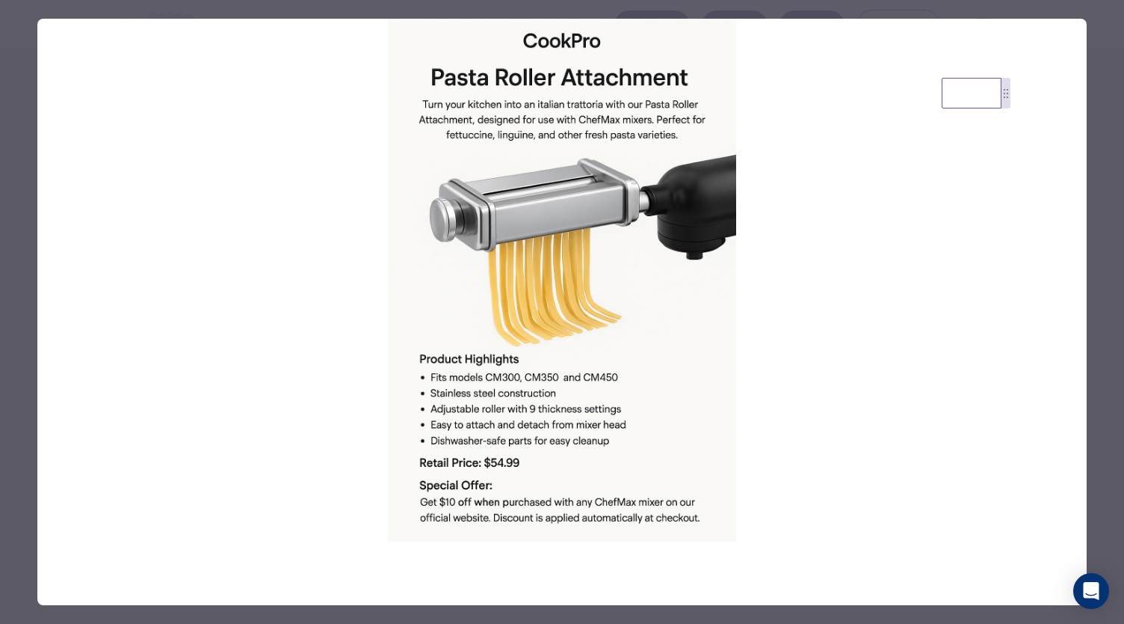
click at [721, 207] on img at bounding box center [562, 280] width 1050 height 523
click at [772, 13] on div at bounding box center [562, 312] width 1124 height 624
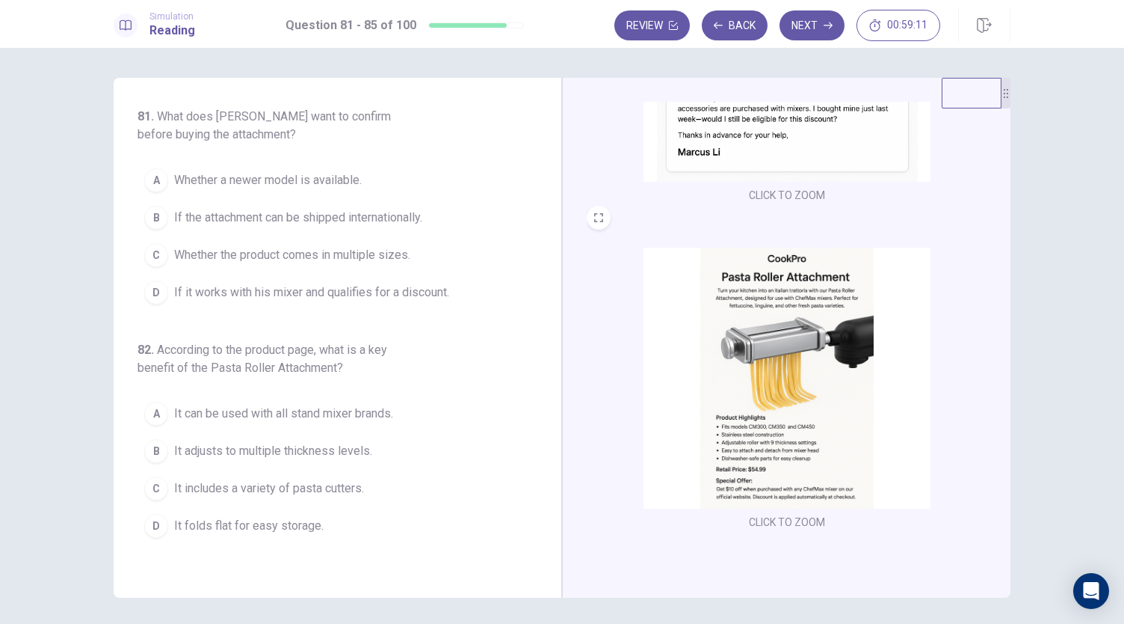
click at [399, 290] on span "If it works with his mixer and qualifies for a discount." at bounding box center [311, 292] width 275 height 18
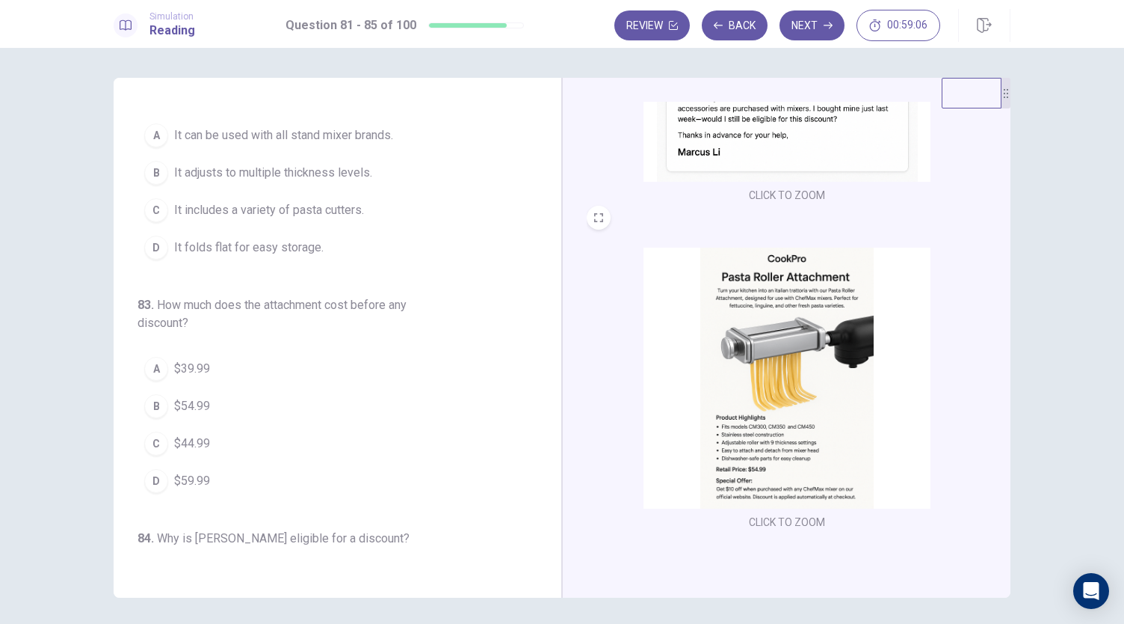
scroll to position [290, 0]
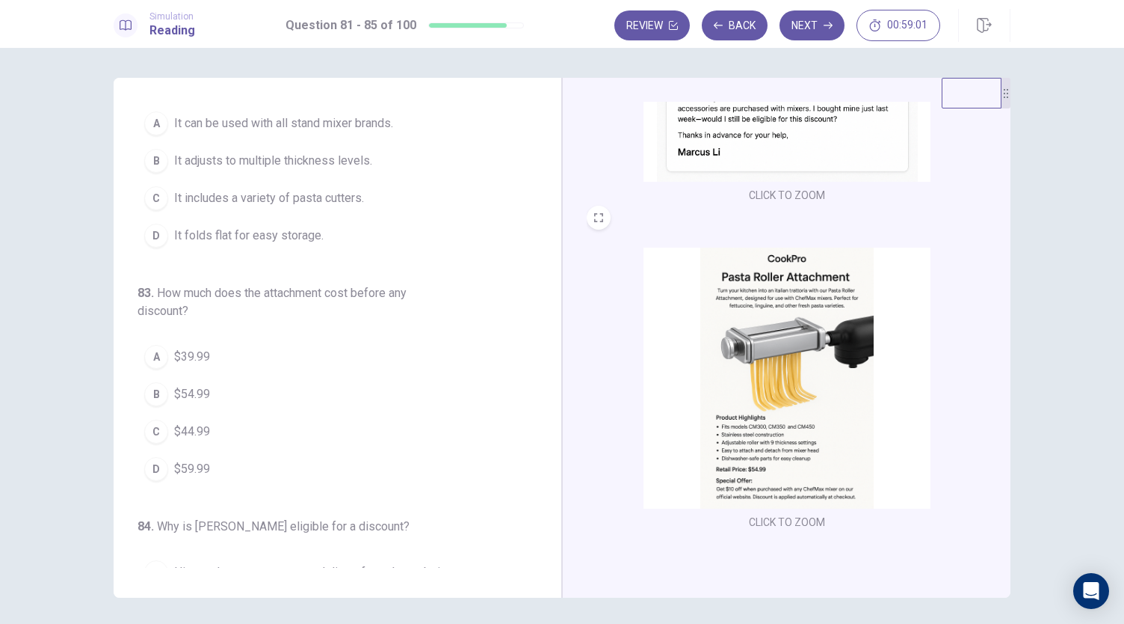
click at [157, 385] on div "B" at bounding box center [156, 394] width 24 height 24
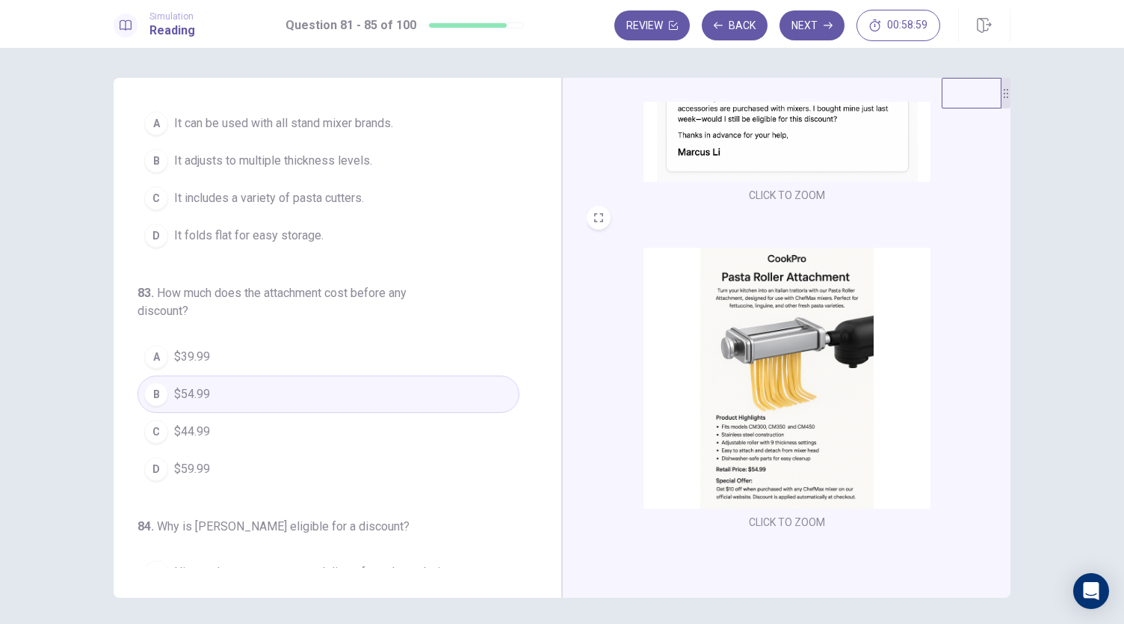
click at [743, 361] on img at bounding box center [787, 377] width 287 height 261
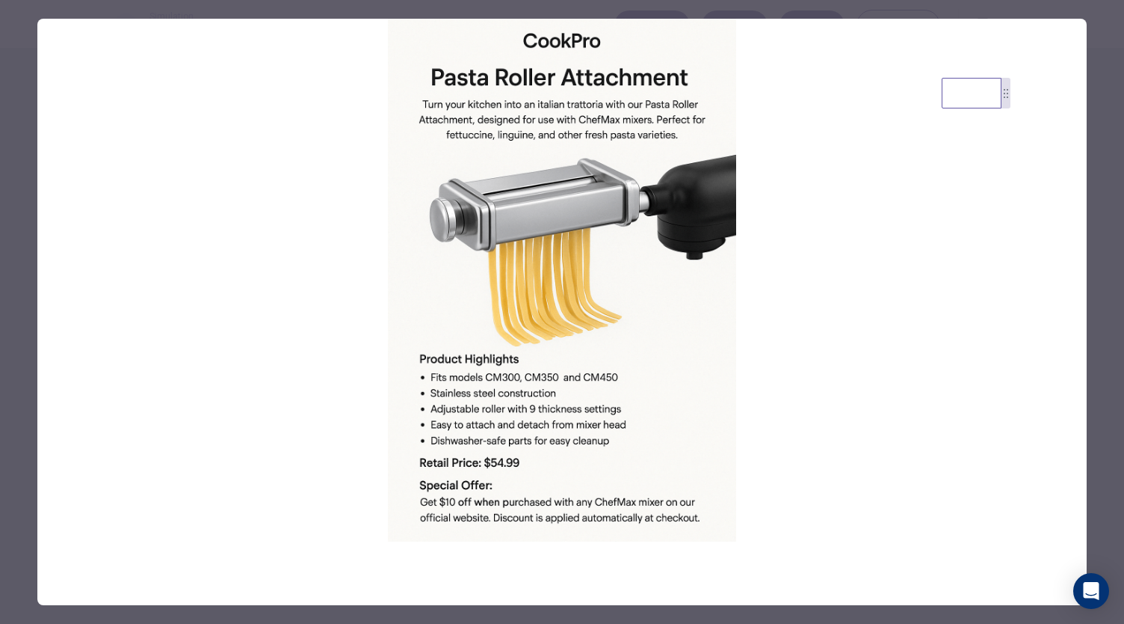
click at [1102, 285] on div at bounding box center [562, 312] width 1124 height 624
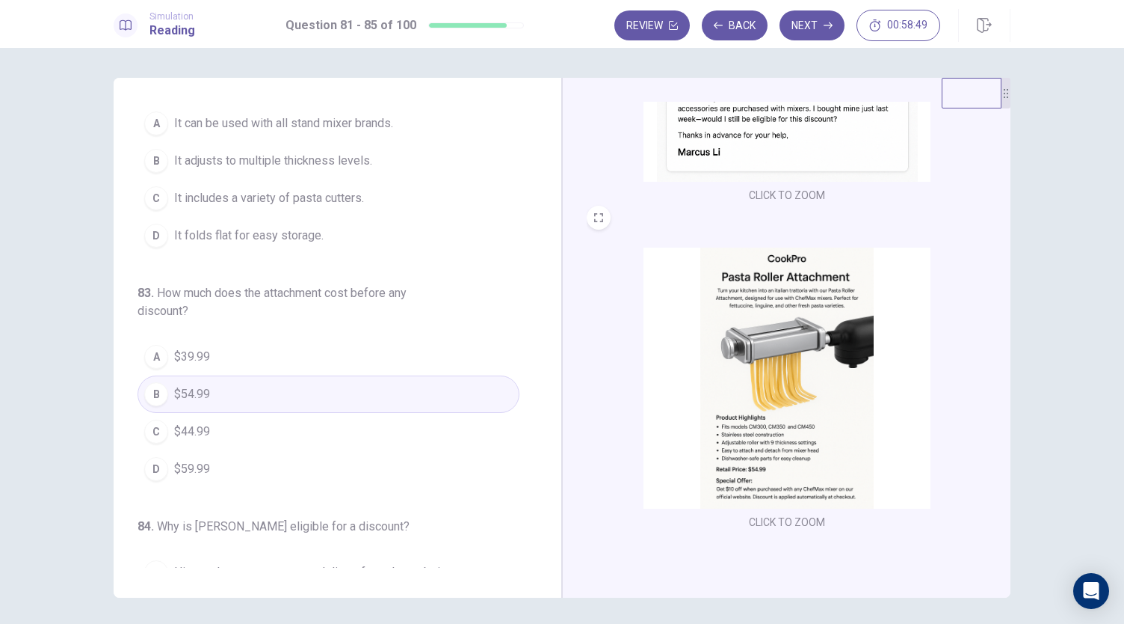
click at [740, 391] on img at bounding box center [787, 377] width 287 height 261
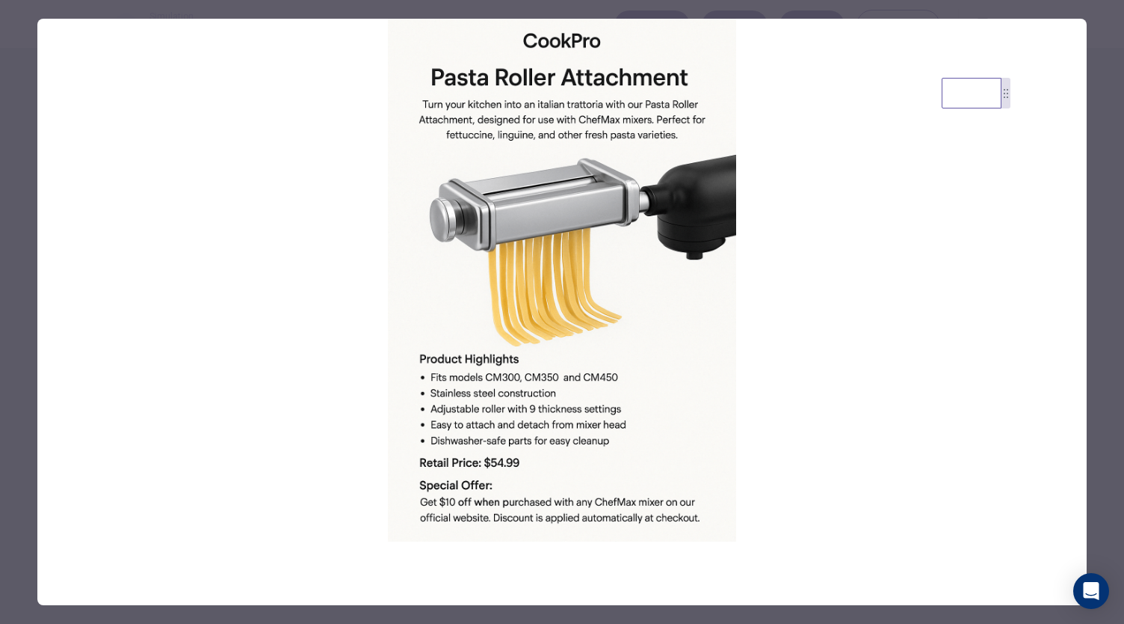
click at [1106, 312] on div at bounding box center [562, 312] width 1124 height 624
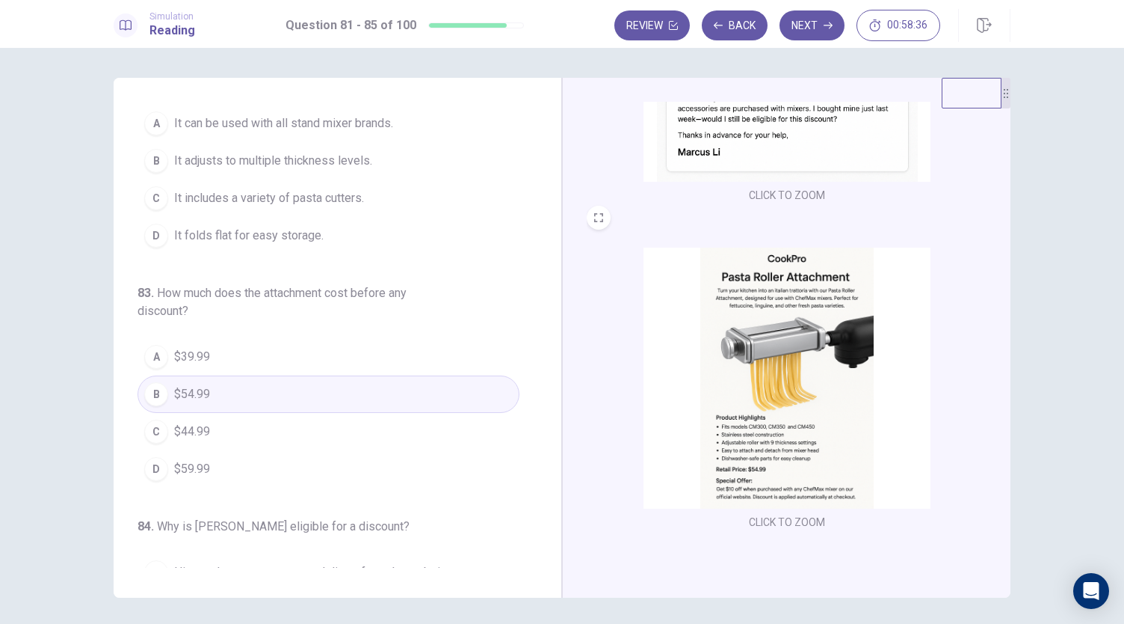
click at [280, 162] on span "It adjusts to multiple thickness levels." at bounding box center [273, 161] width 198 height 18
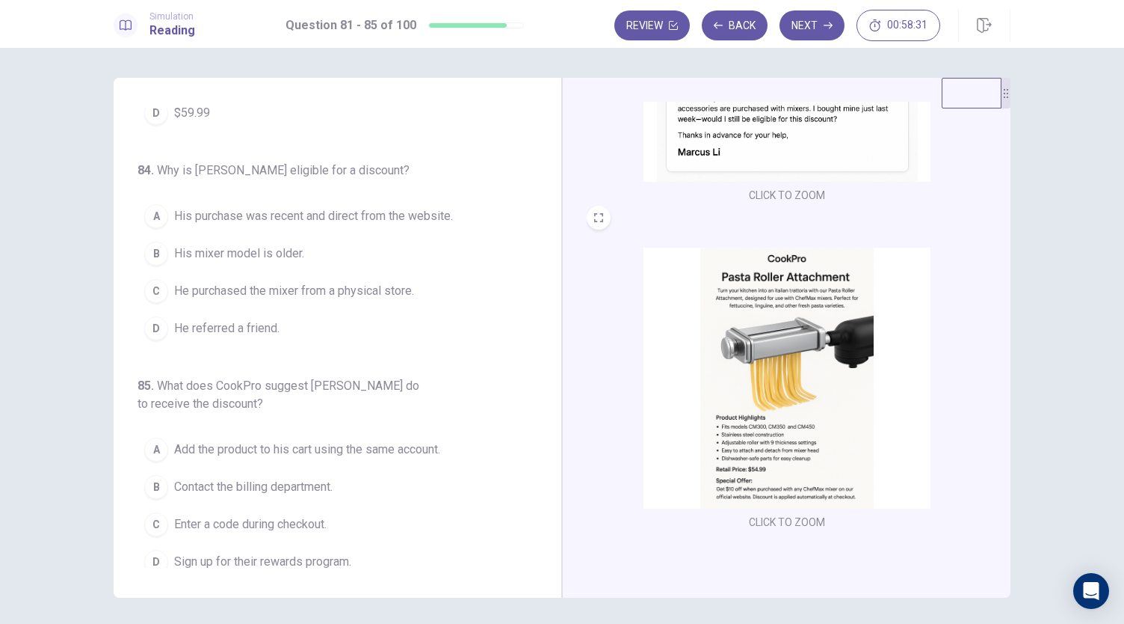
scroll to position [648, 0]
click at [394, 206] on span "His purchase was recent and direct from the website." at bounding box center [313, 214] width 279 height 18
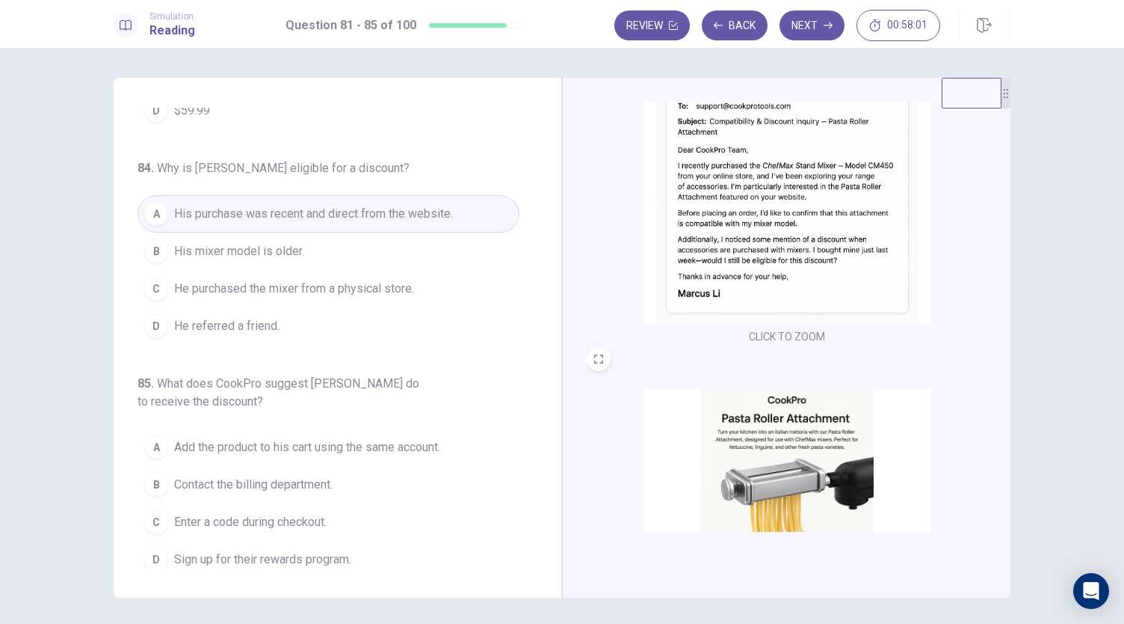
scroll to position [97, 0]
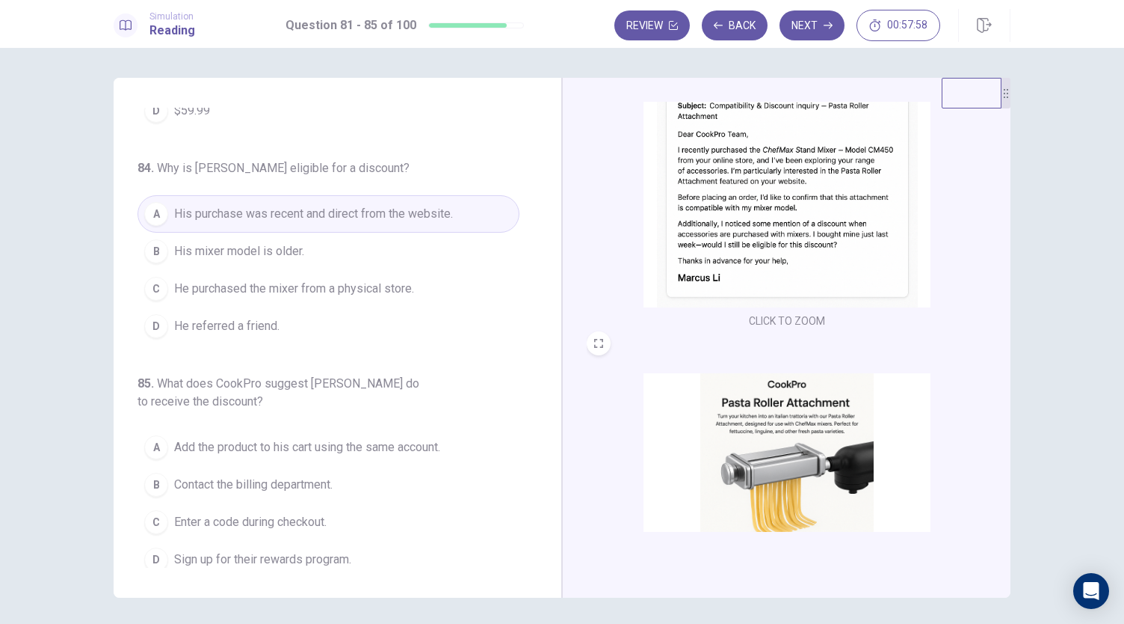
click at [384, 438] on span "Add the product to his cart using the same account." at bounding box center [307, 447] width 266 height 18
click at [812, 449] on img at bounding box center [787, 503] width 287 height 261
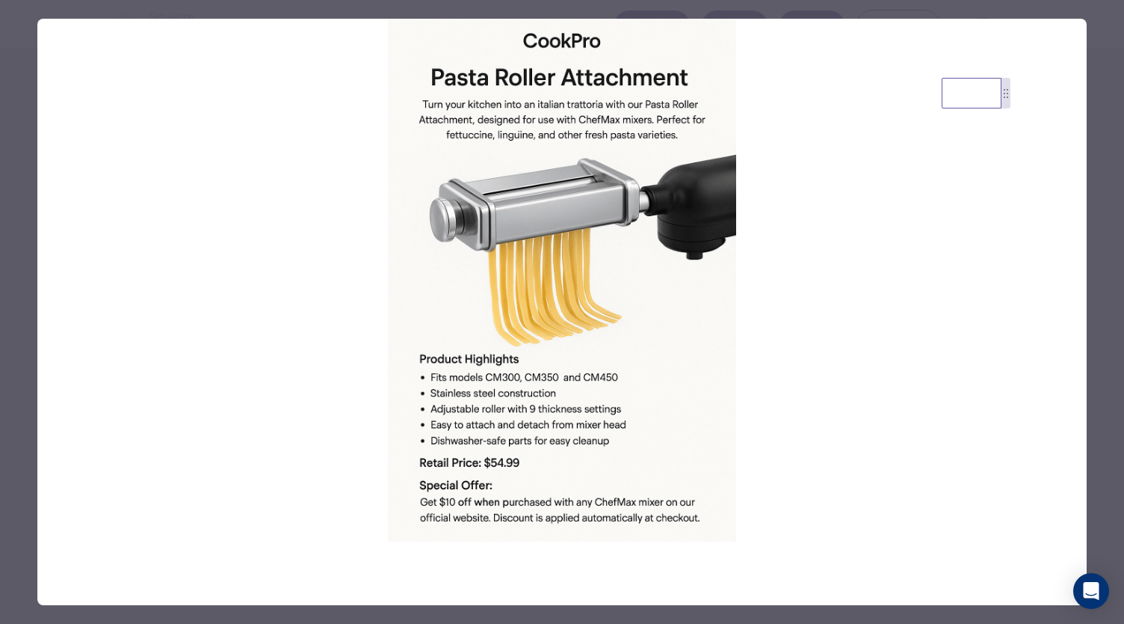
click at [1096, 402] on div at bounding box center [562, 312] width 1124 height 624
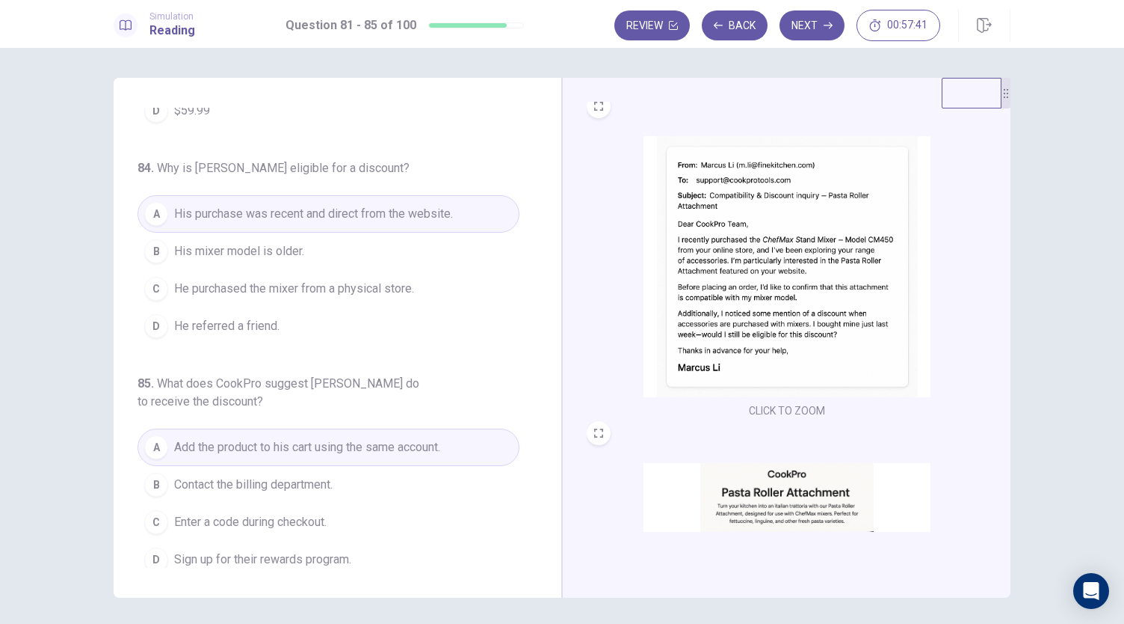
scroll to position [0, 0]
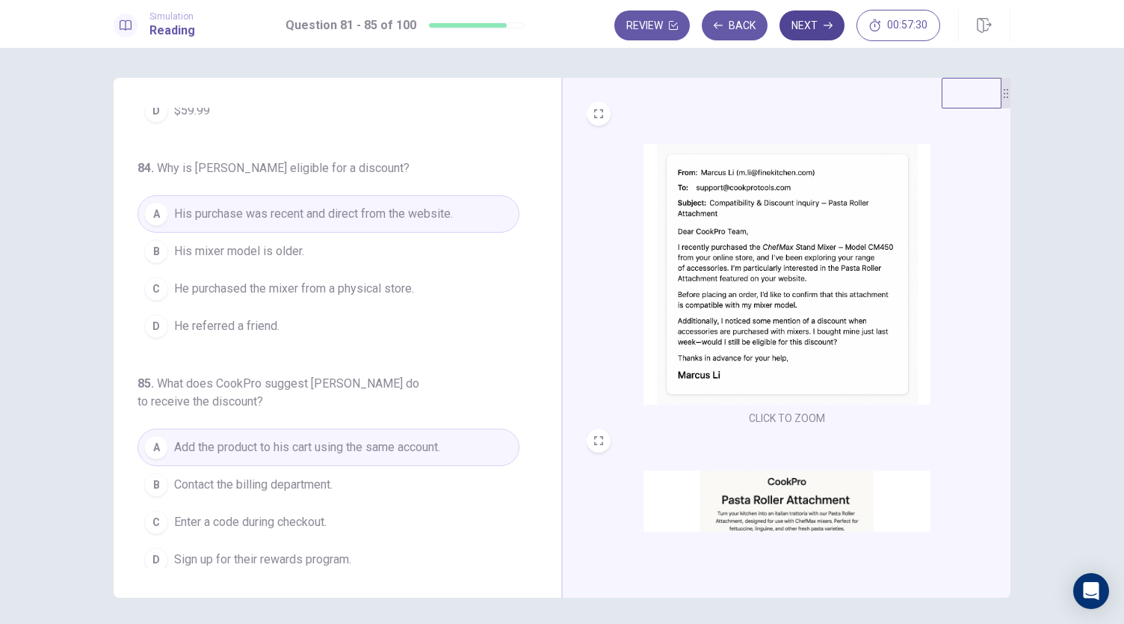
click at [807, 32] on button "Next" at bounding box center [812, 25] width 65 height 30
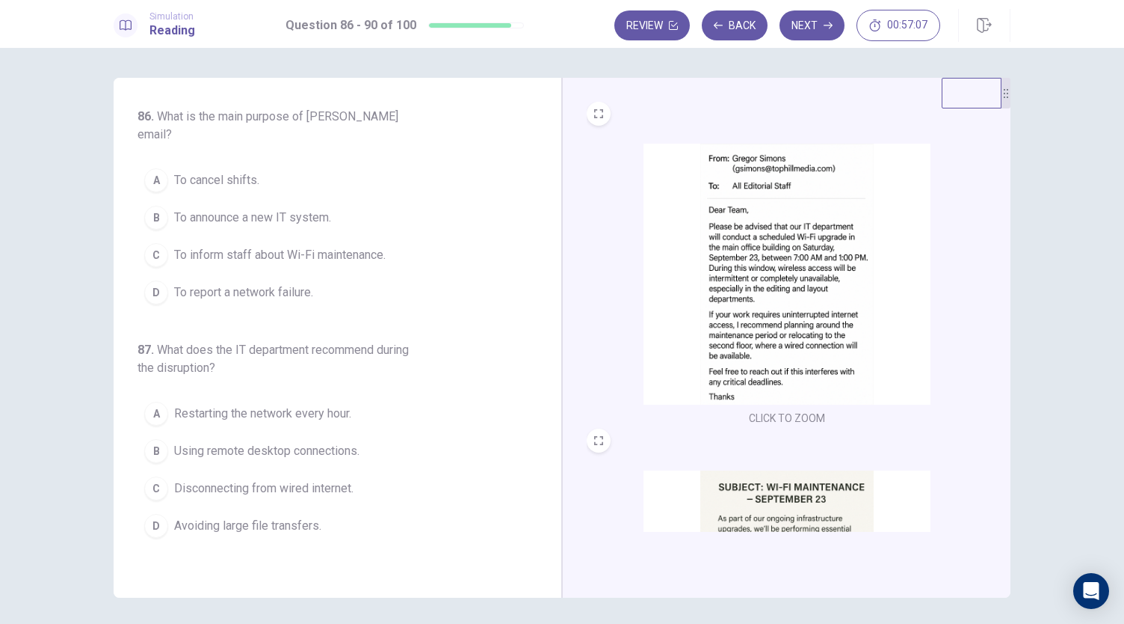
click at [355, 246] on span "To inform staff about Wi-Fi maintenance." at bounding box center [280, 255] width 212 height 18
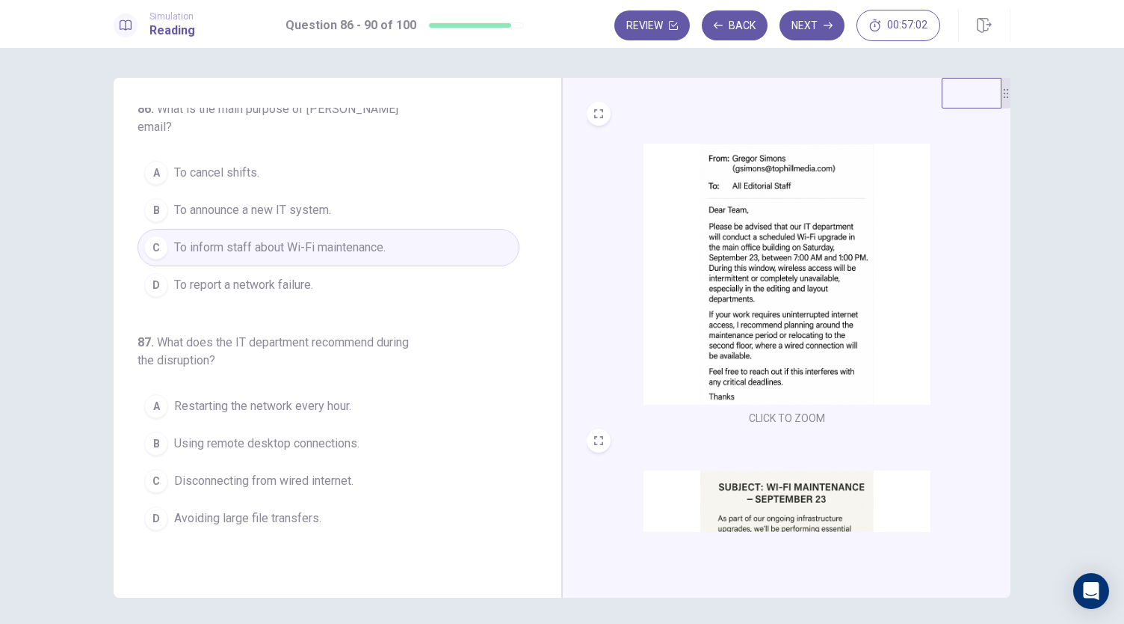
scroll to position [9, 0]
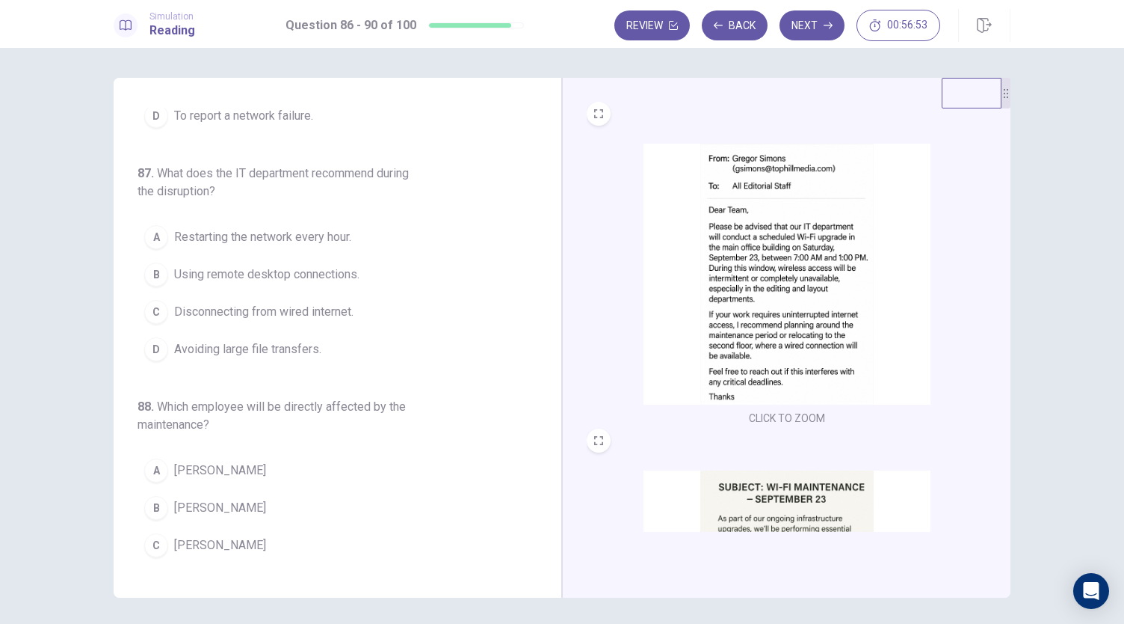
drag, startPoint x: 546, startPoint y: 292, endPoint x: 549, endPoint y: 361, distance: 68.8
click at [549, 361] on div "86 . What is the main purpose of Gregor’s email? A To cancel shifts. B To annou…" at bounding box center [338, 338] width 449 height 520
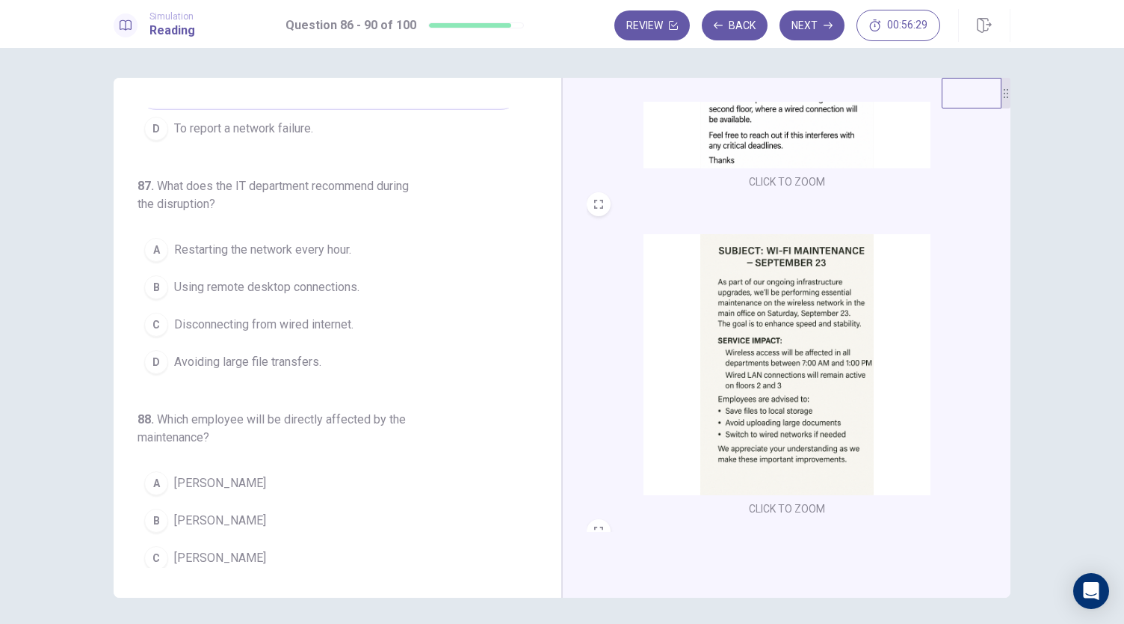
scroll to position [167, 0]
click at [285, 349] on span "Avoiding large file transfers." at bounding box center [247, 358] width 147 height 18
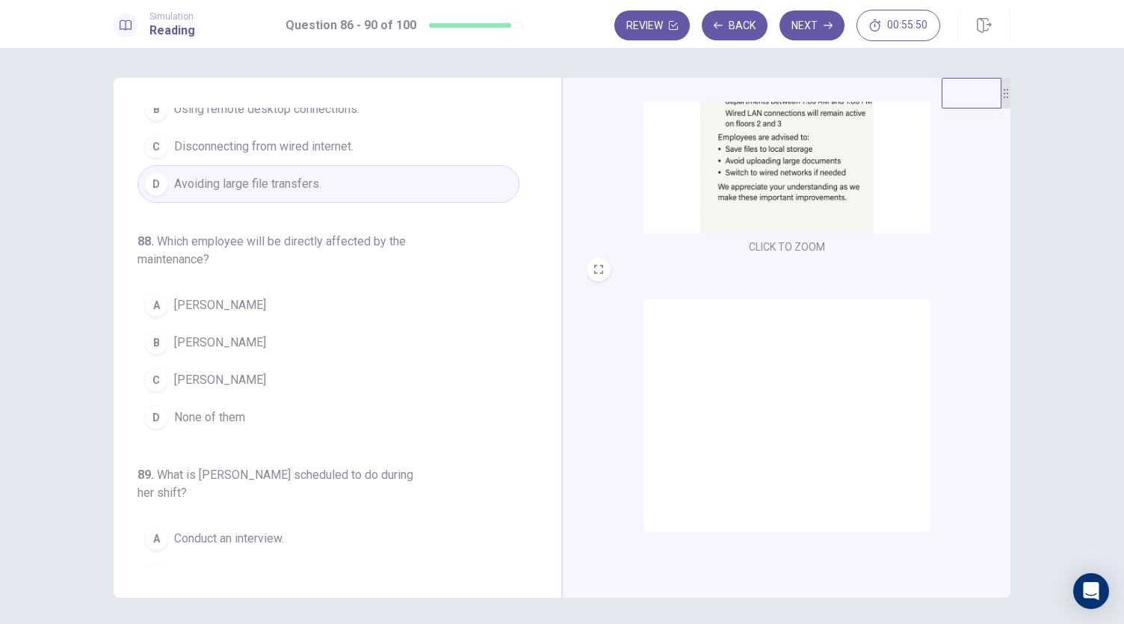
scroll to position [499, 0]
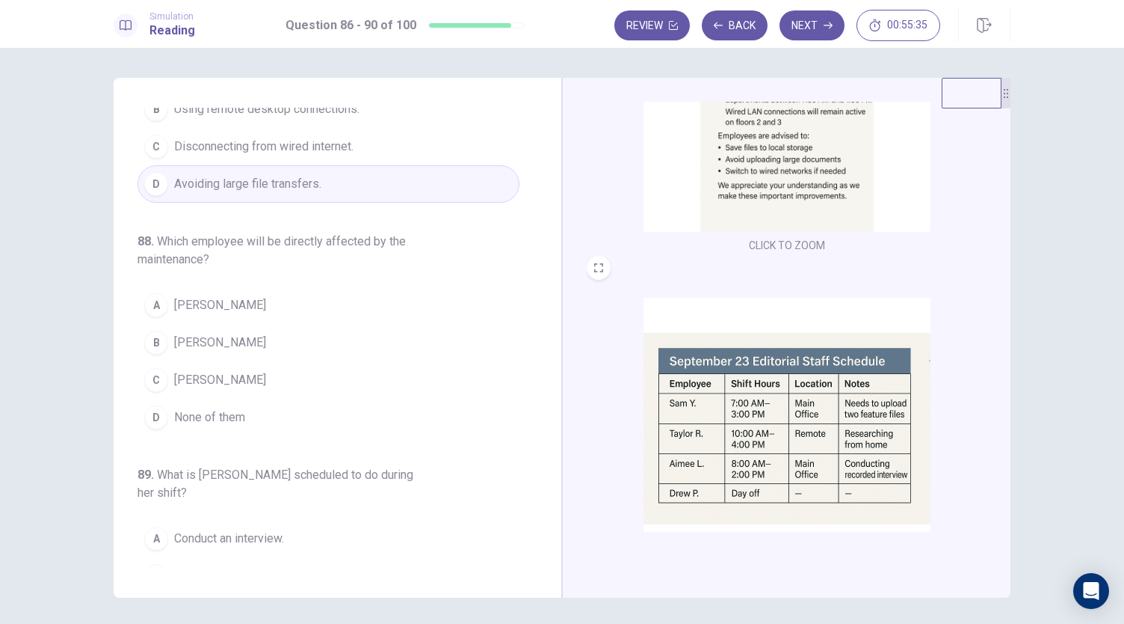
click at [186, 370] on button "C Sam Y." at bounding box center [329, 379] width 382 height 37
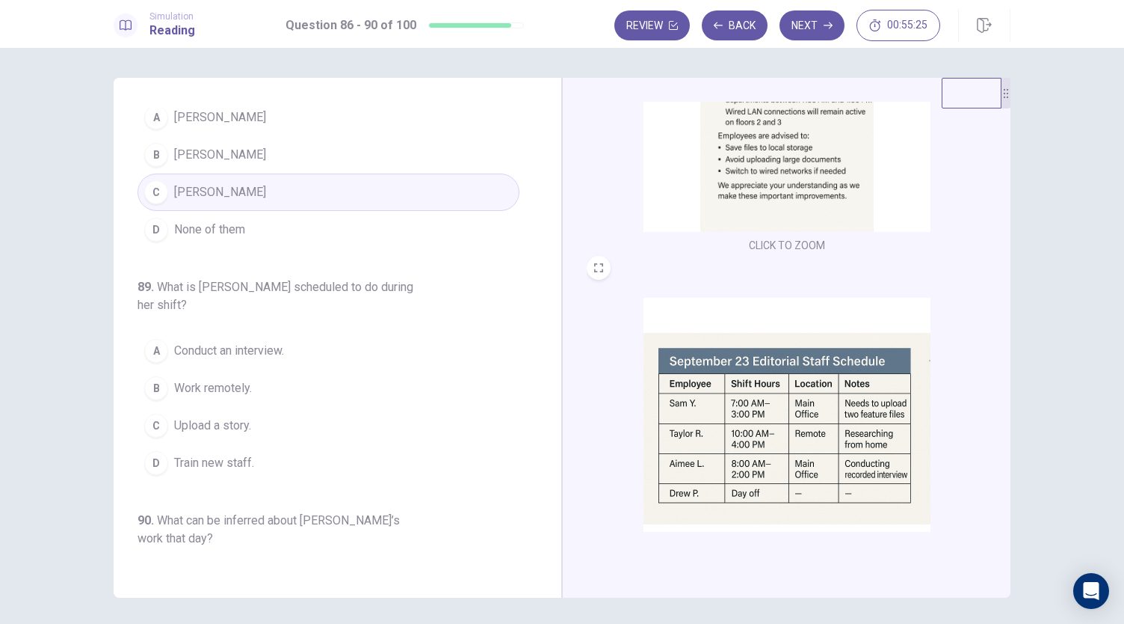
scroll to position [532, 0]
click at [272, 329] on button "A Conduct an interview." at bounding box center [329, 347] width 382 height 37
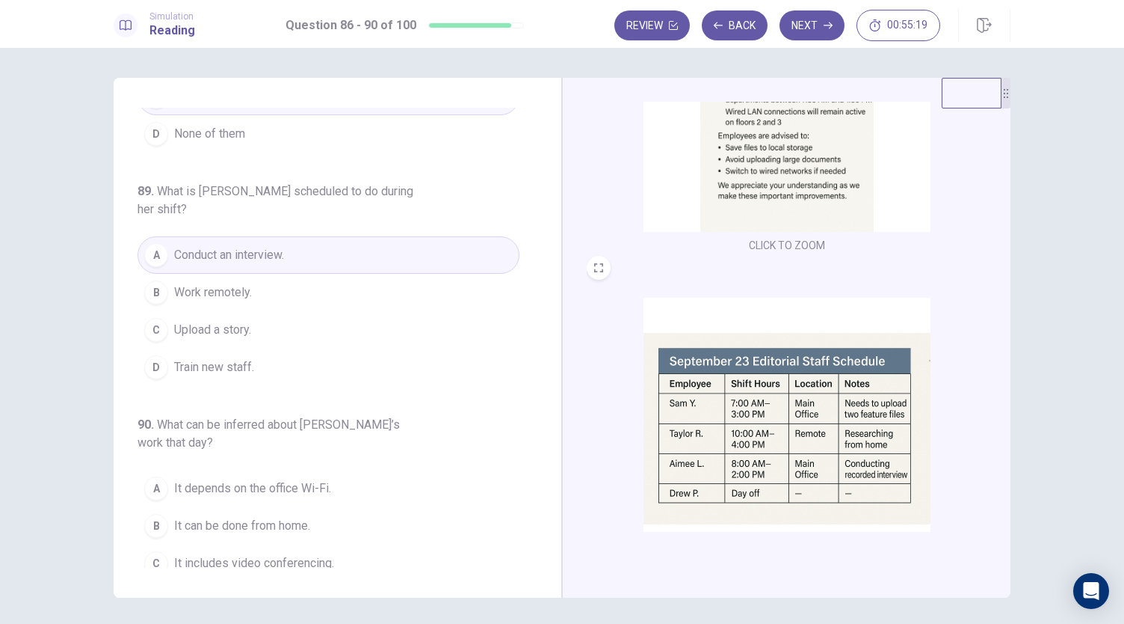
scroll to position [630, 0]
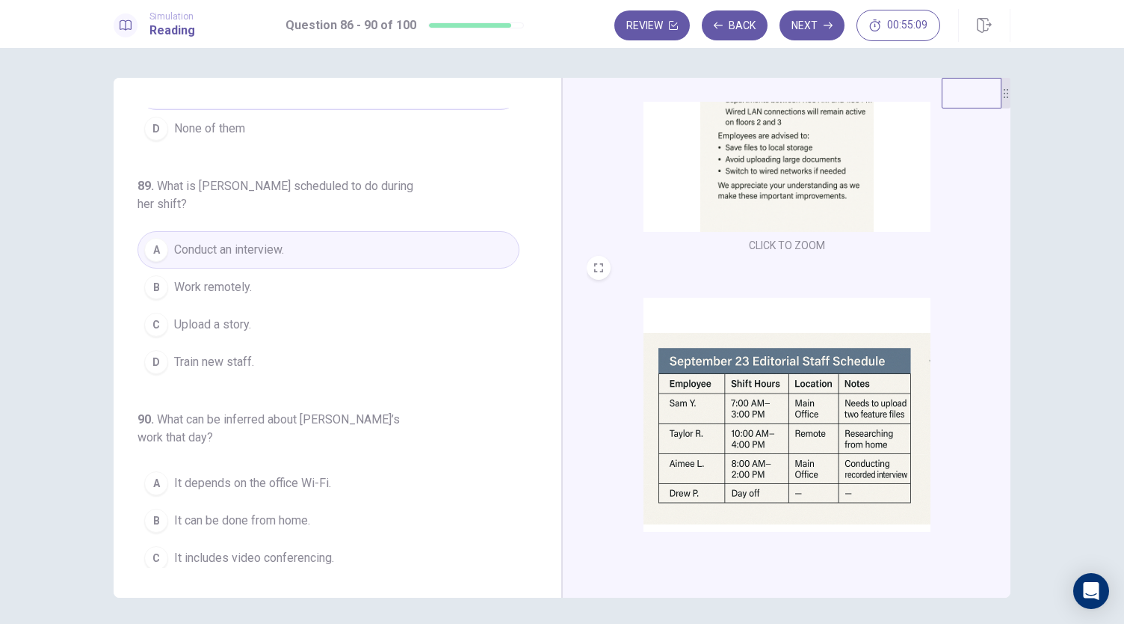
click at [289, 511] on span "It can be done from home." at bounding box center [242, 520] width 136 height 18
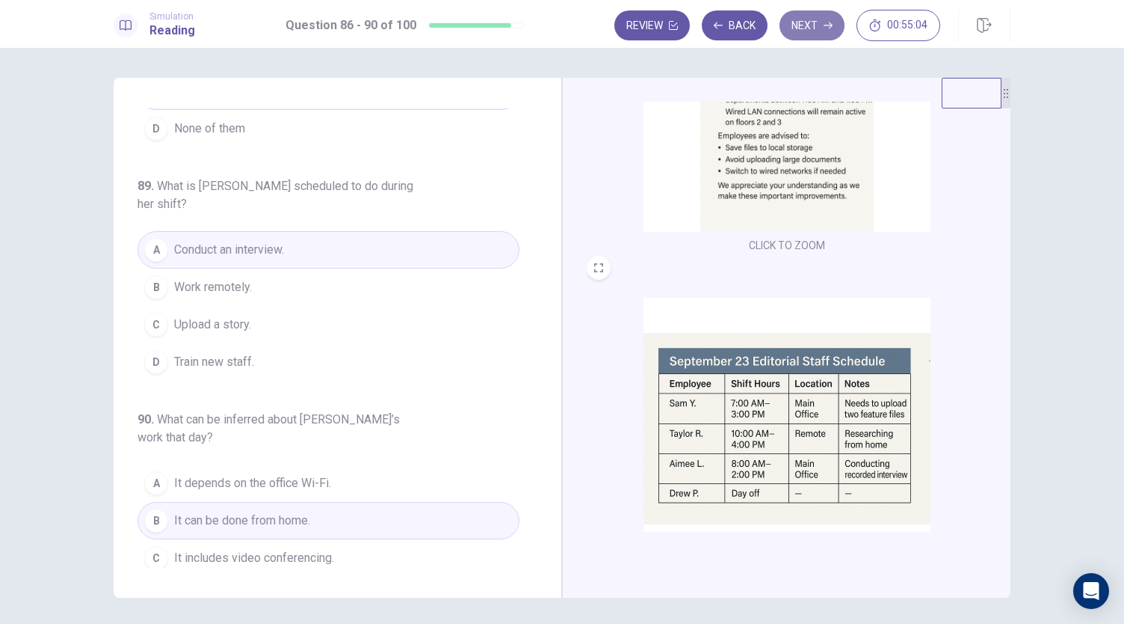
click at [807, 29] on button "Next" at bounding box center [812, 25] width 65 height 30
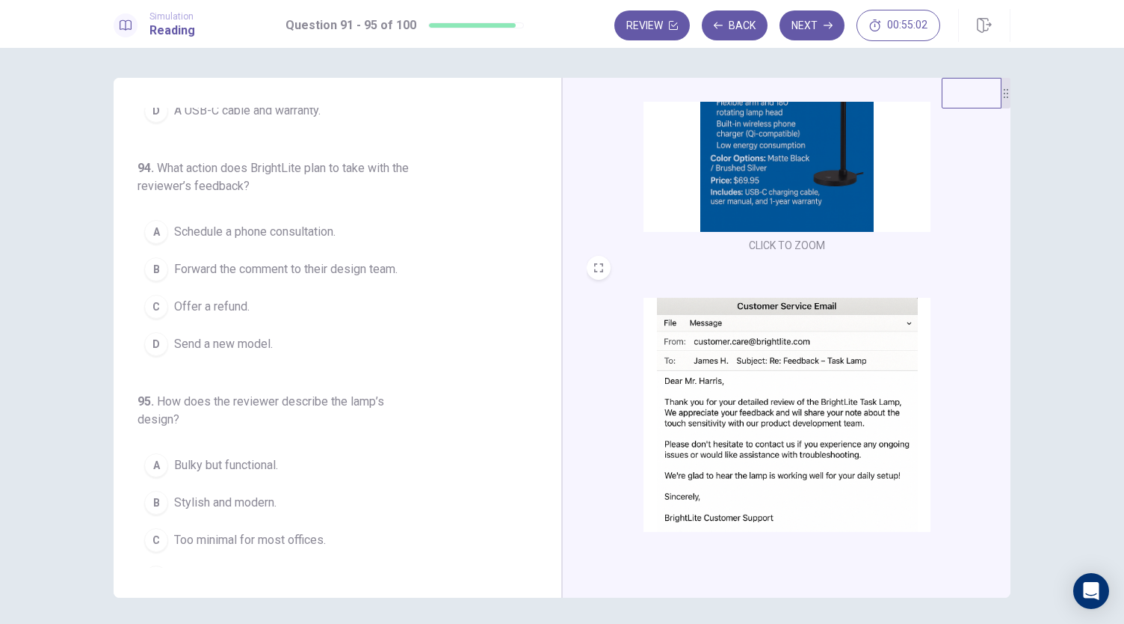
drag, startPoint x: 536, startPoint y: 401, endPoint x: 536, endPoint y: 315, distance: 85.2
click at [535, 300] on div "91 . What feature is mentioned in both the review and the product page? A Built…" at bounding box center [344, 338] width 412 height 460
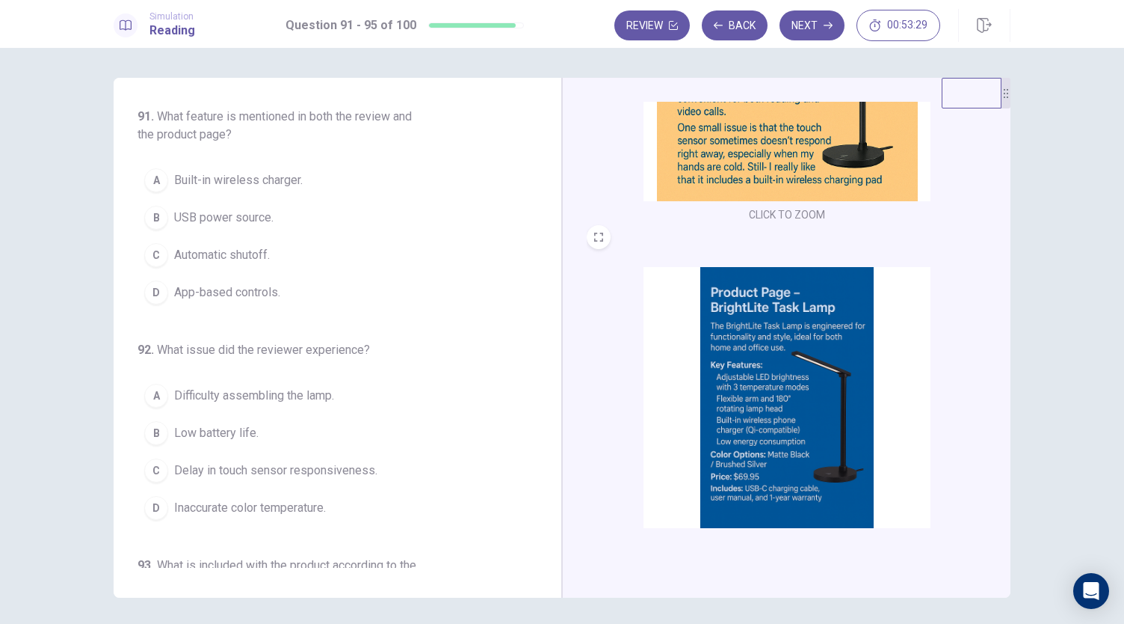
scroll to position [209, 0]
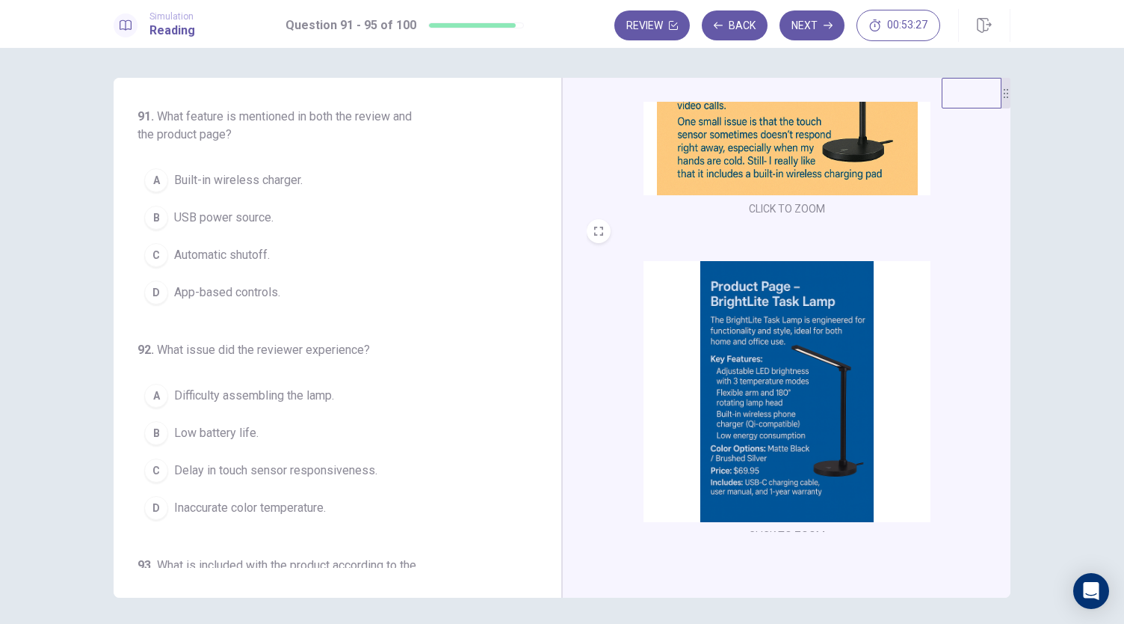
click at [253, 182] on span "Built-in wireless charger." at bounding box center [238, 180] width 129 height 18
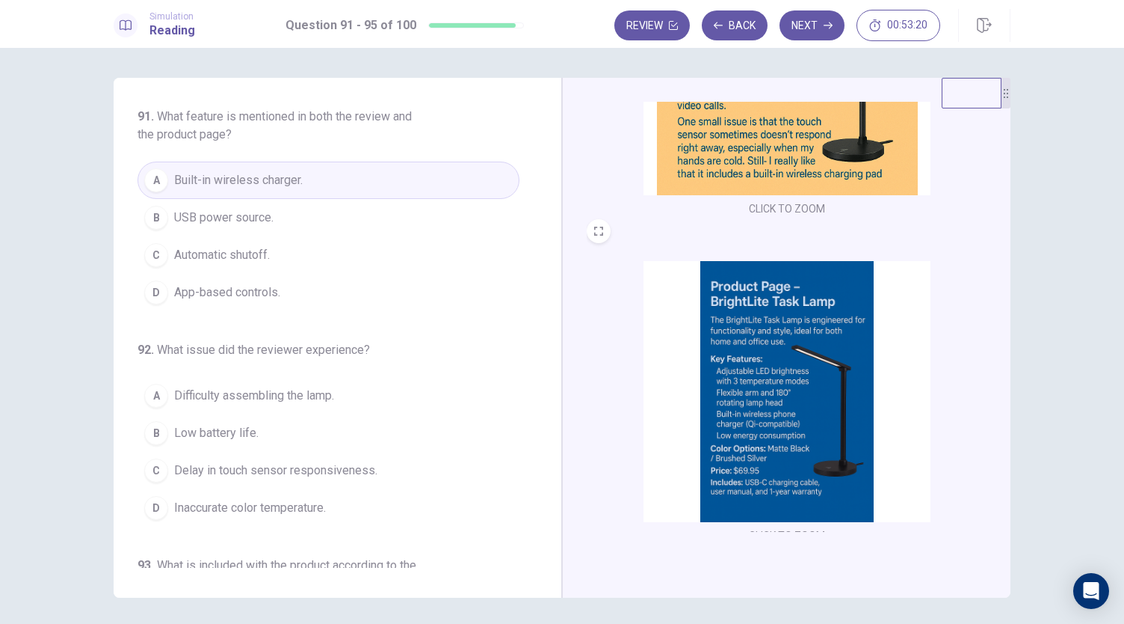
click at [324, 464] on span "Delay in touch sensor responsiveness." at bounding box center [275, 470] width 203 height 18
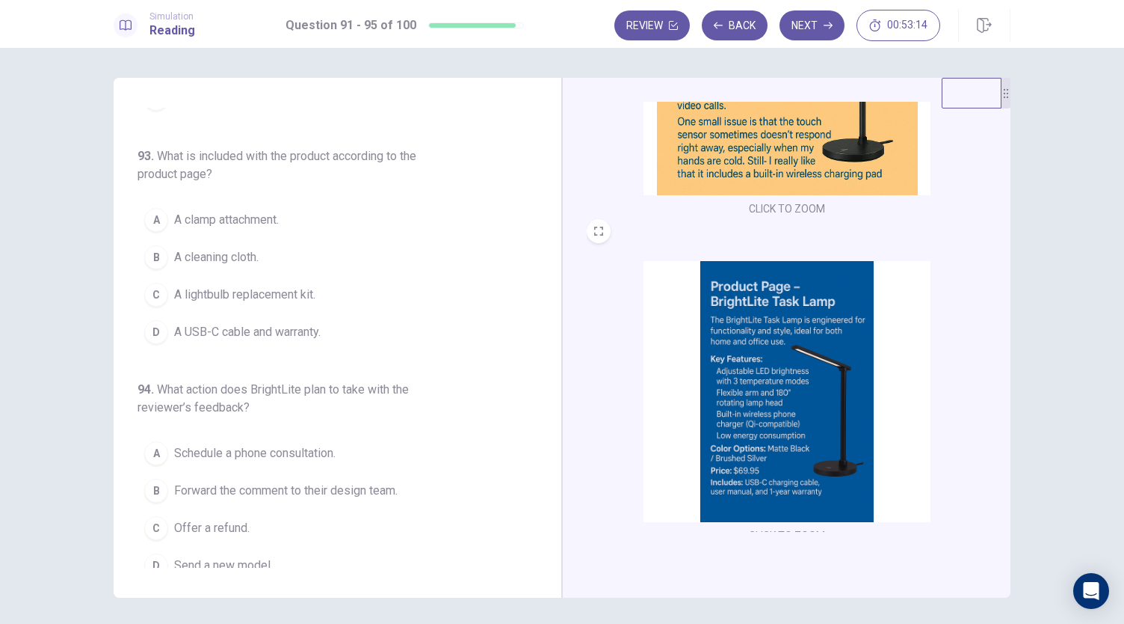
scroll to position [413, 0]
click at [272, 319] on span "A USB-C cable and warranty." at bounding box center [247, 328] width 147 height 18
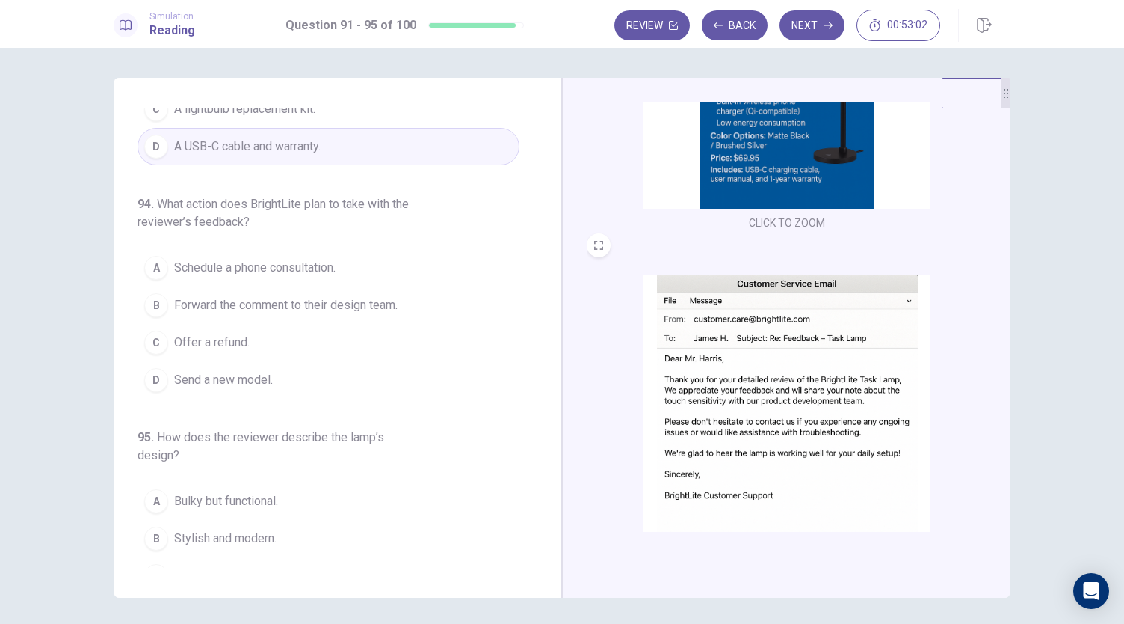
scroll to position [550, 0]
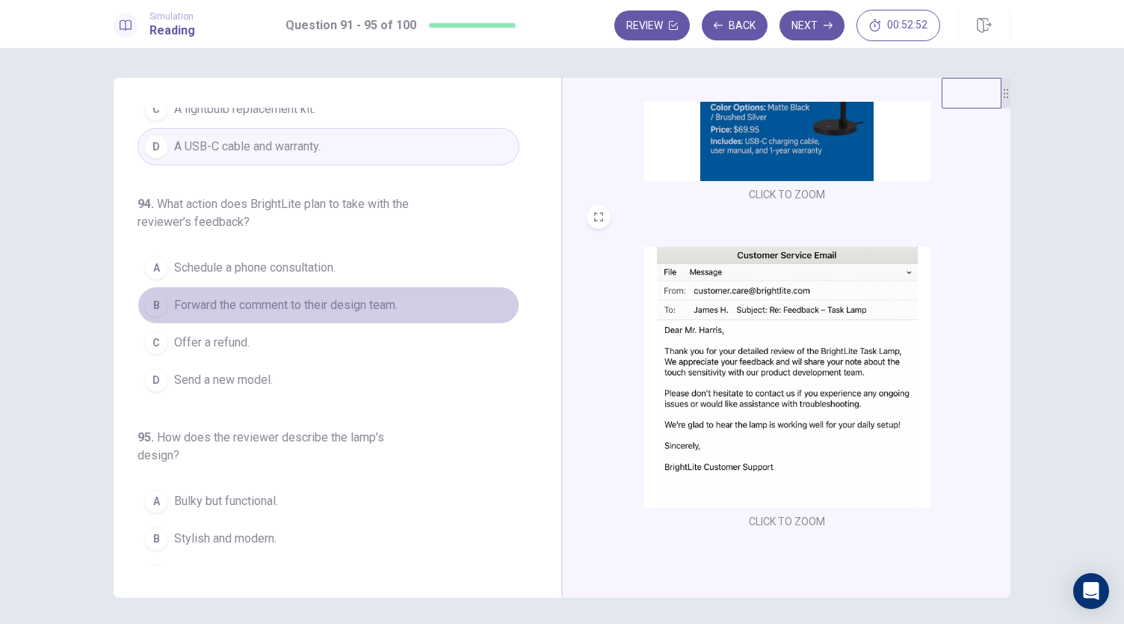
click at [360, 296] on span "Forward the comment to their design team." at bounding box center [286, 305] width 224 height 18
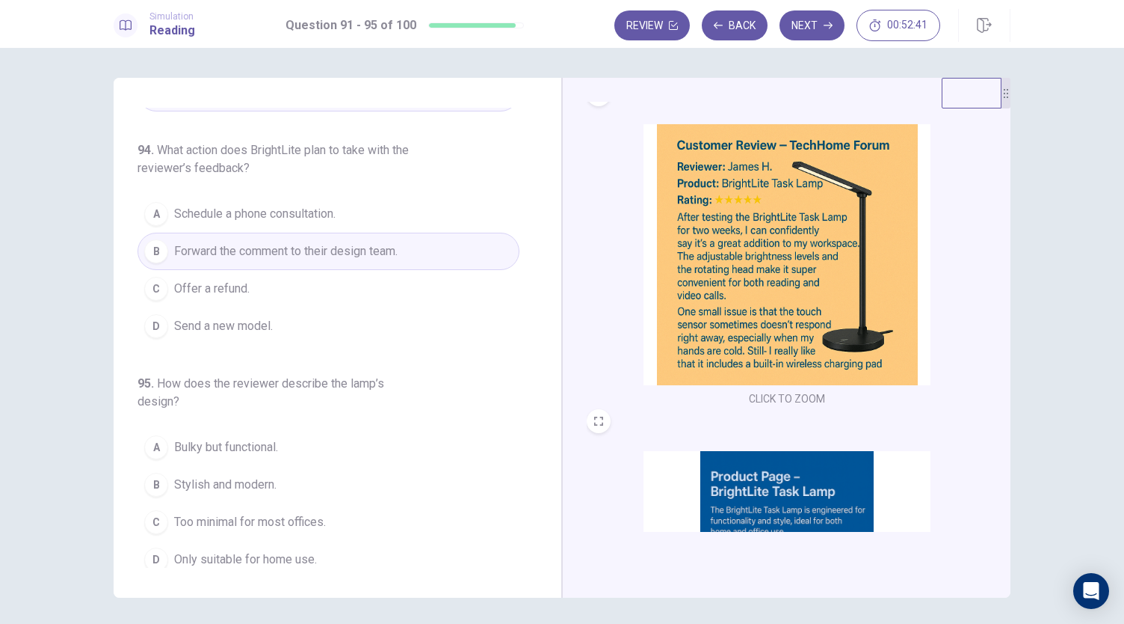
scroll to position [0, 0]
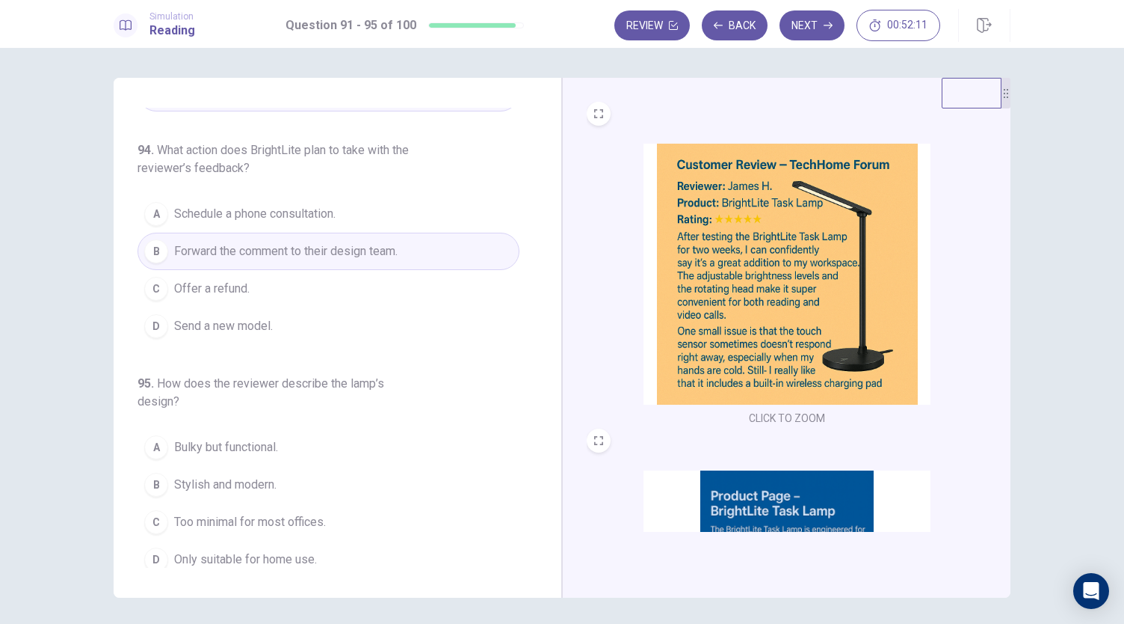
click at [261, 479] on span "Stylish and modern." at bounding box center [225, 484] width 102 height 18
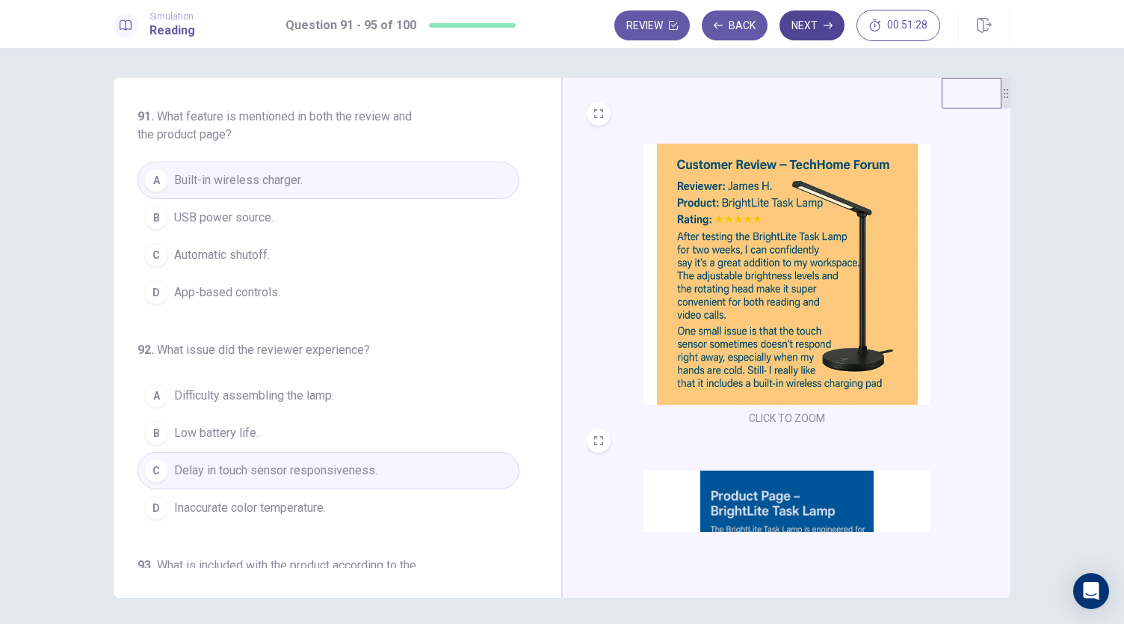
click at [822, 22] on button "Next" at bounding box center [812, 25] width 65 height 30
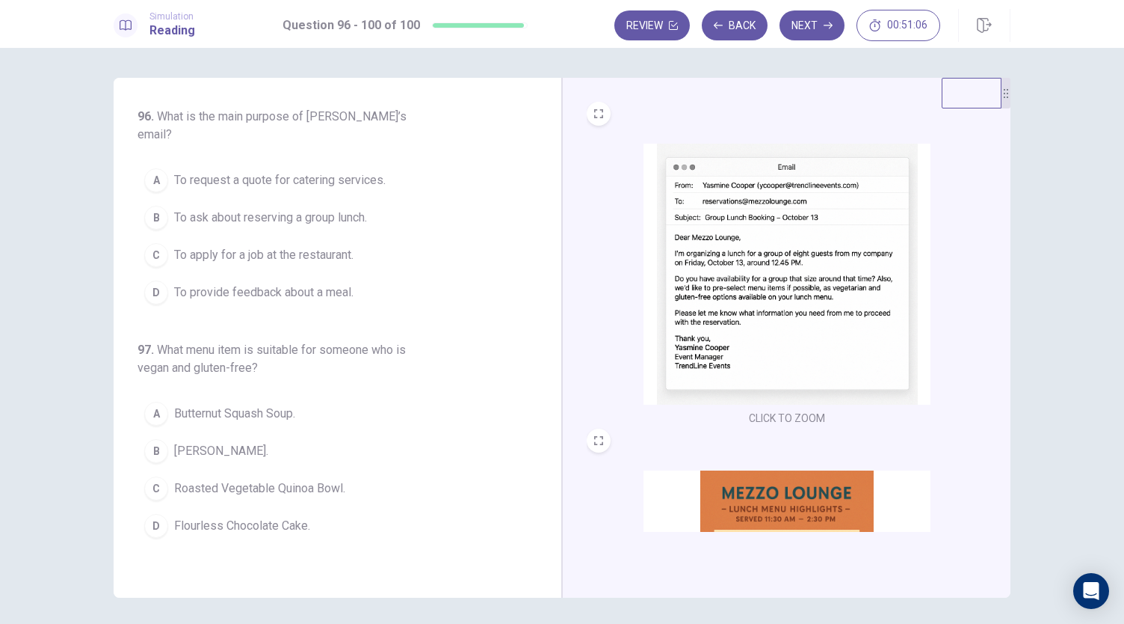
scroll to position [1, 0]
click at [323, 209] on span "To ask about reserving a group lunch." at bounding box center [270, 218] width 193 height 18
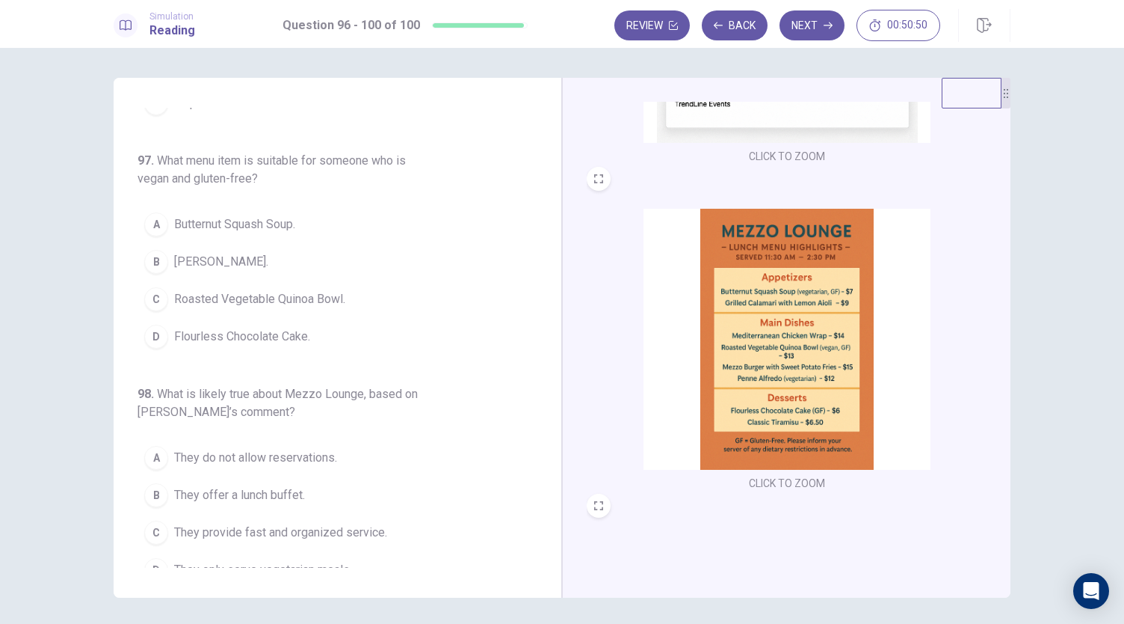
scroll to position [262, 0]
click at [275, 215] on span "Butternut Squash Soup." at bounding box center [234, 224] width 121 height 18
click at [316, 290] on span "Roasted Vegetable Quinoa Bowl." at bounding box center [259, 299] width 171 height 18
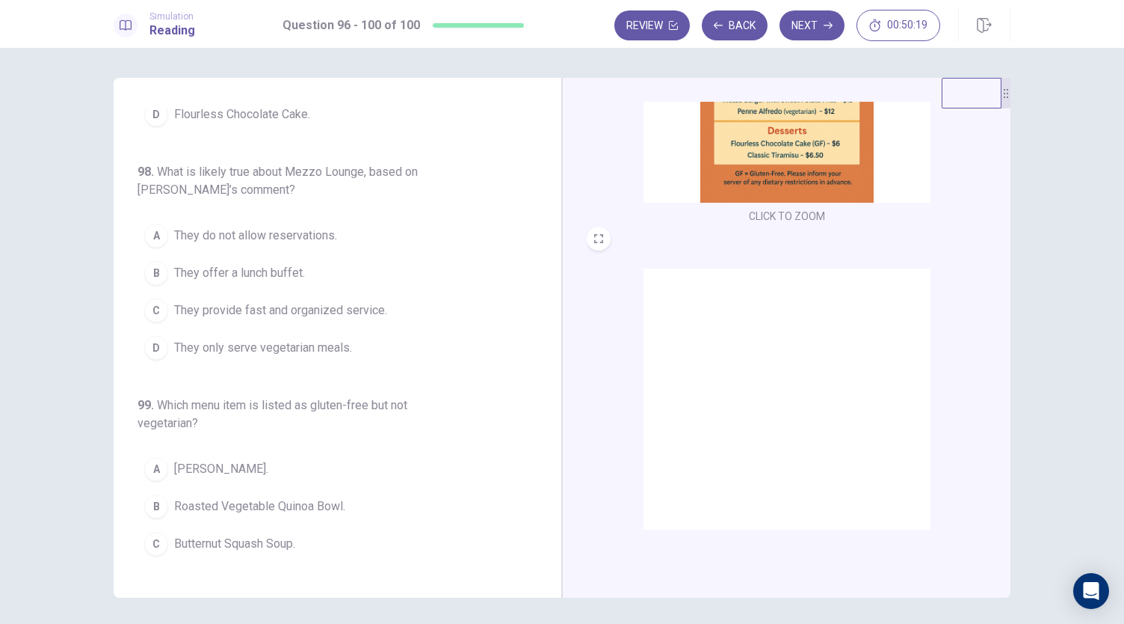
scroll to position [550, 0]
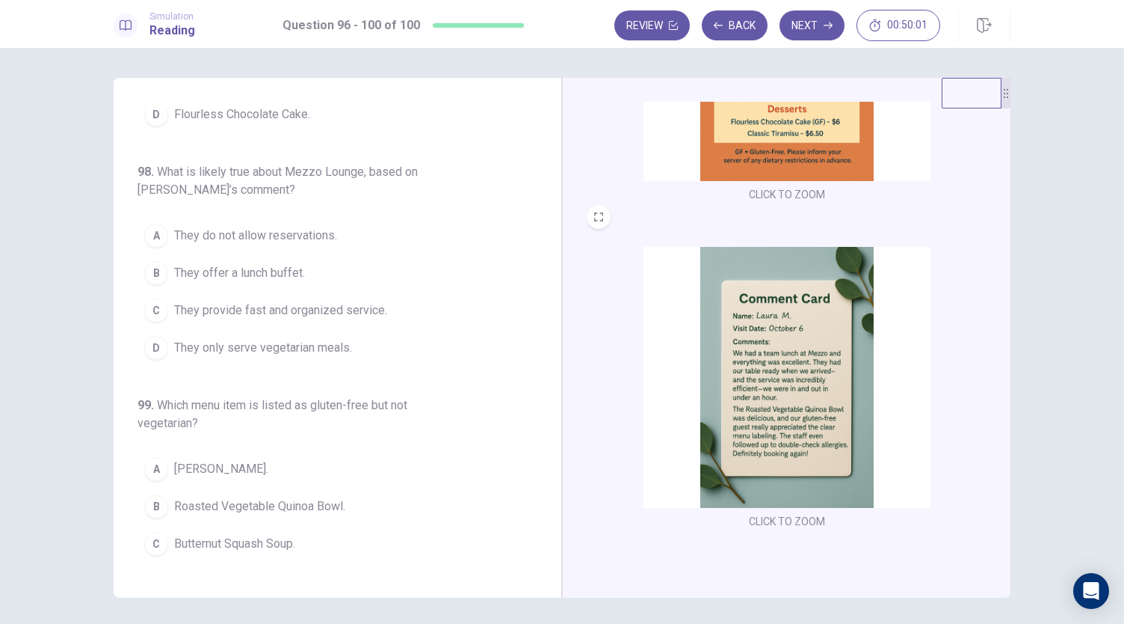
click at [360, 301] on span "They provide fast and organized service." at bounding box center [280, 310] width 213 height 18
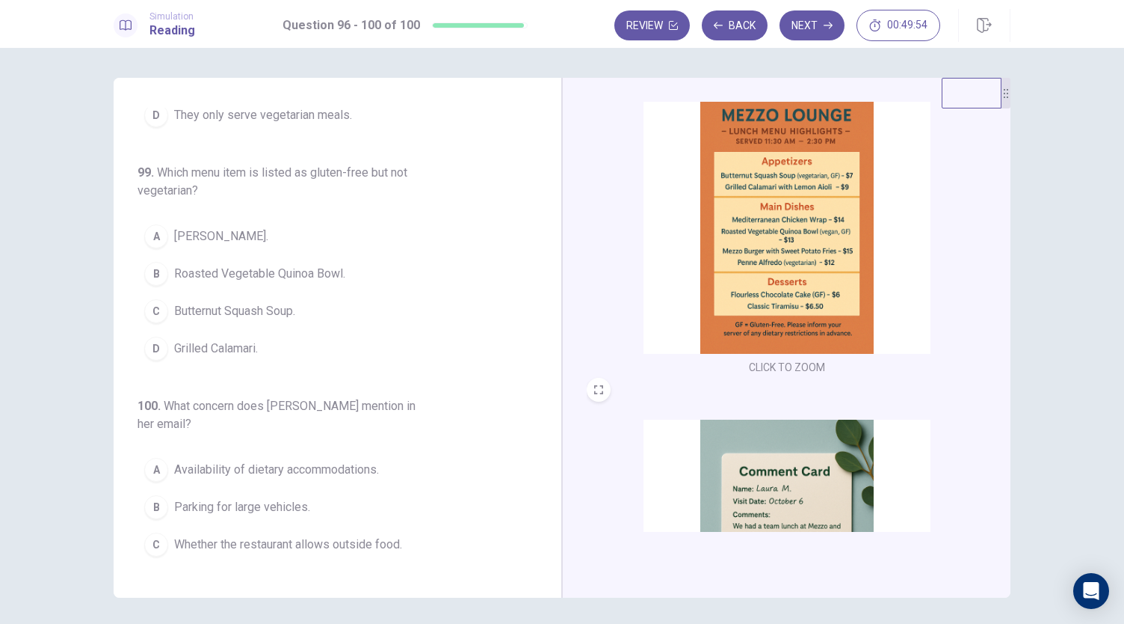
scroll to position [327, 0]
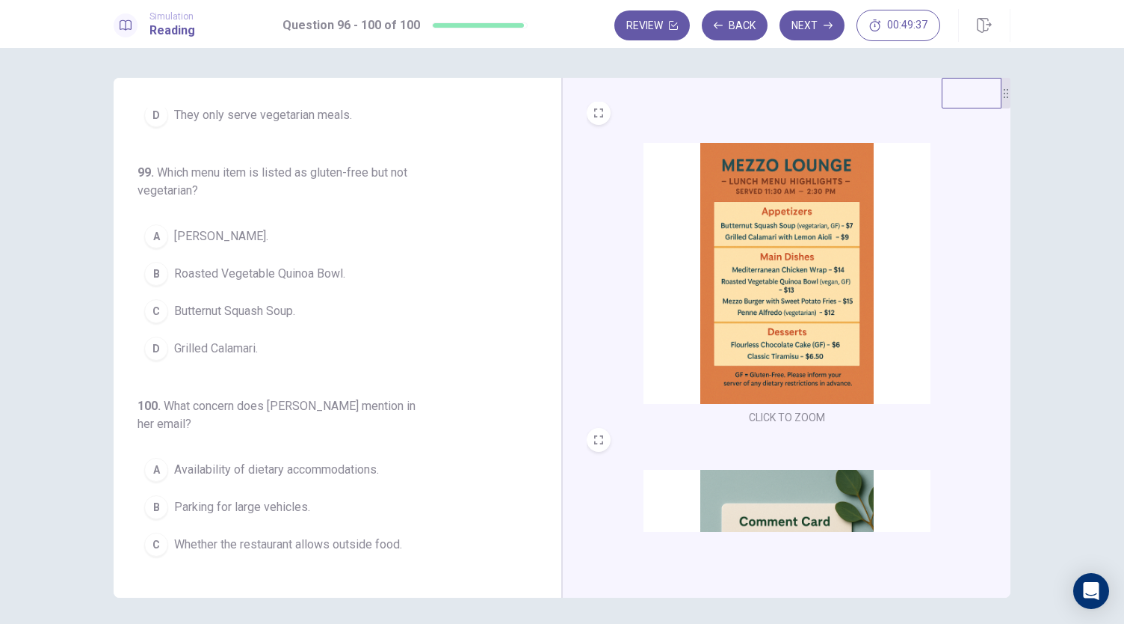
click at [284, 265] on span "Roasted Vegetable Quinoa Bowl." at bounding box center [259, 274] width 171 height 18
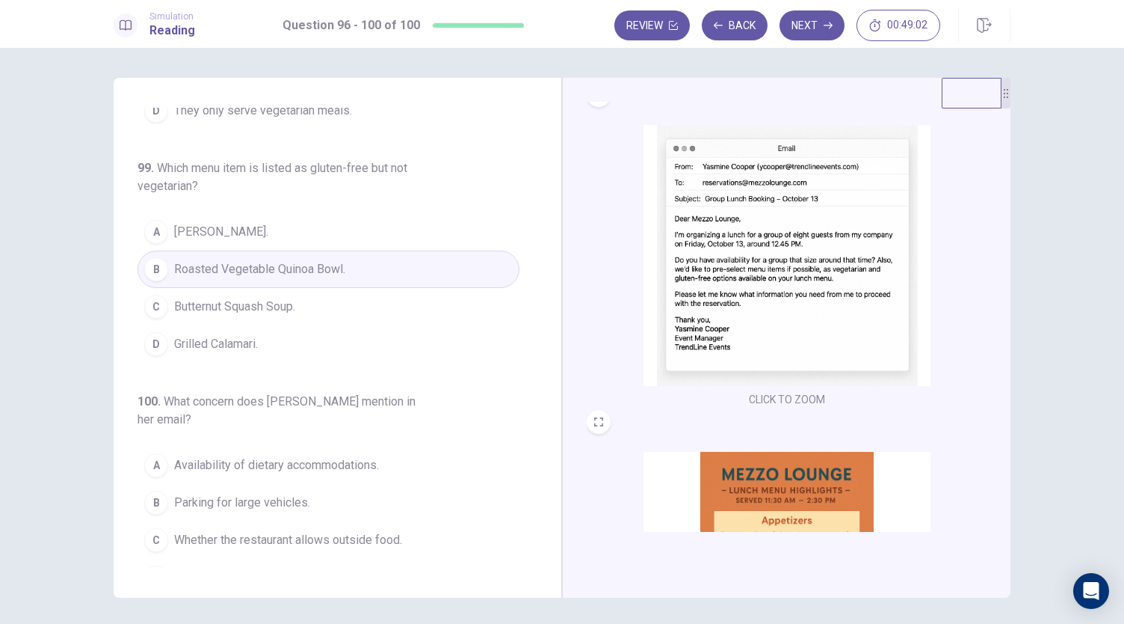
scroll to position [0, 0]
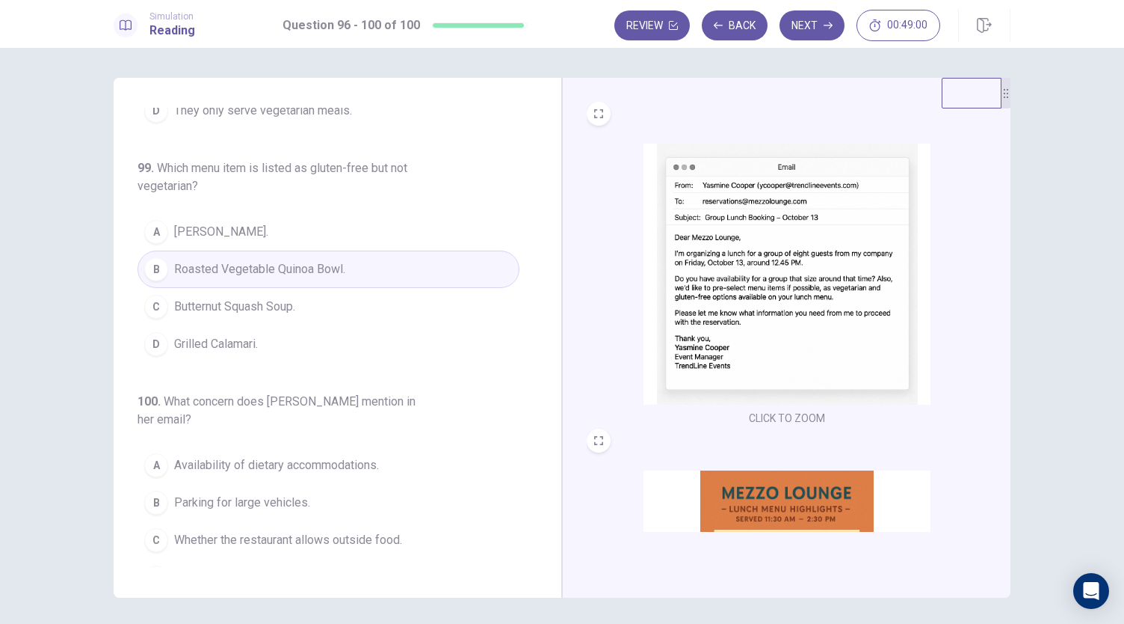
click at [327, 456] on span "Availability of dietary accommodations." at bounding box center [276, 465] width 205 height 18
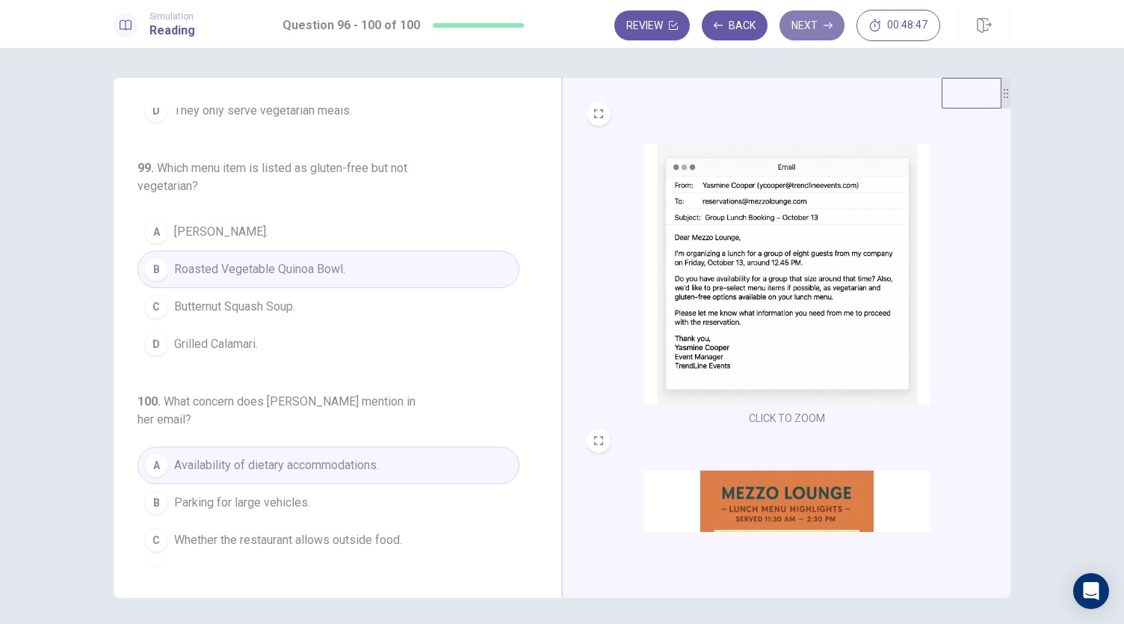
click at [819, 30] on button "Next" at bounding box center [812, 25] width 65 height 30
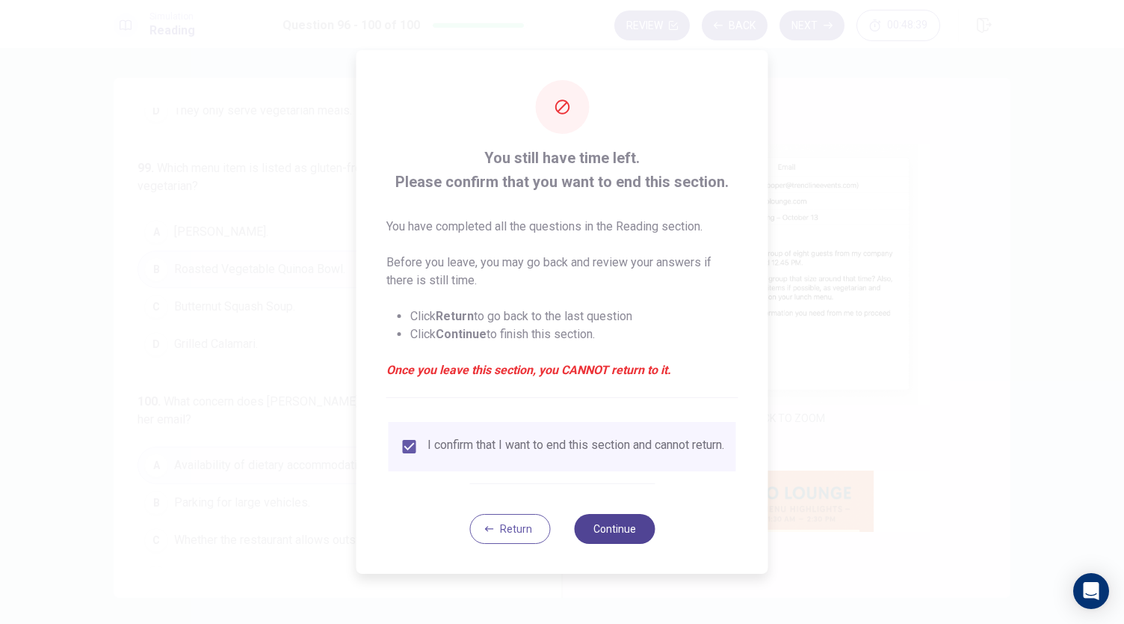
click at [632, 527] on button "Continue" at bounding box center [614, 529] width 81 height 30
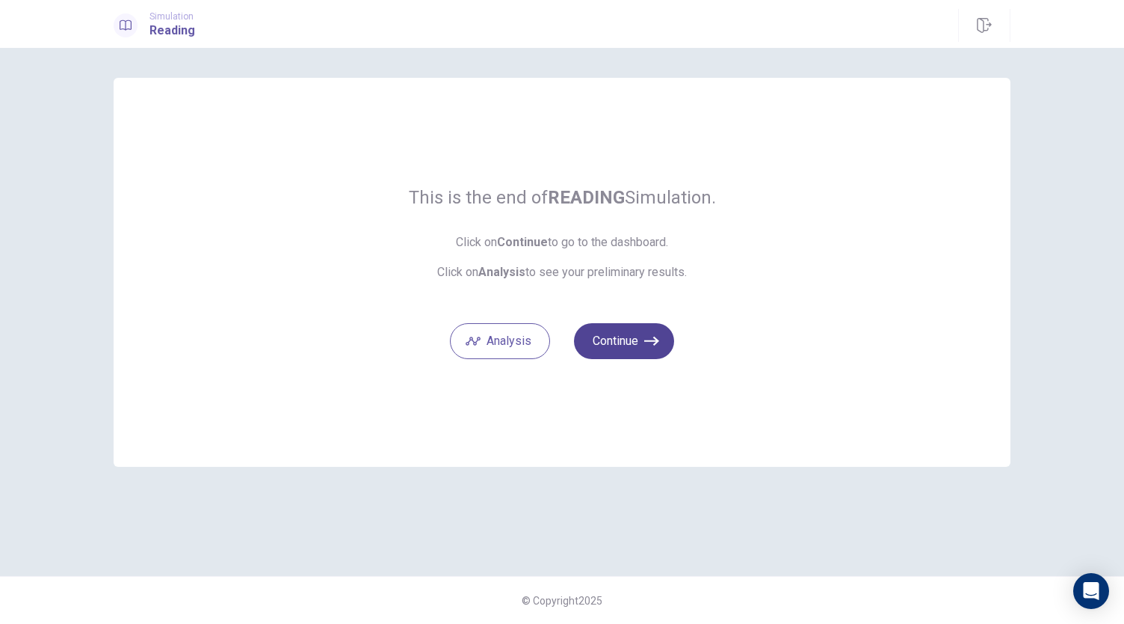
click at [643, 340] on button "Continue" at bounding box center [624, 341] width 100 height 36
